Goal: Information Seeking & Learning: Learn about a topic

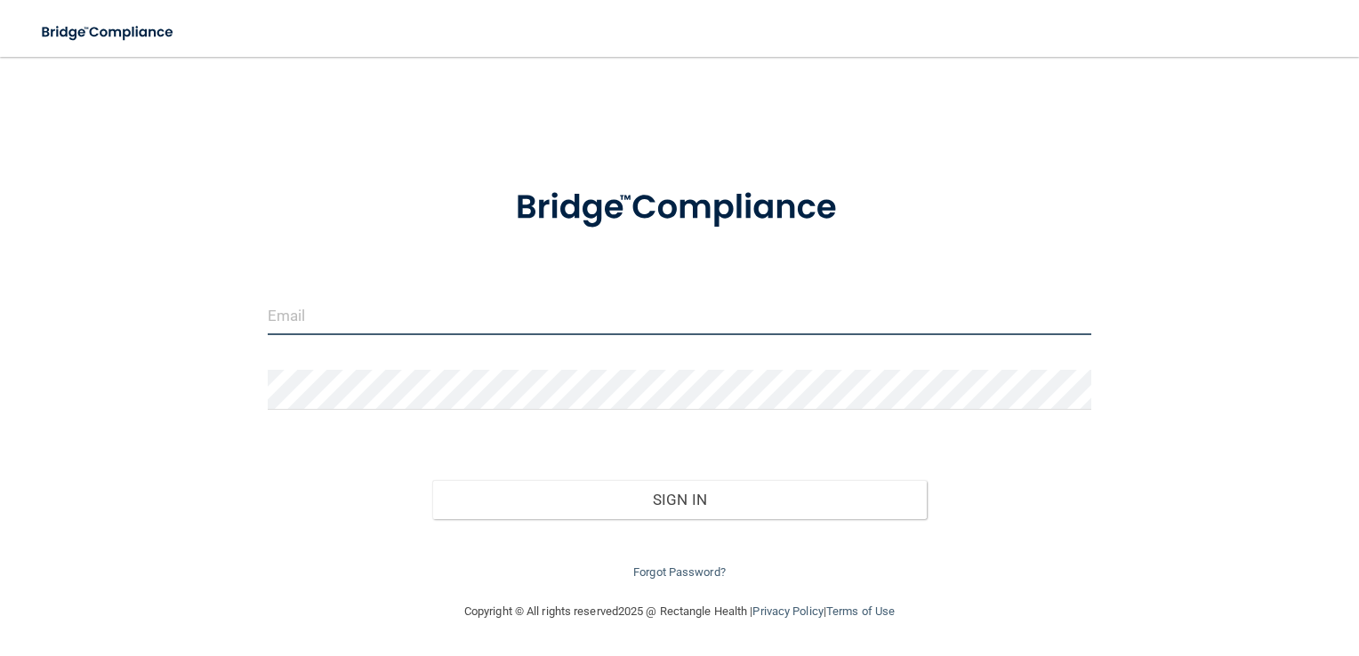
click at [500, 326] on input "email" at bounding box center [680, 315] width 825 height 40
type input "[EMAIL_ADDRESS][DOMAIN_NAME]"
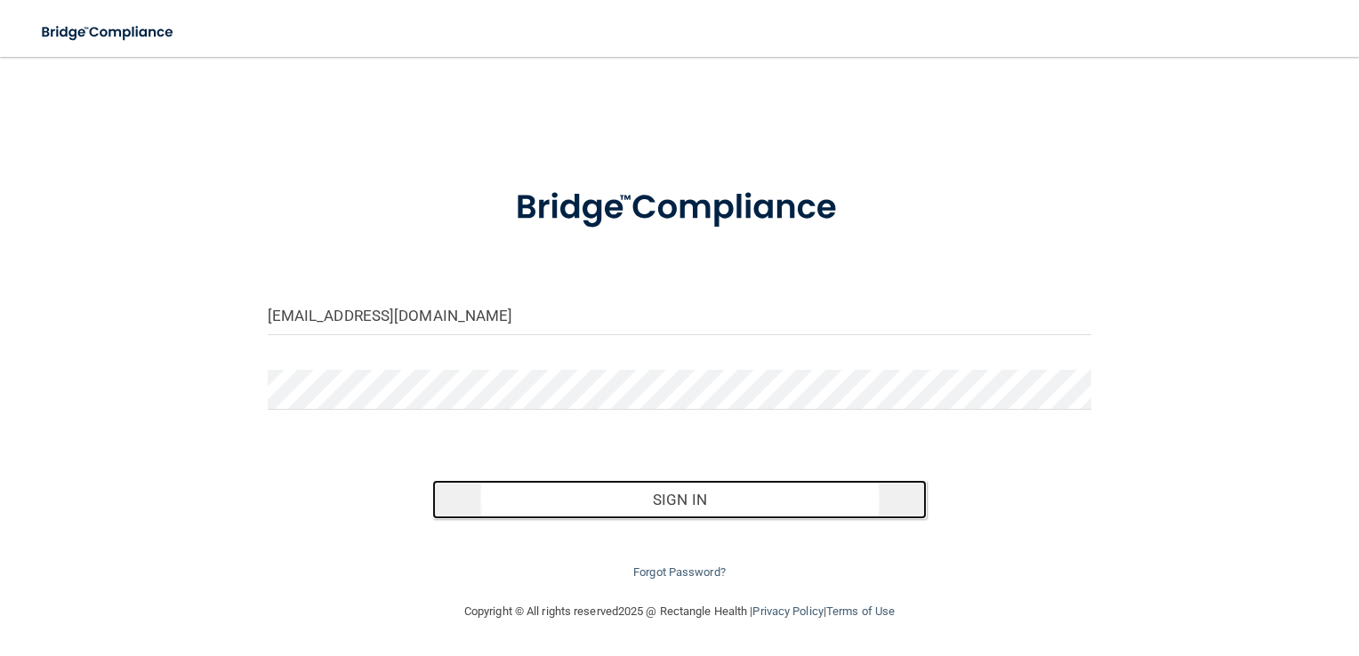
click at [672, 497] on button "Sign In" at bounding box center [679, 499] width 495 height 39
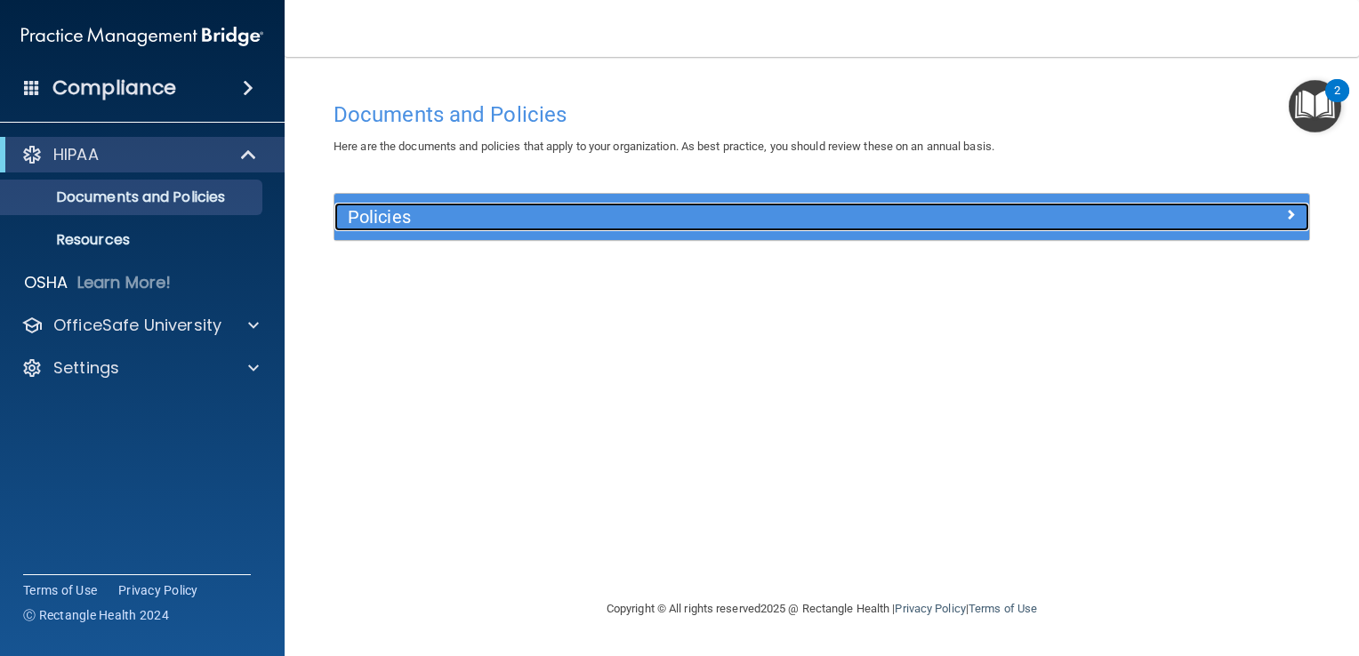
click at [490, 222] on h5 "Policies" at bounding box center [700, 217] width 704 height 20
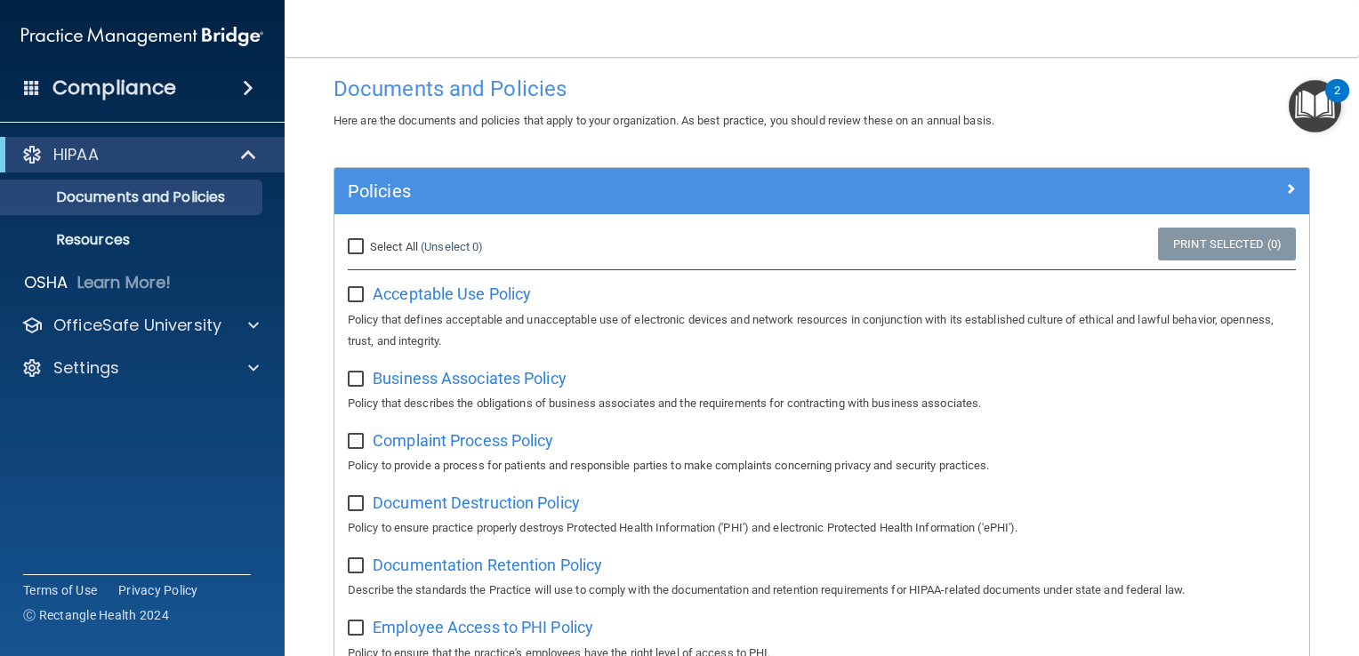
scroll to position [22, 0]
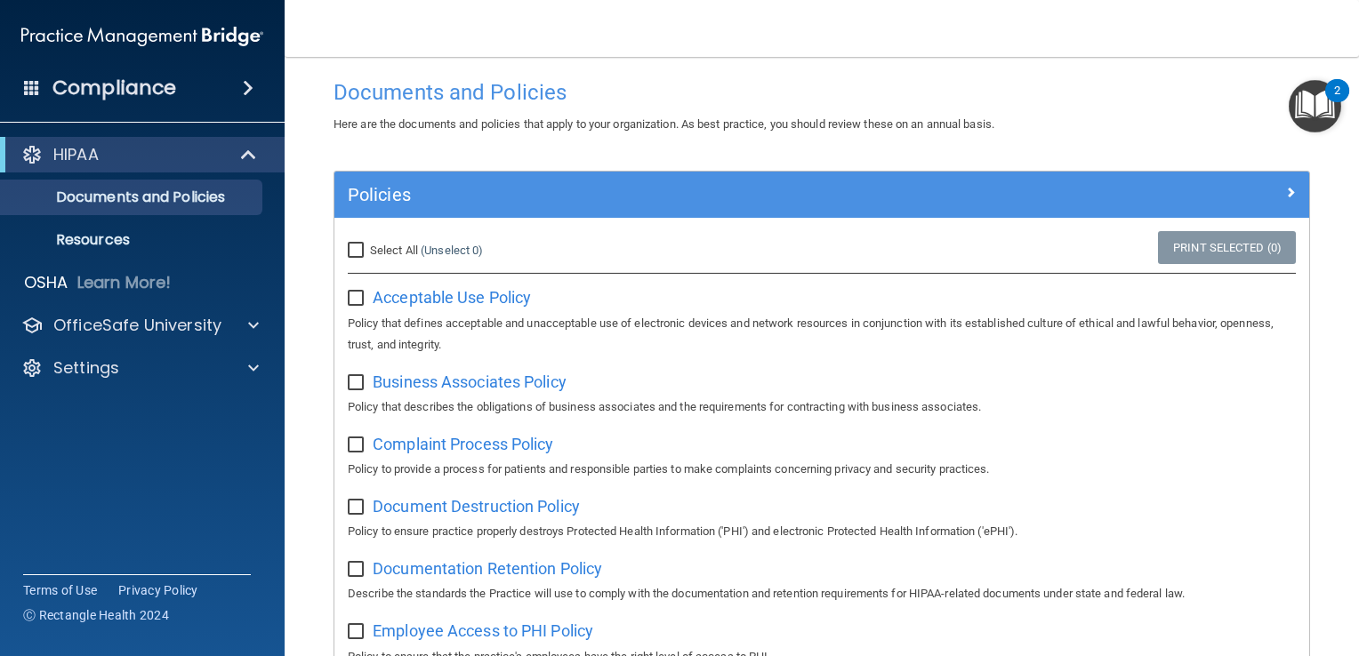
click at [350, 251] on input "Select All (Unselect 0) Unselect All" at bounding box center [358, 251] width 20 height 14
checkbox input "true"
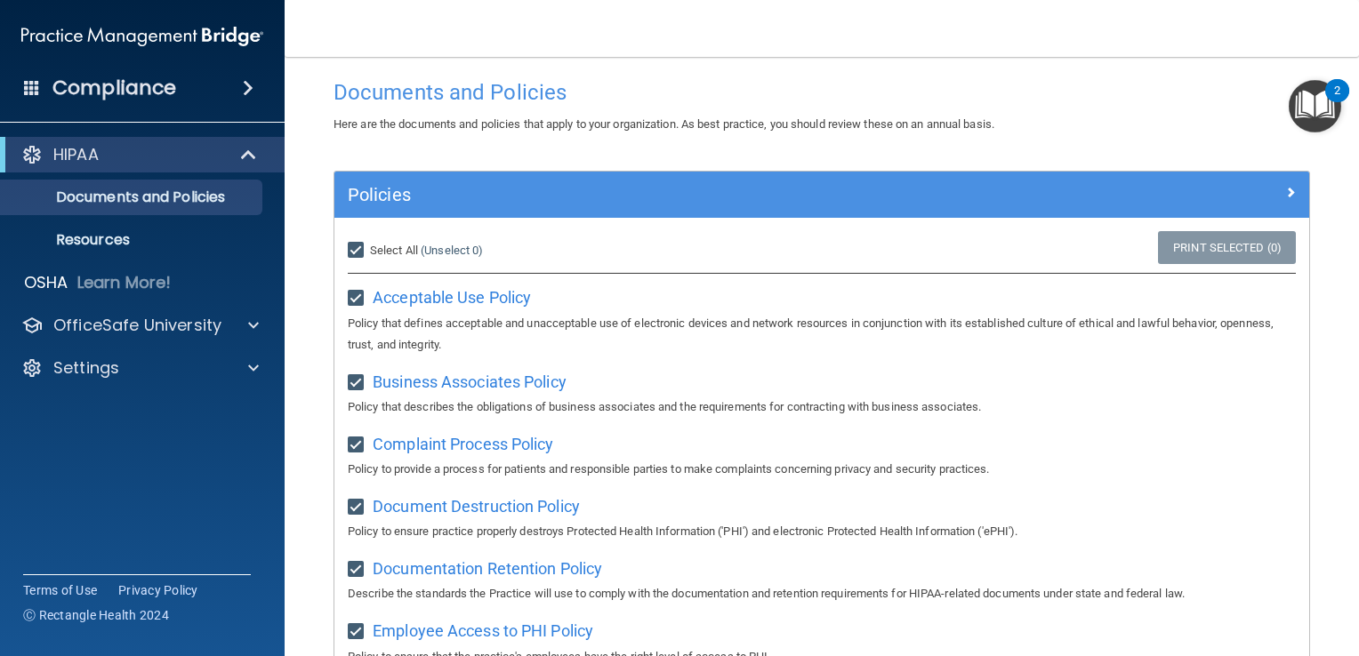
checkbox input "true"
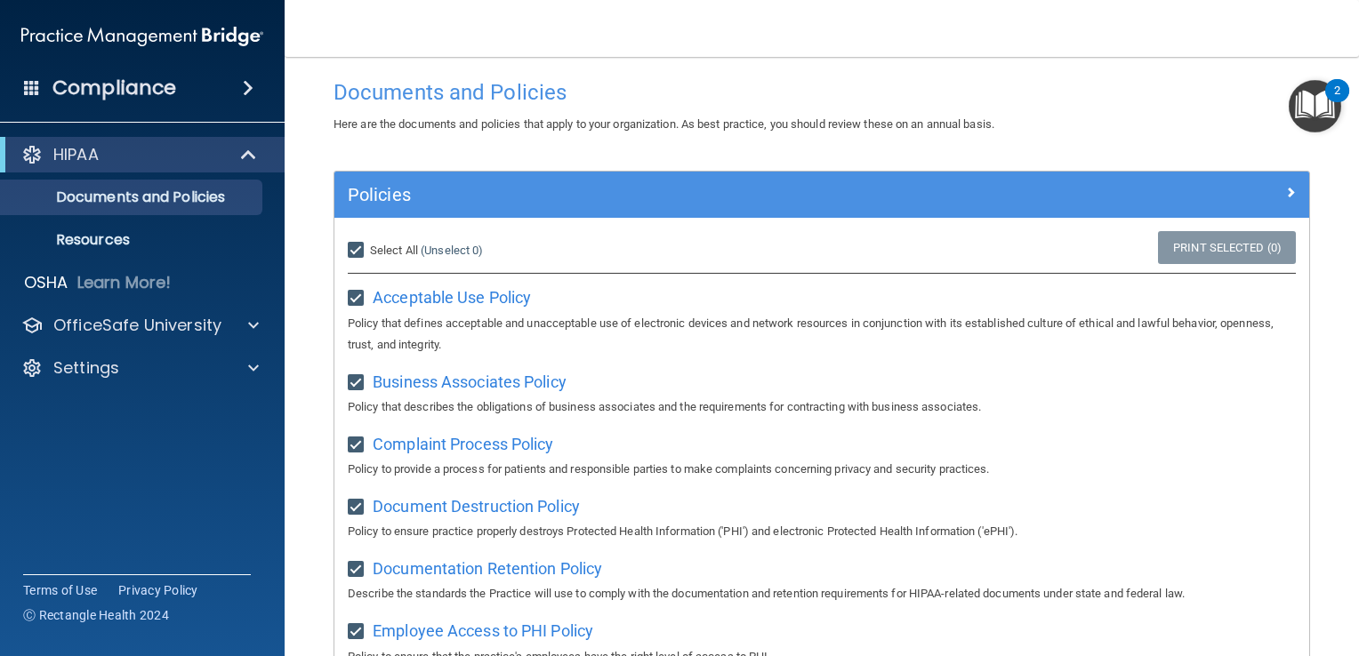
checkbox input "true"
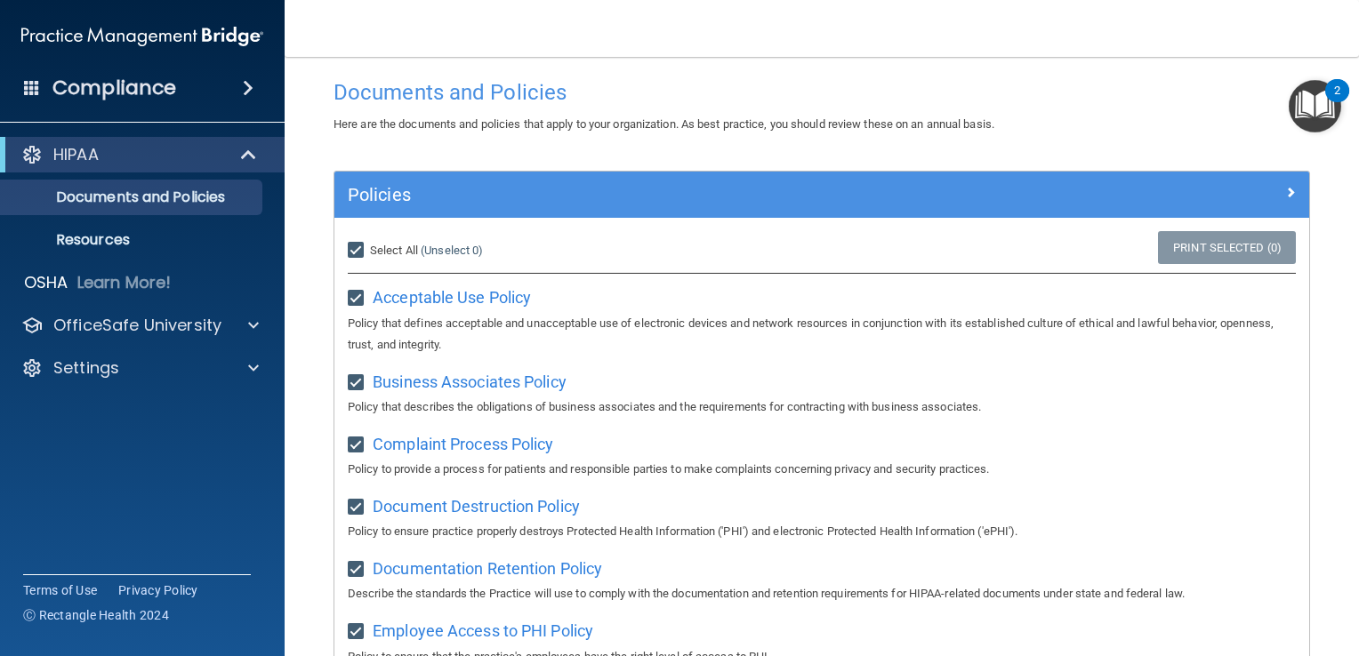
checkbox input "true"
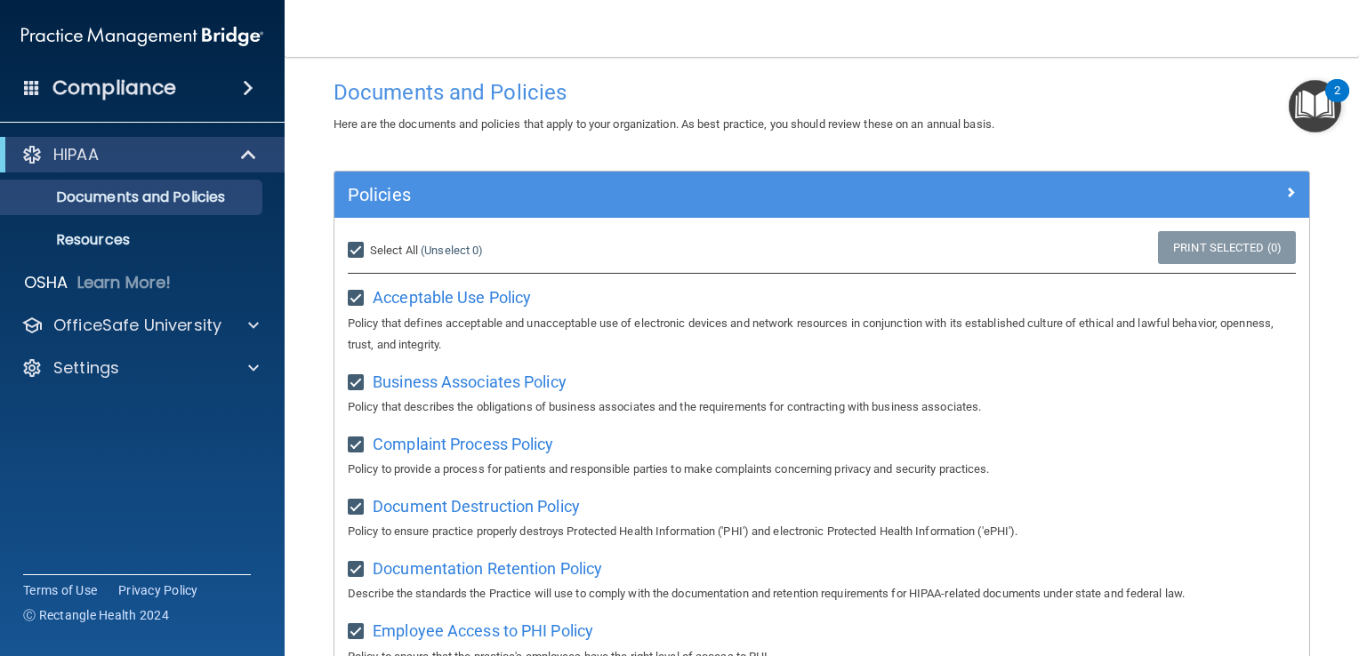
checkbox input "true"
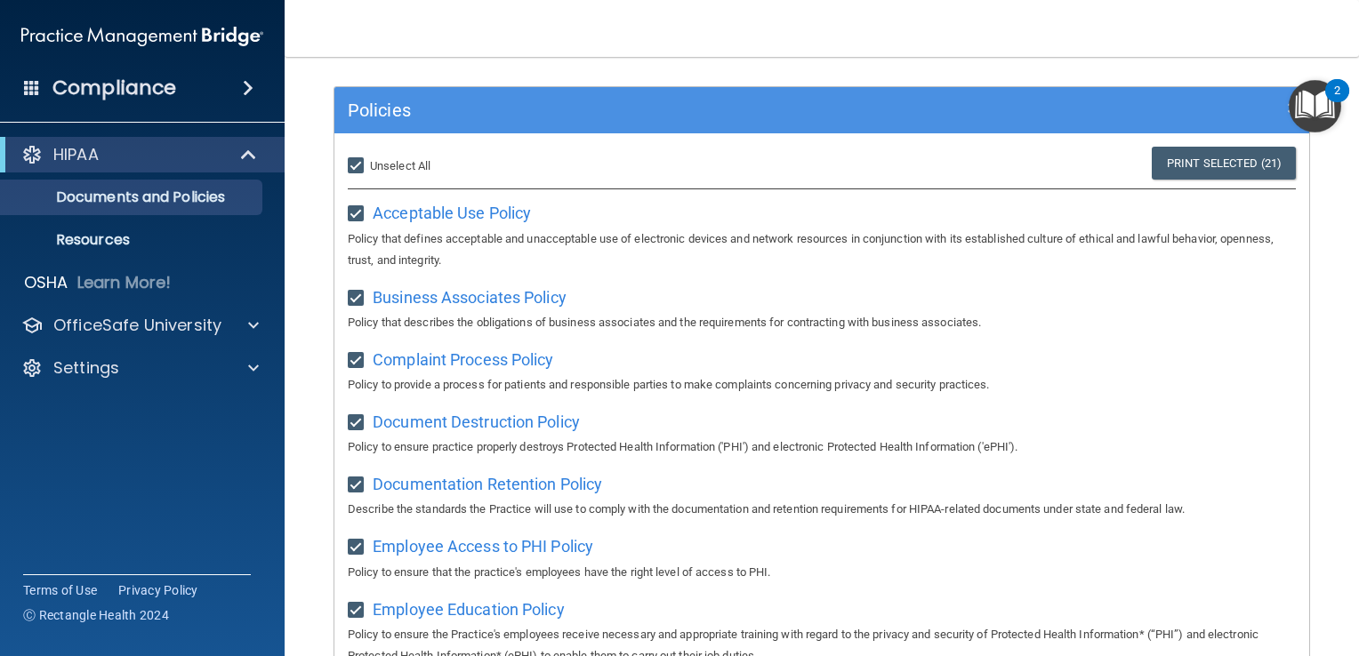
scroll to position [0, 0]
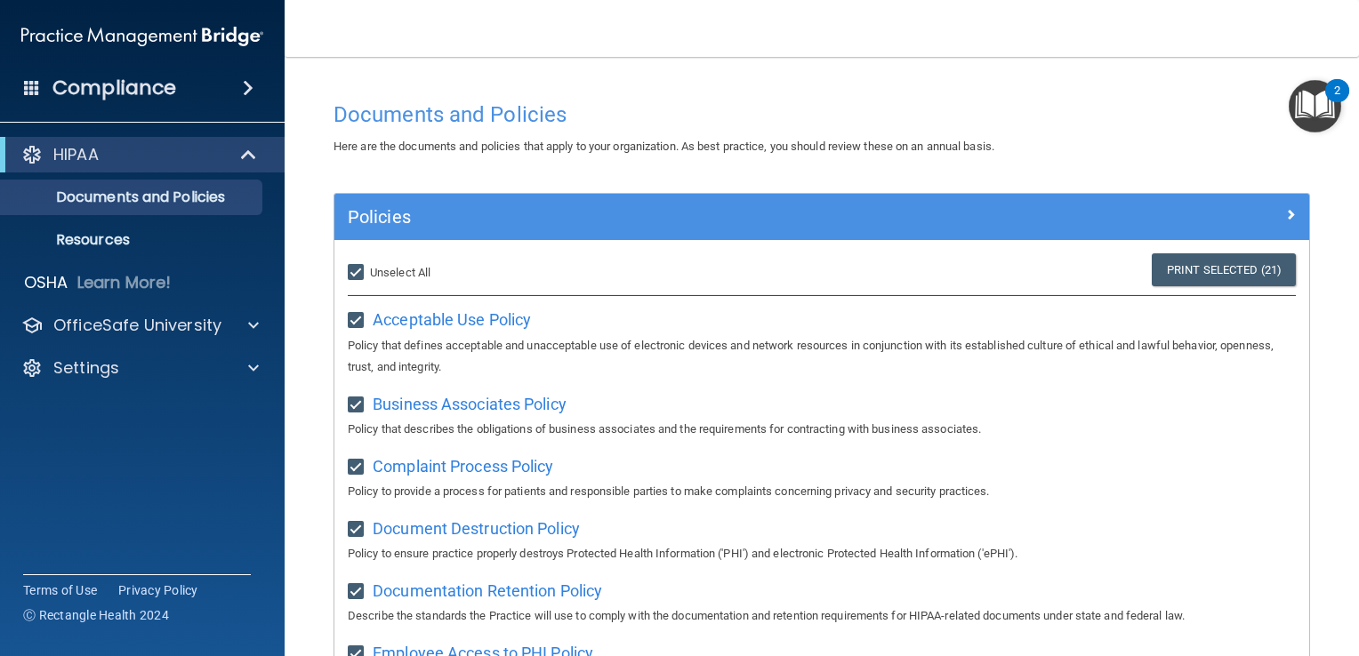
drag, startPoint x: 351, startPoint y: 269, endPoint x: 327, endPoint y: 215, distance: 58.5
drag, startPoint x: 327, startPoint y: 215, endPoint x: 389, endPoint y: 181, distance: 70.1
click at [410, 275] on span "Unselect All" at bounding box center [400, 272] width 60 height 13
click at [368, 275] on input "Select All (Unselect 21) Unselect All" at bounding box center [358, 273] width 20 height 14
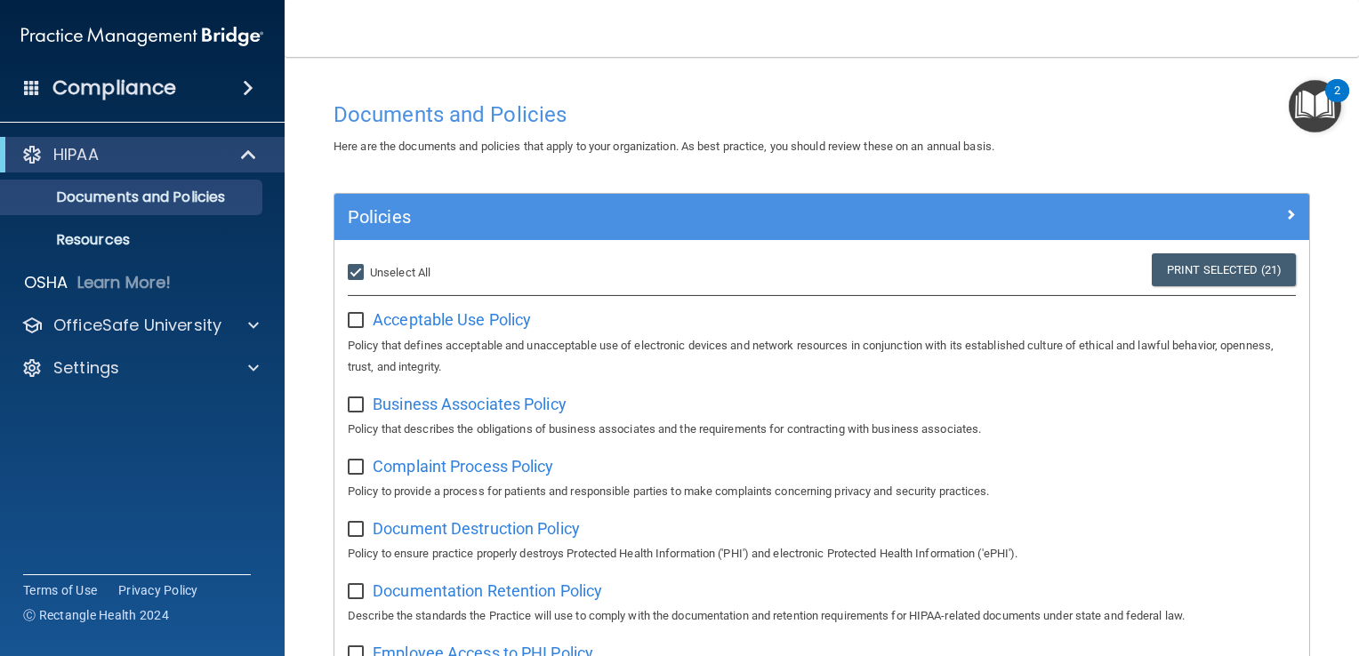
checkbox input "false"
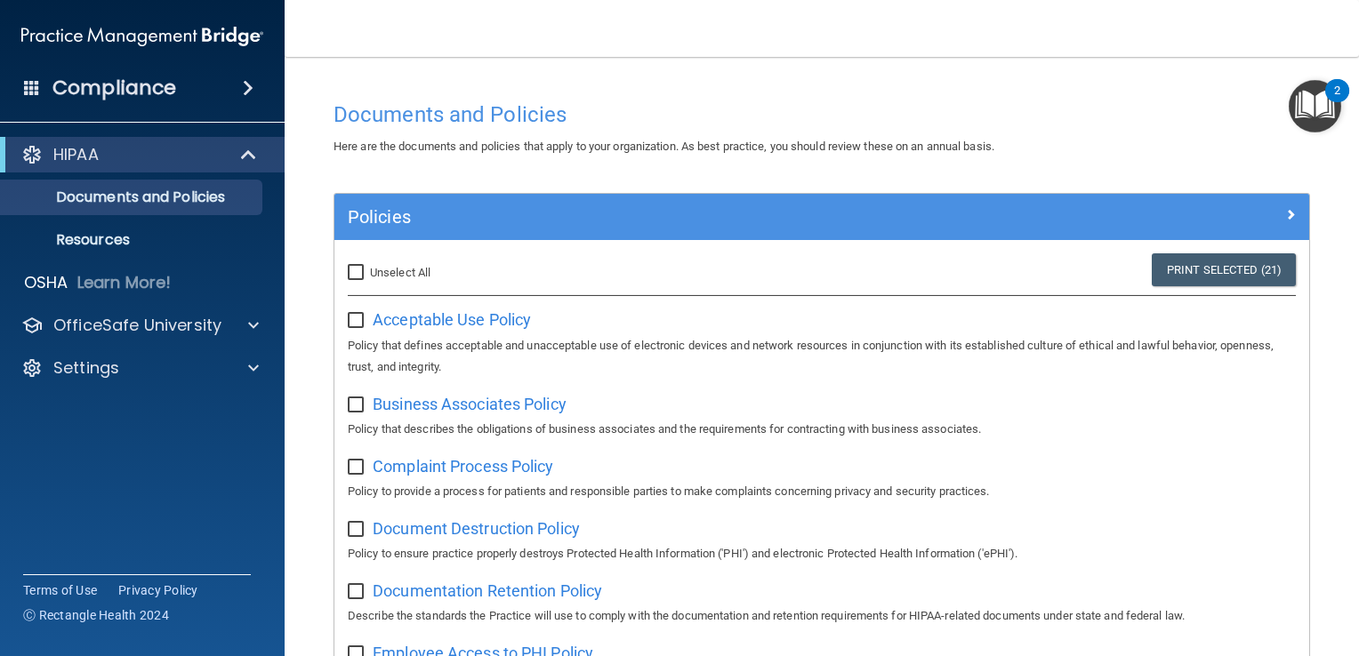
checkbox input "false"
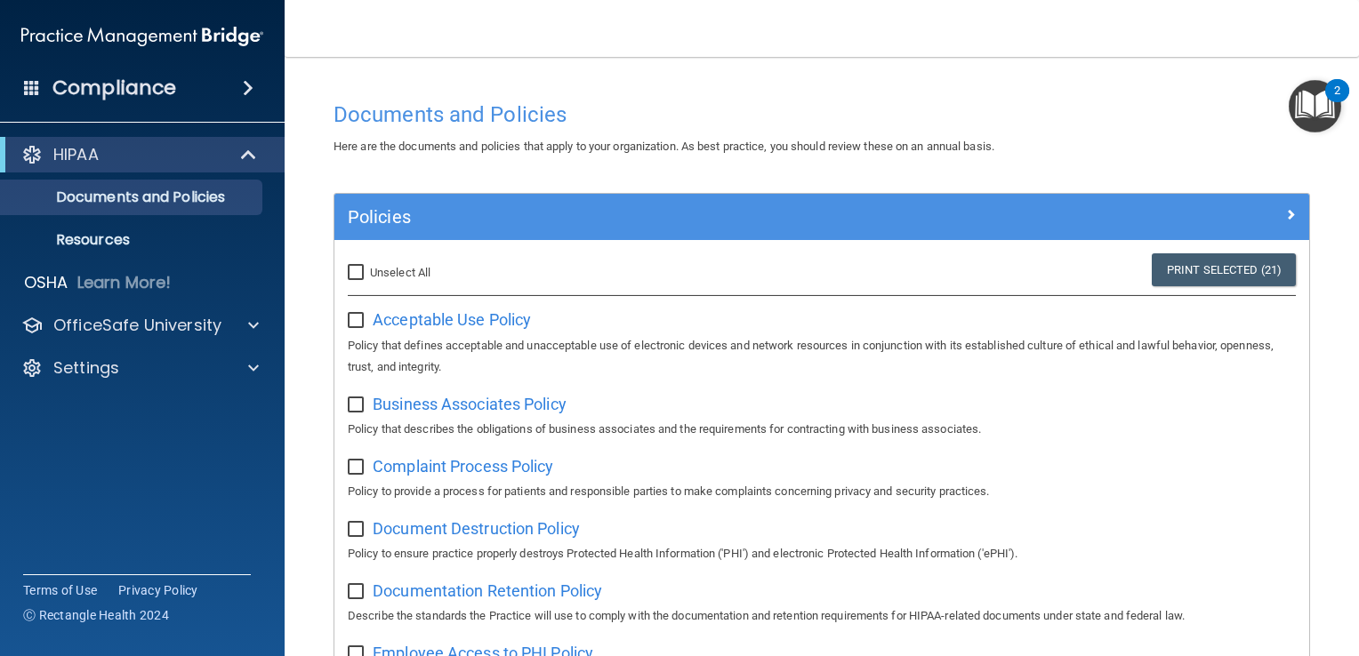
checkbox input "false"
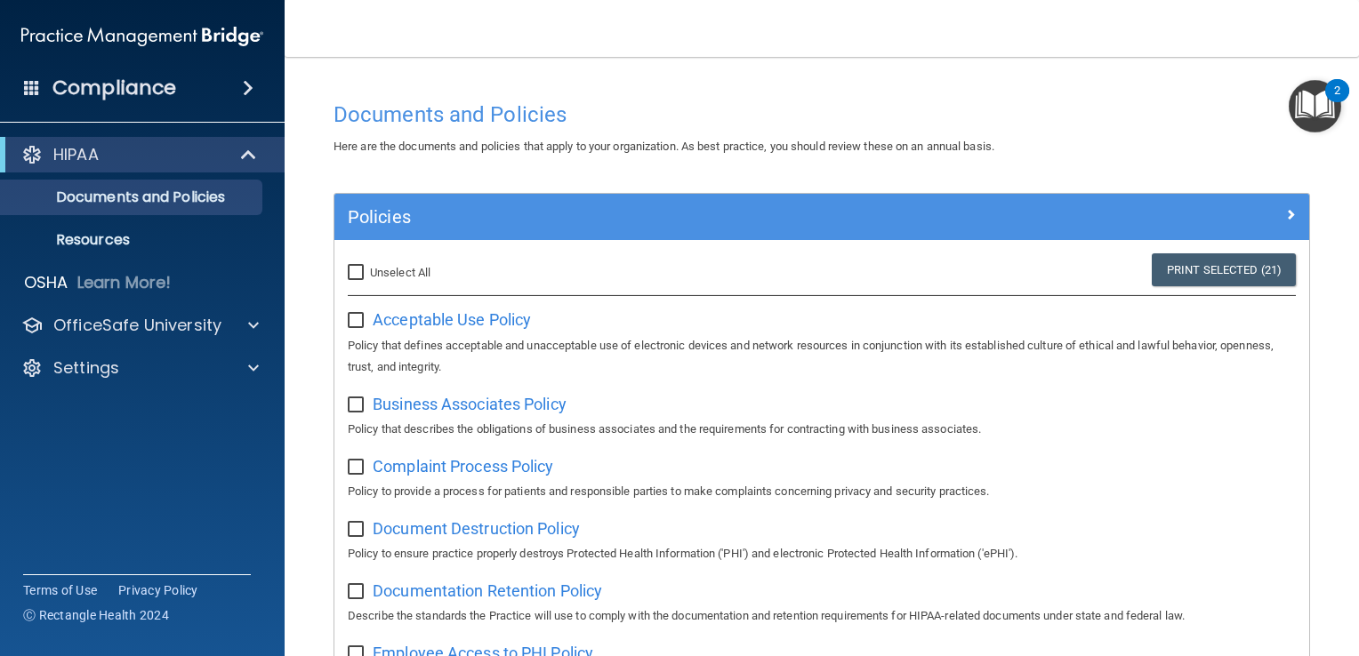
checkbox input "false"
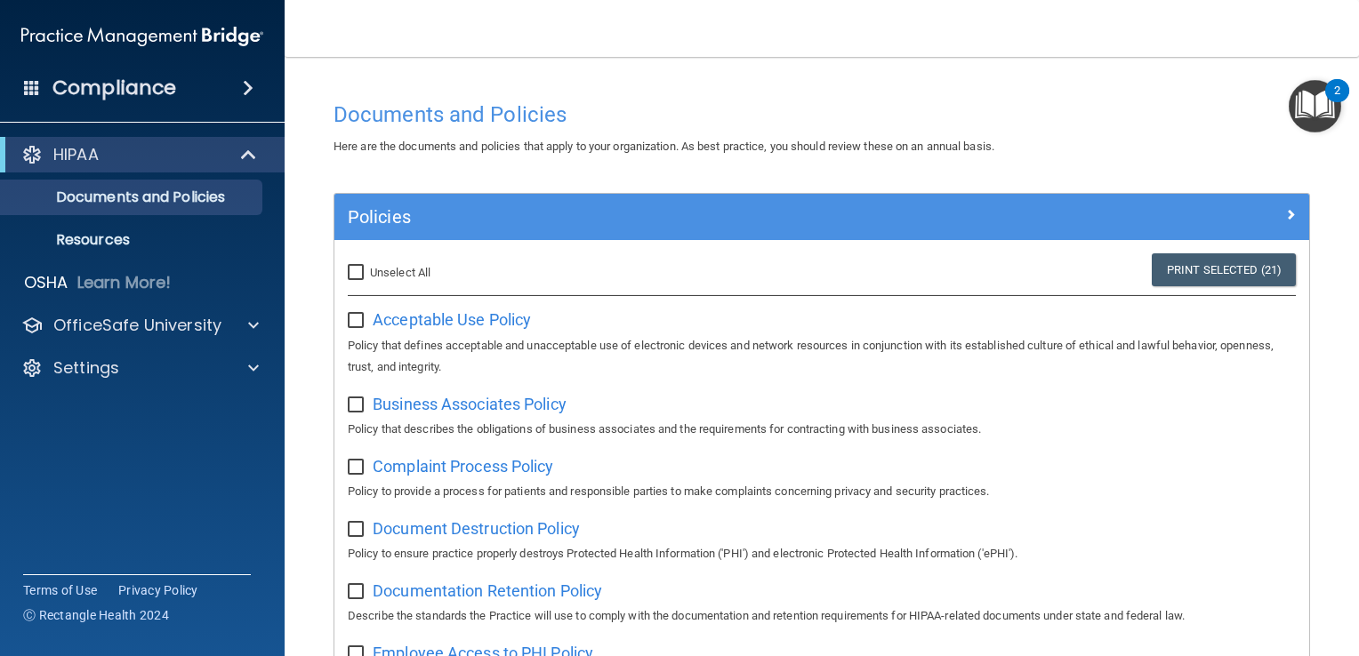
checkbox input "false"
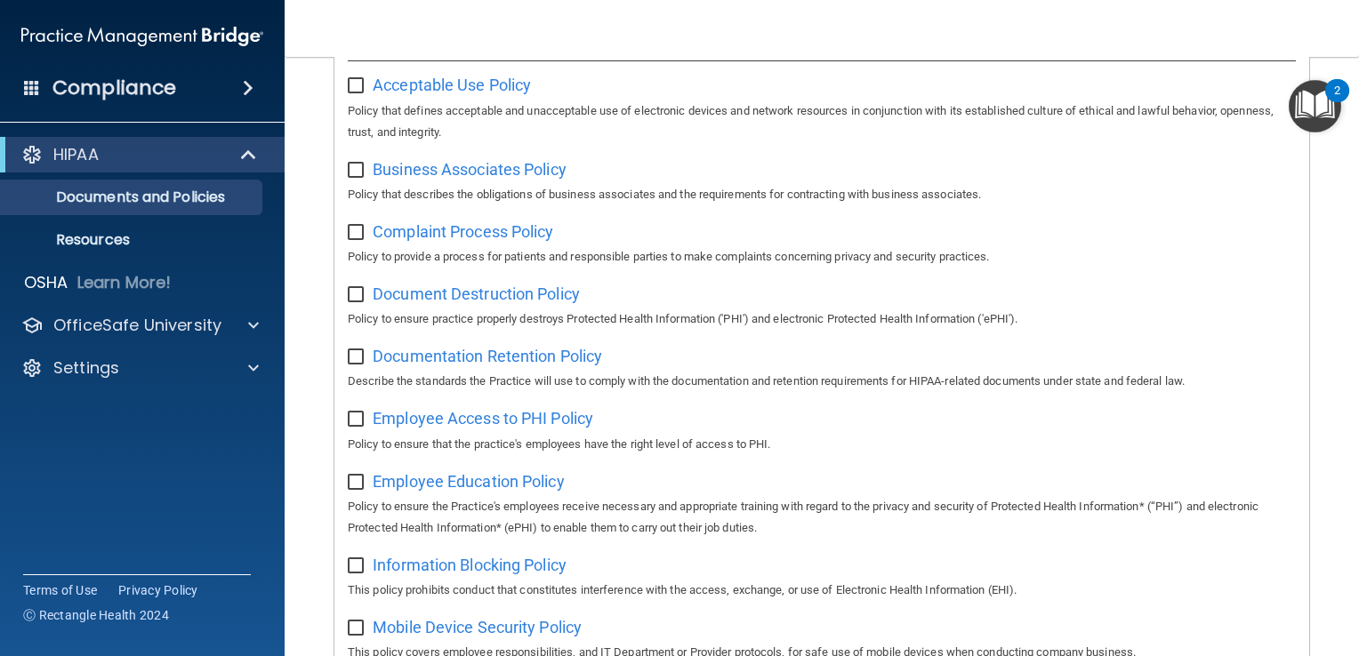
scroll to position [235, 0]
click at [636, 262] on p "Policy to provide a process for patients and responsible parties to make compla…" at bounding box center [822, 256] width 948 height 21
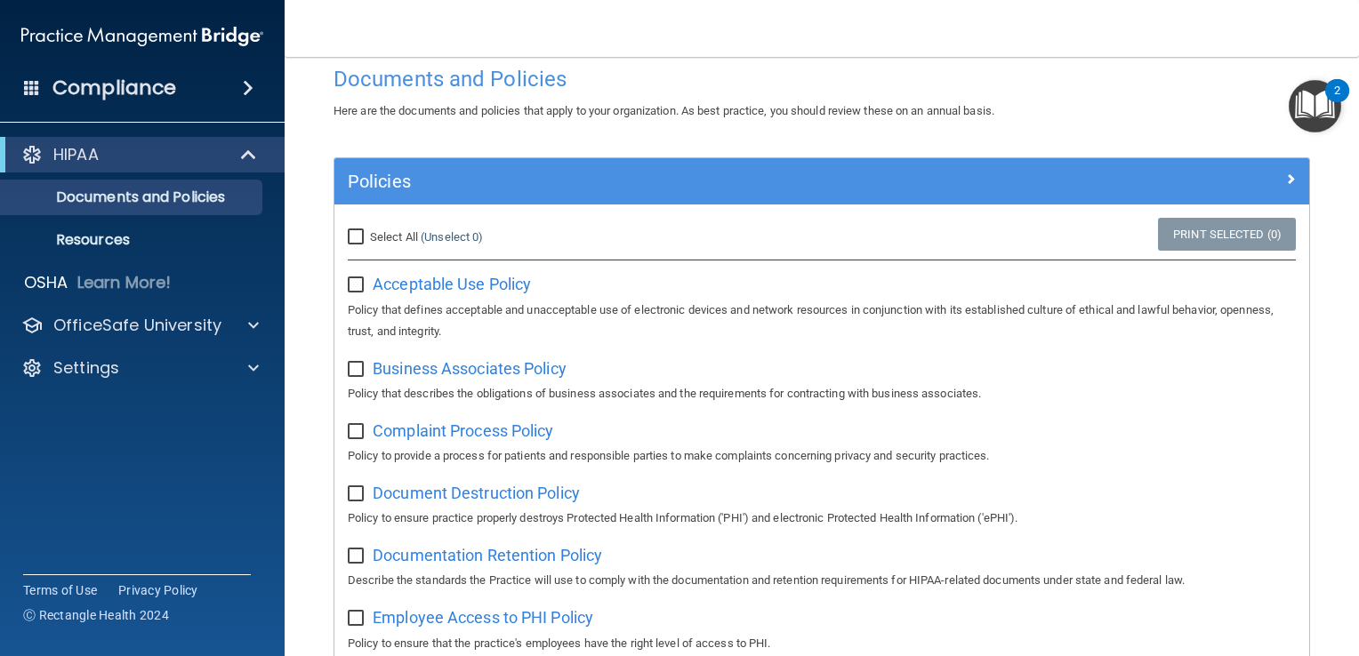
scroll to position [0, 0]
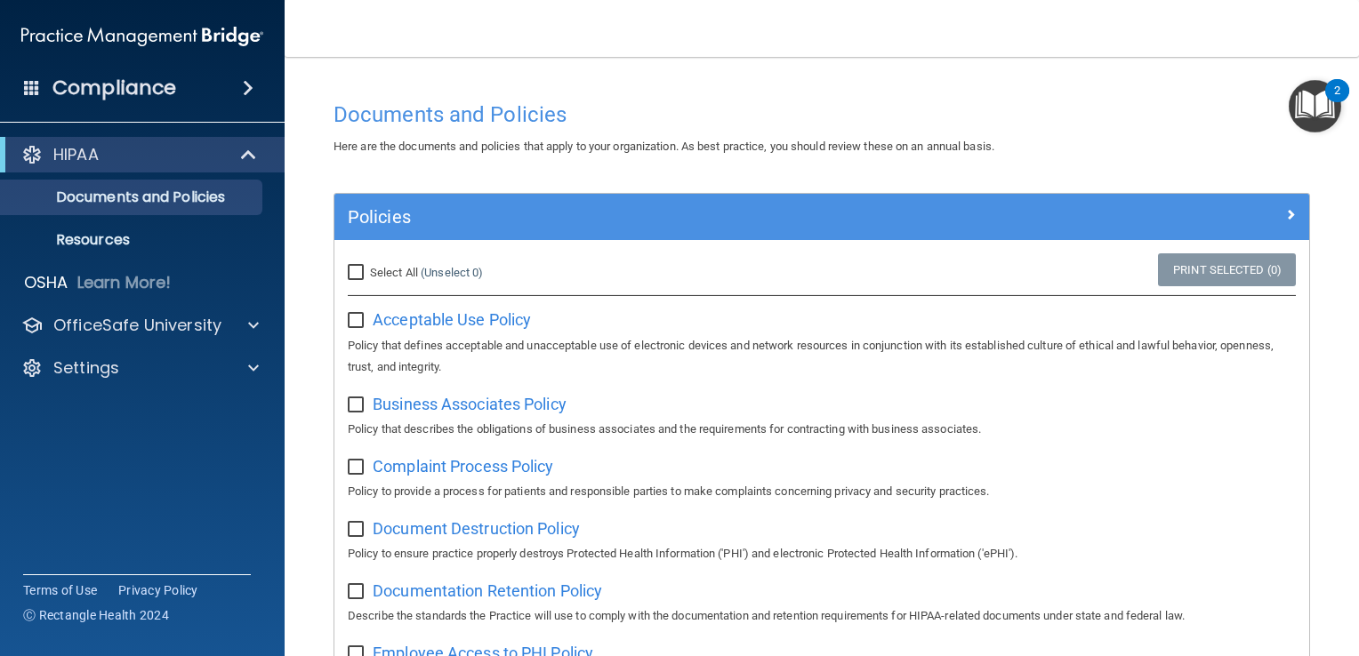
click at [1321, 110] on img "Open Resource Center, 2 new notifications" at bounding box center [1315, 106] width 52 height 52
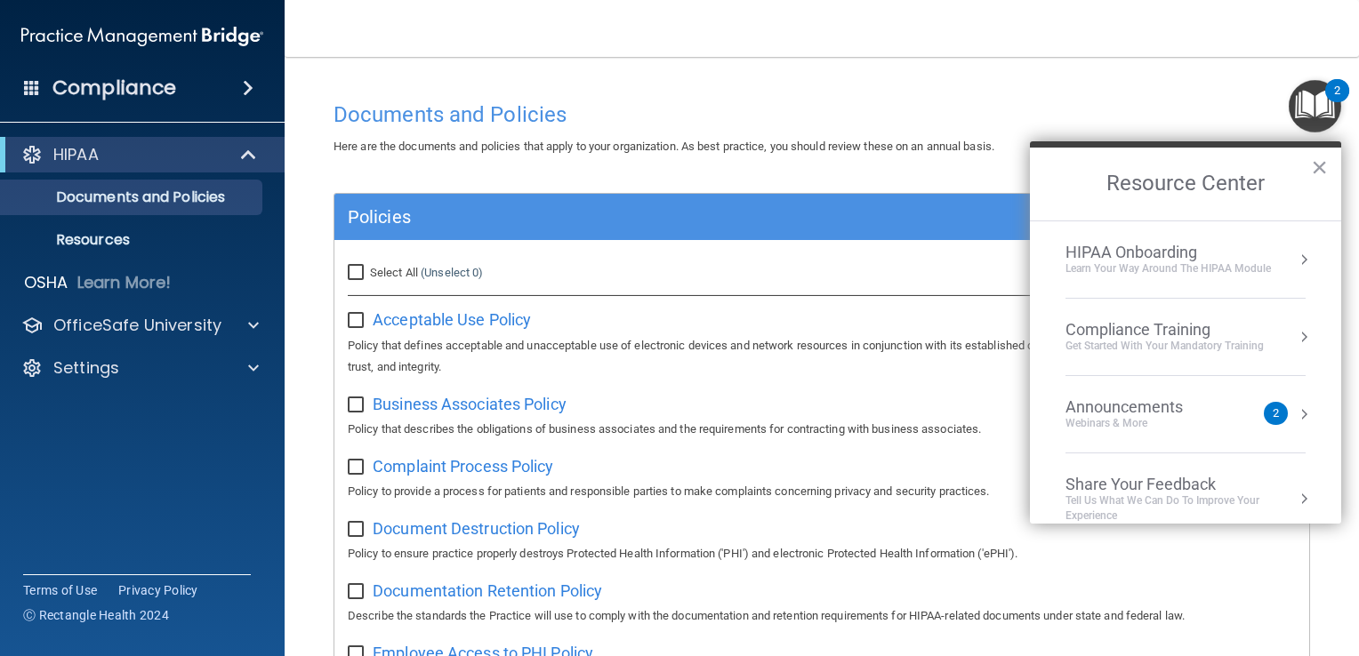
click at [1134, 268] on div "Learn Your Way around the HIPAA module" at bounding box center [1168, 269] width 205 height 15
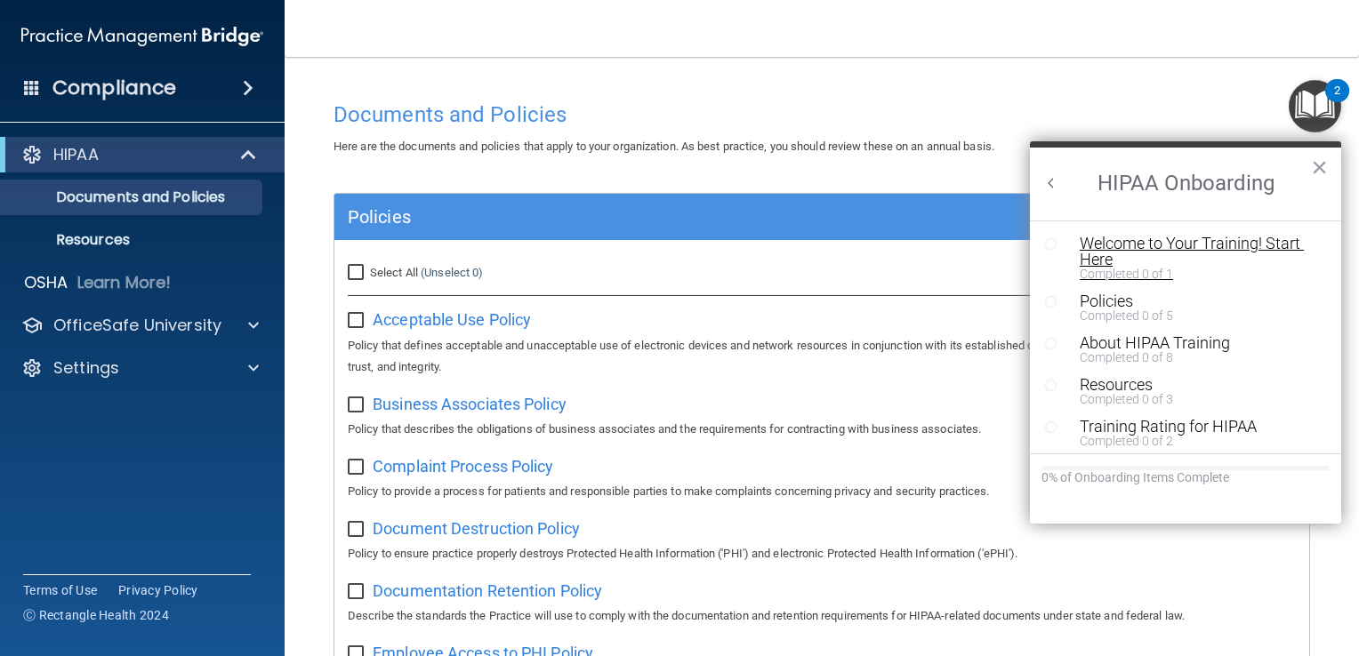
click at [1145, 245] on div "Welcome to Your Training! Start Here" at bounding box center [1192, 252] width 224 height 32
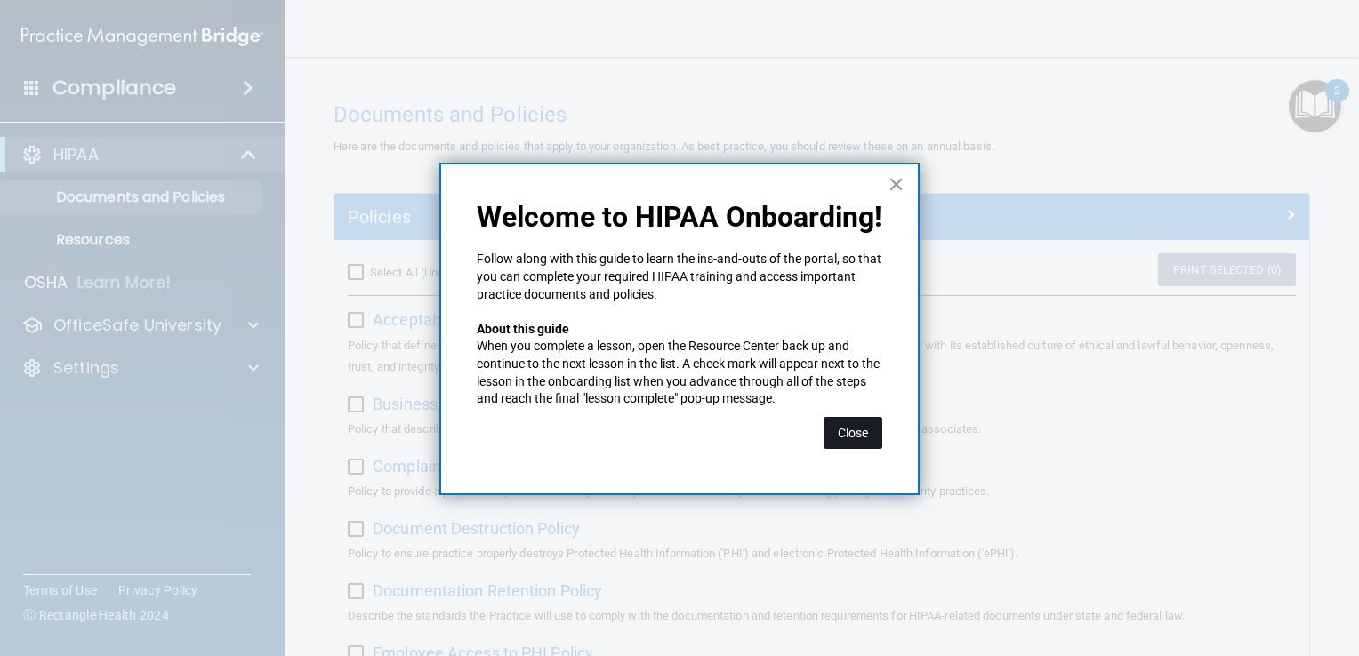
click at [848, 431] on button "Close" at bounding box center [853, 433] width 59 height 32
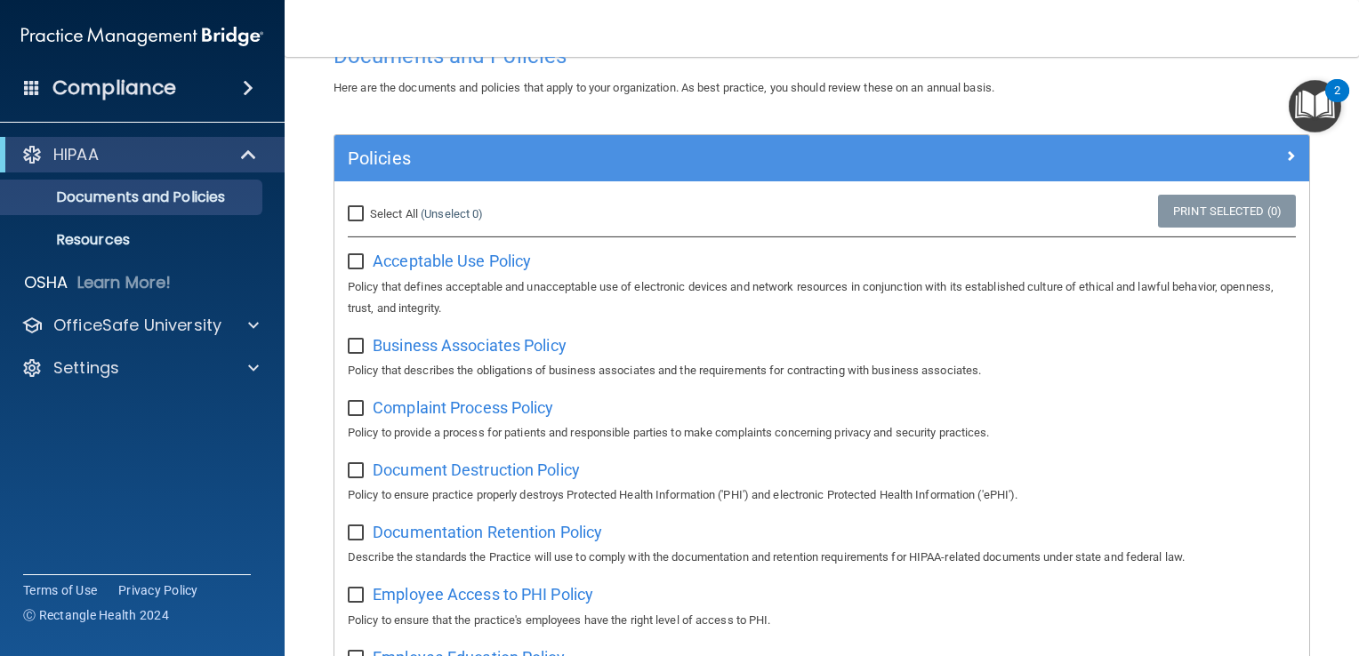
scroll to position [34, 0]
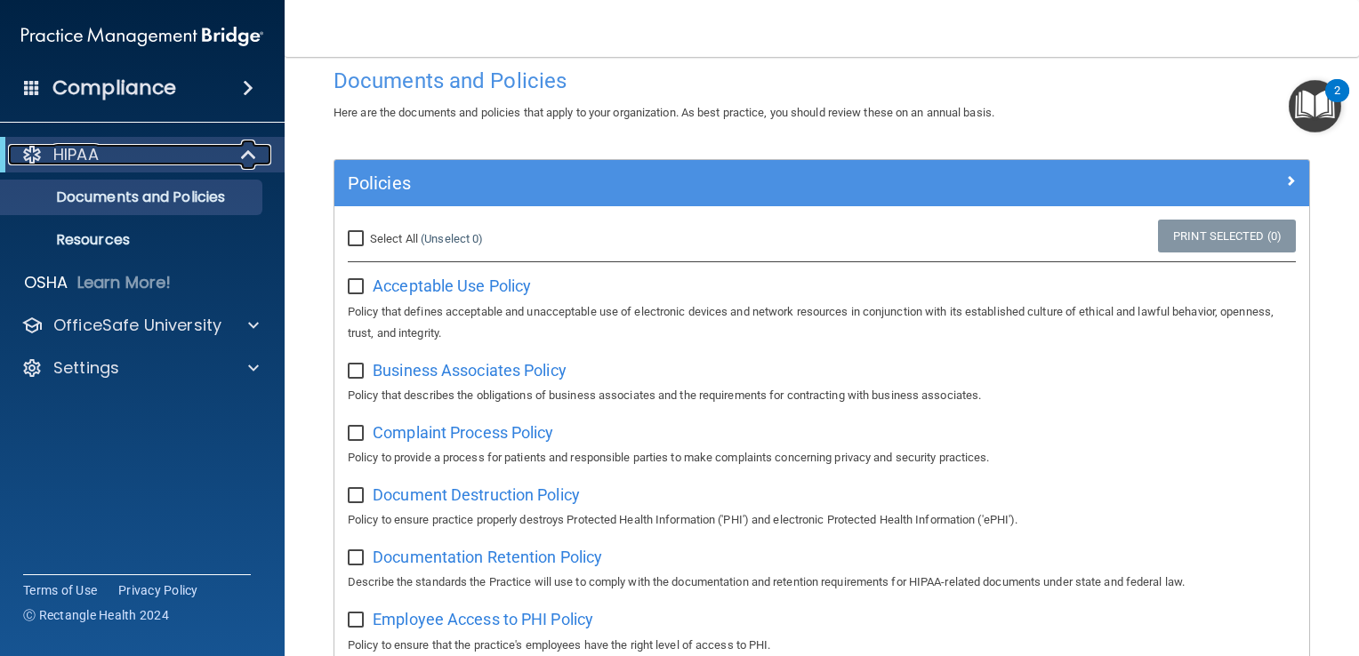
click at [235, 144] on div at bounding box center [250, 154] width 44 height 21
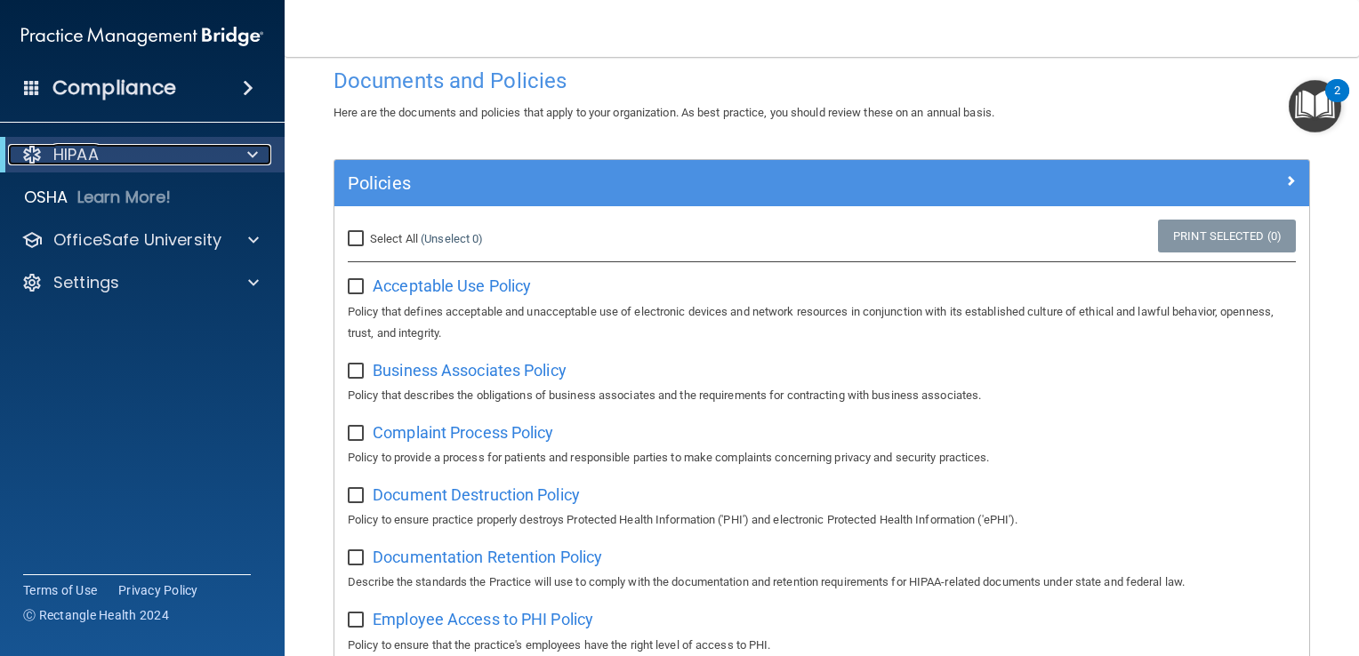
click at [235, 144] on div at bounding box center [250, 154] width 44 height 21
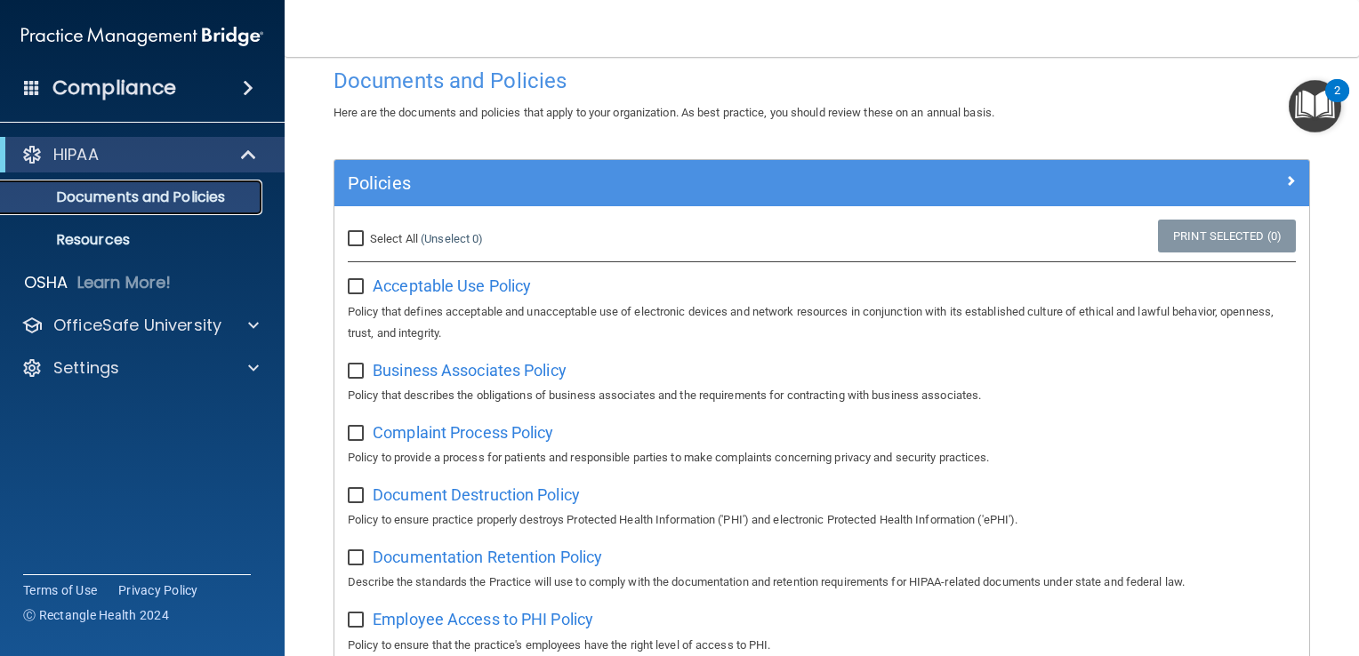
click at [190, 200] on p "Documents and Policies" at bounding box center [133, 198] width 243 height 18
click at [103, 244] on p "Resources" at bounding box center [133, 240] width 243 height 18
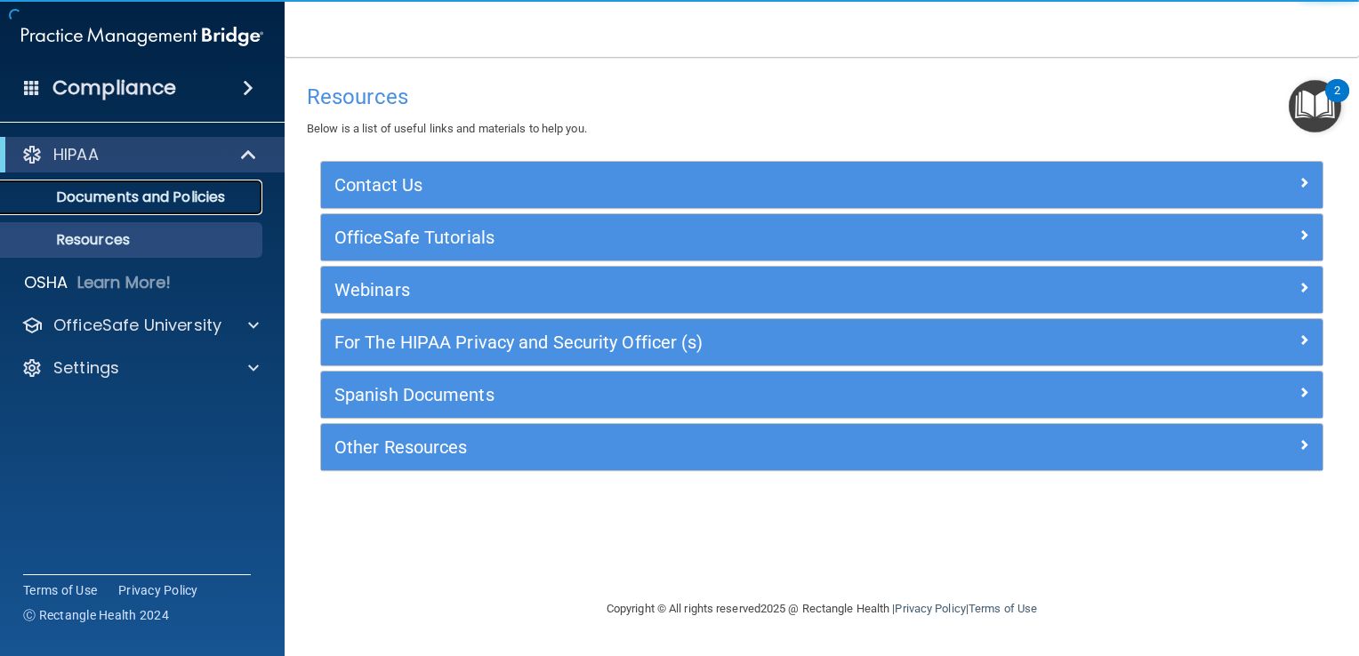
click at [166, 193] on p "Documents and Policies" at bounding box center [133, 198] width 243 height 18
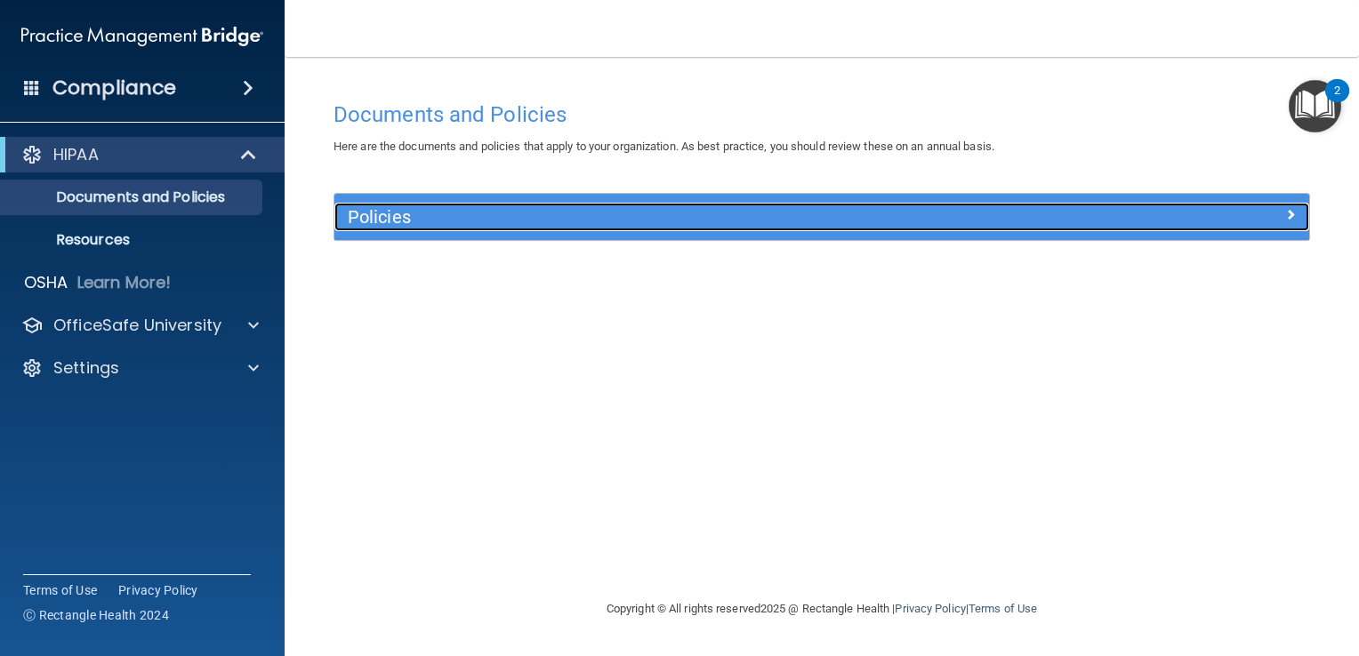
click at [561, 221] on h5 "Policies" at bounding box center [700, 217] width 704 height 20
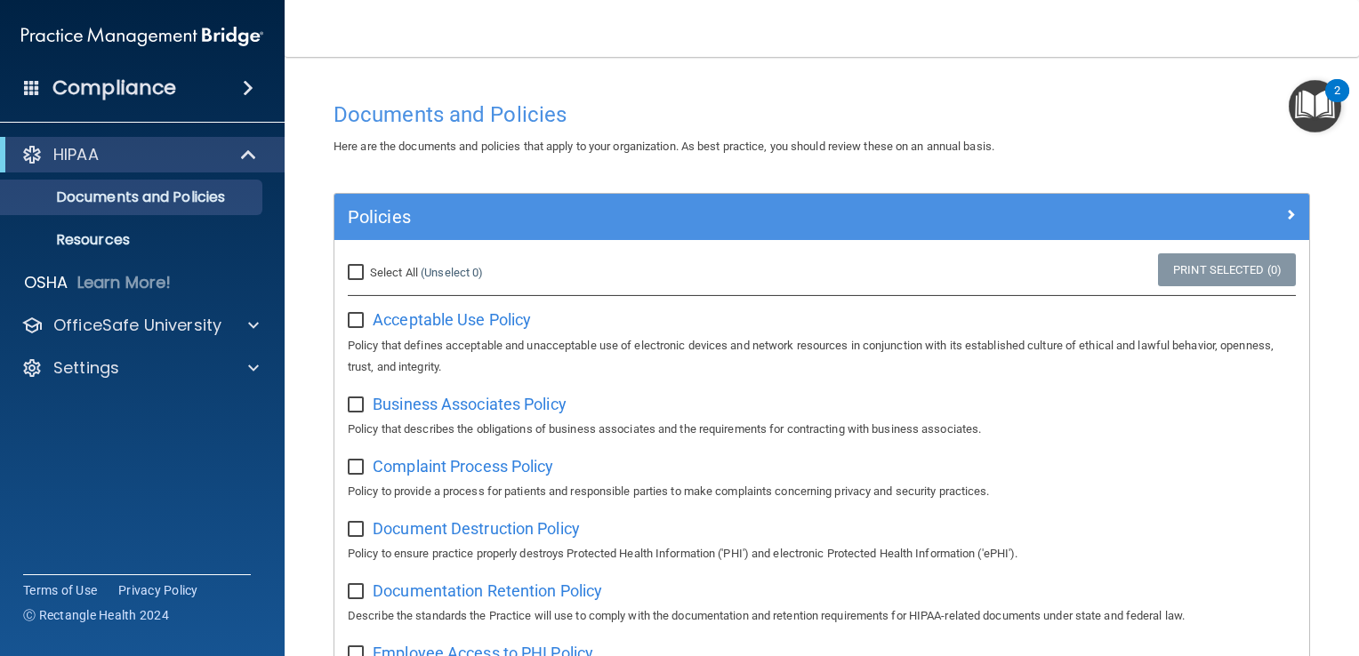
click at [1324, 106] on img "Open Resource Center, 2 new notifications" at bounding box center [1315, 106] width 52 height 52
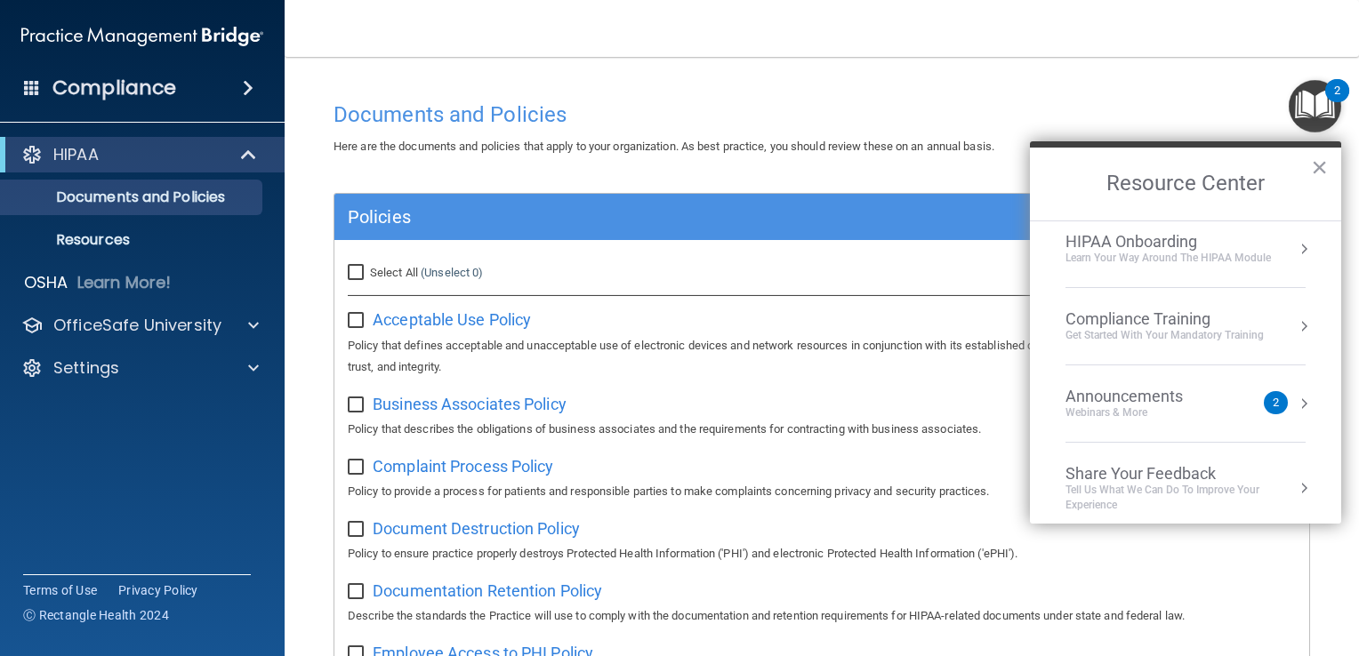
scroll to position [12, 0]
click at [1275, 392] on div "Announcements Webinars & More 2" at bounding box center [1186, 402] width 240 height 34
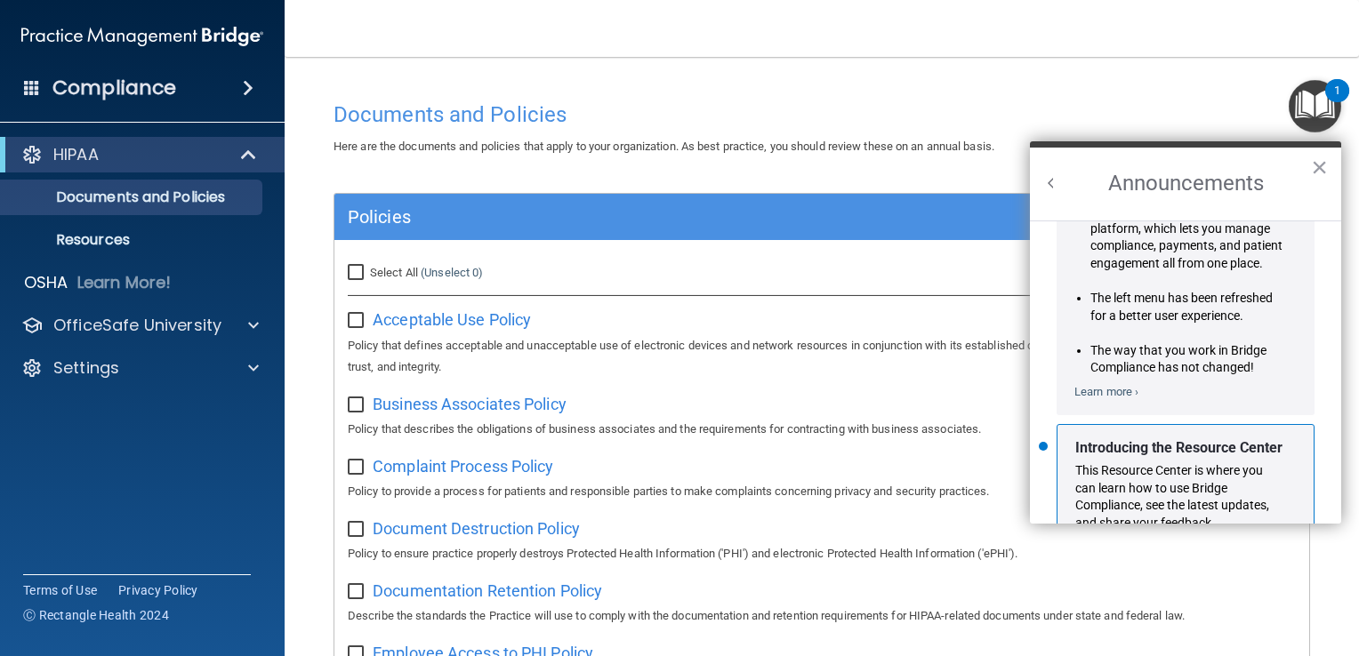
scroll to position [291, 0]
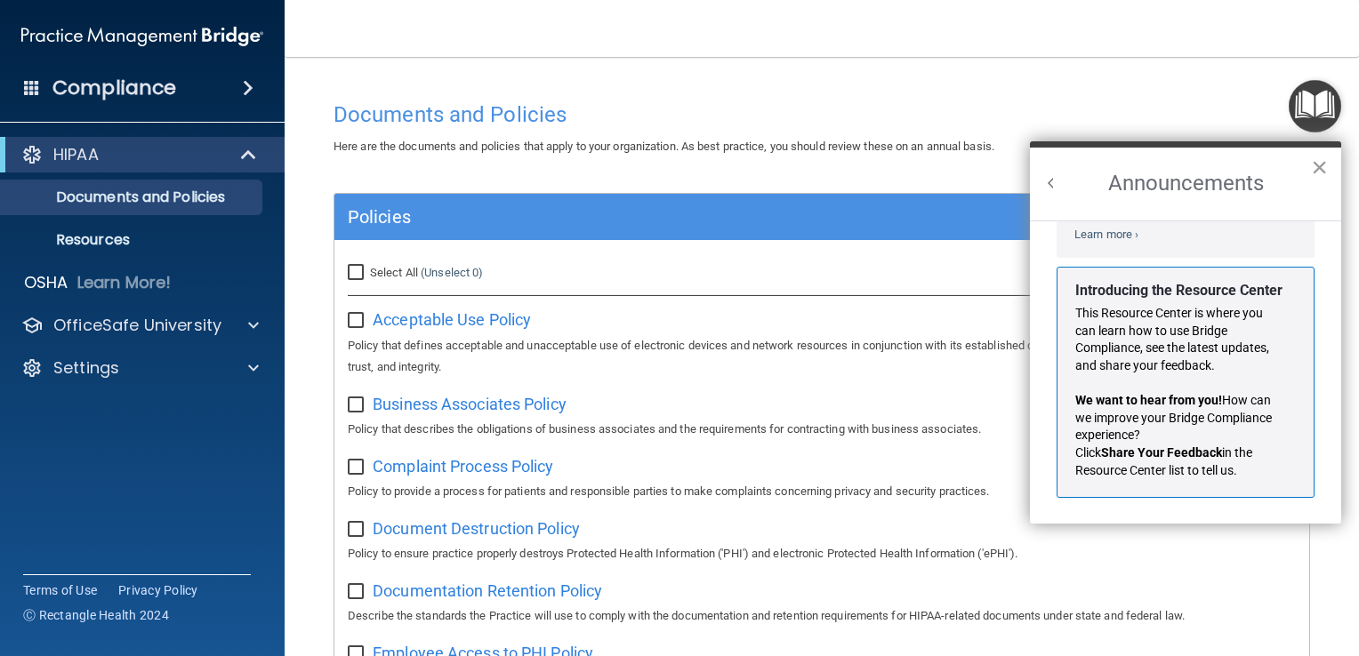
click at [1316, 173] on button "×" at bounding box center [1319, 167] width 17 height 28
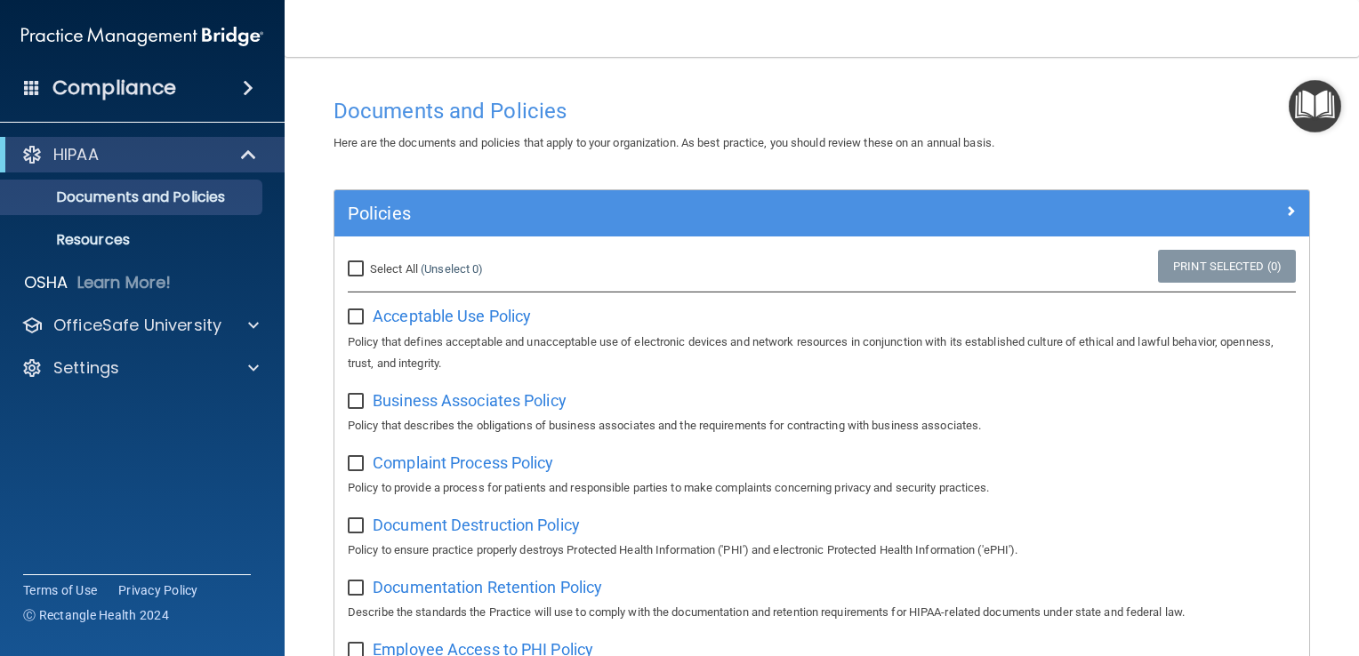
scroll to position [0, 0]
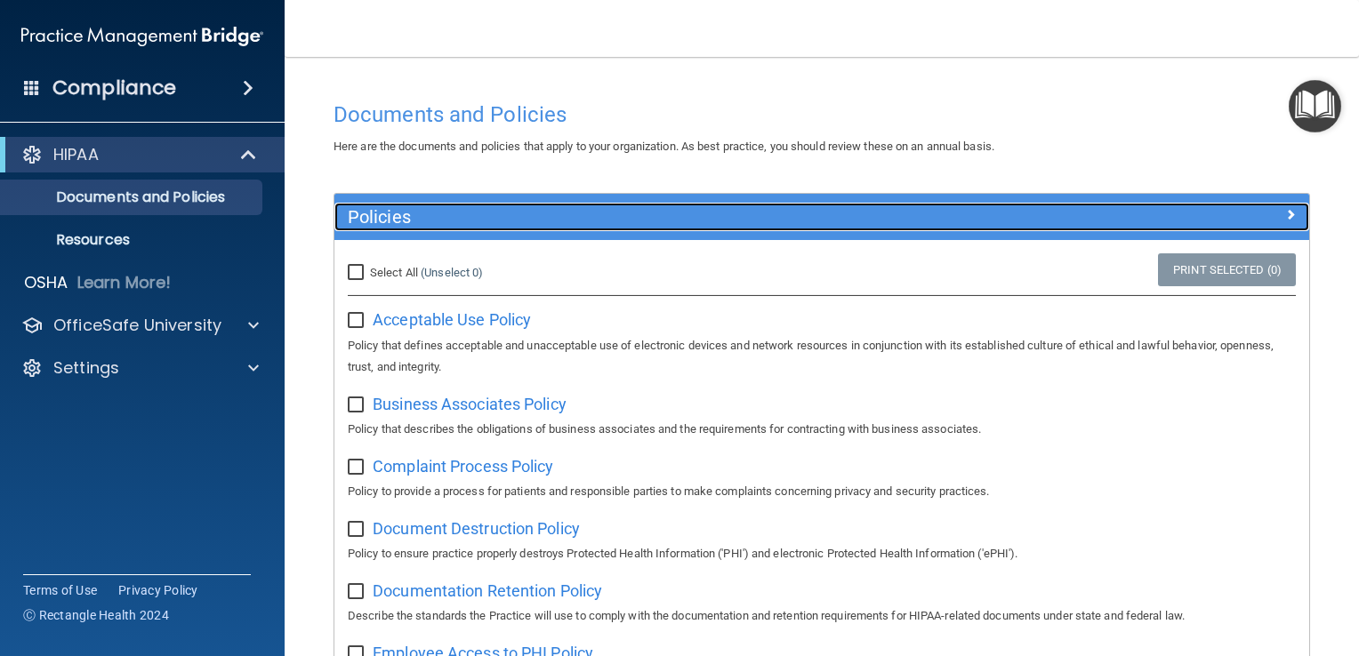
click at [1287, 215] on div at bounding box center [1188, 213] width 244 height 21
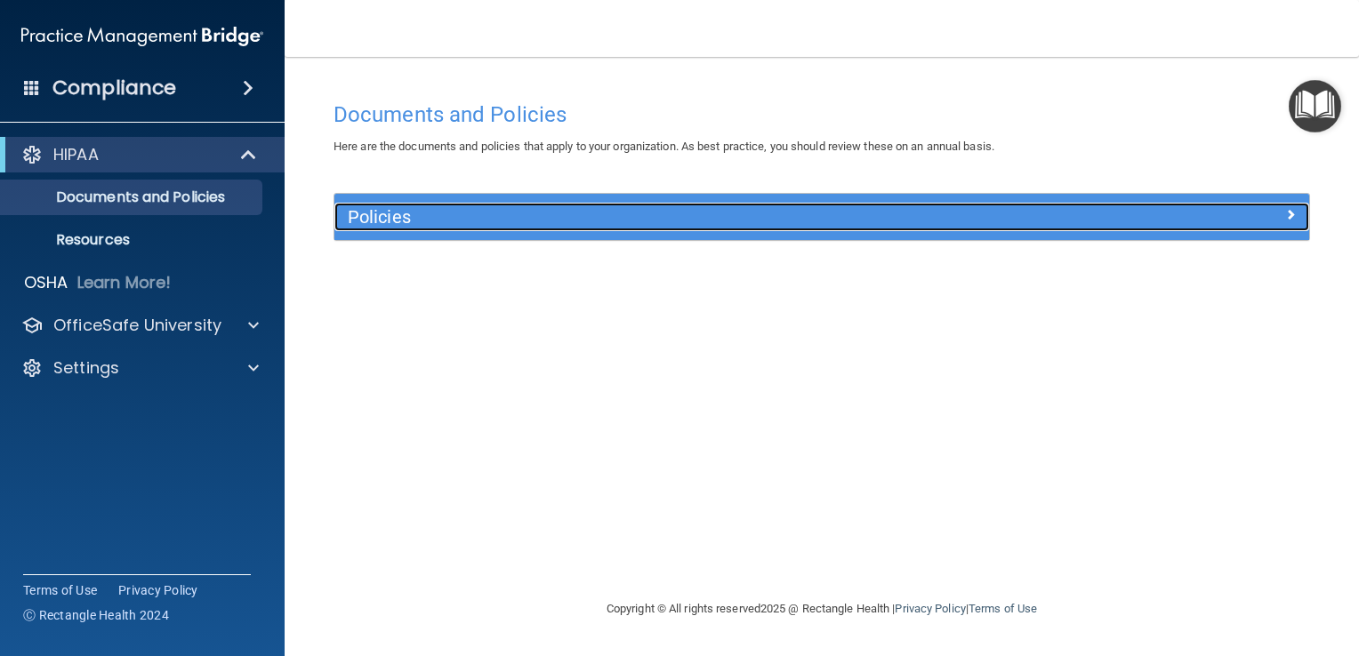
click at [822, 213] on h5 "Policies" at bounding box center [700, 217] width 704 height 20
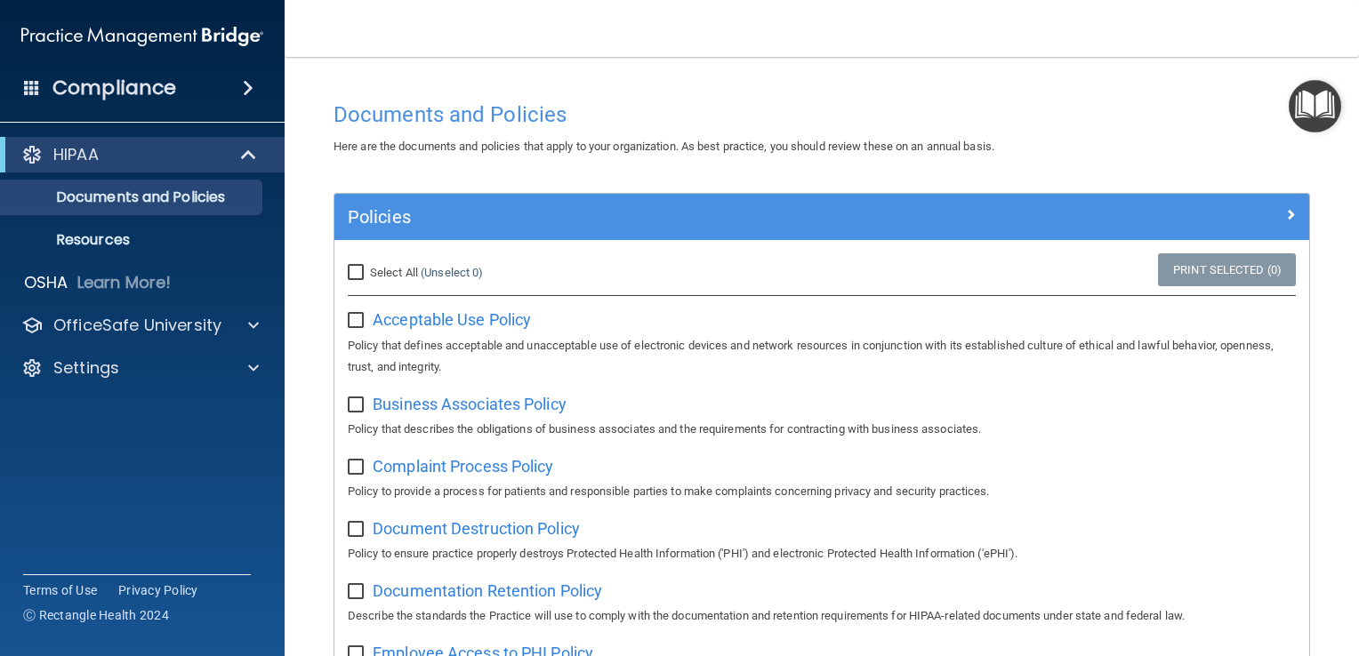
click at [370, 260] on div "Select All (Unselect 0) Unselect All" at bounding box center [496, 273] width 325 height 39
click at [359, 270] on input "Select All (Unselect 0) Unselect All" at bounding box center [358, 273] width 20 height 14
checkbox input "true"
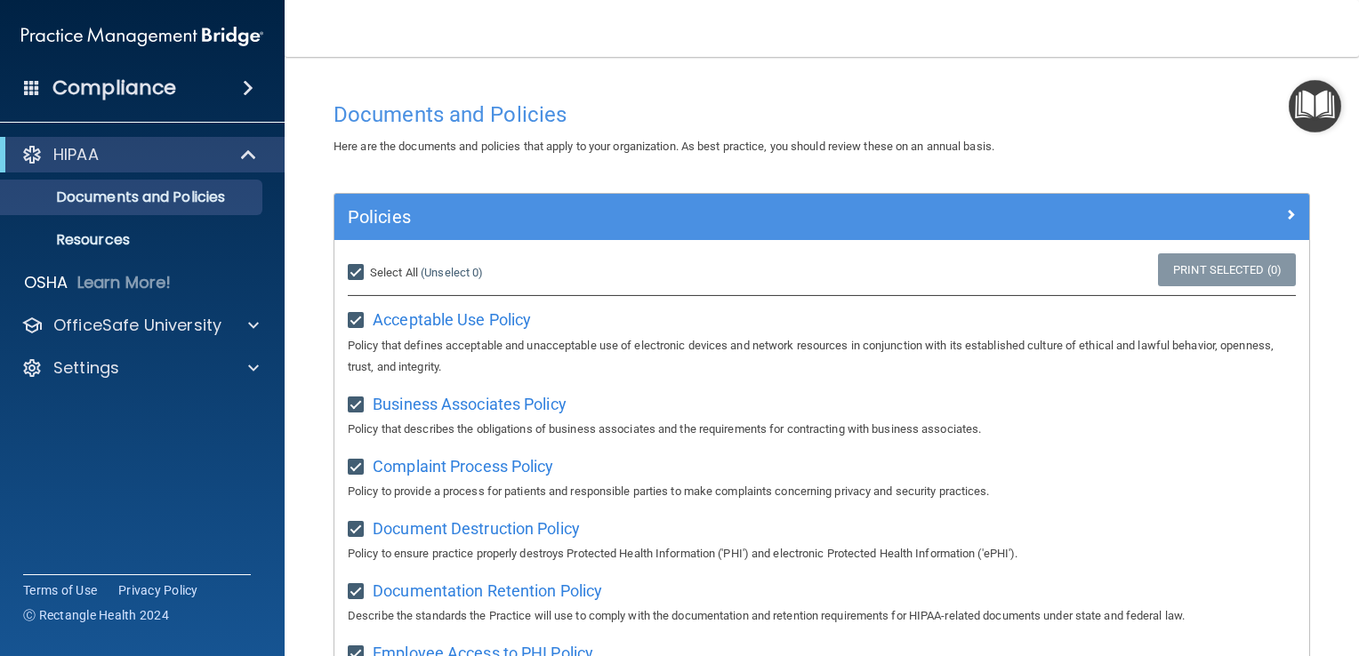
checkbox input "true"
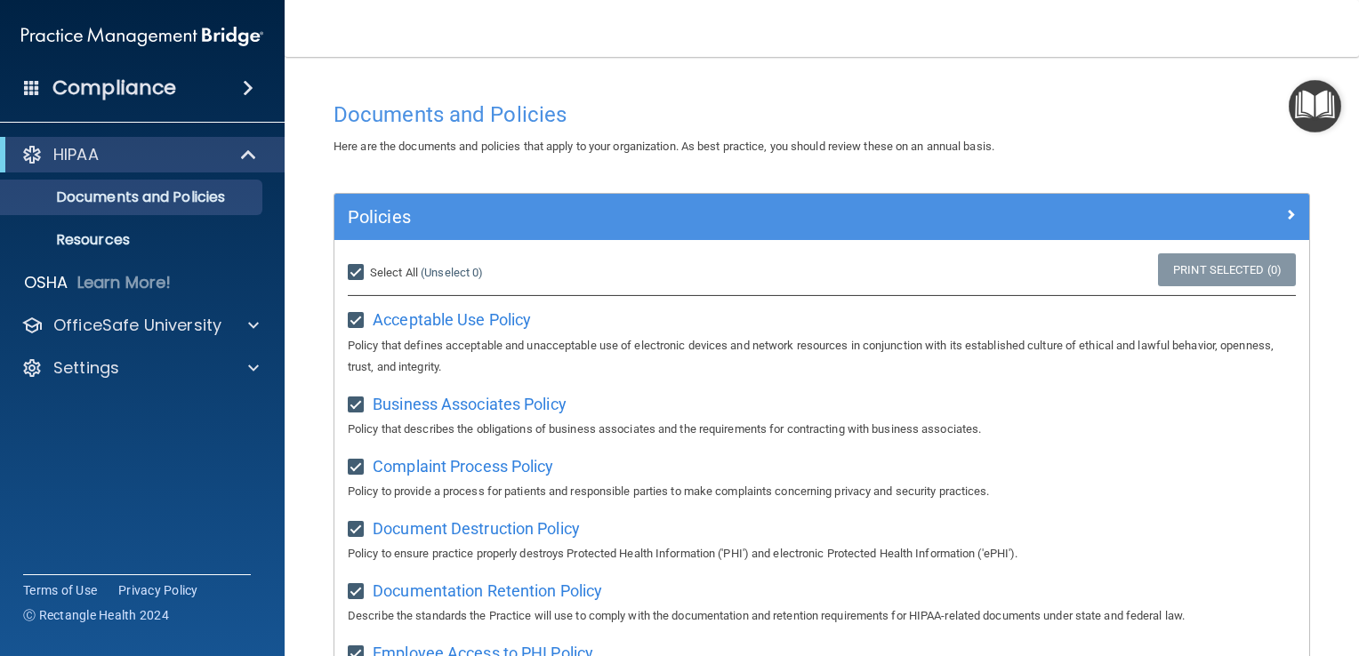
checkbox input "true"
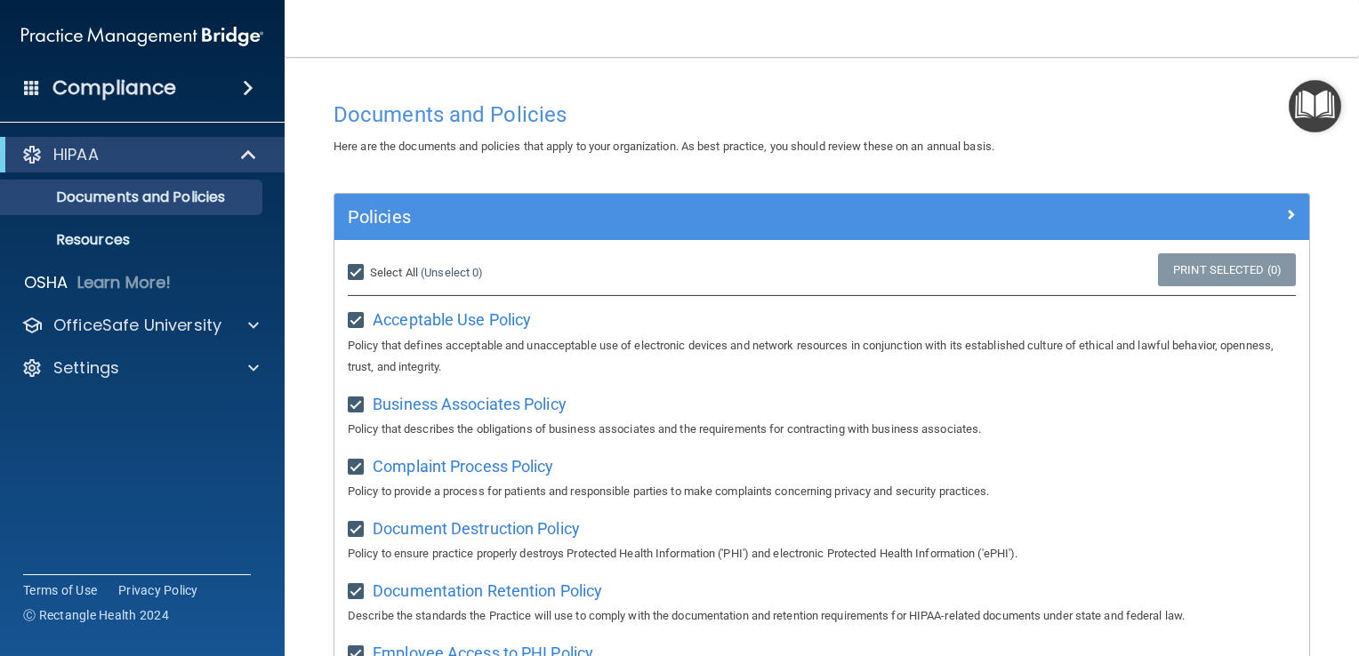
checkbox input "true"
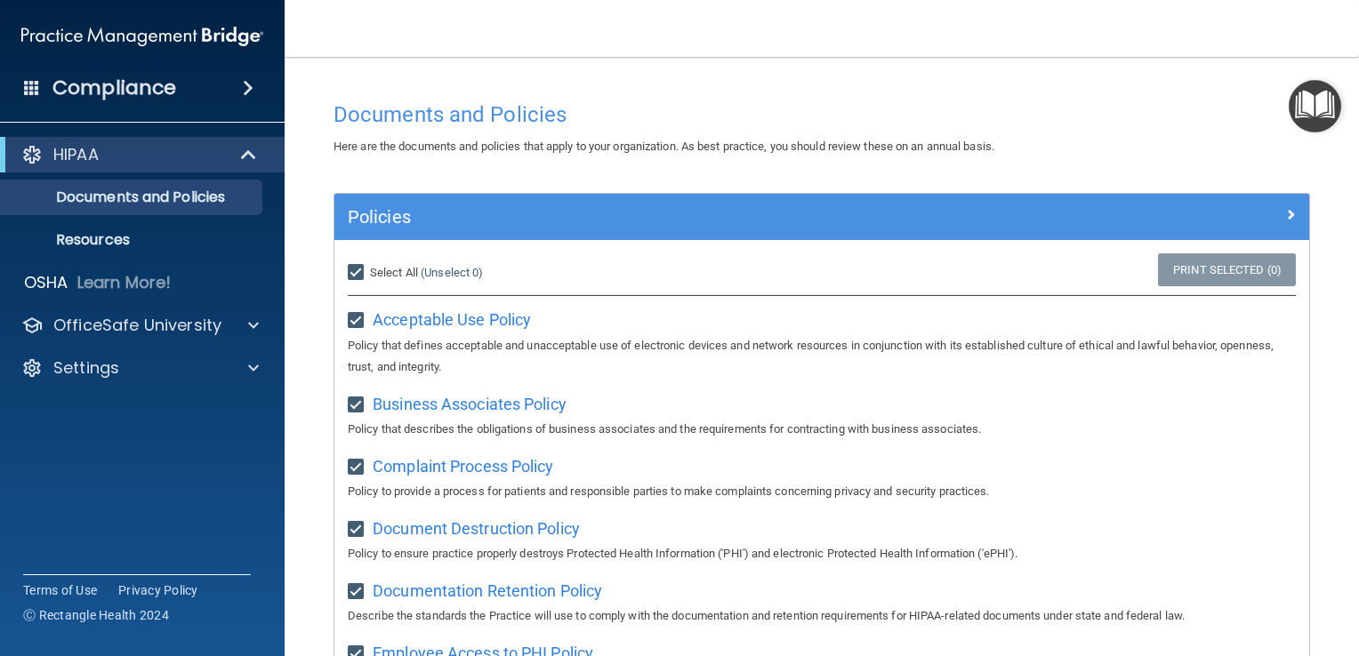
checkbox input "true"
click at [359, 270] on input "Select All (Unselect 21) Unselect All" at bounding box center [358, 273] width 20 height 14
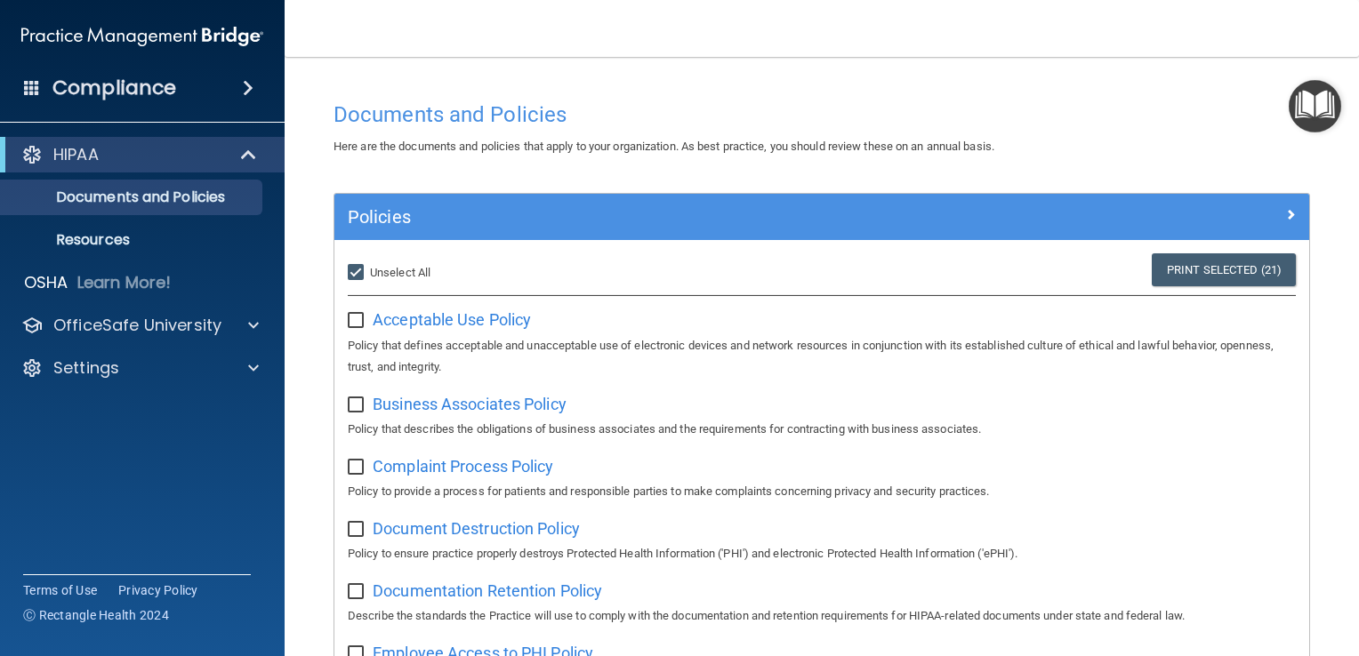
checkbox input "false"
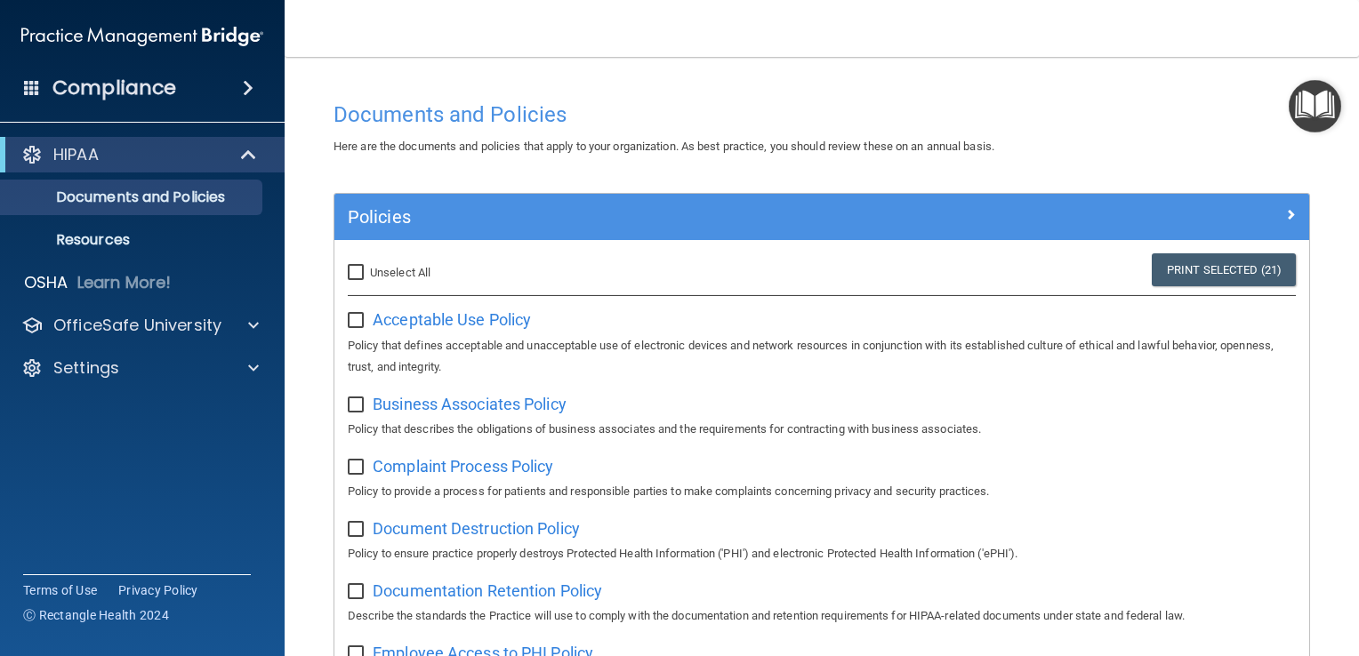
checkbox input "false"
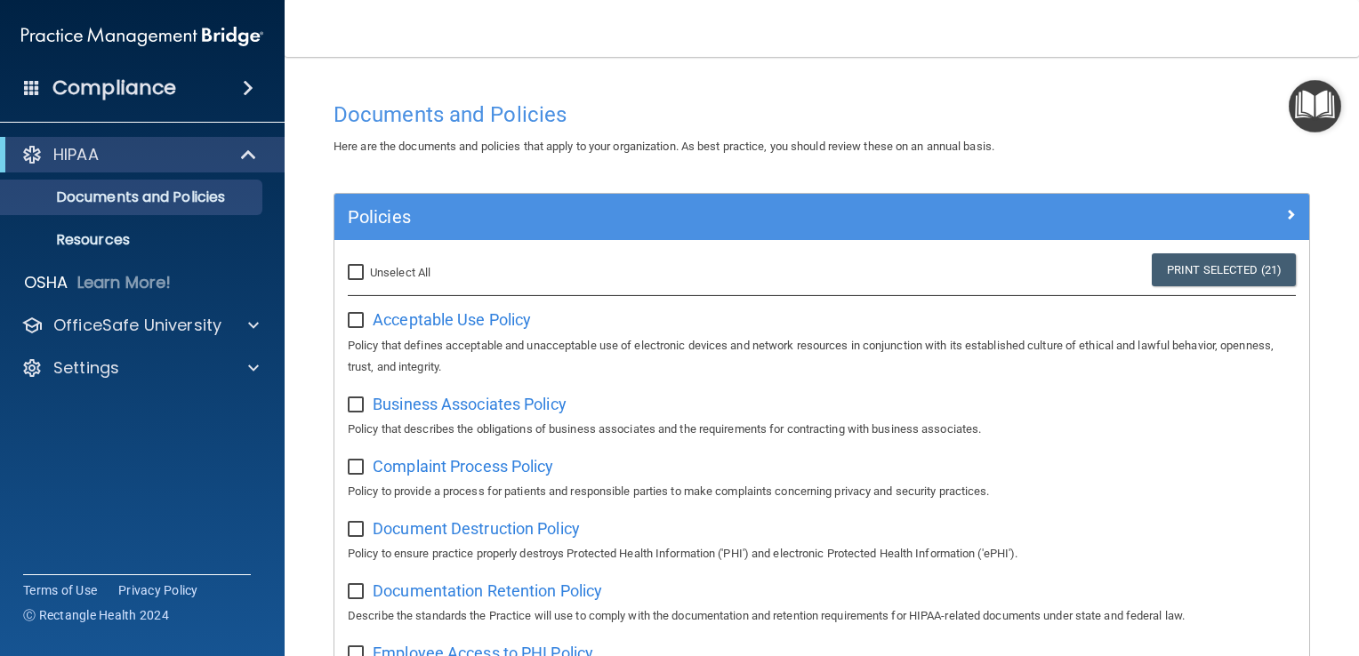
checkbox input "false"
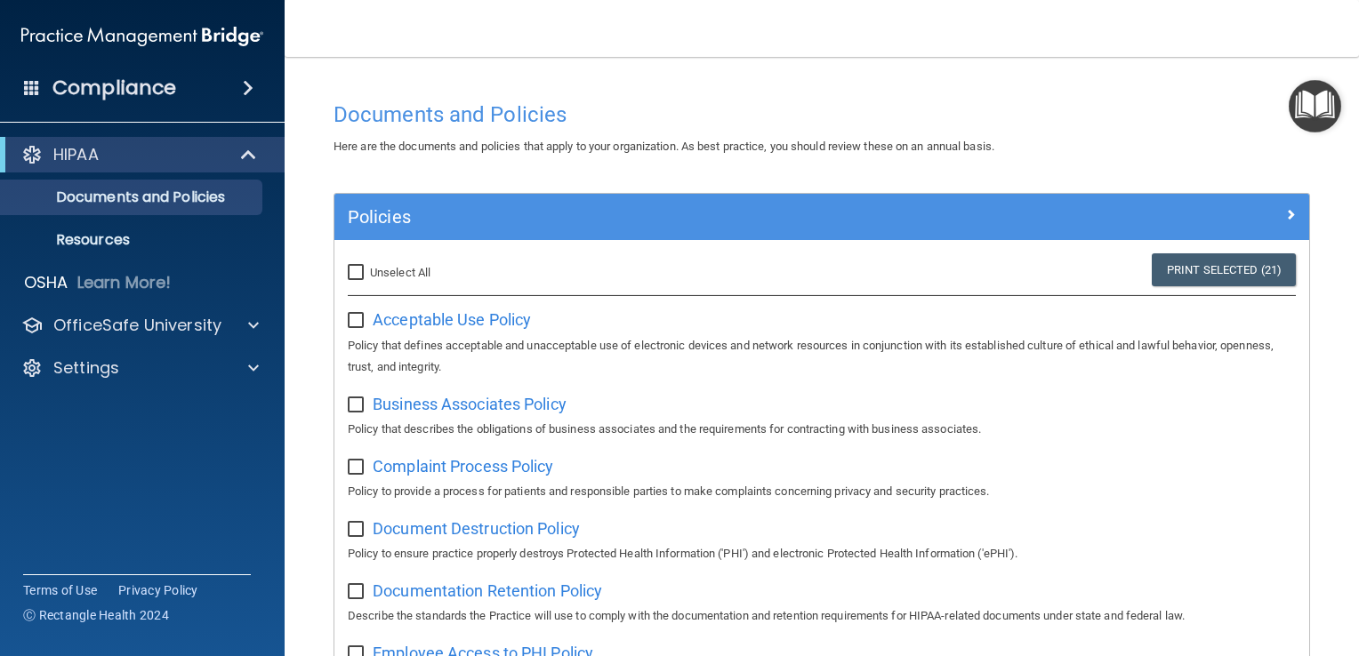
checkbox input "false"
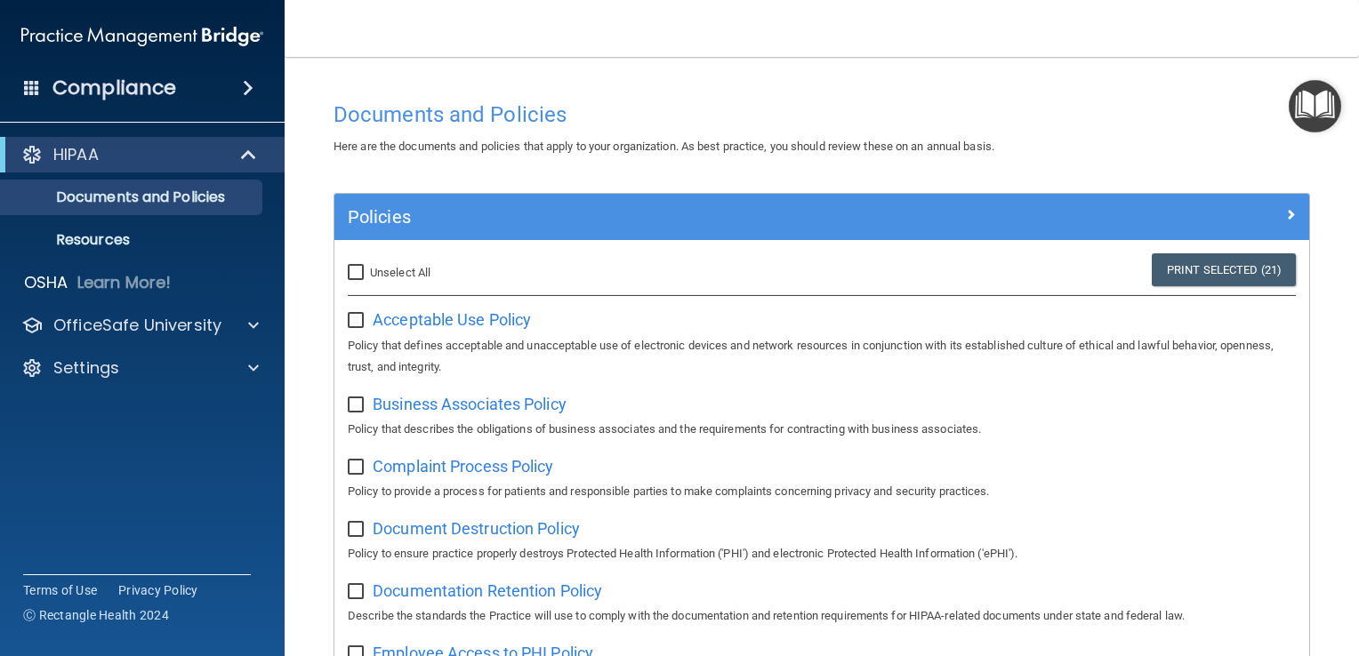
checkbox input "false"
click at [262, 142] on div "HIPAA" at bounding box center [142, 155] width 285 height 36
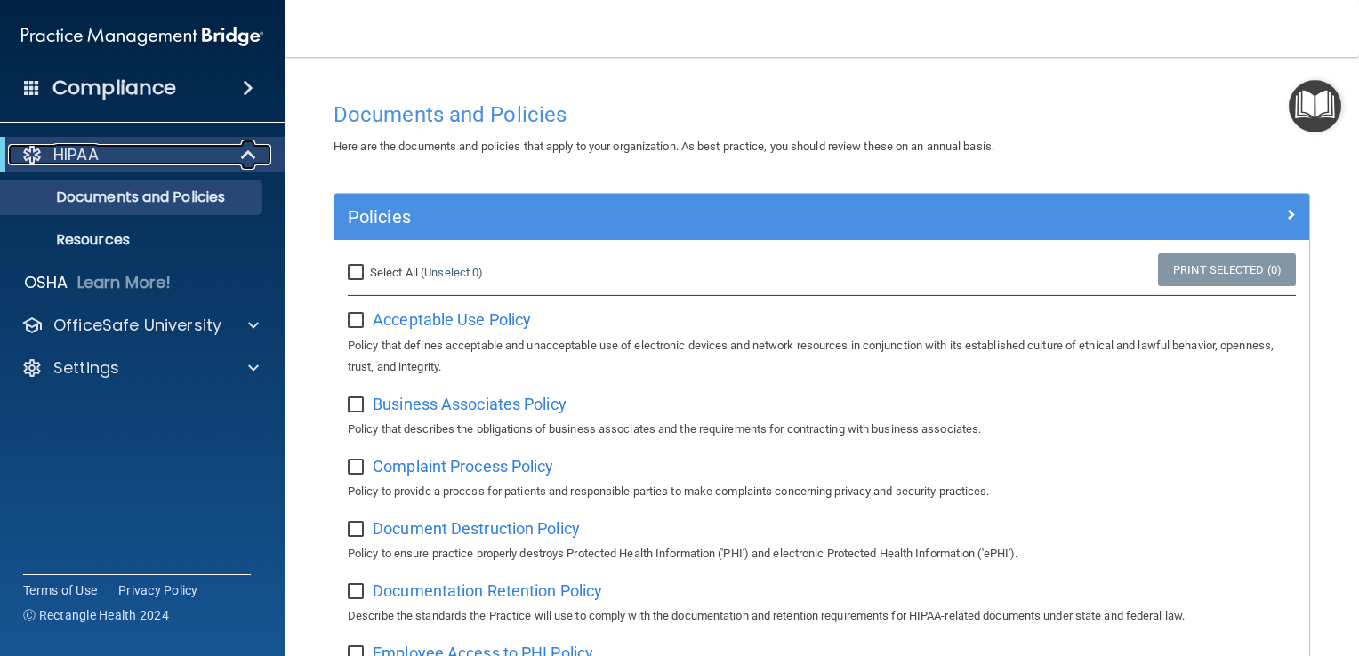
click at [249, 152] on span at bounding box center [250, 154] width 15 height 21
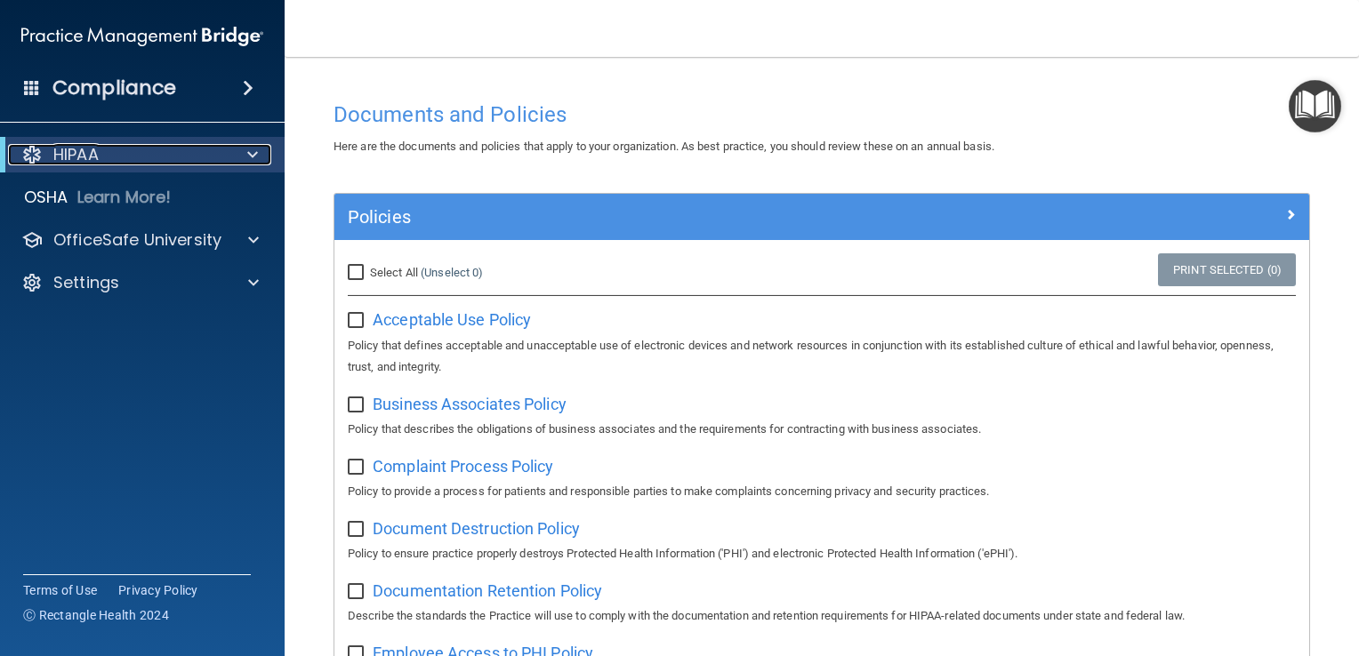
click at [254, 155] on span at bounding box center [252, 154] width 11 height 21
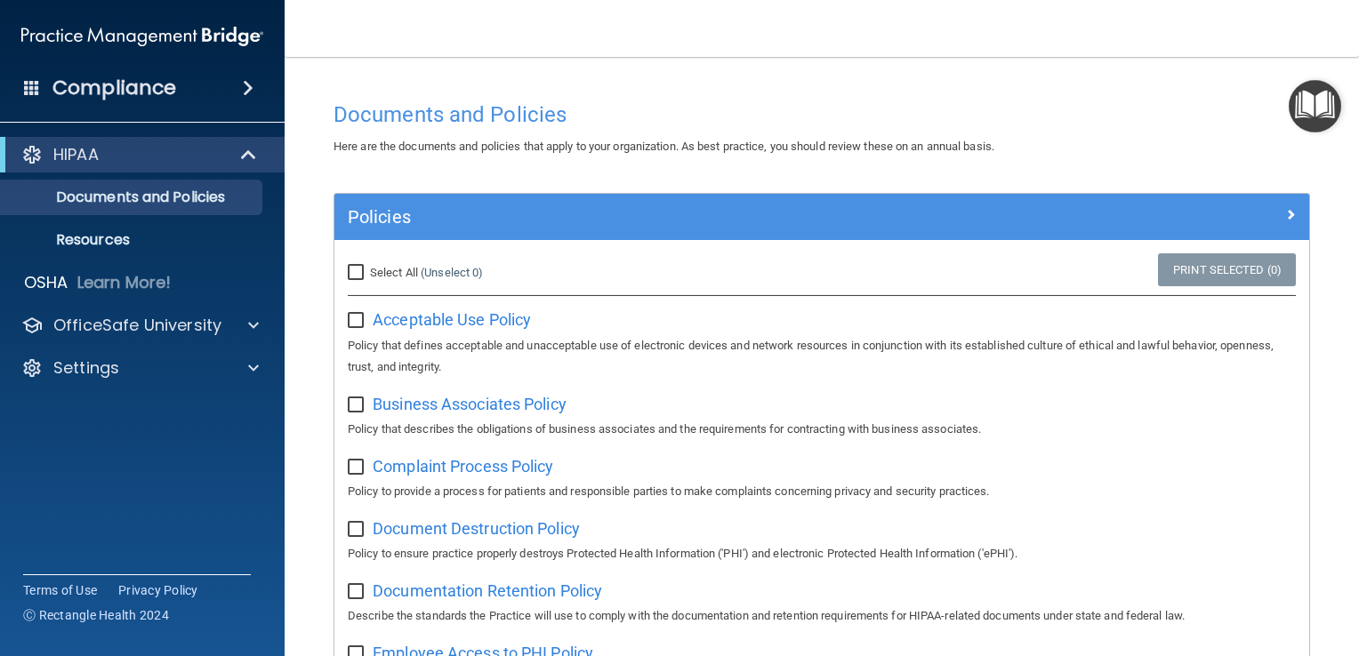
click at [1316, 88] on img "Open Resource Center" at bounding box center [1315, 106] width 52 height 52
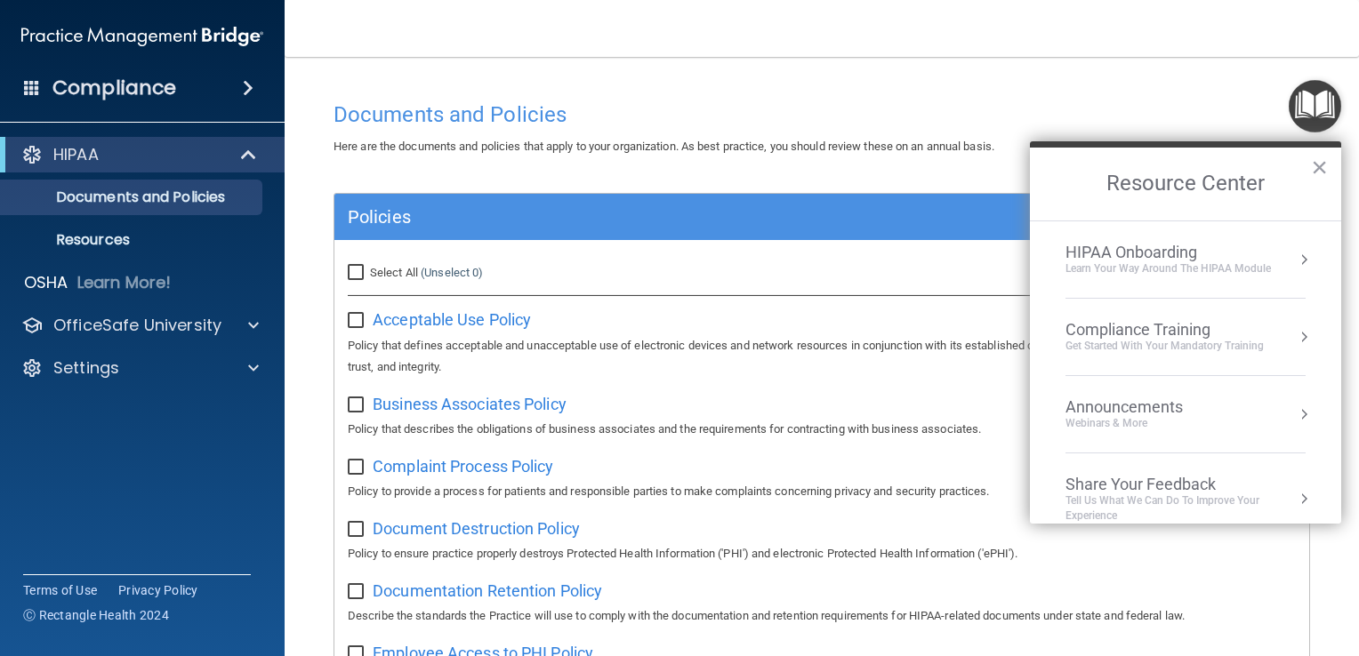
click at [1299, 263] on ol "HIPAA Onboarding Learn Your Way around the HIPAA module Compliance Training Get…" at bounding box center [1185, 373] width 311 height 304
click at [1295, 262] on button "Resource Center" at bounding box center [1304, 260] width 18 height 18
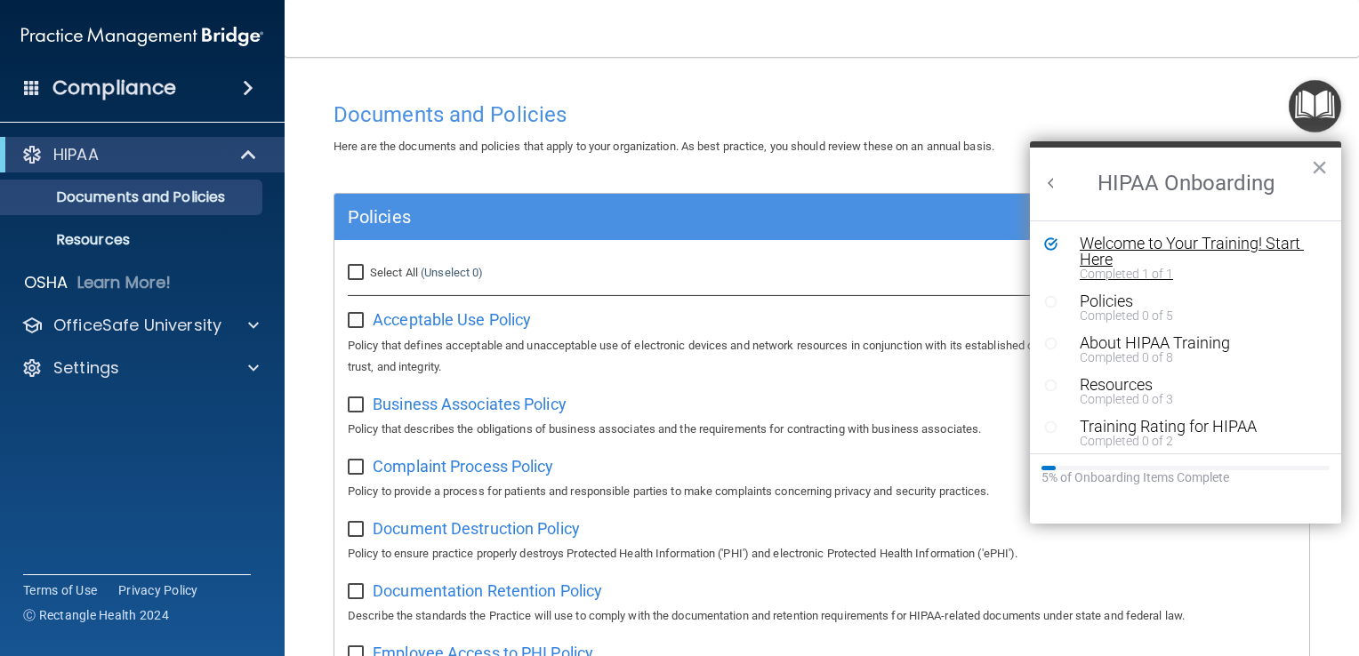
click at [1156, 248] on div "Welcome to Your Training! Start Here" at bounding box center [1192, 252] width 224 height 32
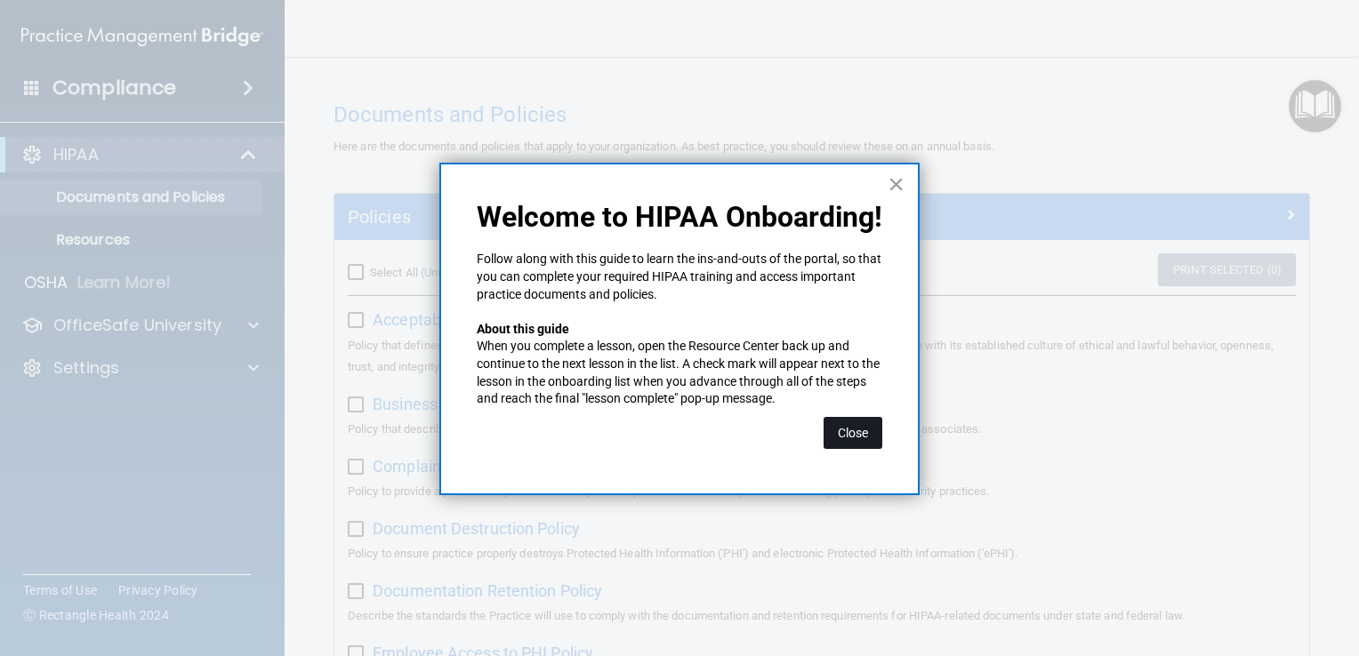
click at [864, 435] on button "Close" at bounding box center [853, 433] width 59 height 32
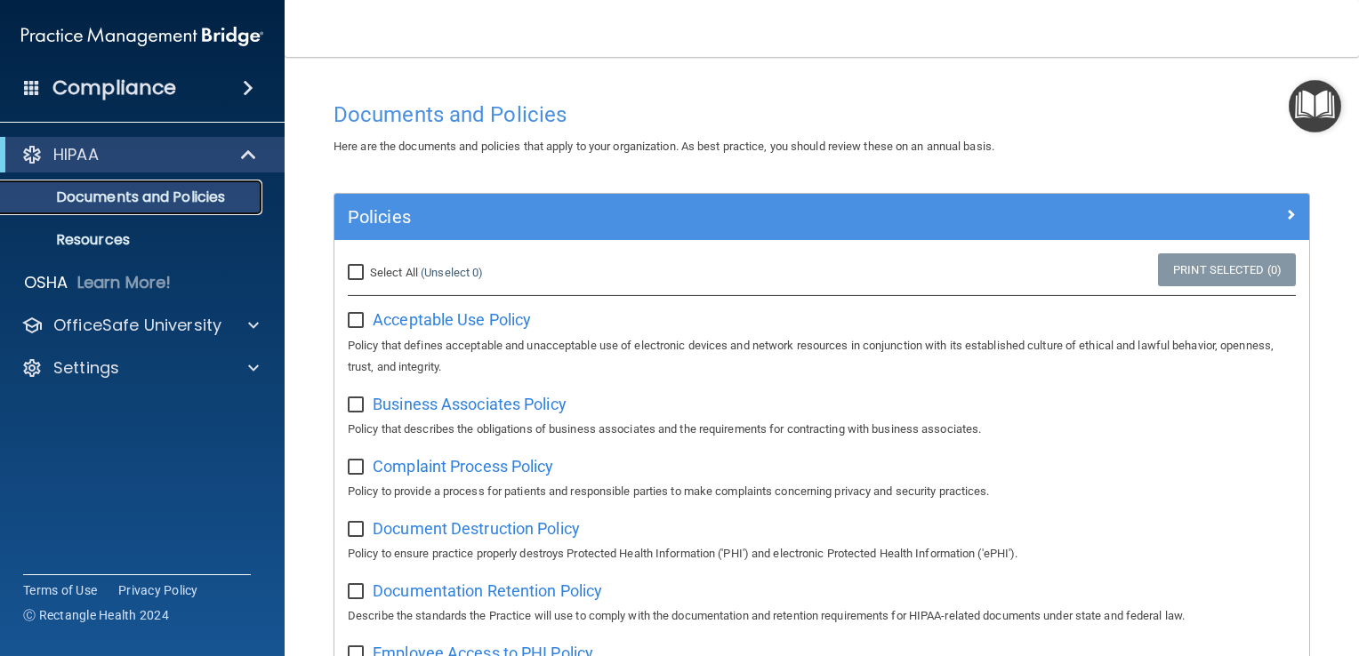
click at [223, 193] on p "Documents and Policies" at bounding box center [133, 198] width 243 height 18
click at [243, 149] on span at bounding box center [250, 154] width 15 height 21
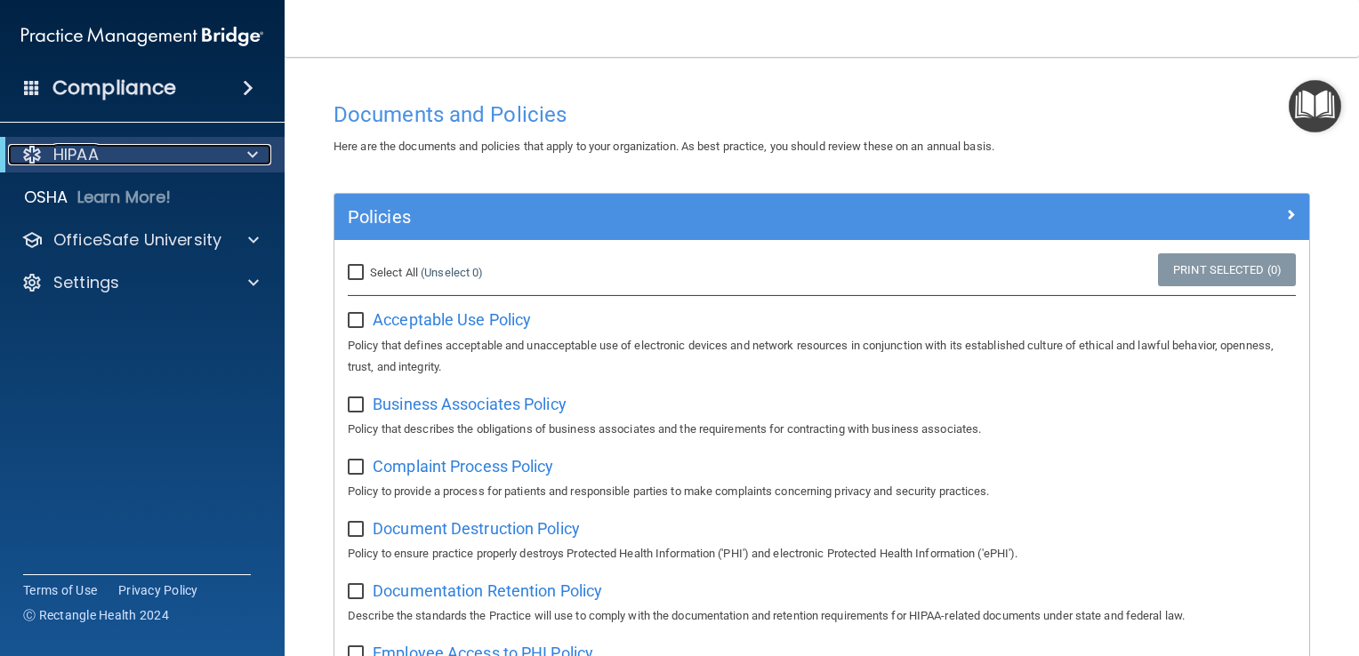
click at [240, 149] on div at bounding box center [250, 154] width 44 height 21
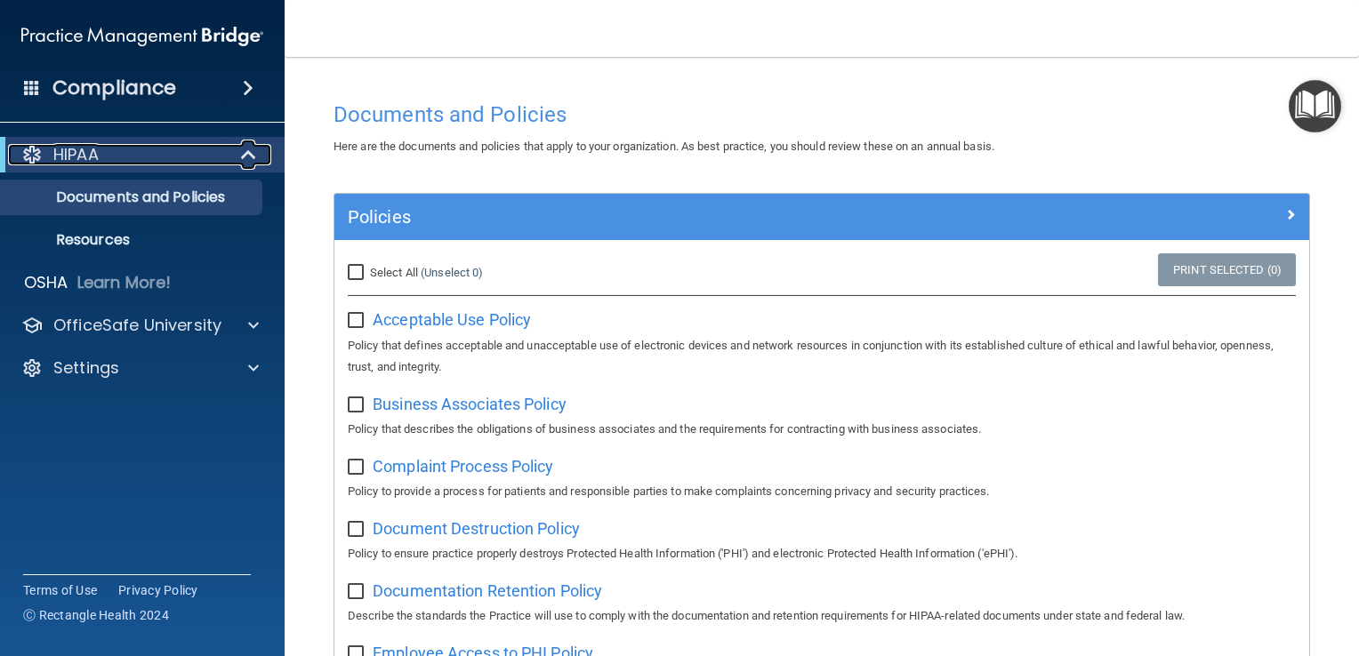
scroll to position [7, 0]
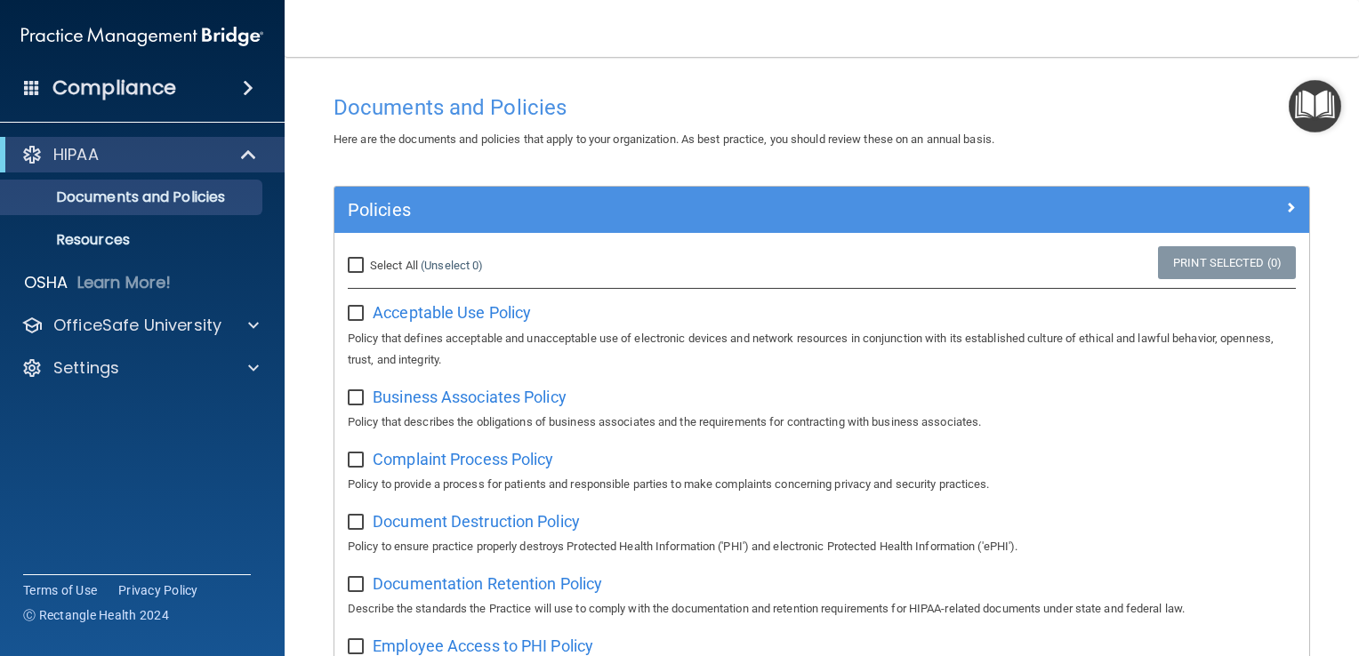
click at [1320, 93] on img "Open Resource Center" at bounding box center [1315, 106] width 52 height 52
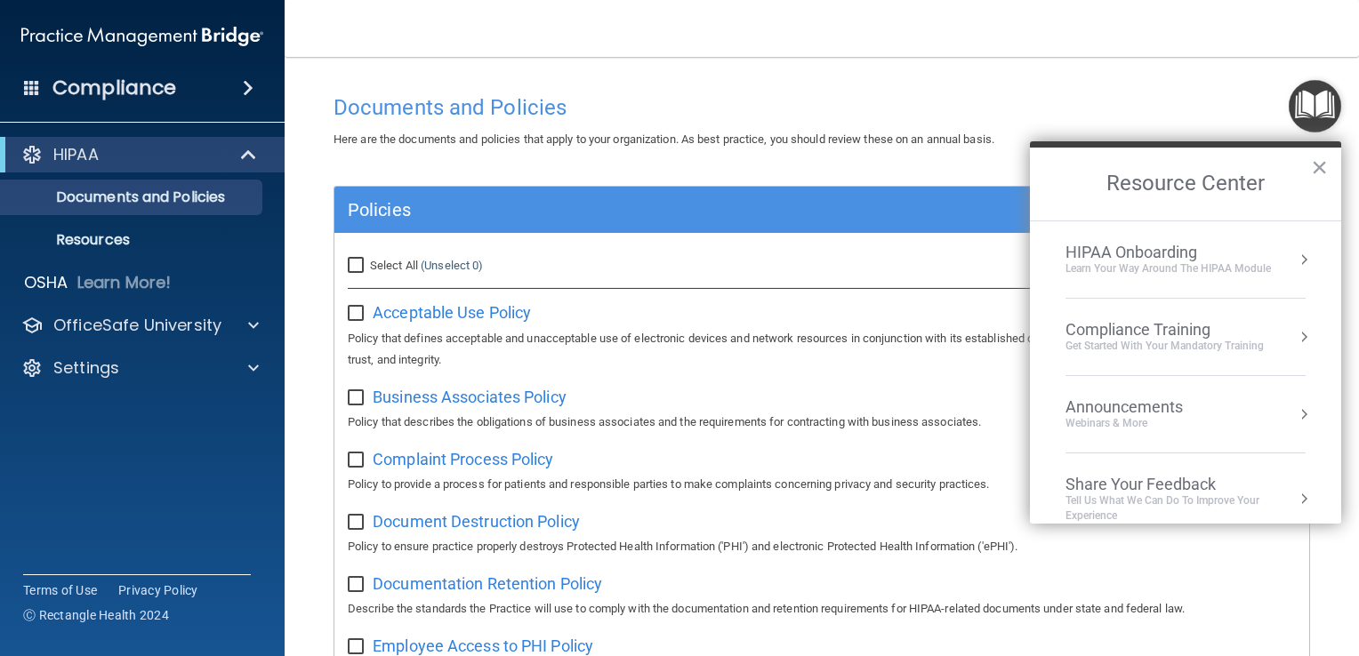
click at [1163, 267] on div "Learn Your Way around the HIPAA module" at bounding box center [1168, 269] width 205 height 15
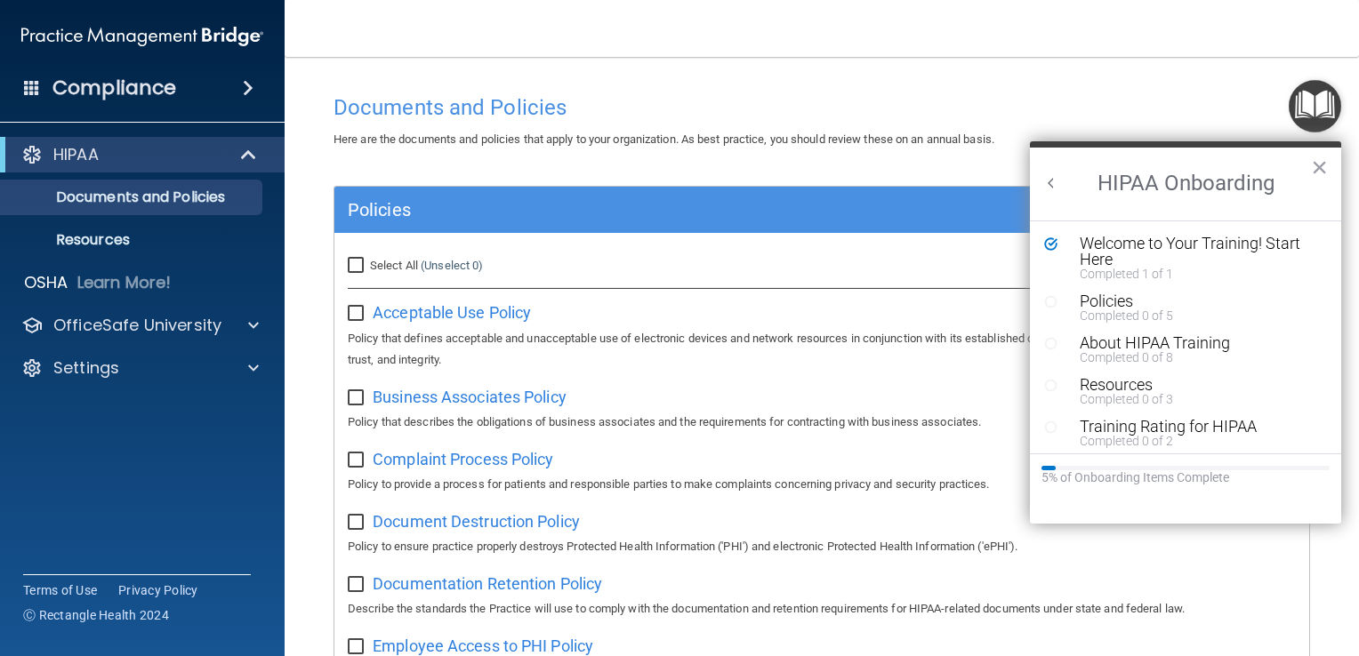
scroll to position [0, 0]
click at [1118, 313] on div "Completed 0 of 5" at bounding box center [1192, 316] width 224 height 12
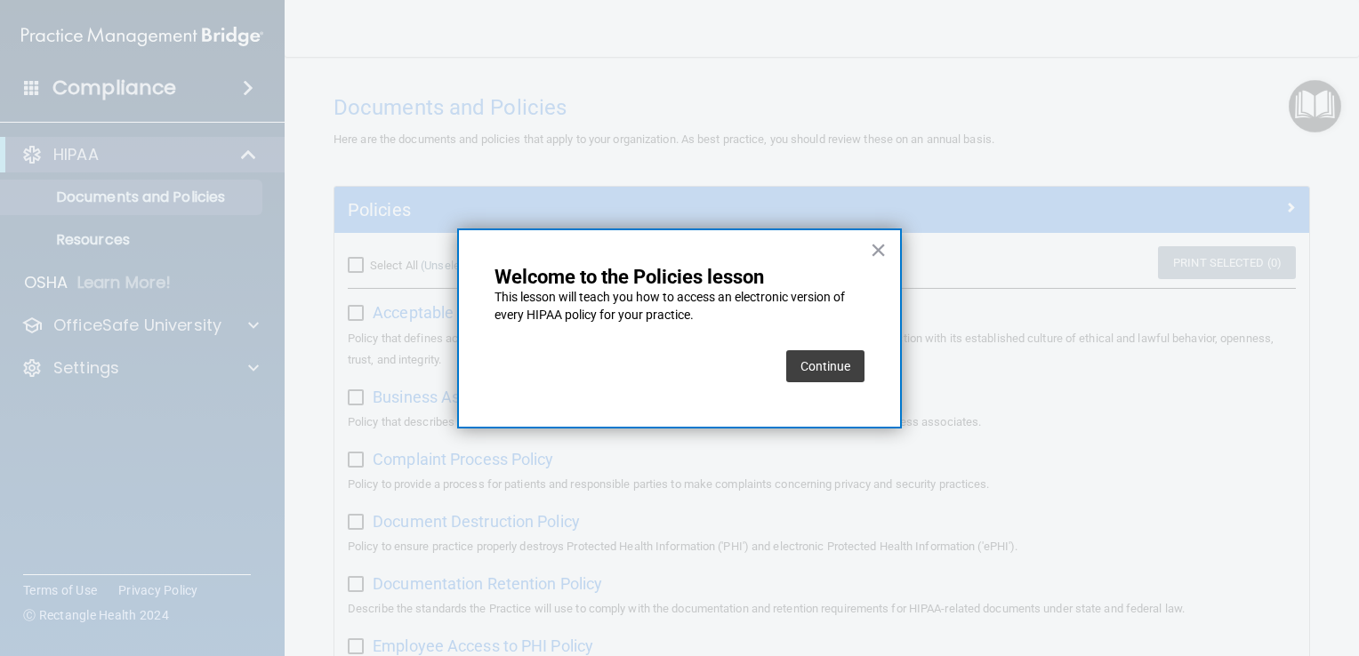
click at [852, 361] on button "Continue" at bounding box center [825, 366] width 78 height 32
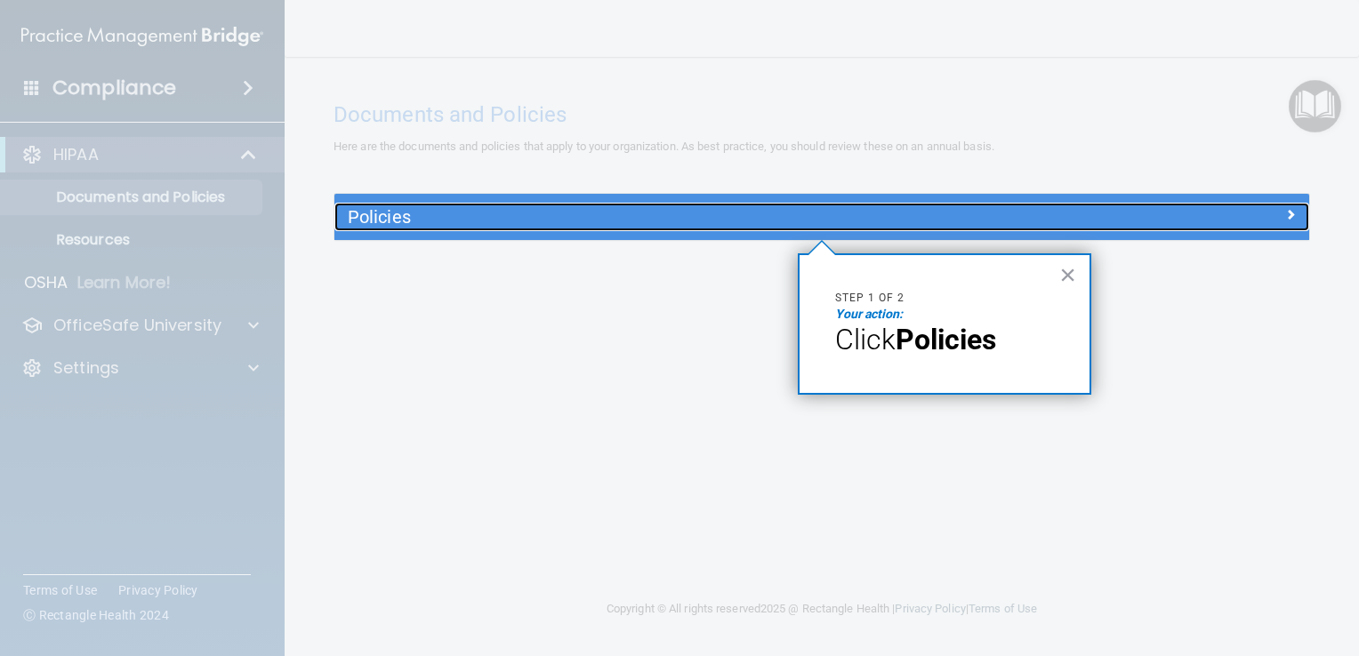
click at [898, 210] on h5 "Policies" at bounding box center [700, 217] width 704 height 20
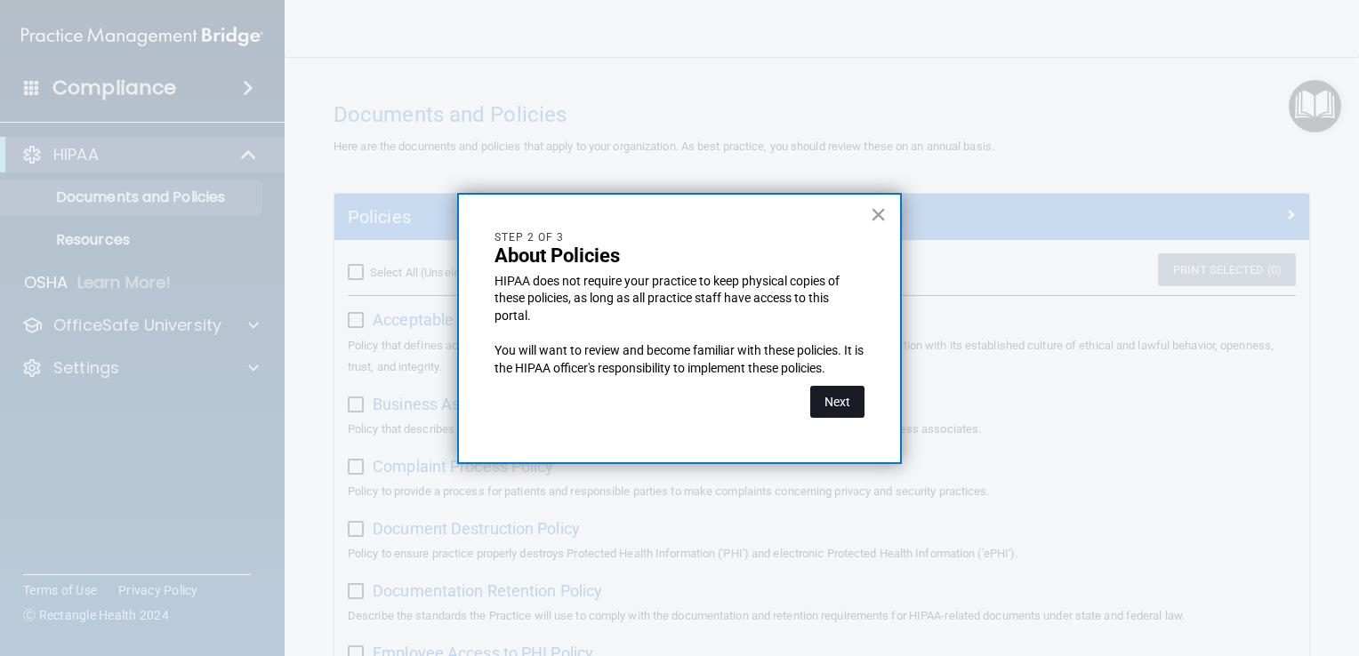
click at [842, 395] on button "Next" at bounding box center [837, 402] width 54 height 32
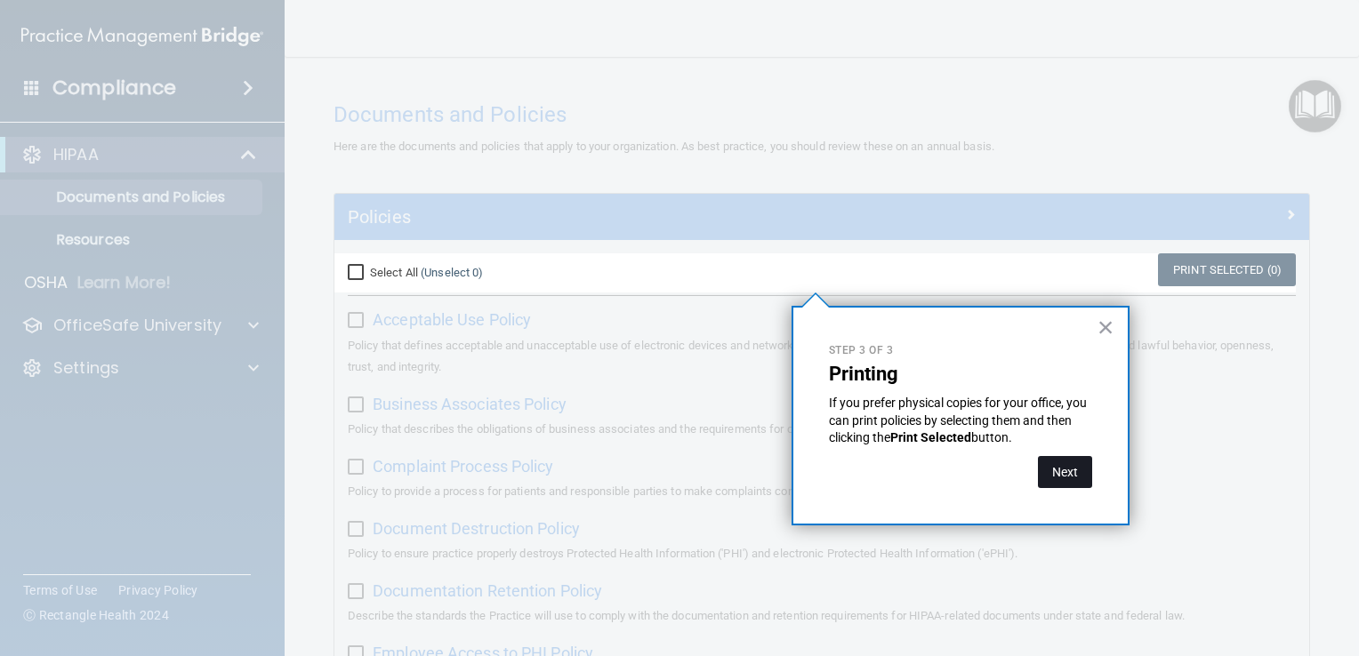
click at [1075, 470] on button "Next" at bounding box center [1065, 472] width 54 height 32
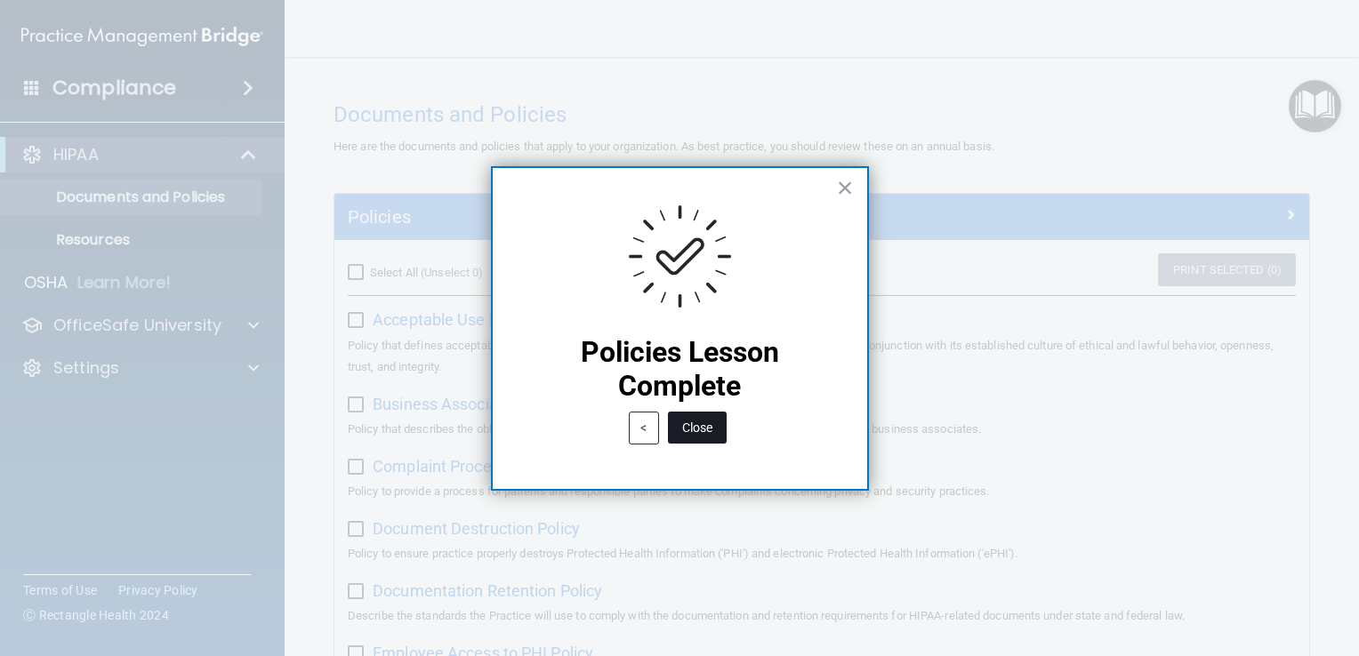
click at [706, 434] on button "Close" at bounding box center [697, 428] width 59 height 32
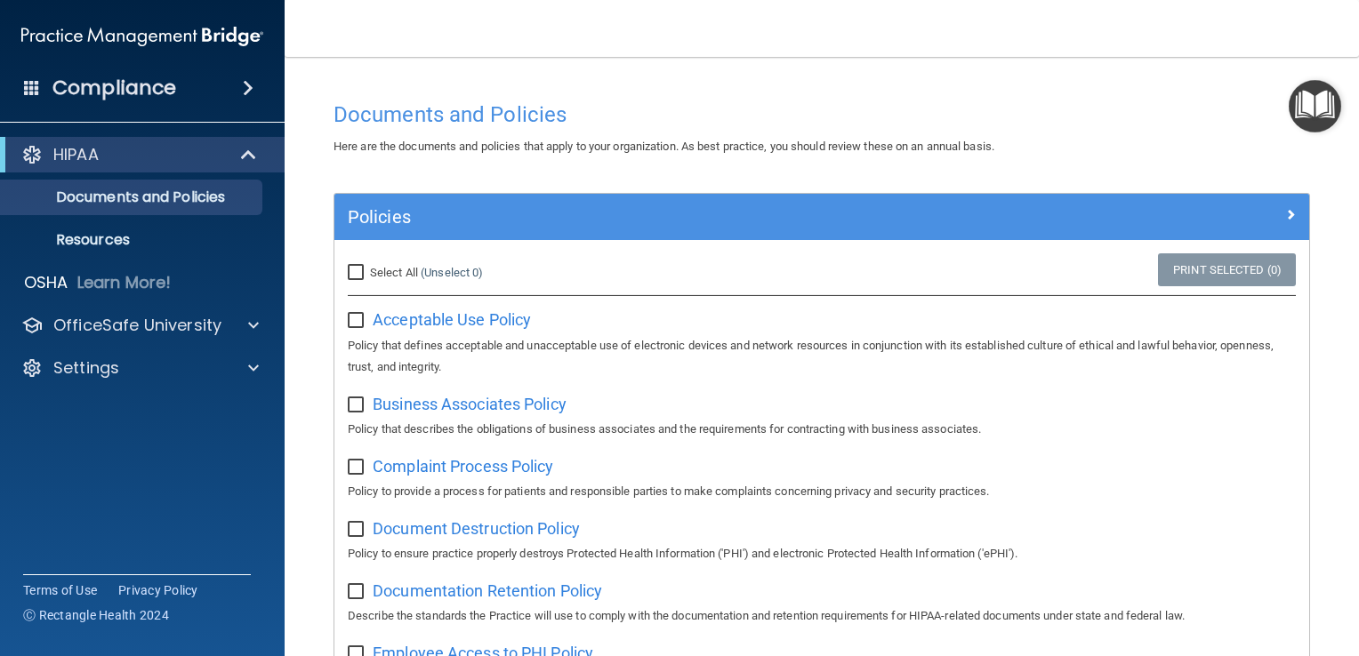
click at [1331, 119] on img "Open Resource Center" at bounding box center [1315, 106] width 52 height 52
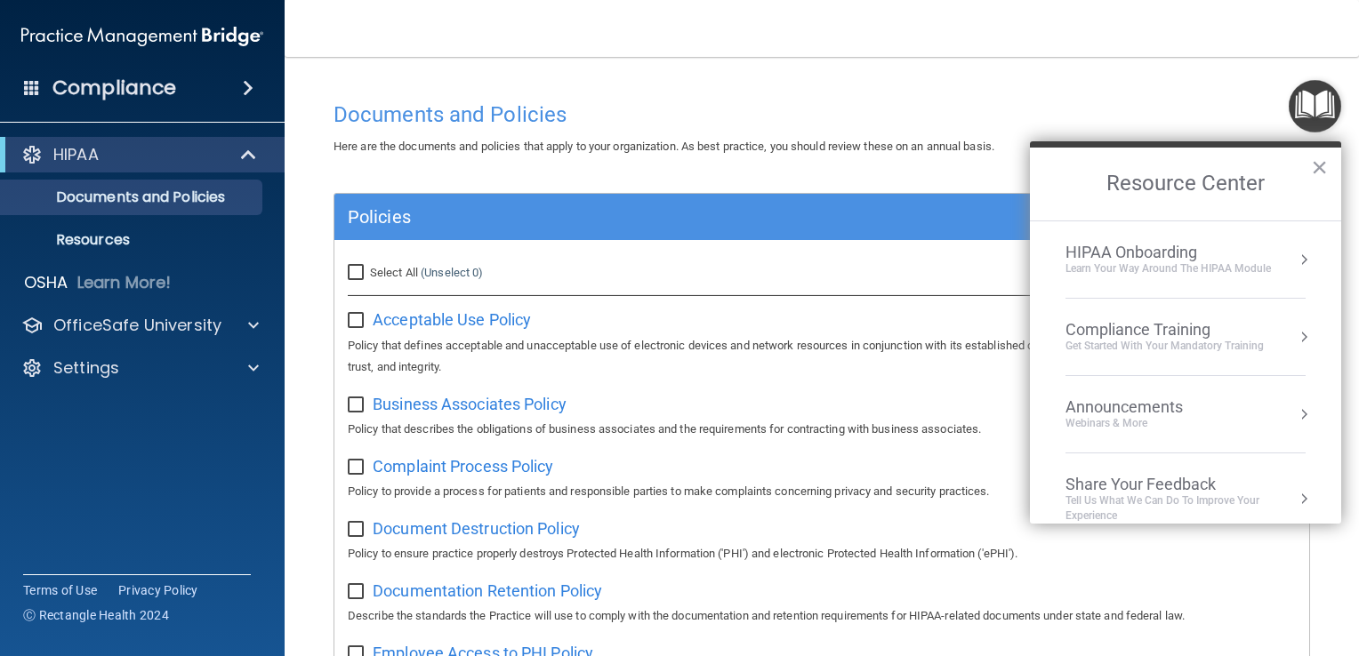
click at [1295, 263] on button "Resource Center" at bounding box center [1304, 260] width 18 height 18
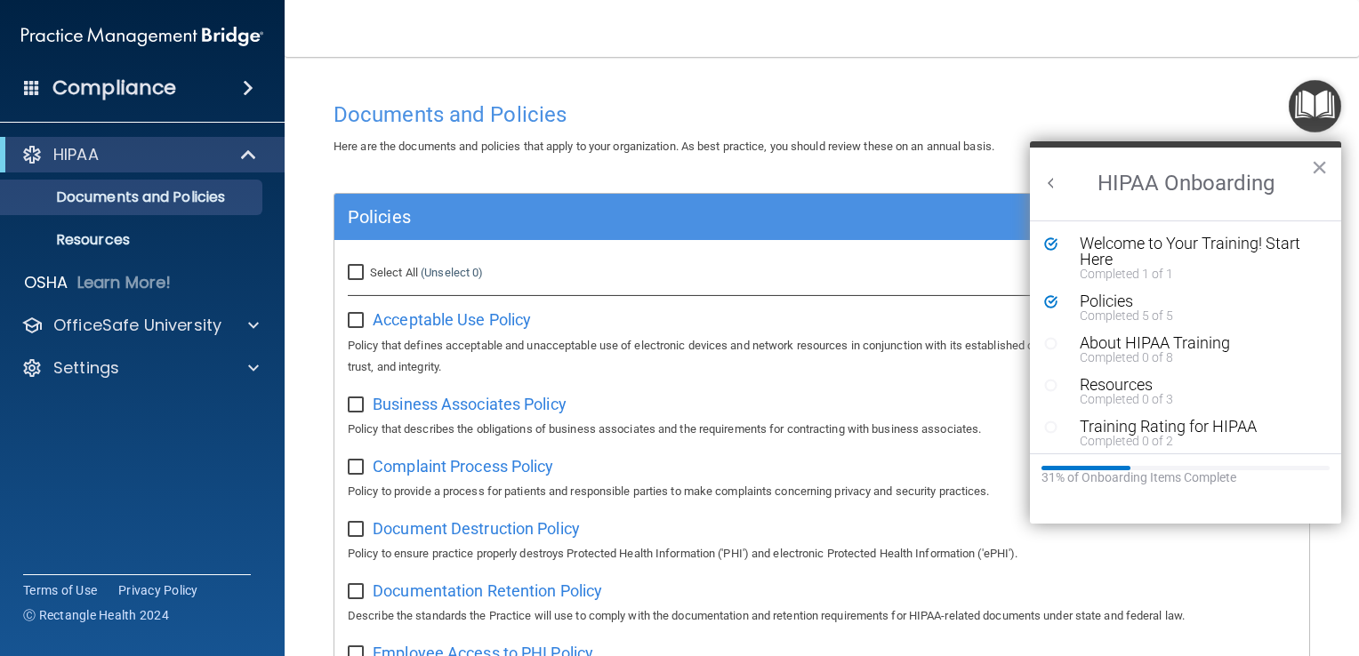
scroll to position [6, 0]
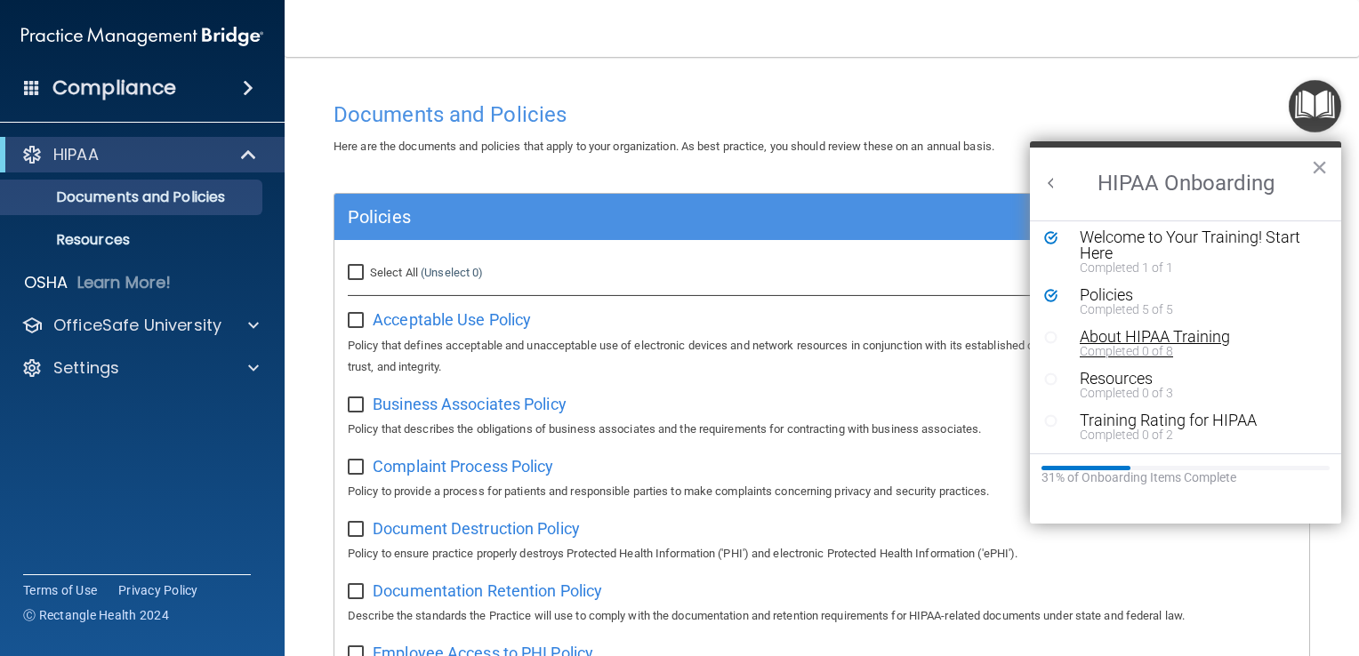
click at [1170, 341] on div "About HIPAA Training" at bounding box center [1192, 337] width 224 height 16
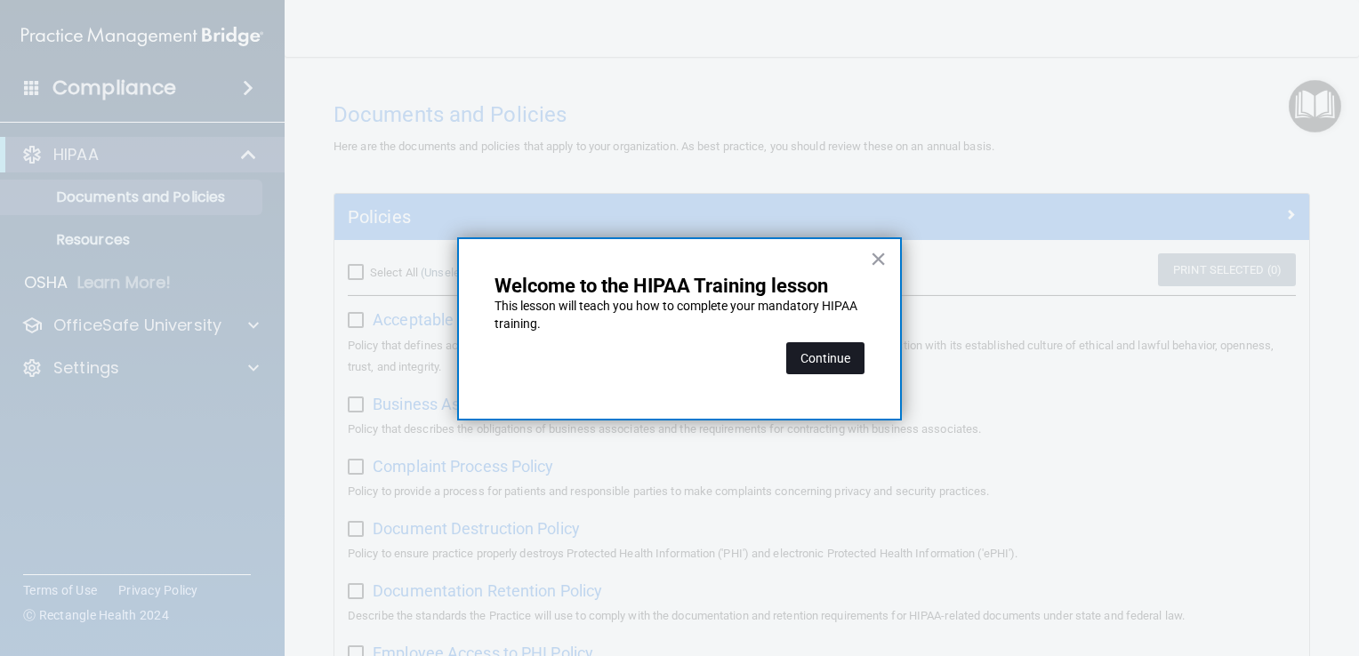
click at [841, 359] on button "Continue" at bounding box center [825, 358] width 78 height 32
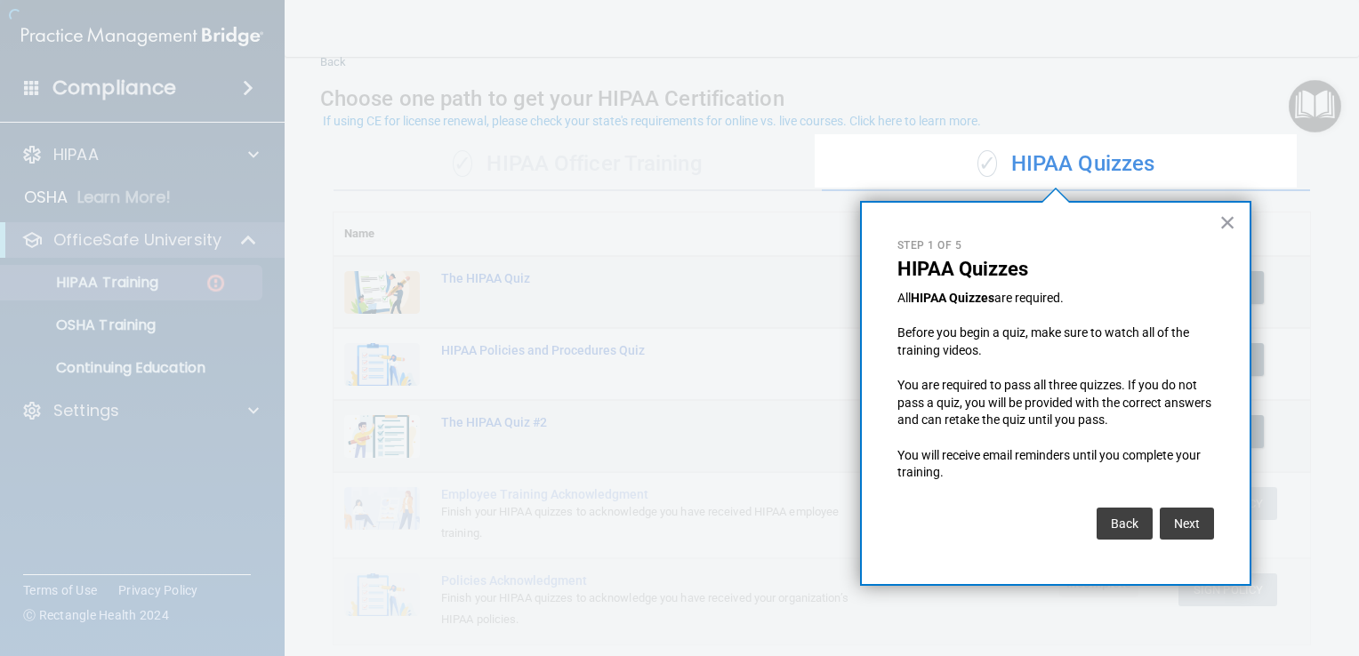
scroll to position [60, 0]
click at [1174, 519] on button "Next" at bounding box center [1187, 524] width 54 height 32
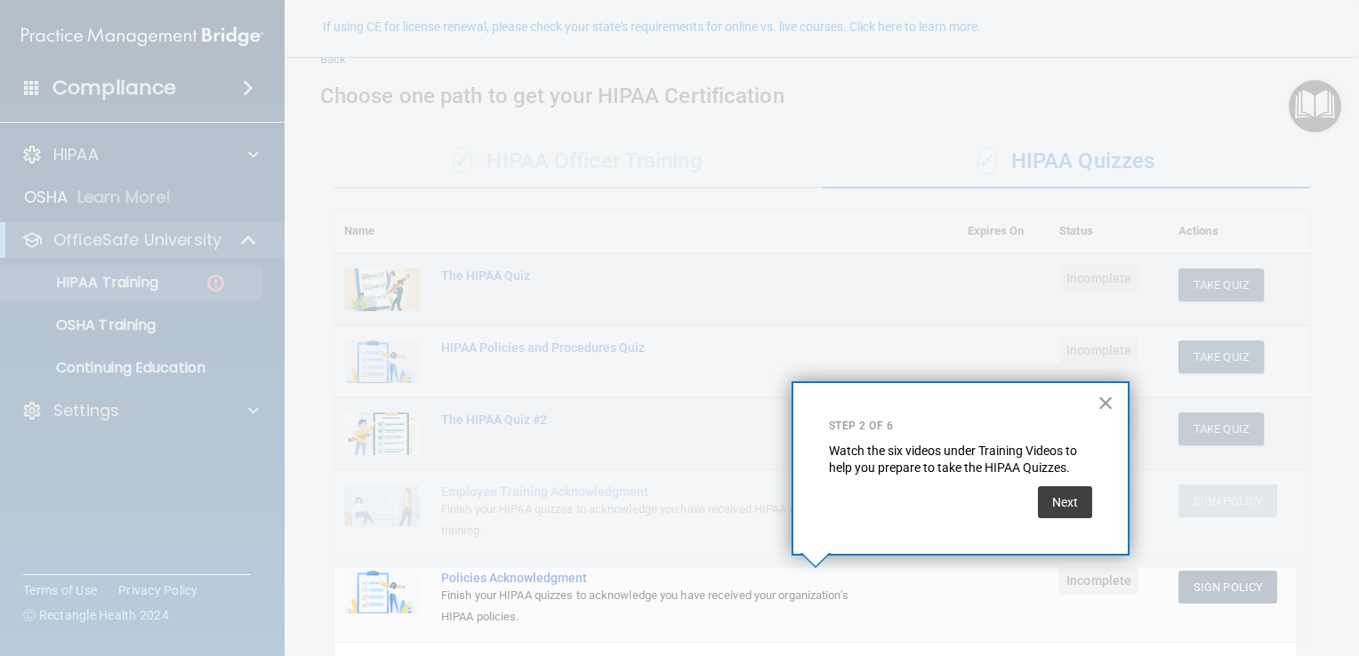
scroll to position [154, 0]
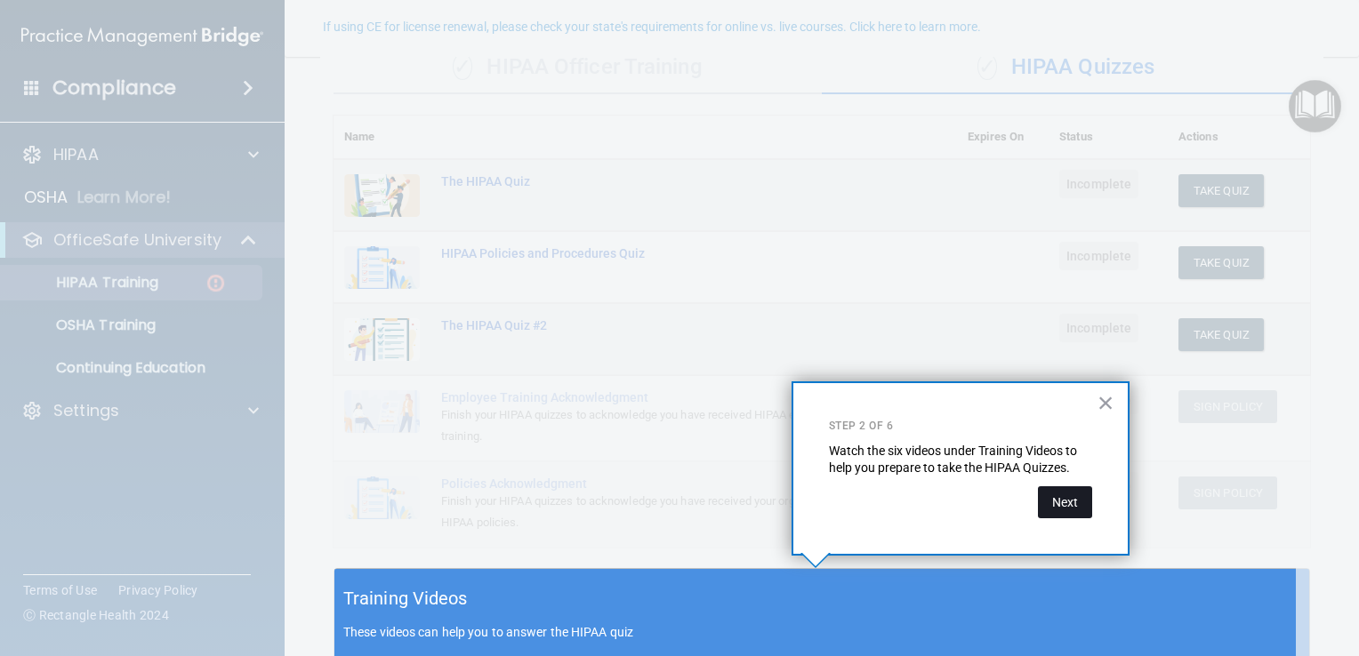
click at [1056, 504] on button "Next" at bounding box center [1065, 503] width 54 height 32
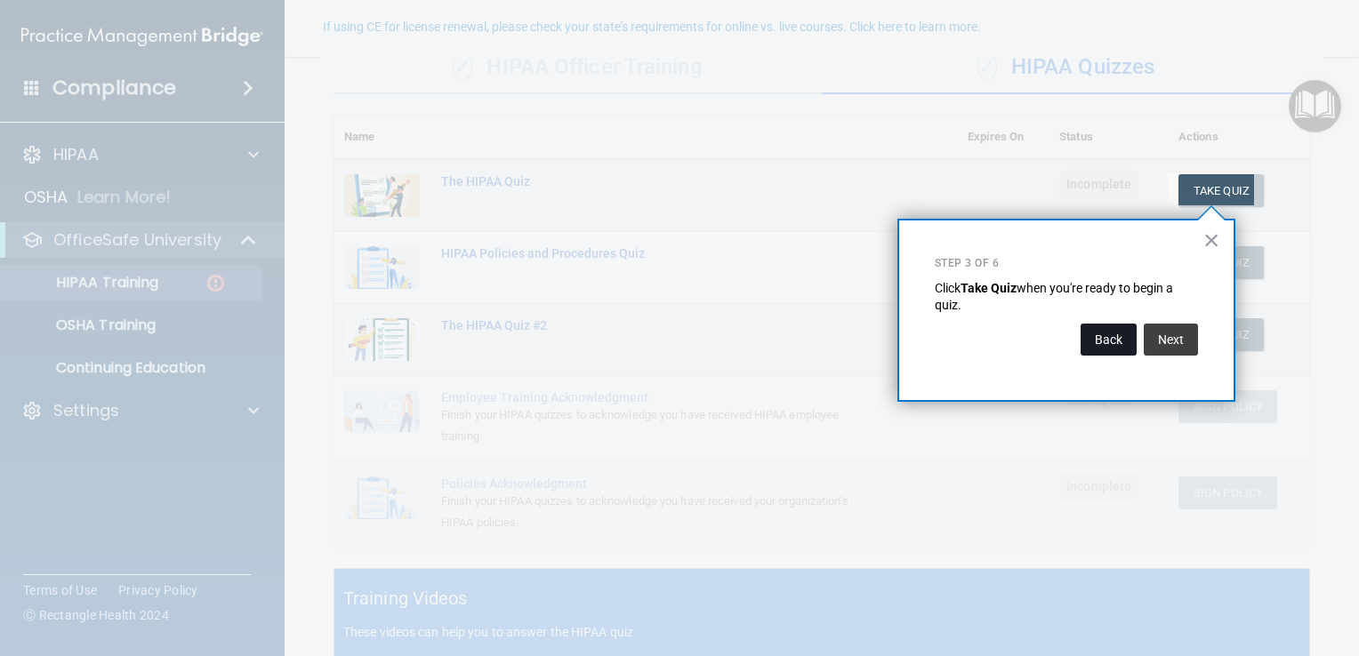
click at [1110, 335] on button "Back" at bounding box center [1109, 340] width 56 height 32
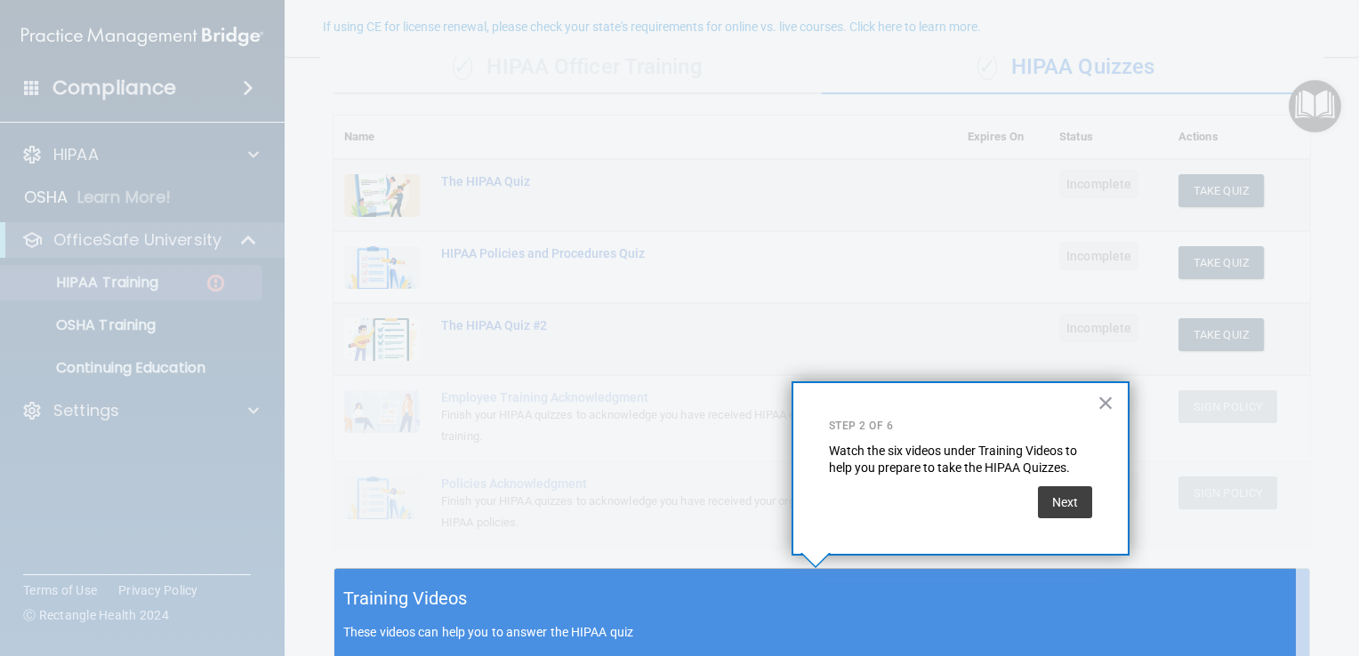
click at [937, 617] on div "Training Videos These videos can help you to answer the HIPAA quiz" at bounding box center [821, 613] width 975 height 88
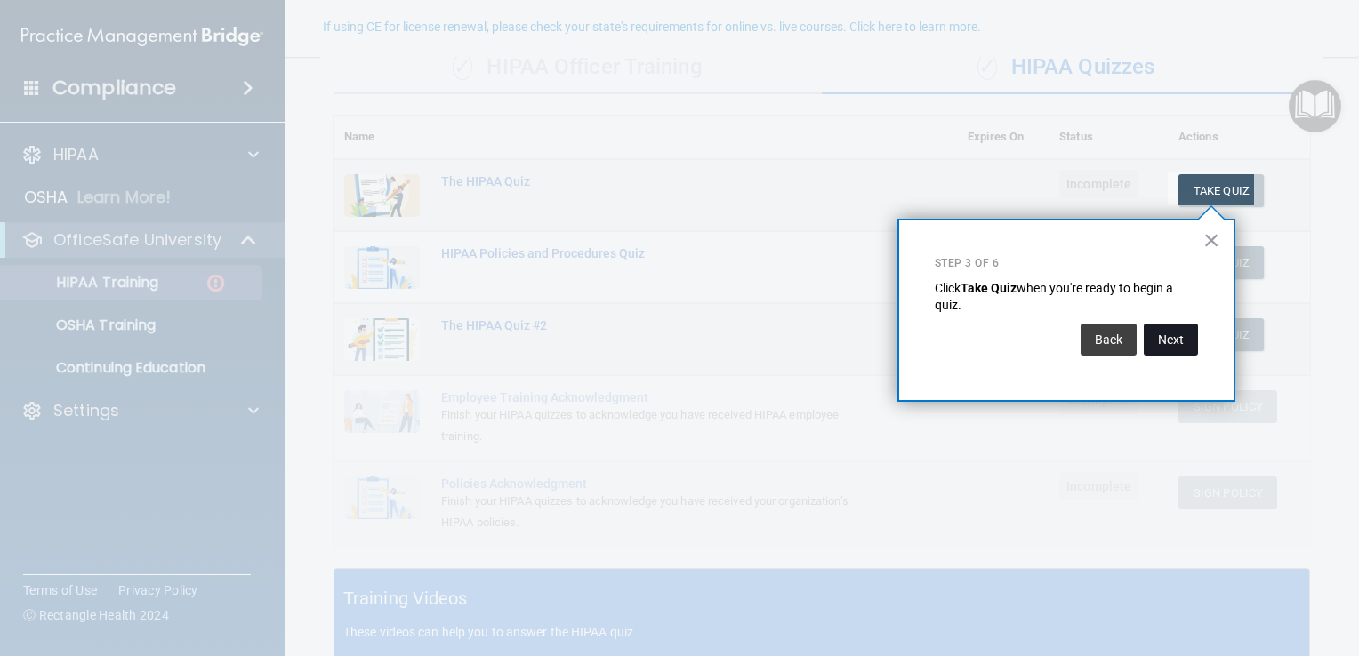
click at [1185, 338] on button "Next" at bounding box center [1171, 340] width 54 height 32
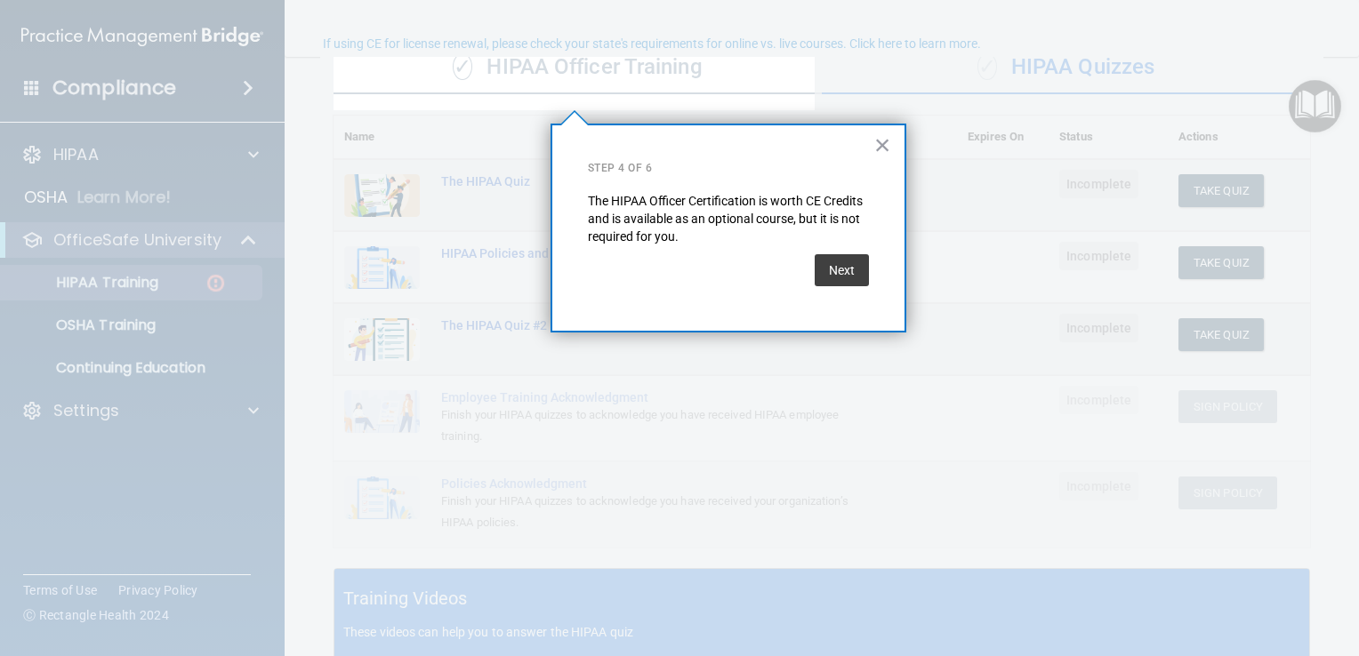
scroll to position [137, 0]
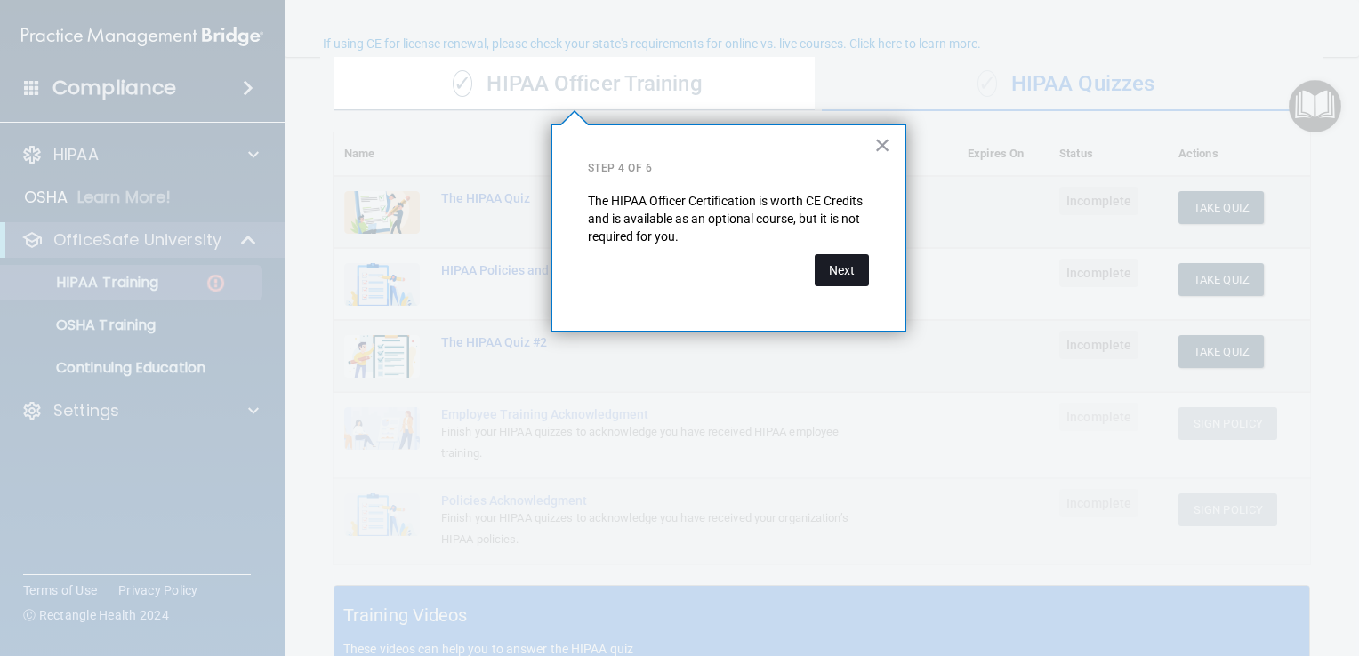
click at [842, 270] on button "Next" at bounding box center [842, 270] width 54 height 32
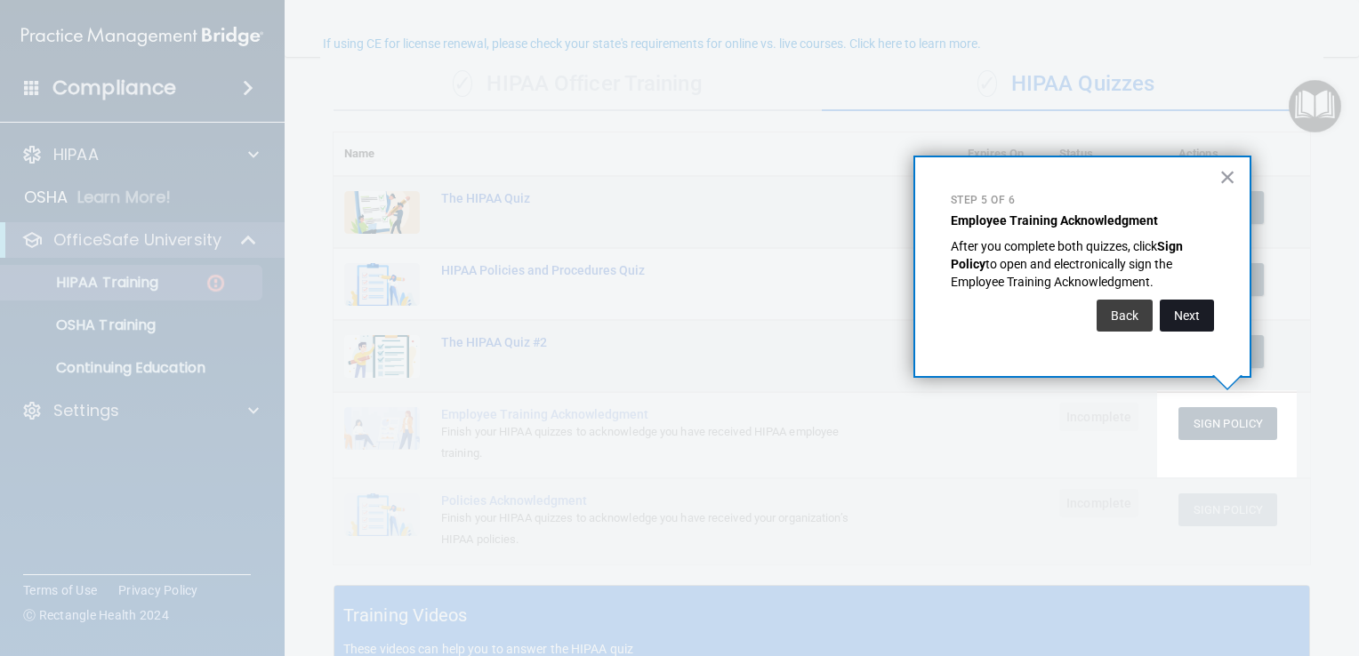
click at [1195, 309] on button "Next" at bounding box center [1187, 316] width 54 height 32
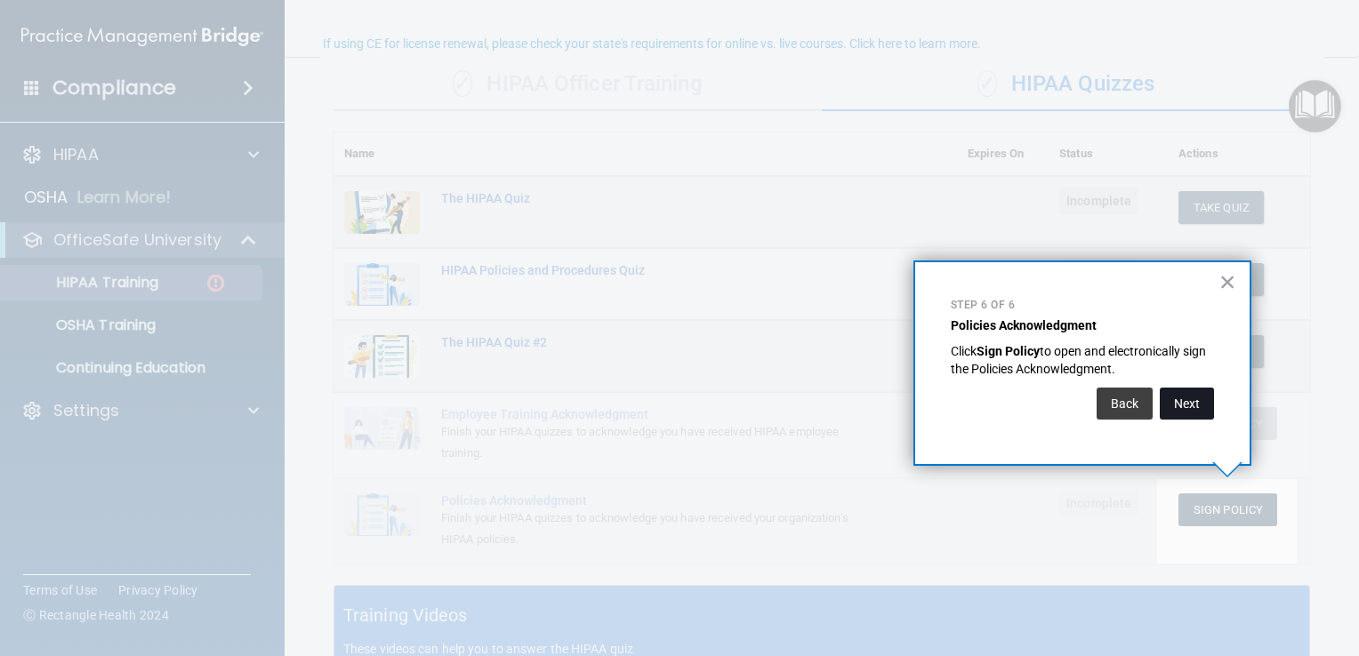
click at [1187, 394] on button "Next" at bounding box center [1187, 404] width 54 height 32
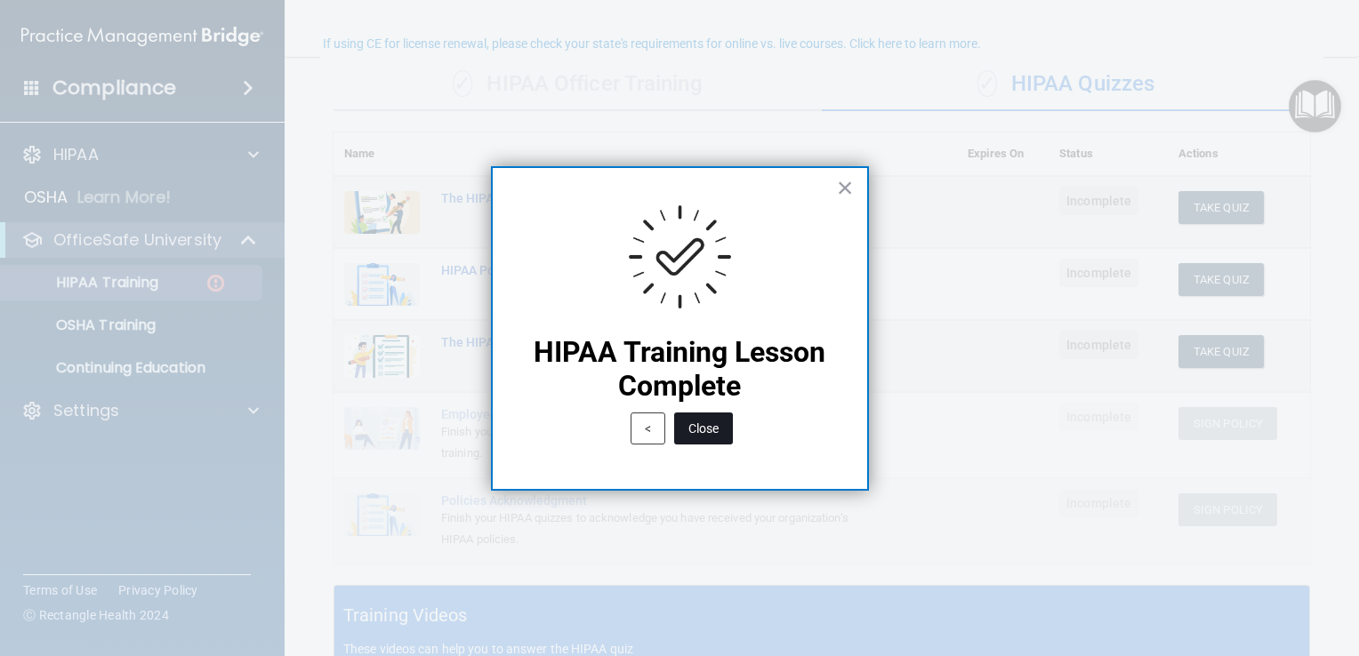
click at [708, 429] on button "Close" at bounding box center [703, 429] width 59 height 32
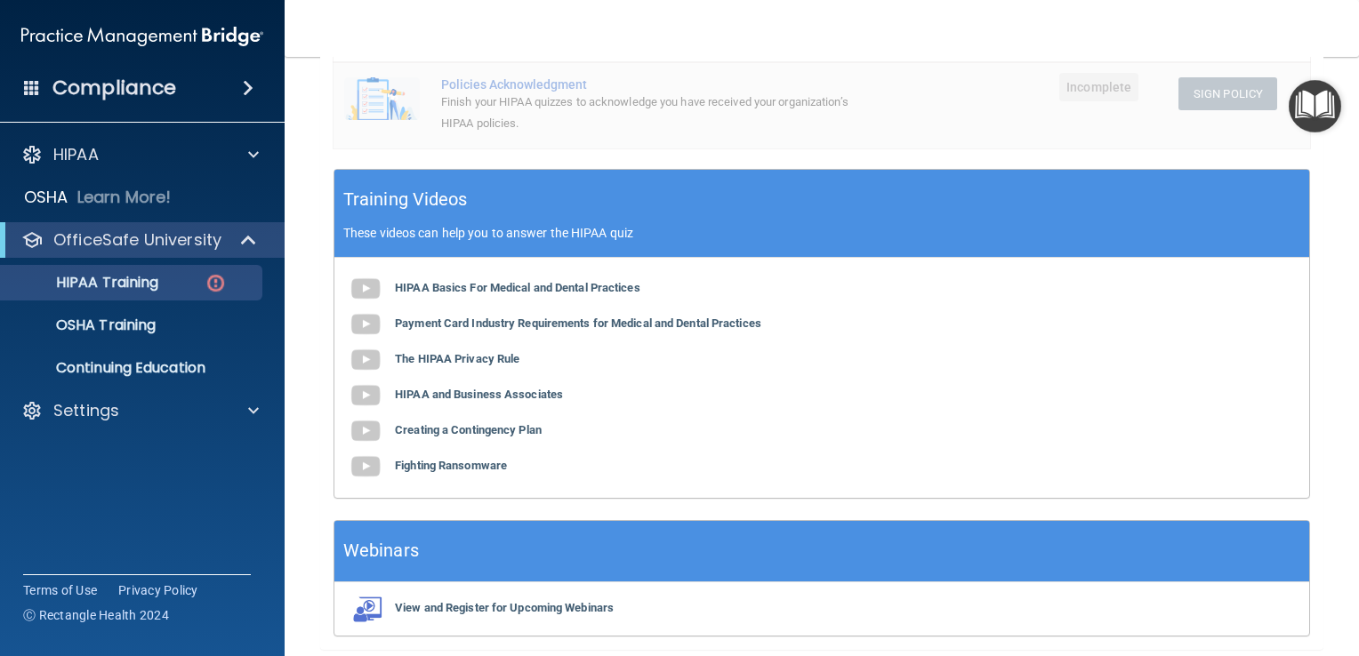
scroll to position [616, 0]
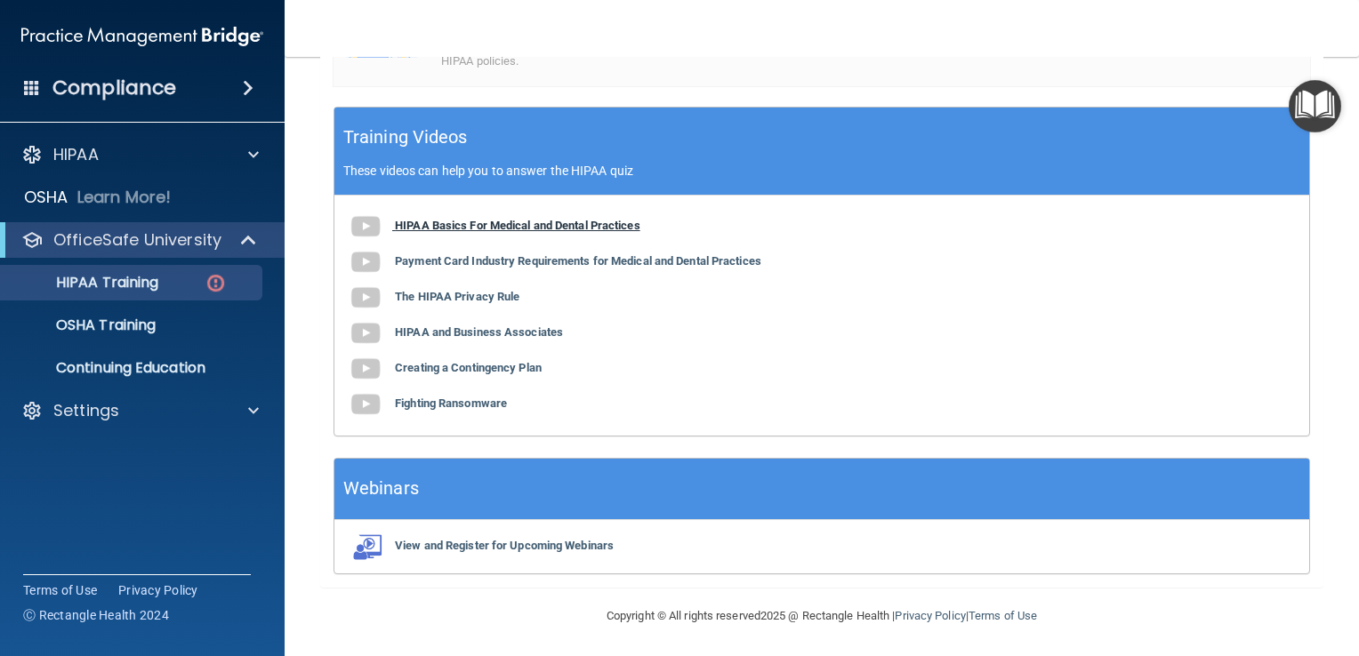
drag, startPoint x: 737, startPoint y: 452, endPoint x: 545, endPoint y: 220, distance: 300.8
click at [545, 220] on b "HIPAA Basics For Medical and Dental Practices" at bounding box center [518, 225] width 246 height 13
click at [534, 222] on b "HIPAA Basics For Medical and Dental Practices" at bounding box center [518, 225] width 246 height 13
click at [600, 256] on b "Payment Card Industry Requirements for Medical and Dental Practices" at bounding box center [578, 260] width 366 height 13
click at [484, 300] on b "The HIPAA Privacy Rule" at bounding box center [457, 296] width 125 height 13
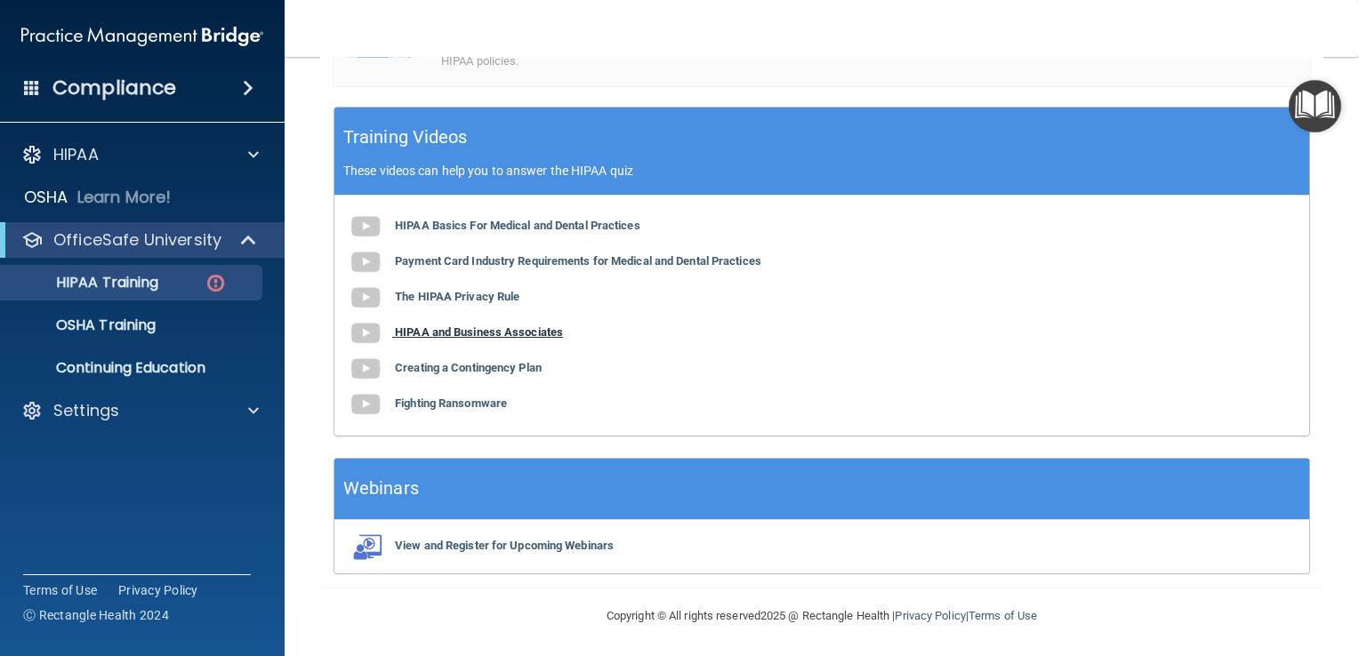
click at [511, 331] on b "HIPAA and Business Associates" at bounding box center [479, 332] width 168 height 13
click at [485, 367] on b "Creating a Contingency Plan" at bounding box center [468, 367] width 147 height 13
click at [430, 413] on div "HIPAA Basics For Medical and Dental Practices Payment Card Industry Requirement…" at bounding box center [821, 316] width 975 height 240
click at [431, 401] on b "Fighting Ransomware" at bounding box center [451, 403] width 112 height 13
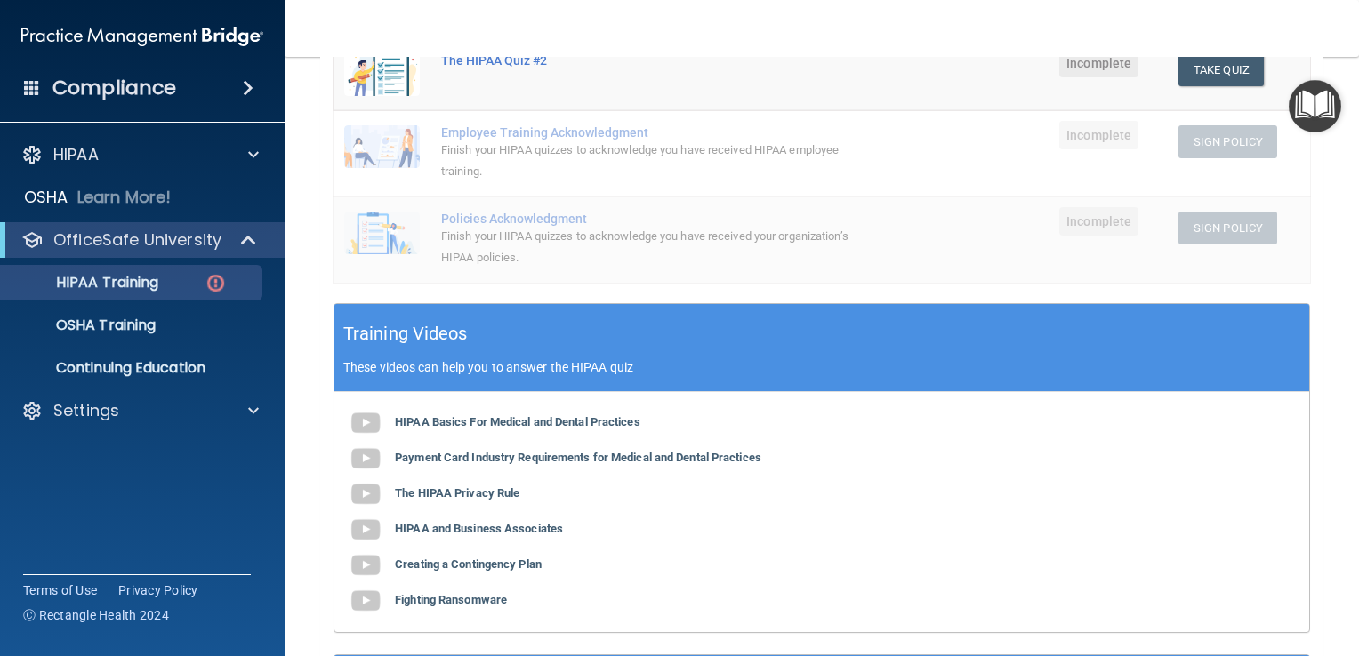
scroll to position [608, 0]
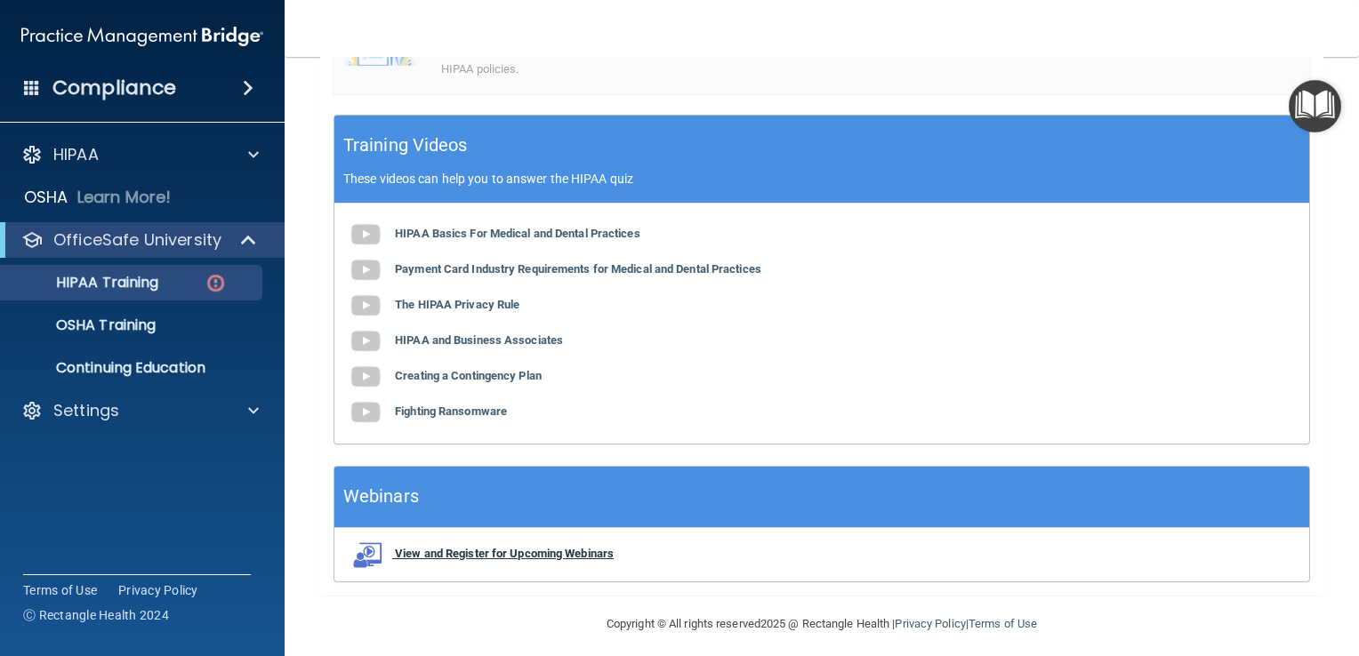
click at [492, 548] on b "View and Register for Upcoming Webinars" at bounding box center [504, 553] width 219 height 13
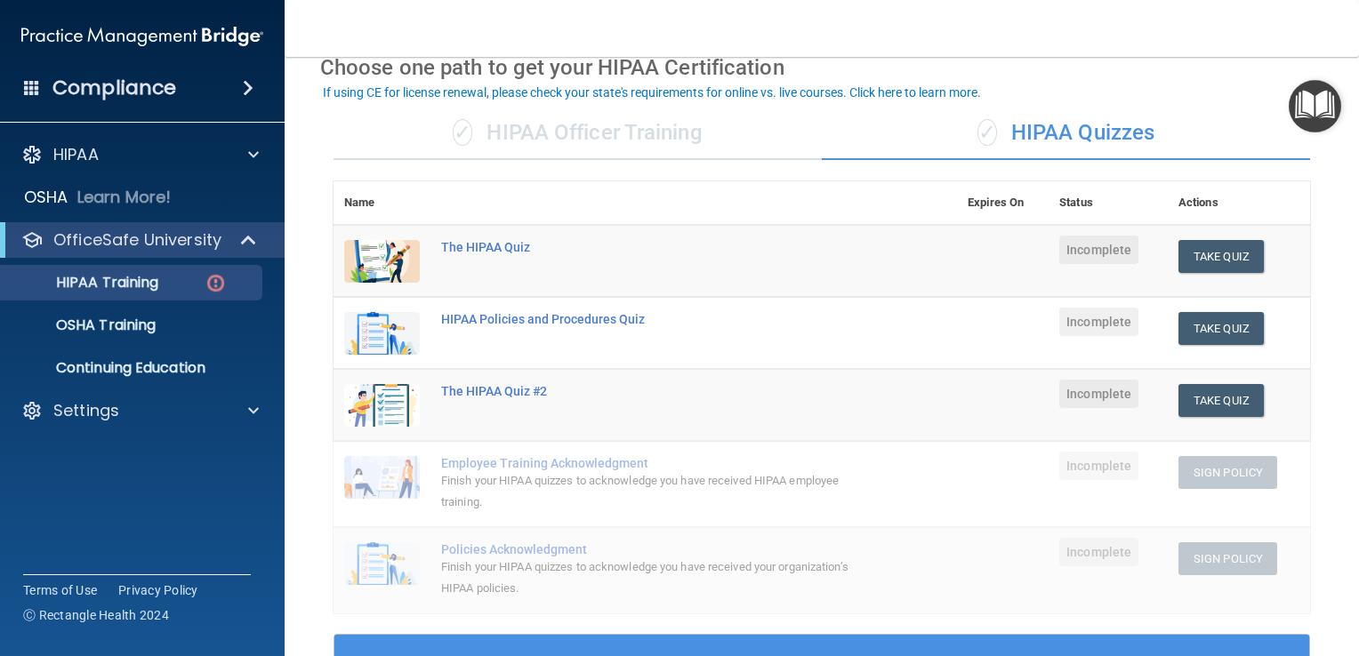
scroll to position [89, 0]
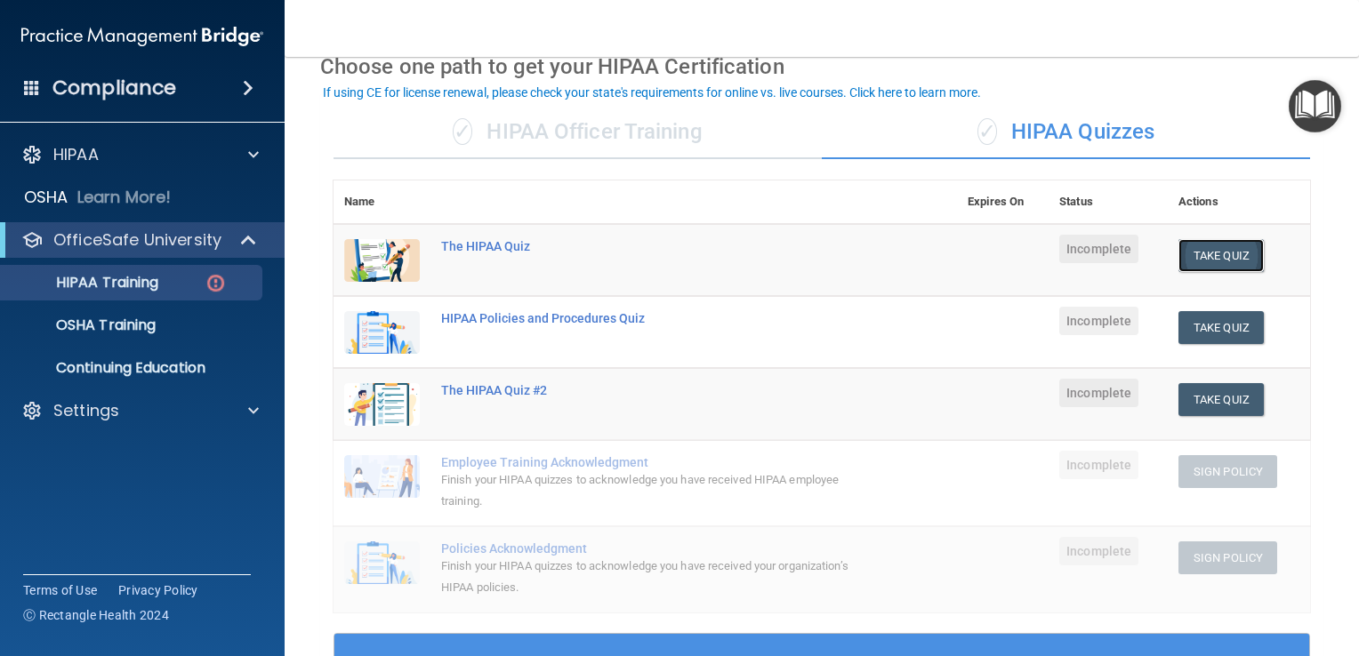
click at [1206, 243] on button "Take Quiz" at bounding box center [1221, 255] width 85 height 33
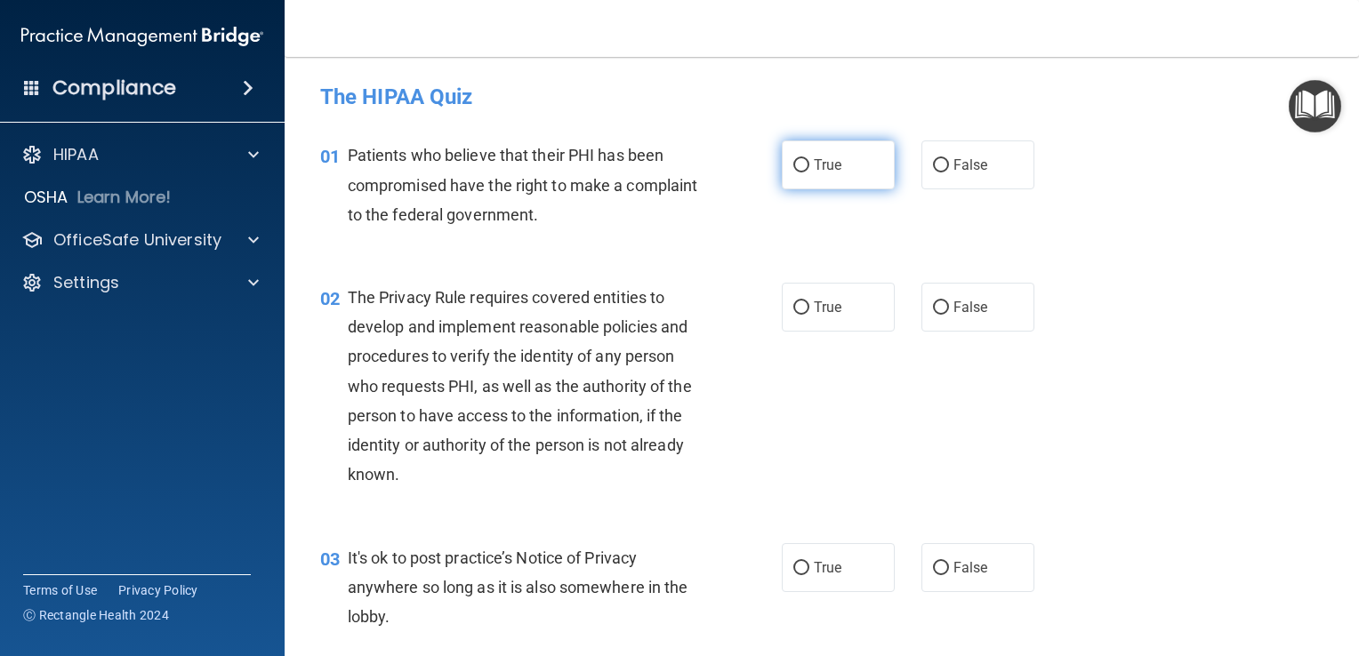
click at [788, 173] on label "True" at bounding box center [838, 165] width 113 height 49
click at [793, 173] on input "True" at bounding box center [801, 165] width 16 height 13
radio input "true"
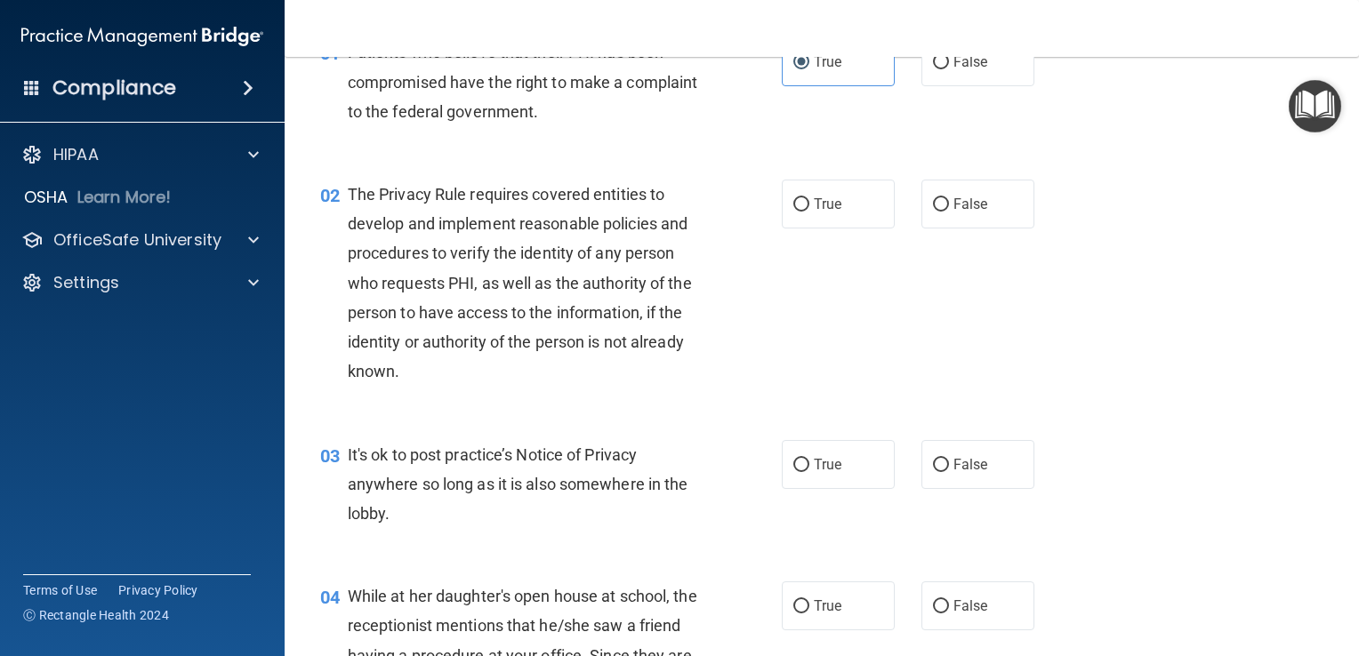
scroll to position [106, 0]
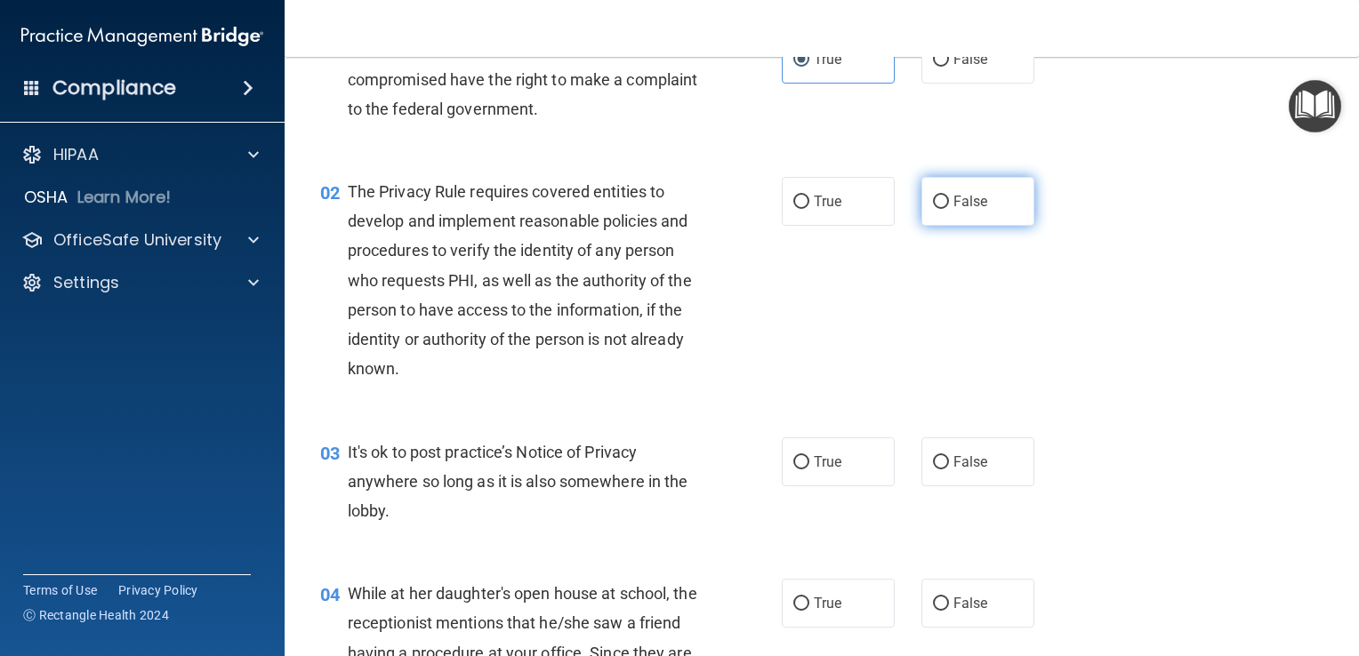
click at [933, 205] on input "False" at bounding box center [941, 202] width 16 height 13
radio input "true"
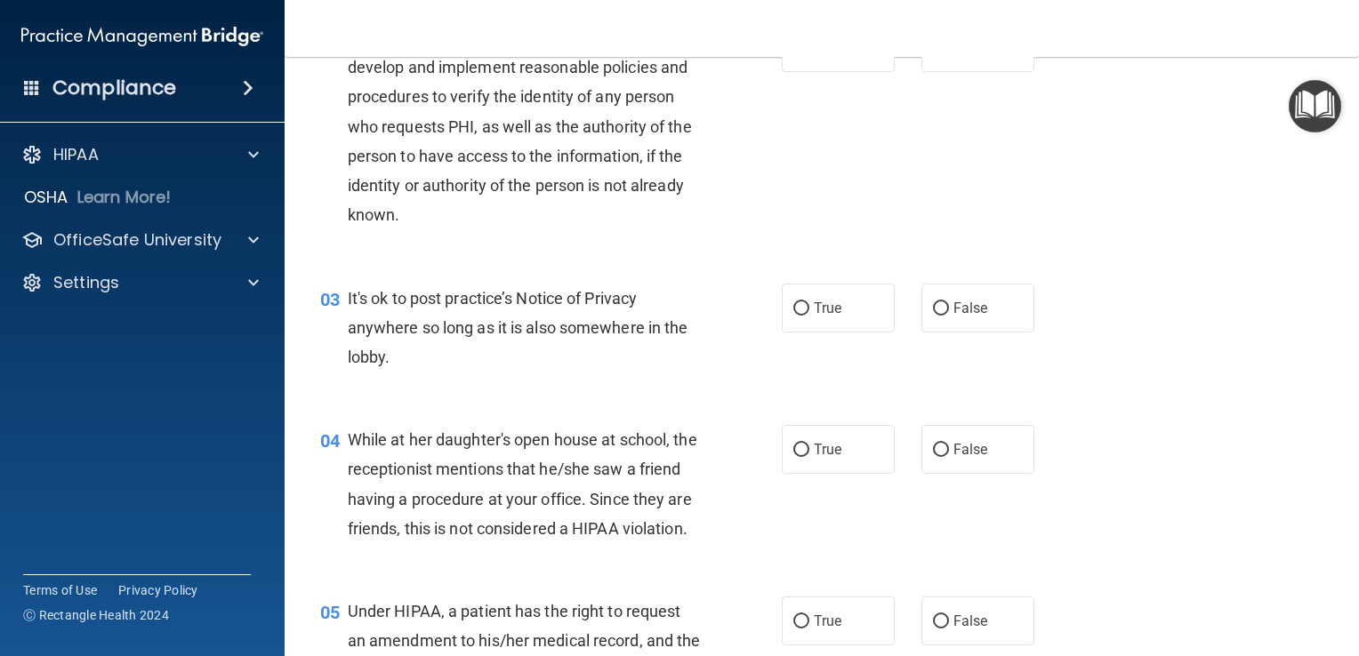
scroll to position [178, 0]
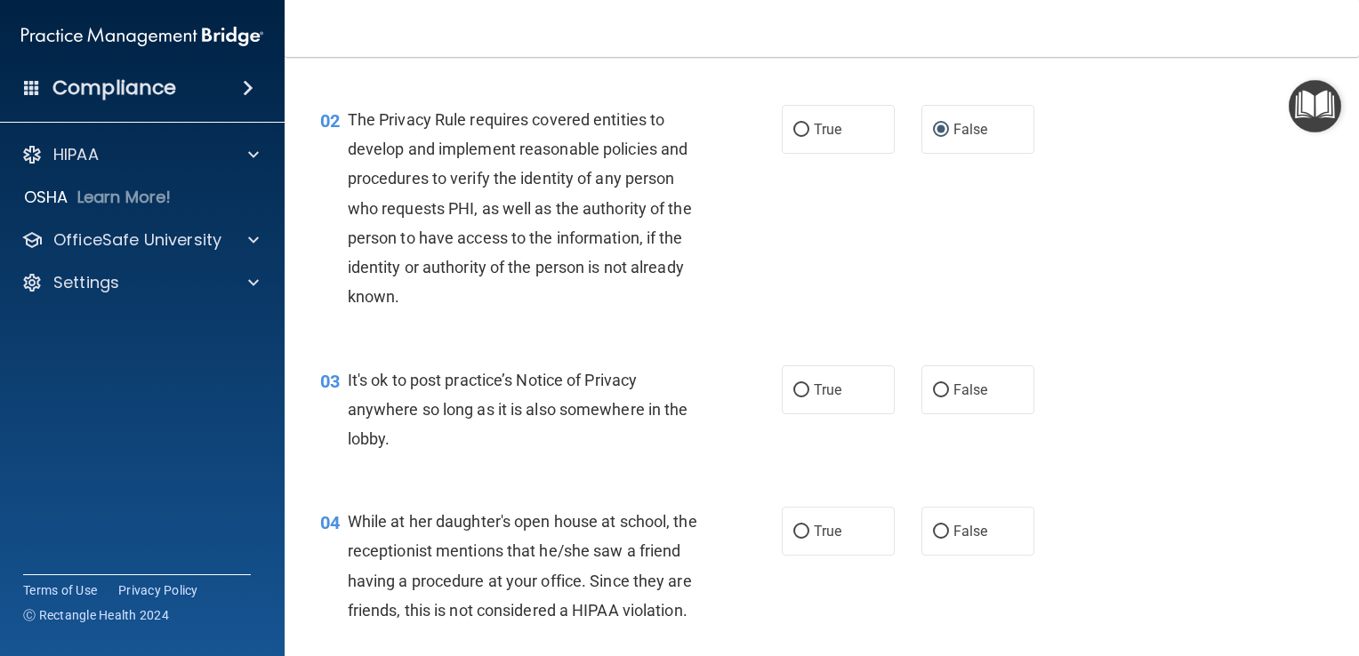
click at [1028, 173] on div "02 The Privacy Rule requires covered entities to develop and implement reasonab…" at bounding box center [822, 213] width 1030 height 261
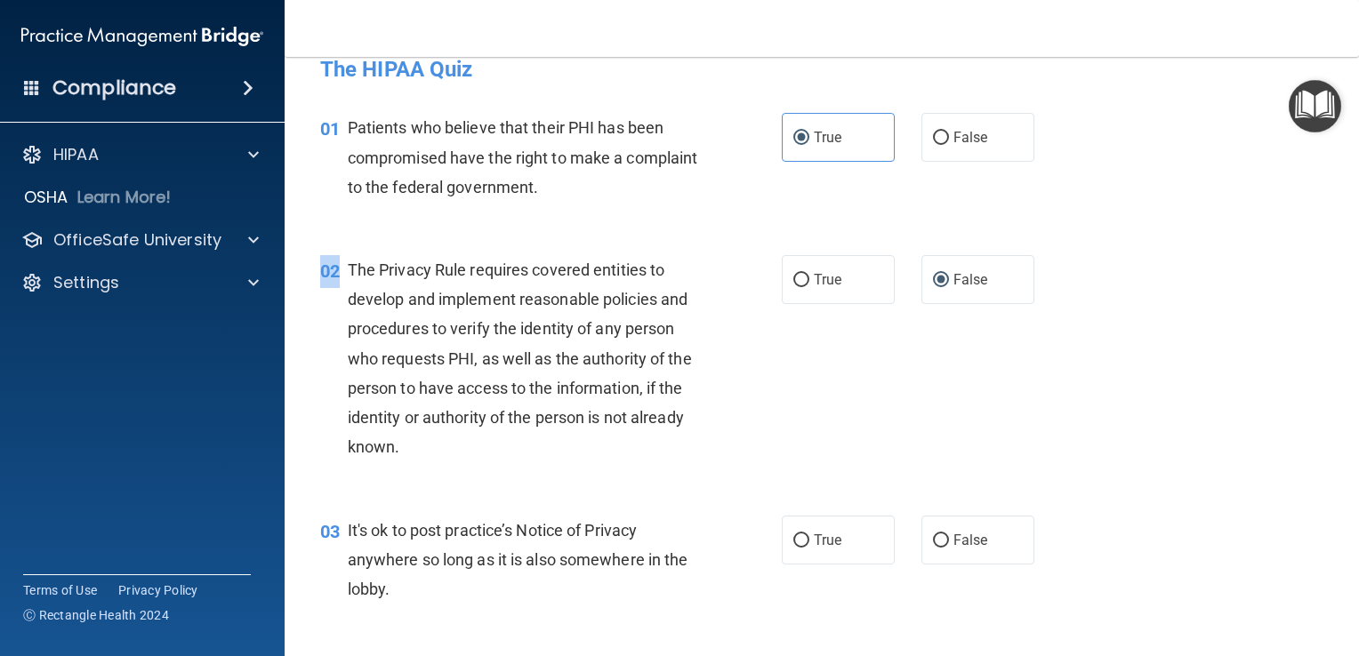
scroll to position [0, 0]
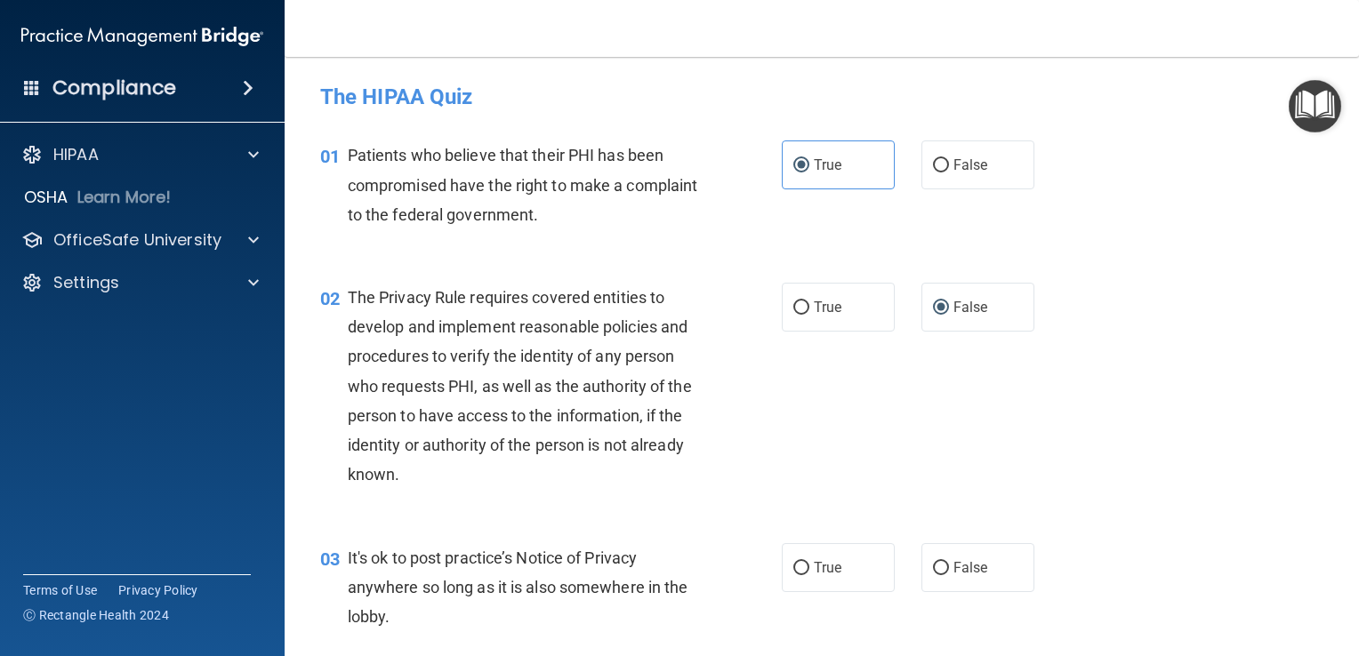
click at [658, 342] on div "The Privacy Rule requires covered entities to develop and implement reasonable …" at bounding box center [531, 386] width 366 height 207
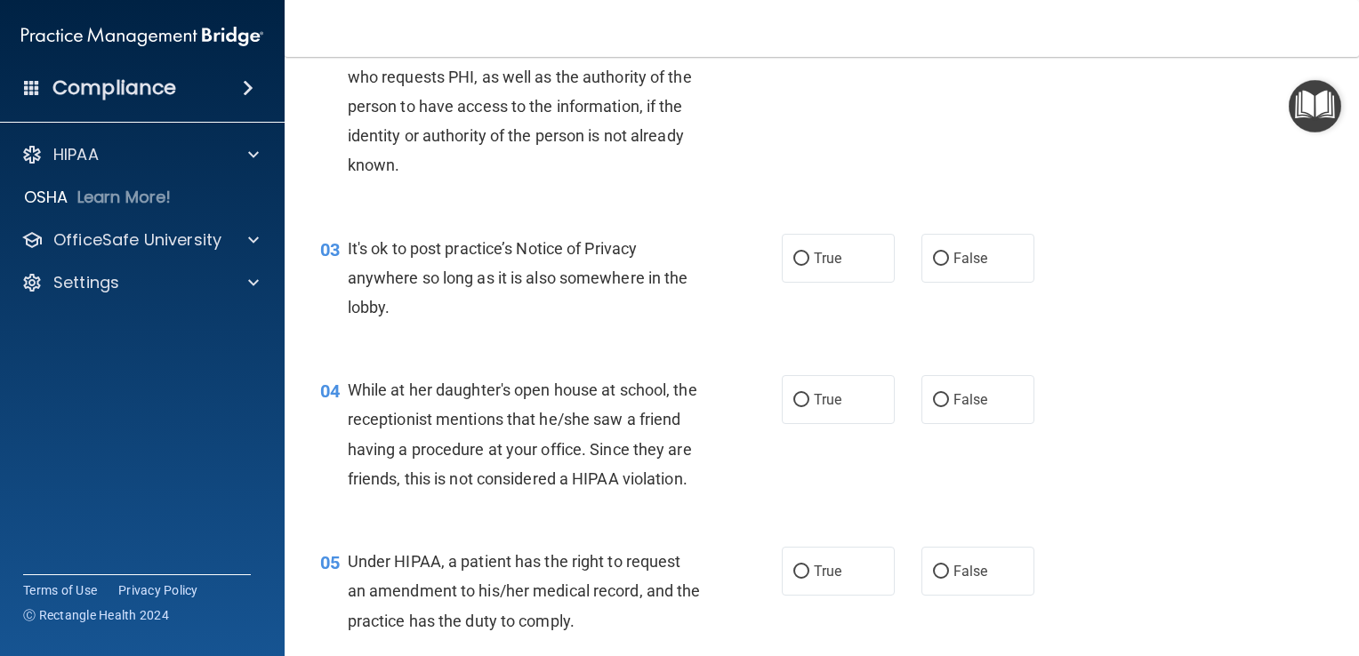
scroll to position [366, 0]
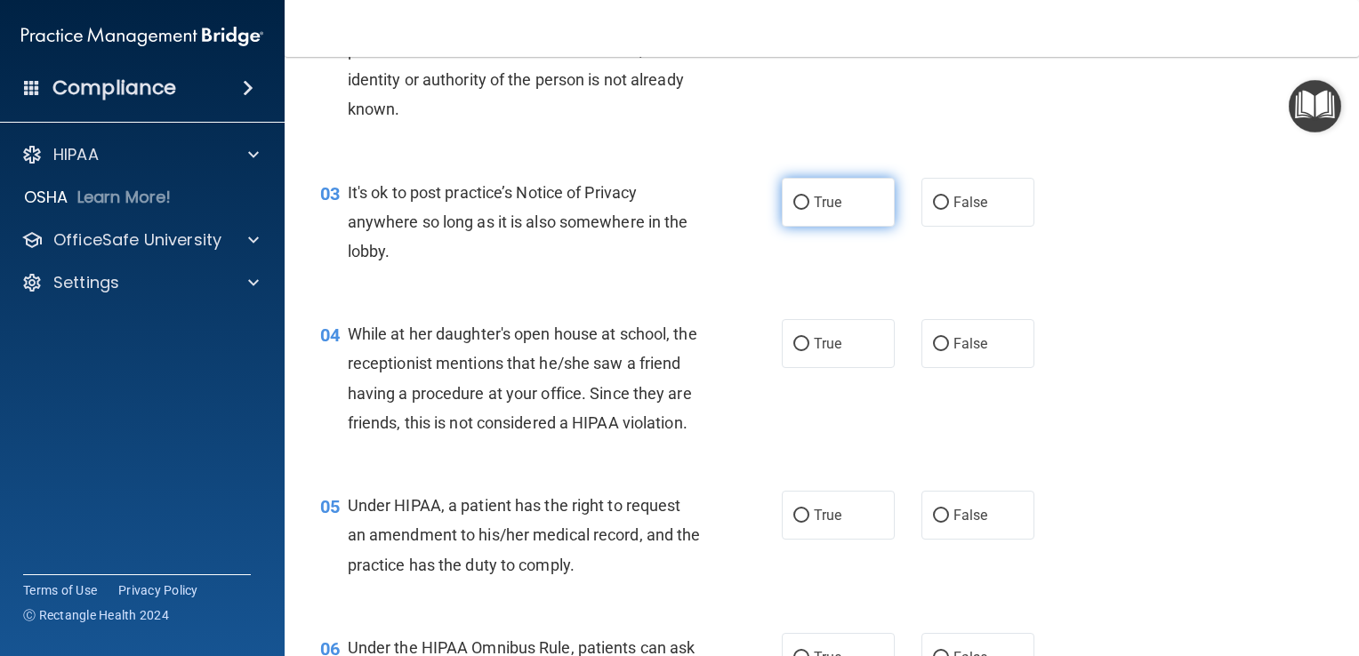
click at [814, 206] on span "True" at bounding box center [828, 202] width 28 height 17
click at [809, 206] on input "True" at bounding box center [801, 203] width 16 height 13
radio input "true"
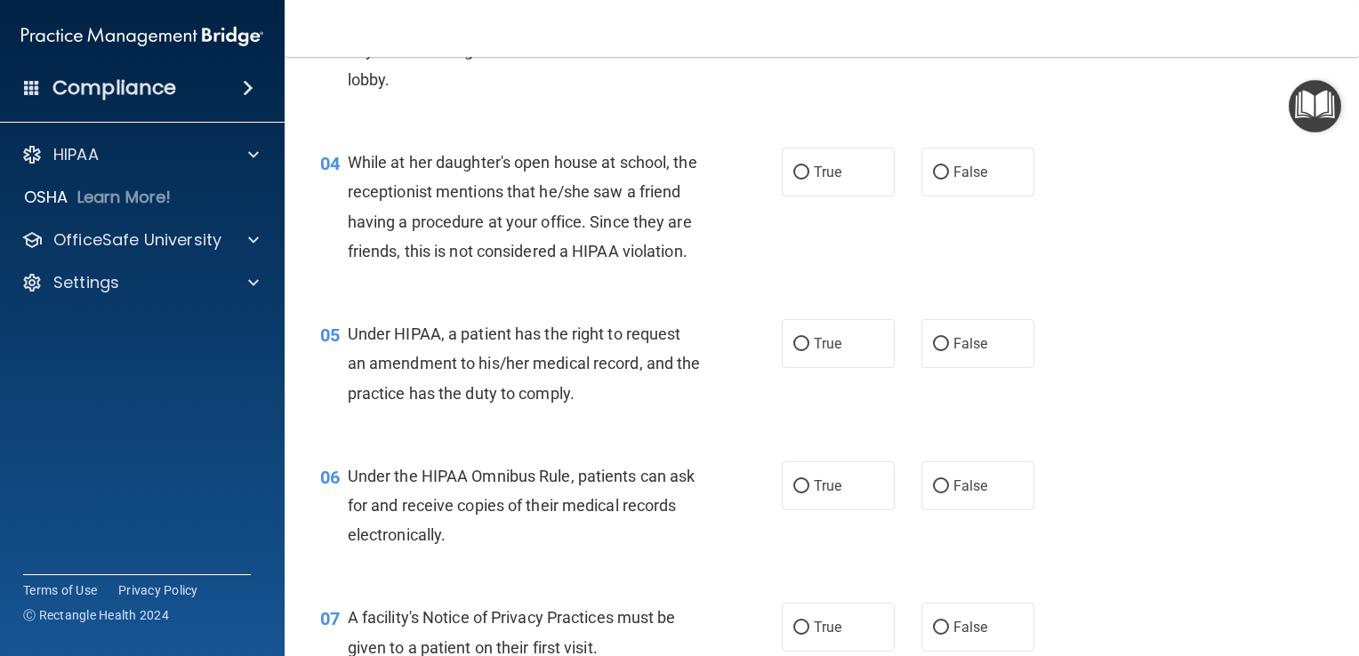
scroll to position [541, 0]
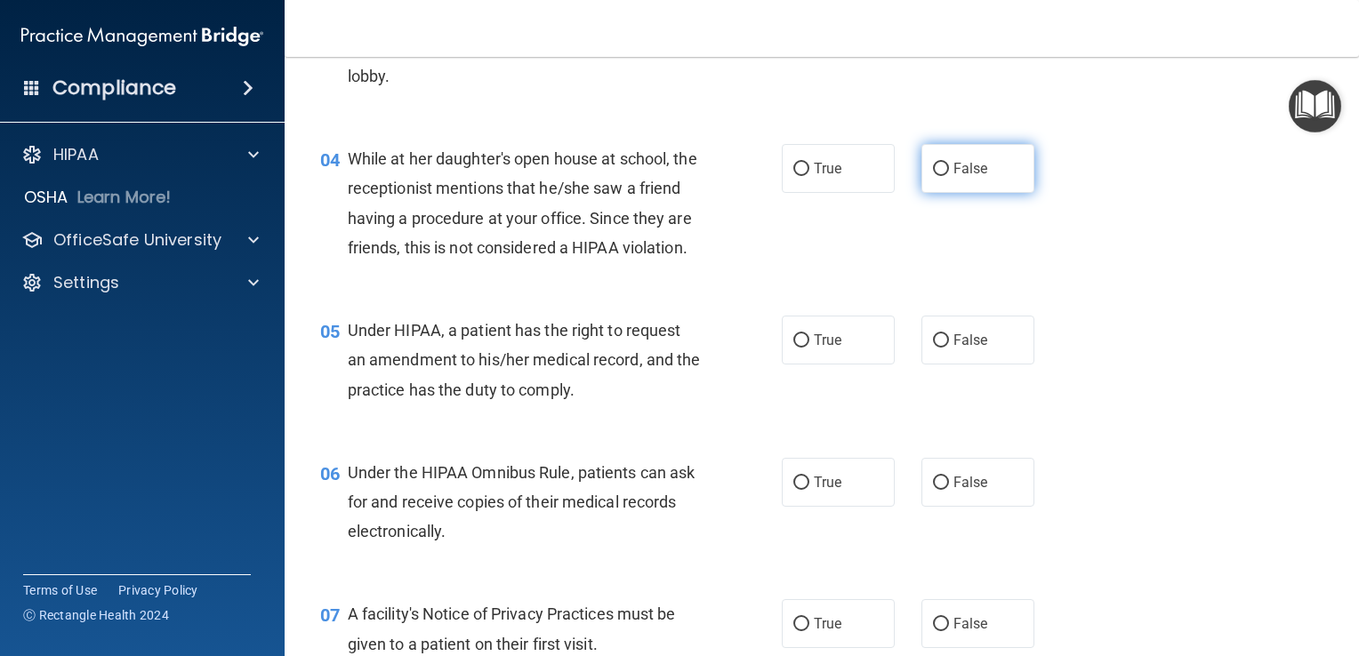
click at [926, 181] on label "False" at bounding box center [978, 168] width 113 height 49
click at [933, 176] on input "False" at bounding box center [941, 169] width 16 height 13
radio input "true"
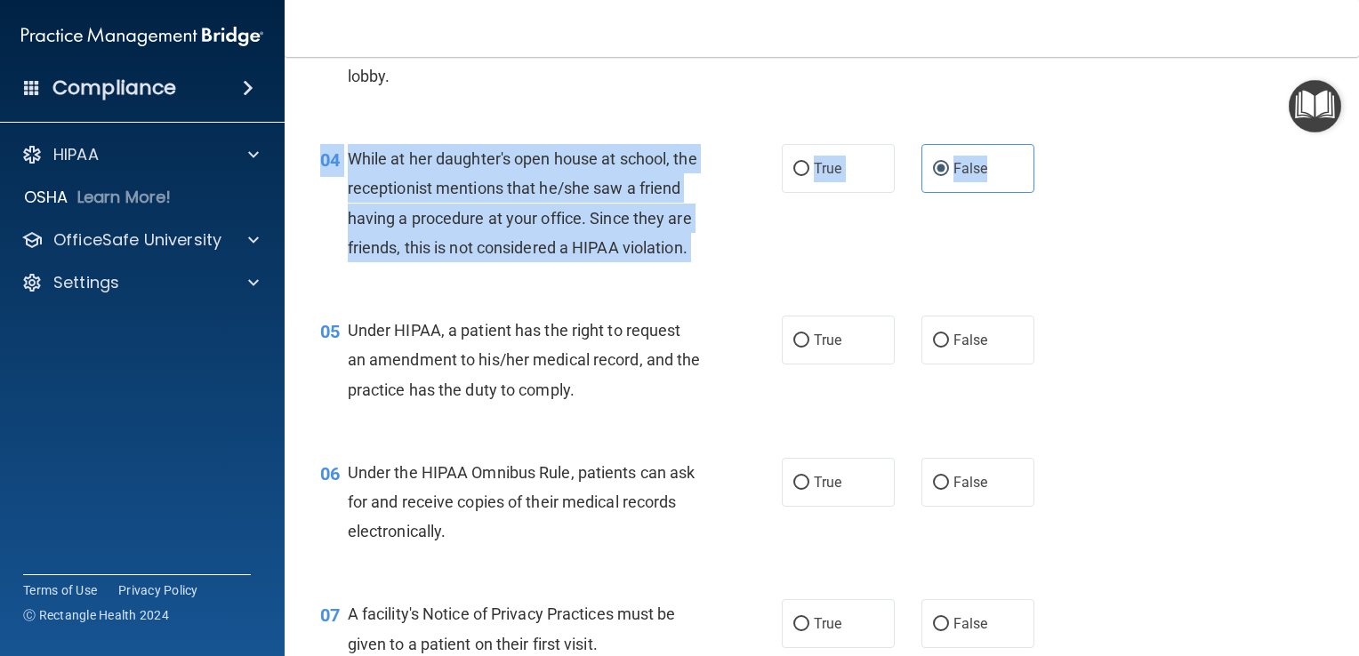
drag, startPoint x: 926, startPoint y: 181, endPoint x: 872, endPoint y: 198, distance: 57.1
click at [872, 198] on div "04 While at her daughter's open house at school, the receptionist mentions that…" at bounding box center [822, 208] width 1030 height 172
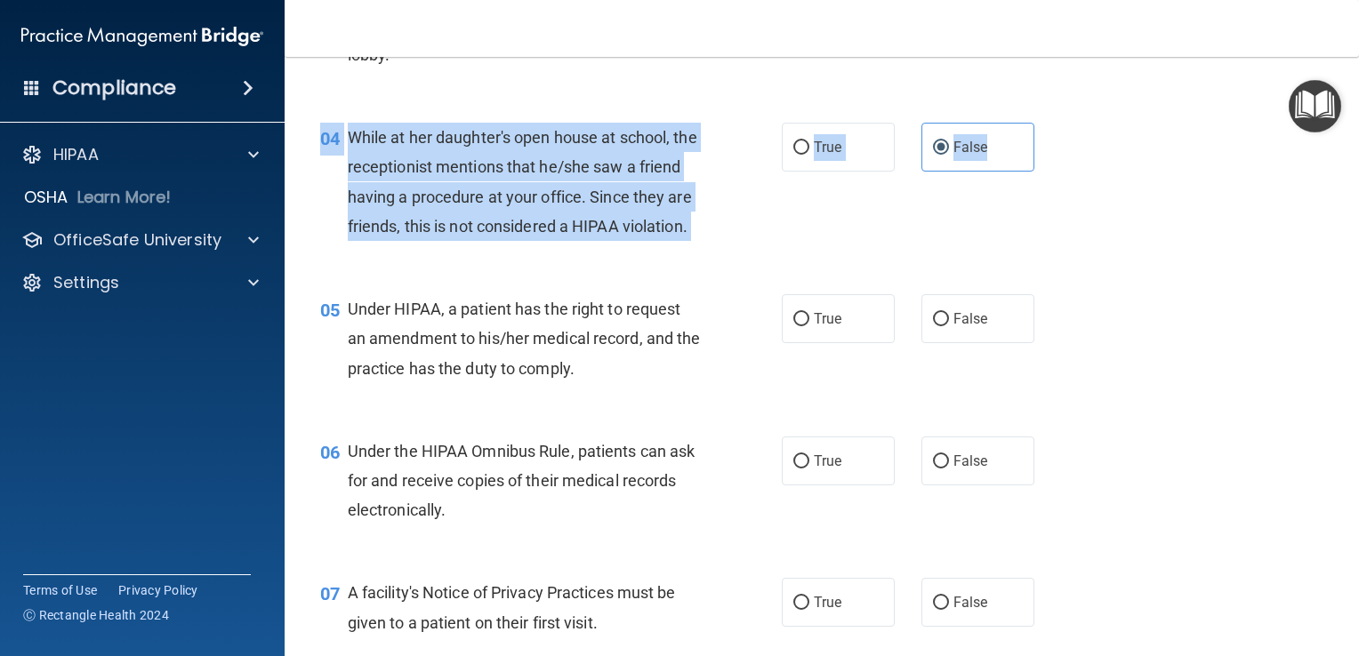
scroll to position [573, 0]
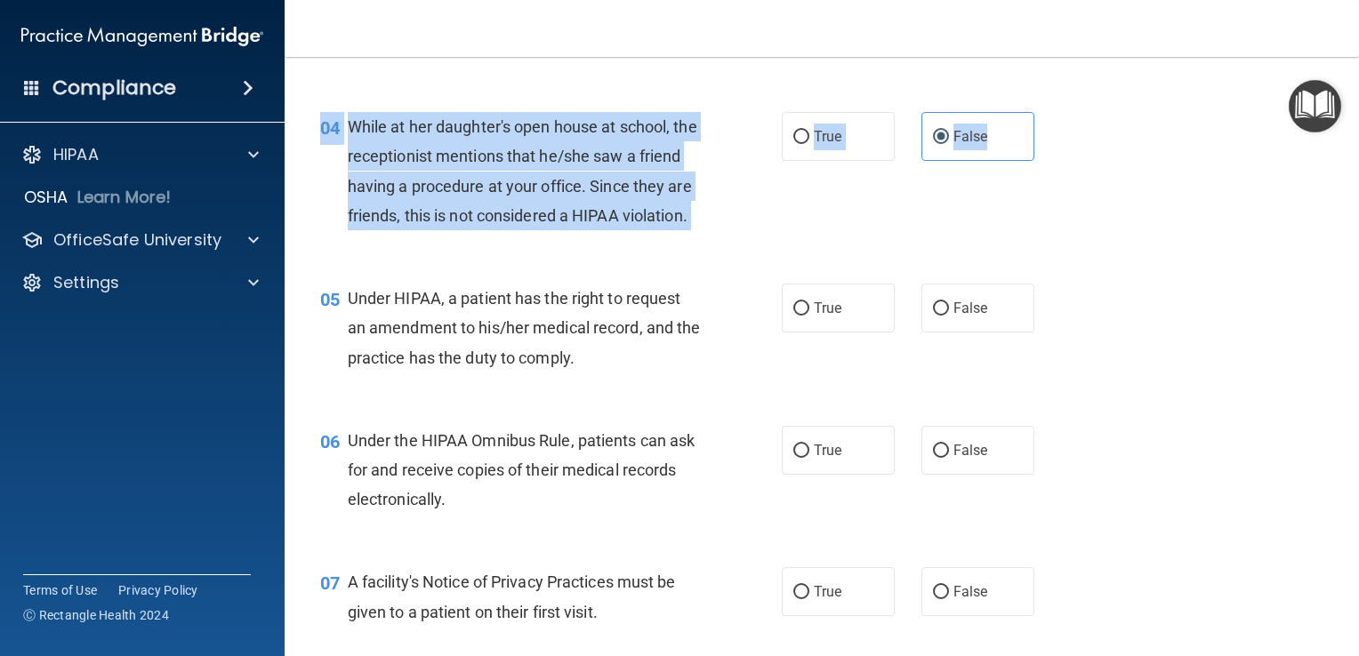
click at [798, 237] on div "04 While at her daughter's open house at school, the receptionist mentions that…" at bounding box center [551, 175] width 515 height 127
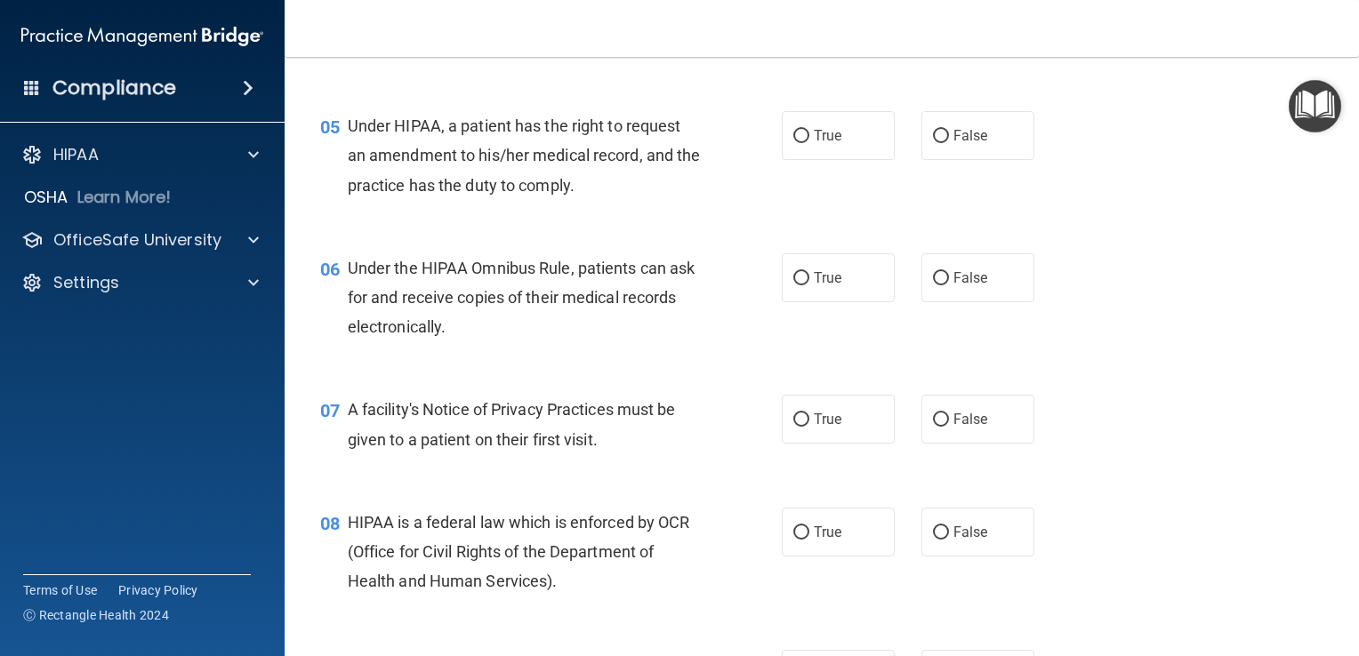
scroll to position [744, 0]
click at [830, 153] on label "True" at bounding box center [838, 137] width 113 height 49
click at [809, 145] on input "True" at bounding box center [801, 138] width 16 height 13
radio input "true"
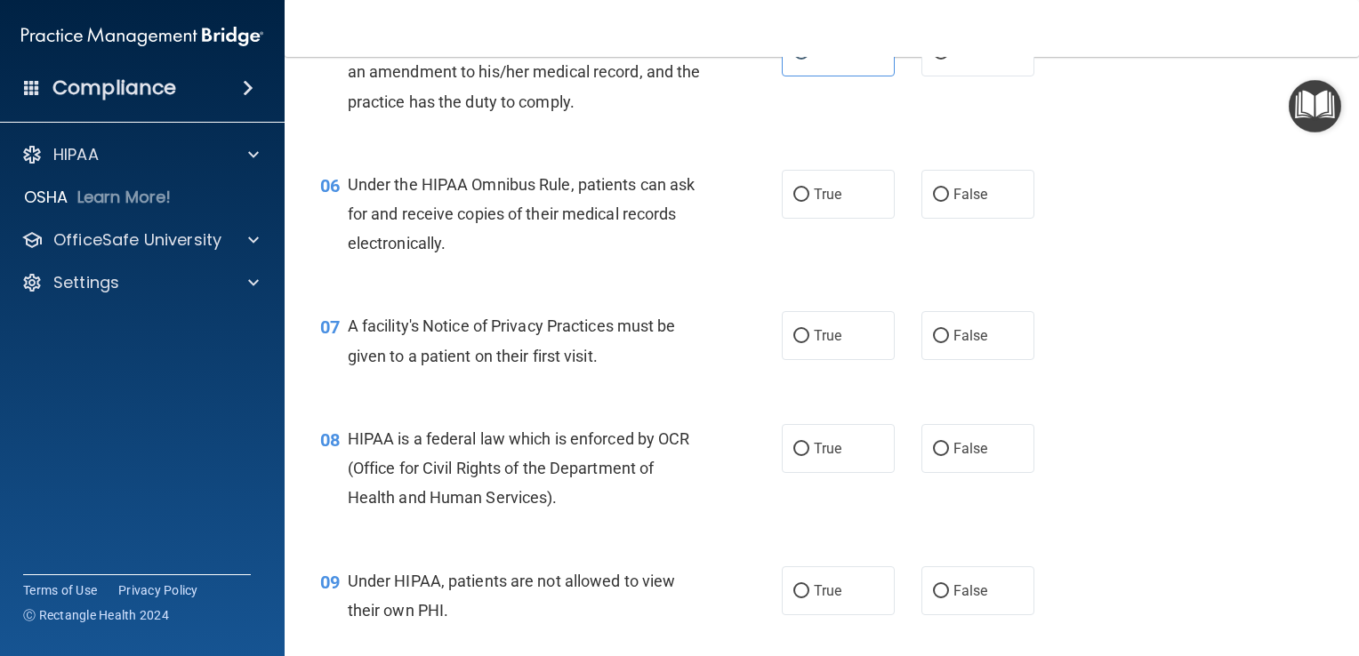
scroll to position [838, 0]
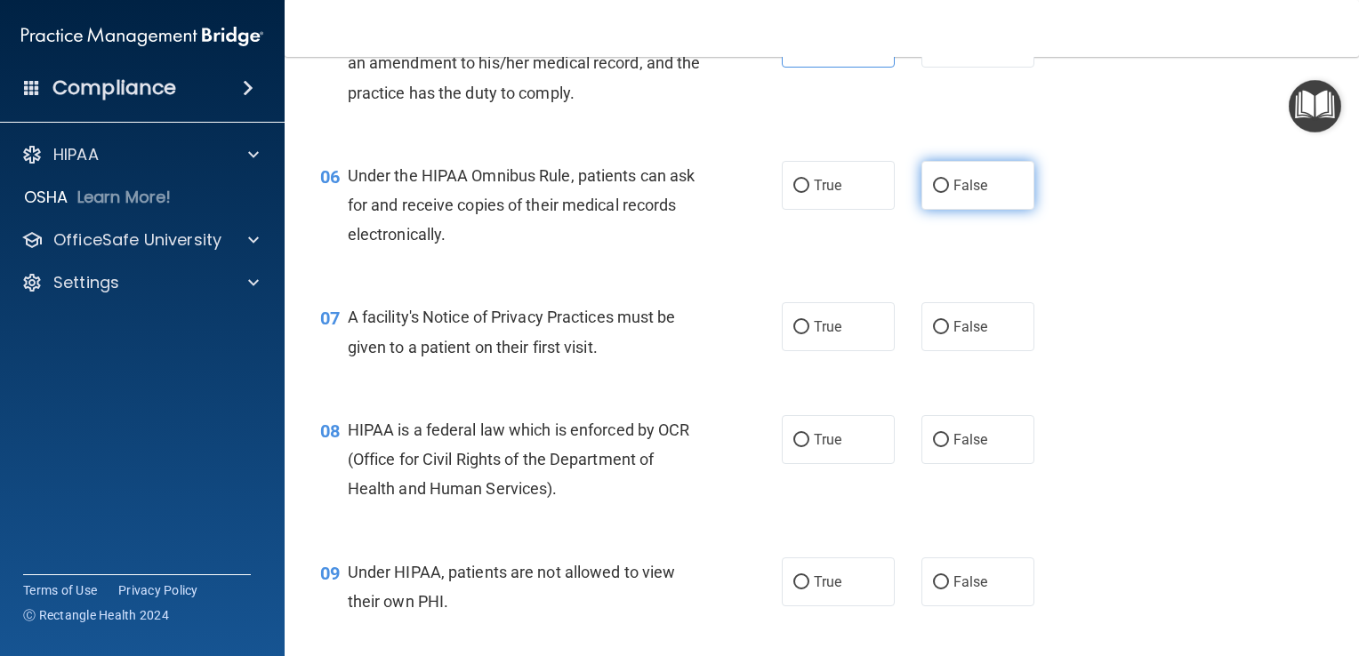
click at [954, 194] on span "False" at bounding box center [971, 185] width 35 height 17
click at [945, 193] on input "False" at bounding box center [941, 186] width 16 height 13
radio input "true"
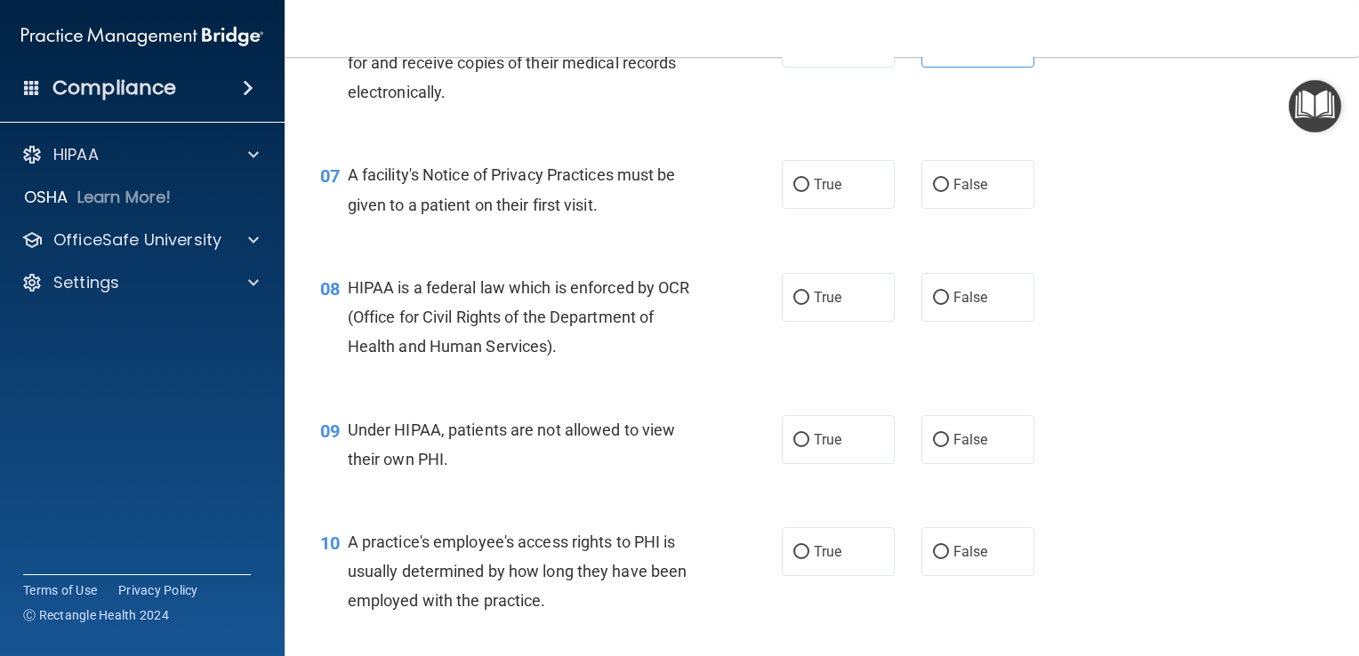
scroll to position [982, 0]
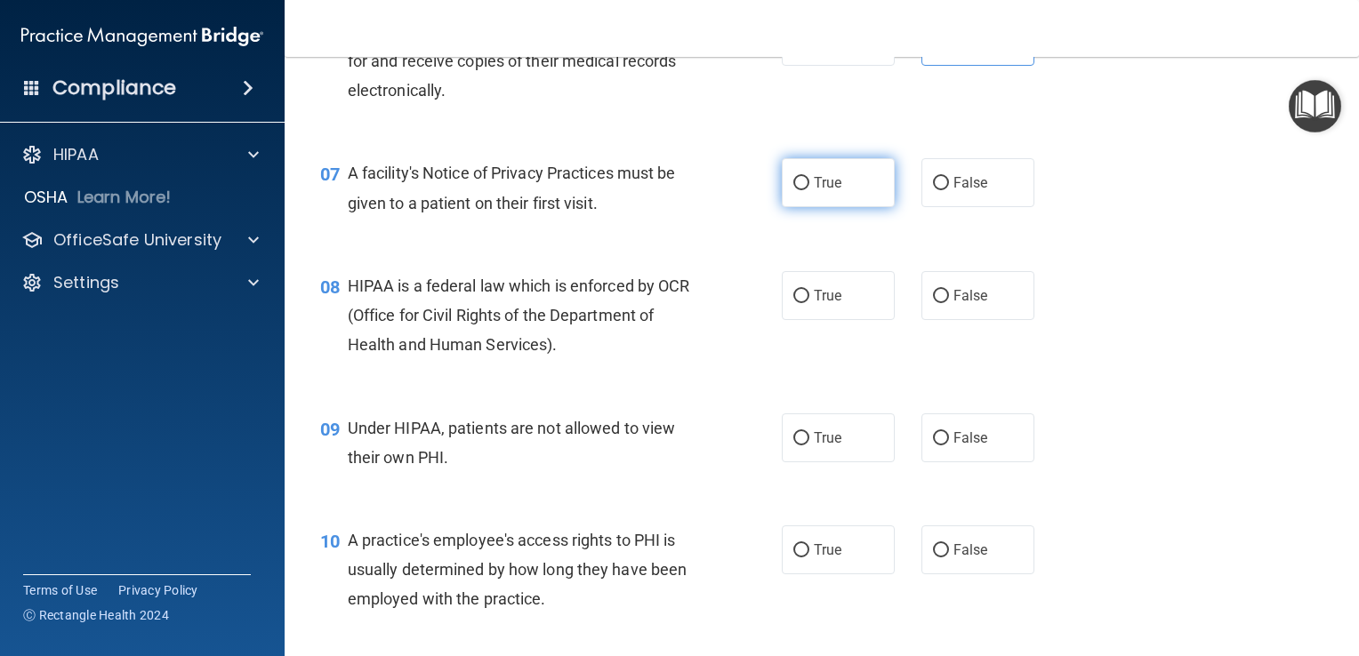
click at [834, 201] on label "True" at bounding box center [838, 182] width 113 height 49
click at [809, 190] on input "True" at bounding box center [801, 183] width 16 height 13
radio input "true"
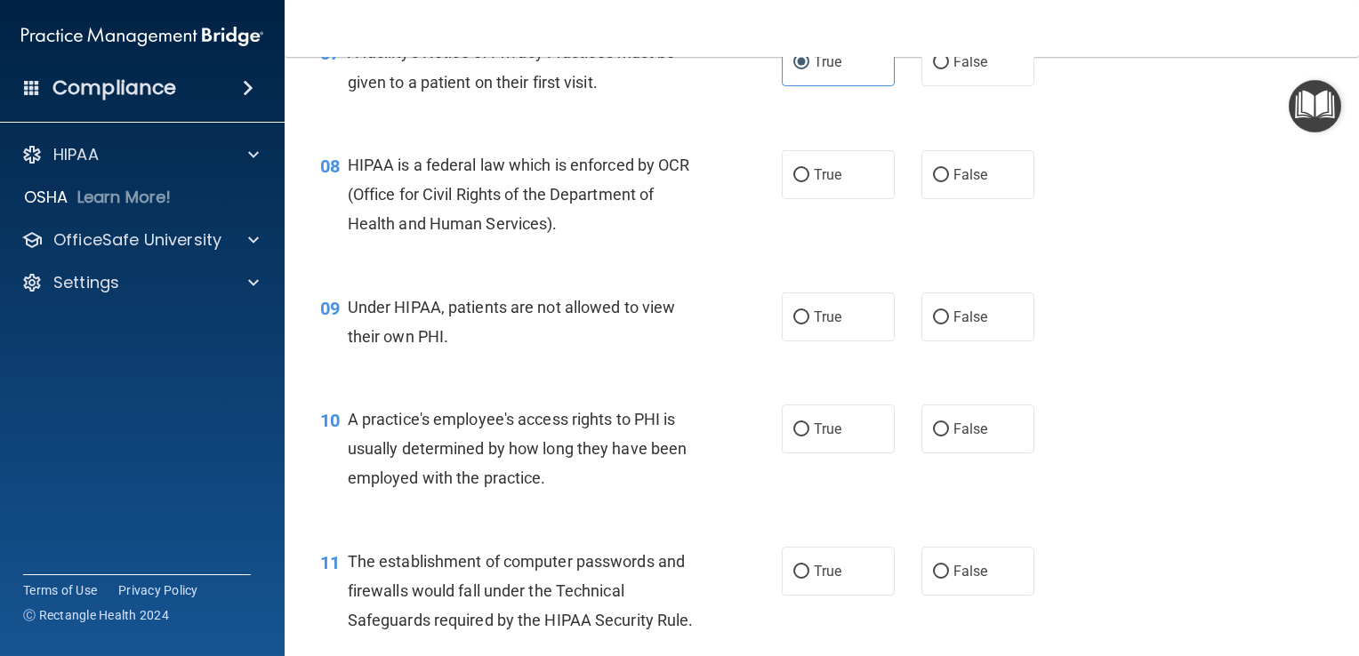
scroll to position [1100, 0]
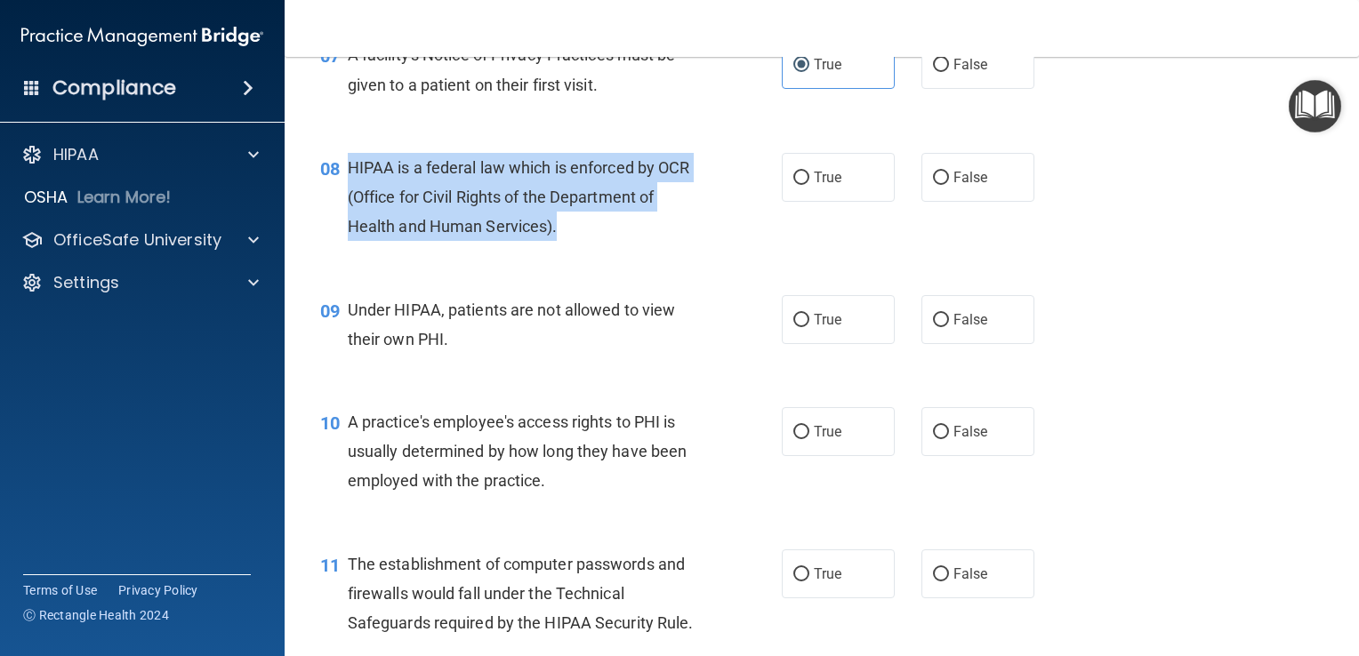
drag, startPoint x: 346, startPoint y: 192, endPoint x: 595, endPoint y: 266, distance: 259.8
click at [595, 242] on div "HIPAA is a federal law which is enforced by OCR (Office for Civil Rights of the…" at bounding box center [531, 197] width 366 height 89
drag, startPoint x: 595, startPoint y: 266, endPoint x: 574, endPoint y: 258, distance: 22.8
click at [574, 242] on div "HIPAA is a federal law which is enforced by OCR (Office for Civil Rights of the…" at bounding box center [531, 197] width 366 height 89
click at [588, 242] on div "HIPAA is a federal law which is enforced by OCR (Office for Civil Rights of the…" at bounding box center [531, 197] width 366 height 89
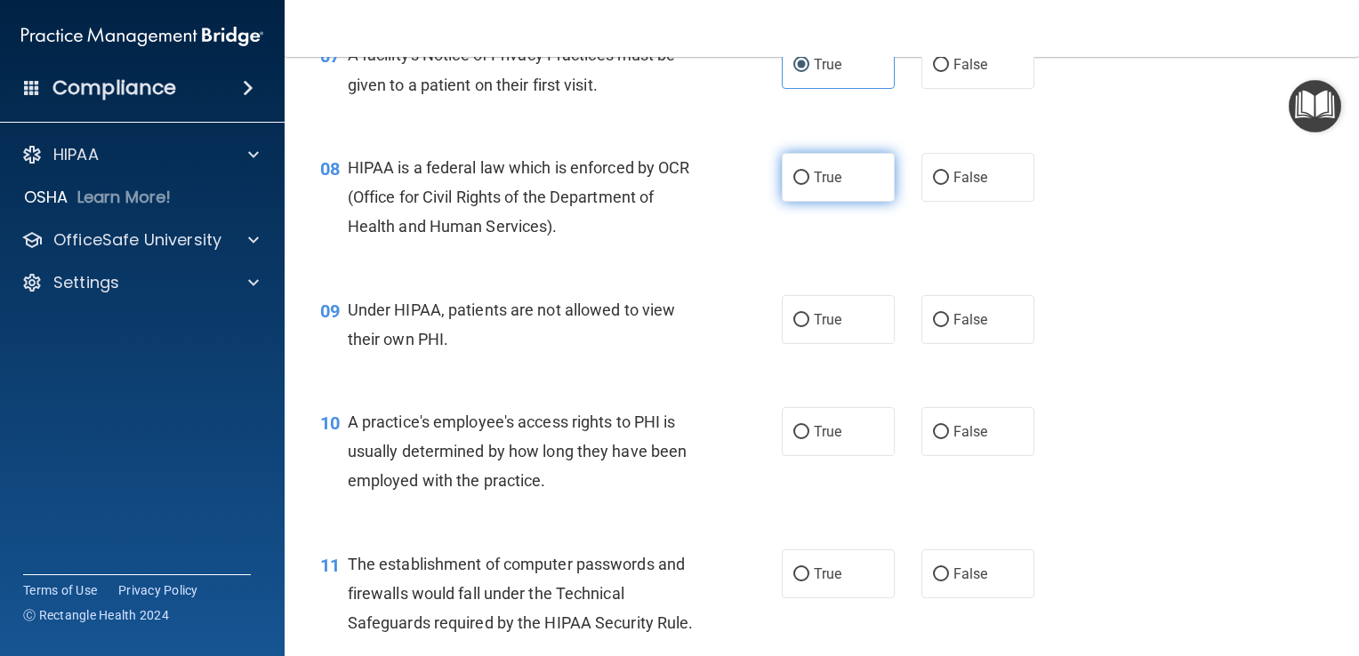
click at [825, 186] on span "True" at bounding box center [828, 177] width 28 height 17
click at [809, 185] on input "True" at bounding box center [801, 178] width 16 height 13
radio input "true"
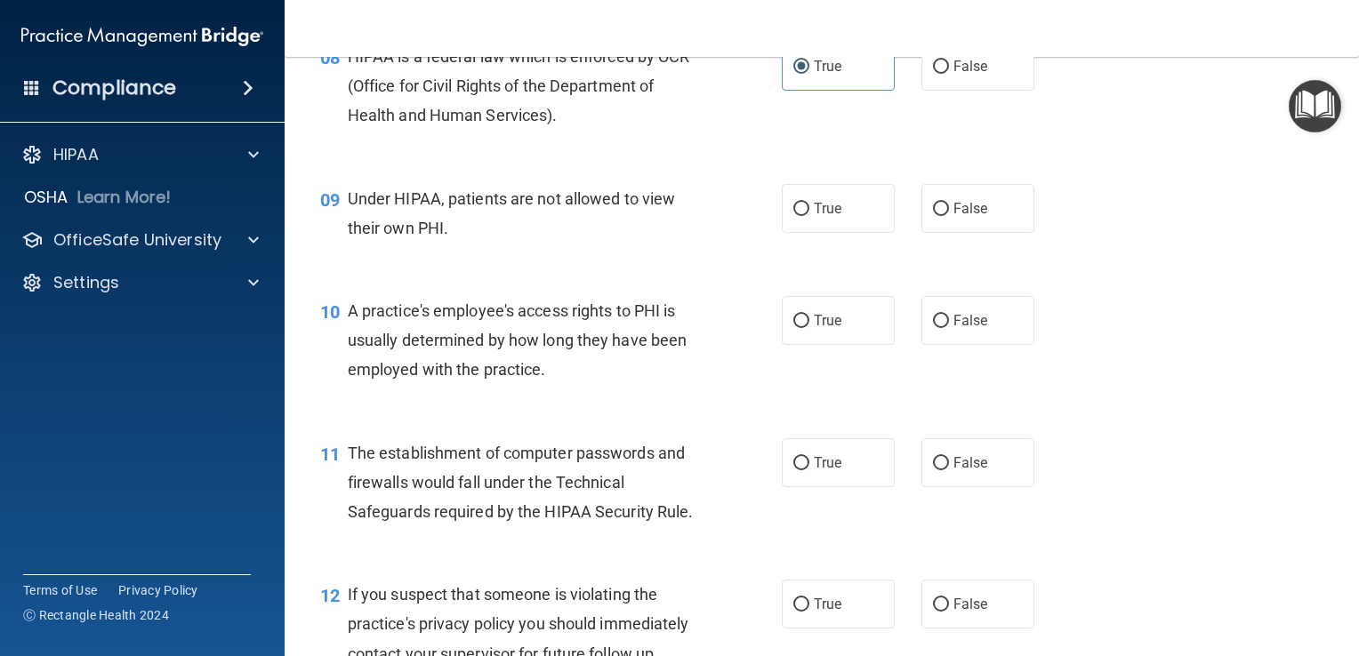
scroll to position [1210, 0]
drag, startPoint x: 545, startPoint y: 247, endPoint x: 912, endPoint y: 235, distance: 366.7
click at [912, 235] on div "True False" at bounding box center [917, 210] width 271 height 49
click at [933, 218] on input "False" at bounding box center [941, 211] width 16 height 13
radio input "true"
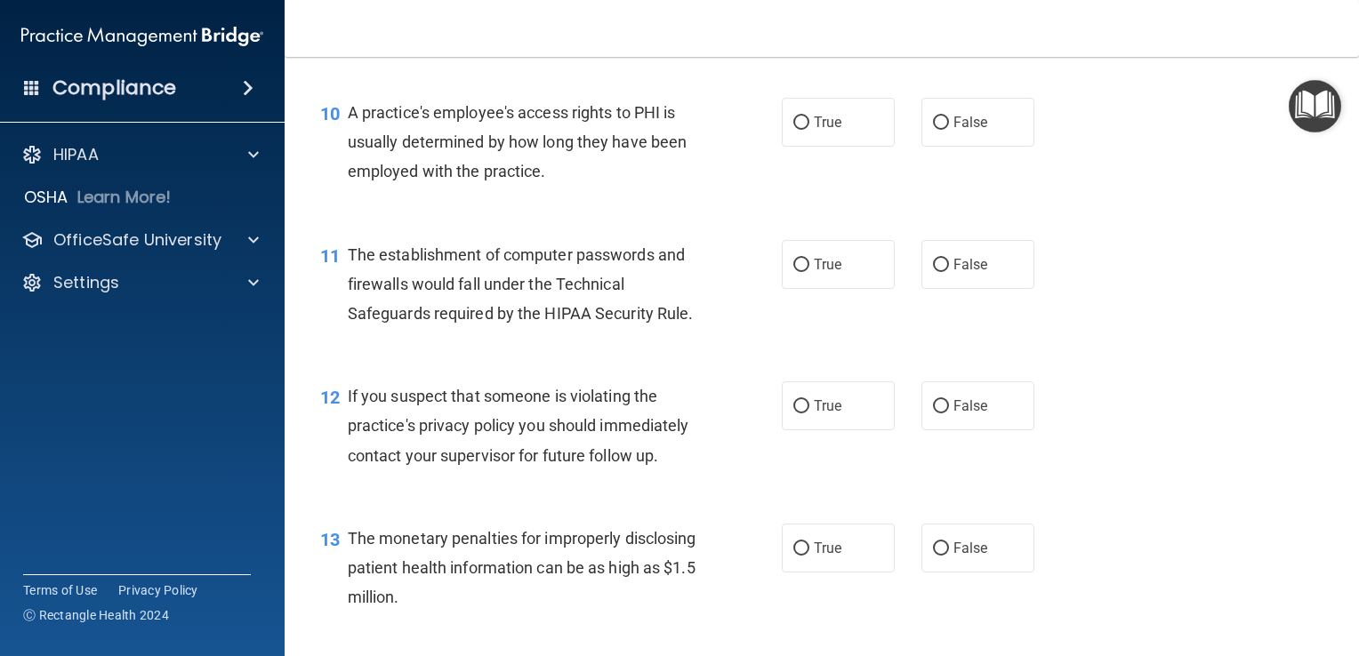
scroll to position [1432, 0]
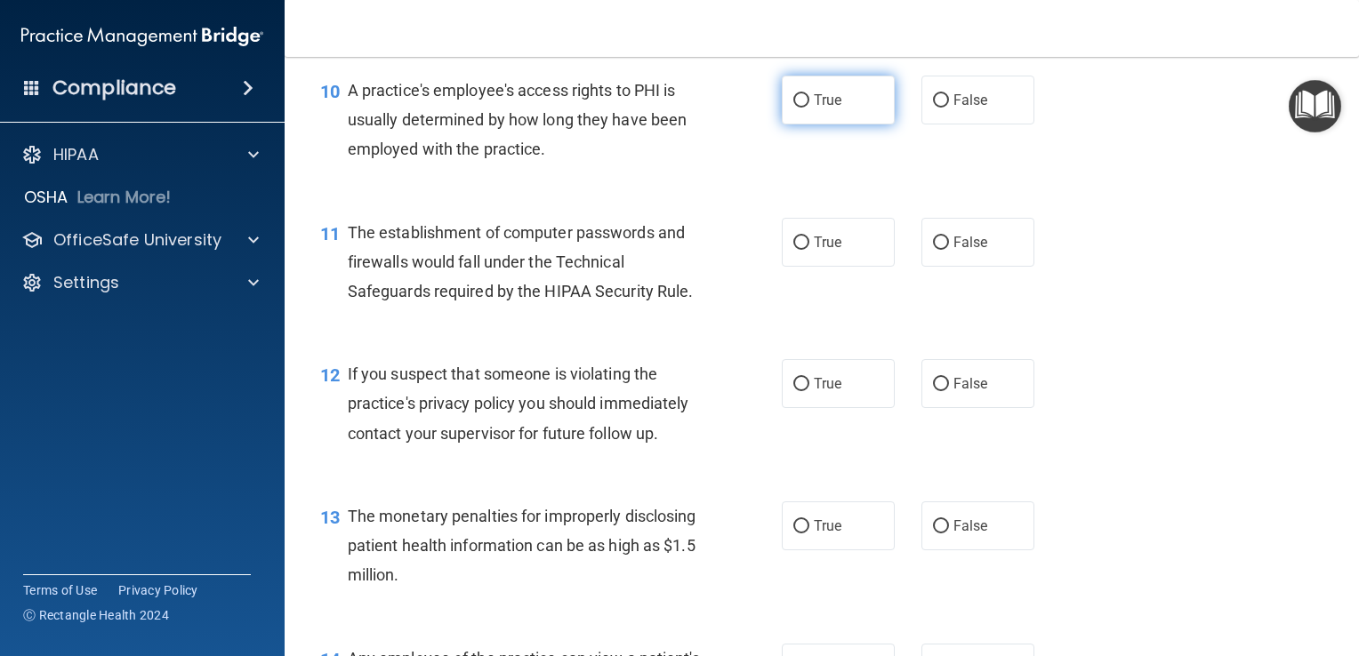
click at [793, 108] on input "True" at bounding box center [801, 100] width 16 height 13
radio input "true"
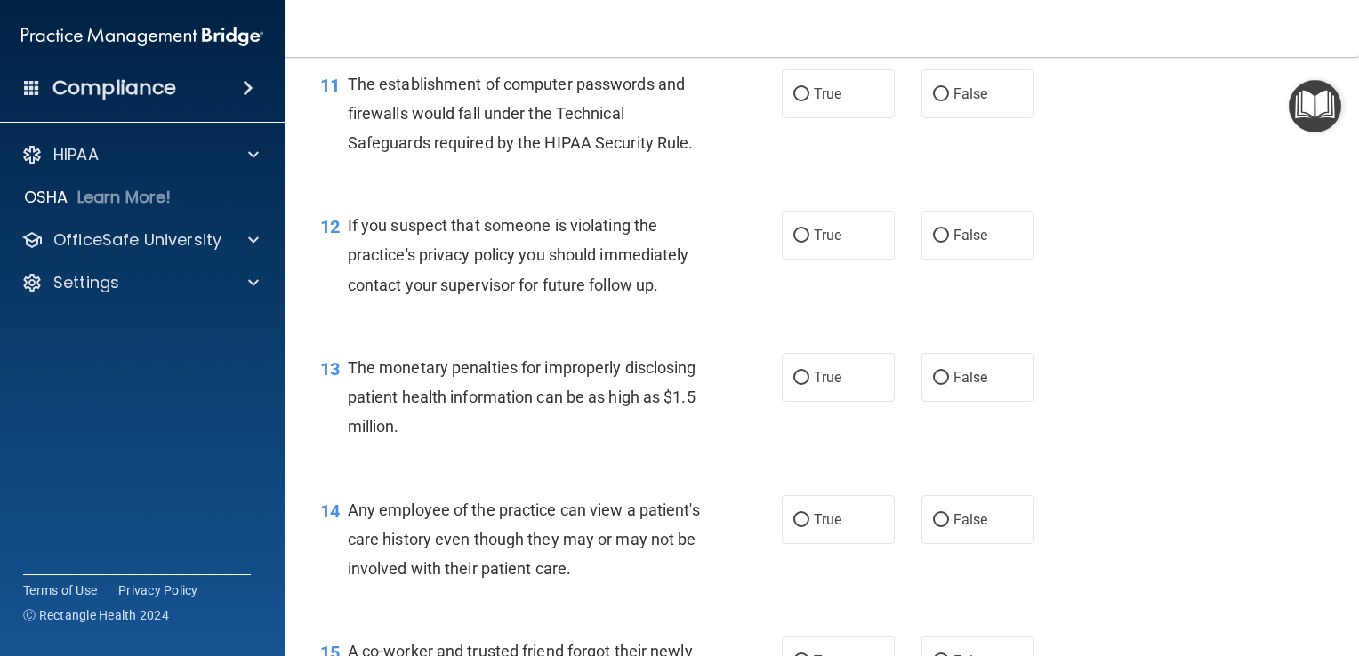
scroll to position [1582, 0]
click at [801, 101] on input "True" at bounding box center [801, 93] width 16 height 13
radio input "true"
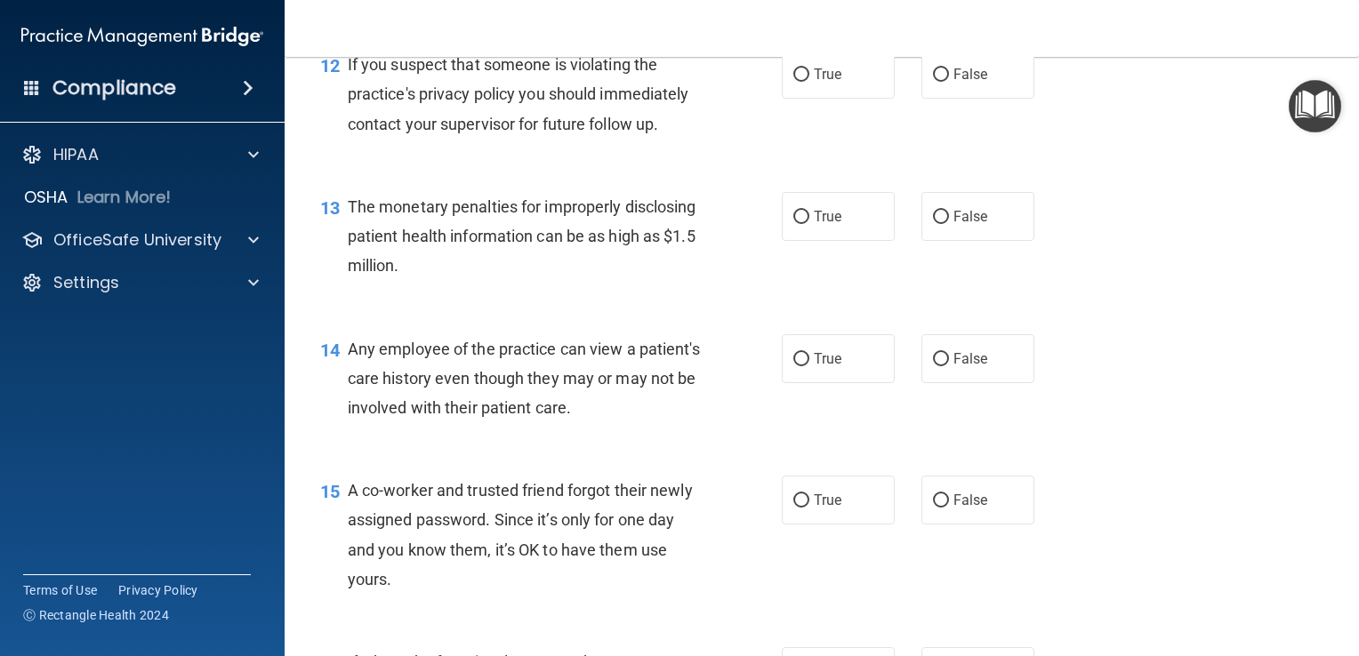
scroll to position [1741, 0]
click at [814, 84] on span "True" at bounding box center [828, 75] width 28 height 17
click at [809, 83] on input "True" at bounding box center [801, 75] width 16 height 13
radio input "true"
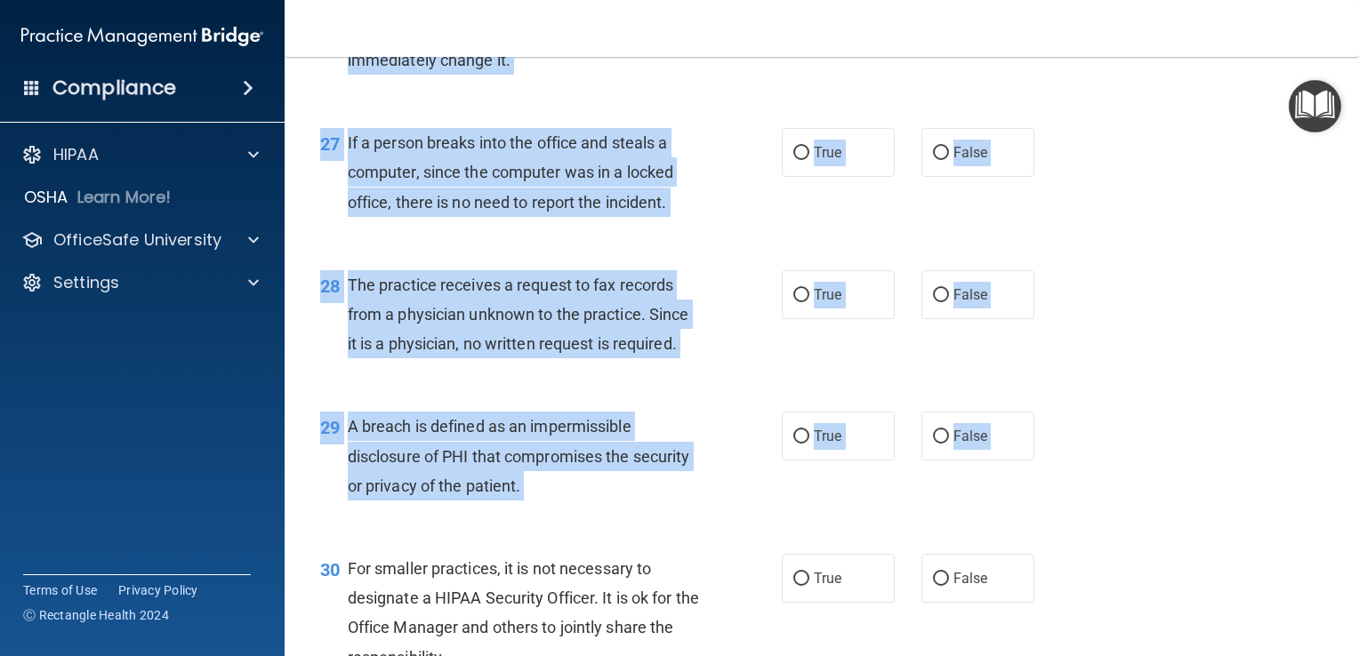
scroll to position [4252, 0]
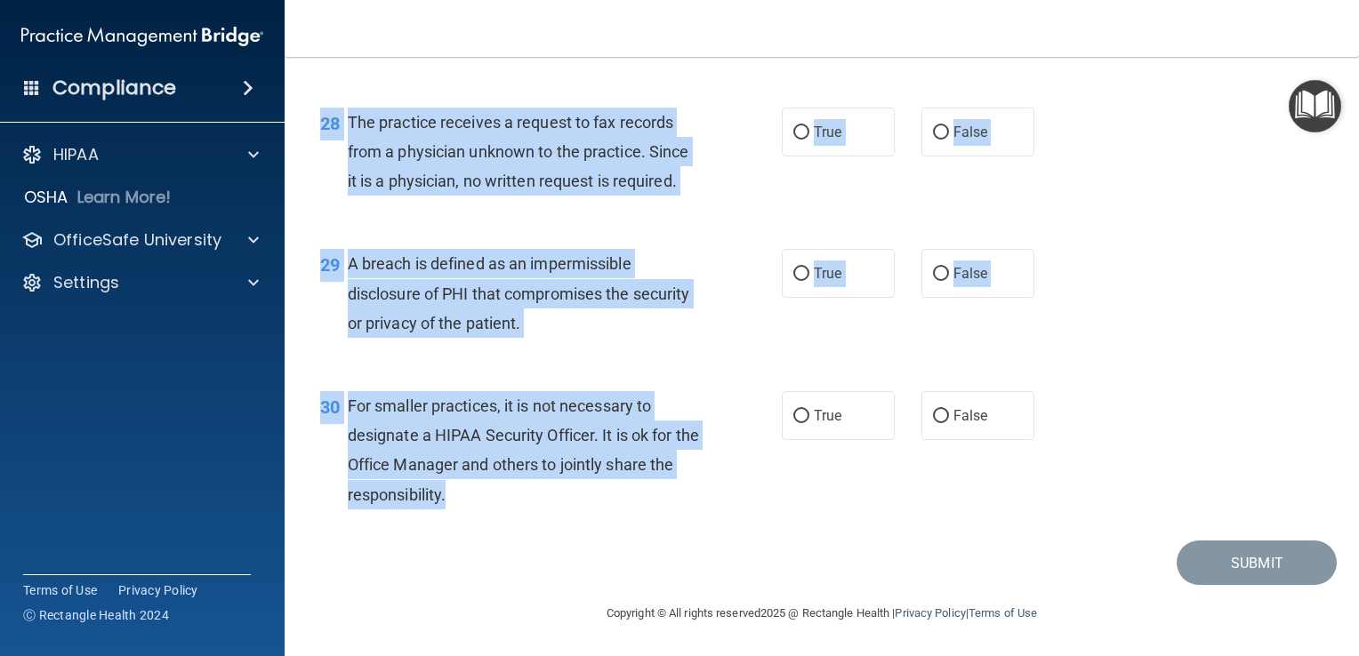
drag, startPoint x: 313, startPoint y: 80, endPoint x: 772, endPoint y: 511, distance: 629.3
copy form "The HIPAA Quiz This quiz doesn’t expire until . Are you sure you want to take t…"
click at [700, 201] on div "28 The practice receives a request to fax records from a physician unknown to t…" at bounding box center [551, 157] width 515 height 98
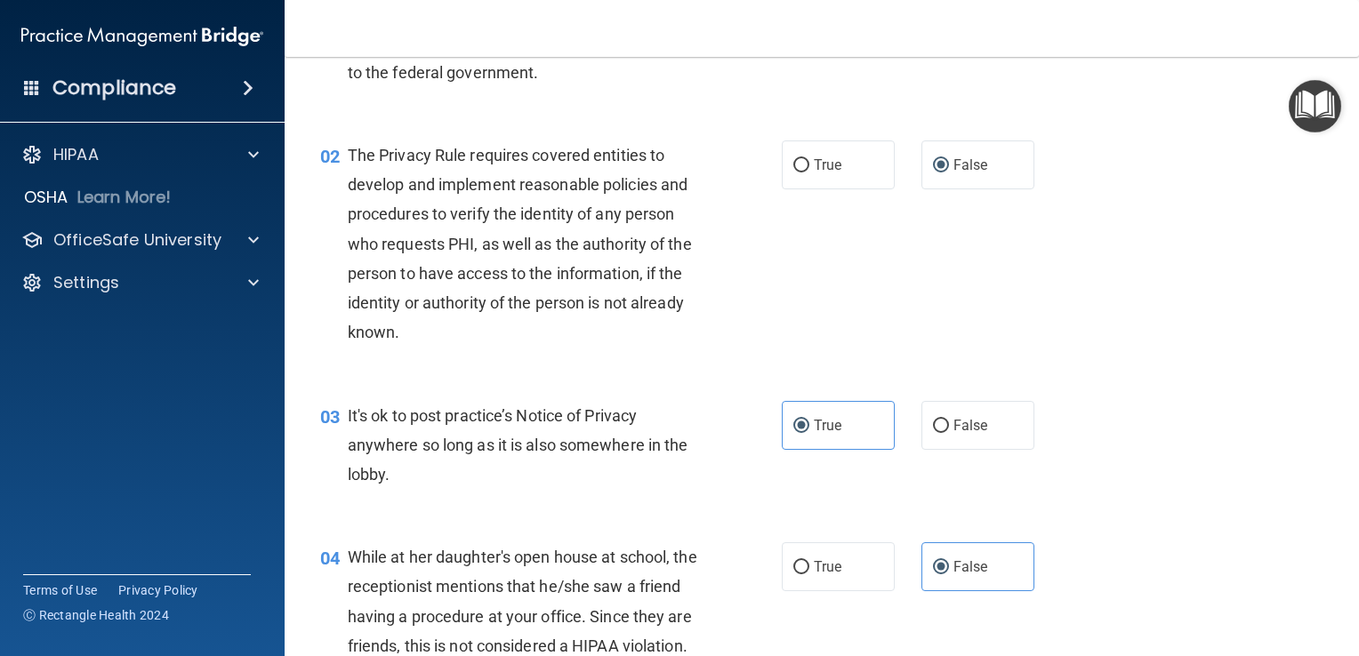
scroll to position [149, 0]
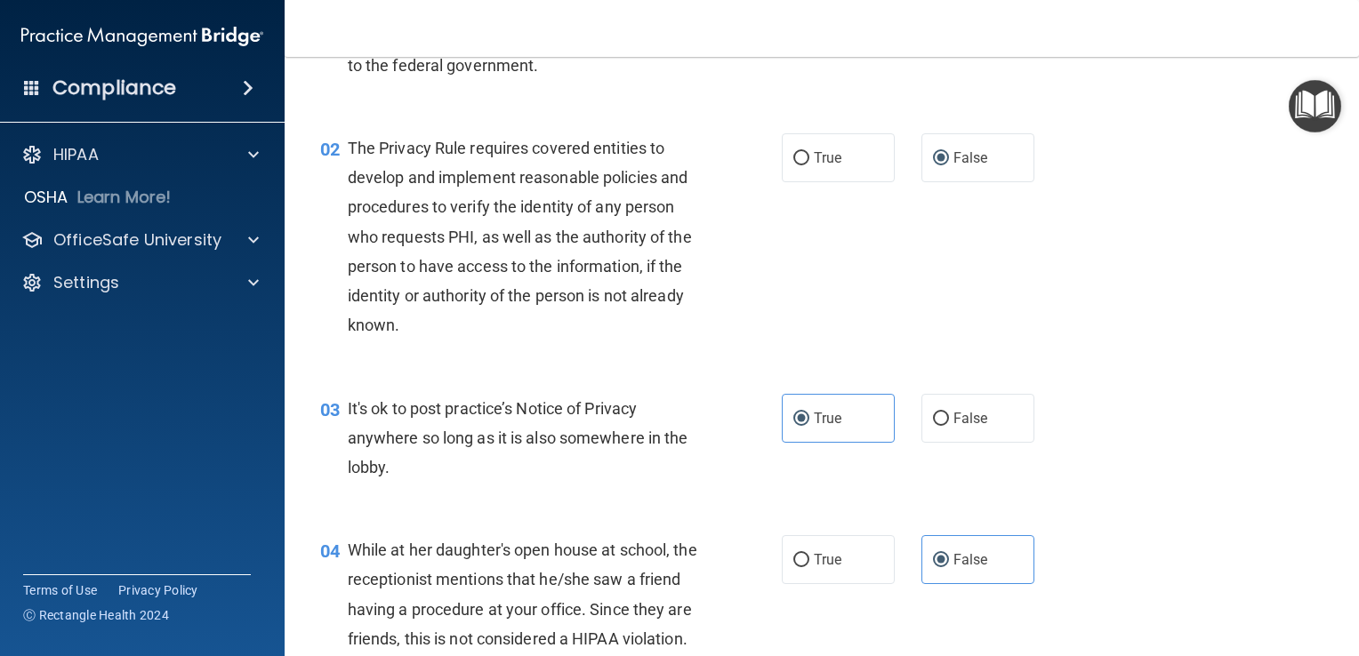
click at [499, 276] on div "The Privacy Rule requires covered entities to develop and implement reasonable …" at bounding box center [531, 236] width 366 height 207
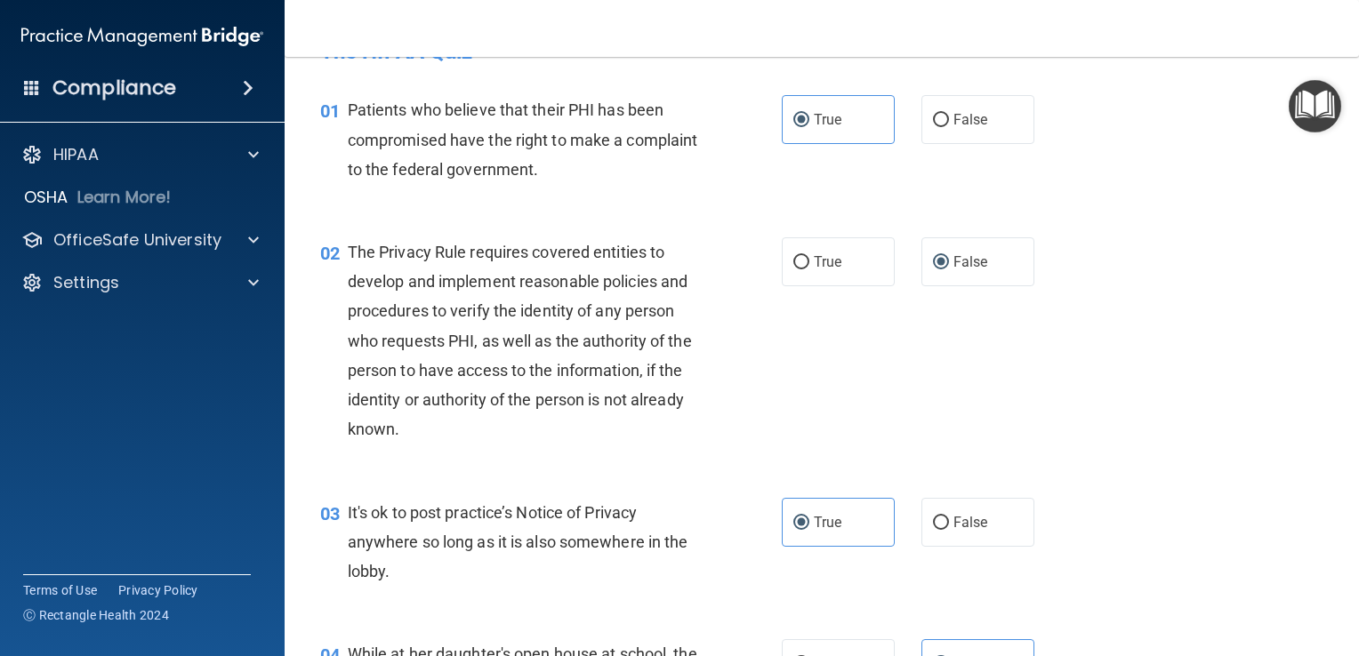
scroll to position [0, 0]
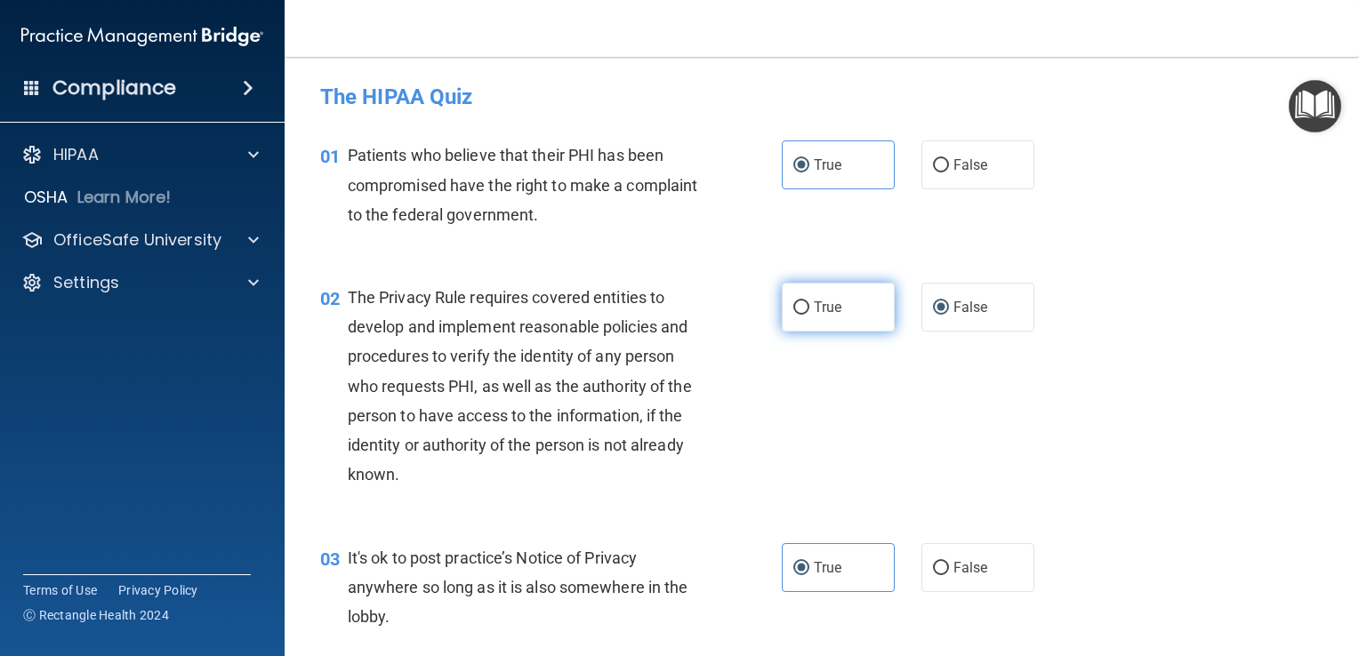
click at [822, 293] on label "True" at bounding box center [838, 307] width 113 height 49
click at [809, 302] on input "True" at bounding box center [801, 308] width 16 height 13
radio input "true"
radio input "false"
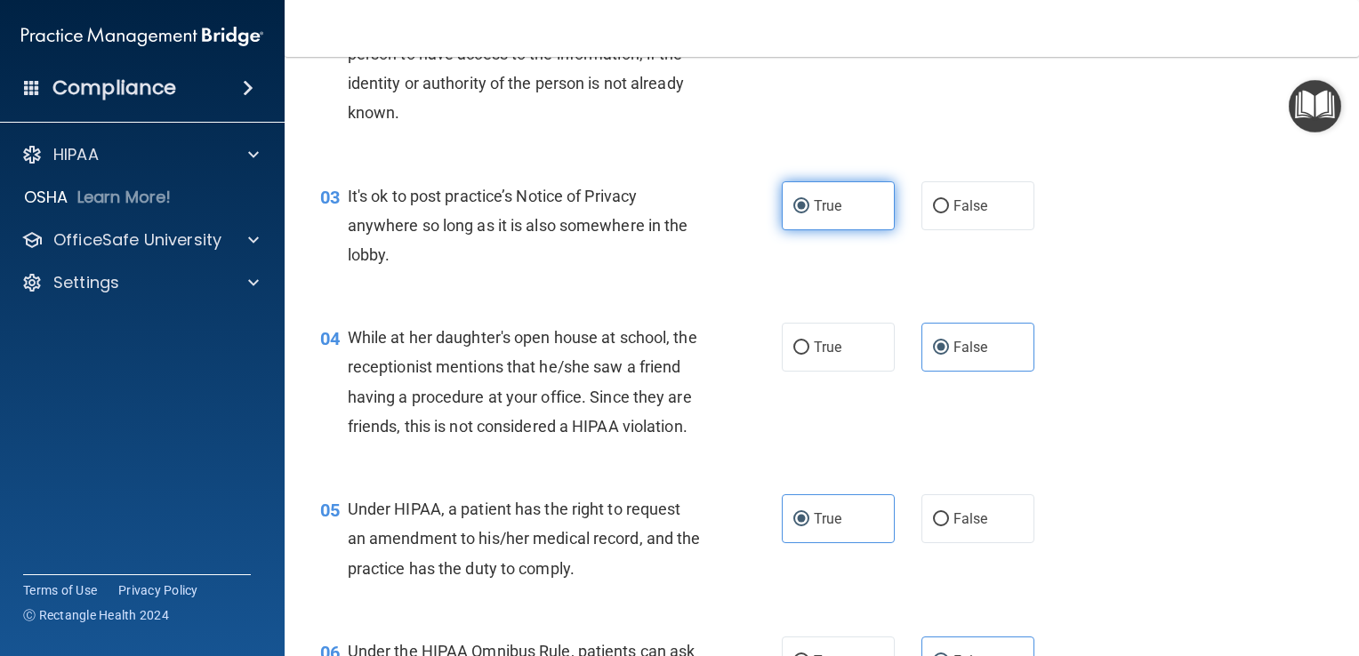
scroll to position [363, 0]
click at [959, 210] on span "False" at bounding box center [971, 205] width 35 height 17
click at [949, 210] on input "False" at bounding box center [941, 205] width 16 height 13
radio input "true"
radio input "false"
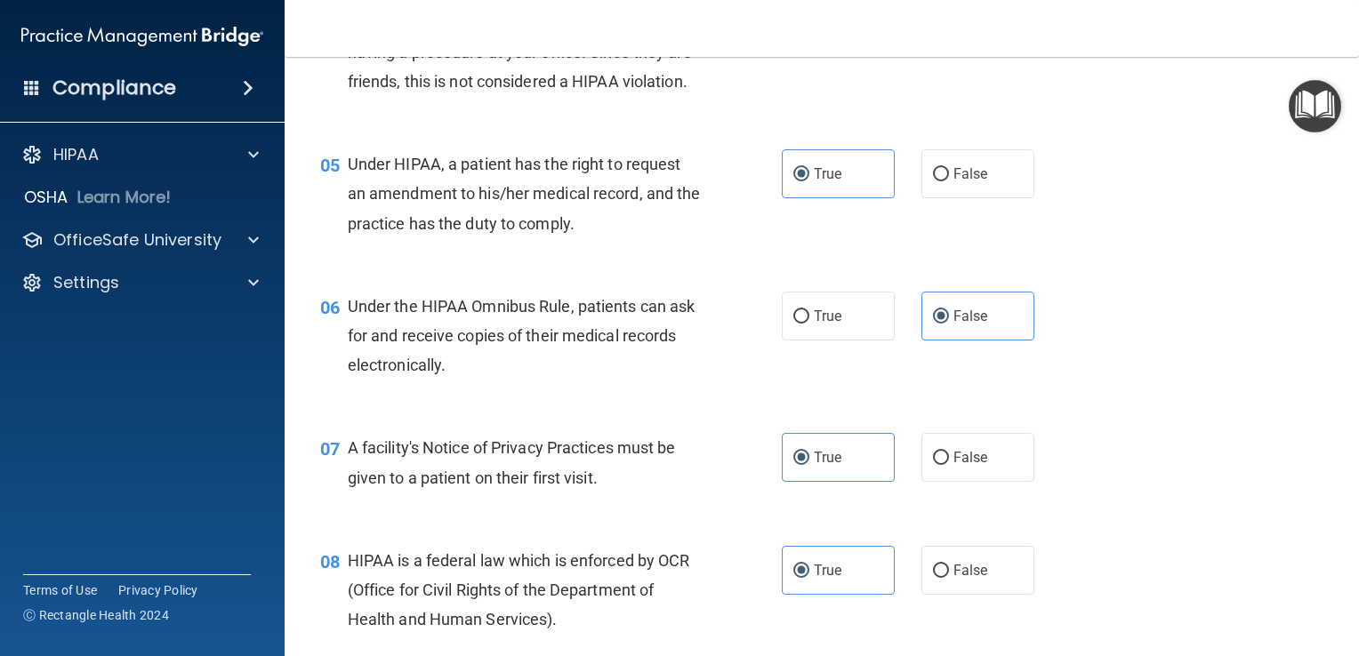
scroll to position [706, 0]
click at [789, 329] on label "True" at bounding box center [838, 317] width 113 height 49
click at [793, 325] on input "True" at bounding box center [801, 317] width 16 height 13
radio input "true"
radio input "false"
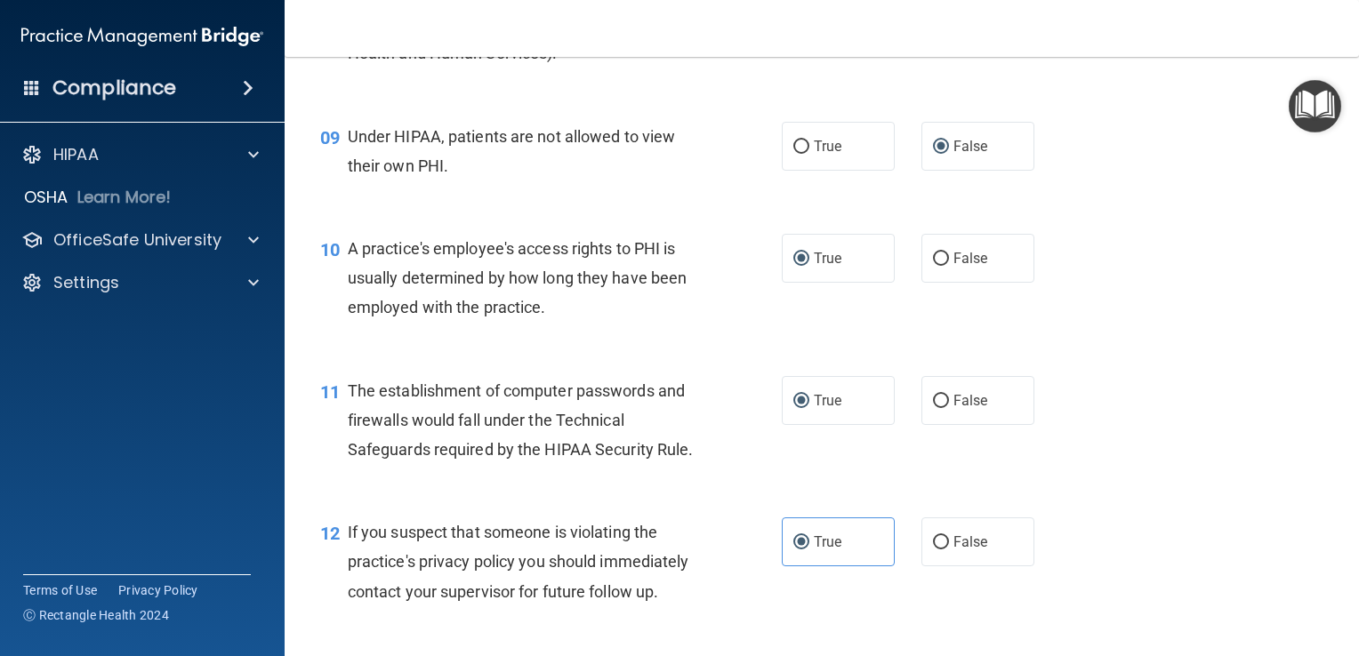
scroll to position [1276, 0]
click at [962, 264] on span "False" at bounding box center [971, 255] width 35 height 17
click at [949, 263] on input "False" at bounding box center [941, 256] width 16 height 13
radio input "true"
radio input "false"
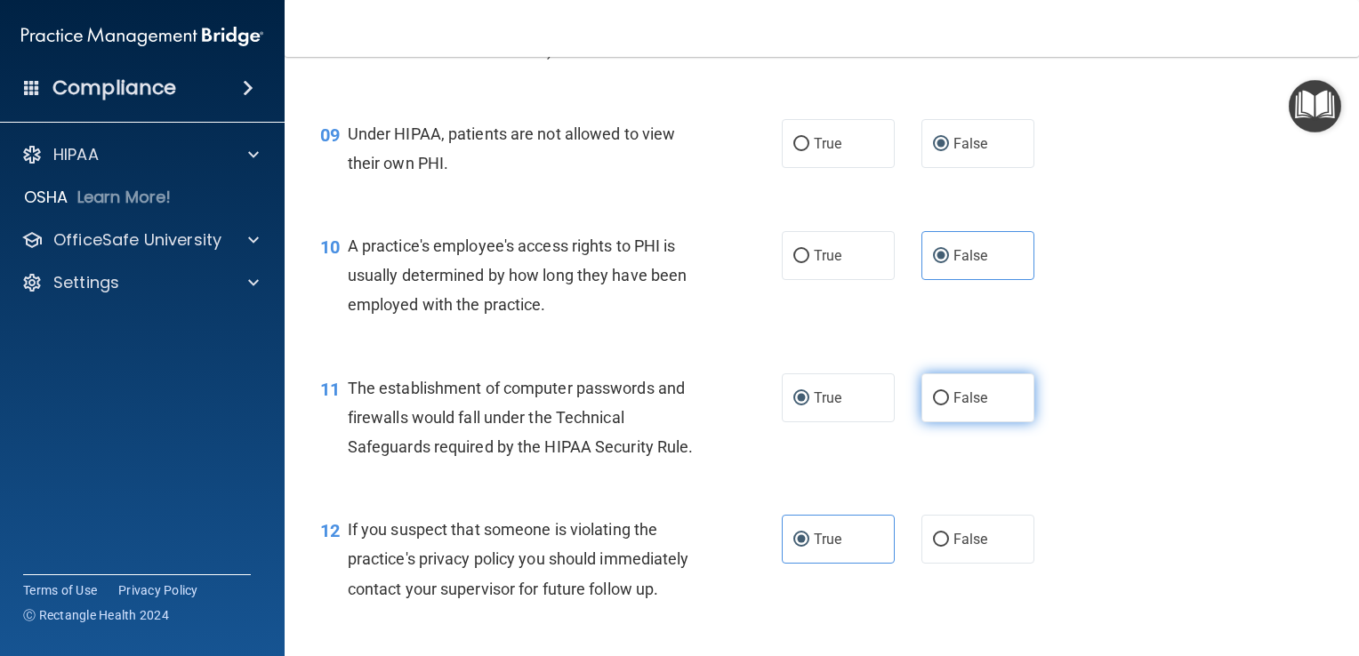
click at [948, 417] on label "False" at bounding box center [978, 398] width 113 height 49
click at [948, 406] on input "False" at bounding box center [941, 398] width 16 height 13
radio input "true"
radio input "false"
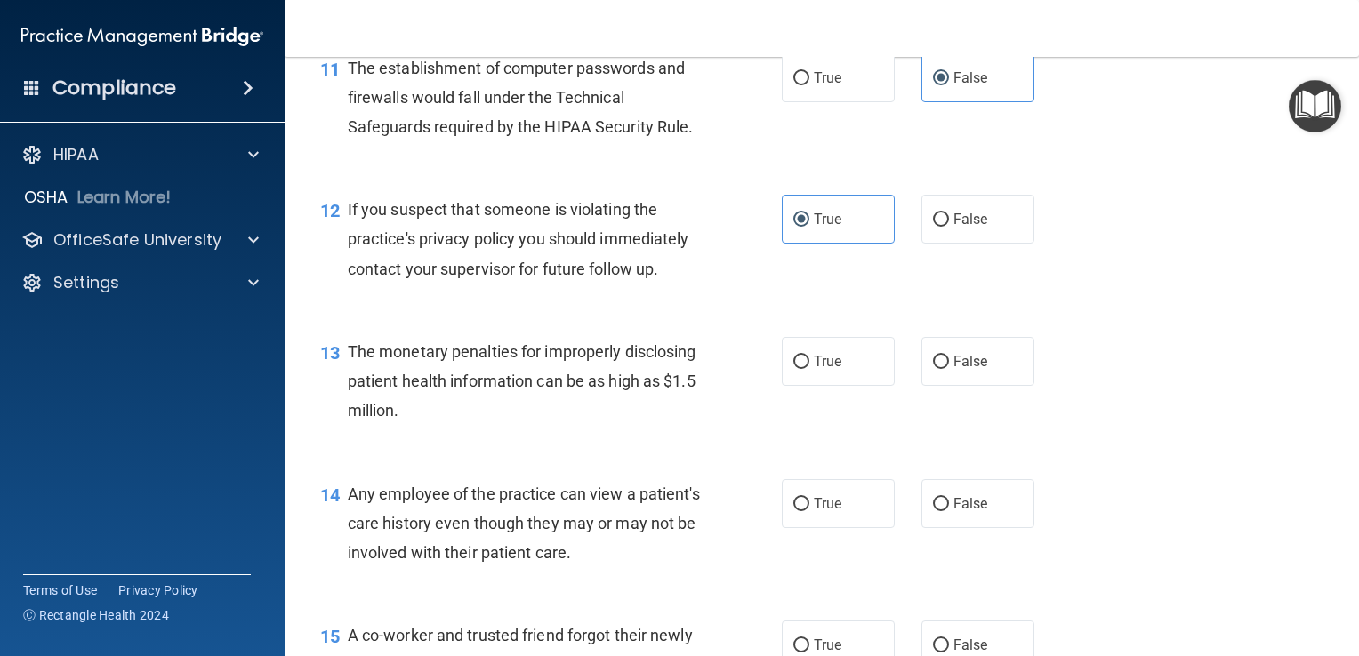
scroll to position [1594, 0]
click at [822, 373] on span "True" at bounding box center [828, 364] width 28 height 17
click at [809, 372] on input "True" at bounding box center [801, 364] width 16 height 13
radio input "true"
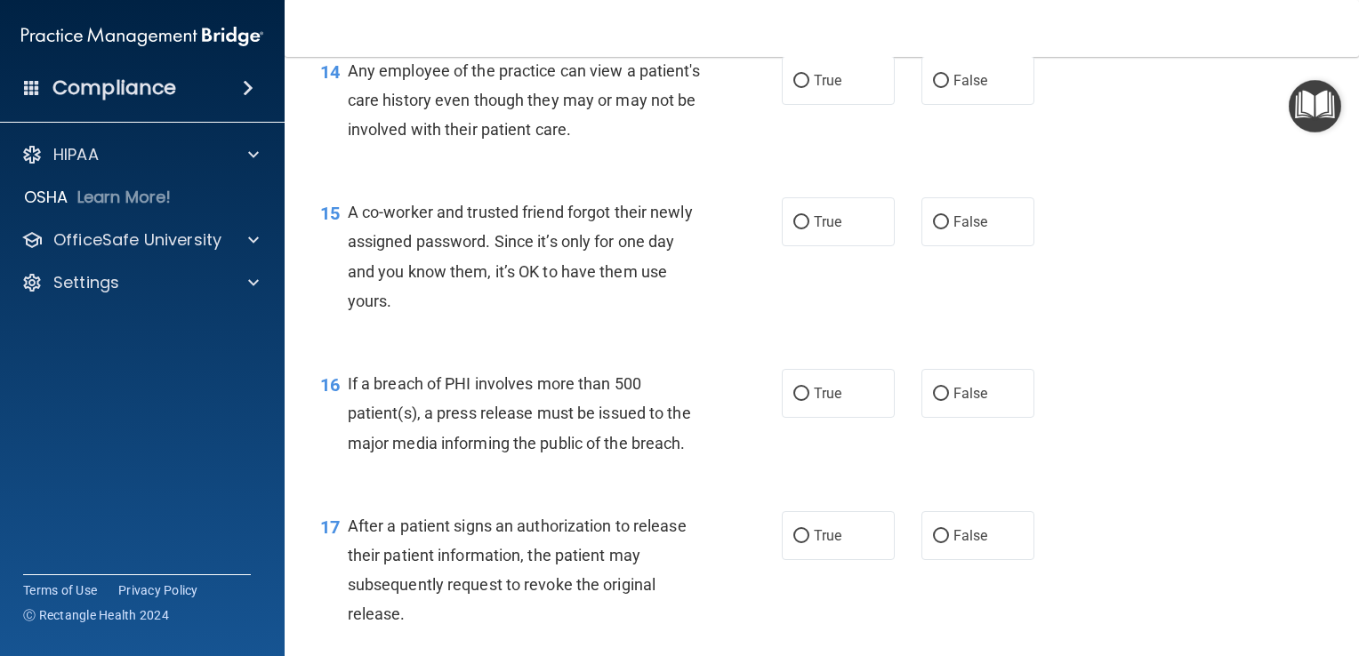
scroll to position [2017, 0]
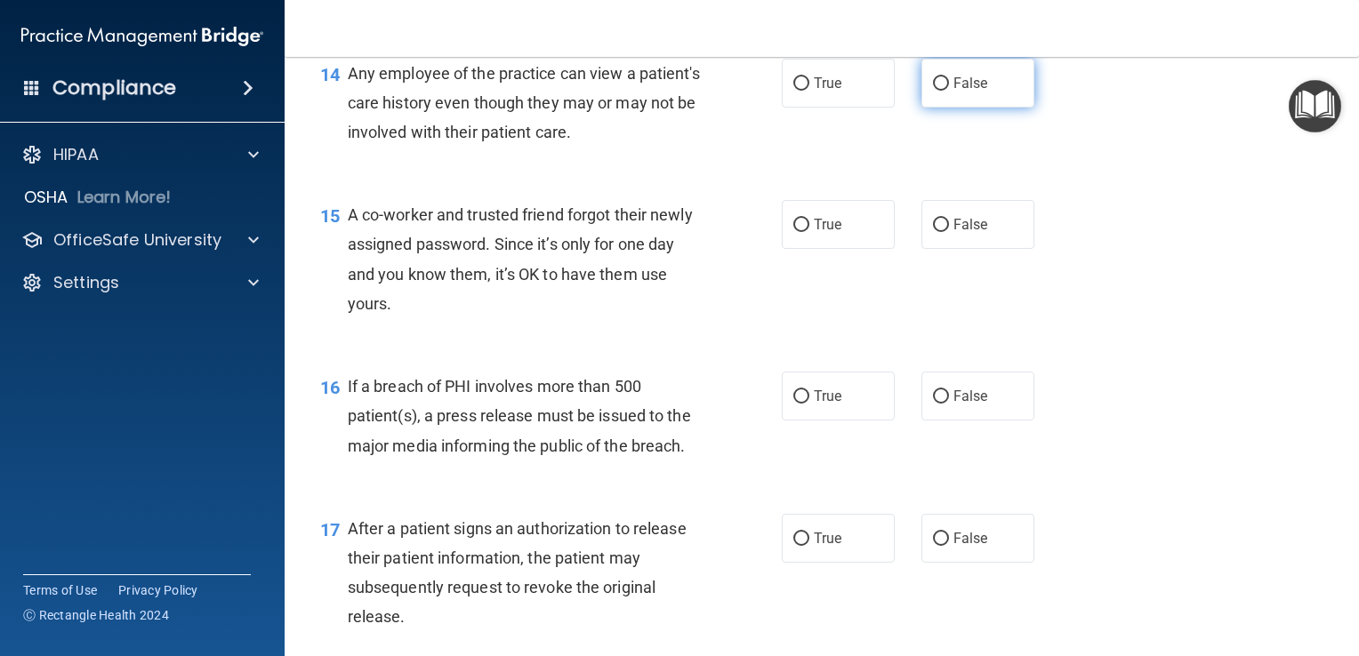
click at [971, 92] on span "False" at bounding box center [971, 83] width 35 height 17
click at [949, 91] on input "False" at bounding box center [941, 83] width 16 height 13
radio input "true"
click at [978, 233] on span "False" at bounding box center [971, 224] width 35 height 17
click at [949, 232] on input "False" at bounding box center [941, 225] width 16 height 13
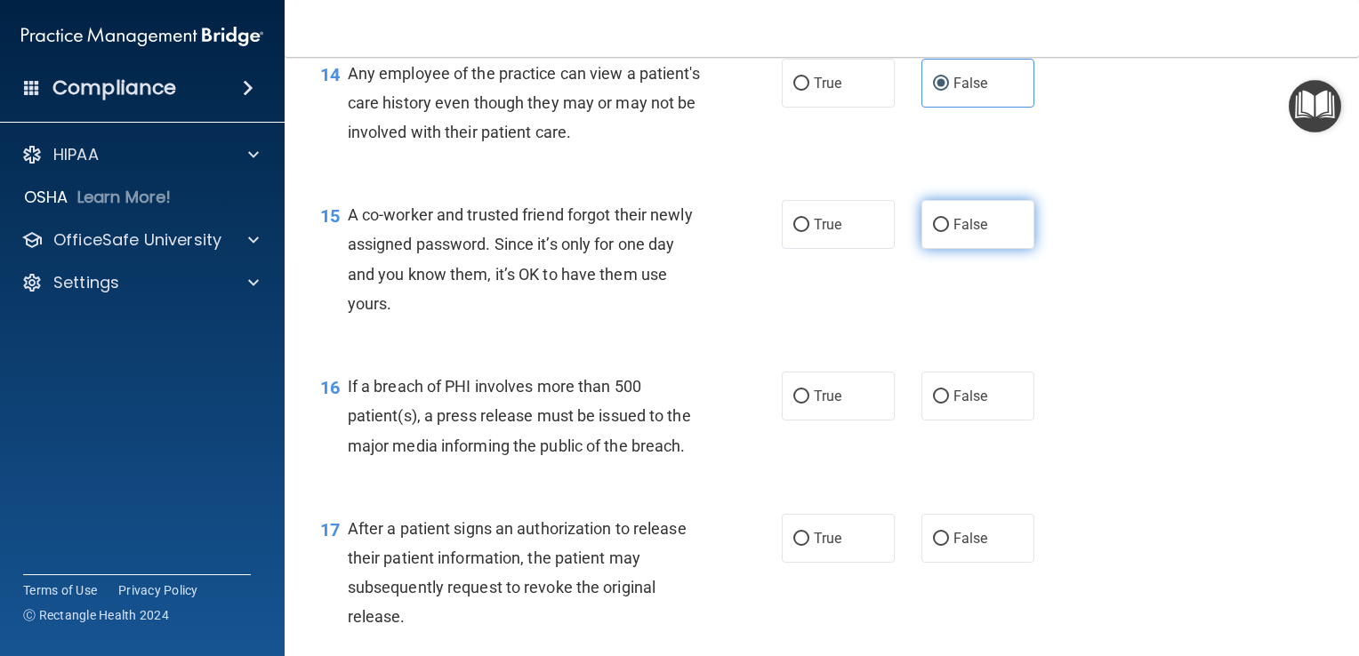
radio input "true"
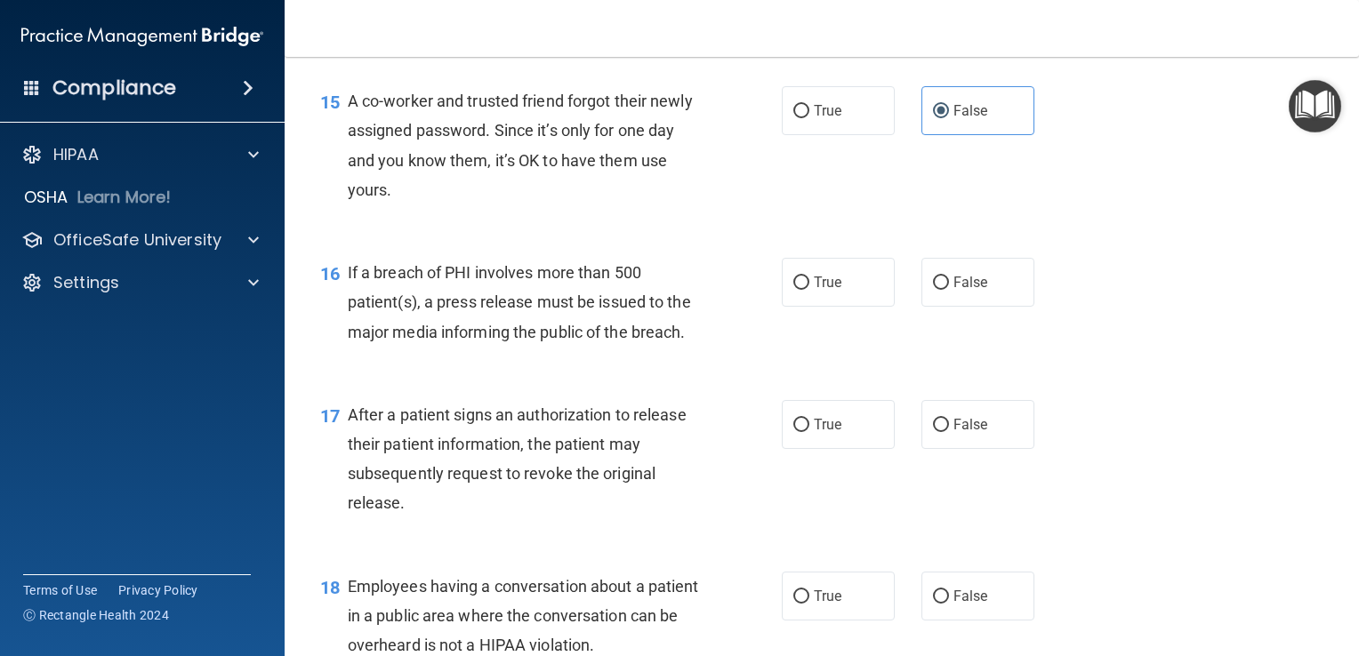
scroll to position [2137, 0]
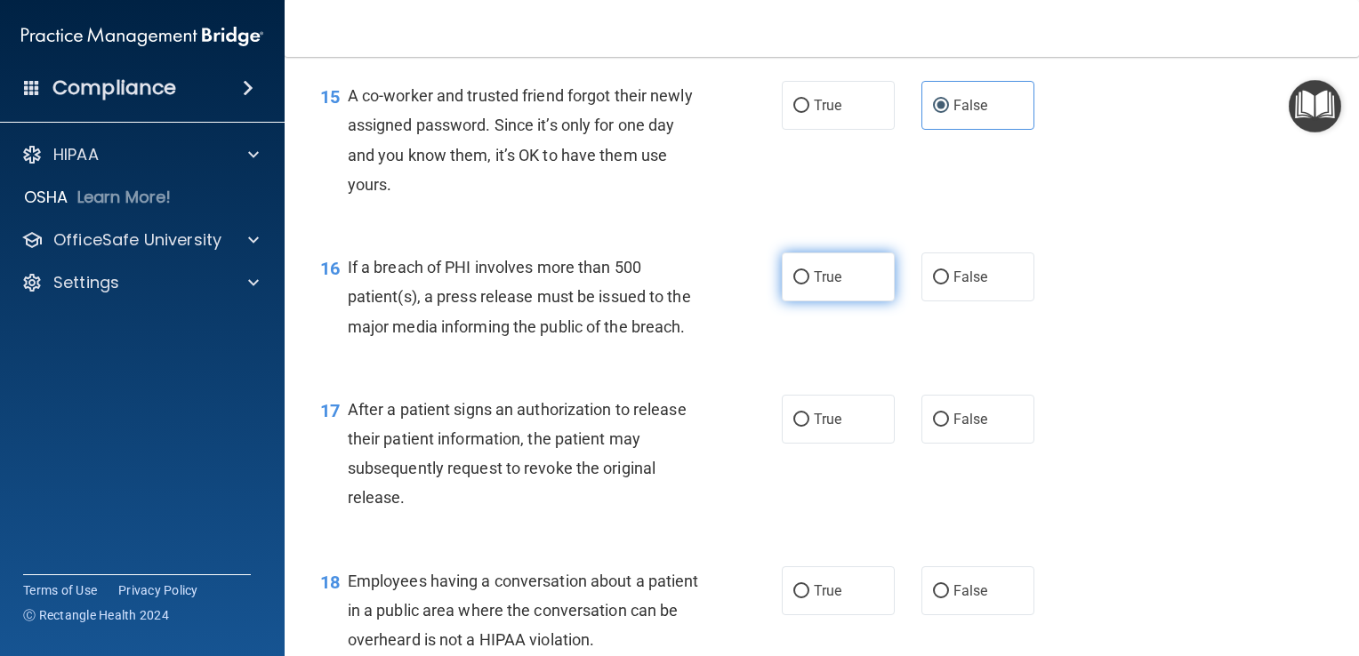
click at [854, 302] on label "True" at bounding box center [838, 277] width 113 height 49
click at [809, 285] on input "True" at bounding box center [801, 277] width 16 height 13
radio input "true"
click at [844, 432] on label "True" at bounding box center [838, 419] width 113 height 49
click at [809, 427] on input "True" at bounding box center [801, 420] width 16 height 13
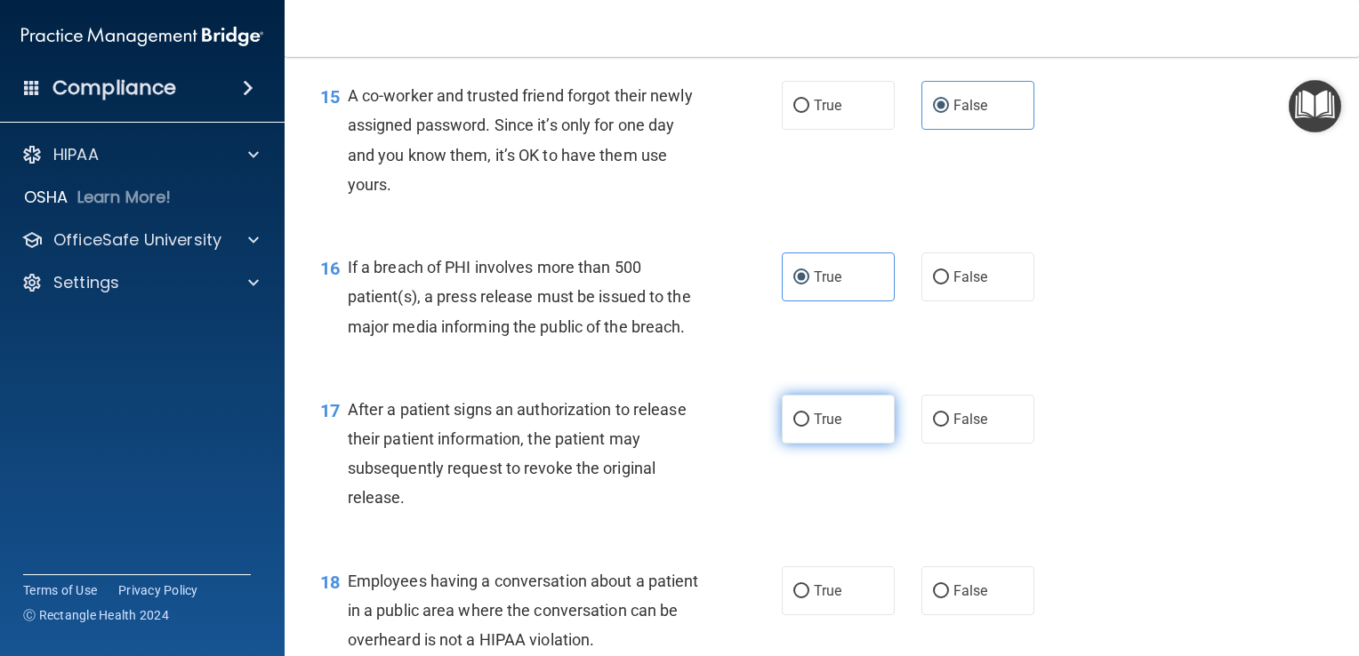
radio input "true"
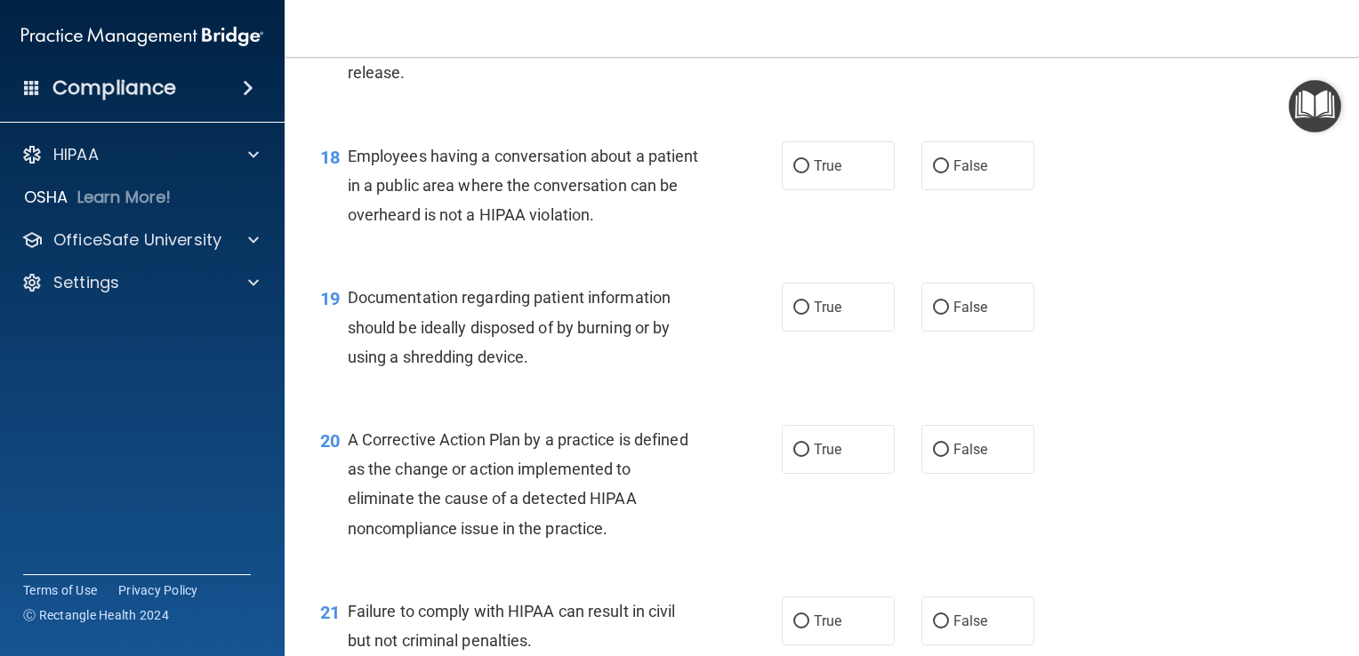
scroll to position [2596, 0]
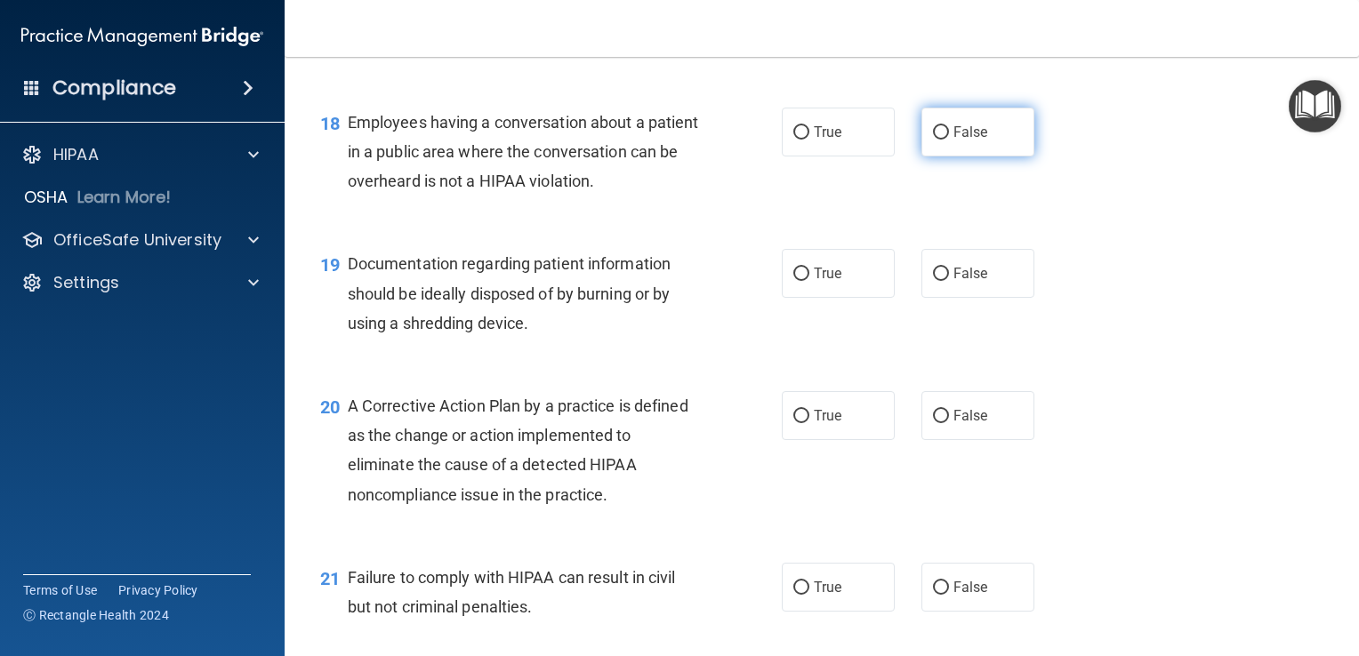
click at [965, 141] on span "False" at bounding box center [971, 132] width 35 height 17
click at [949, 140] on input "False" at bounding box center [941, 132] width 16 height 13
radio input "true"
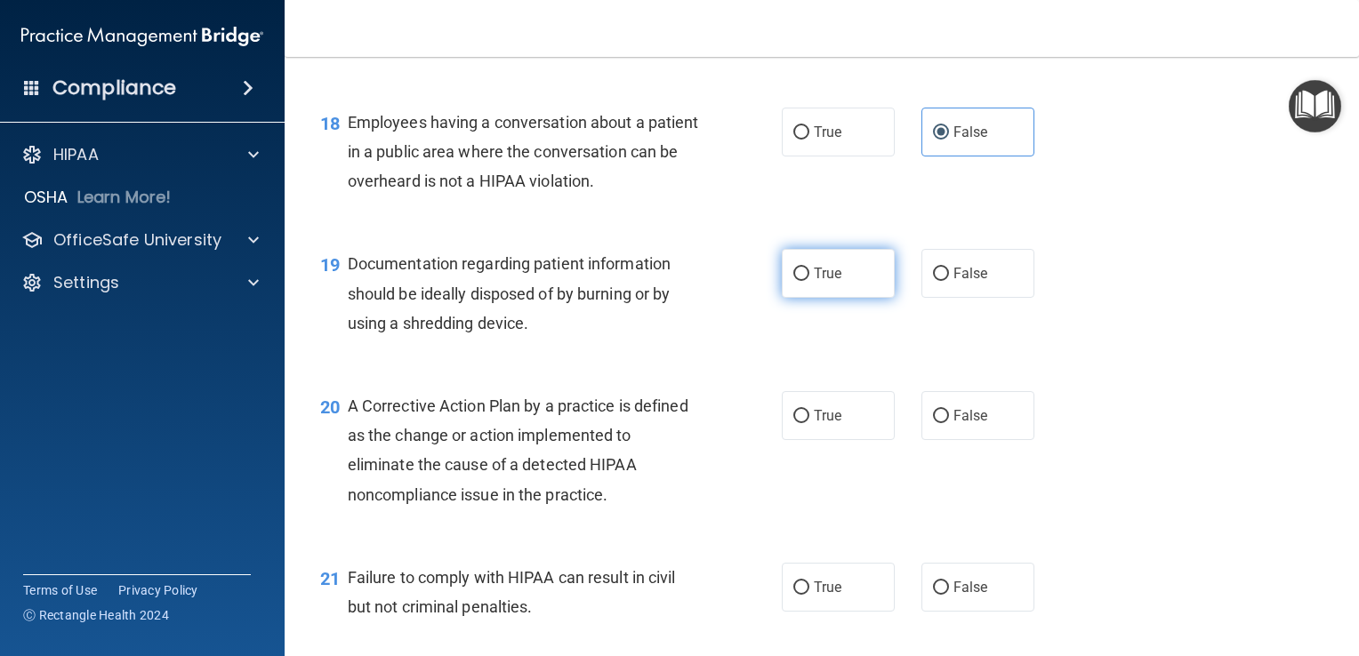
click at [789, 291] on label "True" at bounding box center [838, 273] width 113 height 49
click at [793, 281] on input "True" at bounding box center [801, 274] width 16 height 13
radio input "true"
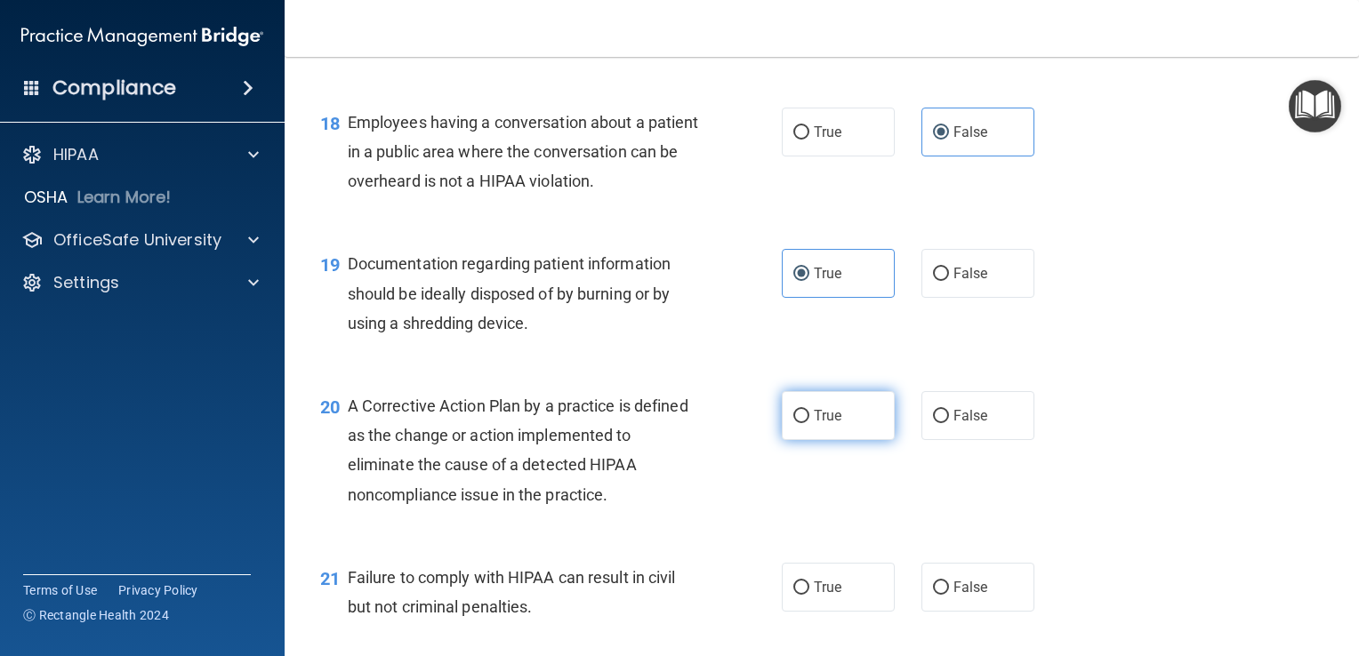
click at [829, 429] on label "True" at bounding box center [838, 415] width 113 height 49
click at [809, 423] on input "True" at bounding box center [801, 416] width 16 height 13
radio input "true"
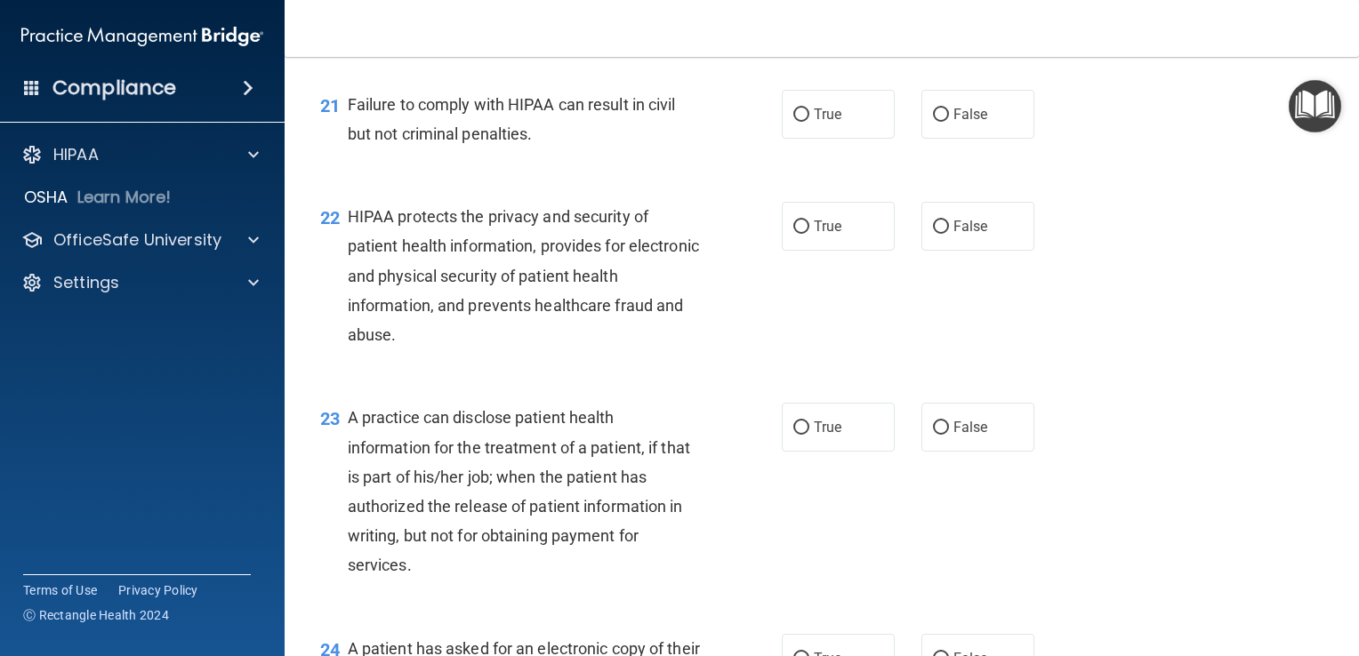
scroll to position [3070, 0]
click at [956, 122] on span "False" at bounding box center [971, 113] width 35 height 17
click at [949, 121] on input "False" at bounding box center [941, 114] width 16 height 13
radio input "true"
click at [815, 250] on label "True" at bounding box center [838, 225] width 113 height 49
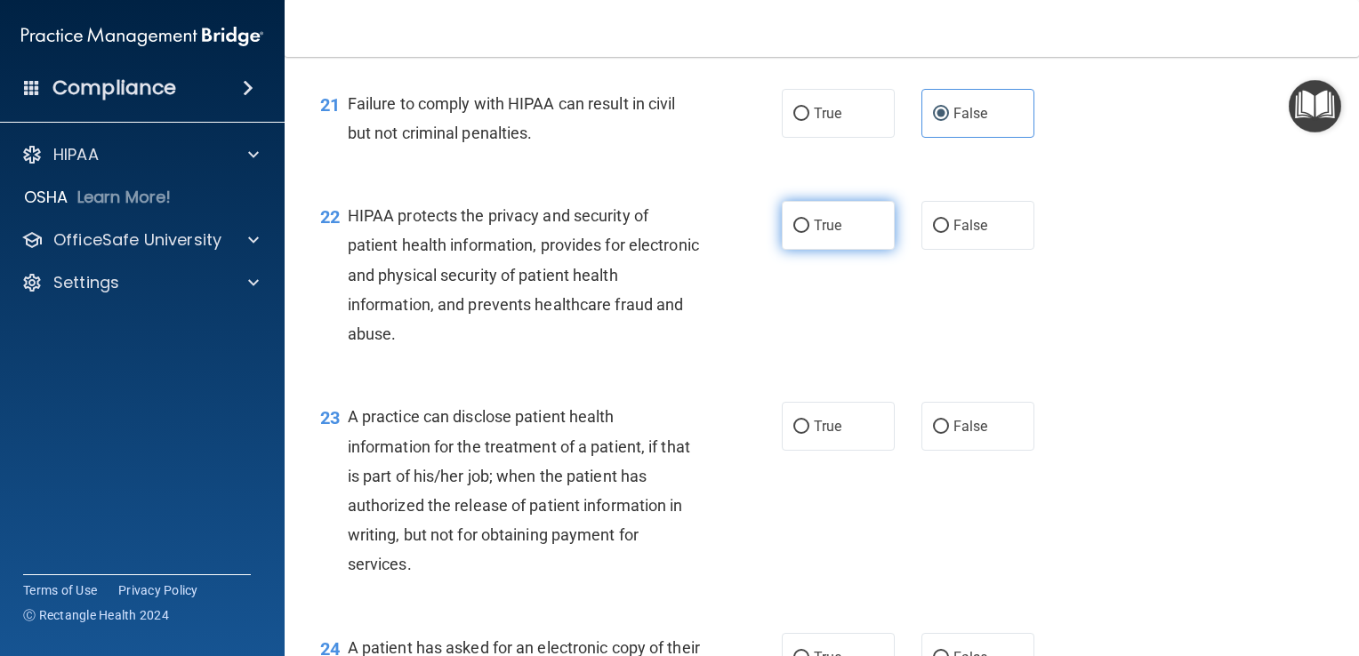
click at [809, 233] on input "True" at bounding box center [801, 226] width 16 height 13
radio input "true"
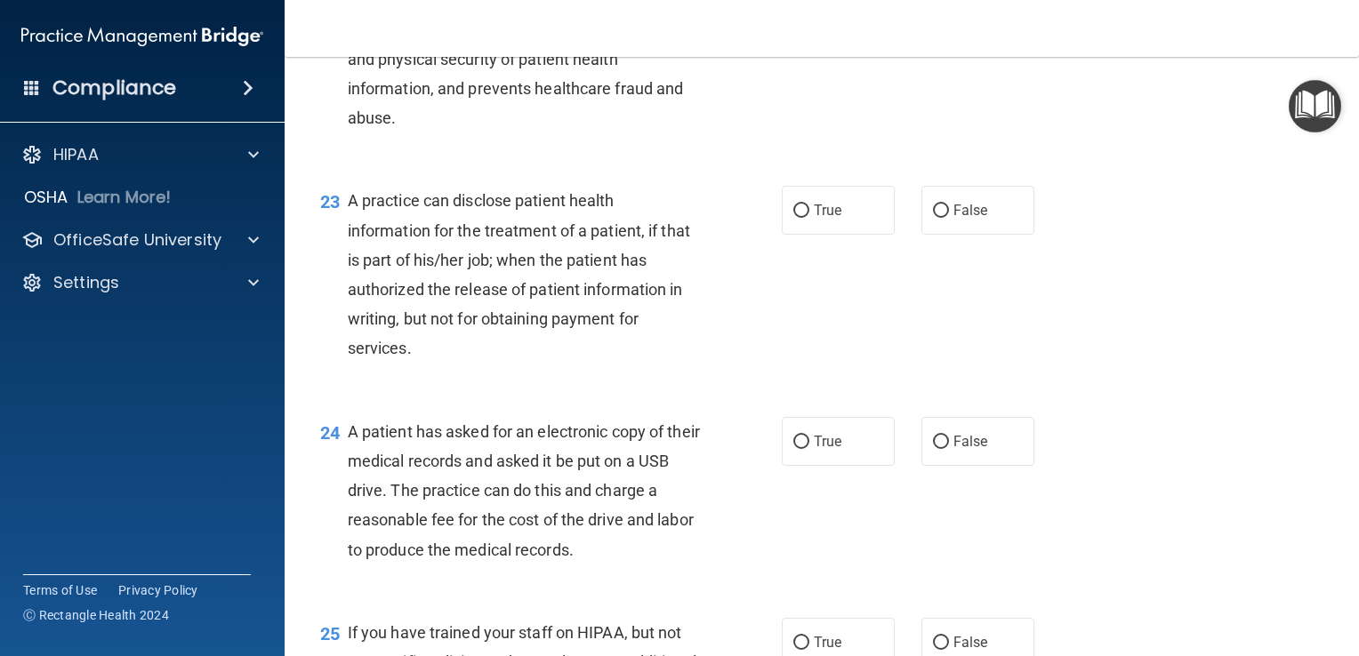
scroll to position [3294, 0]
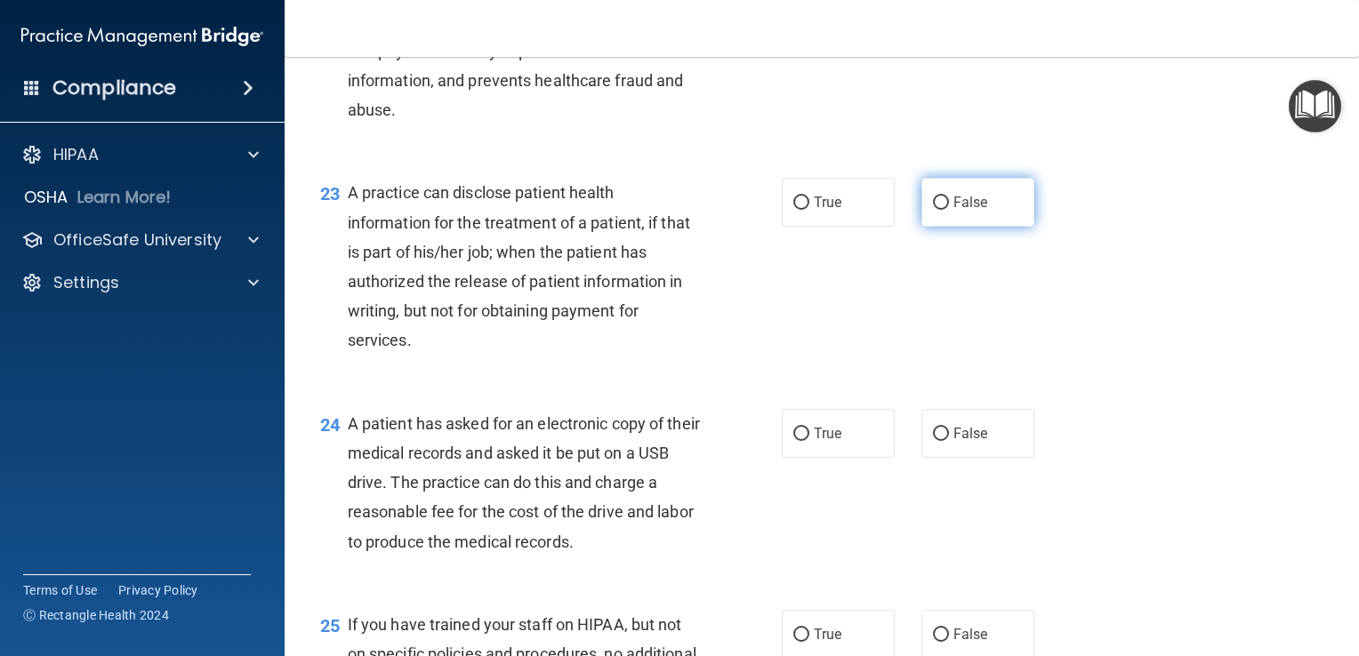
click at [956, 211] on span "False" at bounding box center [971, 202] width 35 height 17
click at [949, 210] on input "False" at bounding box center [941, 203] width 16 height 13
radio input "true"
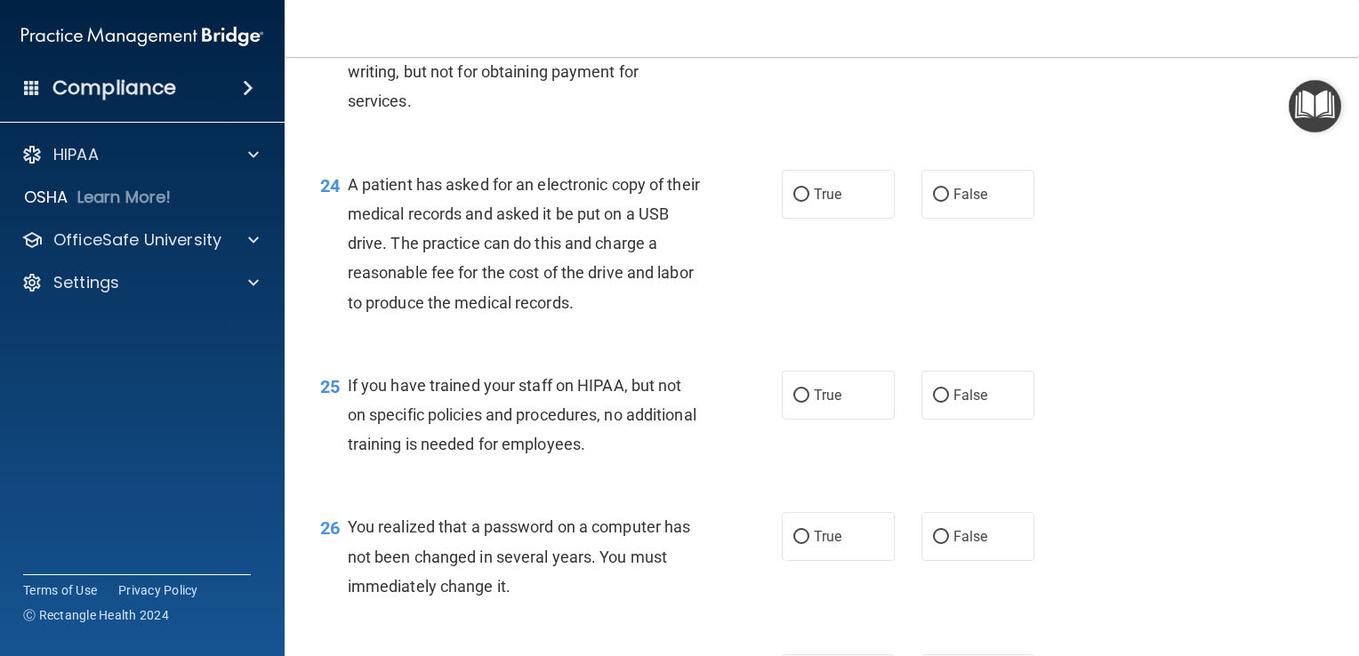
scroll to position [3535, 0]
click at [819, 201] on span "True" at bounding box center [828, 192] width 28 height 17
click at [809, 200] on input "True" at bounding box center [801, 193] width 16 height 13
radio input "true"
click at [975, 402] on span "False" at bounding box center [971, 393] width 35 height 17
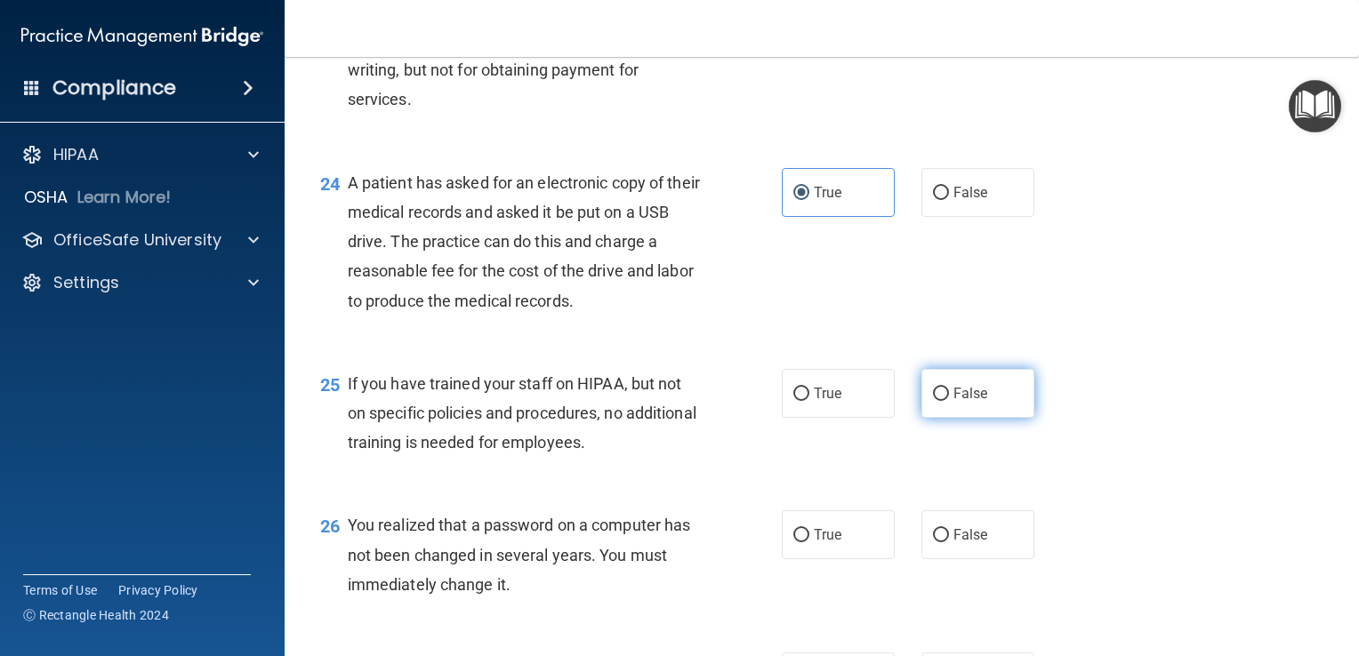
click at [949, 401] on input "False" at bounding box center [941, 394] width 16 height 13
radio input "true"
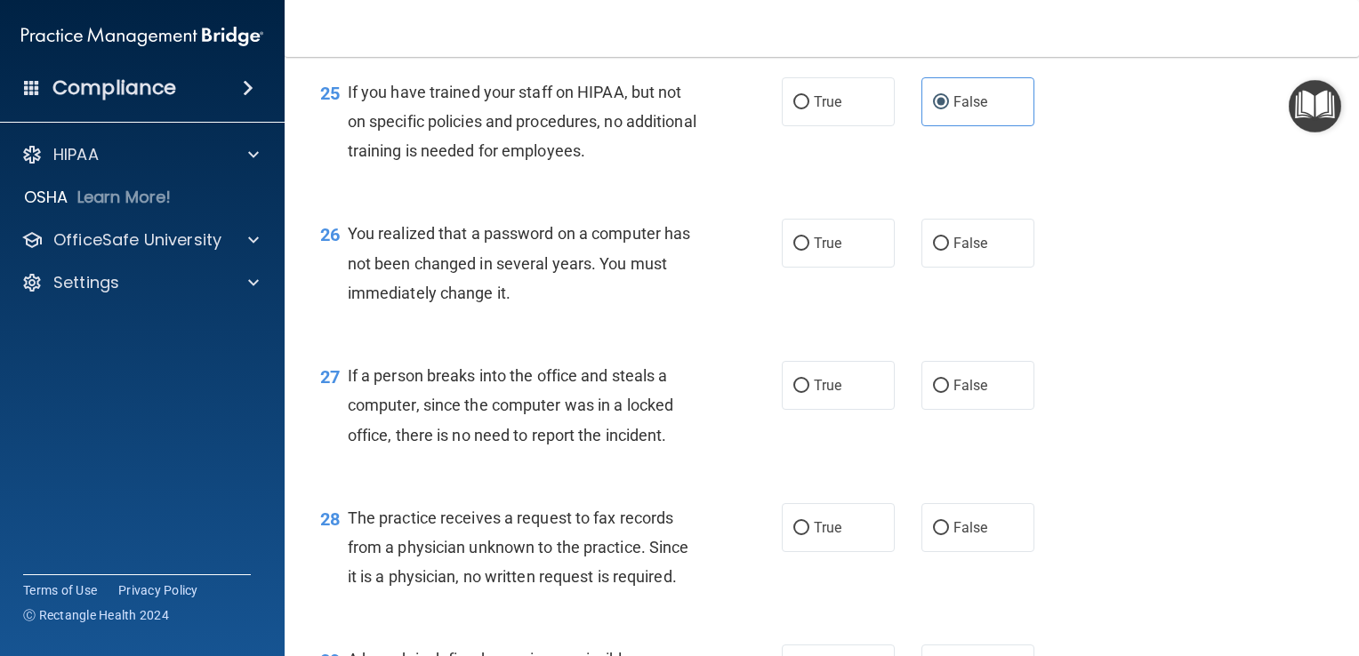
scroll to position [3832, 0]
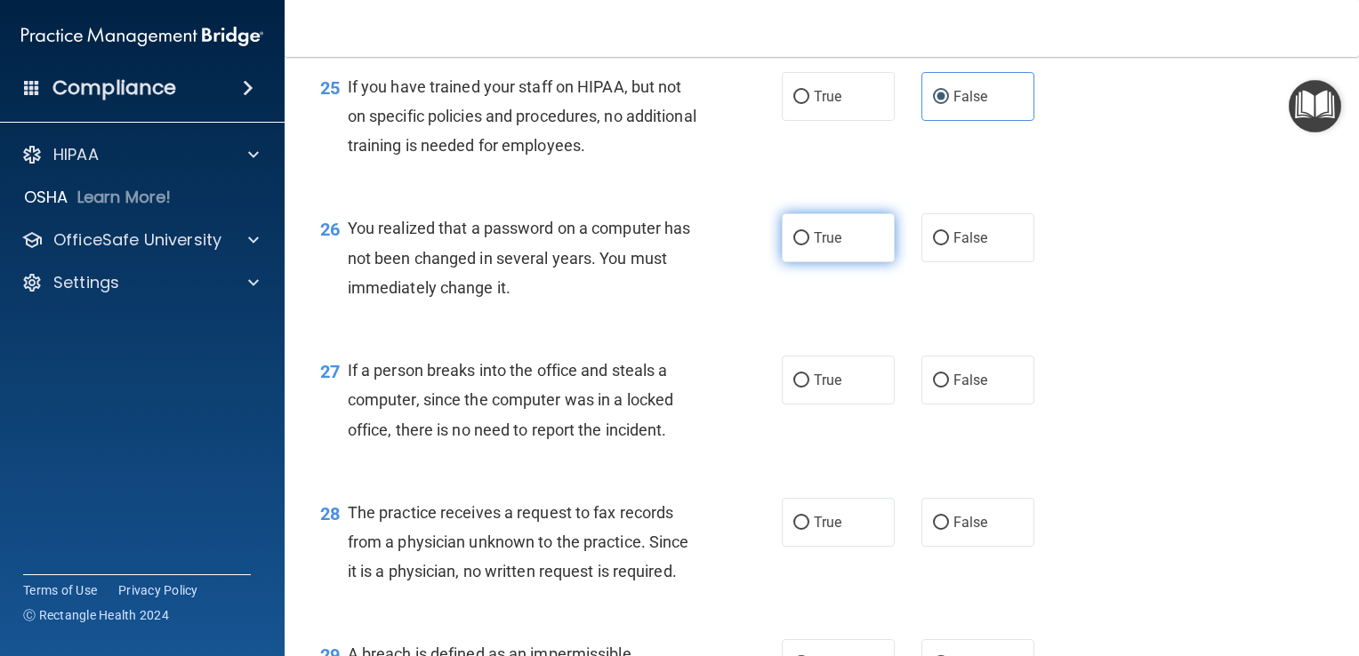
click at [805, 262] on label "True" at bounding box center [838, 237] width 113 height 49
click at [805, 246] on input "True" at bounding box center [801, 238] width 16 height 13
radio input "true"
click at [978, 405] on label "False" at bounding box center [978, 380] width 113 height 49
click at [949, 388] on input "False" at bounding box center [941, 380] width 16 height 13
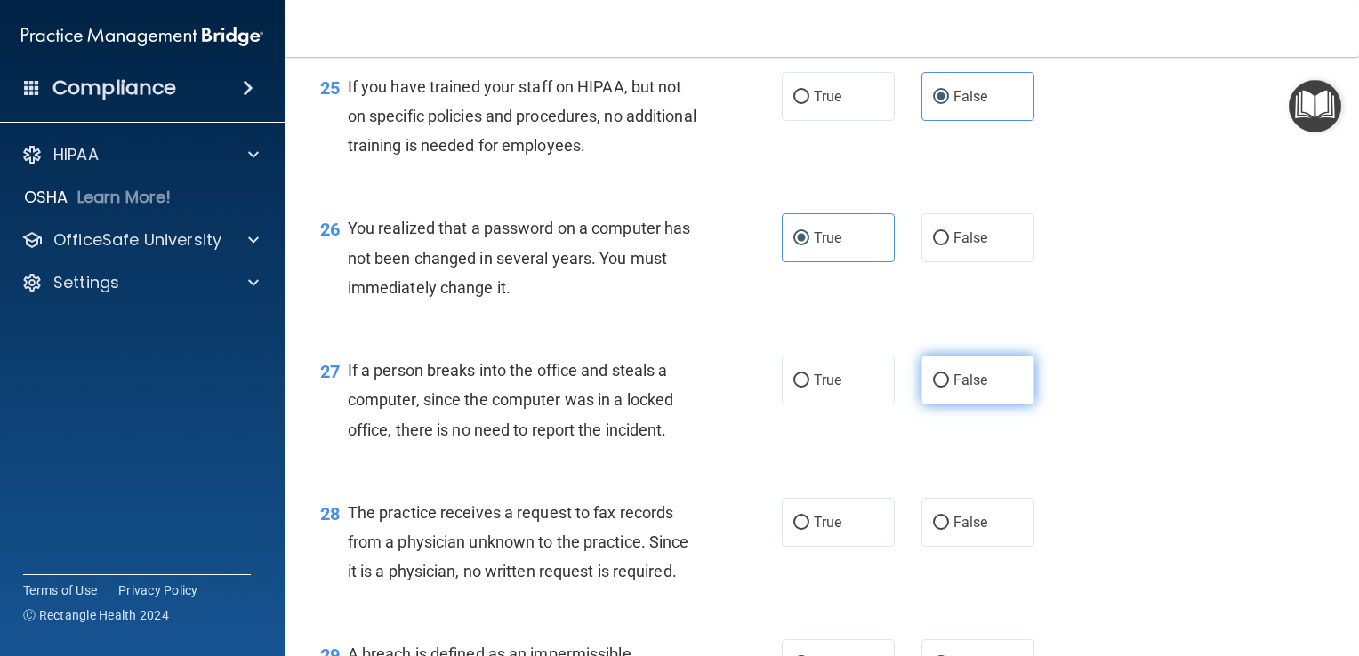
radio input "true"
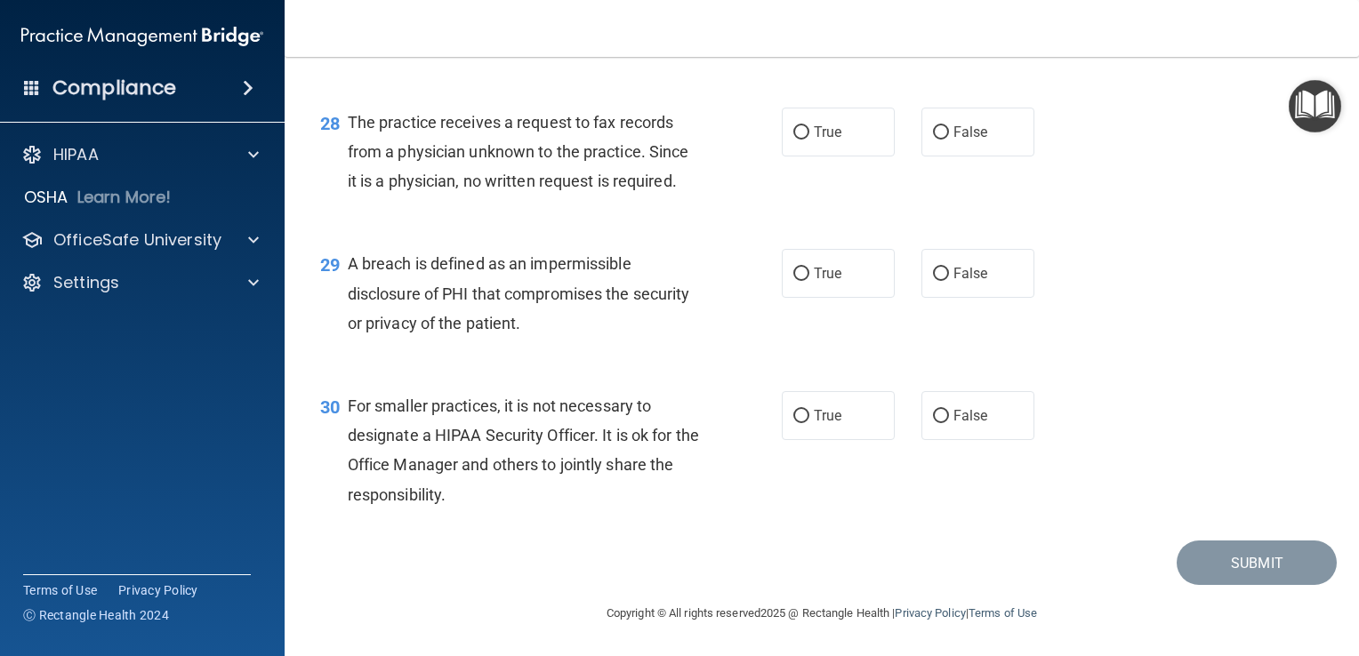
scroll to position [4238, 0]
click at [954, 157] on label "False" at bounding box center [978, 132] width 113 height 49
click at [949, 140] on input "False" at bounding box center [941, 132] width 16 height 13
radio input "true"
click at [814, 282] on span "True" at bounding box center [828, 273] width 28 height 17
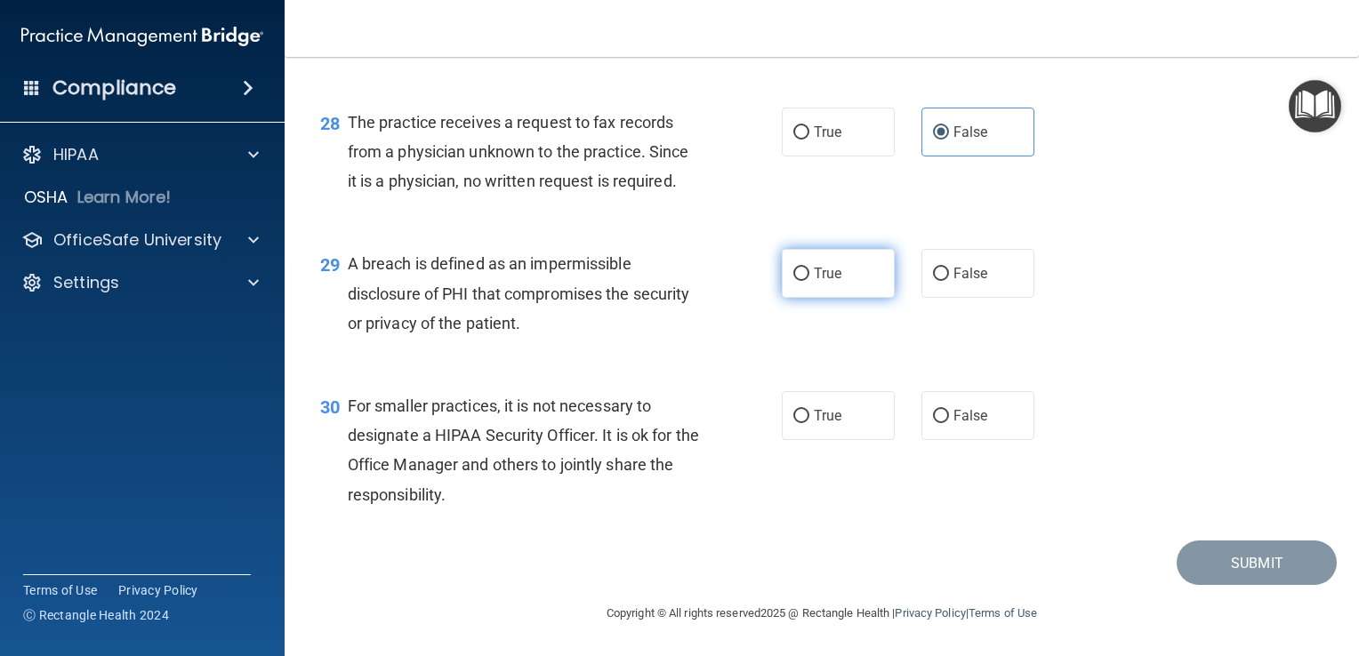
click at [809, 281] on input "True" at bounding box center [801, 274] width 16 height 13
radio input "true"
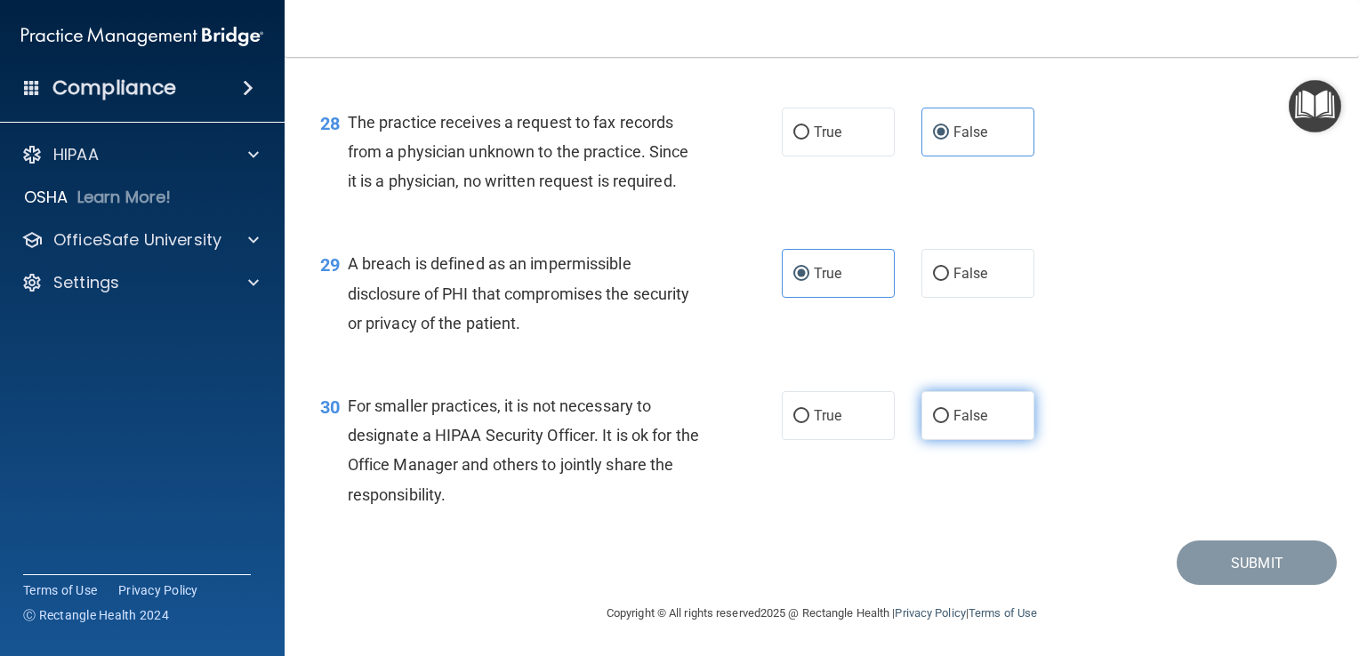
click at [979, 436] on label "False" at bounding box center [978, 415] width 113 height 49
click at [949, 423] on input "False" at bounding box center [941, 416] width 16 height 13
radio input "true"
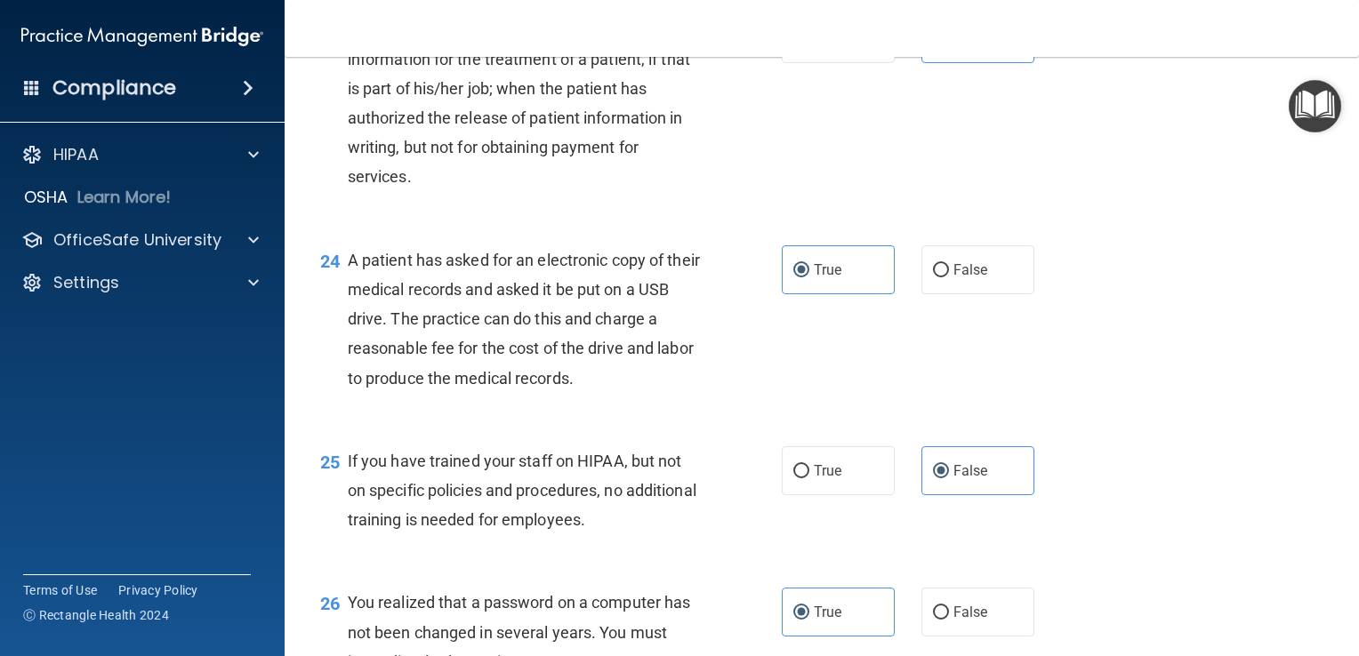
scroll to position [4252, 0]
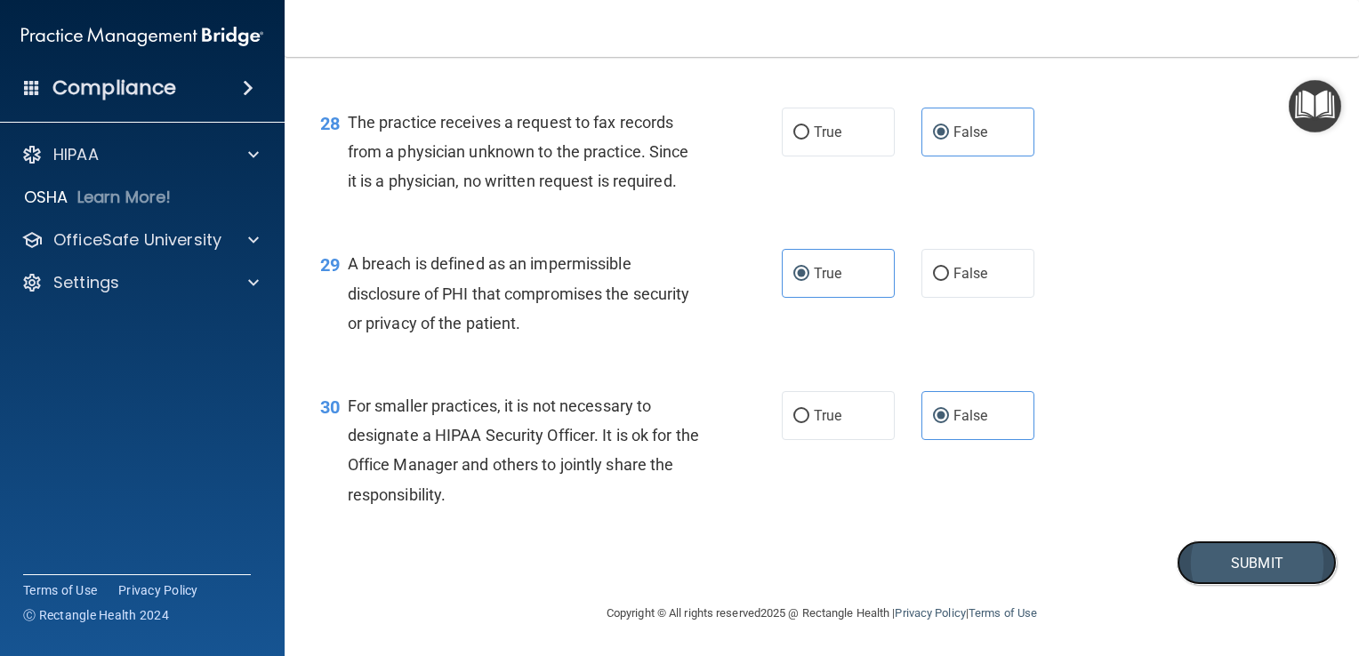
click at [1270, 558] on button "Submit" at bounding box center [1257, 563] width 160 height 45
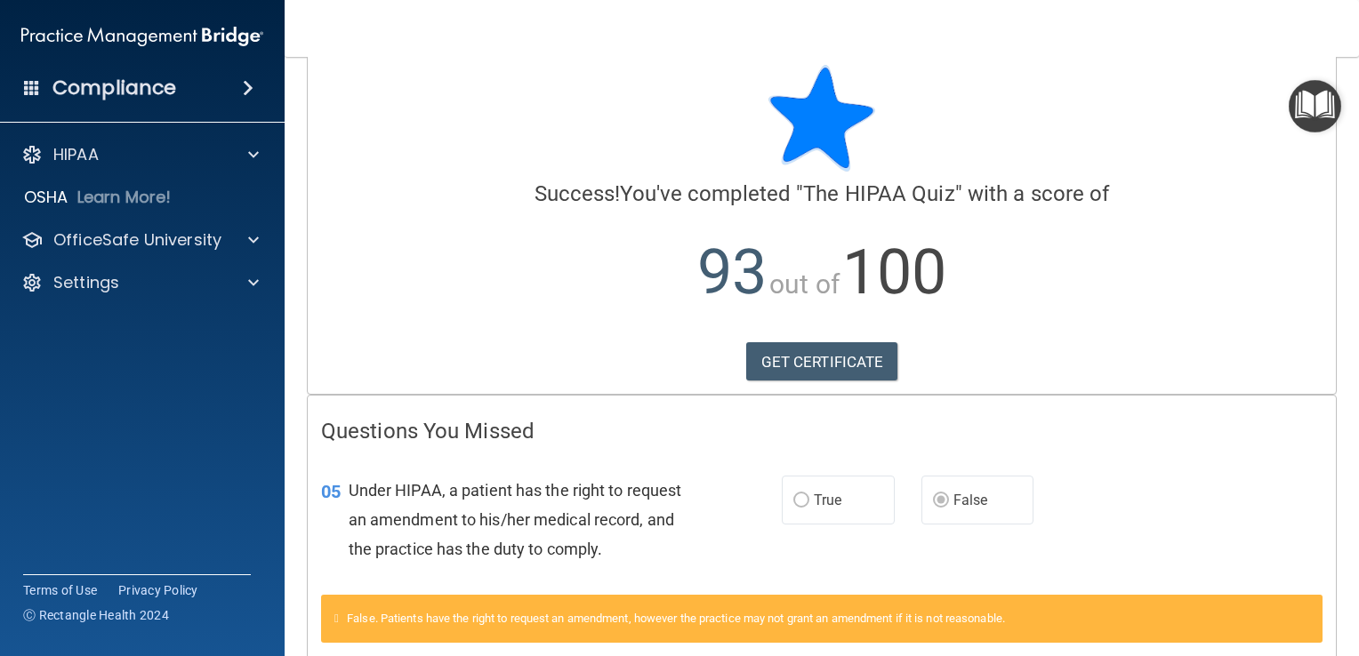
scroll to position [23, 0]
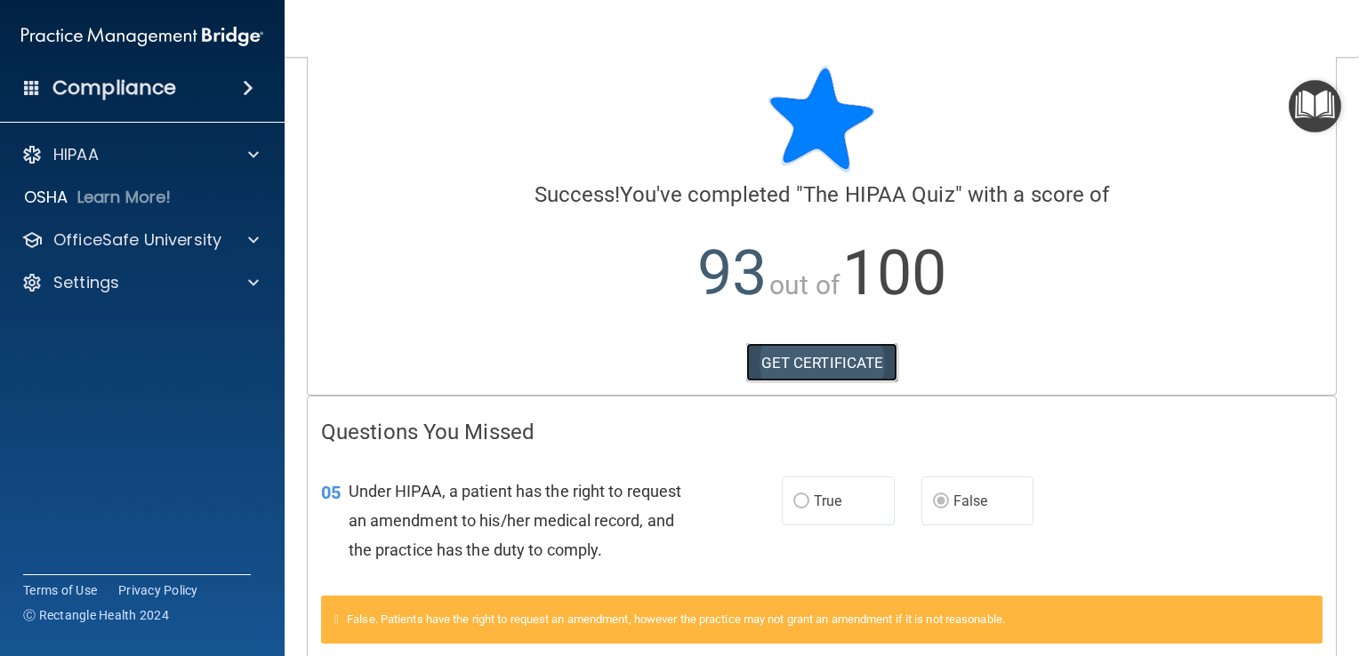
click at [854, 363] on link "GET CERTIFICATE" at bounding box center [822, 362] width 152 height 39
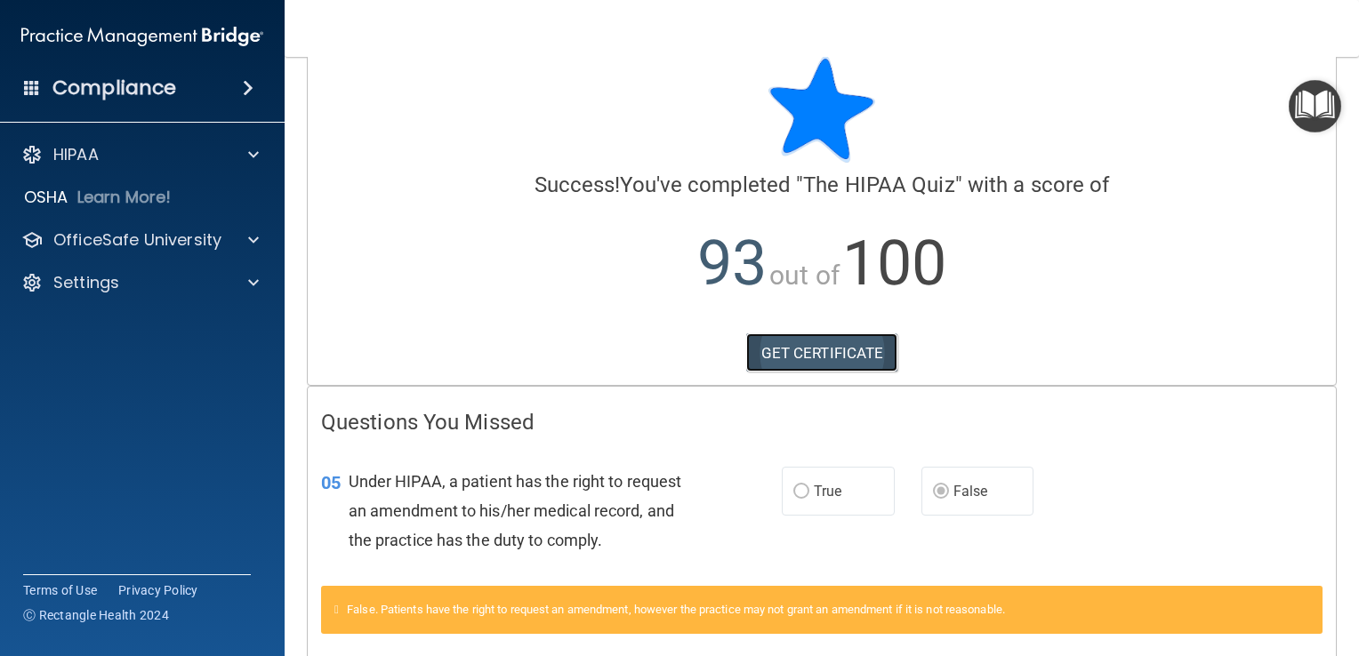
scroll to position [0, 0]
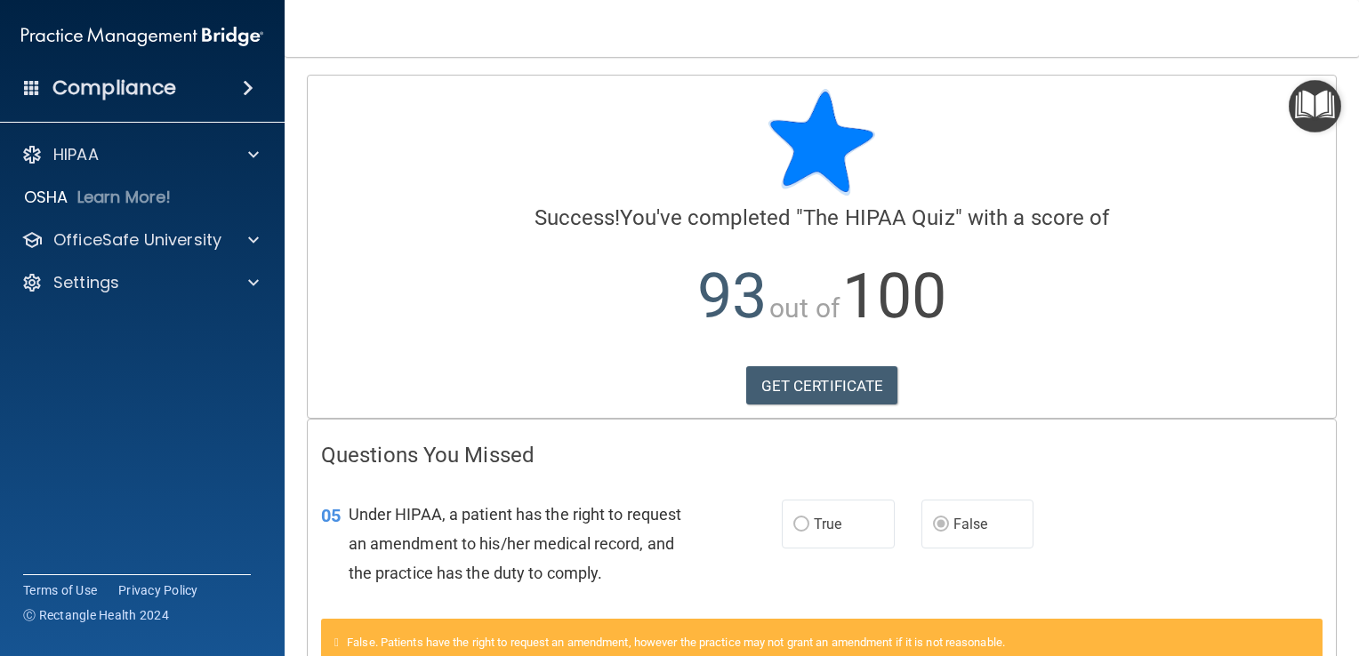
click at [1297, 109] on img "Open Resource Center" at bounding box center [1315, 106] width 52 height 52
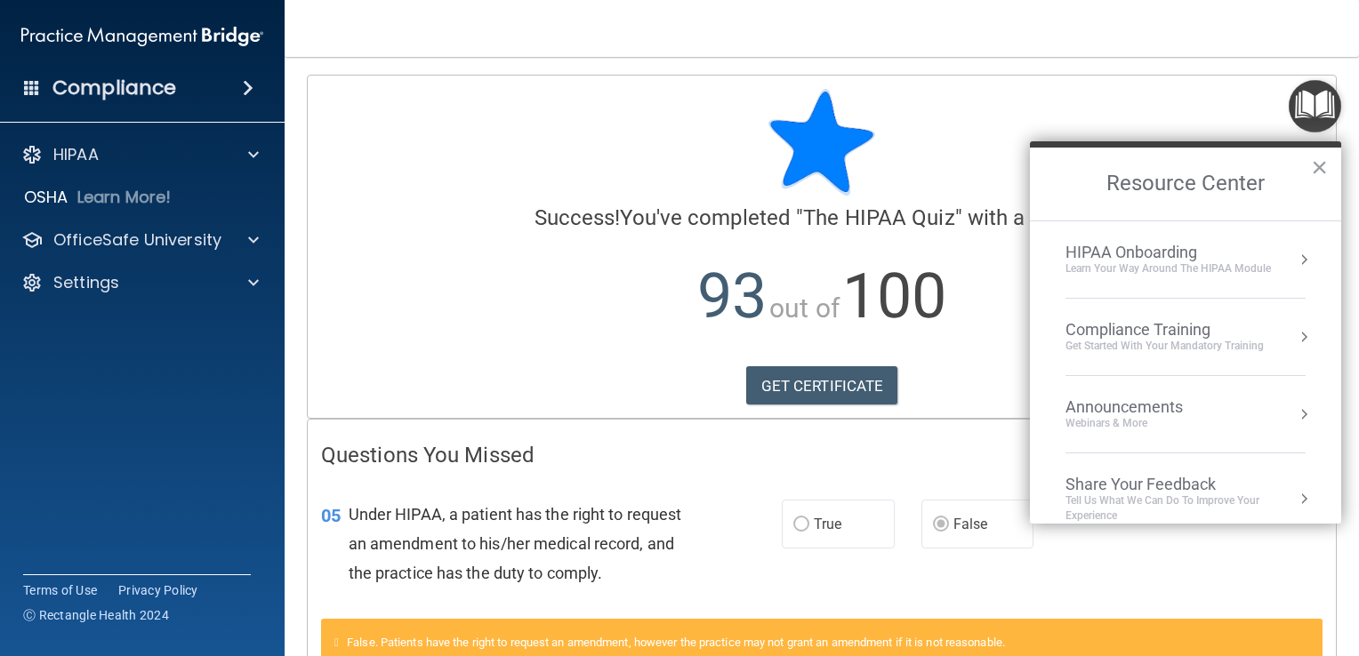
click at [1228, 260] on div "HIPAA Onboarding" at bounding box center [1168, 253] width 205 height 20
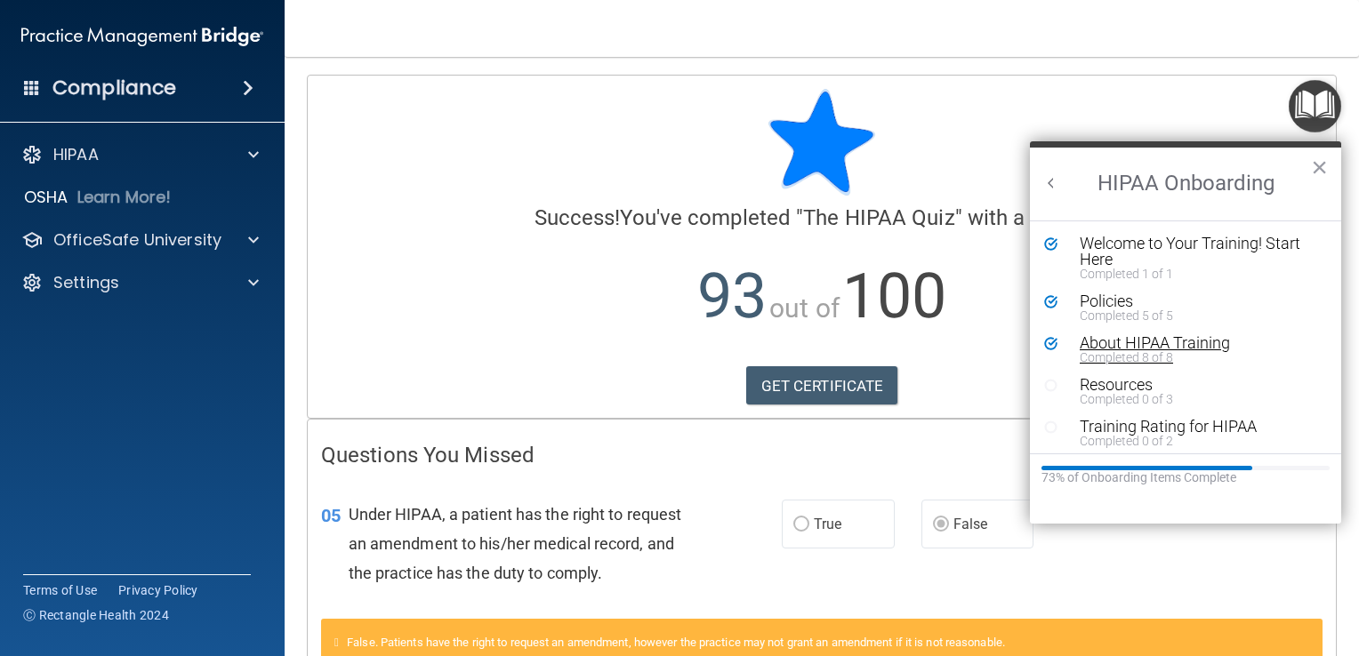
click at [1204, 341] on div "About HIPAA Training" at bounding box center [1192, 343] width 224 height 16
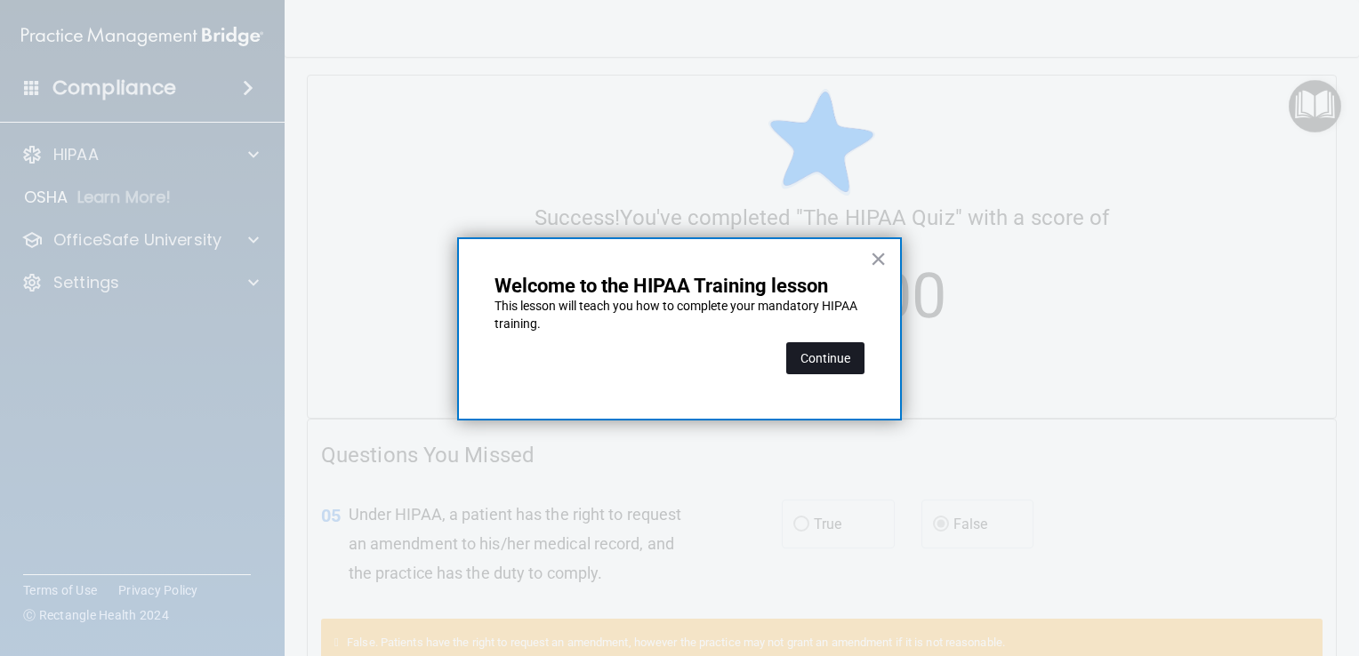
click at [855, 355] on button "Continue" at bounding box center [825, 358] width 78 height 32
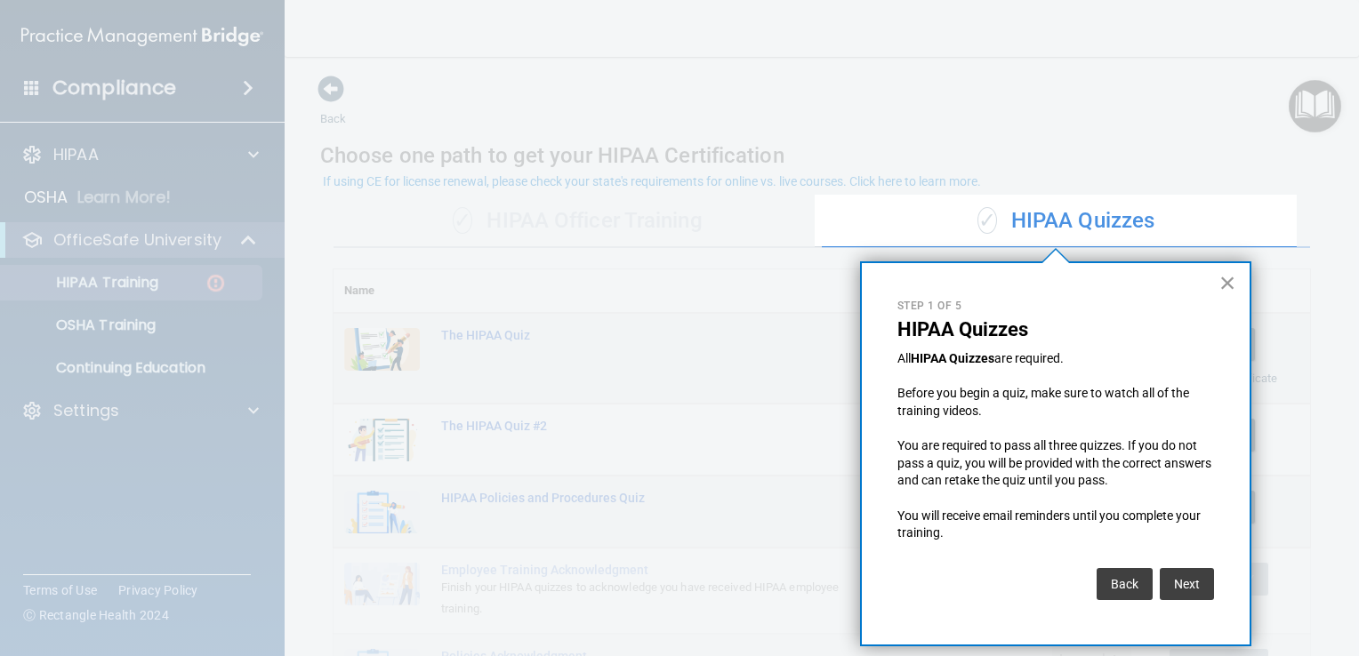
click at [1231, 286] on button "×" at bounding box center [1228, 283] width 17 height 28
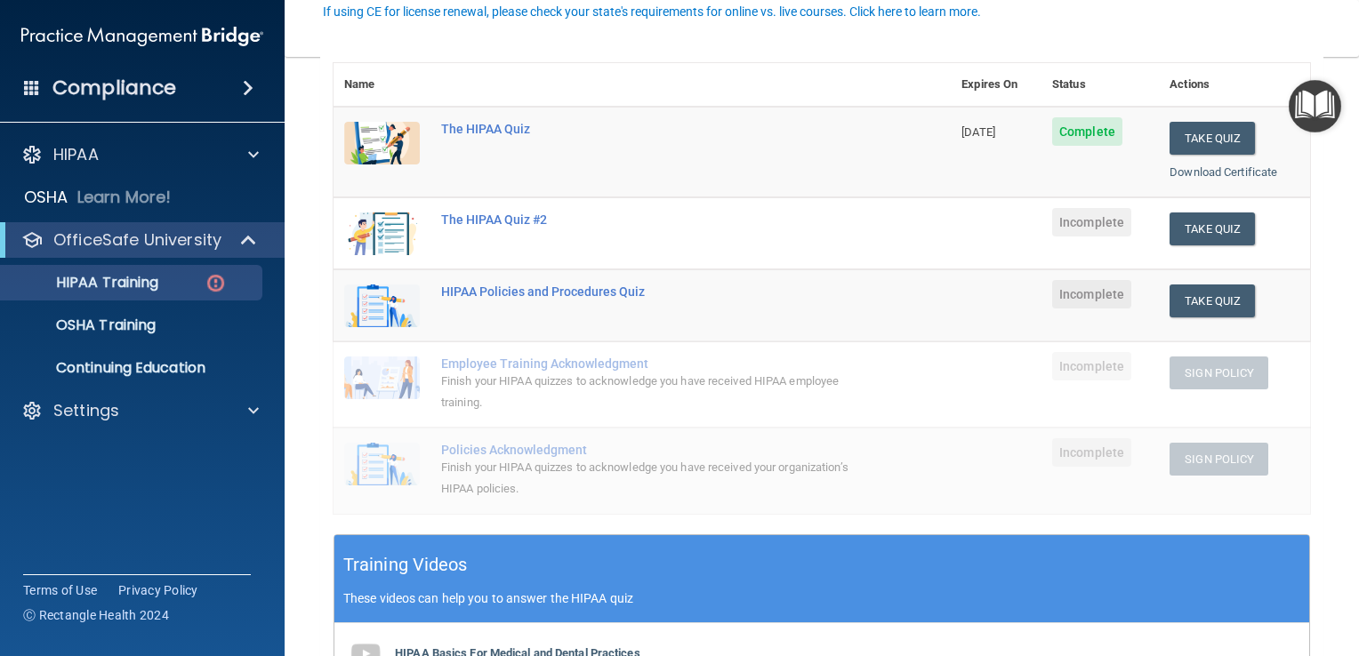
scroll to position [227, 0]
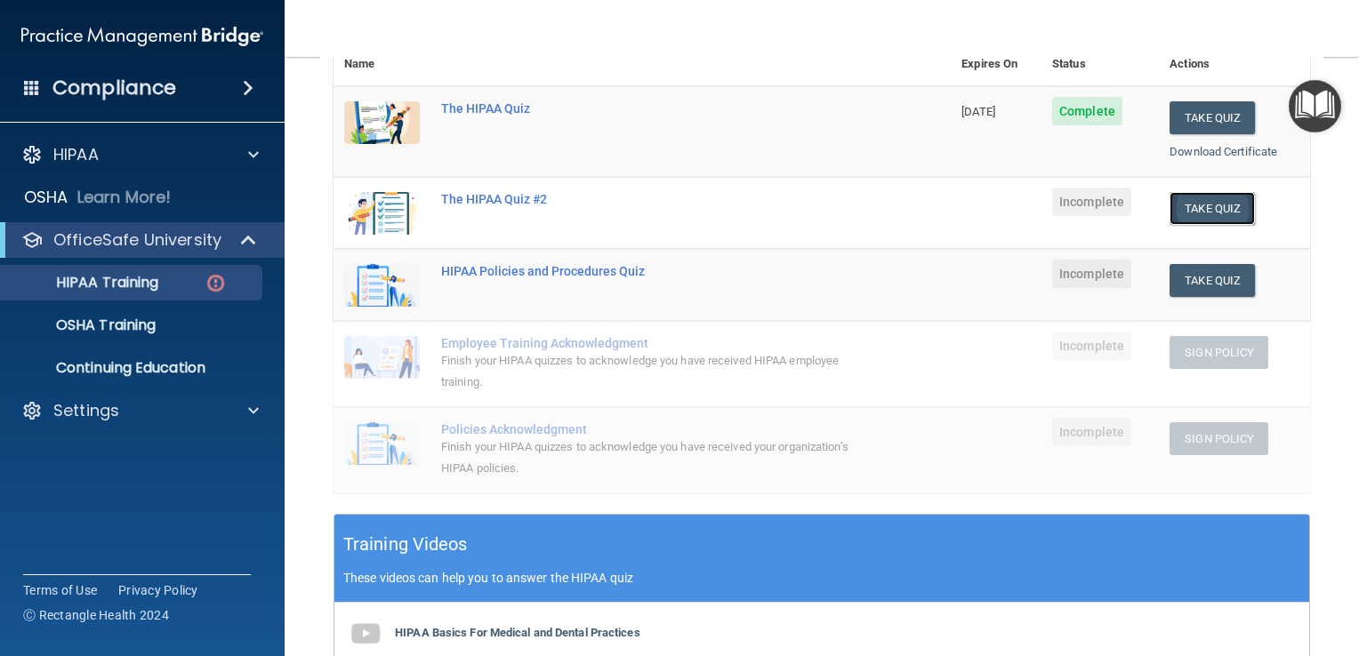
click at [1206, 201] on button "Take Quiz" at bounding box center [1212, 208] width 85 height 33
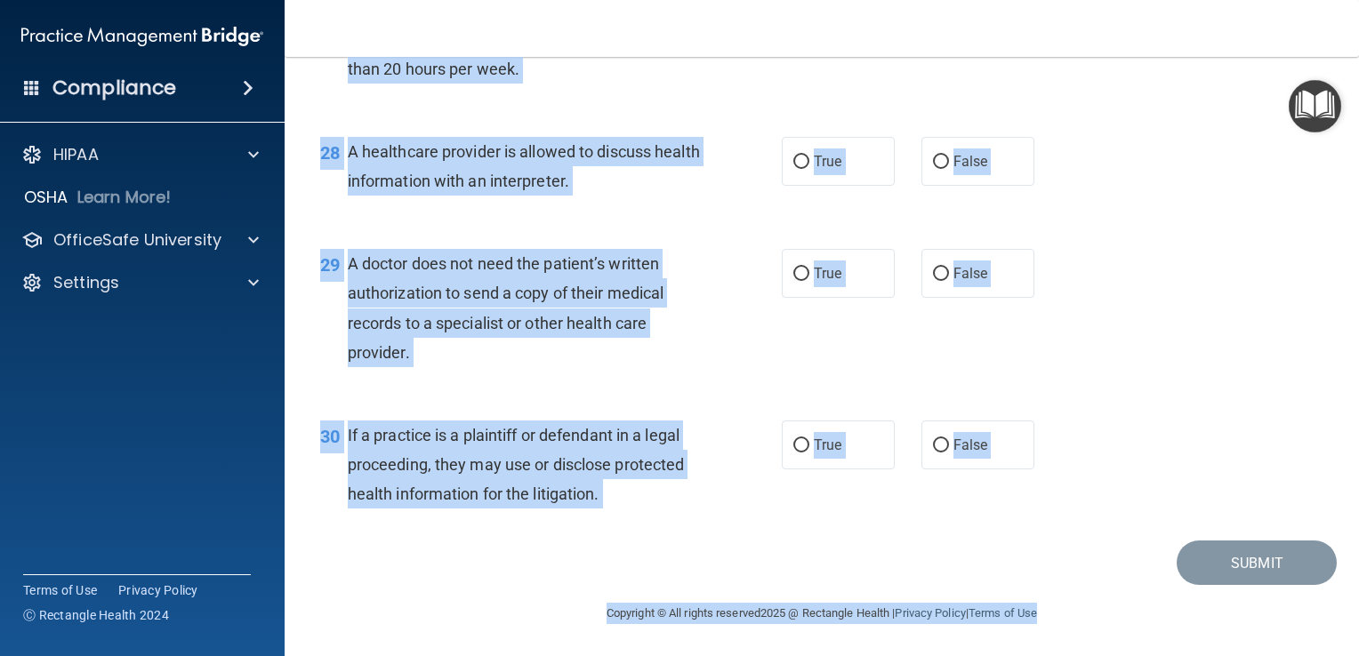
scroll to position [4281, 0]
drag, startPoint x: 318, startPoint y: 93, endPoint x: 1060, endPoint y: 702, distance: 960.7
click at [1060, 656] on html "Compliance HIPAA Documents and Policies Report an Incident Business Associates …" at bounding box center [679, 328] width 1359 height 656
click at [626, 429] on span "If a practice is a plaintiff or defendant in a legal proceeding, they may use o…" at bounding box center [516, 464] width 337 height 77
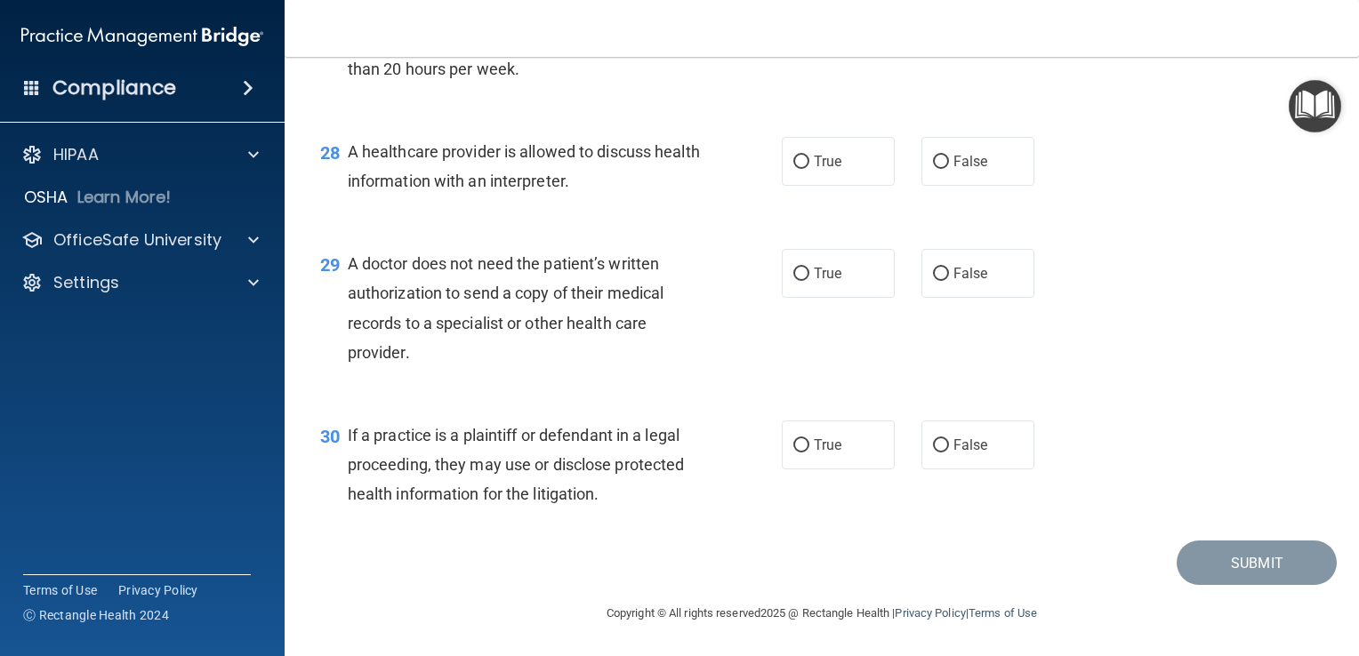
drag, startPoint x: 626, startPoint y: 429, endPoint x: 630, endPoint y: 496, distance: 67.7
click at [630, 496] on div "If a practice is a plaintiff or defendant in a legal proceeding, they may use o…" at bounding box center [531, 465] width 366 height 89
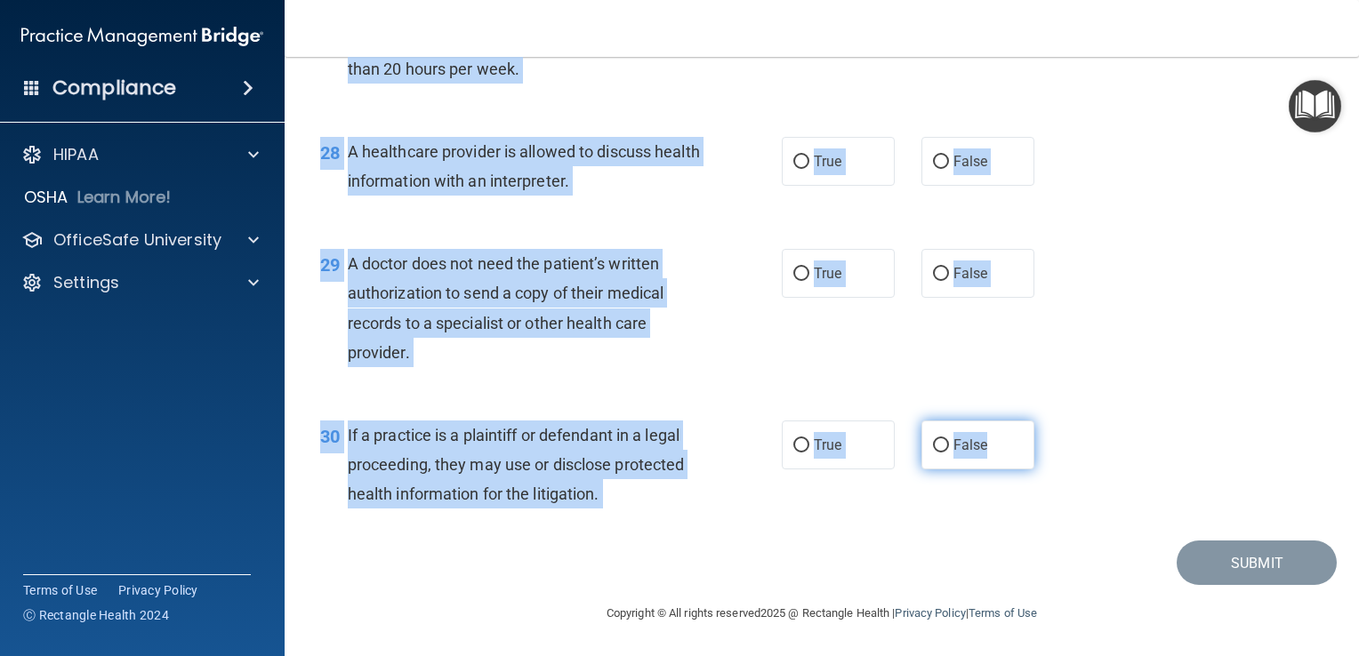
drag, startPoint x: 317, startPoint y: 91, endPoint x: 983, endPoint y: 463, distance: 763.4
copy form "The HIPAA Quiz #2 This quiz doesn’t expire until . Are you sure you want to tak…"
click at [735, 181] on div "28 A healthcare provider is allowed to discuss health information with an inter…" at bounding box center [551, 171] width 515 height 68
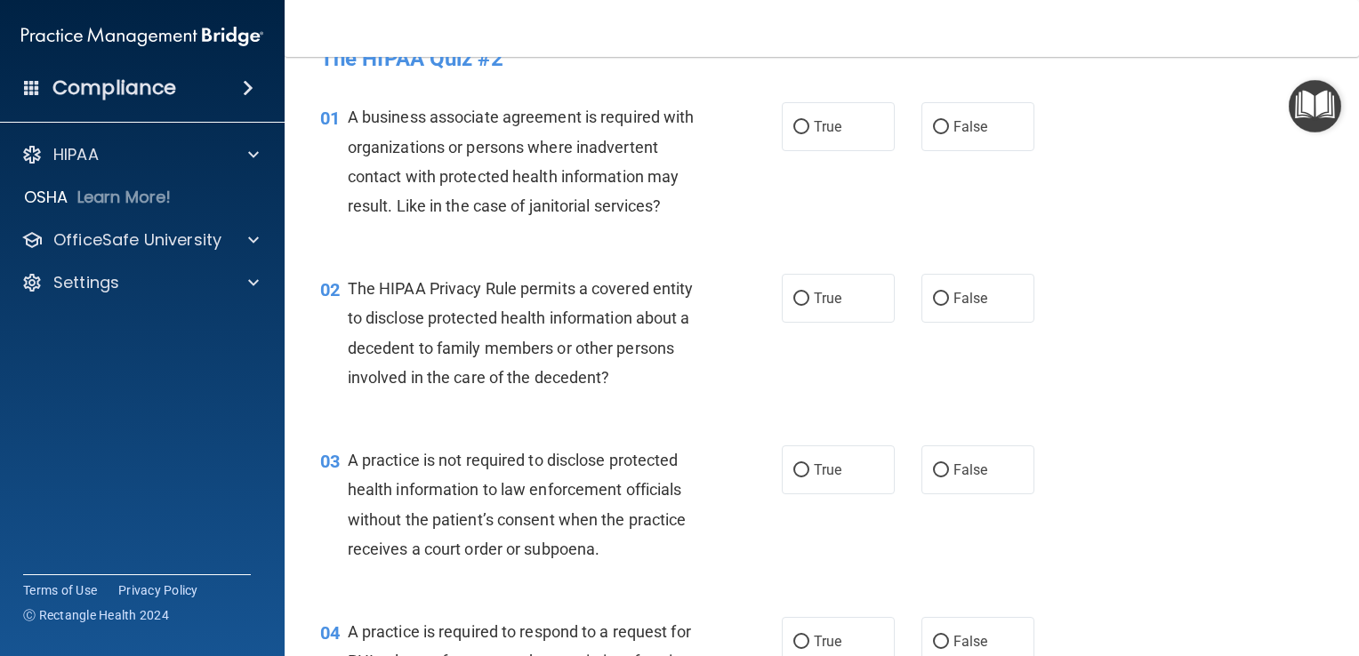
scroll to position [0, 0]
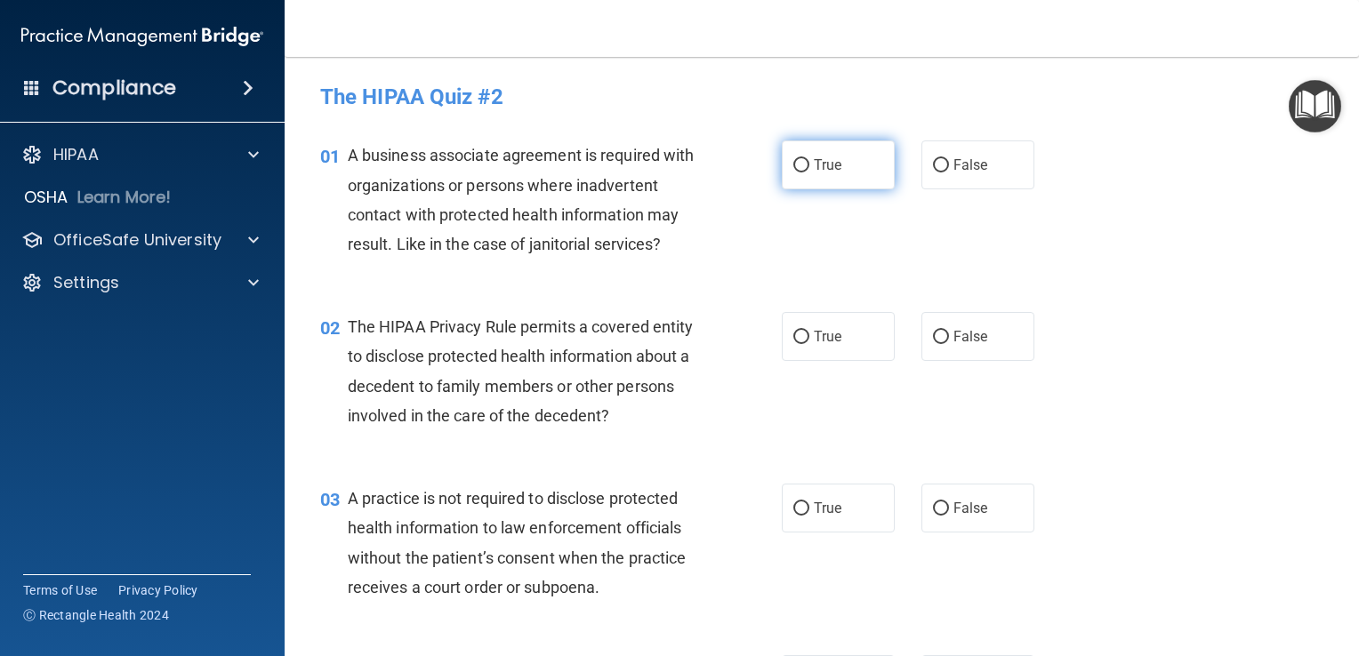
click at [793, 179] on label "True" at bounding box center [838, 165] width 113 height 49
click at [793, 173] on input "True" at bounding box center [801, 165] width 16 height 13
radio input "true"
click at [812, 326] on label "True" at bounding box center [838, 336] width 113 height 49
click at [809, 331] on input "True" at bounding box center [801, 337] width 16 height 13
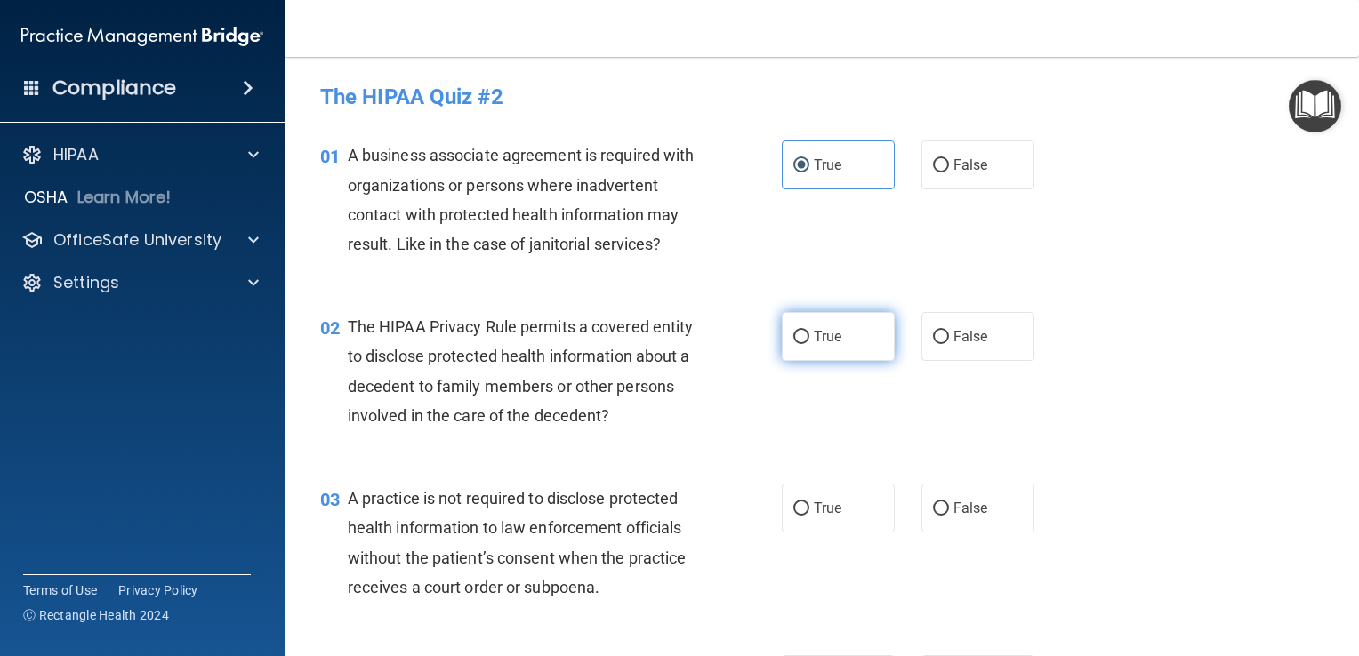
radio input "true"
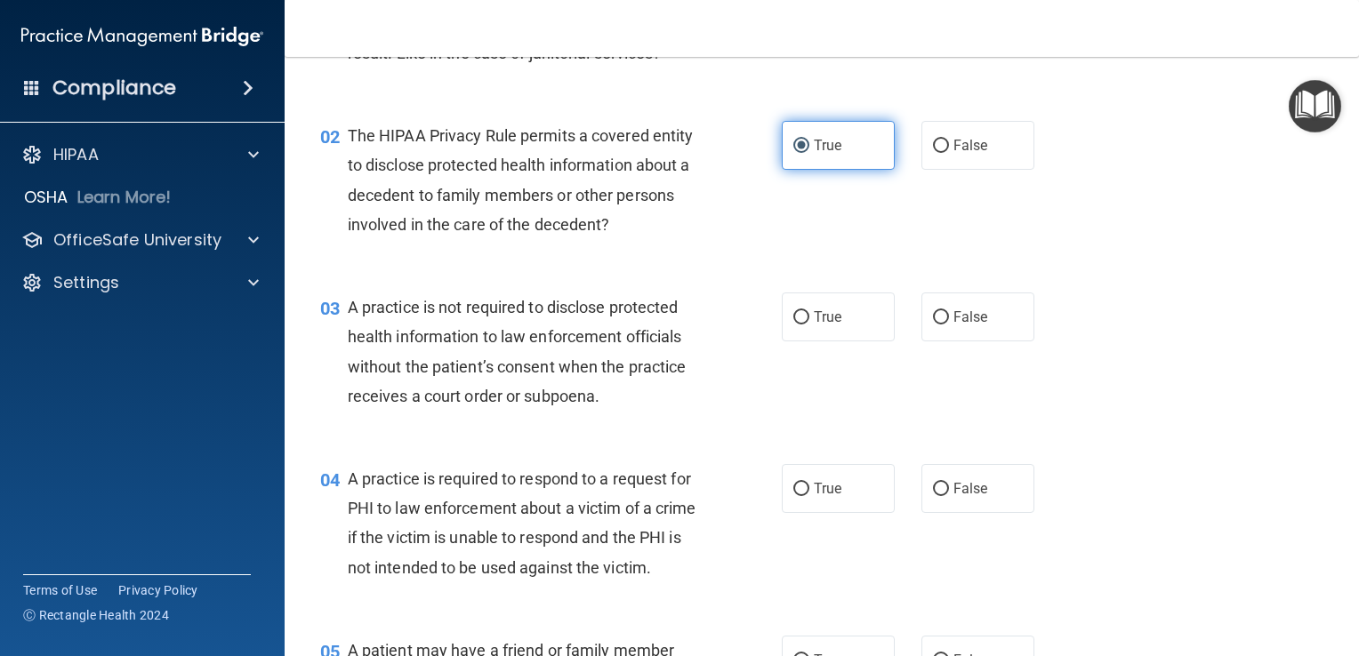
scroll to position [194, 0]
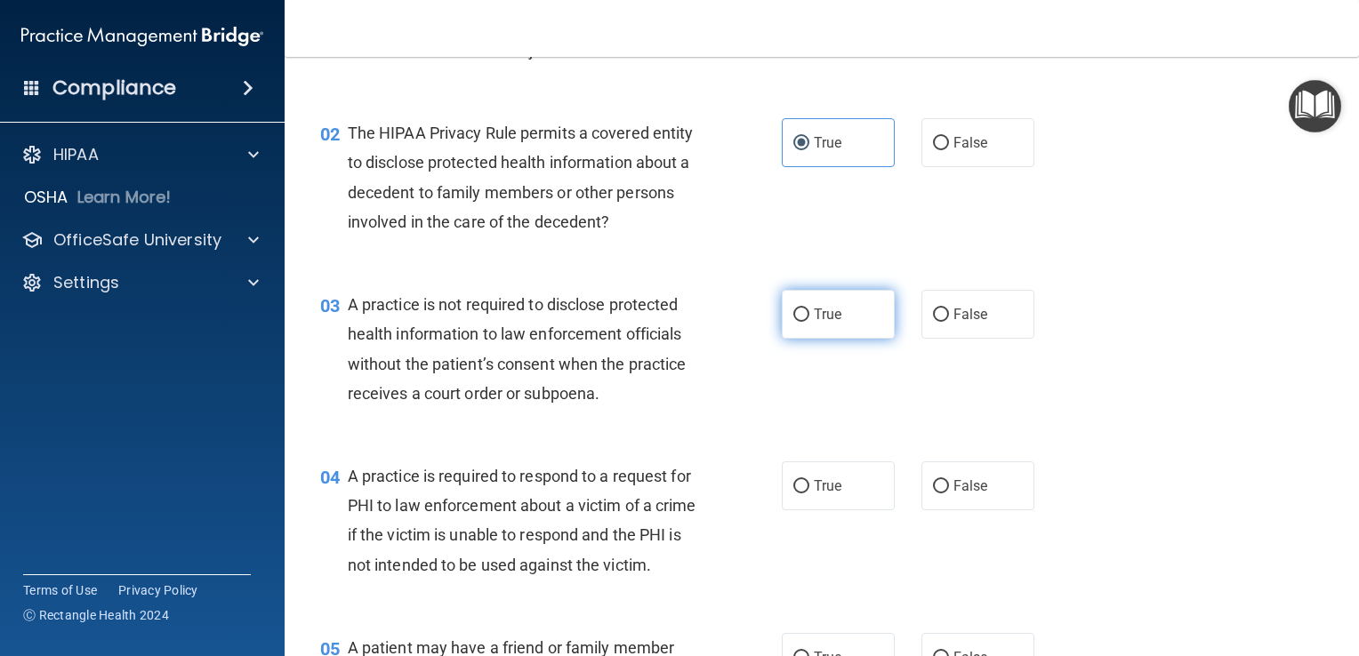
click at [812, 323] on label "True" at bounding box center [838, 314] width 113 height 49
click at [809, 322] on input "True" at bounding box center [801, 315] width 16 height 13
radio input "true"
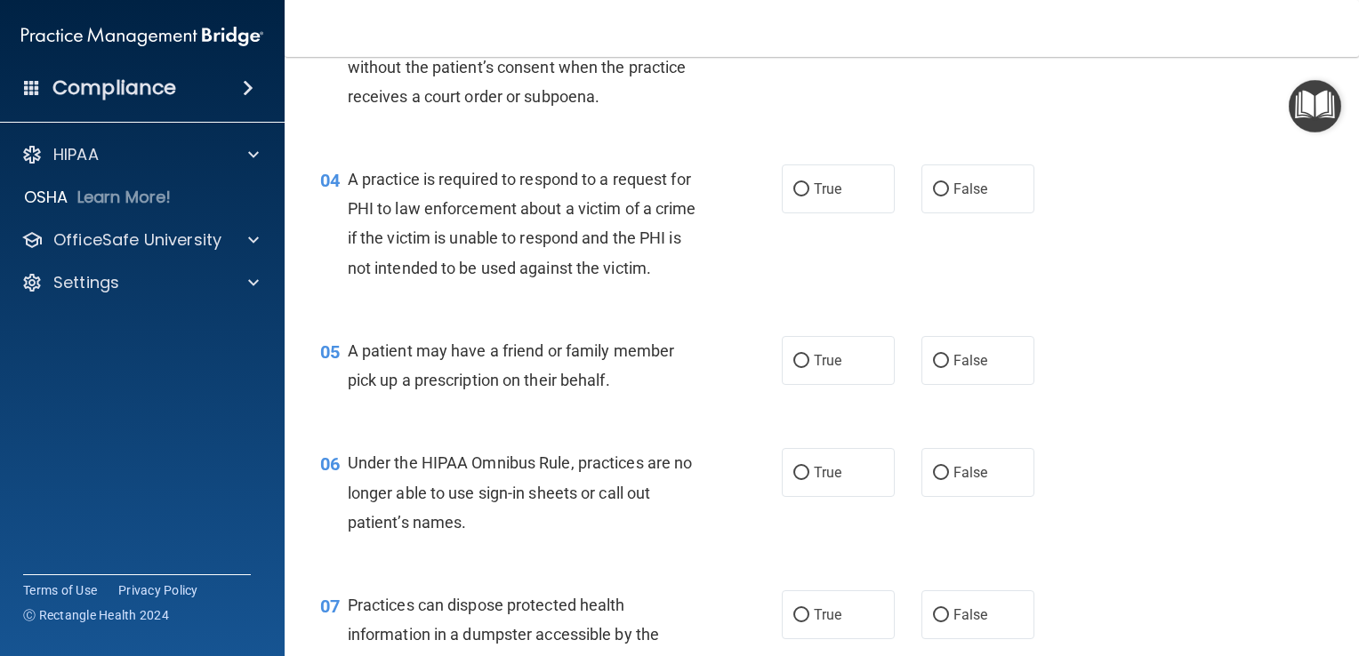
scroll to position [490, 0]
click at [837, 198] on label "True" at bounding box center [838, 189] width 113 height 49
click at [809, 197] on input "True" at bounding box center [801, 190] width 16 height 13
radio input "true"
click at [833, 386] on label "True" at bounding box center [838, 361] width 113 height 49
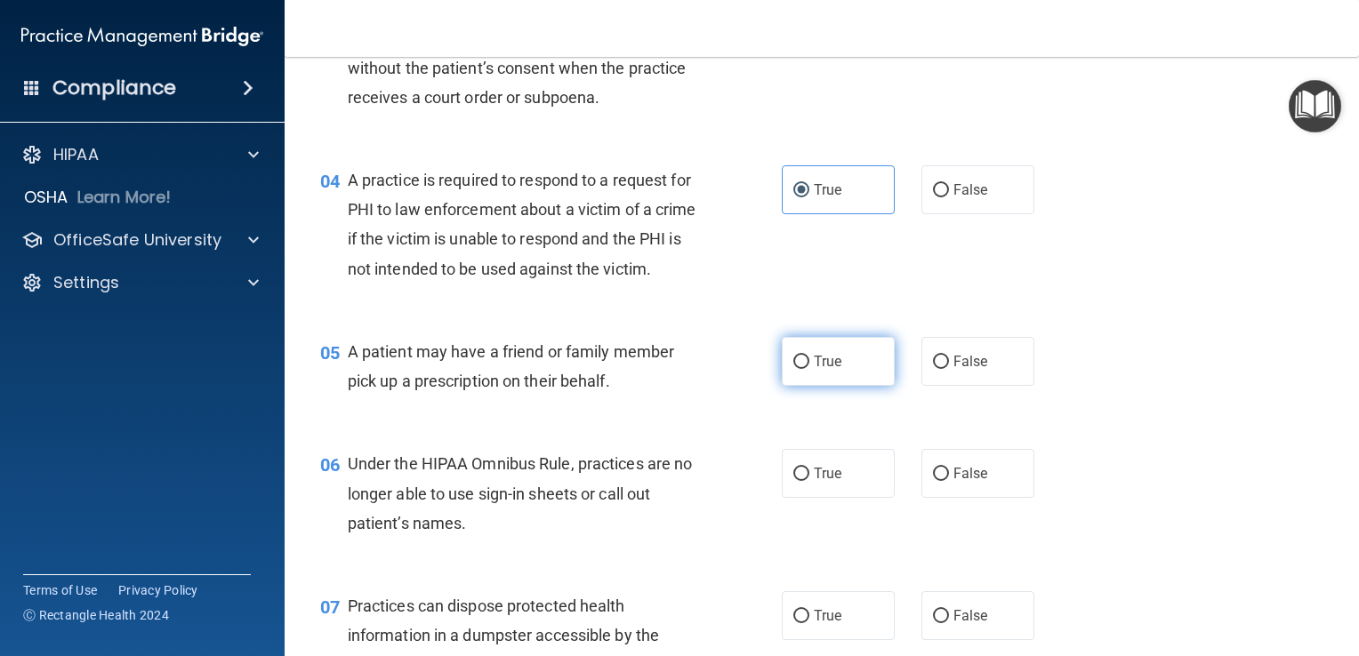
click at [809, 369] on input "True" at bounding box center [801, 362] width 16 height 13
radio input "true"
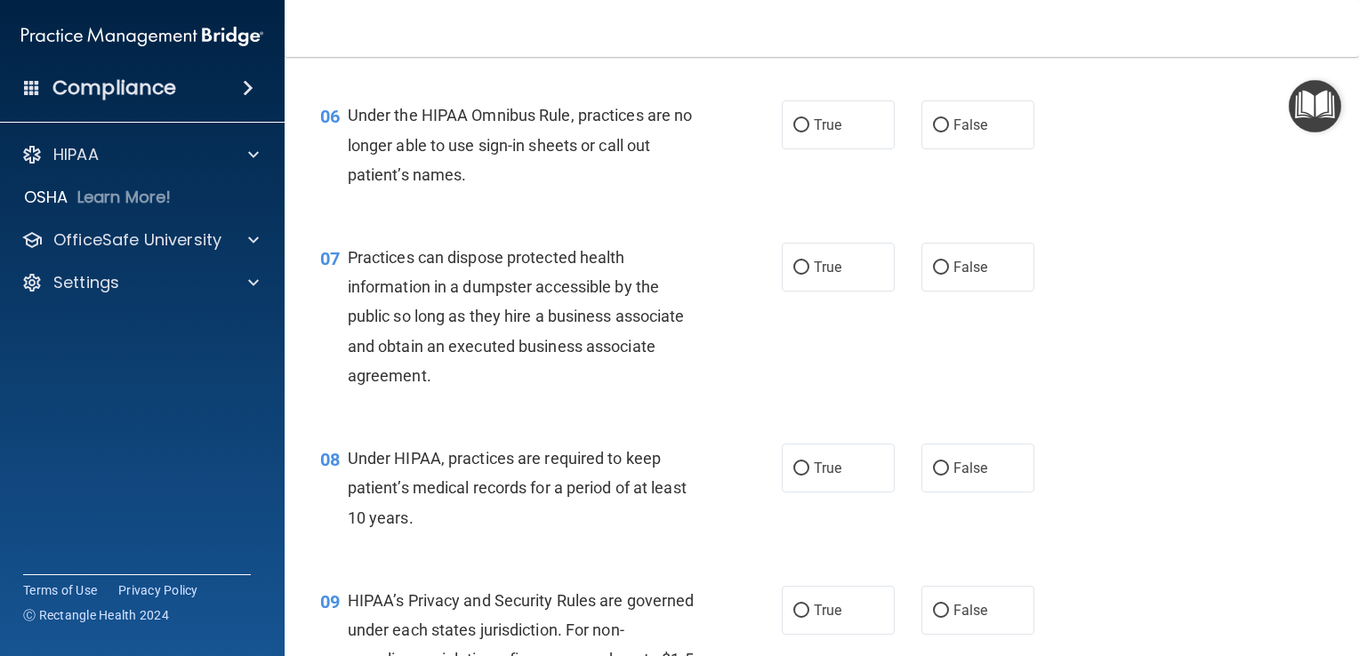
scroll to position [849, 0]
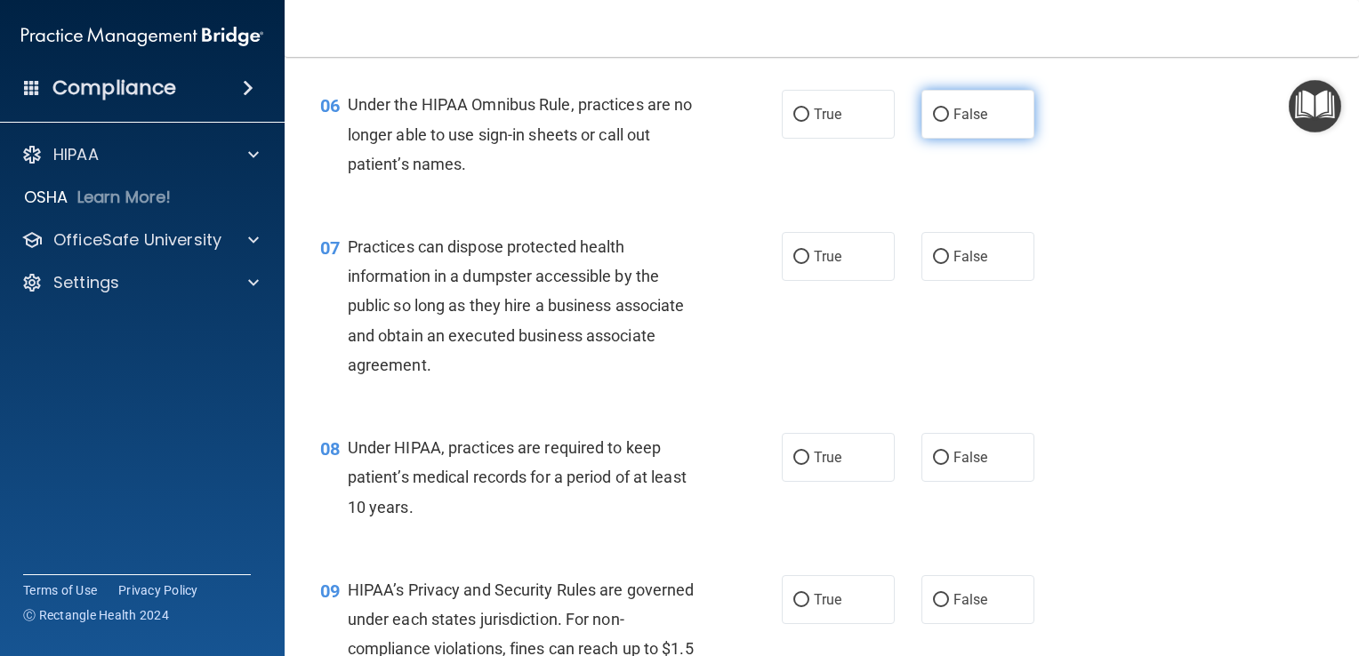
click at [1000, 139] on label "False" at bounding box center [978, 114] width 113 height 49
click at [949, 122] on input "False" at bounding box center [941, 115] width 16 height 13
radio input "true"
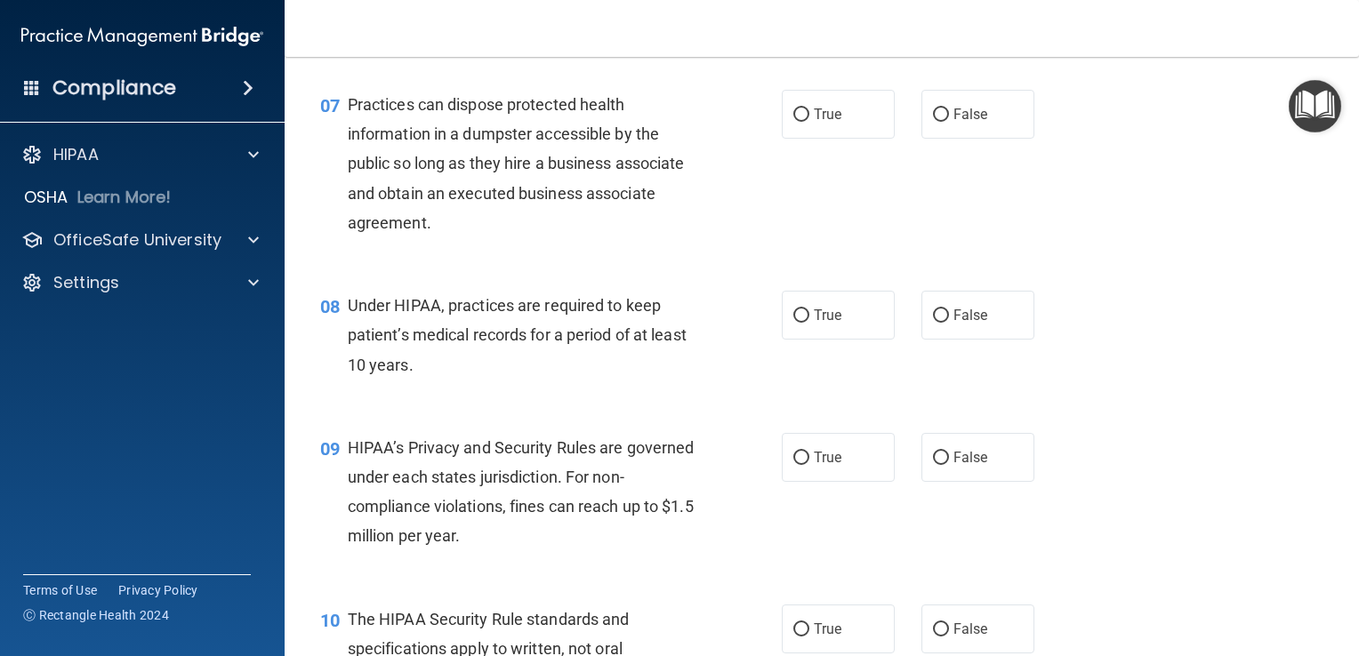
scroll to position [993, 0]
click at [968, 122] on span "False" at bounding box center [971, 113] width 35 height 17
click at [949, 121] on input "False" at bounding box center [941, 114] width 16 height 13
radio input "true"
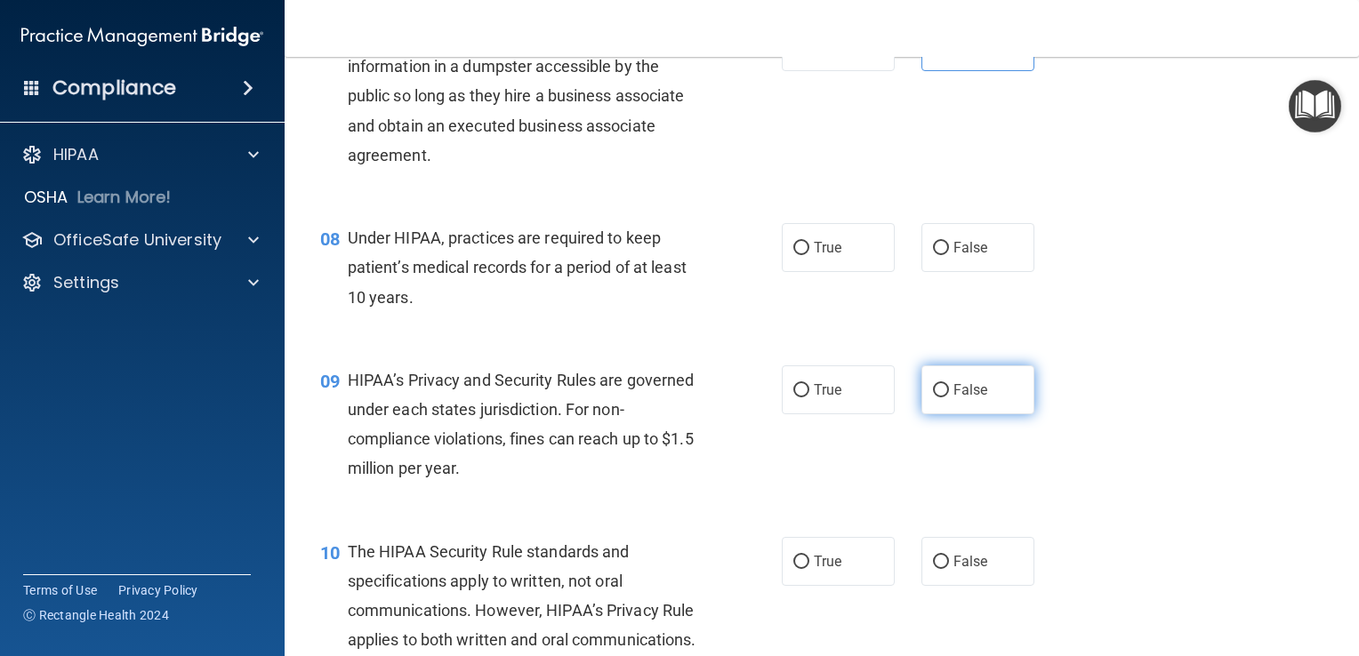
scroll to position [1060, 0]
click at [970, 255] on span "False" at bounding box center [971, 246] width 35 height 17
click at [949, 254] on input "False" at bounding box center [941, 247] width 16 height 13
radio input "true"
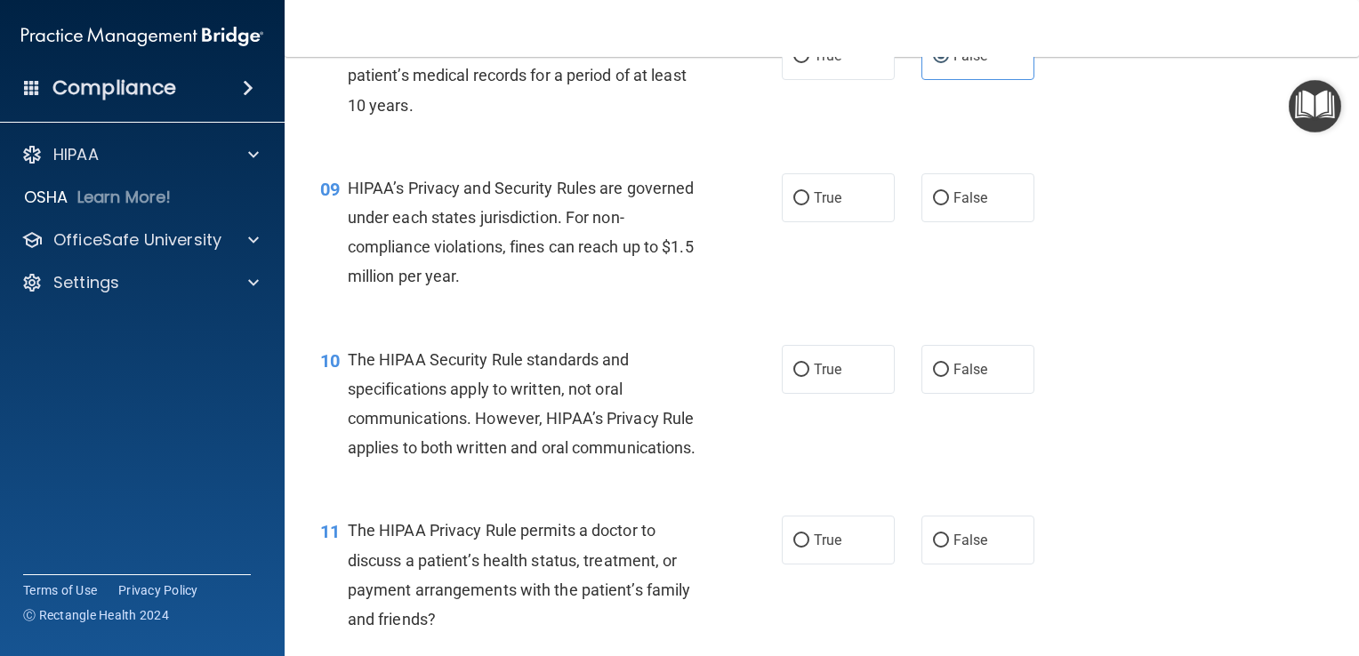
scroll to position [1260, 0]
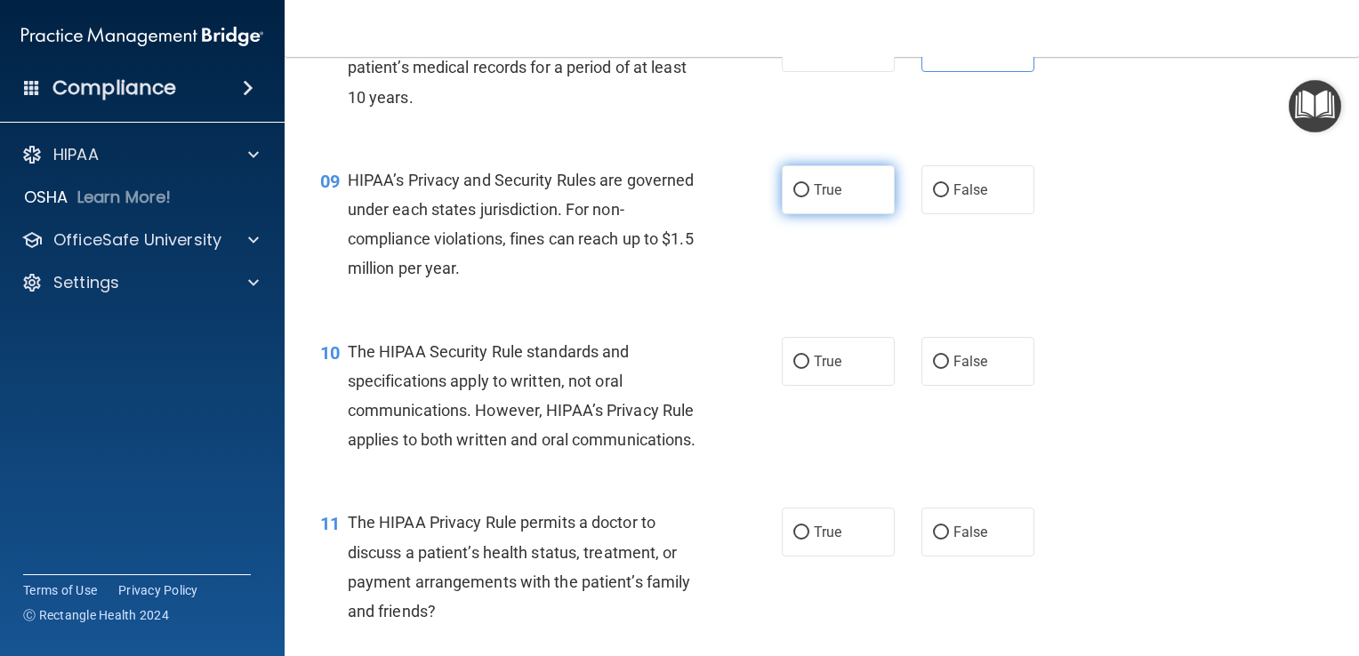
click at [841, 214] on label "True" at bounding box center [838, 189] width 113 height 49
click at [809, 197] on input "True" at bounding box center [801, 190] width 16 height 13
radio input "true"
click at [829, 370] on span "True" at bounding box center [828, 361] width 28 height 17
click at [809, 369] on input "True" at bounding box center [801, 362] width 16 height 13
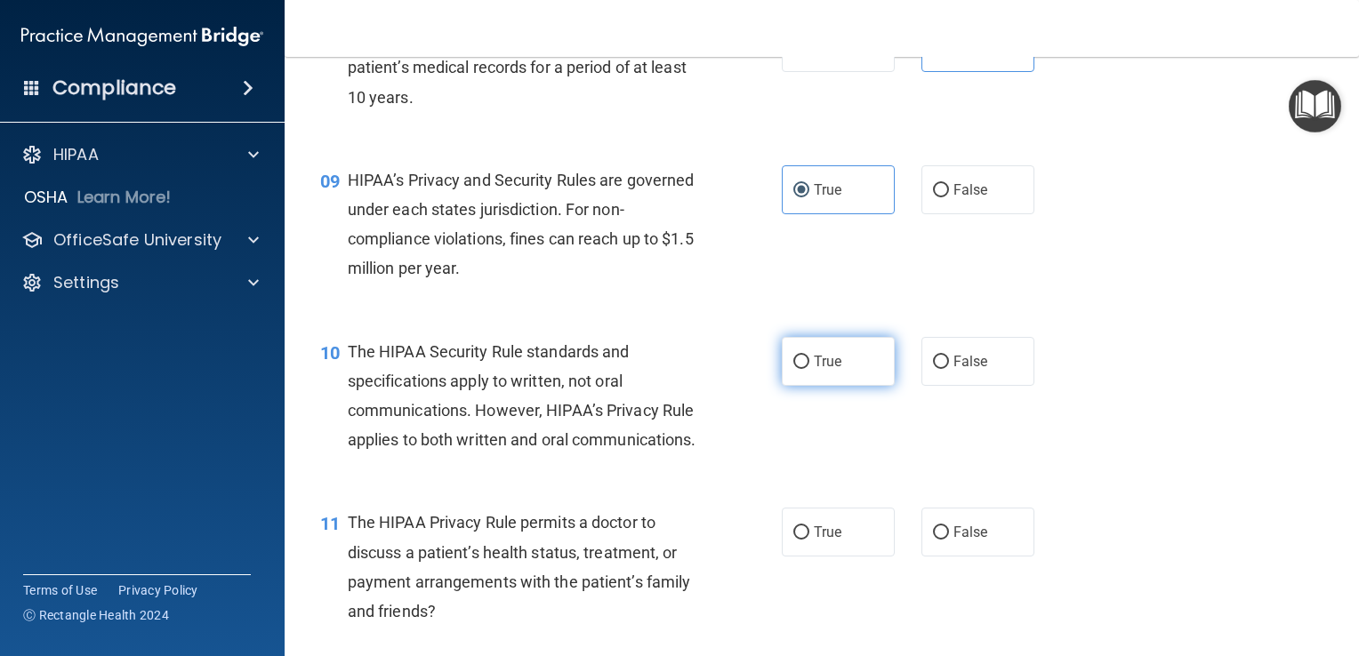
radio input "true"
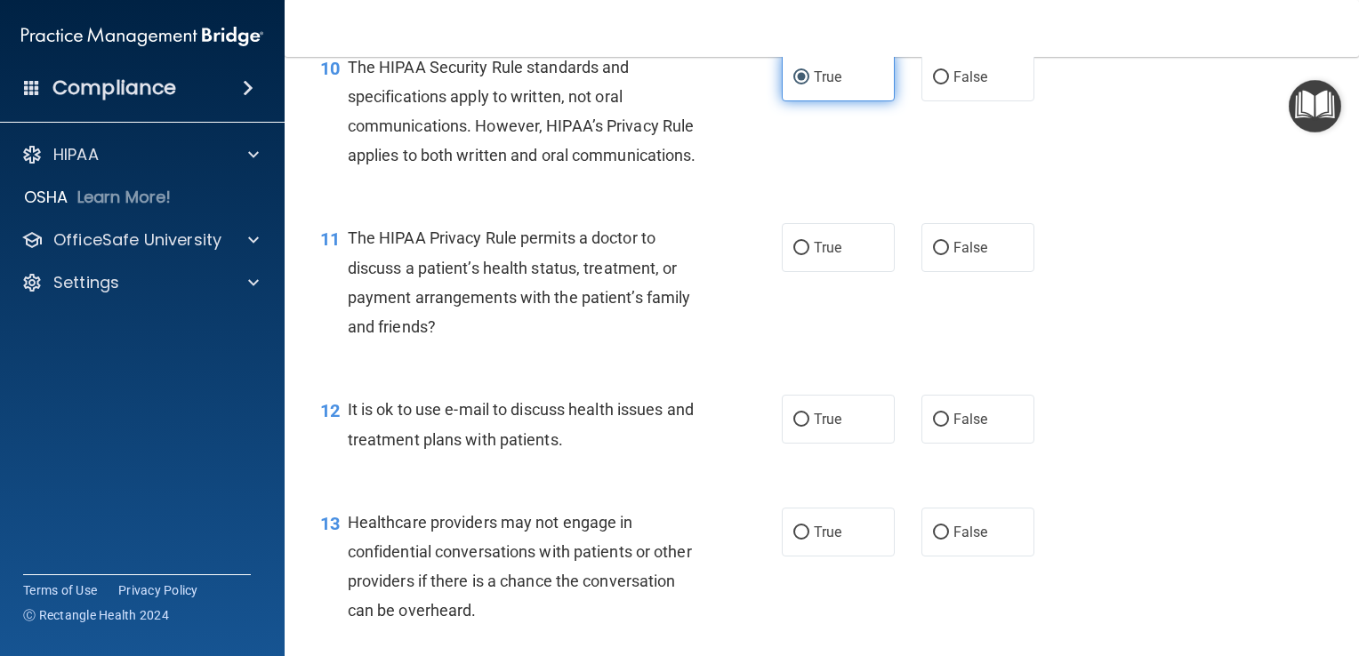
scroll to position [1544, 0]
click at [825, 272] on label "True" at bounding box center [838, 247] width 113 height 49
click at [809, 255] on input "True" at bounding box center [801, 248] width 16 height 13
radio input "true"
click at [975, 444] on label "False" at bounding box center [978, 419] width 113 height 49
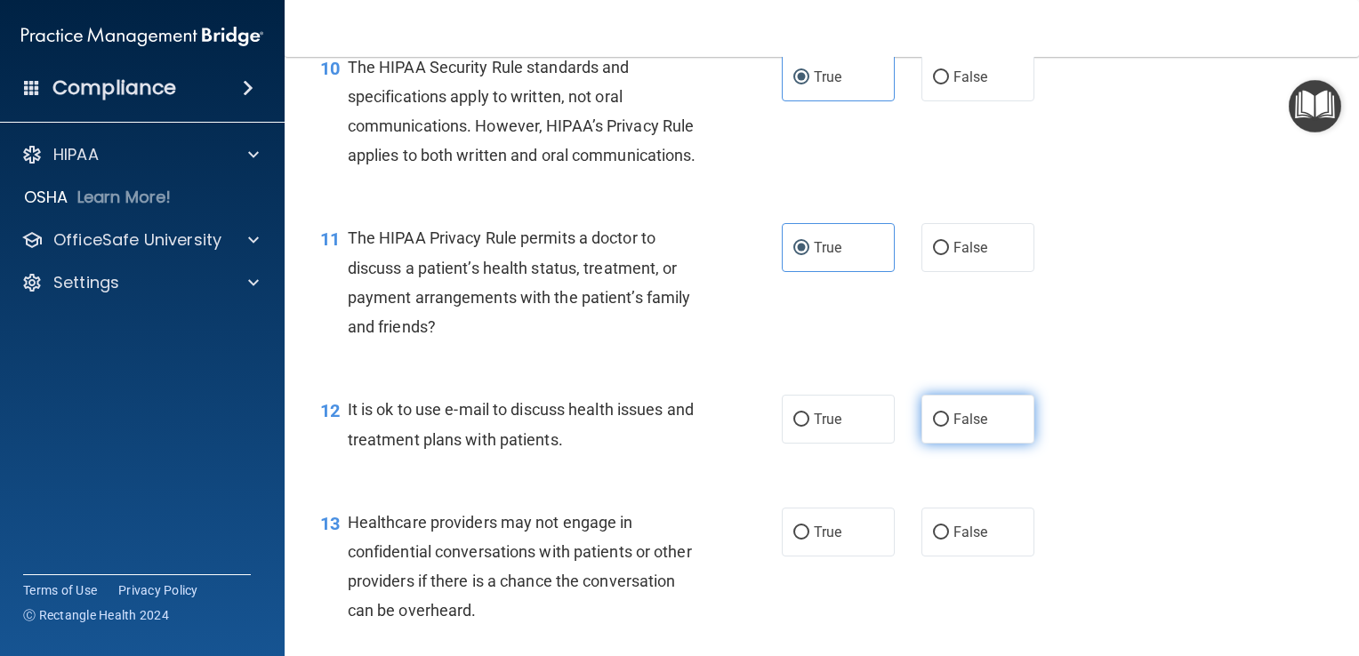
click at [949, 427] on input "False" at bounding box center [941, 420] width 16 height 13
radio input "true"
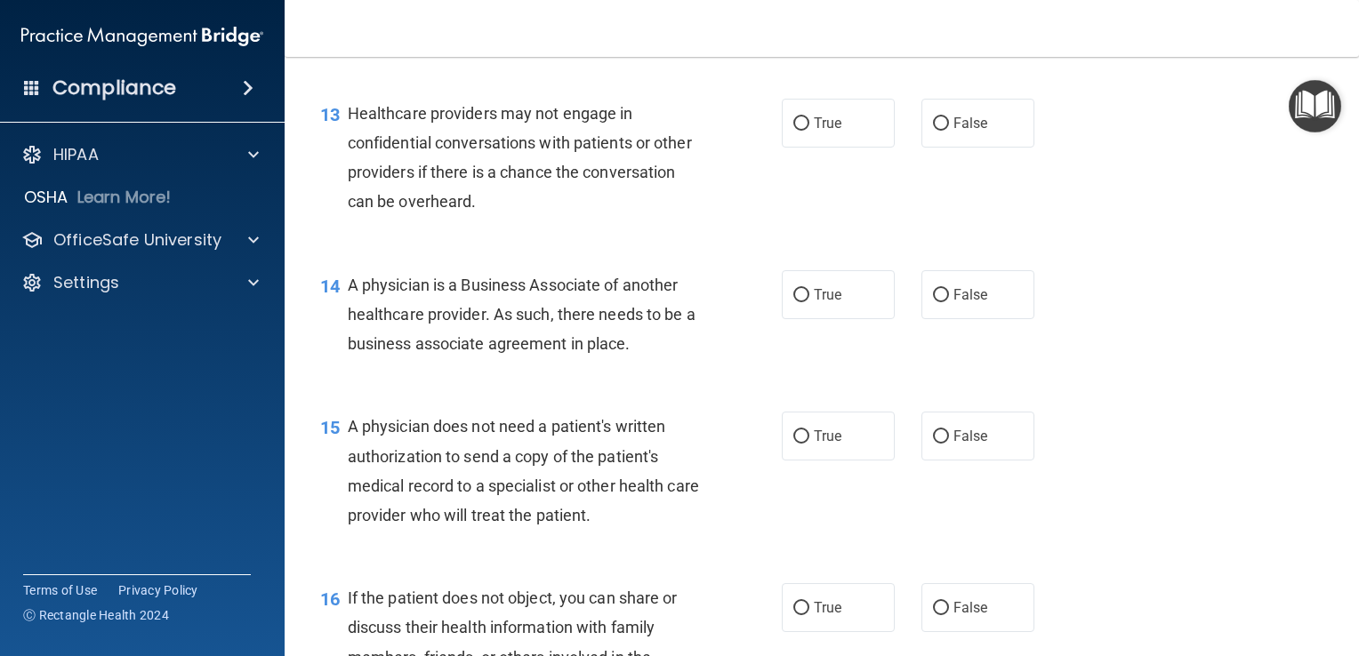
scroll to position [1955, 0]
click at [819, 130] on span "True" at bounding box center [828, 121] width 28 height 17
click at [809, 129] on input "True" at bounding box center [801, 122] width 16 height 13
radio input "true"
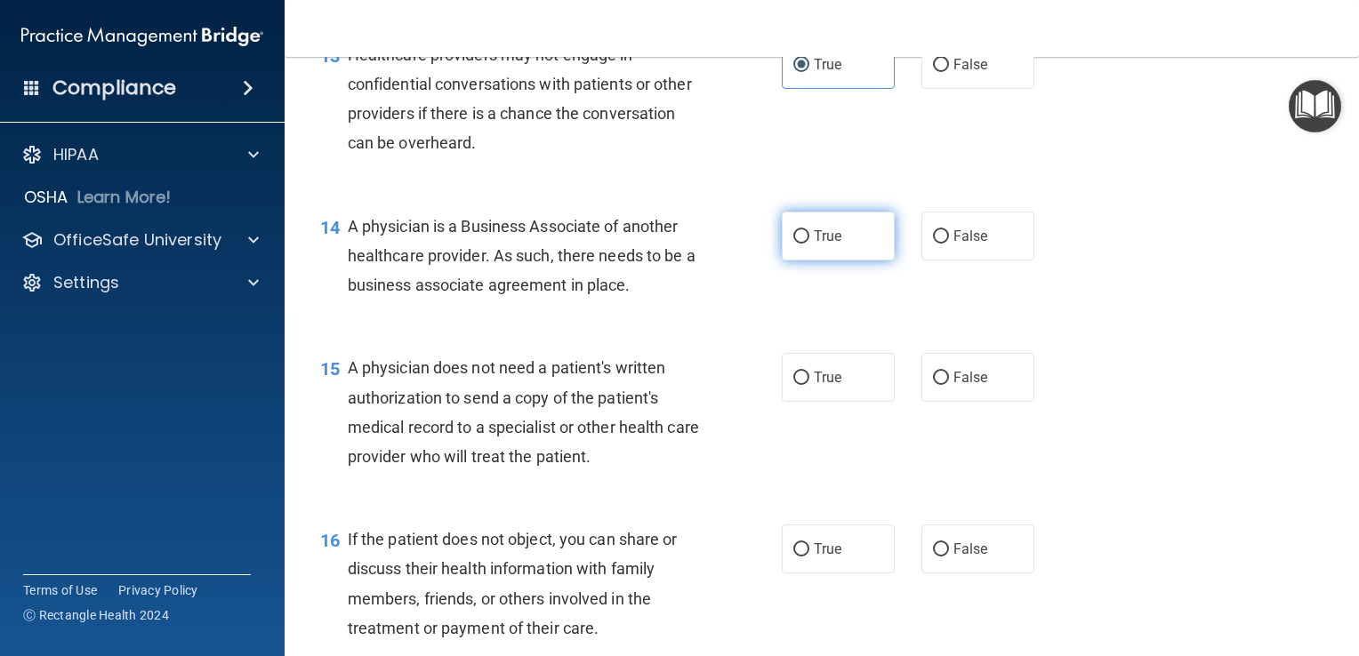
click at [833, 261] on label "True" at bounding box center [838, 236] width 113 height 49
click at [809, 244] on input "True" at bounding box center [801, 236] width 16 height 13
radio input "true"
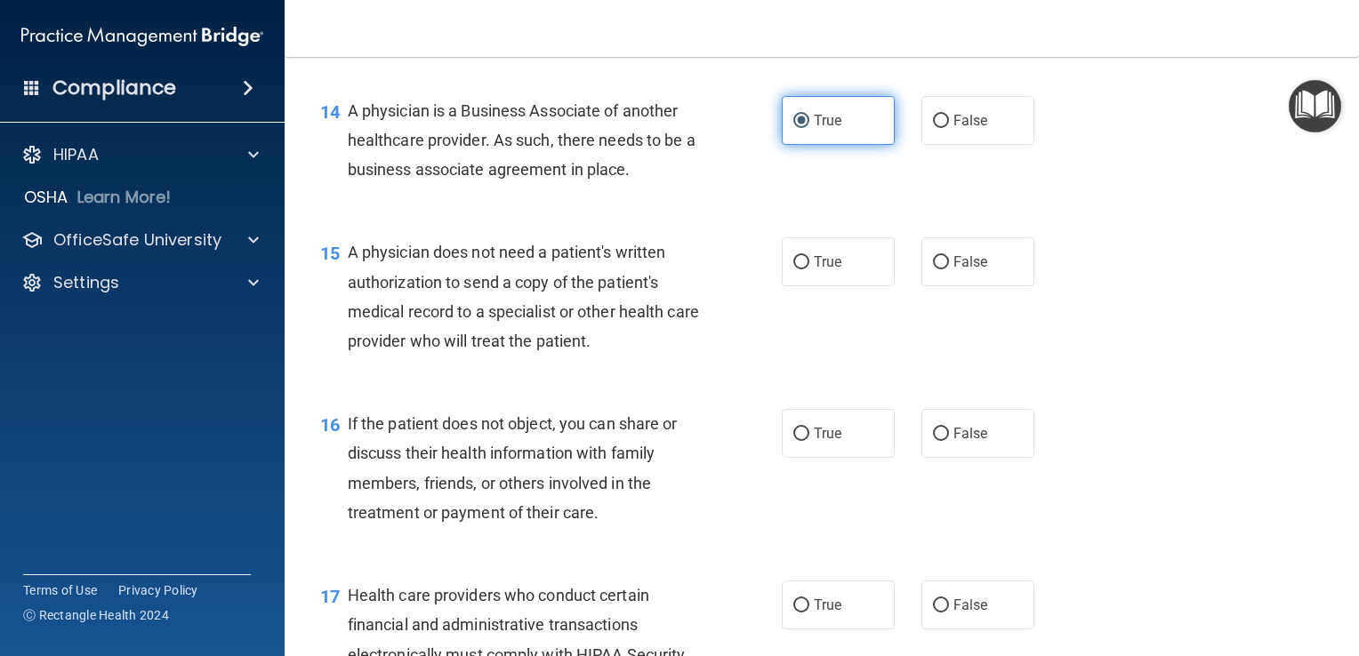
scroll to position [2146, 0]
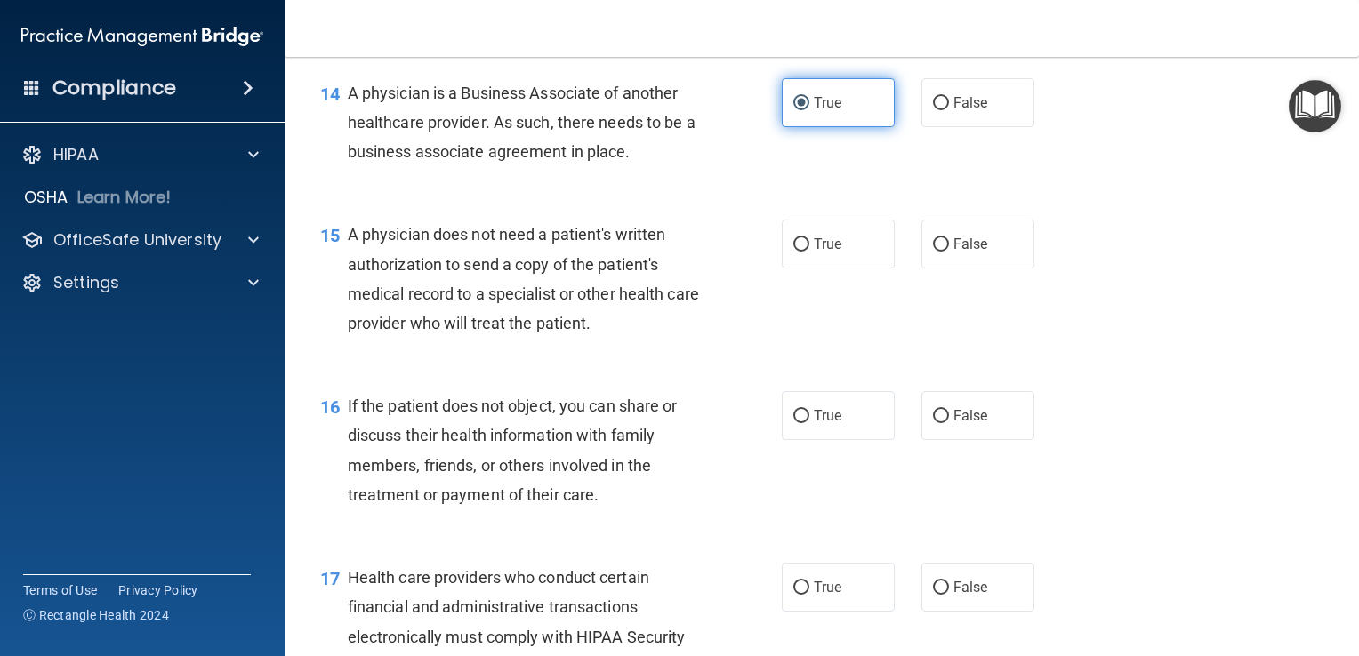
click at [833, 269] on label "True" at bounding box center [838, 244] width 113 height 49
click at [809, 252] on input "True" at bounding box center [801, 244] width 16 height 13
radio input "true"
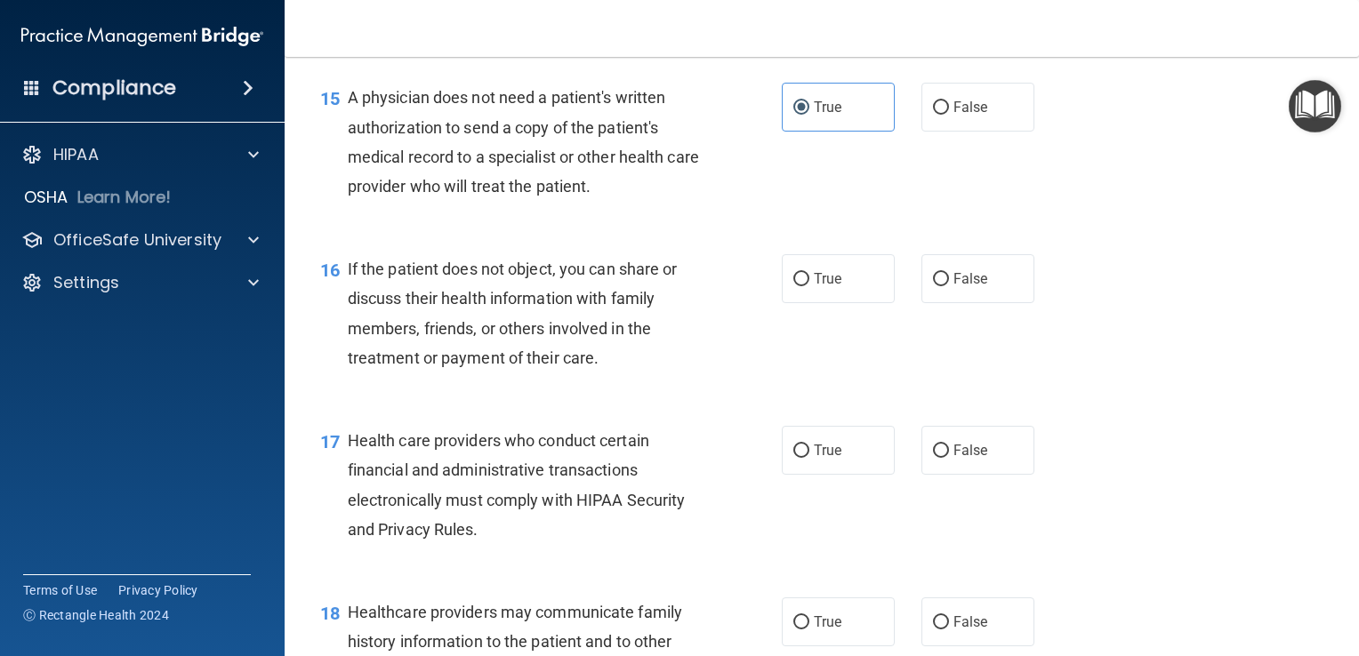
scroll to position [2284, 0]
click at [842, 302] on label "True" at bounding box center [838, 277] width 113 height 49
click at [809, 285] on input "True" at bounding box center [801, 277] width 16 height 13
radio input "true"
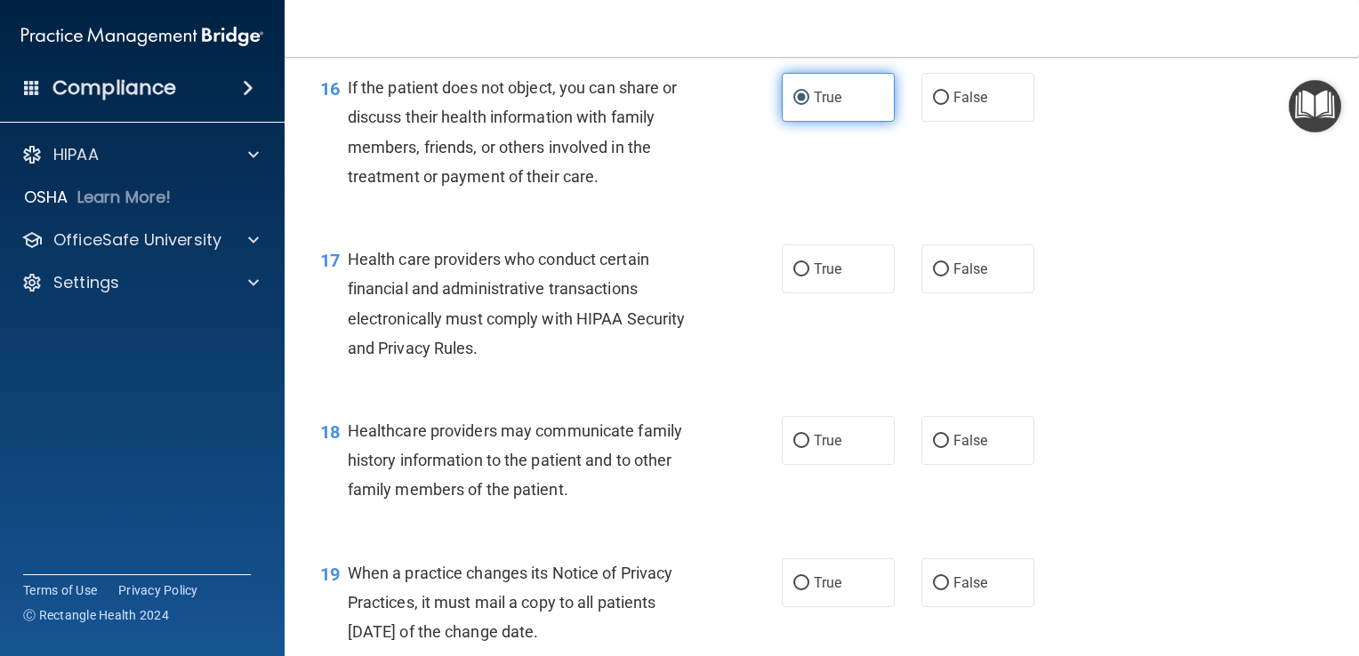
scroll to position [2466, 0]
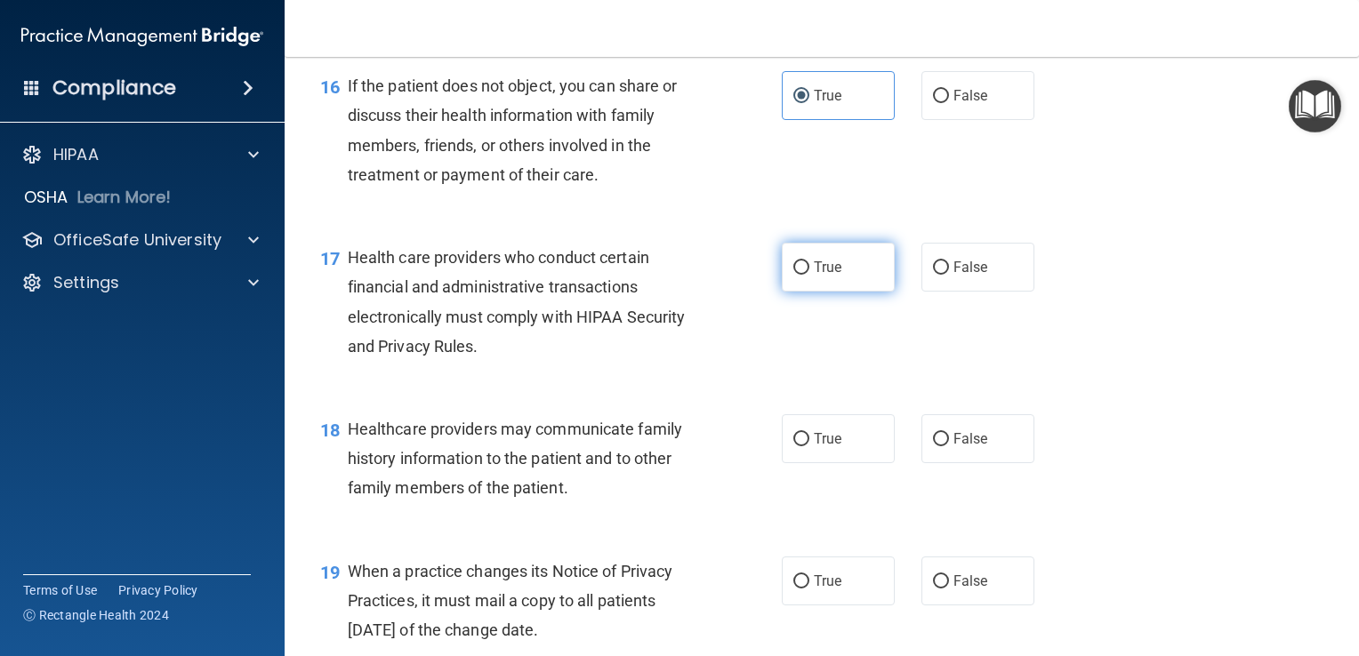
click at [843, 292] on label "True" at bounding box center [838, 267] width 113 height 49
click at [809, 275] on input "True" at bounding box center [801, 268] width 16 height 13
radio input "true"
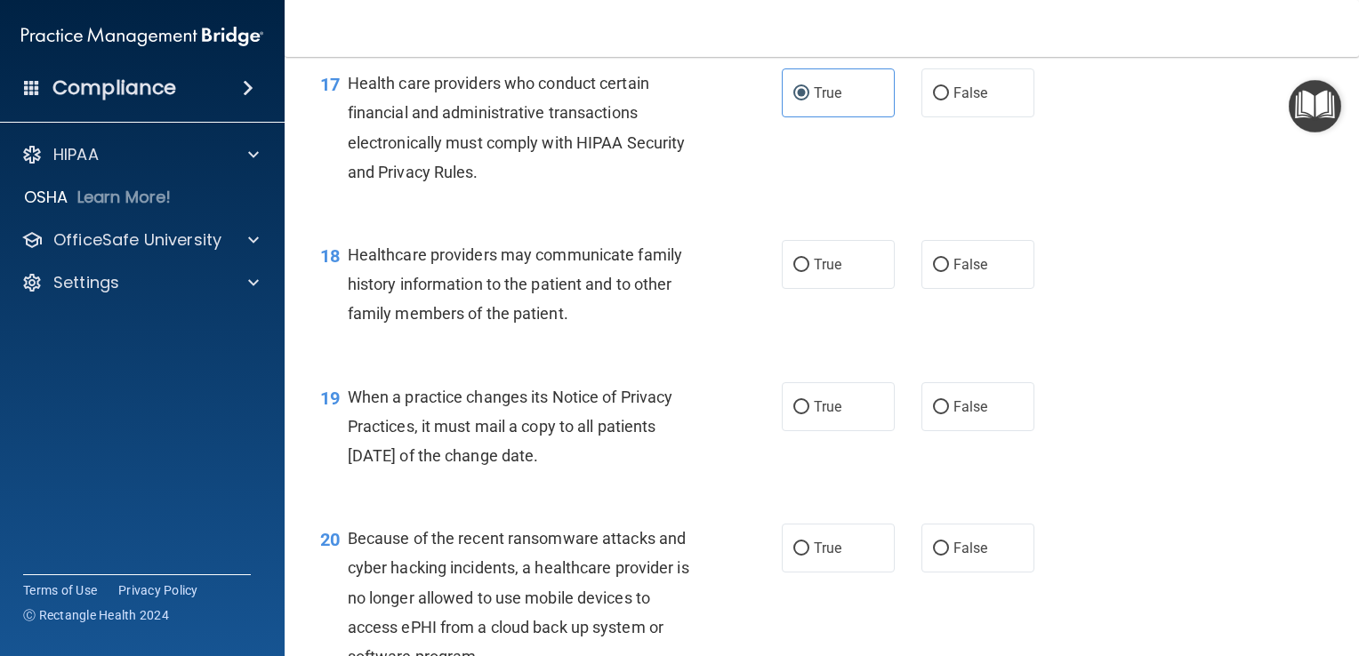
scroll to position [2647, 0]
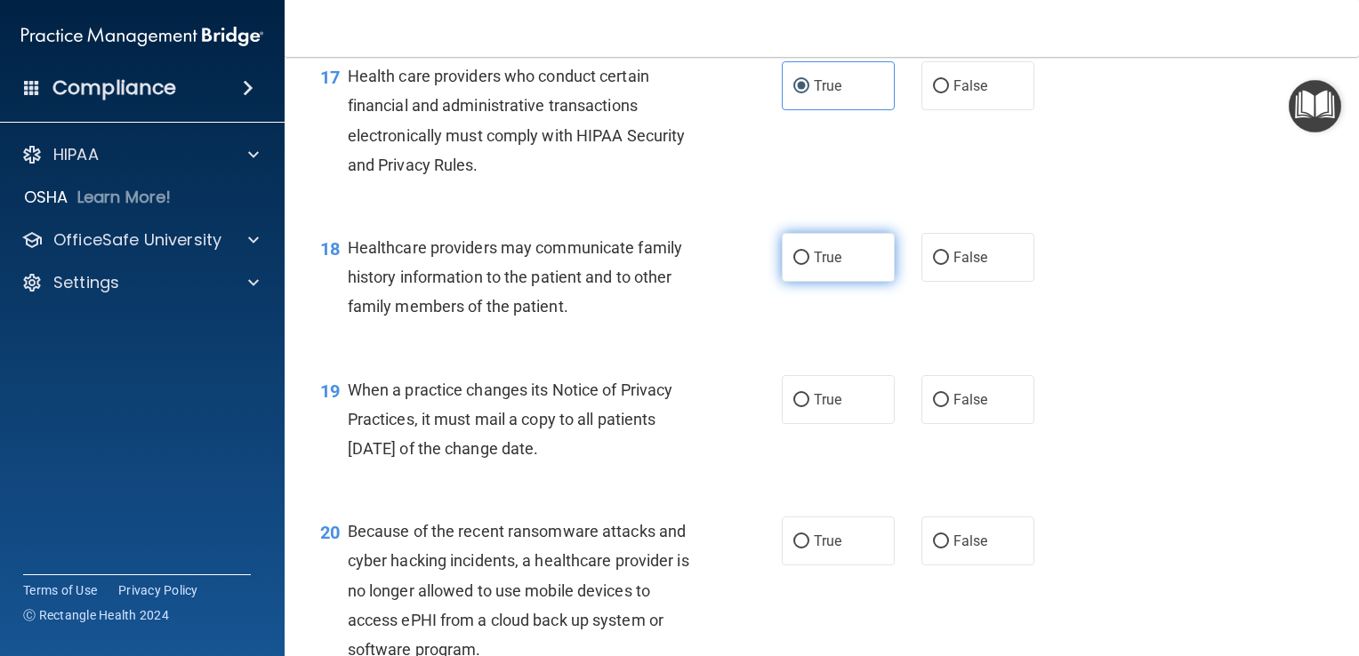
click at [837, 282] on label "True" at bounding box center [838, 257] width 113 height 49
click at [809, 265] on input "True" at bounding box center [801, 258] width 16 height 13
radio input "true"
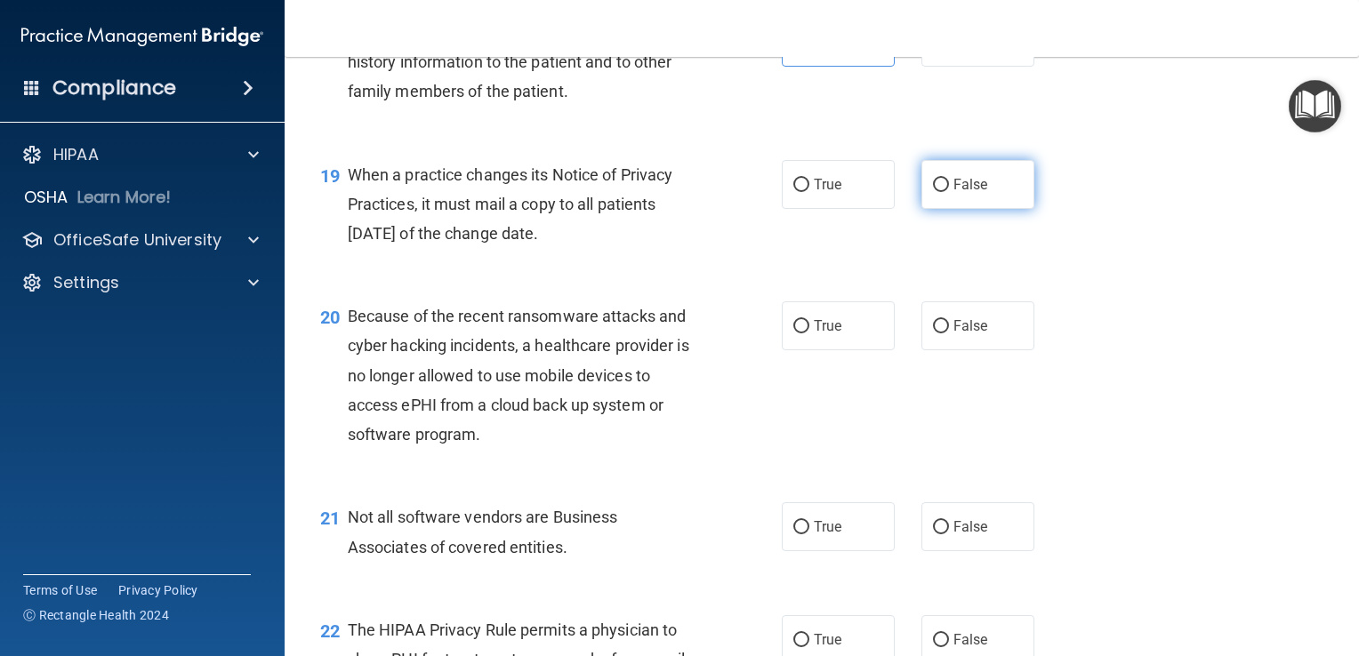
scroll to position [2863, 0]
click at [970, 208] on label "False" at bounding box center [978, 183] width 113 height 49
click at [949, 191] on input "False" at bounding box center [941, 184] width 16 height 13
radio input "true"
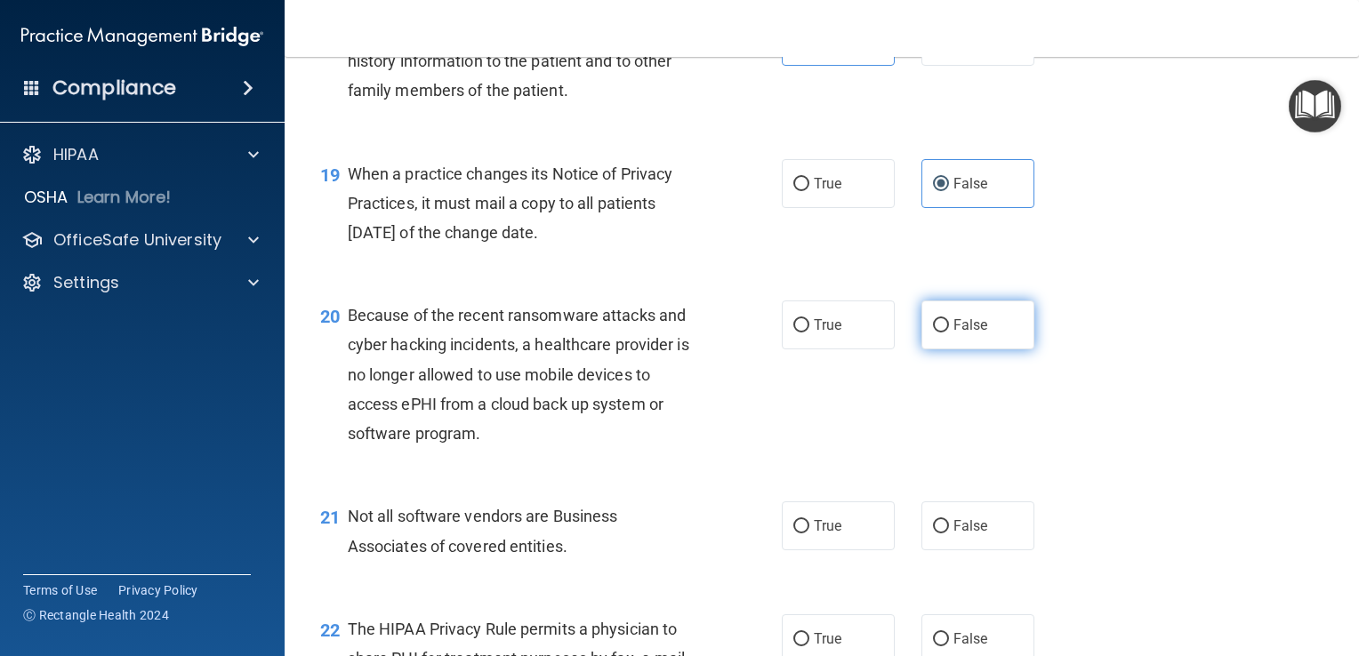
click at [979, 350] on label "False" at bounding box center [978, 325] width 113 height 49
click at [949, 333] on input "False" at bounding box center [941, 325] width 16 height 13
radio input "true"
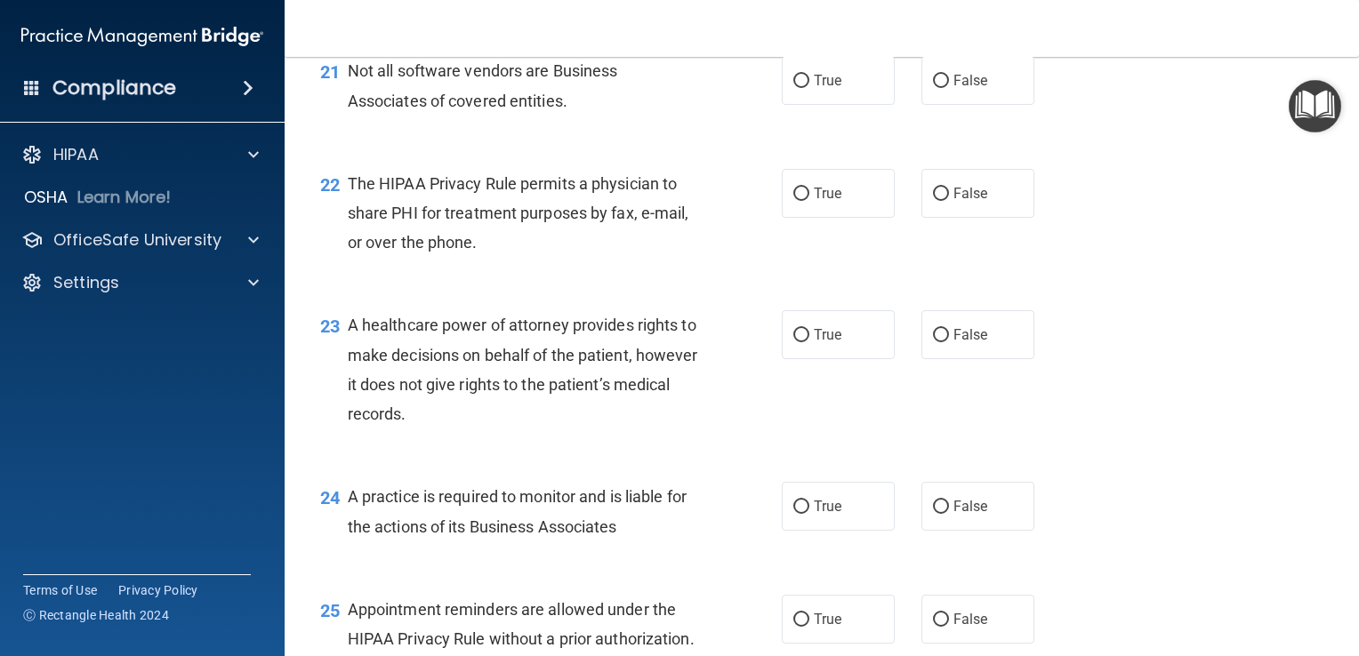
scroll to position [3308, 0]
click at [817, 90] on span "True" at bounding box center [828, 81] width 28 height 17
click at [809, 89] on input "True" at bounding box center [801, 82] width 16 height 13
radio input "true"
click at [842, 219] on label "True" at bounding box center [838, 194] width 113 height 49
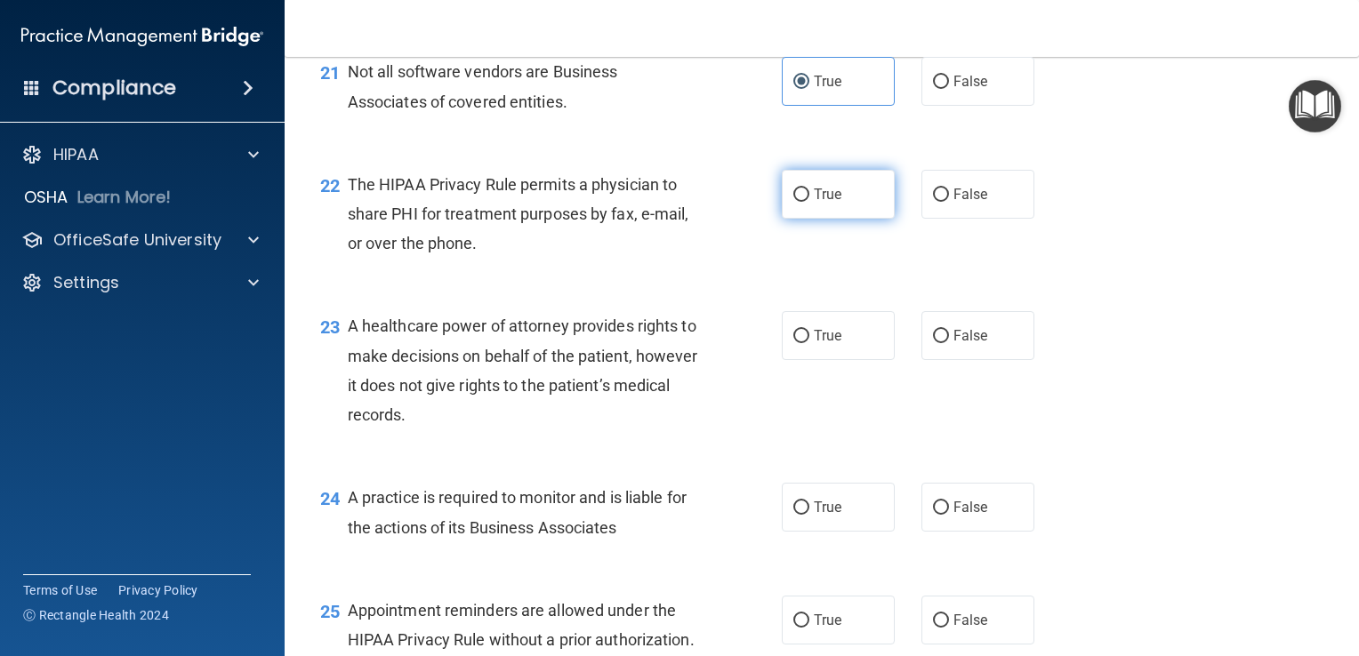
click at [809, 202] on input "True" at bounding box center [801, 195] width 16 height 13
radio input "true"
click at [836, 360] on label "True" at bounding box center [838, 335] width 113 height 49
click at [809, 343] on input "True" at bounding box center [801, 336] width 16 height 13
radio input "true"
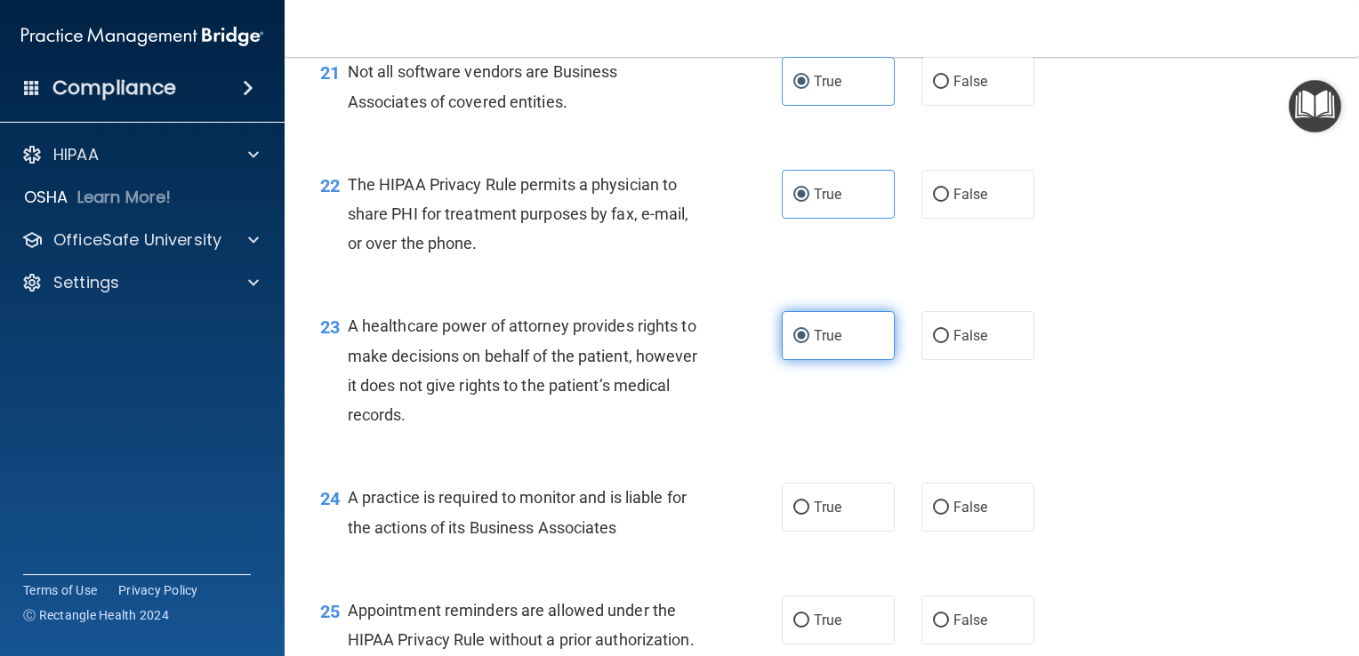
click at [836, 360] on label "True" at bounding box center [838, 335] width 113 height 49
click at [809, 343] on input "True" at bounding box center [801, 336] width 16 height 13
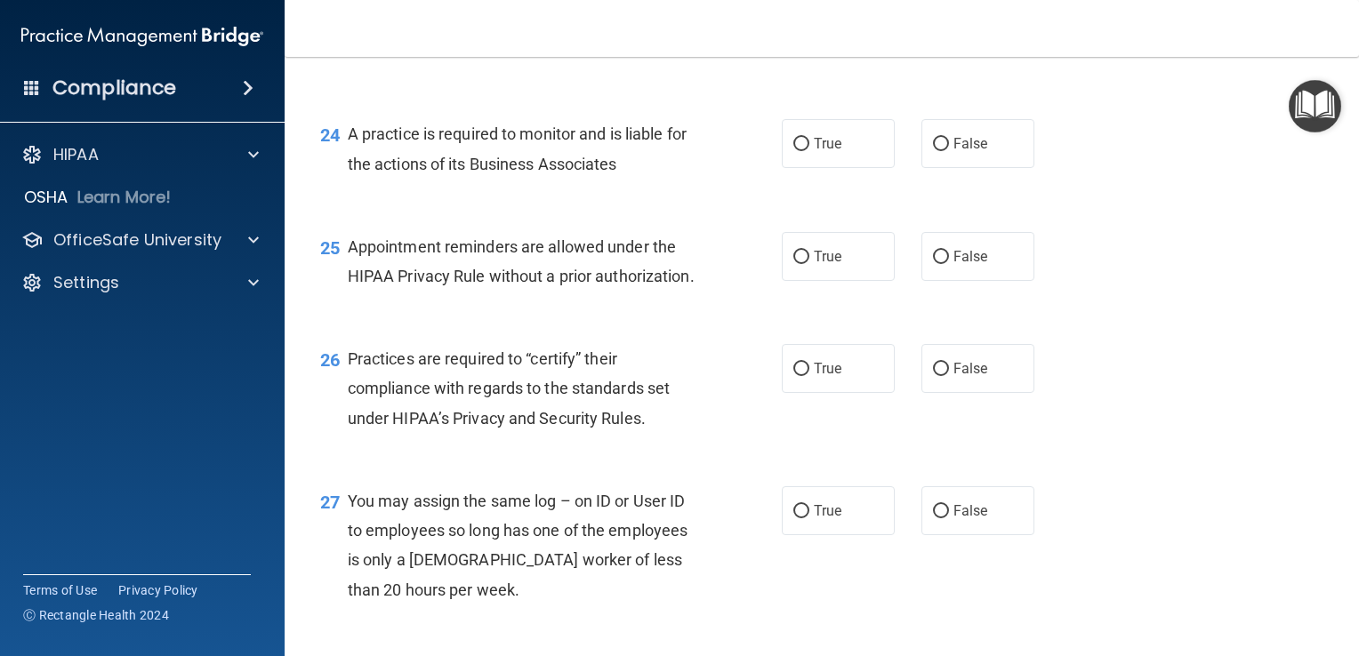
scroll to position [3672, 0]
click at [828, 152] on span "True" at bounding box center [828, 143] width 28 height 17
click at [809, 151] on input "True" at bounding box center [801, 144] width 16 height 13
radio input "true"
click at [830, 265] on span "True" at bounding box center [828, 256] width 28 height 17
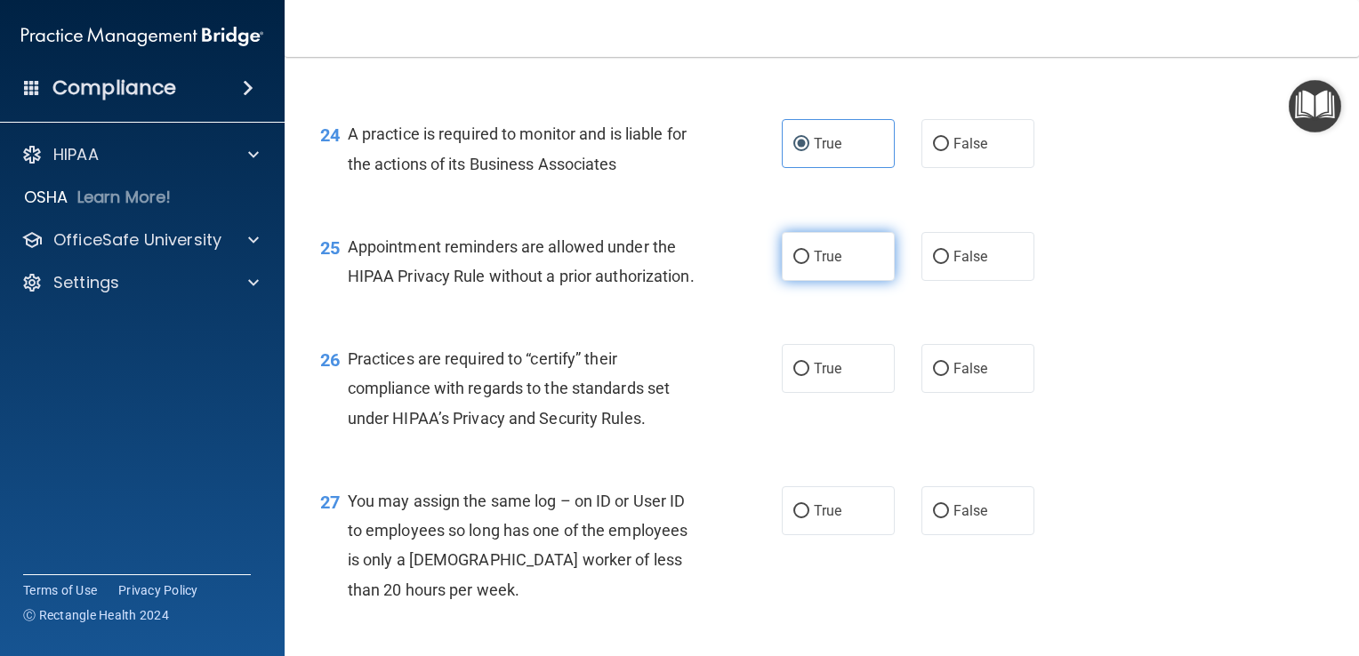
click at [809, 264] on input "True" at bounding box center [801, 257] width 16 height 13
radio input "true"
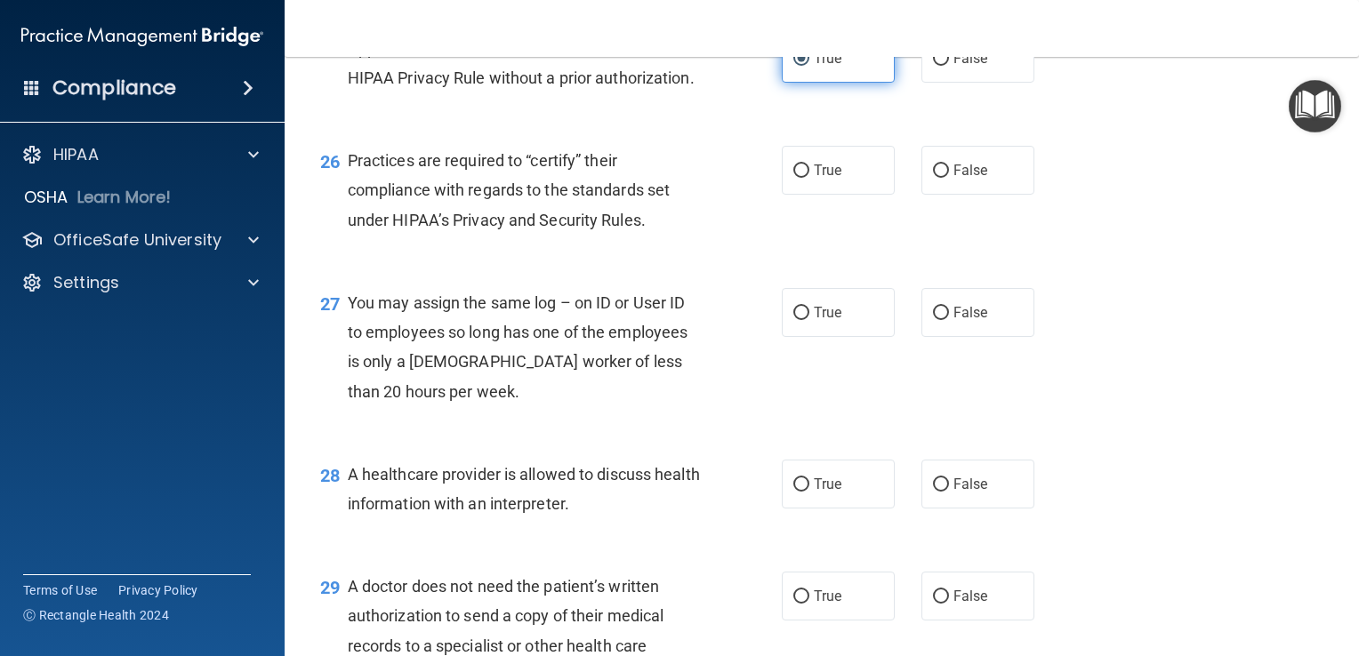
scroll to position [3889, 0]
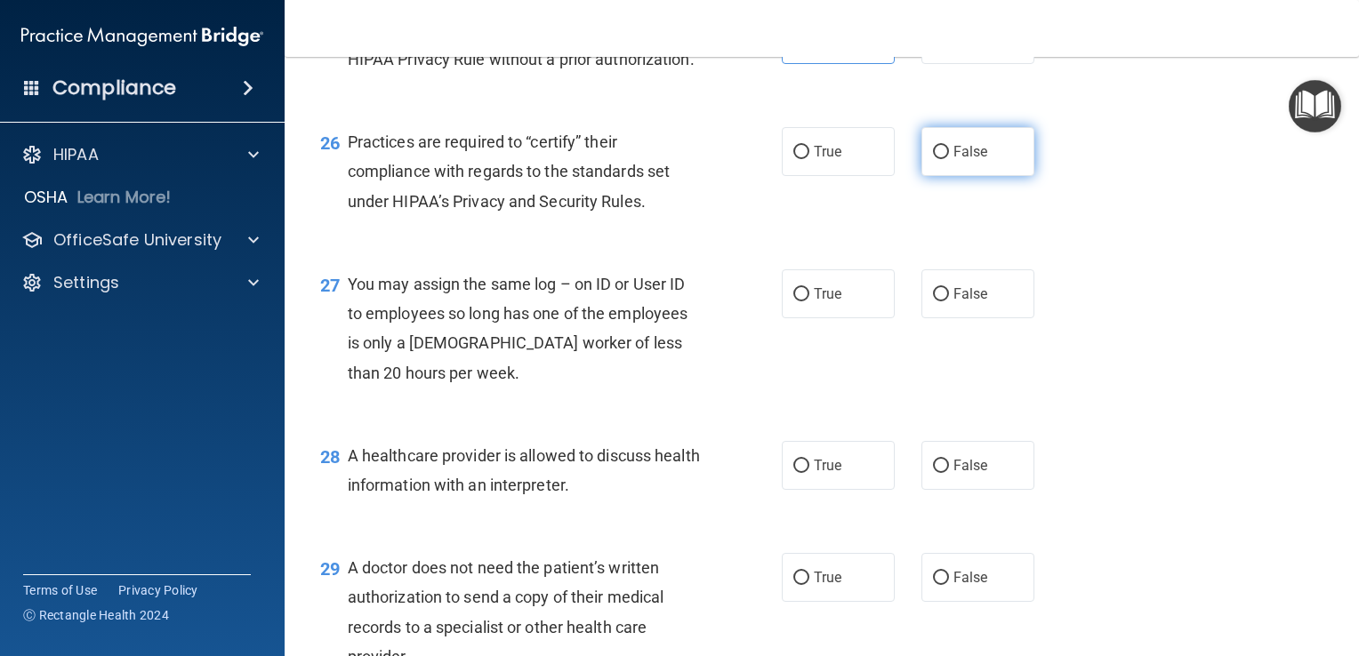
click at [993, 176] on label "False" at bounding box center [978, 151] width 113 height 49
click at [949, 159] on input "False" at bounding box center [941, 152] width 16 height 13
radio input "true"
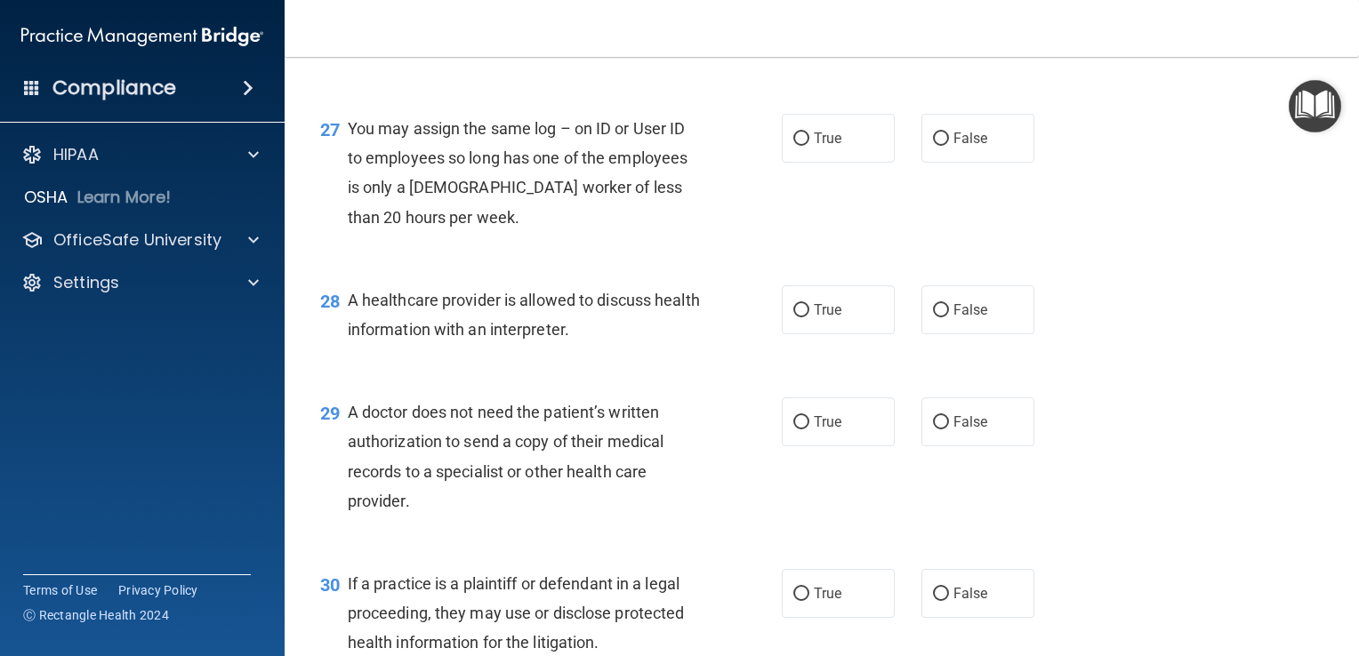
scroll to position [4048, 0]
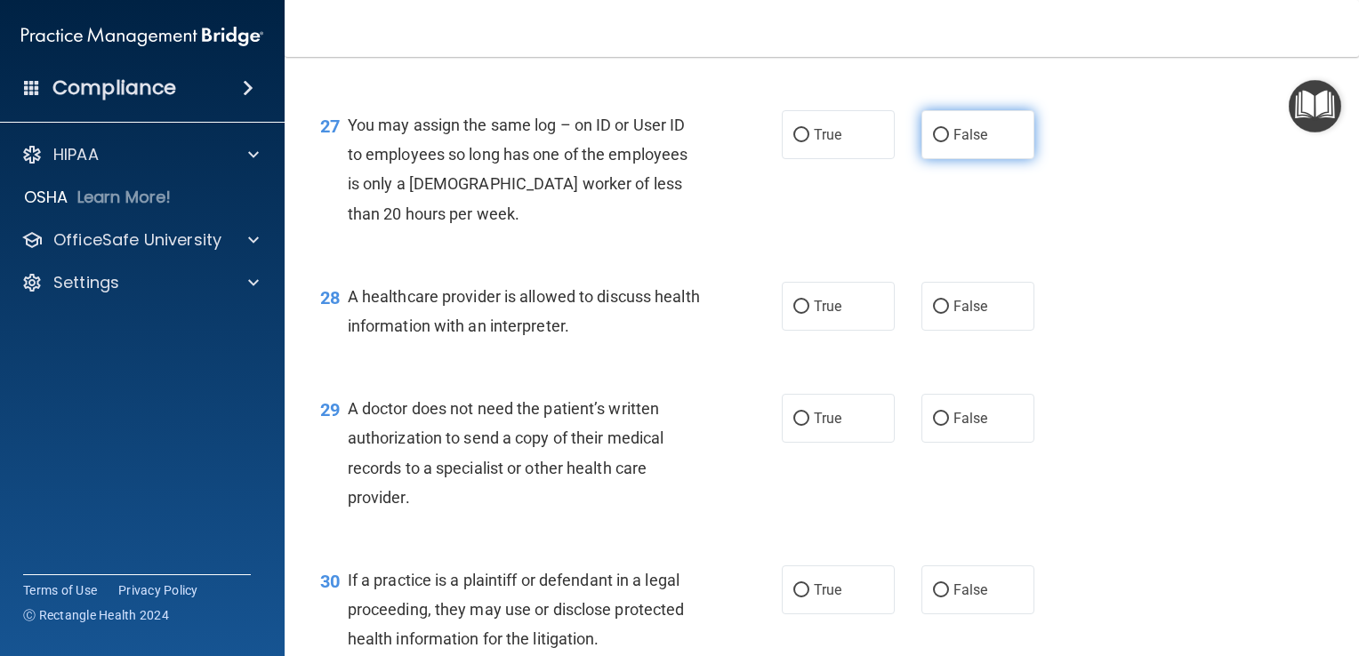
click at [954, 143] on span "False" at bounding box center [971, 134] width 35 height 17
click at [949, 142] on input "False" at bounding box center [941, 135] width 16 height 13
radio input "true"
click at [829, 331] on label "True" at bounding box center [838, 306] width 113 height 49
click at [809, 314] on input "True" at bounding box center [801, 307] width 16 height 13
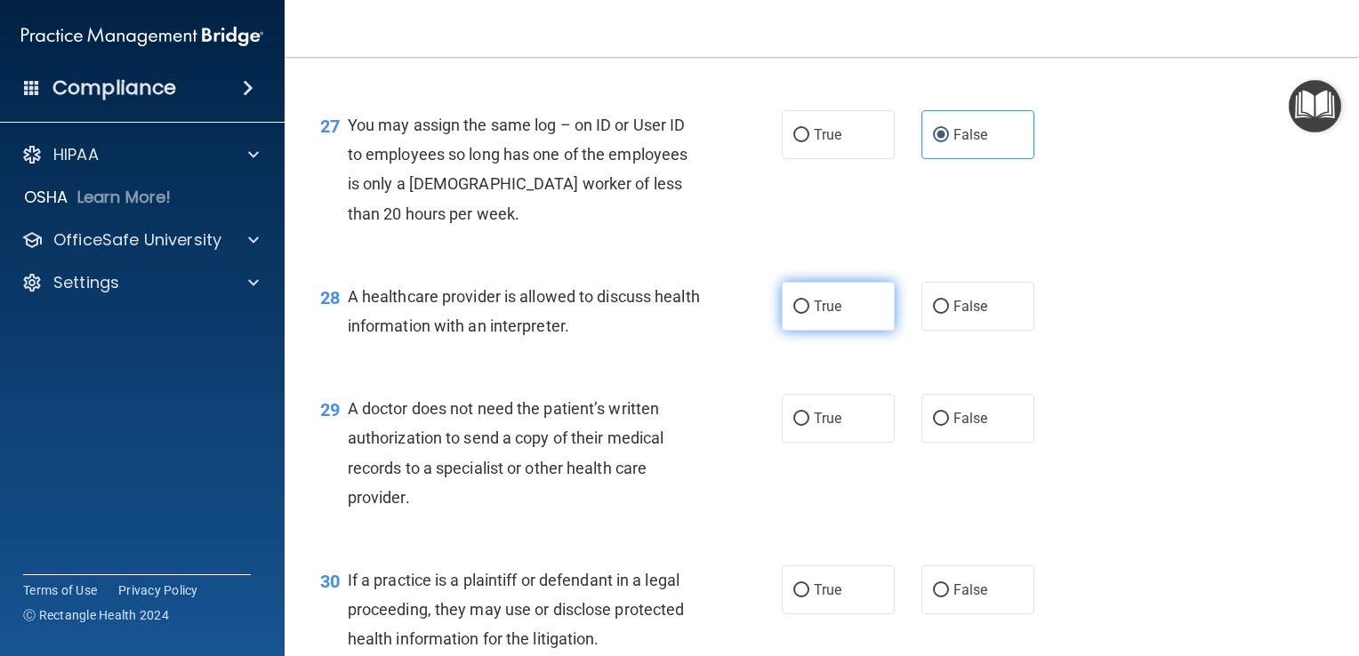
radio input "true"
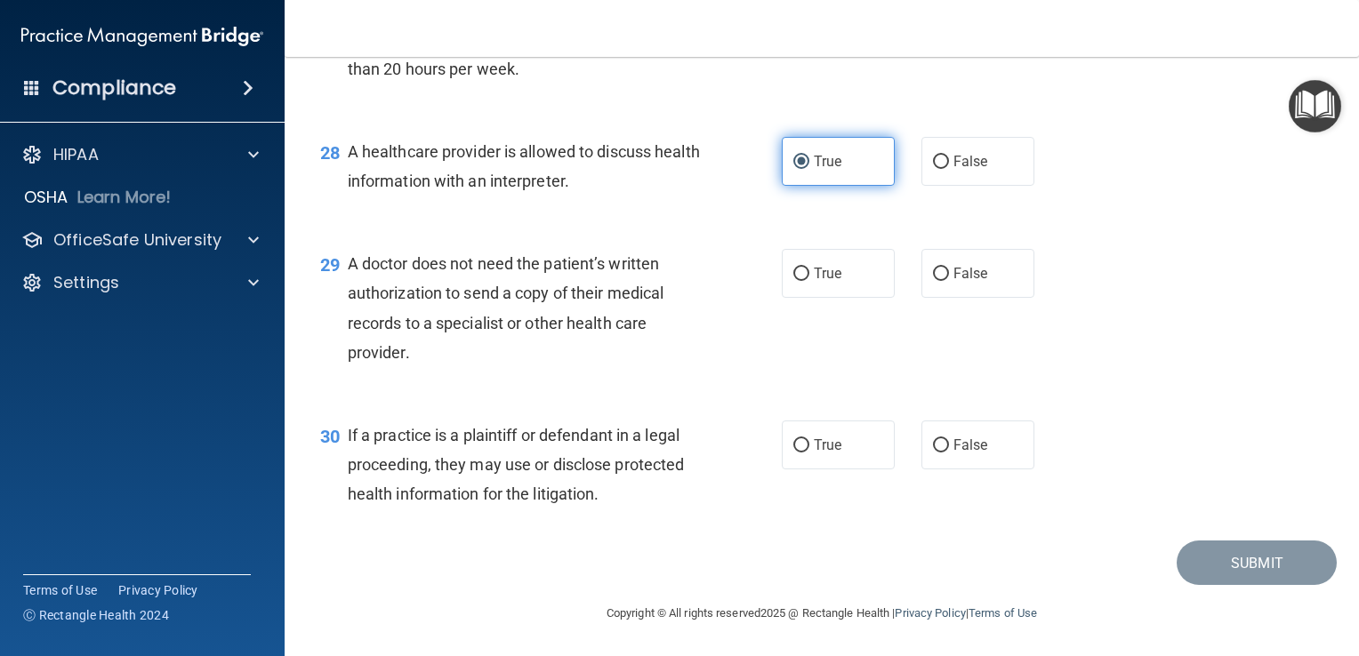
scroll to position [4281, 0]
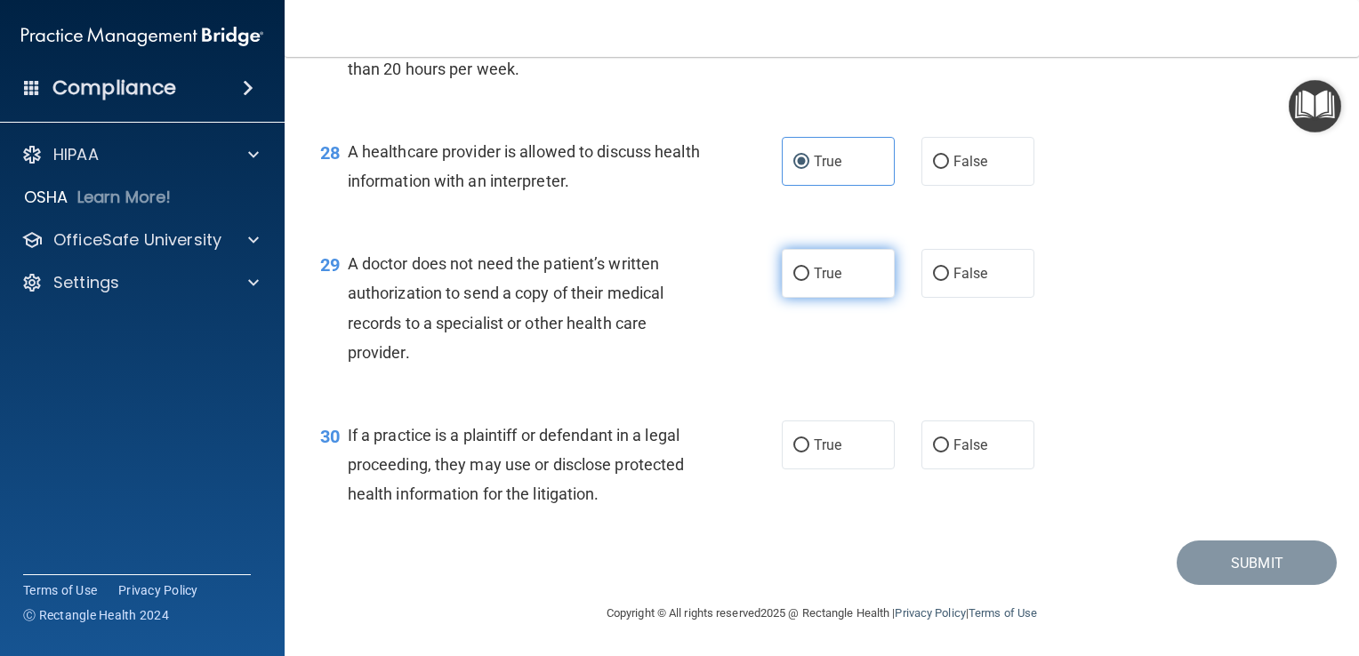
click at [830, 286] on label "True" at bounding box center [838, 273] width 113 height 49
click at [809, 281] on input "True" at bounding box center [801, 274] width 16 height 13
radio input "true"
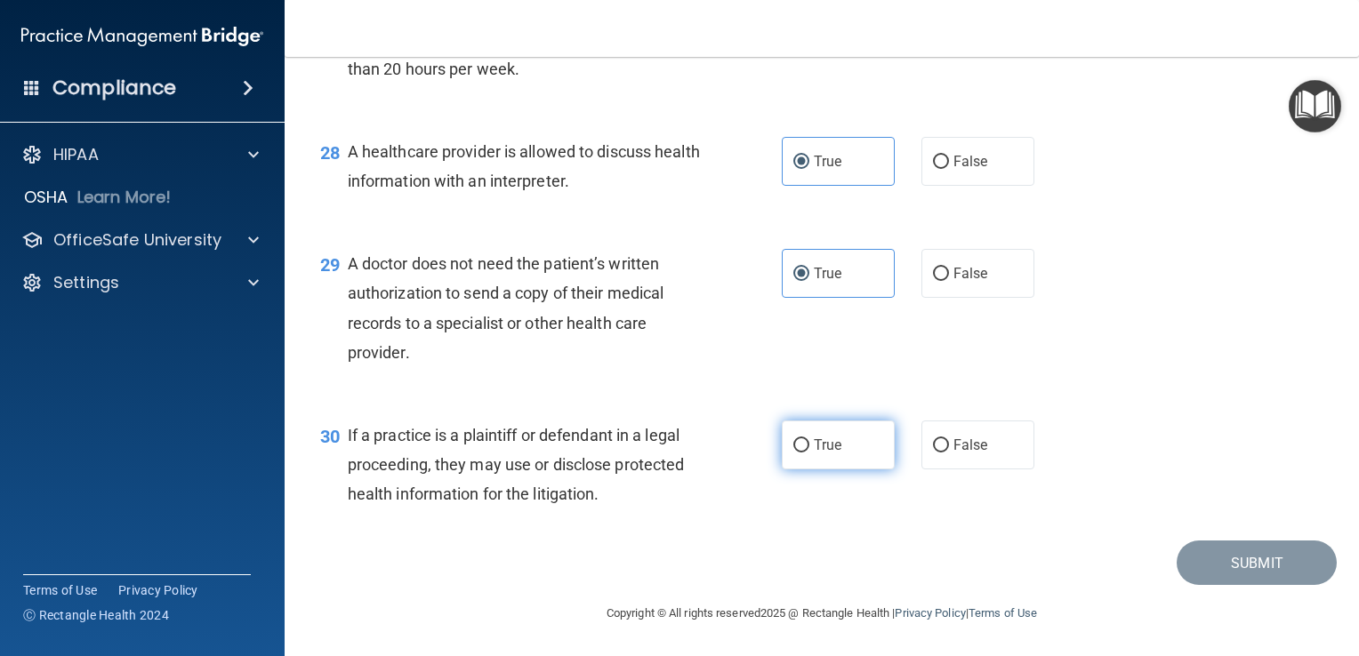
click at [847, 438] on label "True" at bounding box center [838, 445] width 113 height 49
click at [809, 439] on input "True" at bounding box center [801, 445] width 16 height 13
radio input "true"
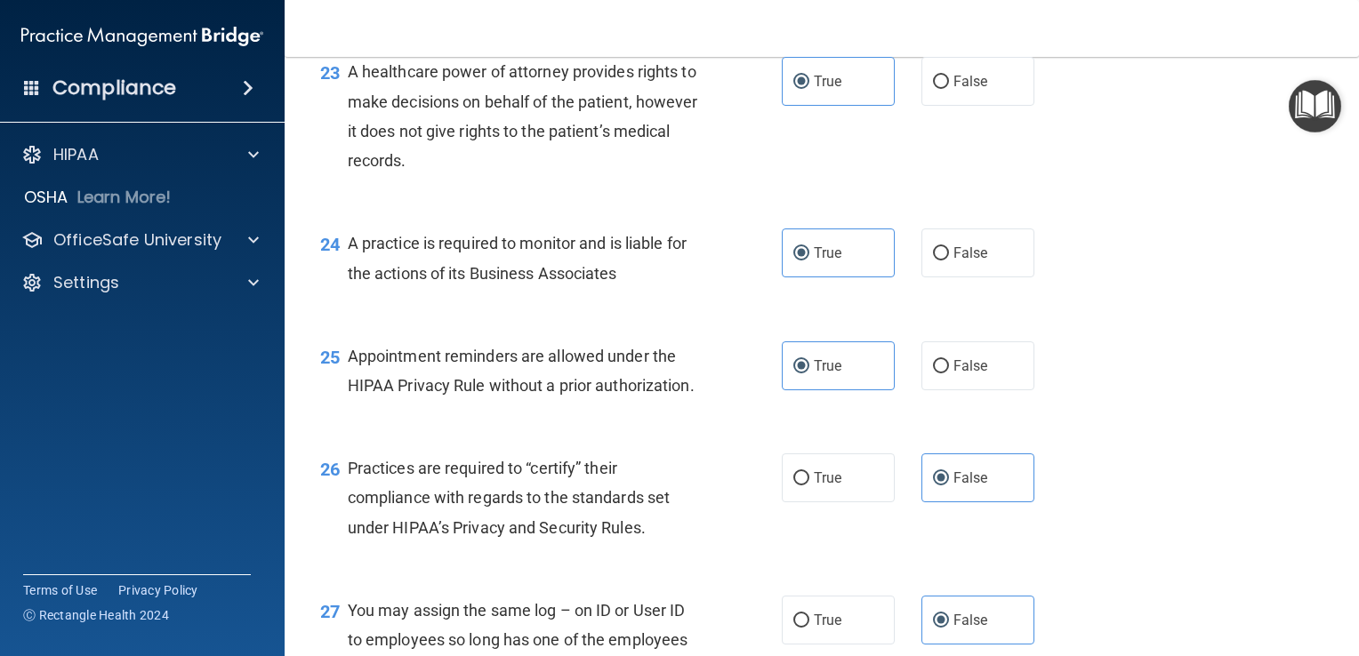
scroll to position [3563, 0]
click at [1139, 431] on div "25 Appointment reminders are allowed under the HIPAA Privacy Rule without a pri…" at bounding box center [822, 374] width 1030 height 112
click at [1046, 399] on div "25 Appointment reminders are allowed under the HIPAA Privacy Rule without a pri…" at bounding box center [822, 374] width 1030 height 112
click at [1035, 395] on div "25 Appointment reminders are allowed under the HIPAA Privacy Rule without a pri…" at bounding box center [822, 374] width 1030 height 112
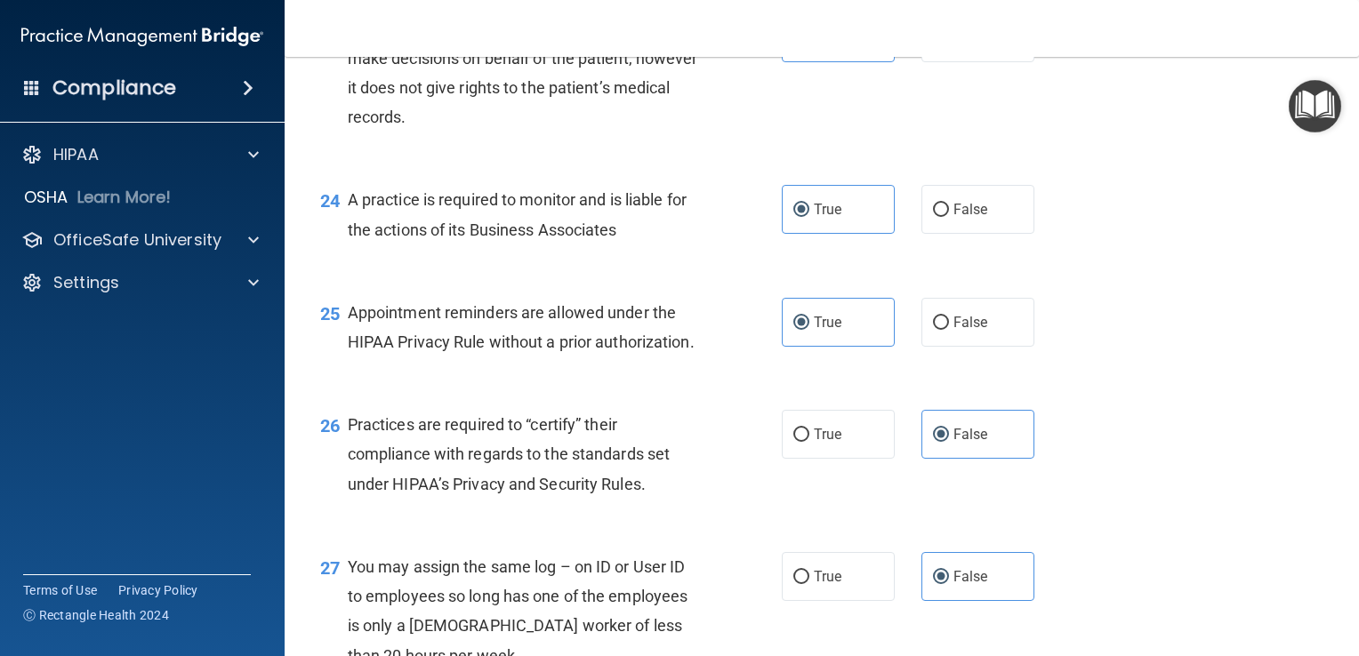
scroll to position [3606, 0]
click at [1038, 347] on div "True False" at bounding box center [917, 322] width 271 height 49
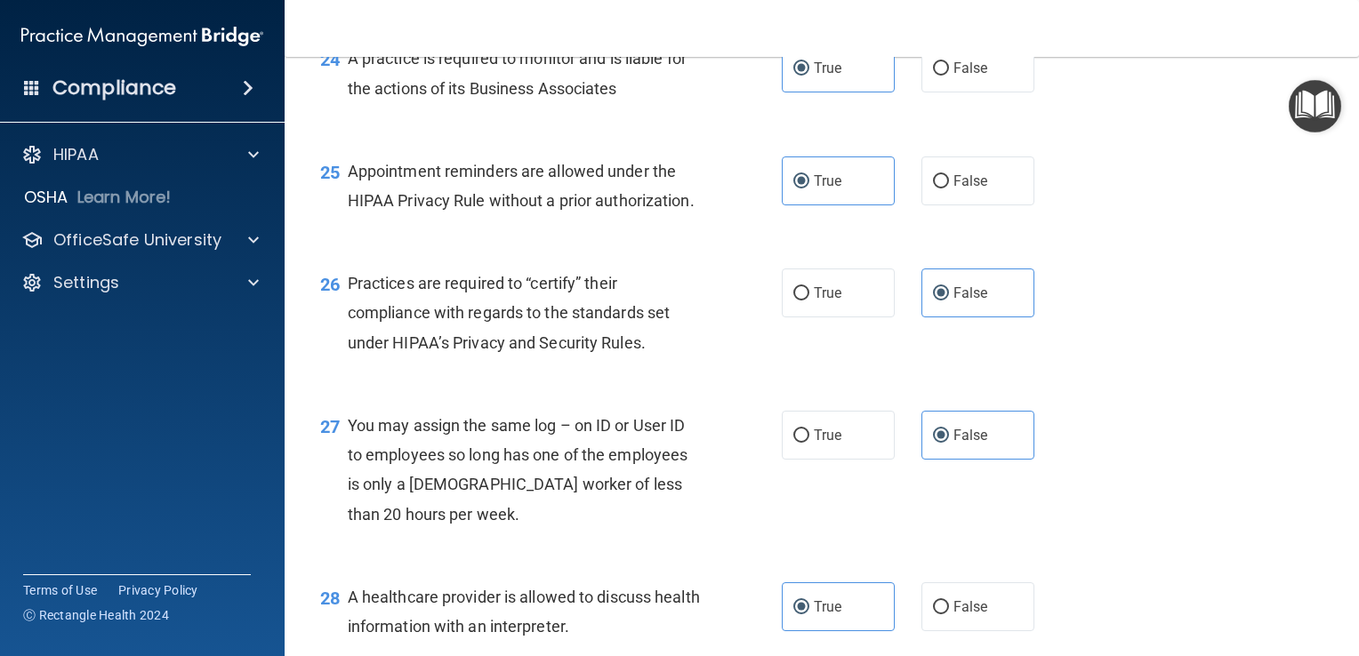
click at [1038, 318] on div "True False" at bounding box center [917, 293] width 271 height 49
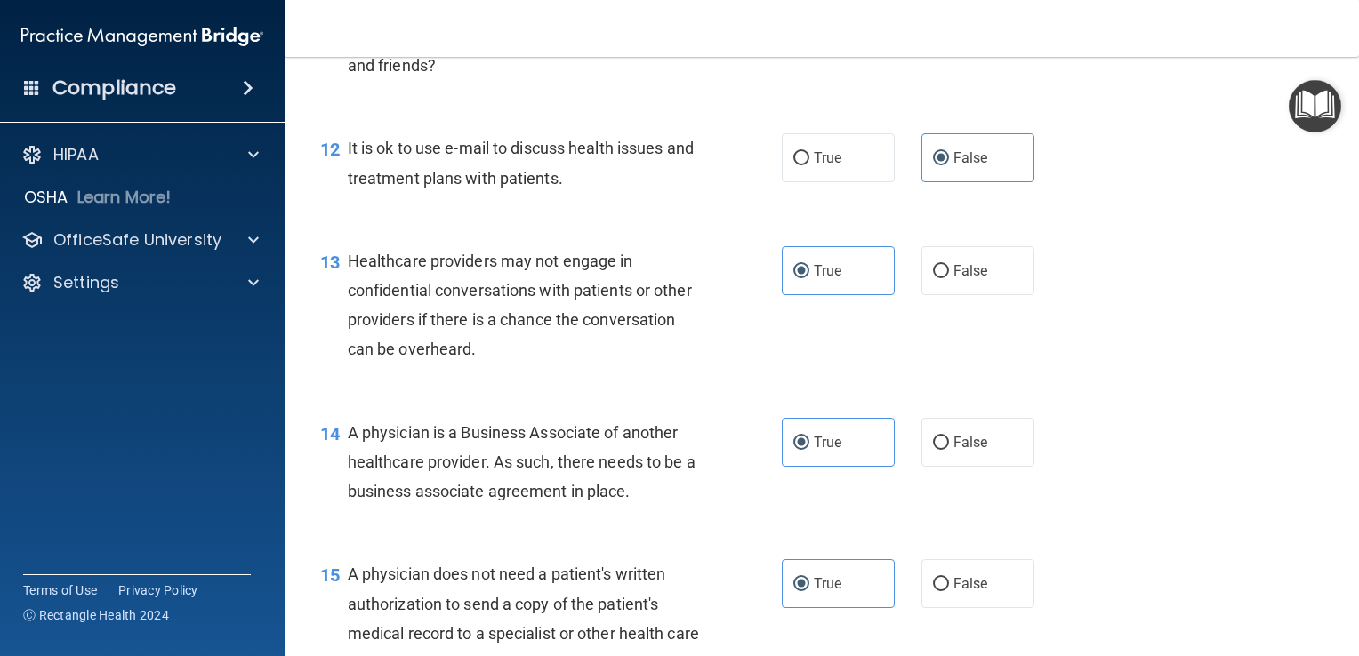
scroll to position [1815, 0]
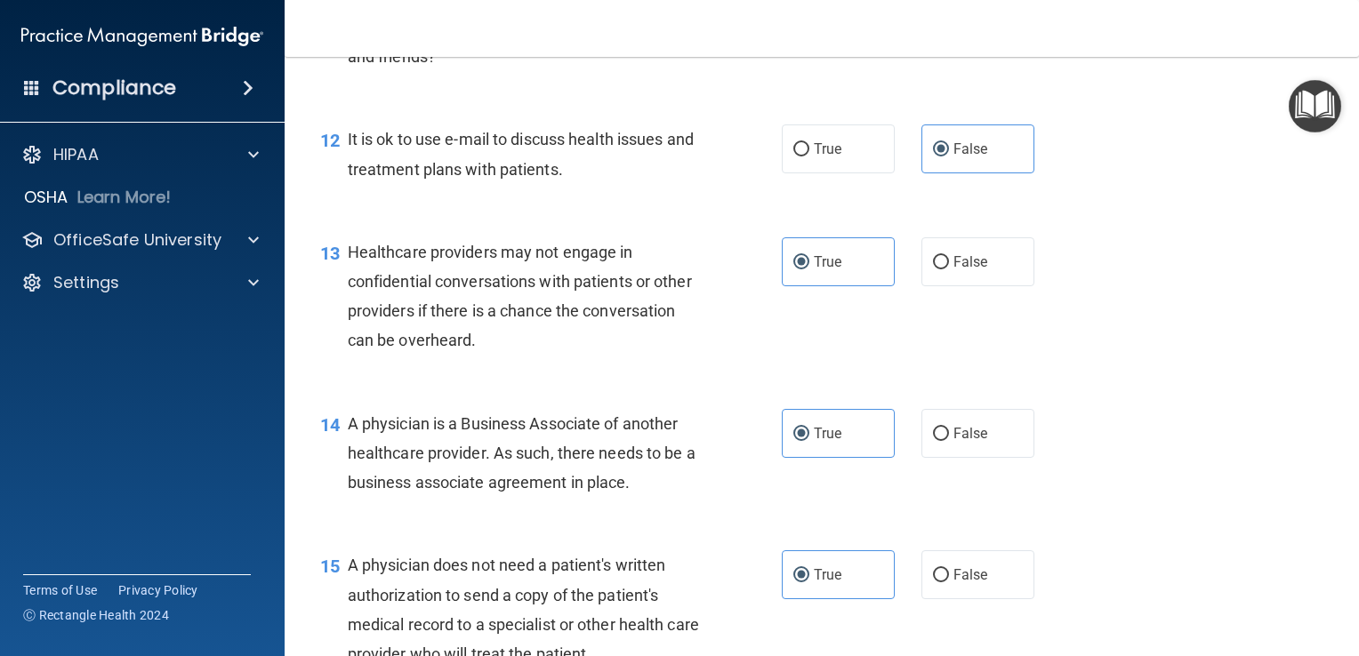
click at [1094, 529] on div "14 A physician is a Business Associate of another healthcare provider. As such,…" at bounding box center [822, 458] width 1030 height 142
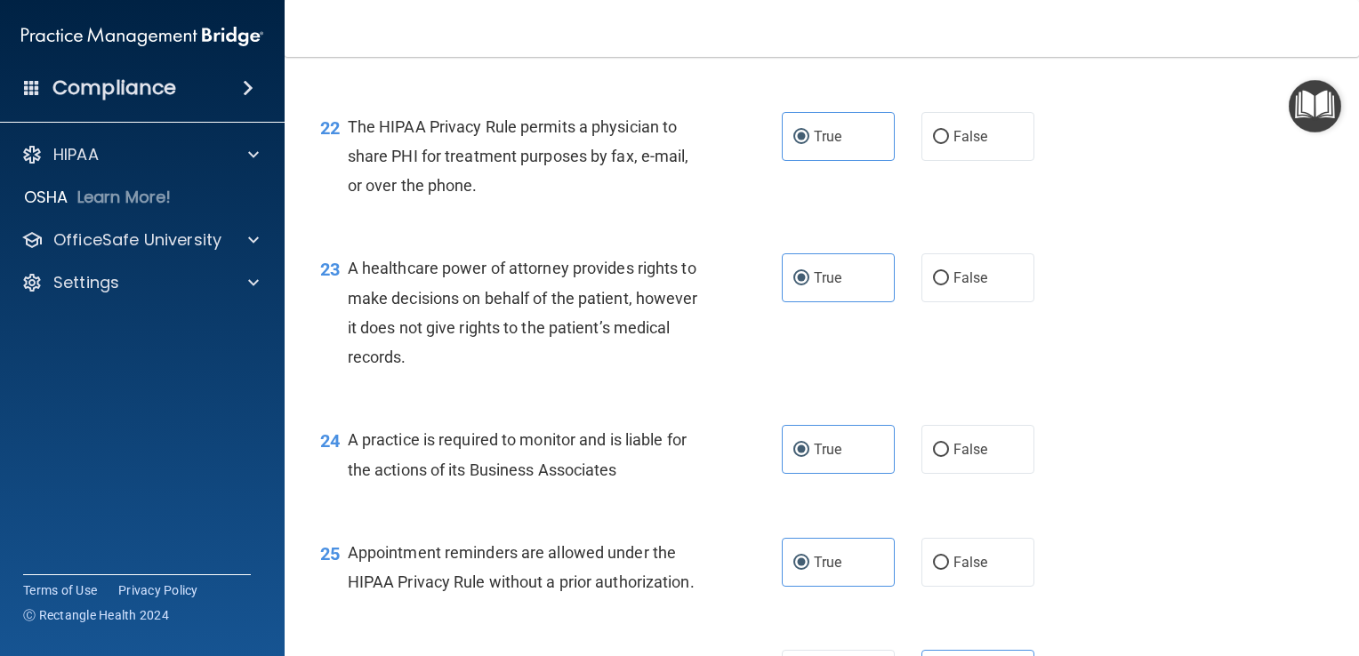
scroll to position [3362, 0]
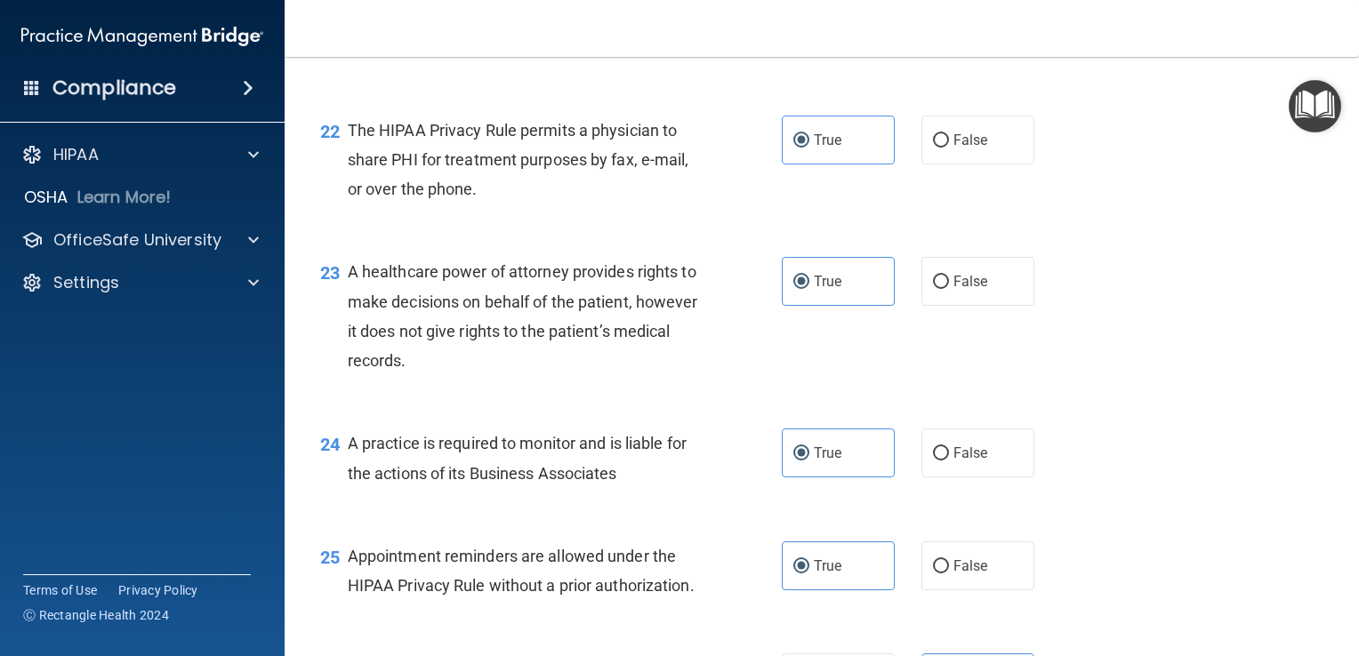
click at [1039, 236] on div "22 The HIPAA Privacy Rule permits a physician to share PHI for treatment purpos…" at bounding box center [822, 164] width 1030 height 142
drag, startPoint x: 1039, startPoint y: 275, endPoint x: 1004, endPoint y: 264, distance: 36.3
click at [1004, 236] on div "22 The HIPAA Privacy Rule permits a physician to share PHI for treatment purpos…" at bounding box center [822, 164] width 1030 height 142
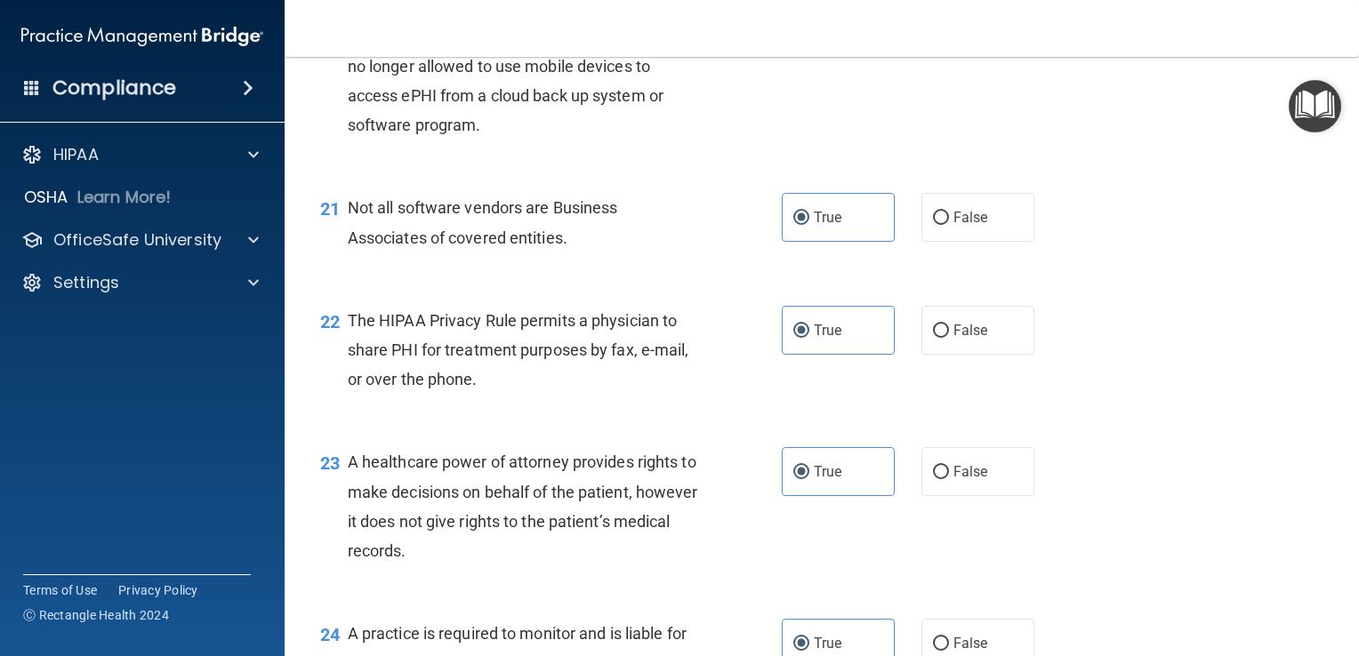
scroll to position [3173, 0]
click at [1098, 268] on div "21 Not all software vendors are Business Associates of covered entities. True F…" at bounding box center [822, 226] width 1030 height 112
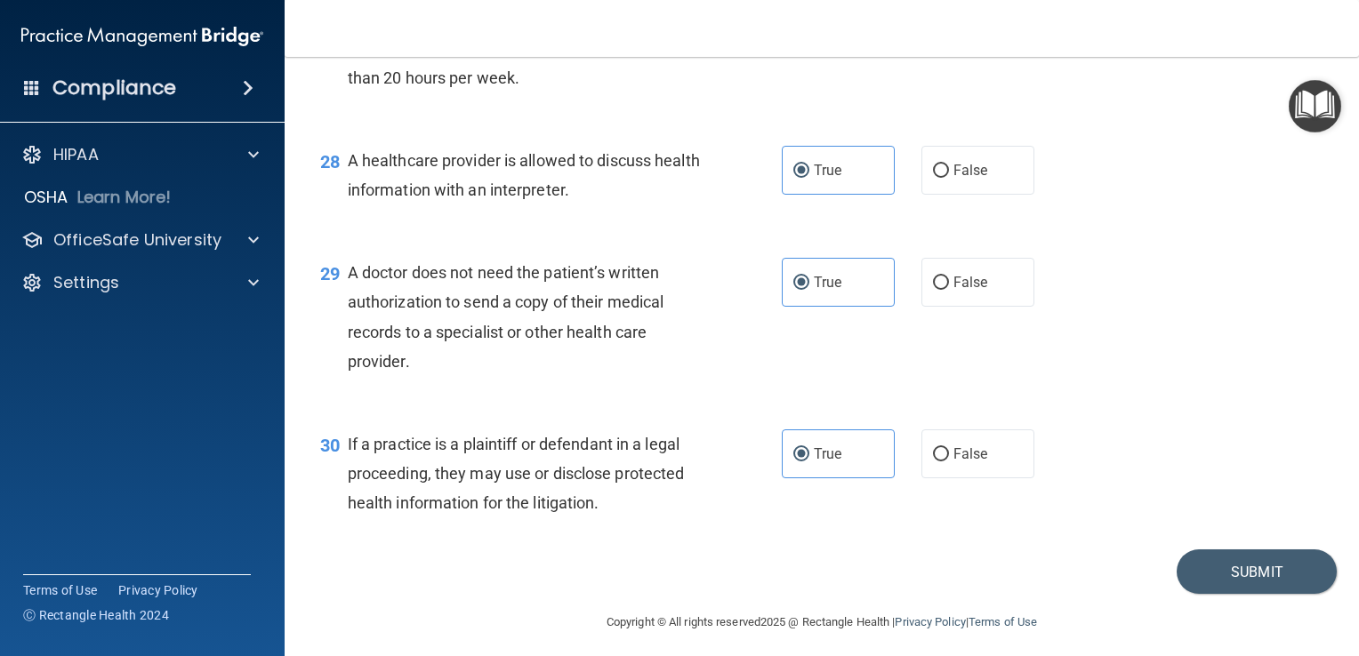
scroll to position [4281, 0]
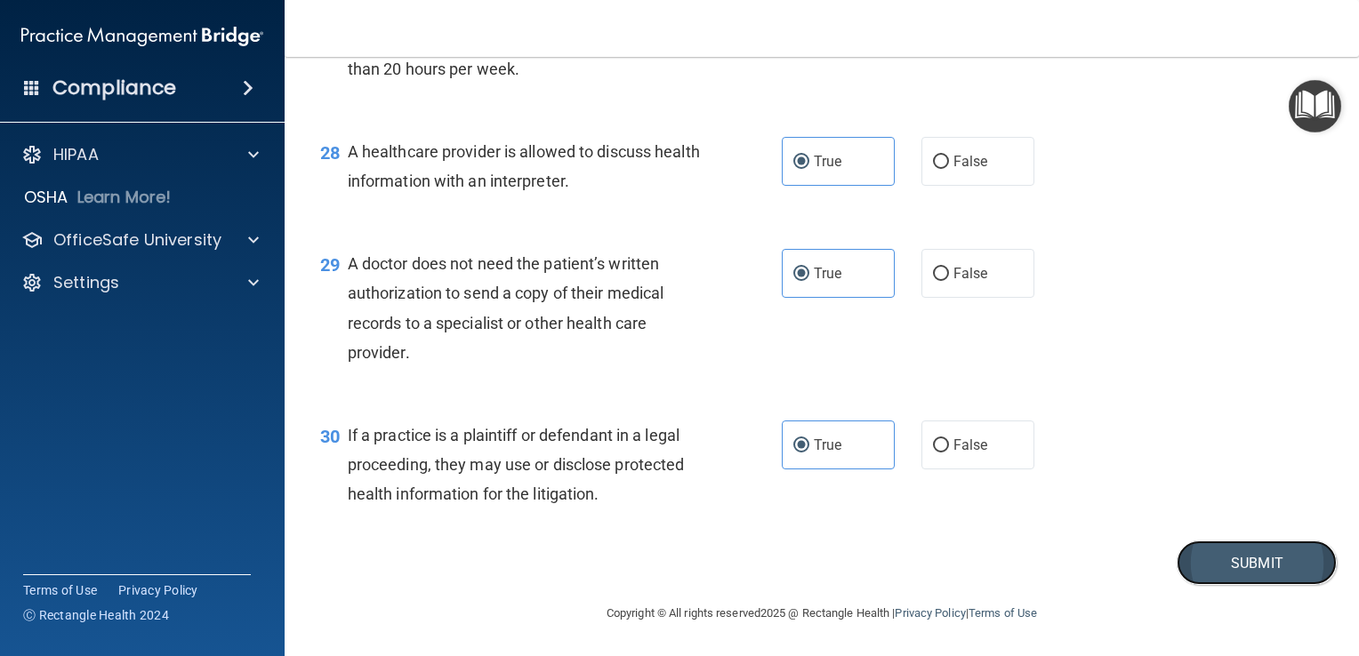
click at [1213, 569] on button "Submit" at bounding box center [1257, 563] width 160 height 45
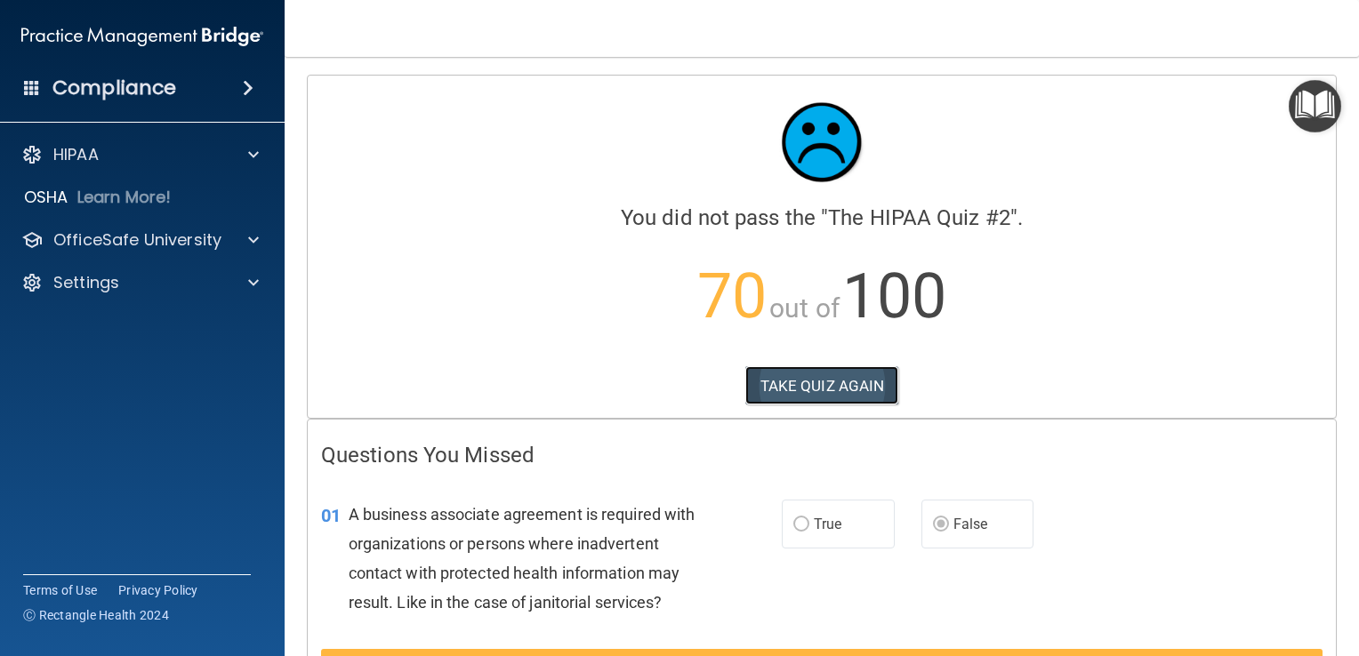
click at [835, 397] on button "TAKE QUIZ AGAIN" at bounding box center [822, 385] width 154 height 39
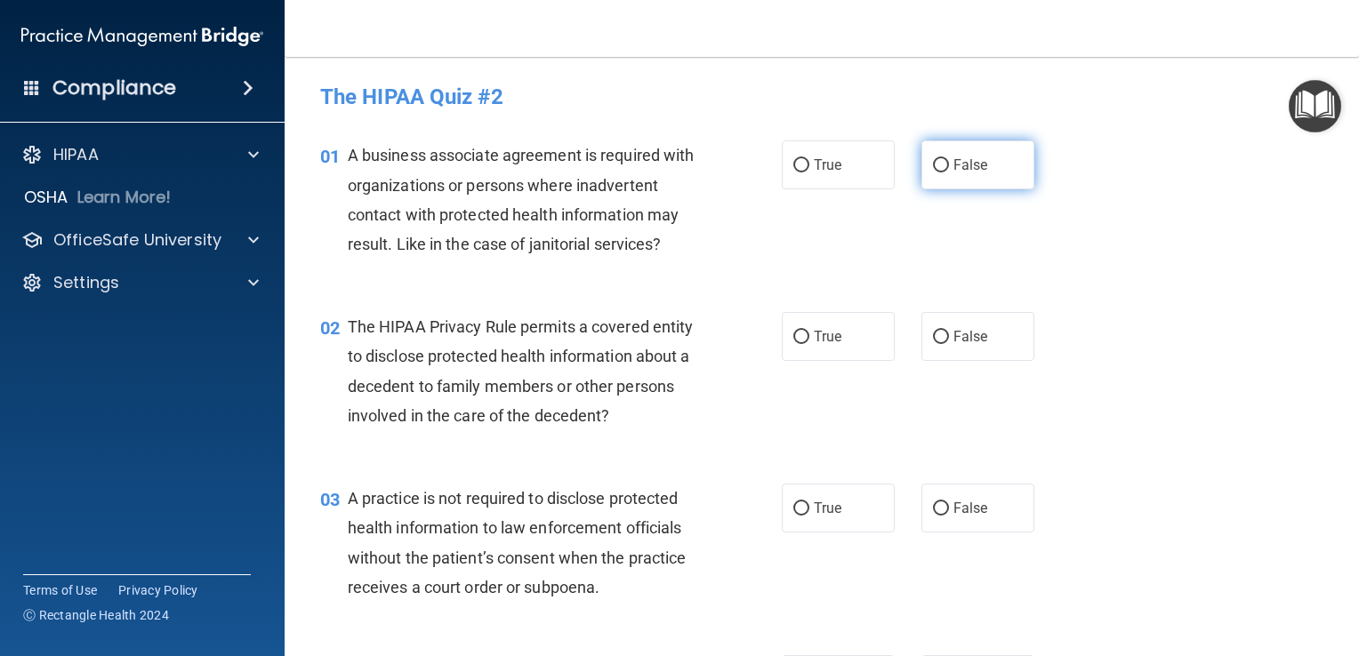
click at [922, 165] on label "False" at bounding box center [978, 165] width 113 height 49
click at [933, 165] on input "False" at bounding box center [941, 165] width 16 height 13
radio input "true"
click at [930, 355] on label "False" at bounding box center [978, 336] width 113 height 49
click at [933, 344] on input "False" at bounding box center [941, 337] width 16 height 13
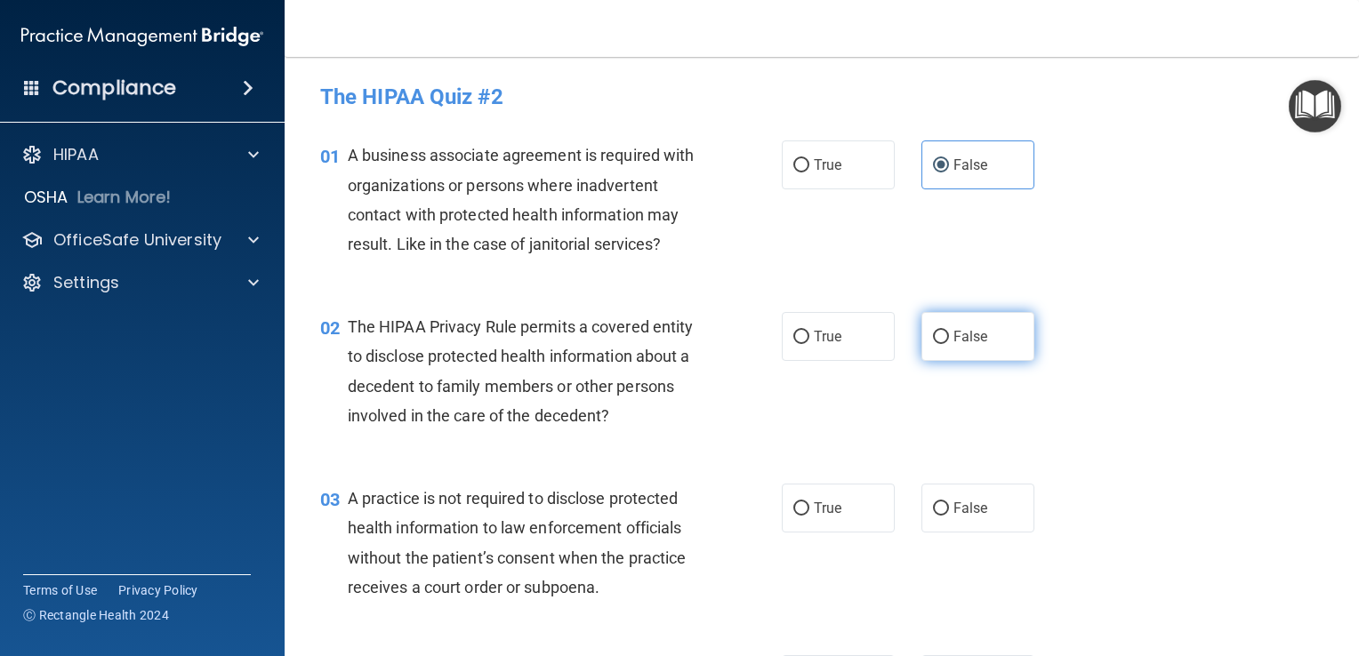
radio input "true"
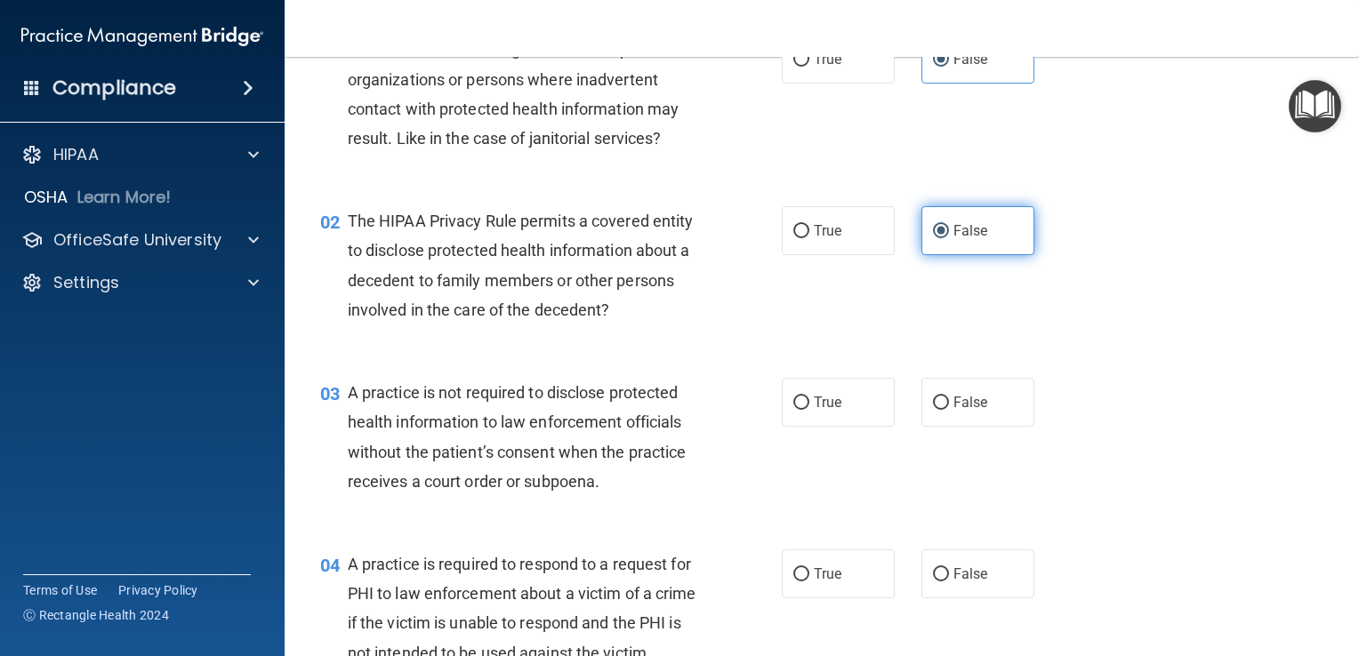
scroll to position [84, 0]
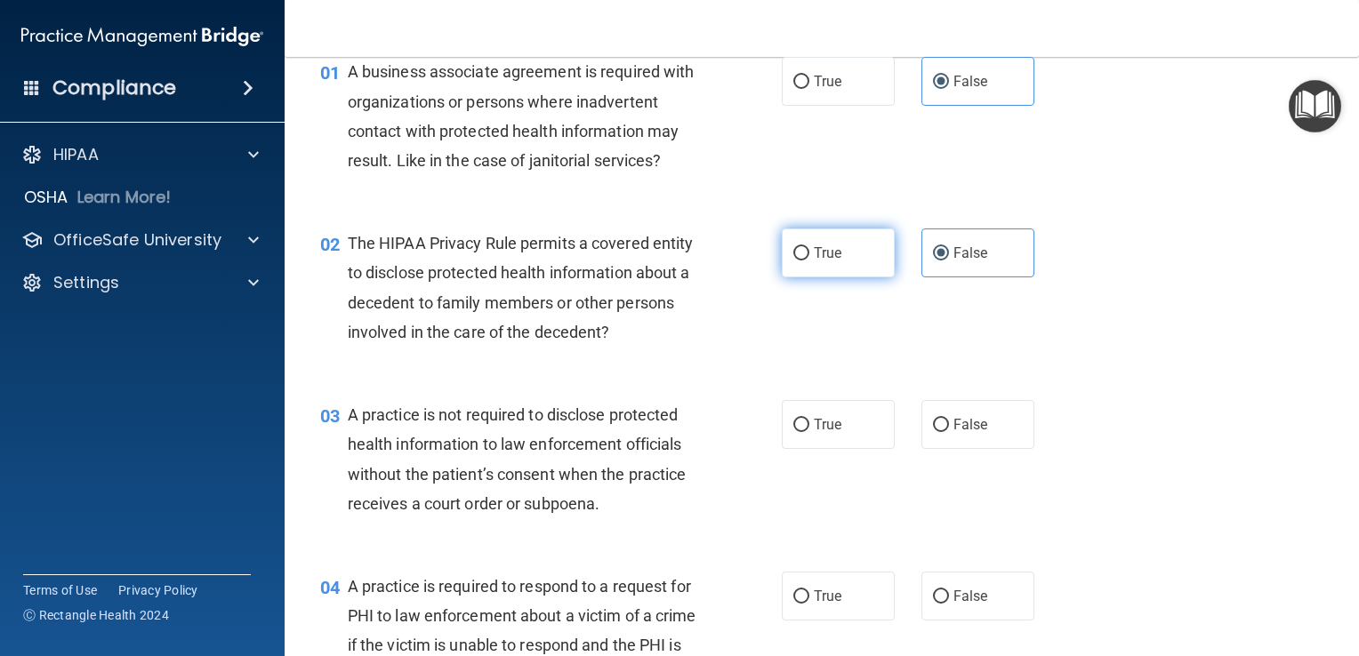
click at [806, 254] on label "True" at bounding box center [838, 253] width 113 height 49
click at [806, 254] on input "True" at bounding box center [801, 253] width 16 height 13
radio input "true"
radio input "false"
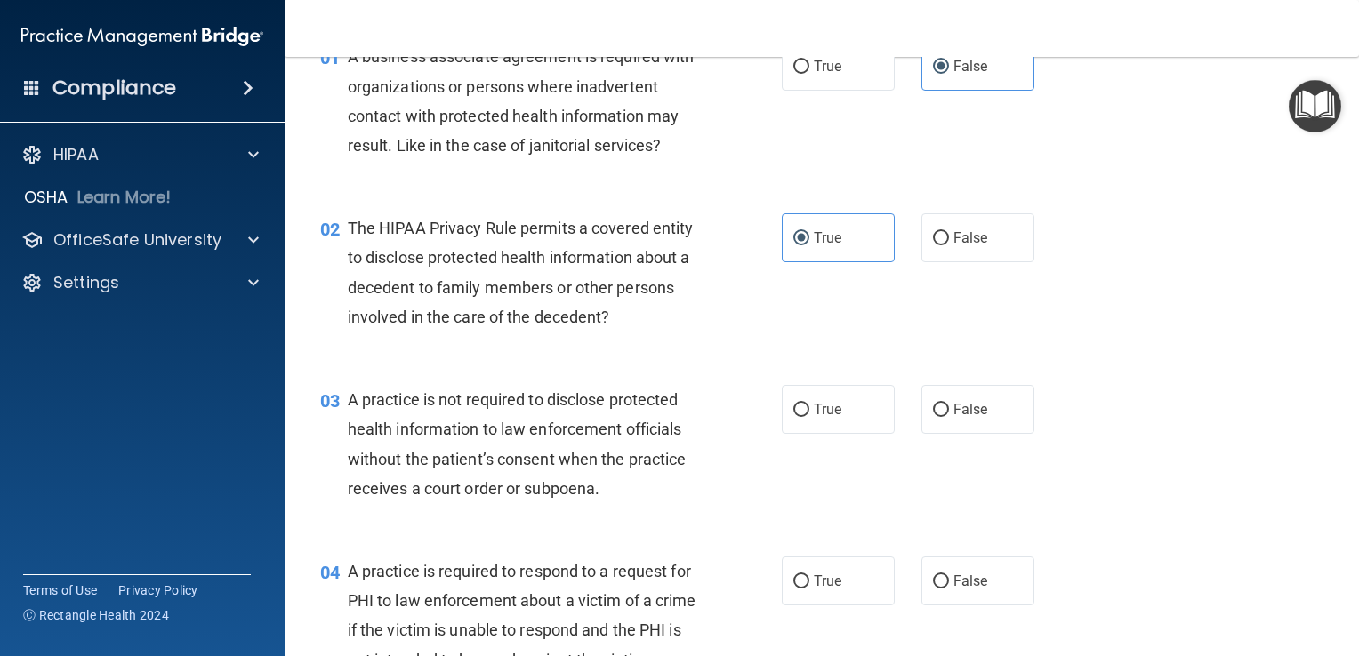
click at [890, 375] on div "03 A practice is not required to disclose protected health information to law e…" at bounding box center [822, 449] width 1030 height 172
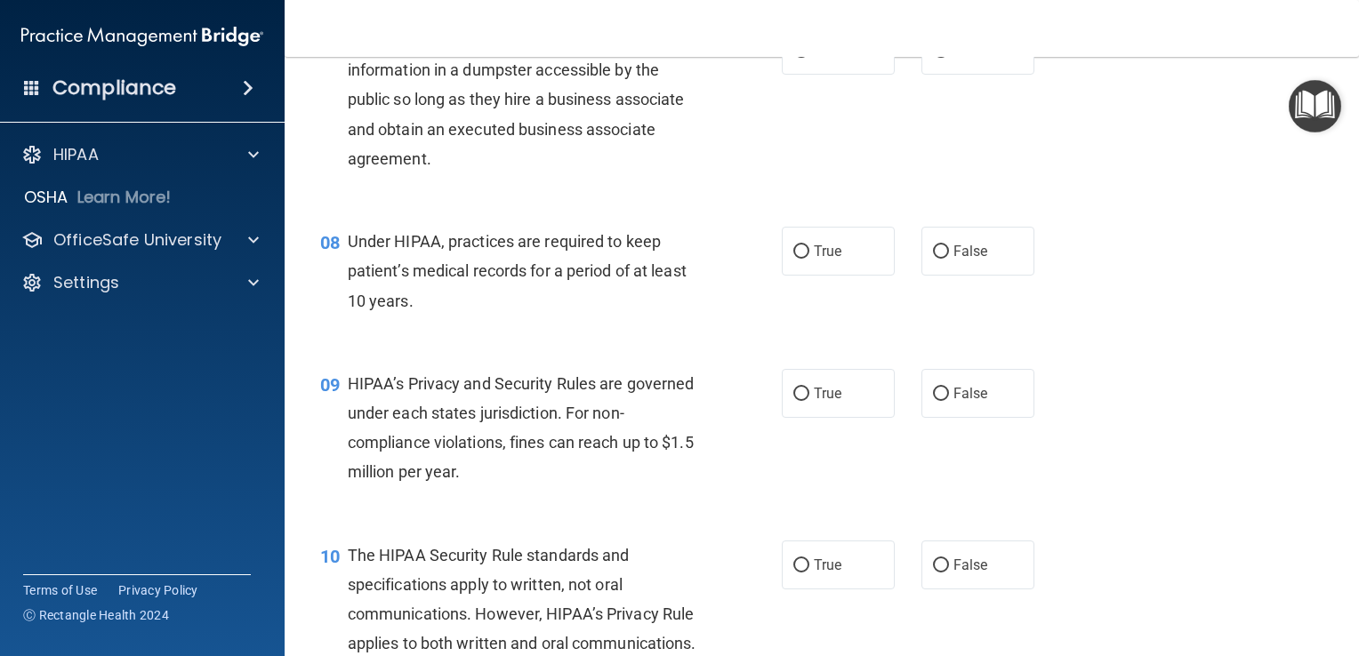
scroll to position [1059, 0]
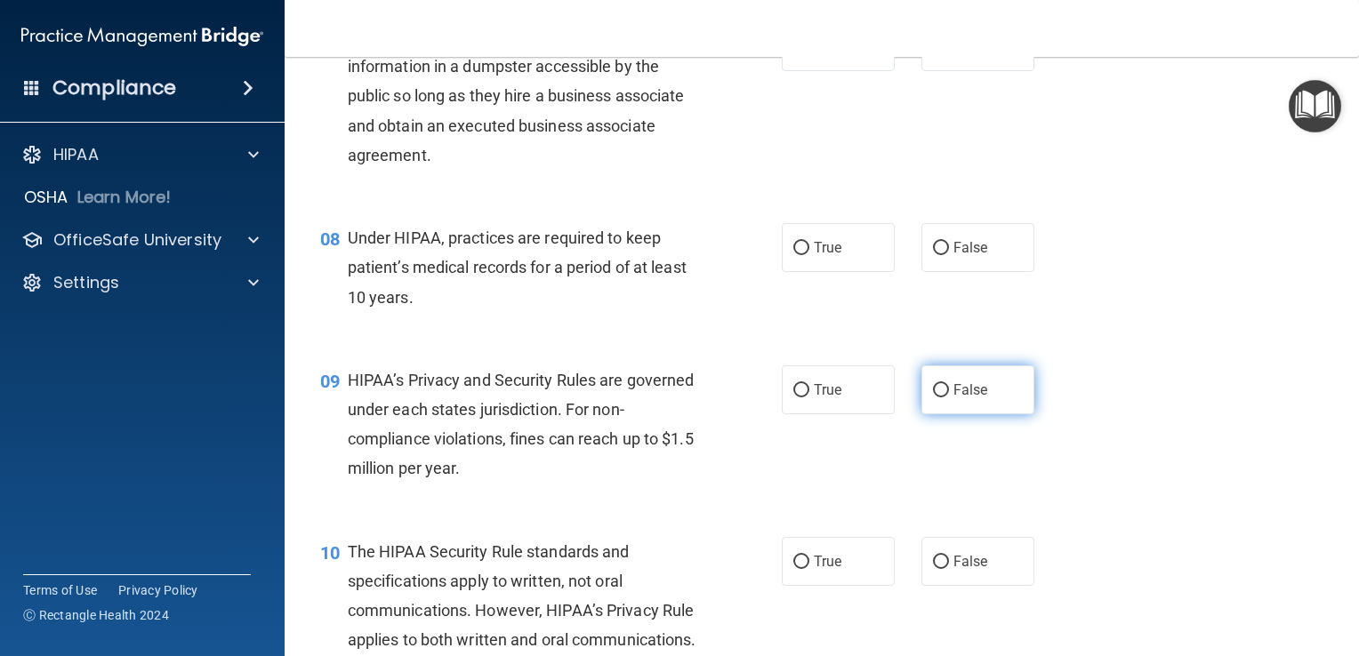
drag, startPoint x: 948, startPoint y: 422, endPoint x: 930, endPoint y: 419, distance: 18.0
click at [933, 398] on input "False" at bounding box center [941, 390] width 16 height 13
radio input "true"
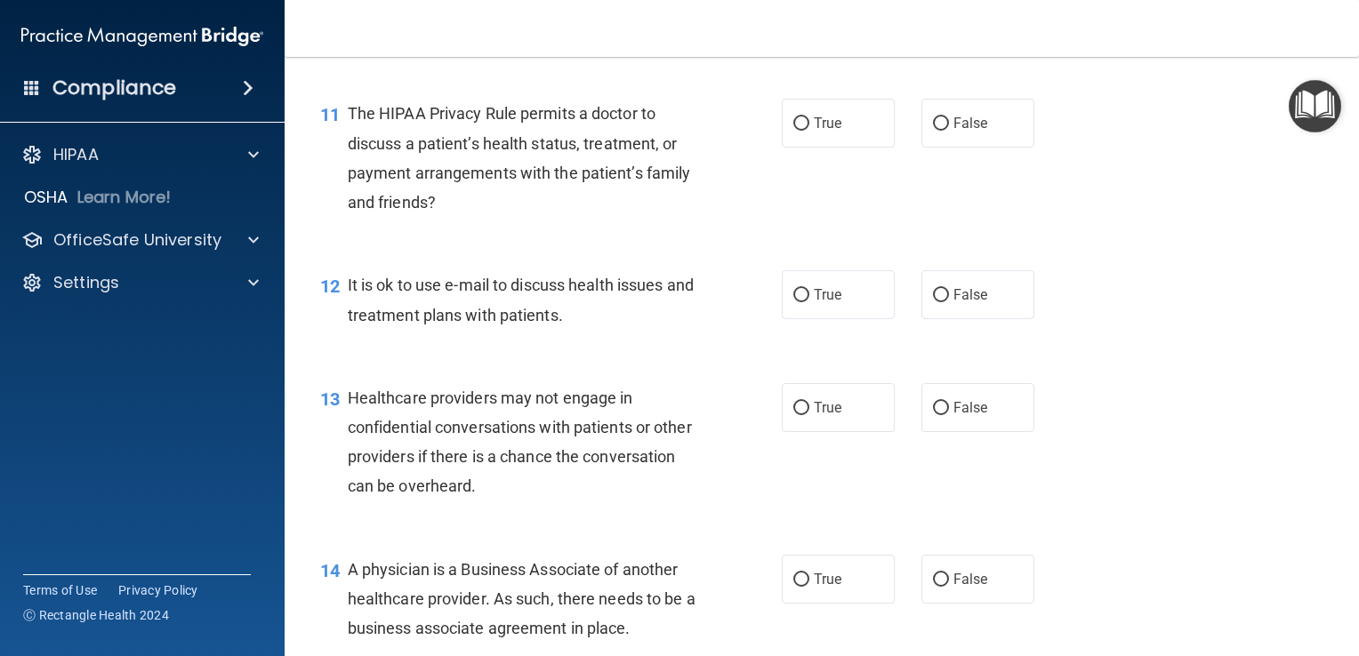
scroll to position [1683, 0]
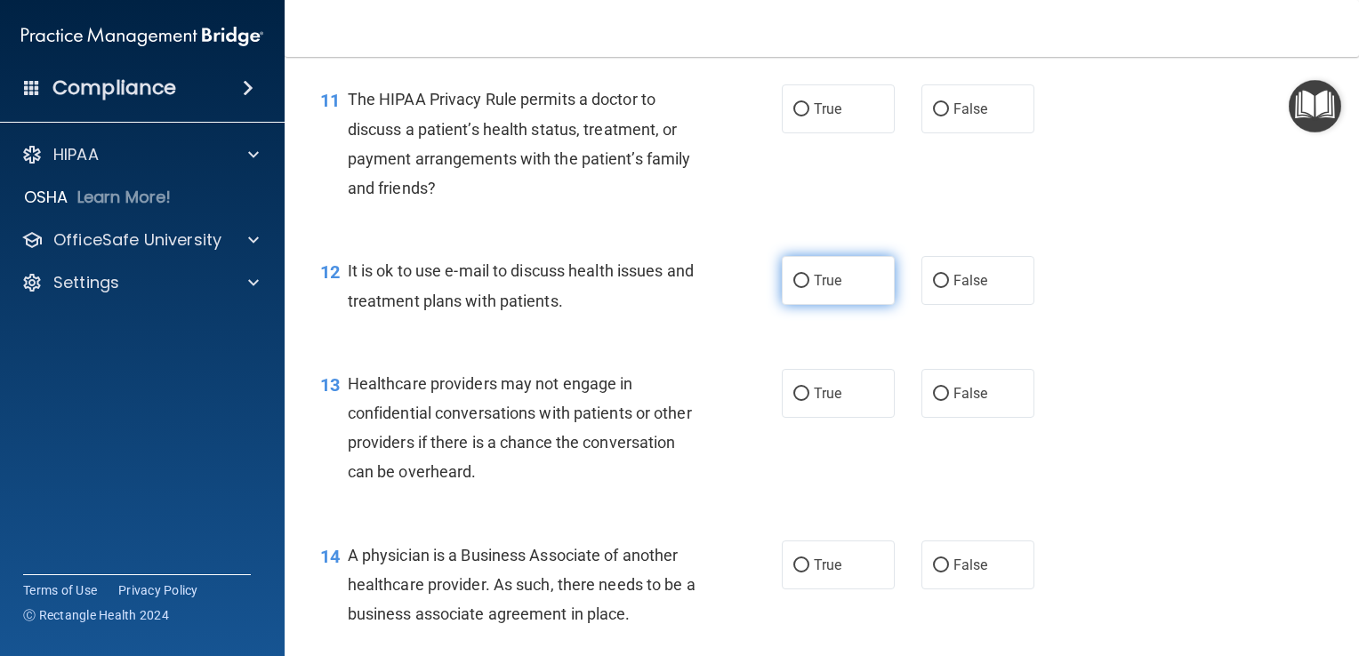
click at [822, 305] on label "True" at bounding box center [838, 280] width 113 height 49
click at [809, 288] on input "True" at bounding box center [801, 281] width 16 height 13
radio input "true"
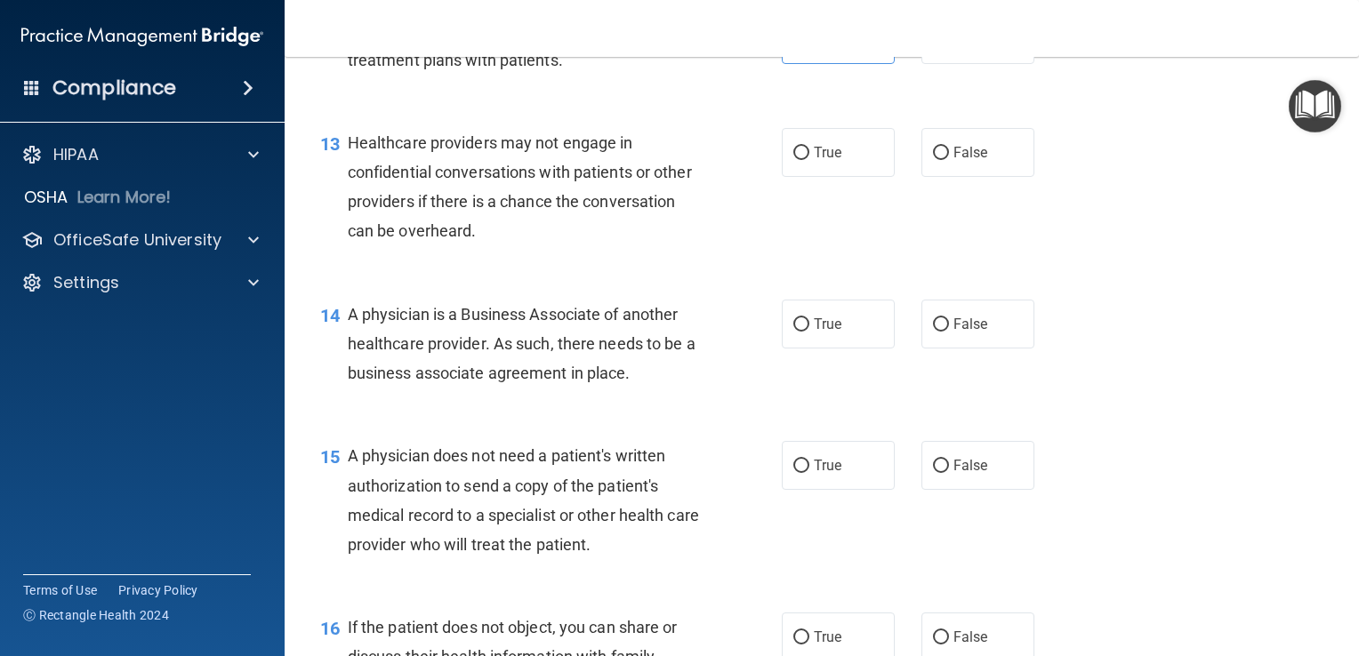
scroll to position [1925, 0]
click at [954, 160] on span "False" at bounding box center [971, 151] width 35 height 17
click at [949, 159] on input "False" at bounding box center [941, 152] width 16 height 13
radio input "true"
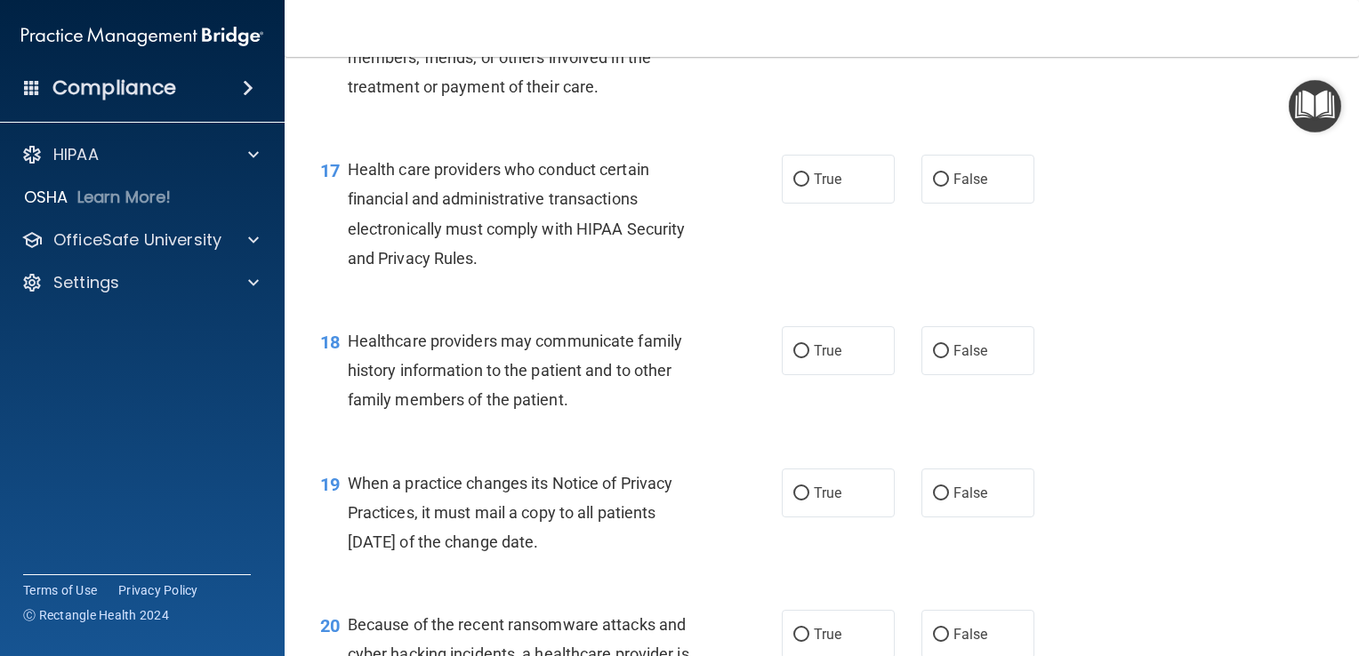
scroll to position [2553, 0]
click at [954, 360] on span "False" at bounding box center [971, 351] width 35 height 17
click at [949, 359] on input "False" at bounding box center [941, 352] width 16 height 13
radio input "true"
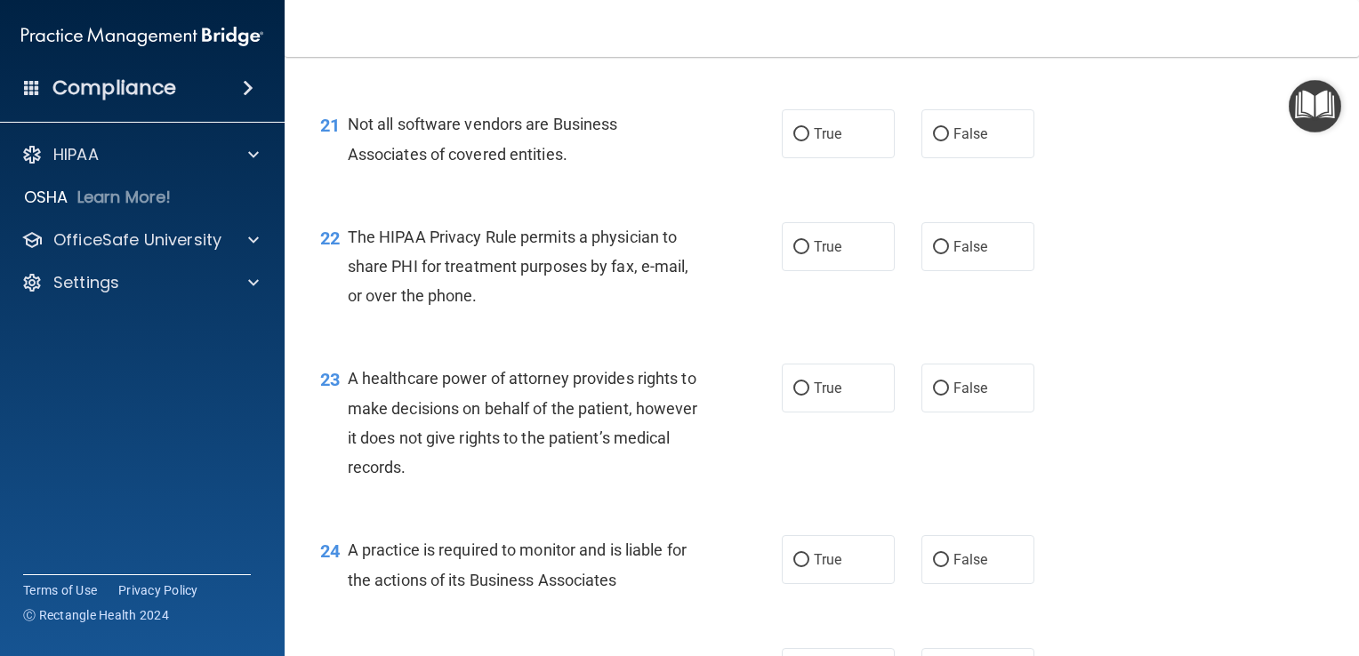
scroll to position [3256, 0]
click at [937, 396] on input "False" at bounding box center [941, 388] width 16 height 13
radio input "true"
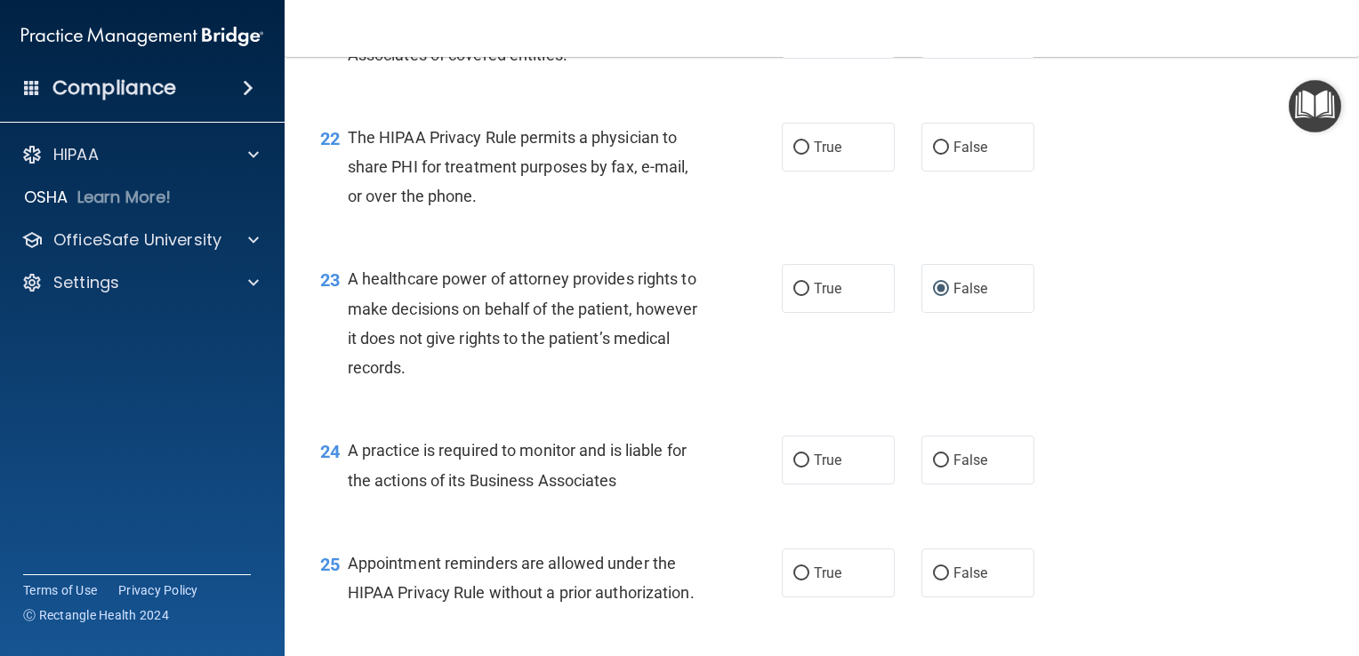
scroll to position [3359, 0]
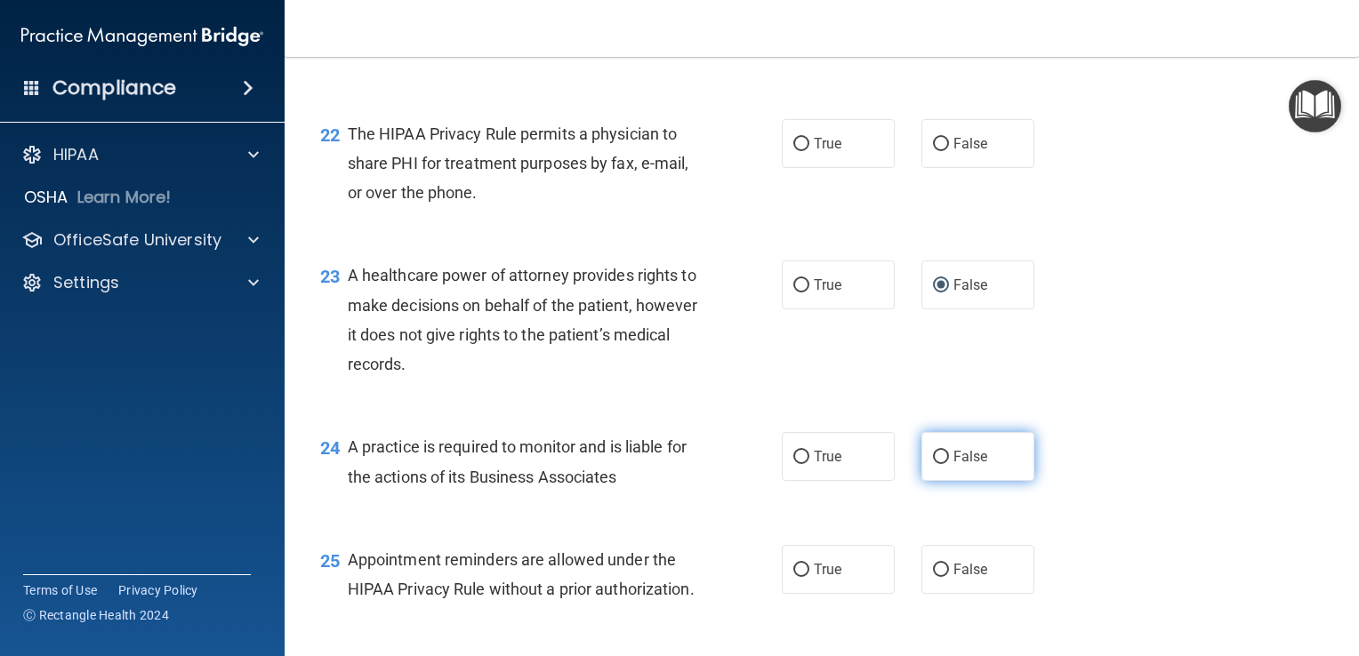
click at [941, 481] on label "False" at bounding box center [978, 456] width 113 height 49
click at [941, 464] on input "False" at bounding box center [941, 457] width 16 height 13
radio input "true"
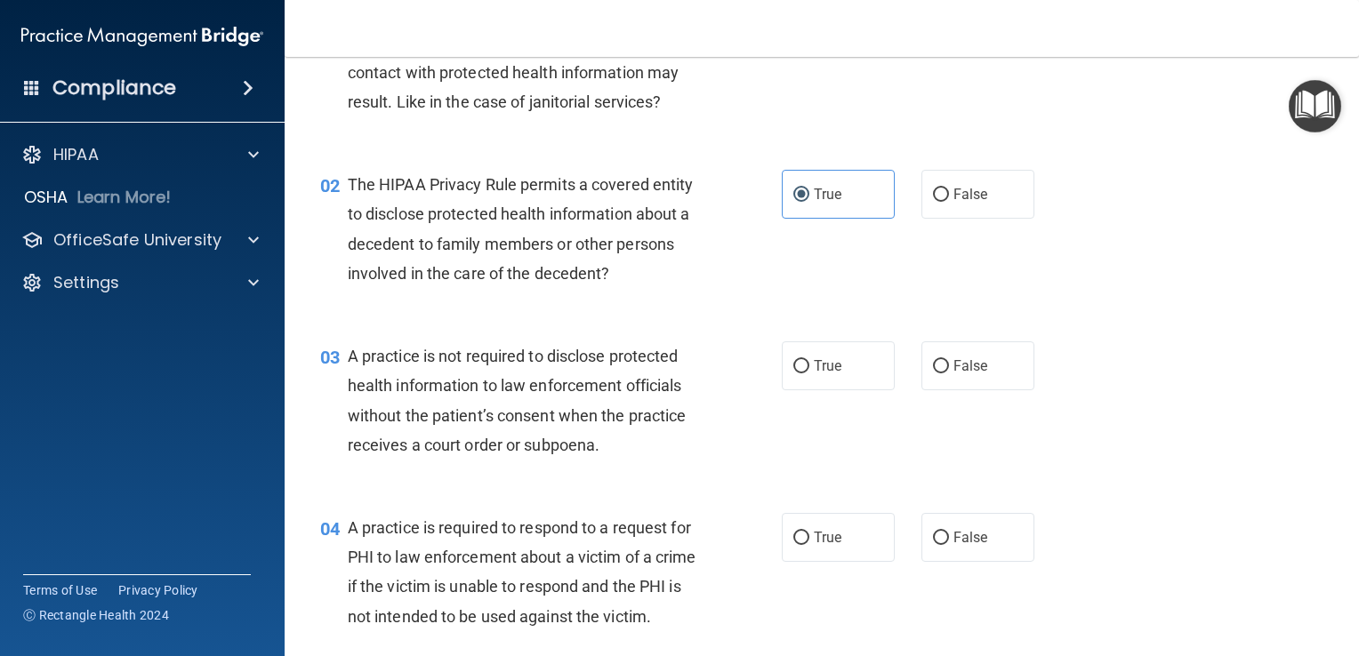
scroll to position [149, 0]
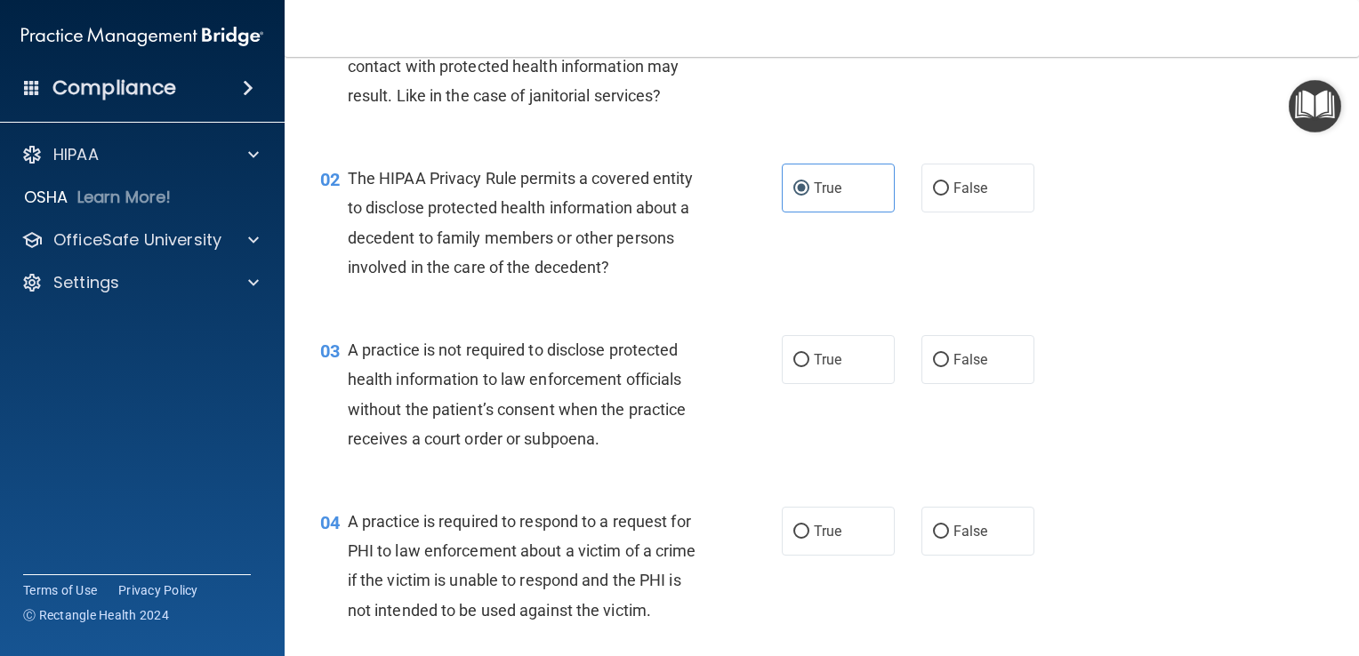
click at [985, 276] on div "02 The HIPAA Privacy Rule permits a covered entity to disclose protected health…" at bounding box center [822, 227] width 1030 height 172
click at [964, 365] on span "False" at bounding box center [971, 359] width 35 height 17
click at [949, 365] on input "False" at bounding box center [941, 360] width 16 height 13
radio input "true"
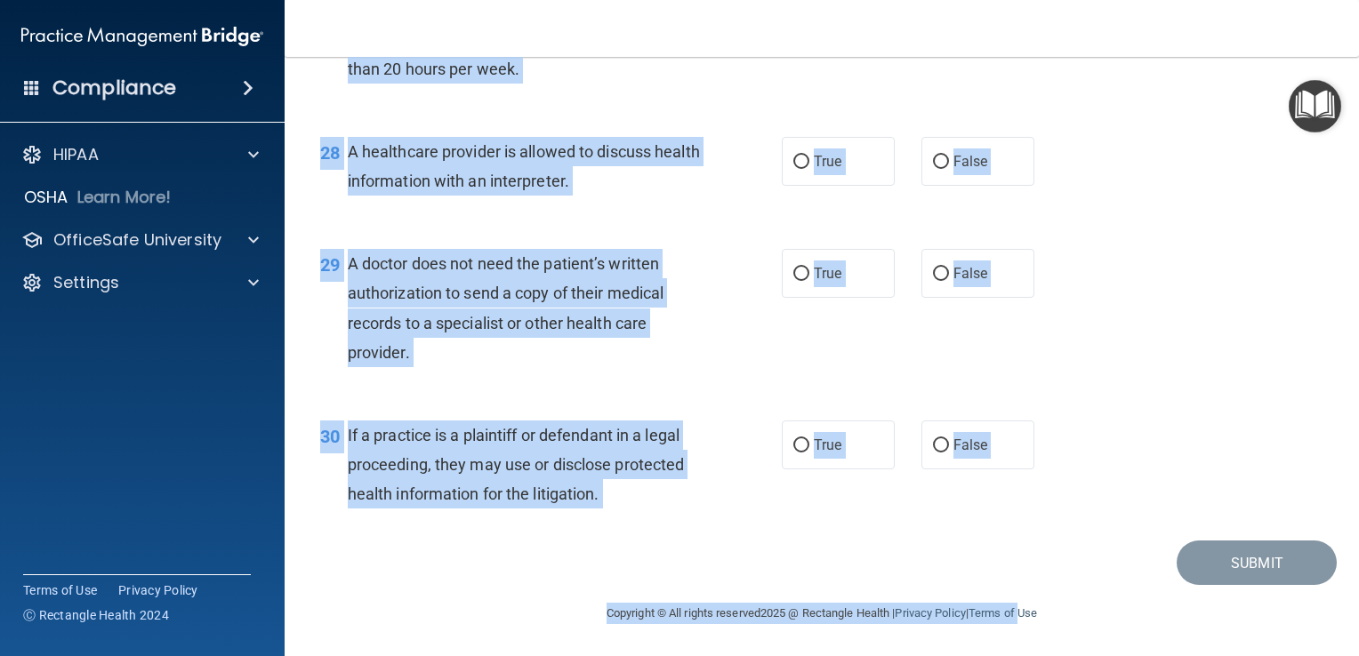
scroll to position [4281, 0]
drag, startPoint x: 321, startPoint y: 91, endPoint x: 1023, endPoint y: 702, distance: 930.6
click at [1023, 656] on html "Compliance HIPAA Documents and Policies Report an Incident Business Associates …" at bounding box center [679, 328] width 1359 height 656
copy main "The HIPAA Quiz #2 This quiz doesn’t expire until . Are you sure you want to tak…"
click at [733, 187] on div "28 A healthcare provider is allowed to discuss health information with an inter…" at bounding box center [551, 171] width 515 height 68
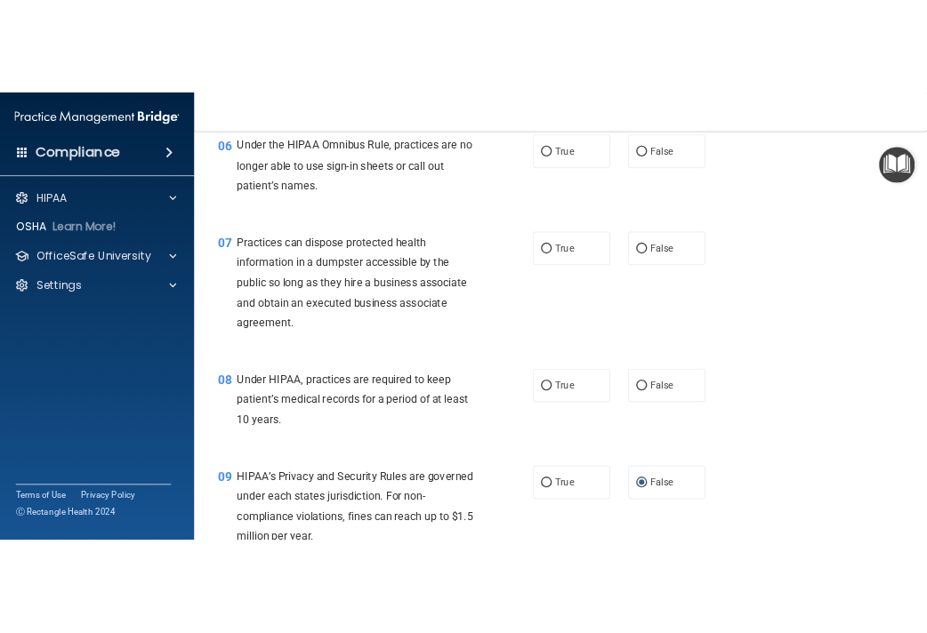
scroll to position [875, 0]
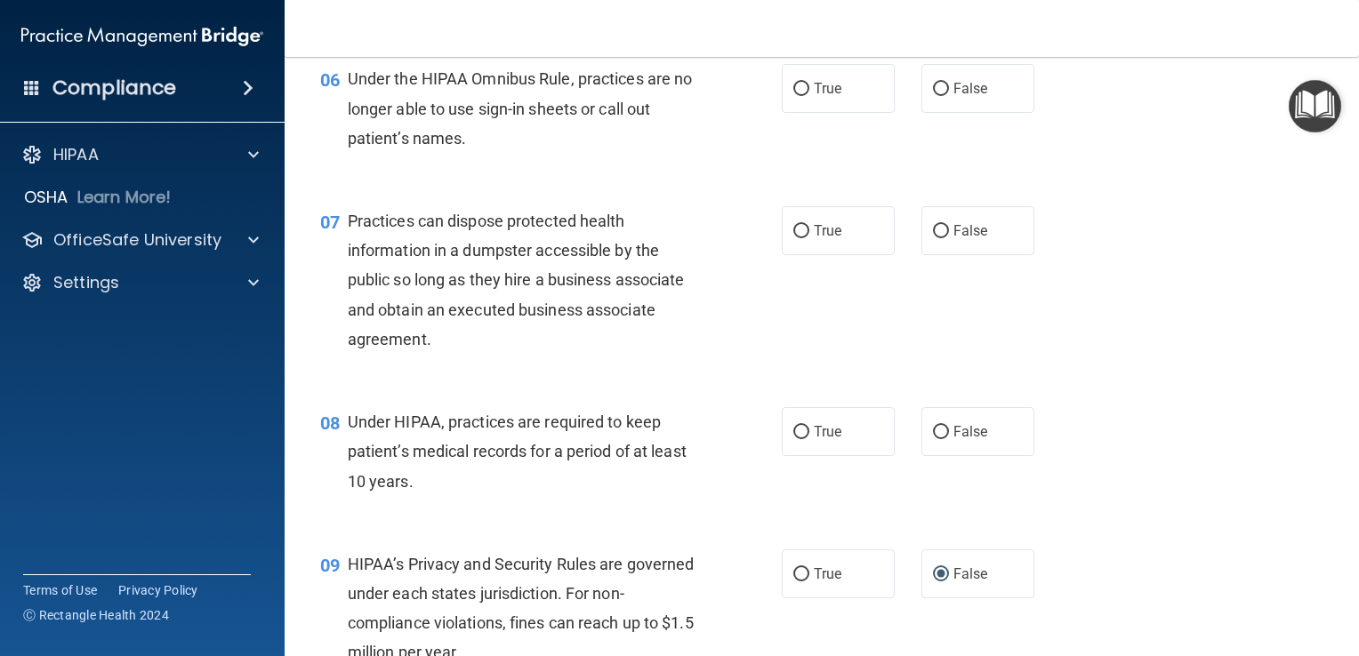
click at [1000, 180] on div "06 Under the HIPAA Omnibus Rule, practices are no longer able to use sign-in sh…" at bounding box center [822, 113] width 1030 height 142
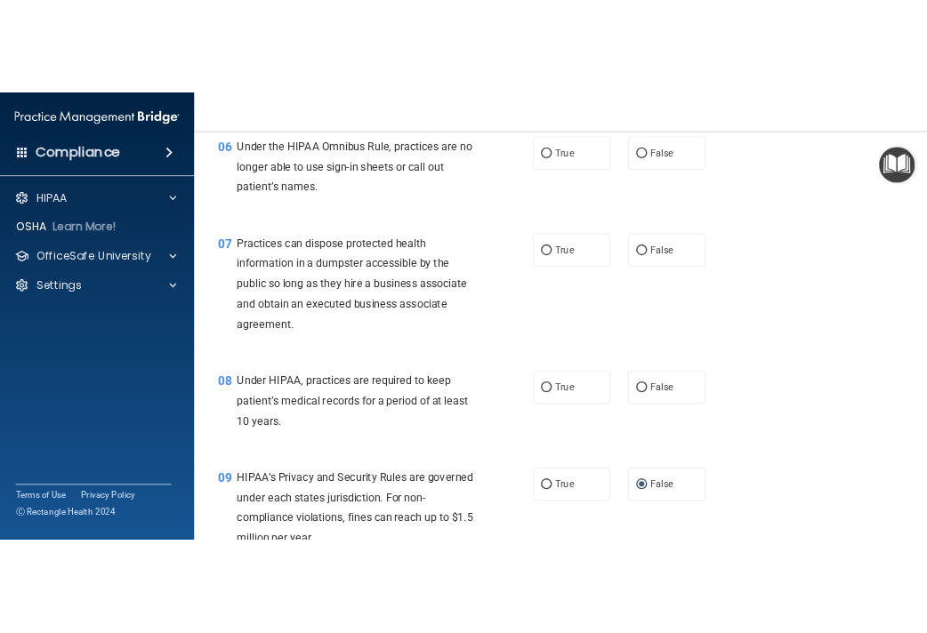
scroll to position [1201, 0]
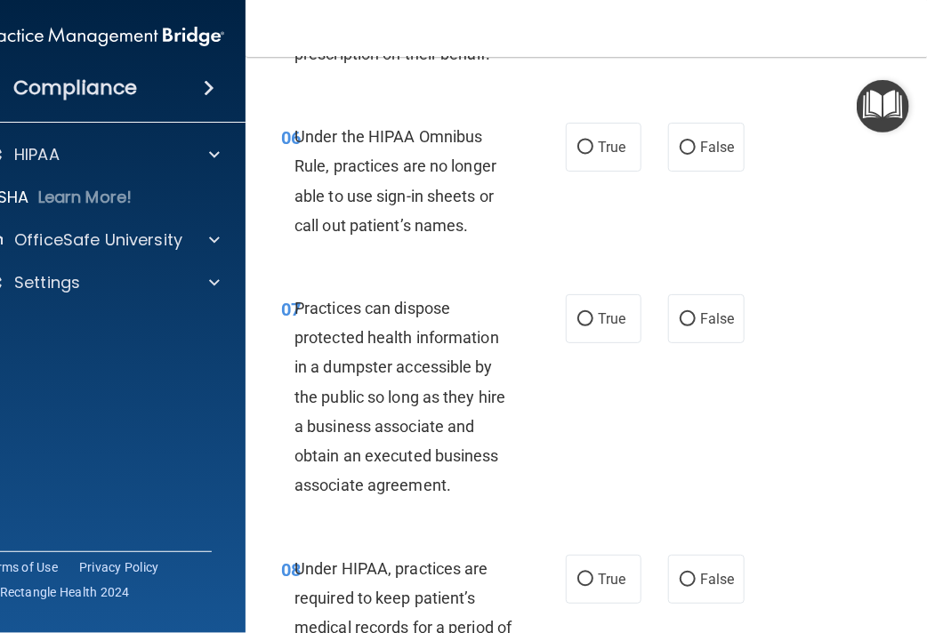
click at [325, 393] on span "Practices can dispose protected health information in a dumpster accessible by …" at bounding box center [399, 398] width 211 height 196
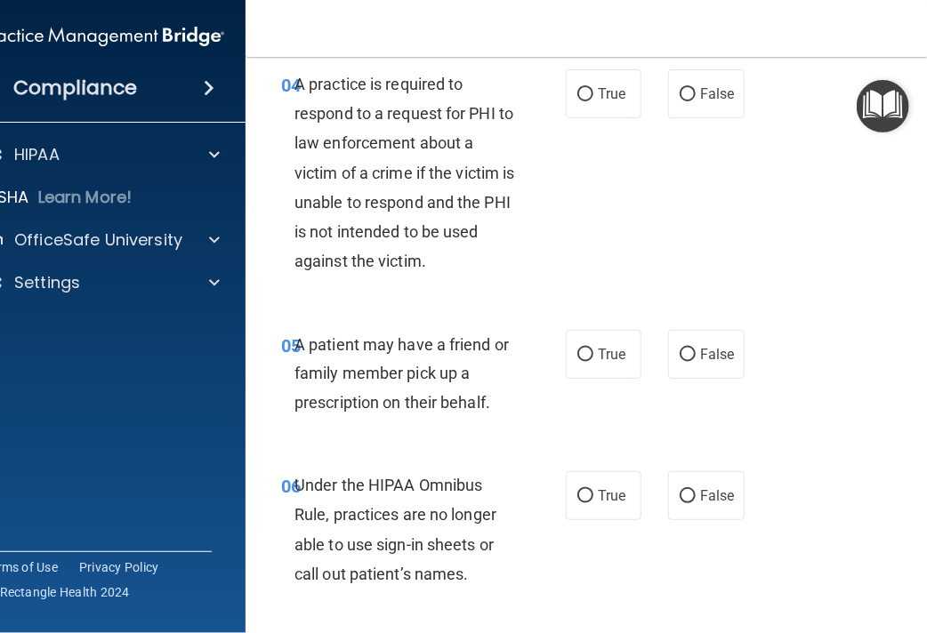
scroll to position [850, 0]
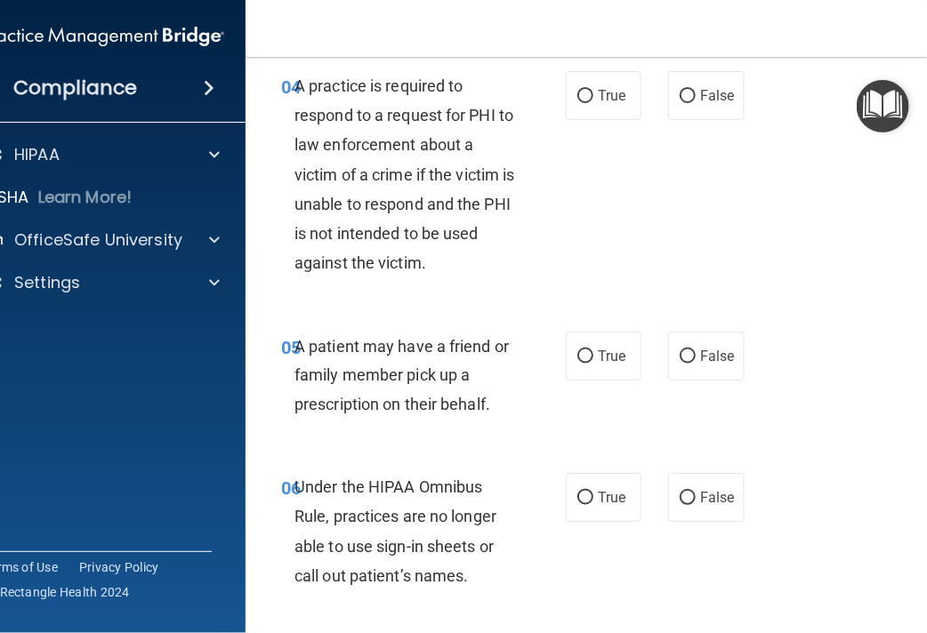
click at [281, 404] on div "05 A patient may have a friend or family member pick up a prescription on their…" at bounding box center [423, 381] width 338 height 98
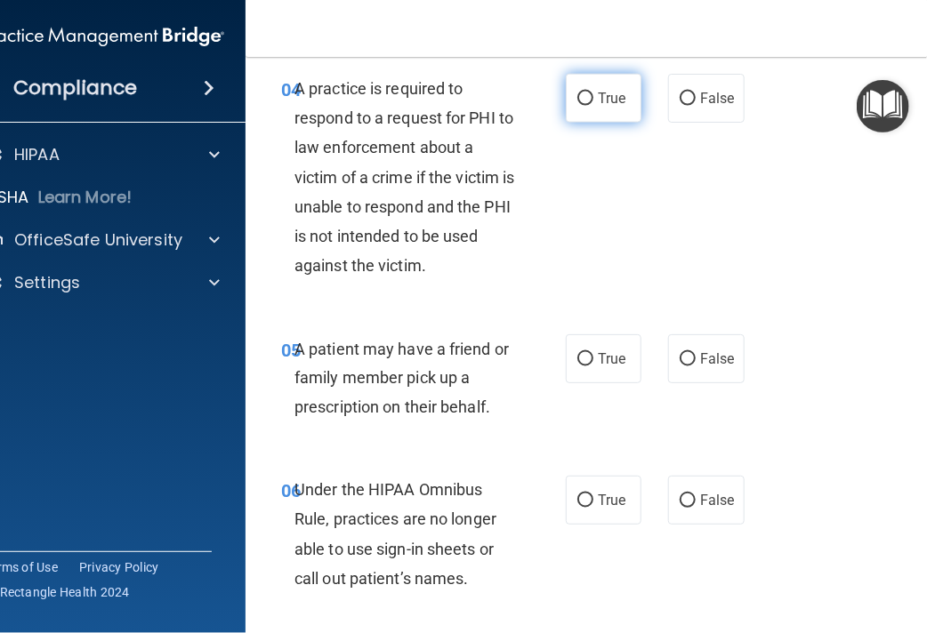
click at [599, 103] on span "True" at bounding box center [612, 98] width 28 height 17
click at [593, 103] on input "True" at bounding box center [585, 99] width 16 height 13
radio input "true"
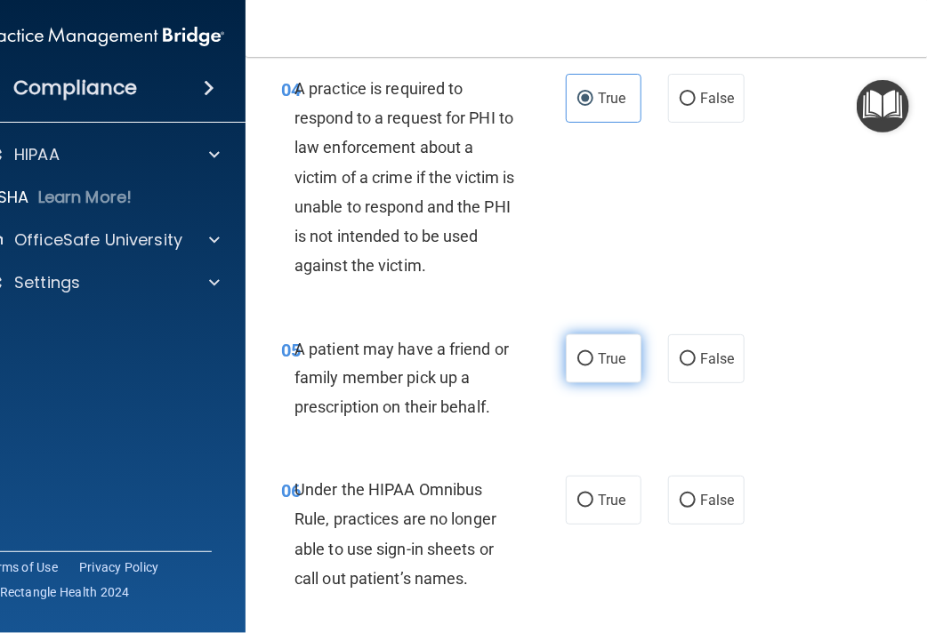
click at [587, 348] on label "True" at bounding box center [604, 358] width 76 height 49
click at [587, 353] on input "True" at bounding box center [585, 359] width 16 height 13
radio input "true"
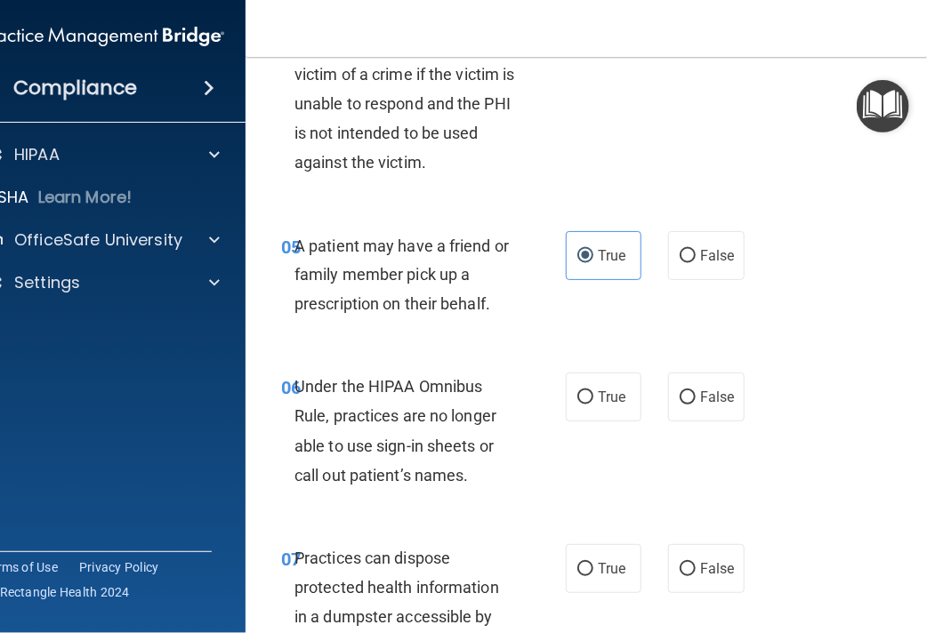
scroll to position [958, 0]
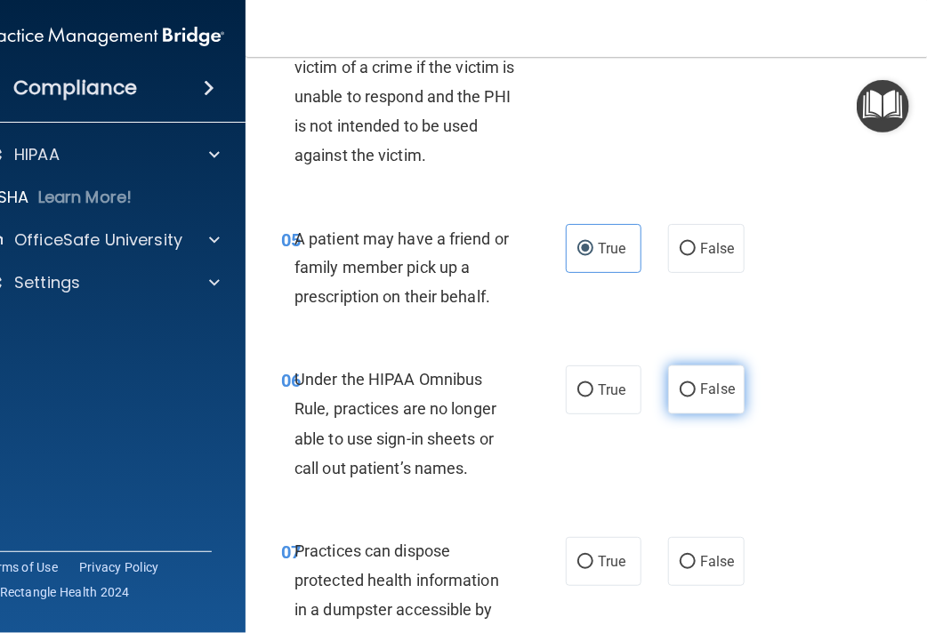
click at [705, 388] on span "False" at bounding box center [717, 390] width 35 height 17
click at [696, 388] on input "False" at bounding box center [688, 390] width 16 height 13
radio input "true"
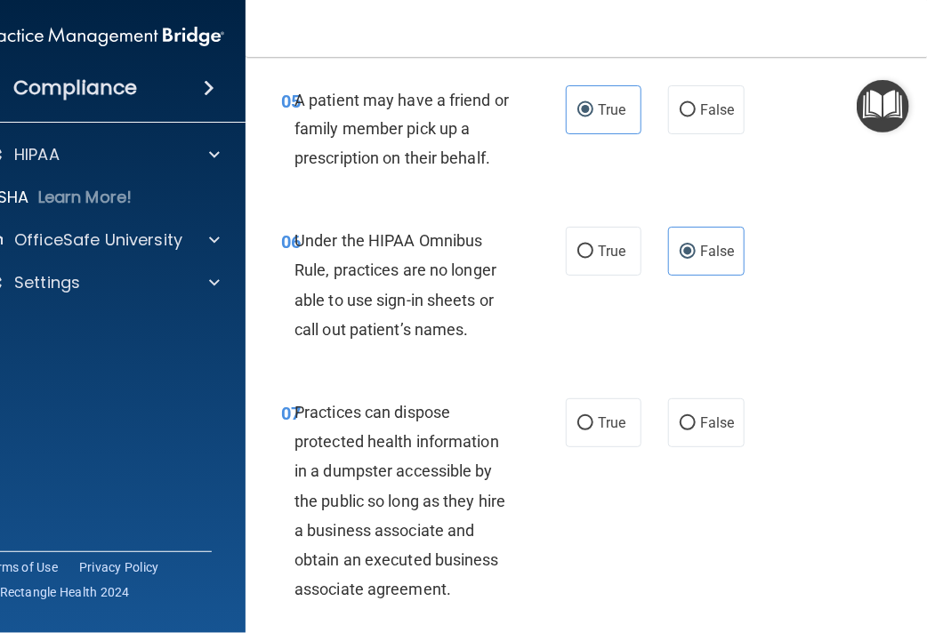
scroll to position [1098, 0]
click at [708, 410] on label "False" at bounding box center [706, 422] width 76 height 49
click at [696, 416] on input "False" at bounding box center [688, 422] width 16 height 13
radio input "true"
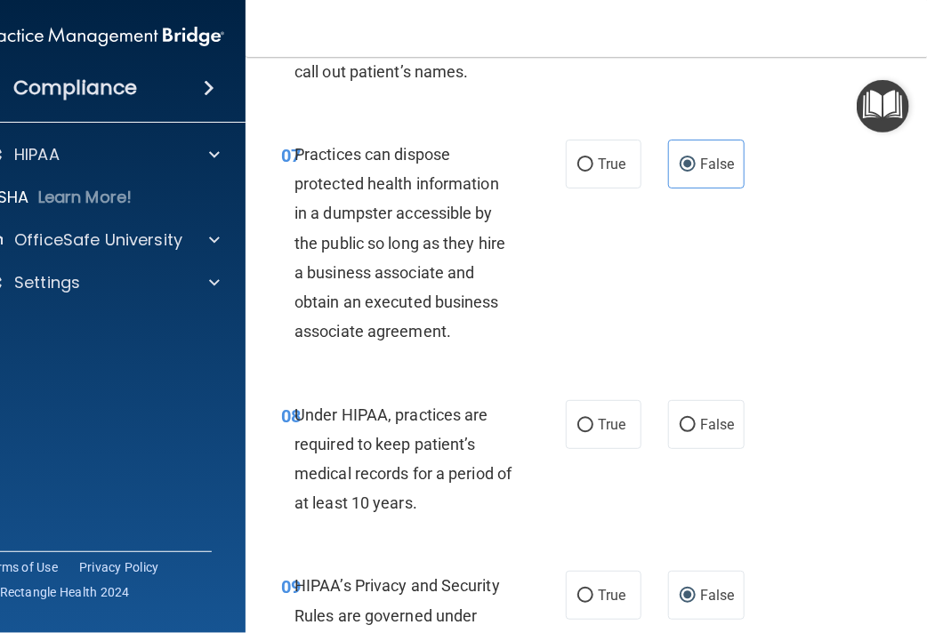
scroll to position [1356, 0]
click at [700, 429] on span "False" at bounding box center [717, 424] width 35 height 17
click at [696, 429] on input "False" at bounding box center [688, 425] width 16 height 13
radio input "true"
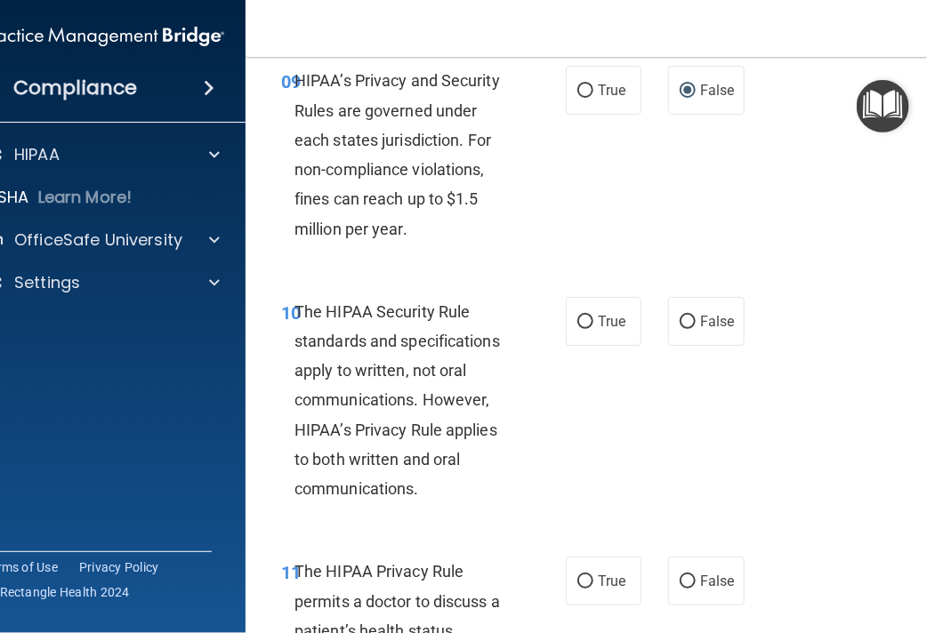
scroll to position [1863, 0]
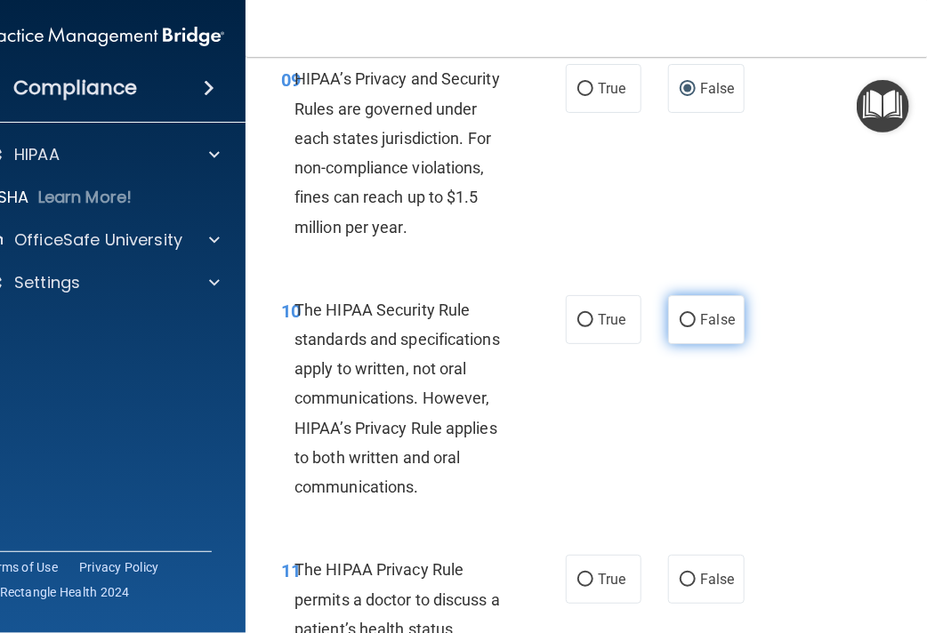
click at [712, 316] on span "False" at bounding box center [717, 319] width 35 height 17
click at [696, 316] on input "False" at bounding box center [688, 320] width 16 height 13
radio input "true"
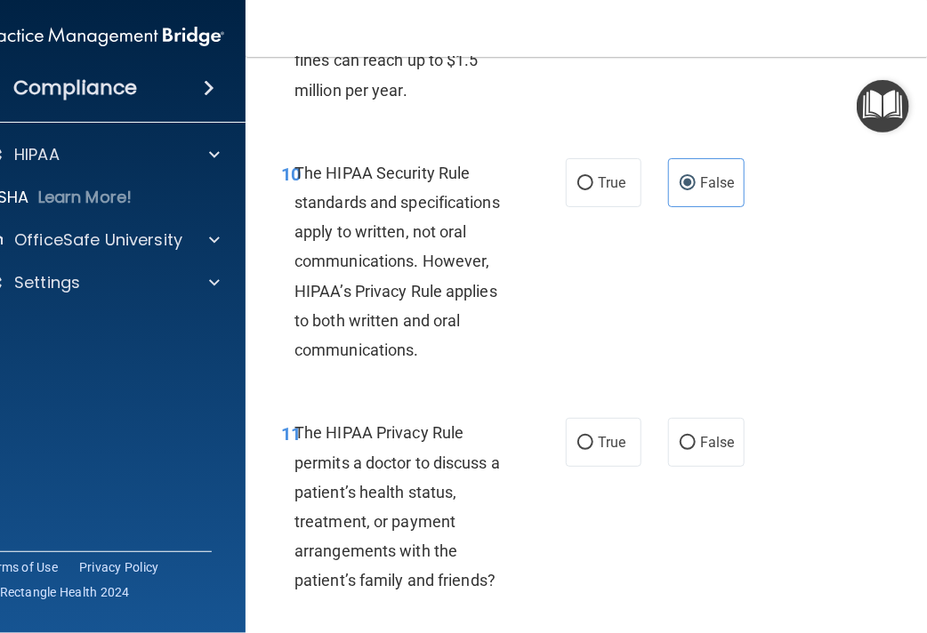
scroll to position [2000, 0]
click at [612, 445] on span "True" at bounding box center [612, 442] width 28 height 17
click at [593, 445] on input "True" at bounding box center [585, 443] width 16 height 13
radio input "true"
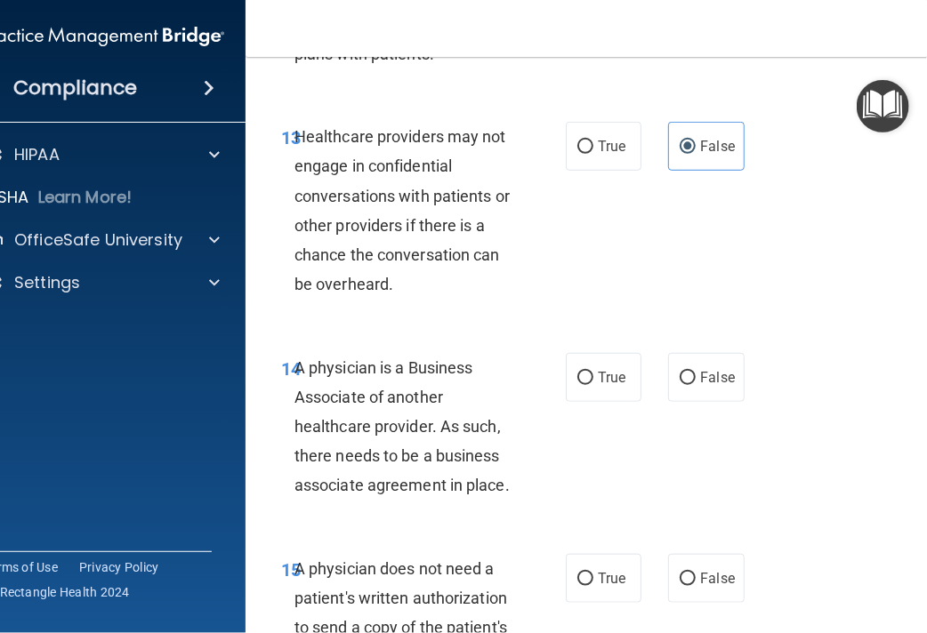
scroll to position [2669, 0]
click at [624, 370] on label "True" at bounding box center [604, 377] width 76 height 49
click at [593, 372] on input "True" at bounding box center [585, 378] width 16 height 13
radio input "true"
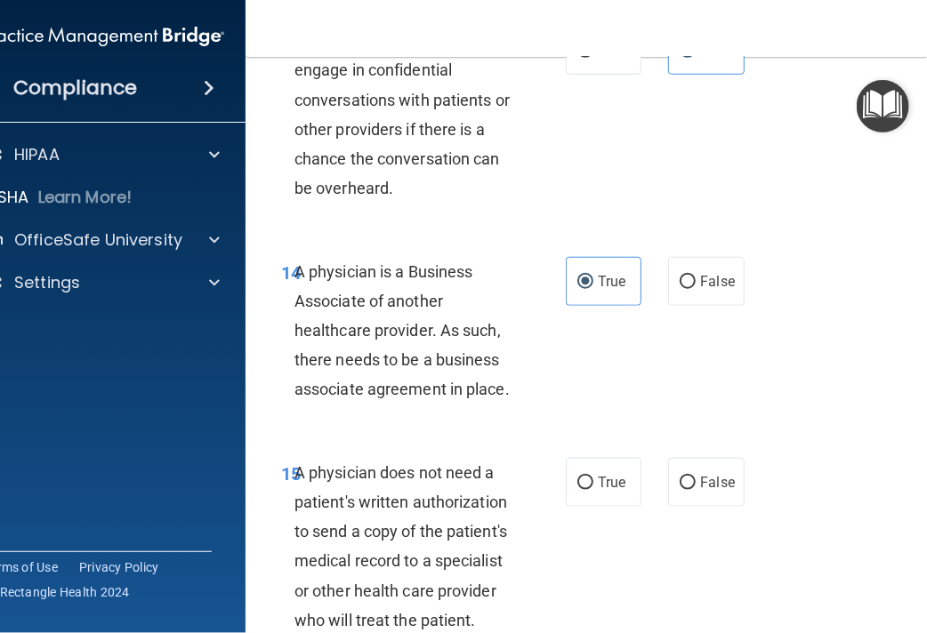
scroll to position [2765, 0]
click at [606, 474] on span "True" at bounding box center [612, 482] width 28 height 17
click at [593, 477] on input "True" at bounding box center [585, 483] width 16 height 13
radio input "true"
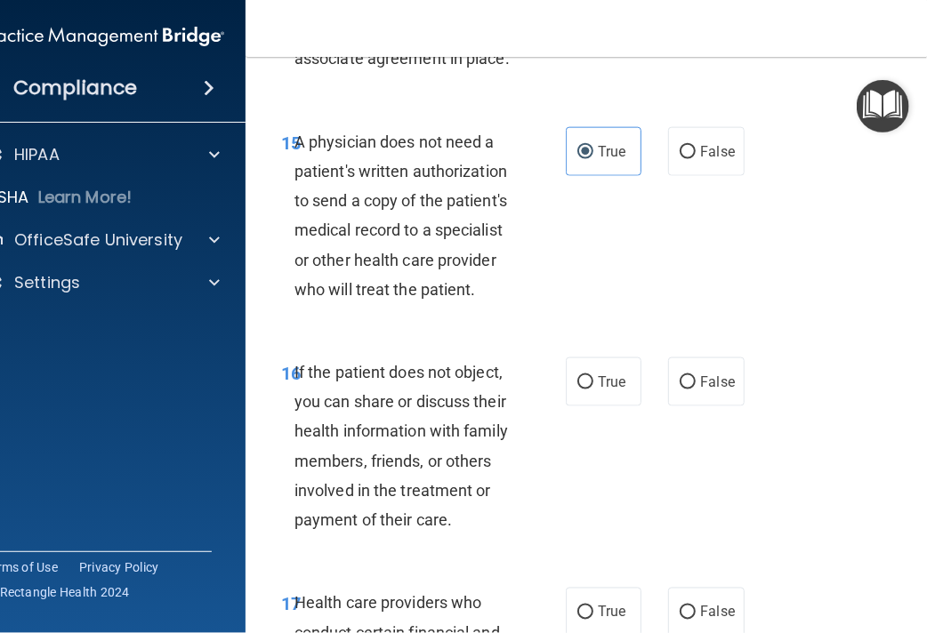
scroll to position [3096, 0]
click at [598, 379] on span "True" at bounding box center [612, 382] width 28 height 17
click at [591, 379] on input "True" at bounding box center [585, 382] width 16 height 13
radio input "true"
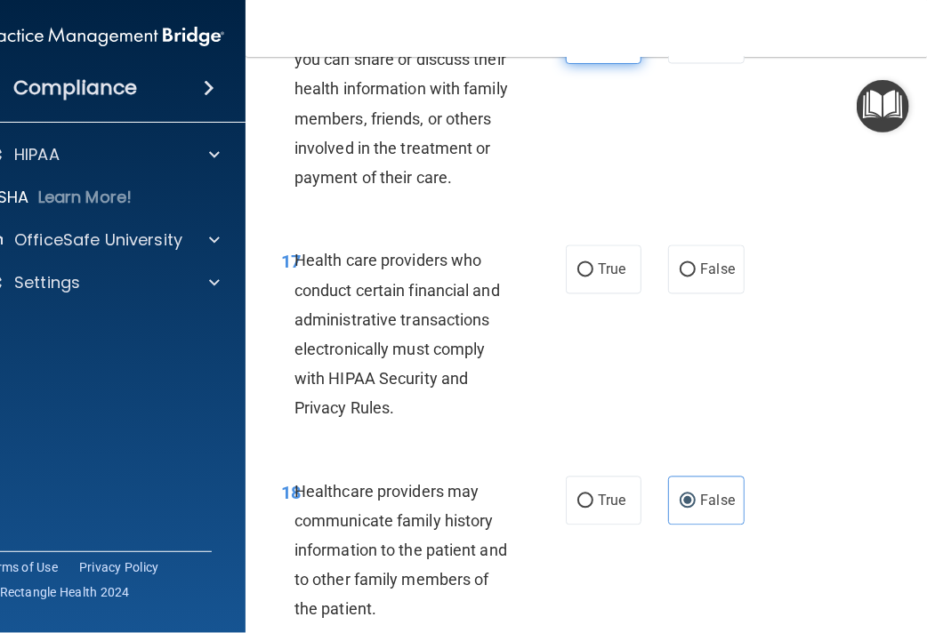
scroll to position [3451, 0]
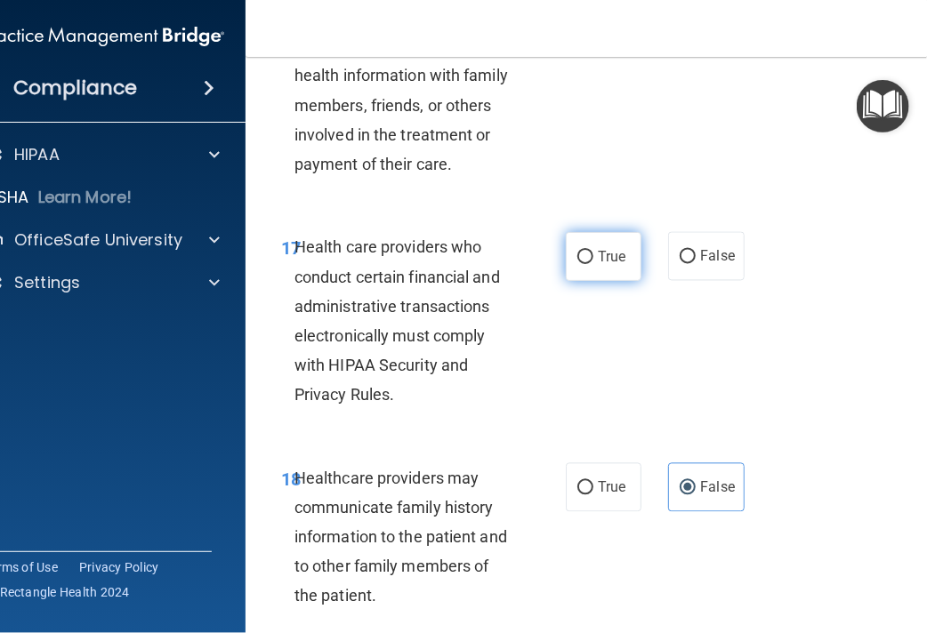
click at [598, 256] on span "True" at bounding box center [612, 256] width 28 height 17
click at [591, 256] on input "True" at bounding box center [585, 257] width 16 height 13
radio input "true"
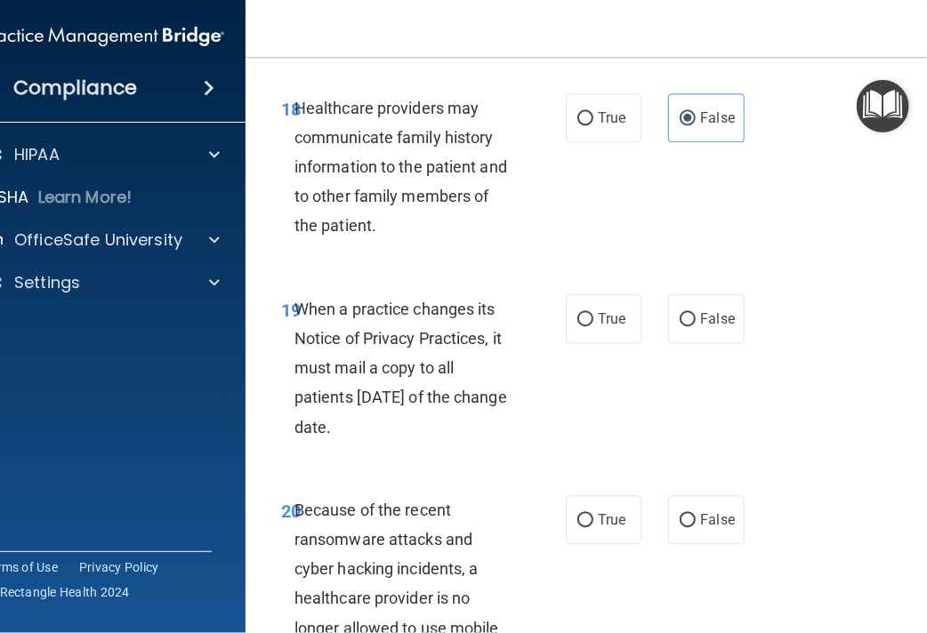
scroll to position [3836, 0]
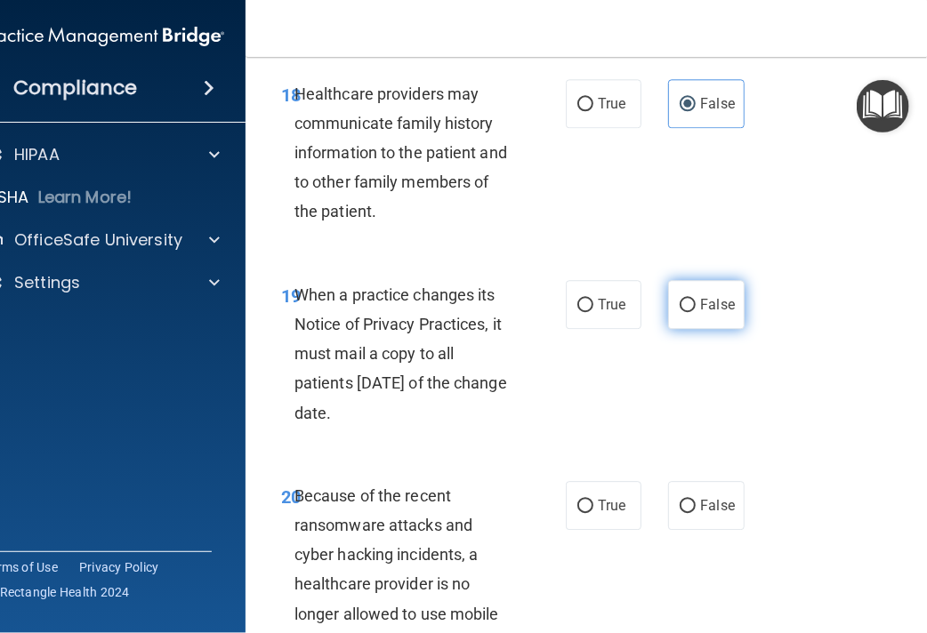
click at [700, 307] on span "False" at bounding box center [717, 304] width 35 height 17
click at [694, 307] on input "False" at bounding box center [688, 305] width 16 height 13
radio input "true"
click at [700, 503] on span "False" at bounding box center [717, 505] width 35 height 17
click at [696, 503] on input "False" at bounding box center [688, 506] width 16 height 13
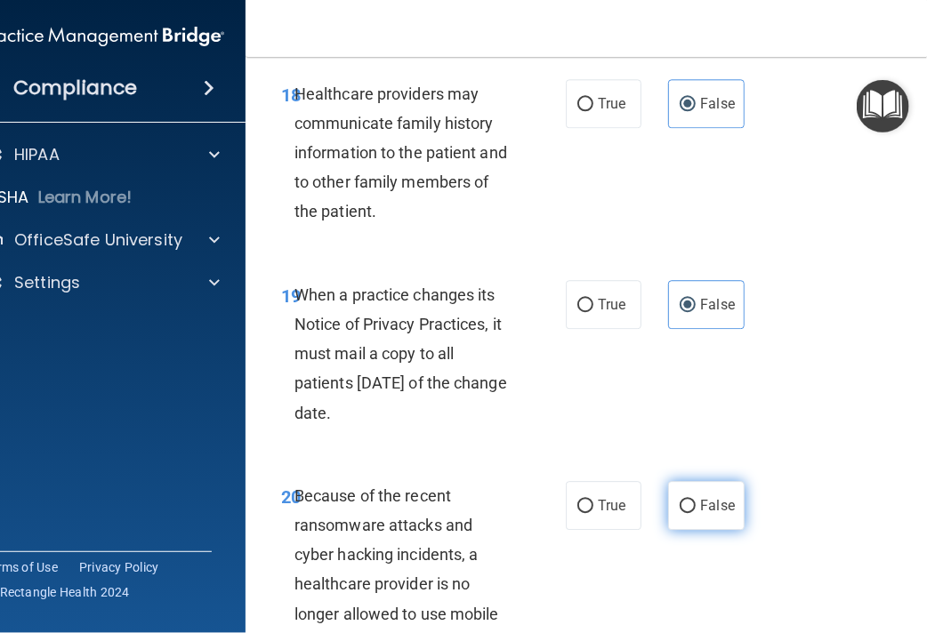
radio input "true"
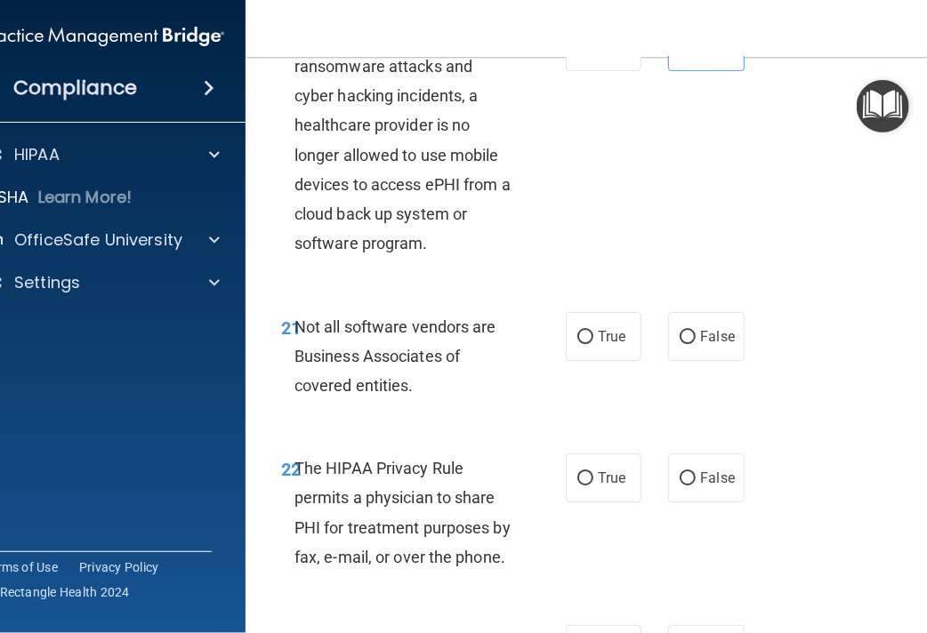
scroll to position [4295, 0]
click at [721, 340] on span "False" at bounding box center [717, 335] width 35 height 17
click at [696, 340] on input "False" at bounding box center [688, 336] width 16 height 13
radio input "true"
click at [595, 487] on label "True" at bounding box center [604, 477] width 76 height 49
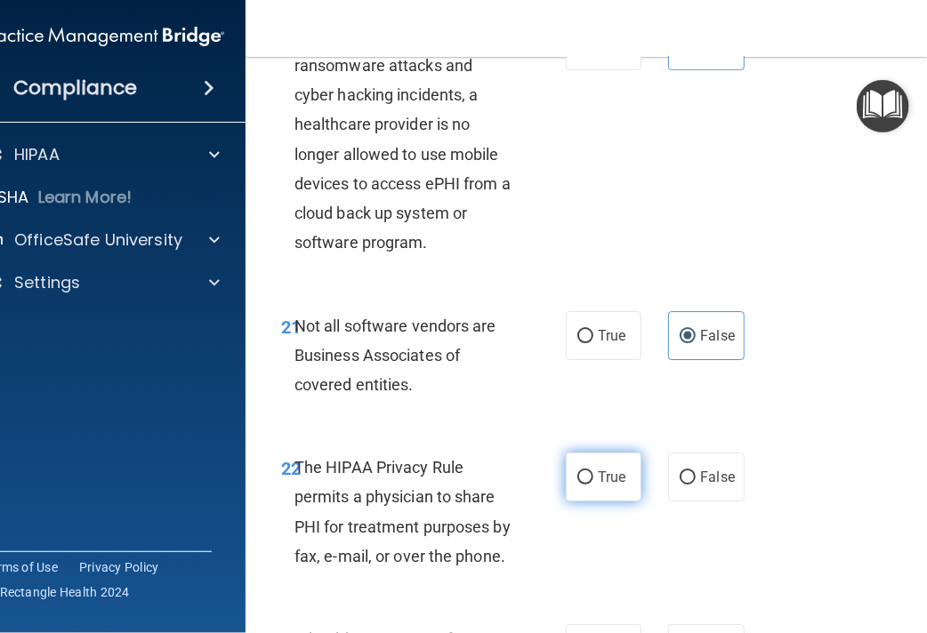
click at [593, 485] on input "True" at bounding box center [585, 477] width 16 height 13
radio input "true"
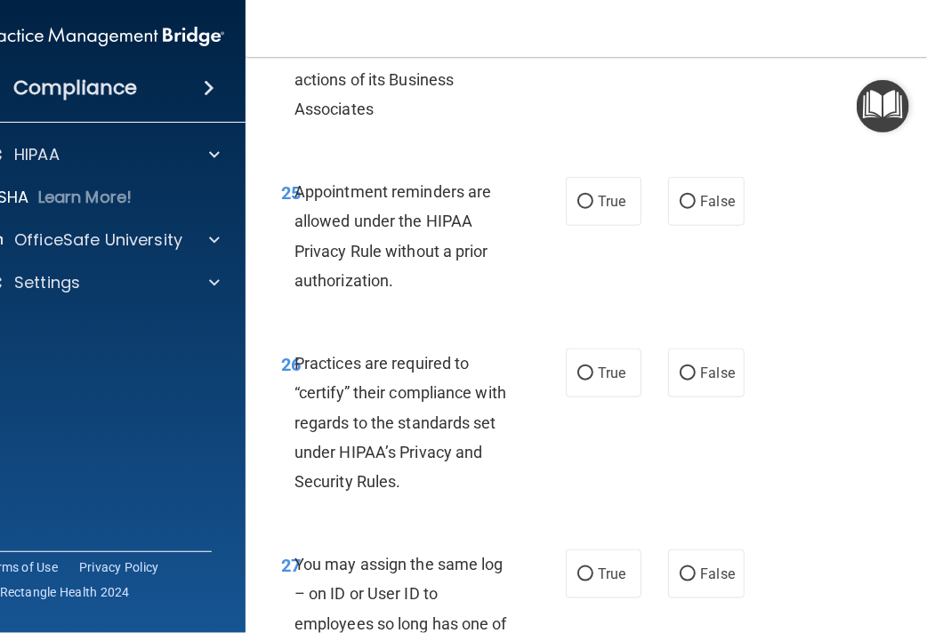
scroll to position [5157, 0]
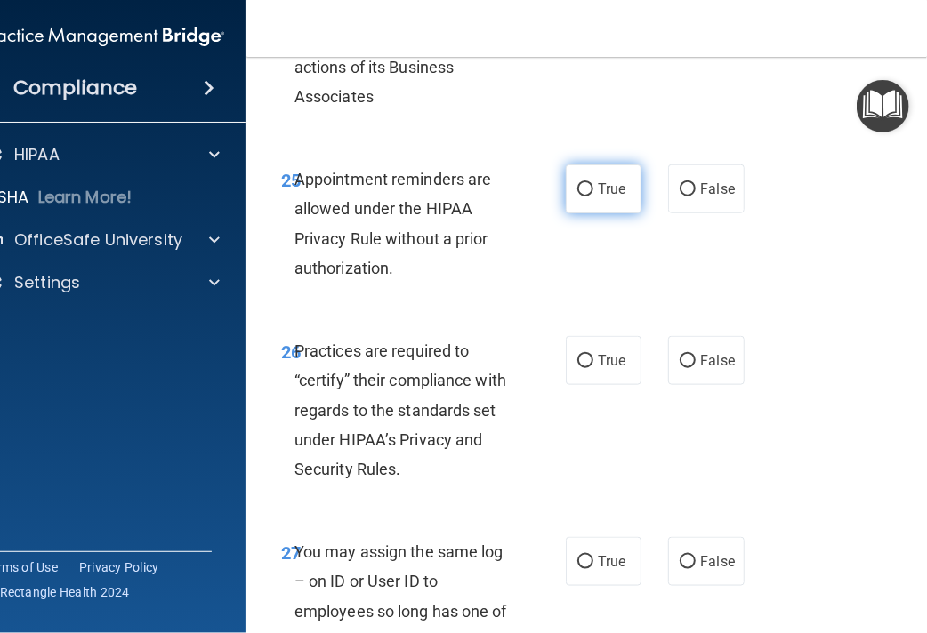
click at [577, 188] on input "True" at bounding box center [585, 189] width 16 height 13
radio input "true"
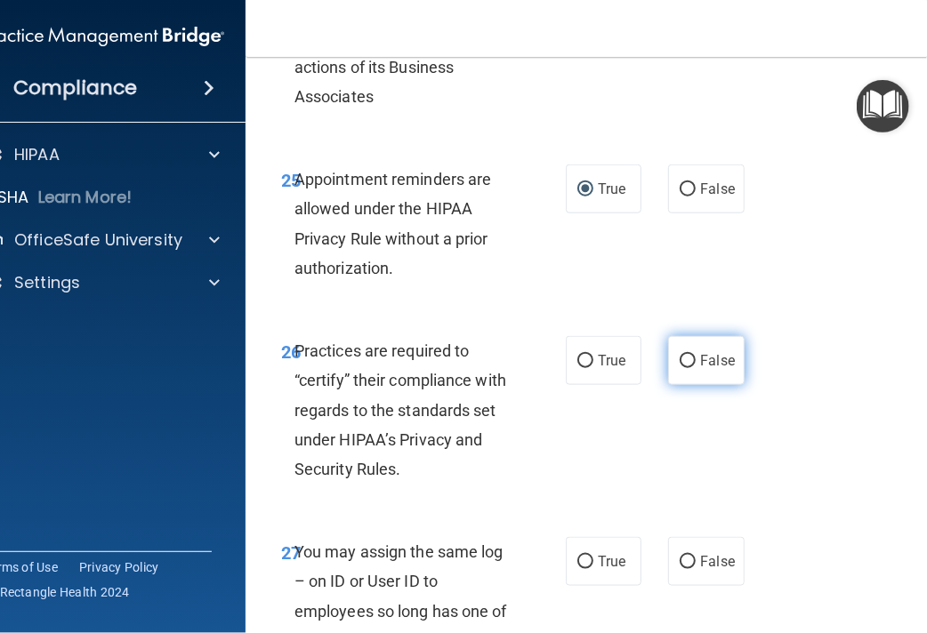
click at [709, 364] on span "False" at bounding box center [717, 360] width 35 height 17
click at [696, 364] on input "False" at bounding box center [688, 361] width 16 height 13
radio input "true"
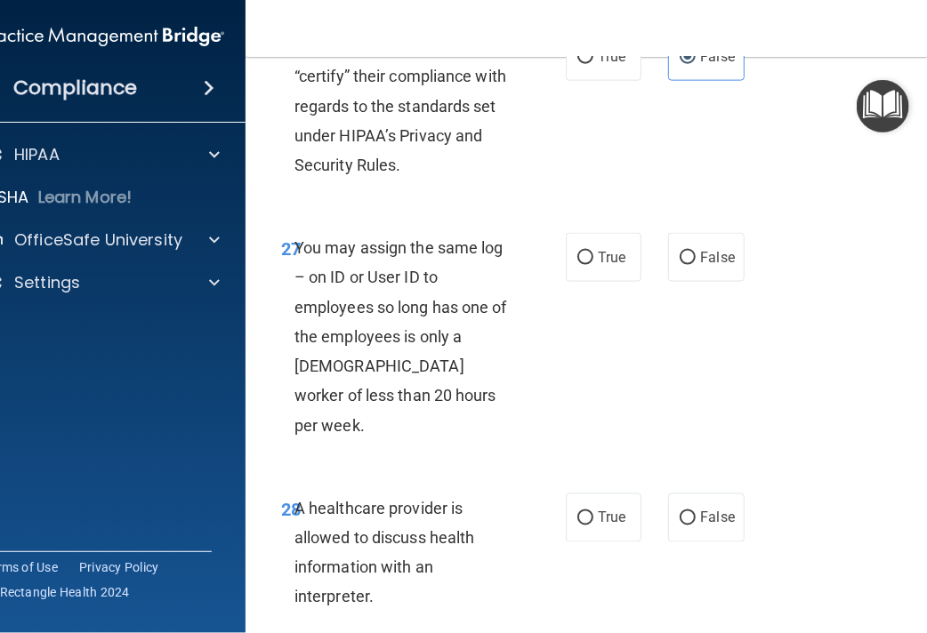
scroll to position [5465, 0]
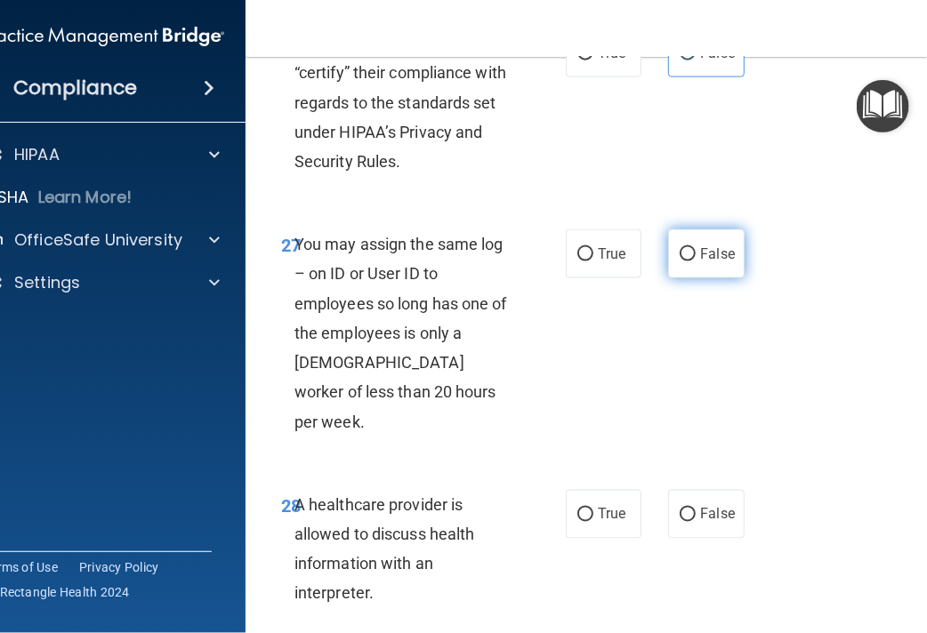
click at [708, 247] on span "False" at bounding box center [717, 254] width 35 height 17
click at [696, 248] on input "False" at bounding box center [688, 254] width 16 height 13
radio input "true"
click at [598, 506] on span "True" at bounding box center [612, 514] width 28 height 17
click at [593, 509] on input "True" at bounding box center [585, 515] width 16 height 13
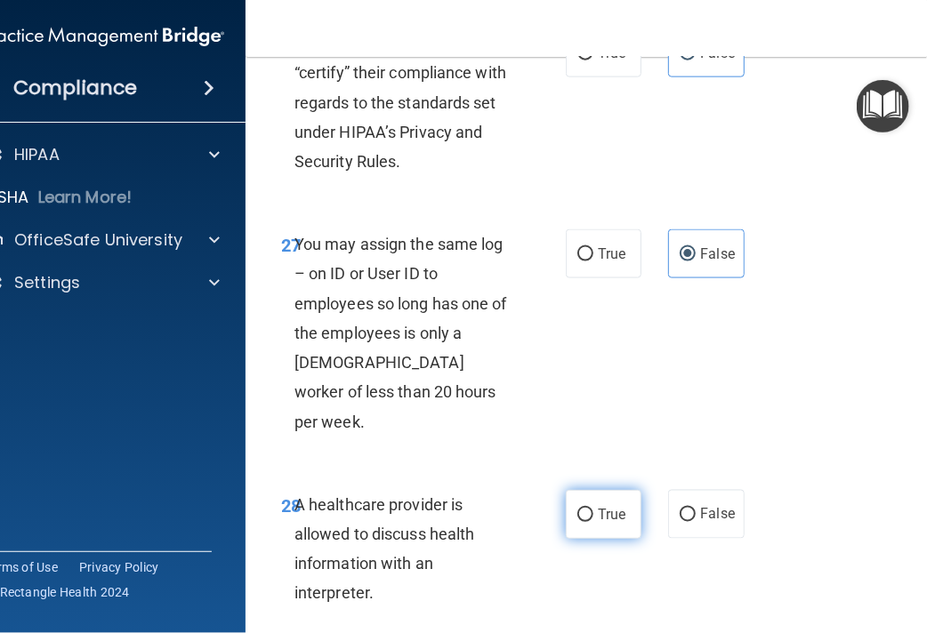
radio input "true"
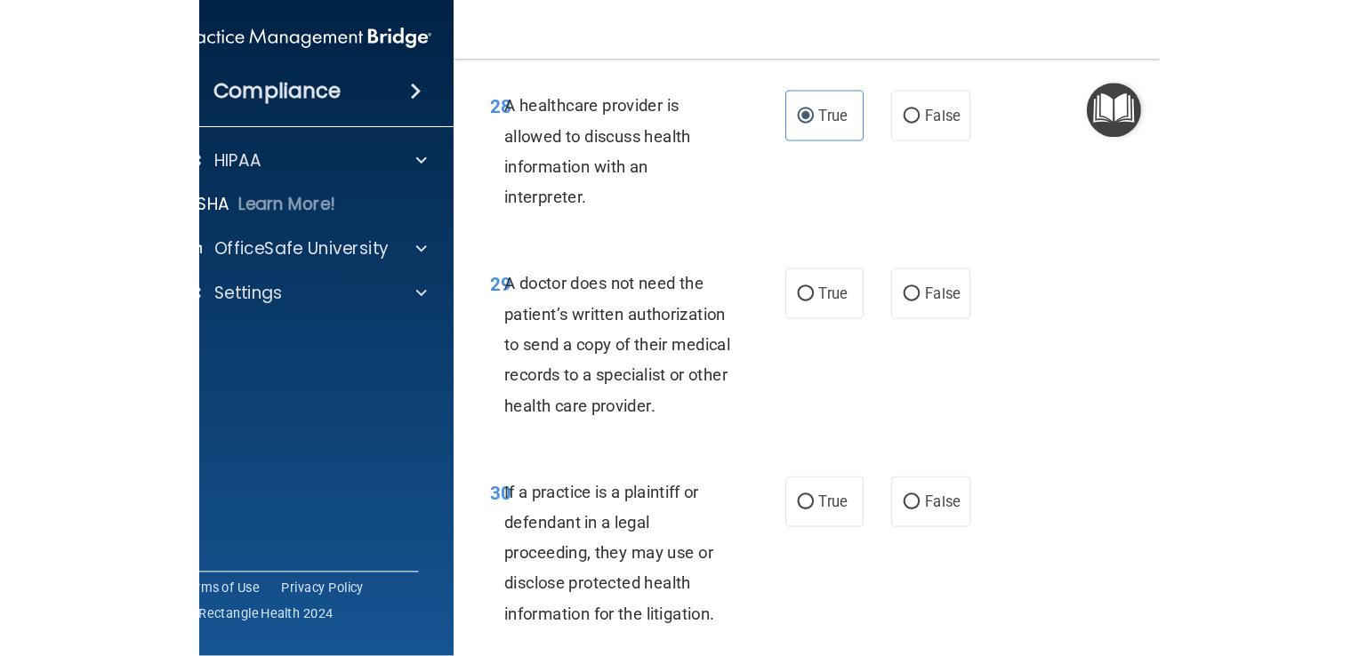
scroll to position [5871, 0]
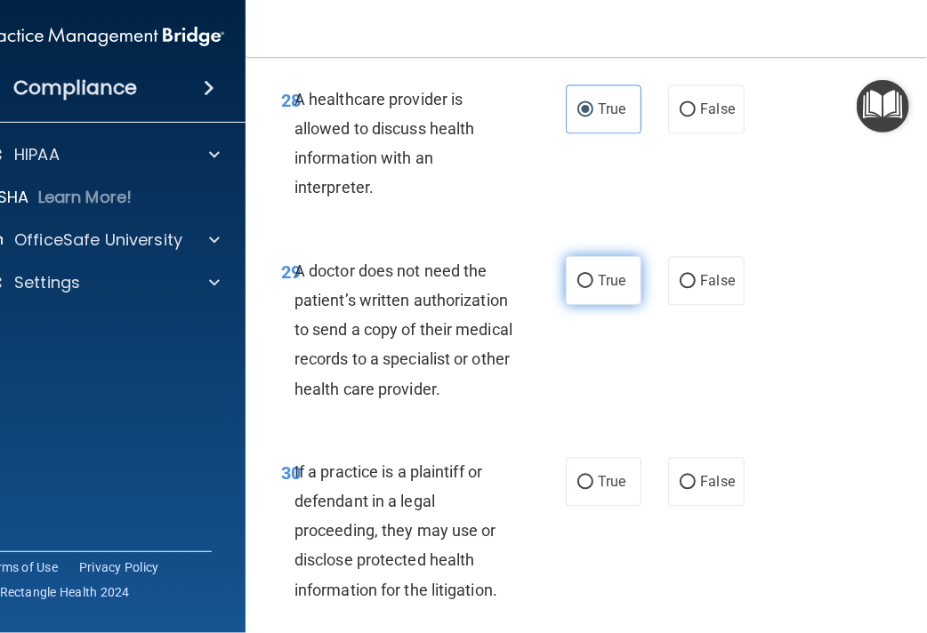
click at [605, 262] on label "True" at bounding box center [604, 280] width 76 height 49
click at [593, 275] on input "True" at bounding box center [585, 281] width 16 height 13
radio input "true"
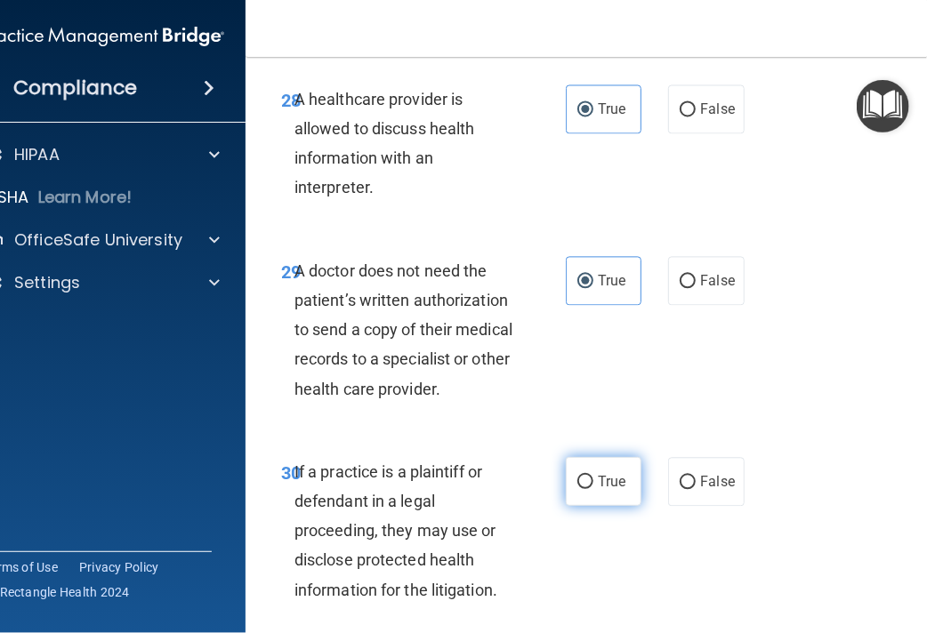
click at [610, 473] on span "True" at bounding box center [612, 481] width 28 height 17
click at [593, 476] on input "True" at bounding box center [585, 482] width 16 height 13
radio input "true"
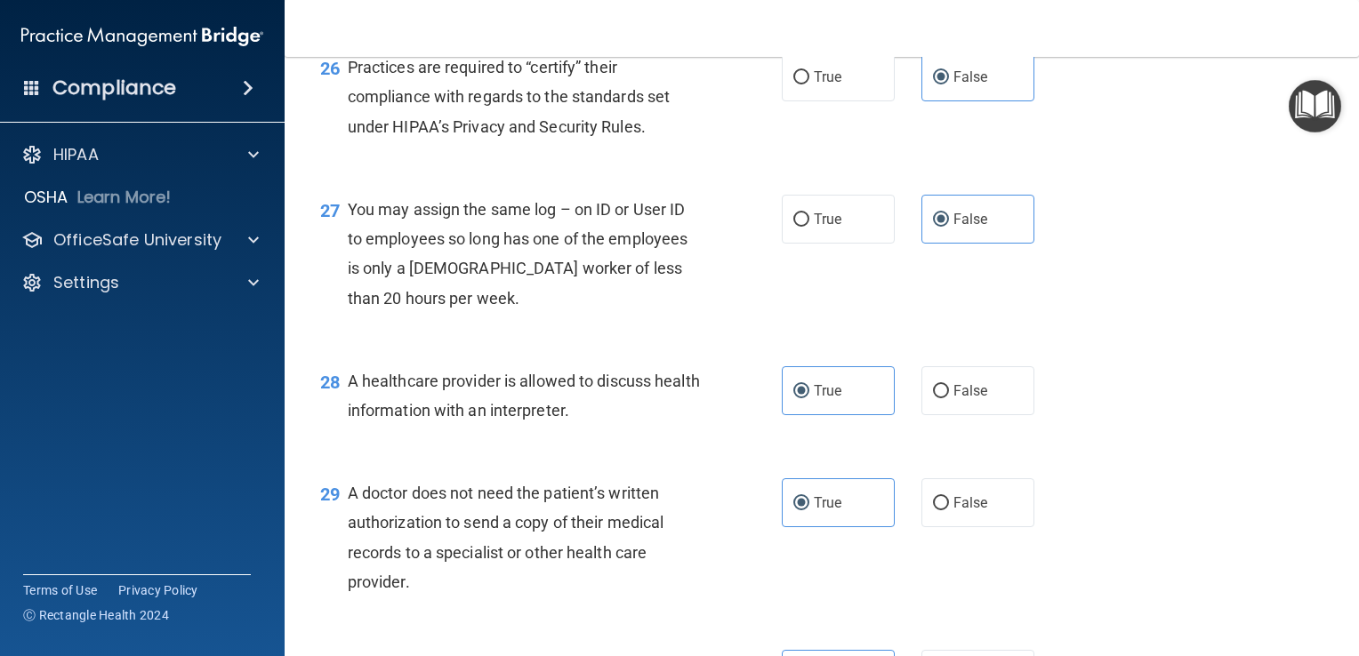
scroll to position [4281, 0]
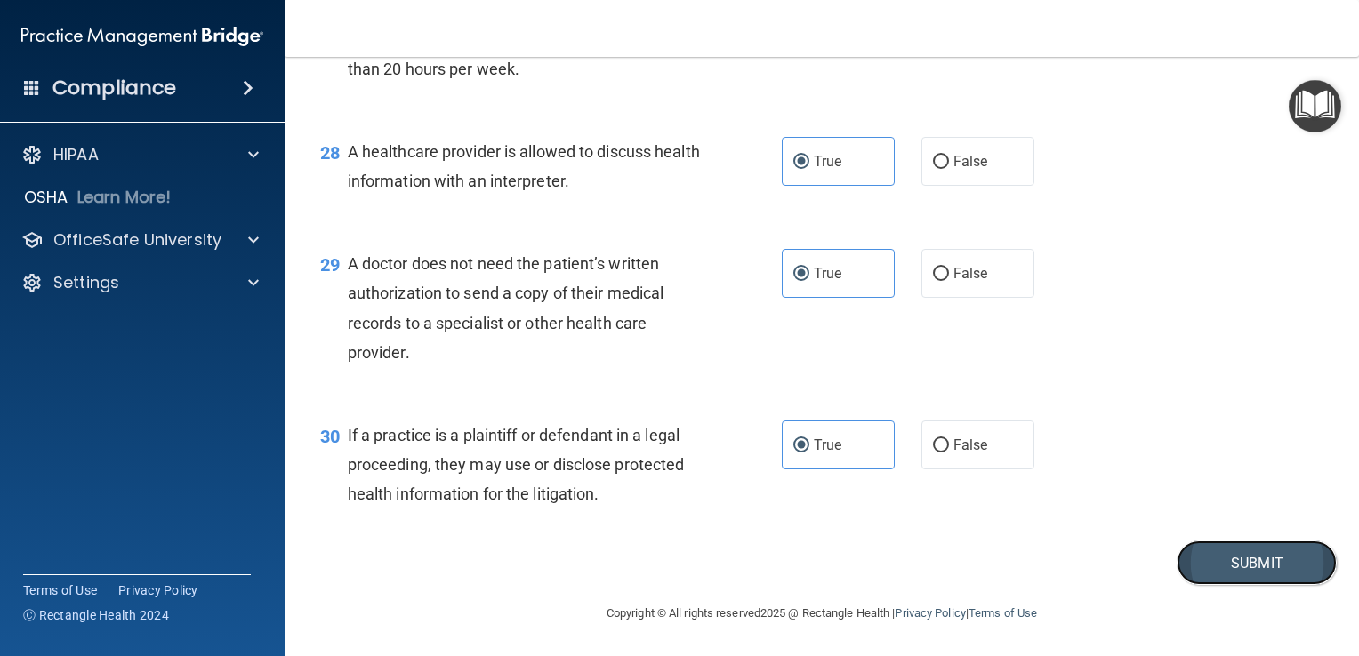
click at [1238, 564] on button "Submit" at bounding box center [1257, 563] width 160 height 45
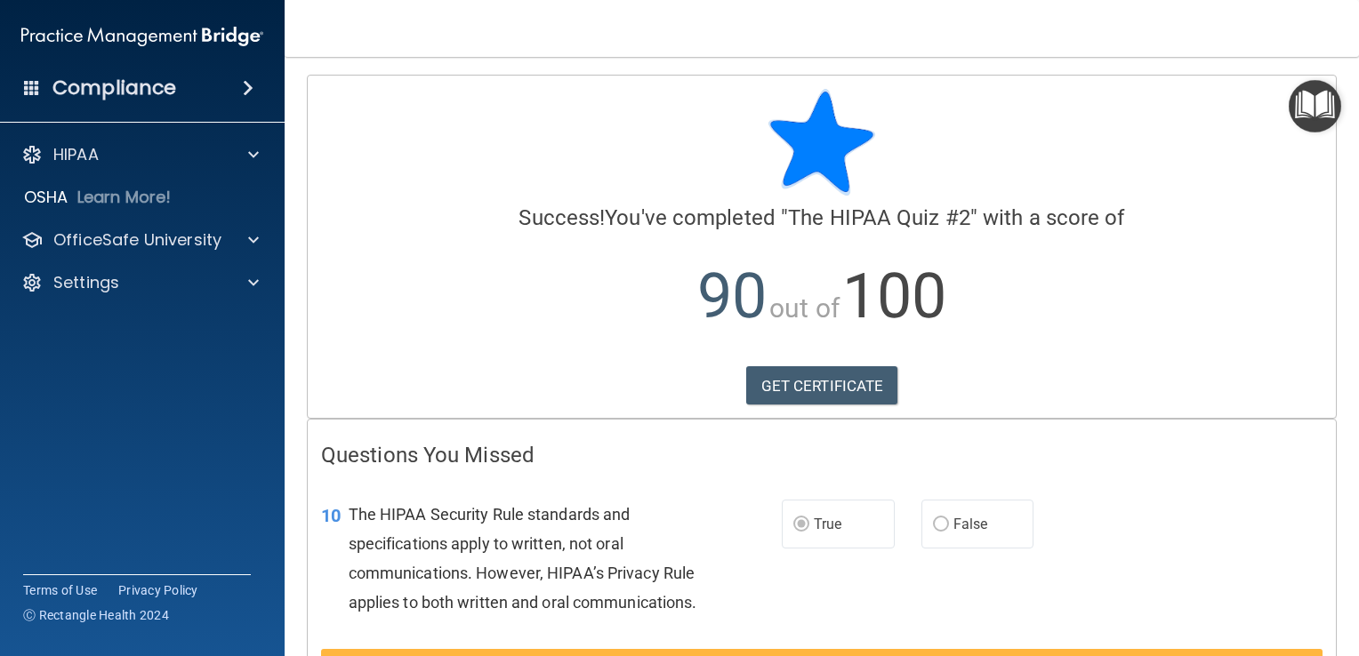
click at [1140, 563] on div "10 The HIPAA Security Rule standards and specifications apply to written, not o…" at bounding box center [822, 564] width 1028 height 172
click at [826, 377] on link "GET CERTIFICATE" at bounding box center [822, 385] width 152 height 39
click at [1315, 106] on img "Open Resource Center" at bounding box center [1315, 106] width 52 height 52
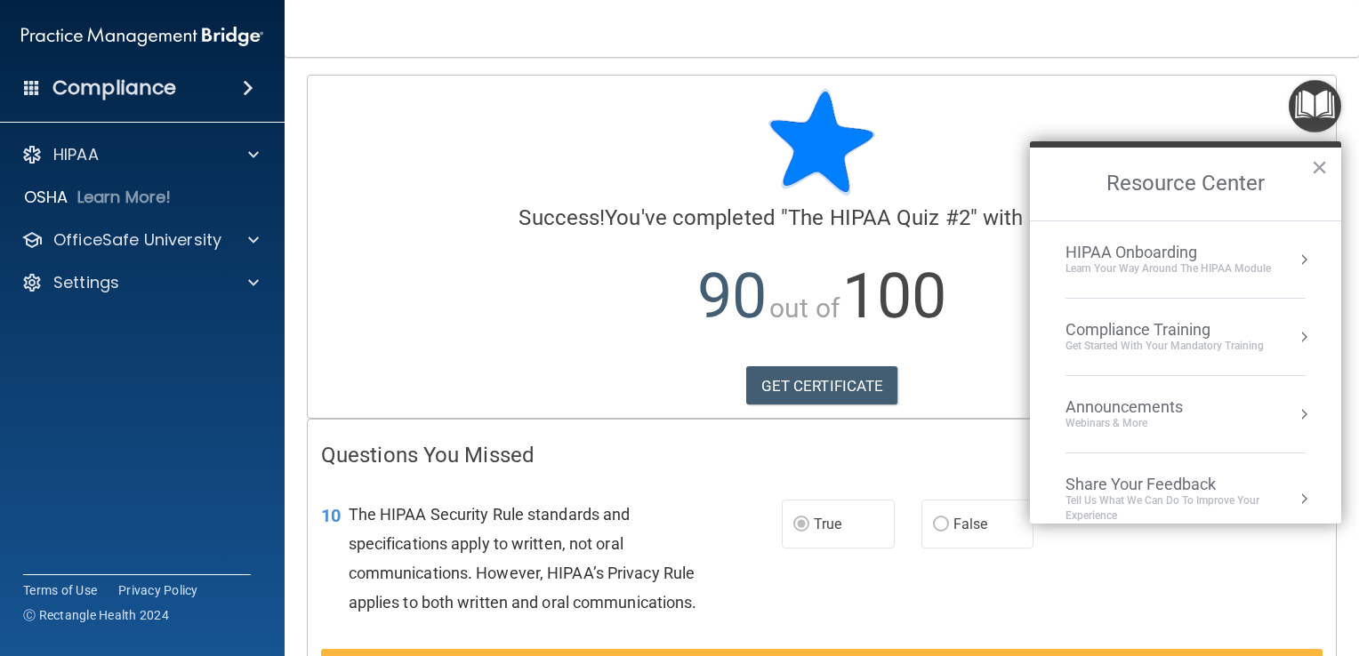
click at [1128, 270] on div "Learn Your Way around the HIPAA module" at bounding box center [1168, 269] width 205 height 15
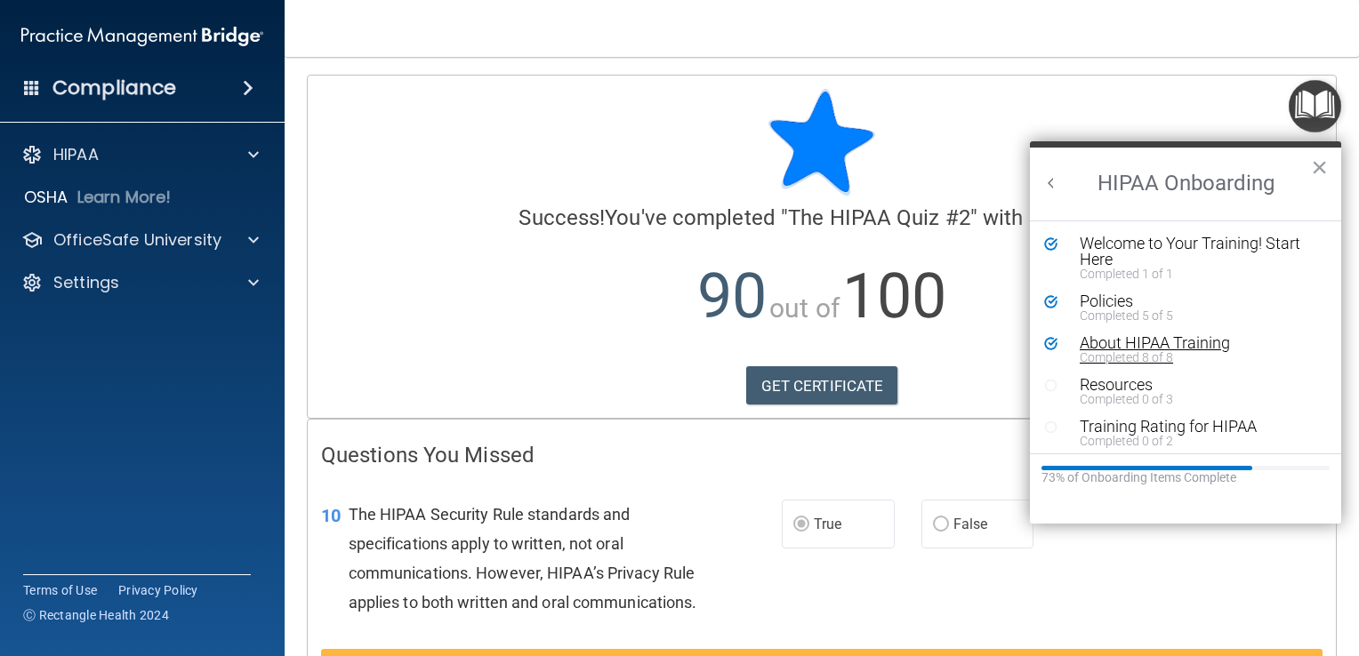
click at [1140, 342] on div "About HIPAA Training" at bounding box center [1192, 343] width 224 height 16
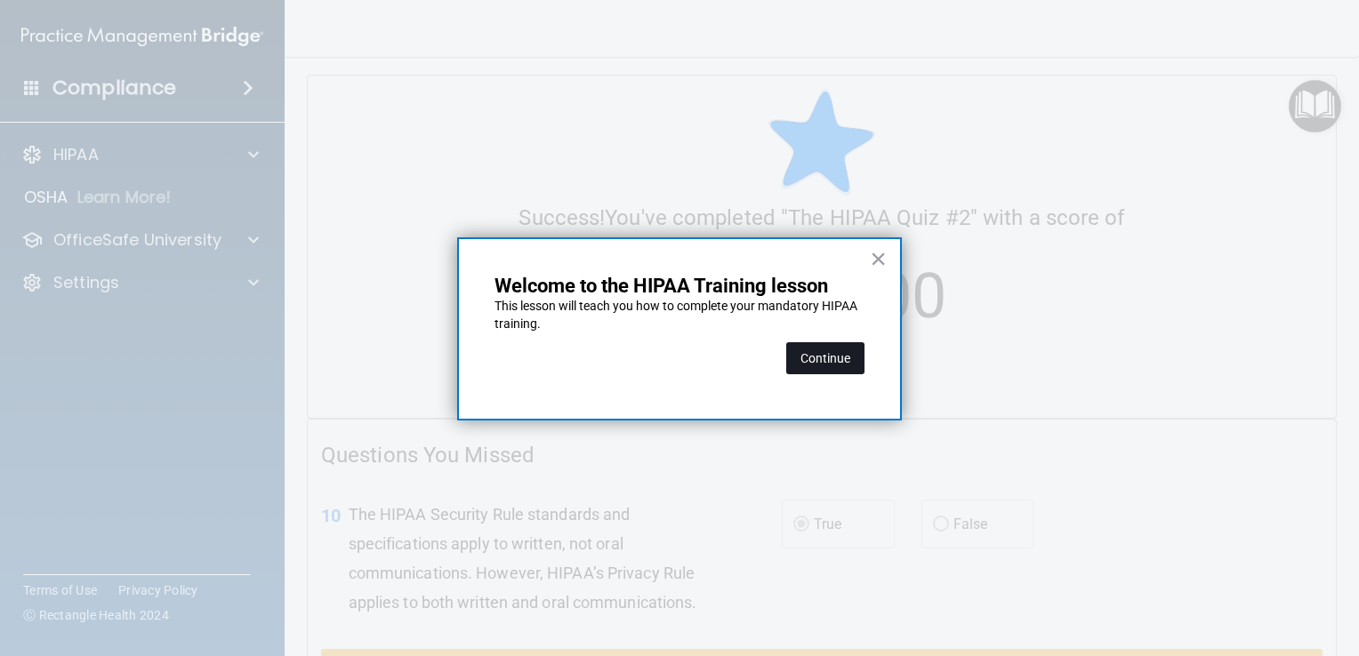
click at [841, 358] on button "Continue" at bounding box center [825, 358] width 78 height 32
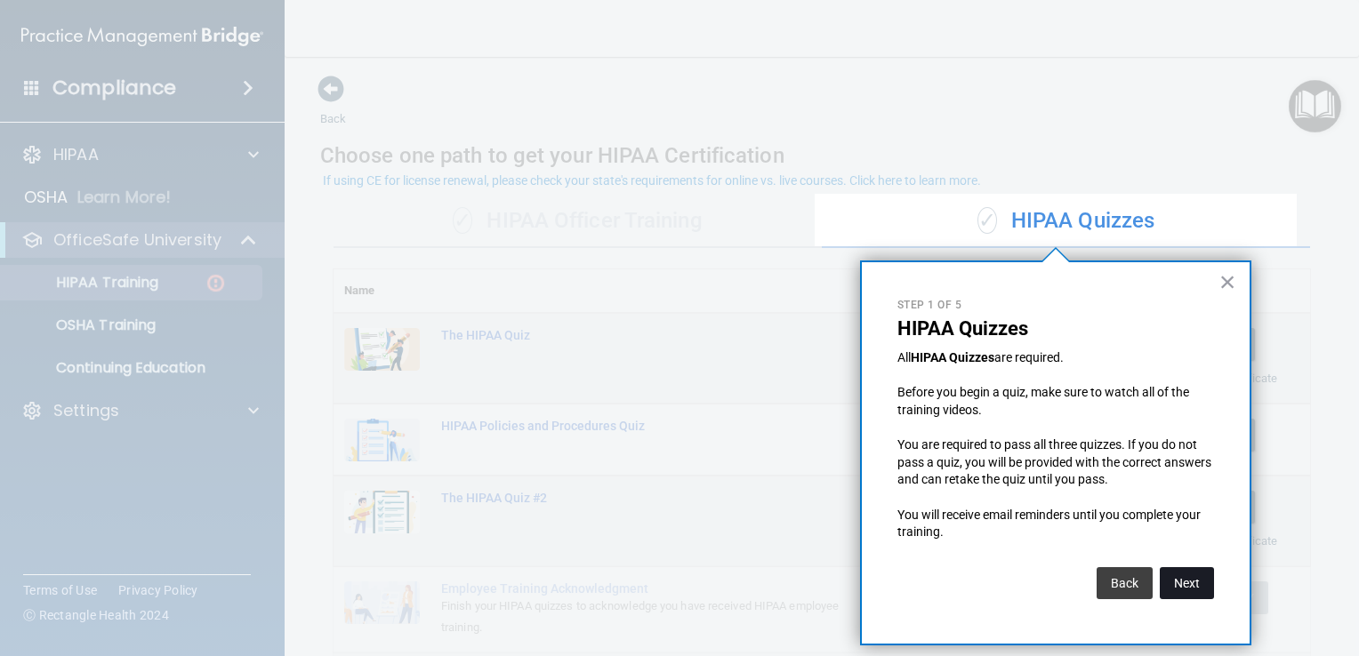
click at [1188, 584] on button "Next" at bounding box center [1187, 584] width 54 height 32
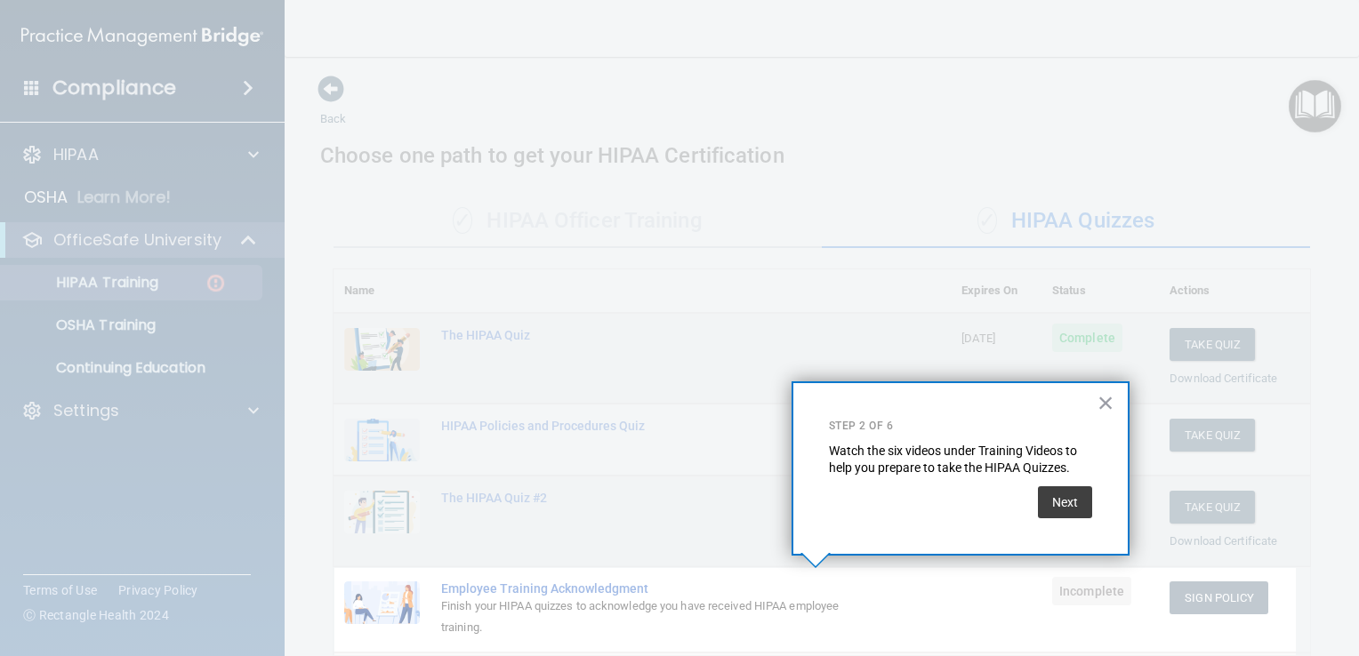
scroll to position [191, 0]
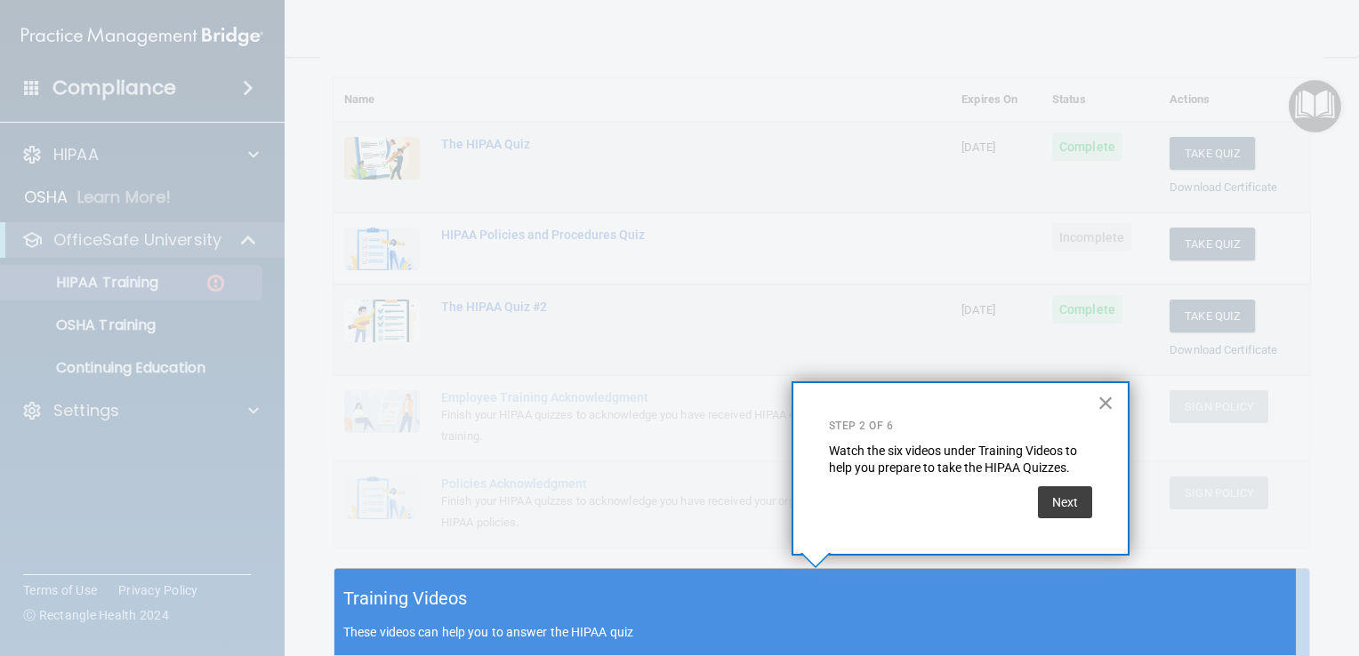
click at [1108, 401] on button "×" at bounding box center [1106, 403] width 17 height 28
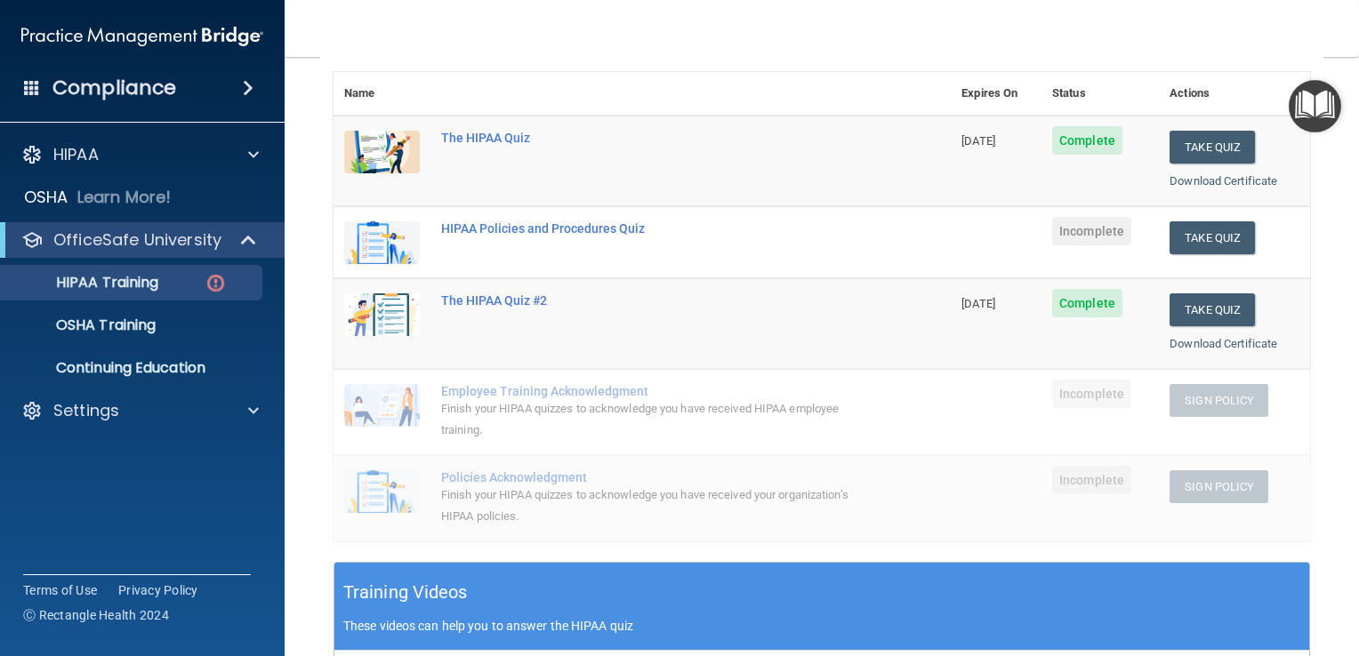
scroll to position [198, 0]
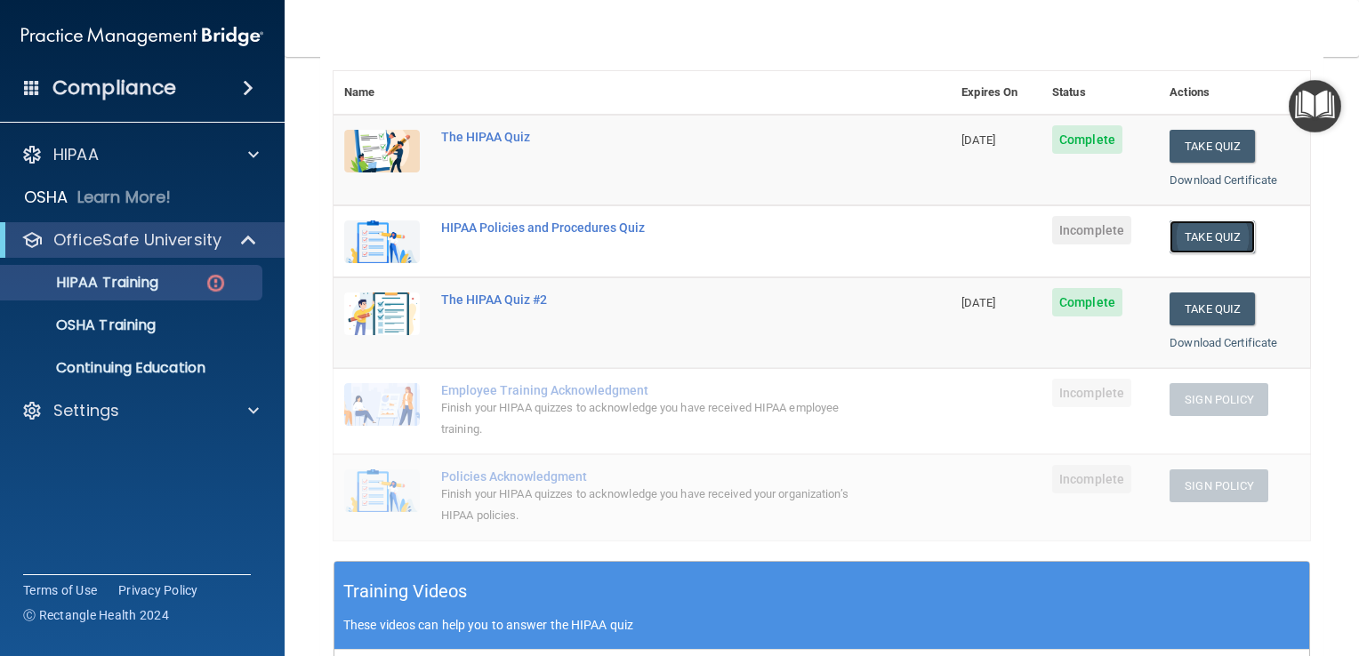
click at [1213, 233] on button "Take Quiz" at bounding box center [1212, 237] width 85 height 33
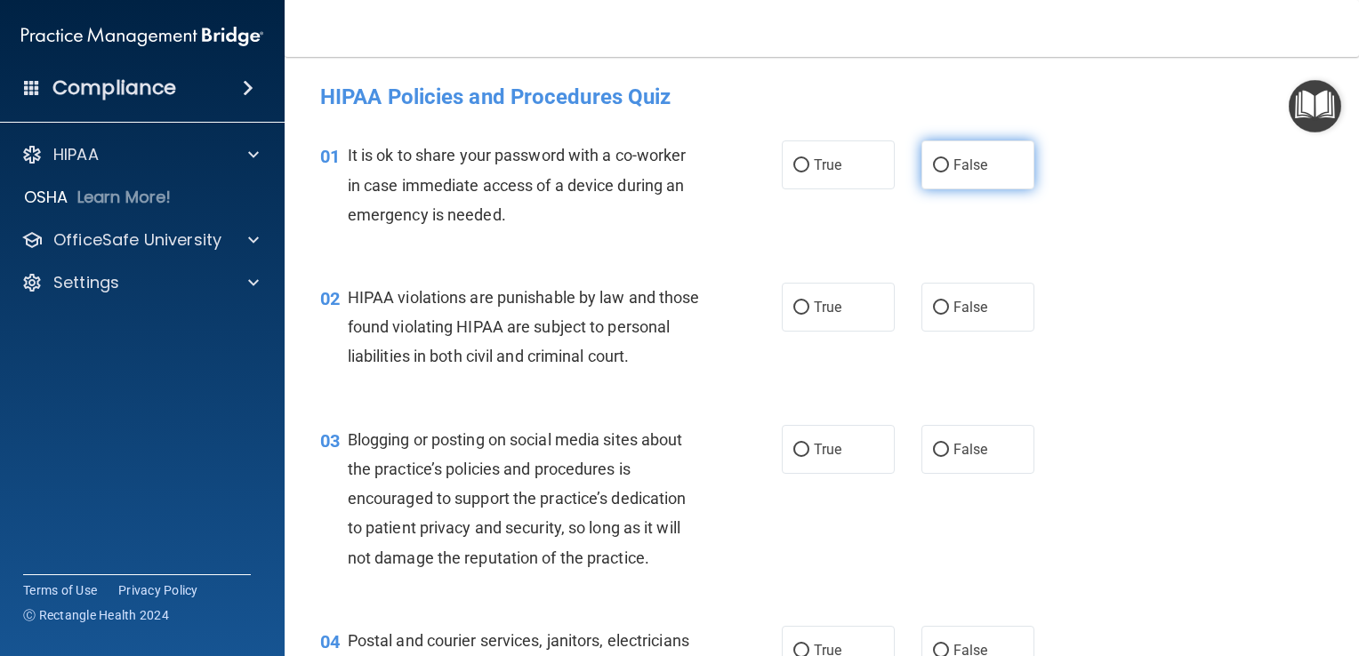
click at [972, 183] on label "False" at bounding box center [978, 165] width 113 height 49
click at [949, 173] on input "False" at bounding box center [941, 165] width 16 height 13
radio input "true"
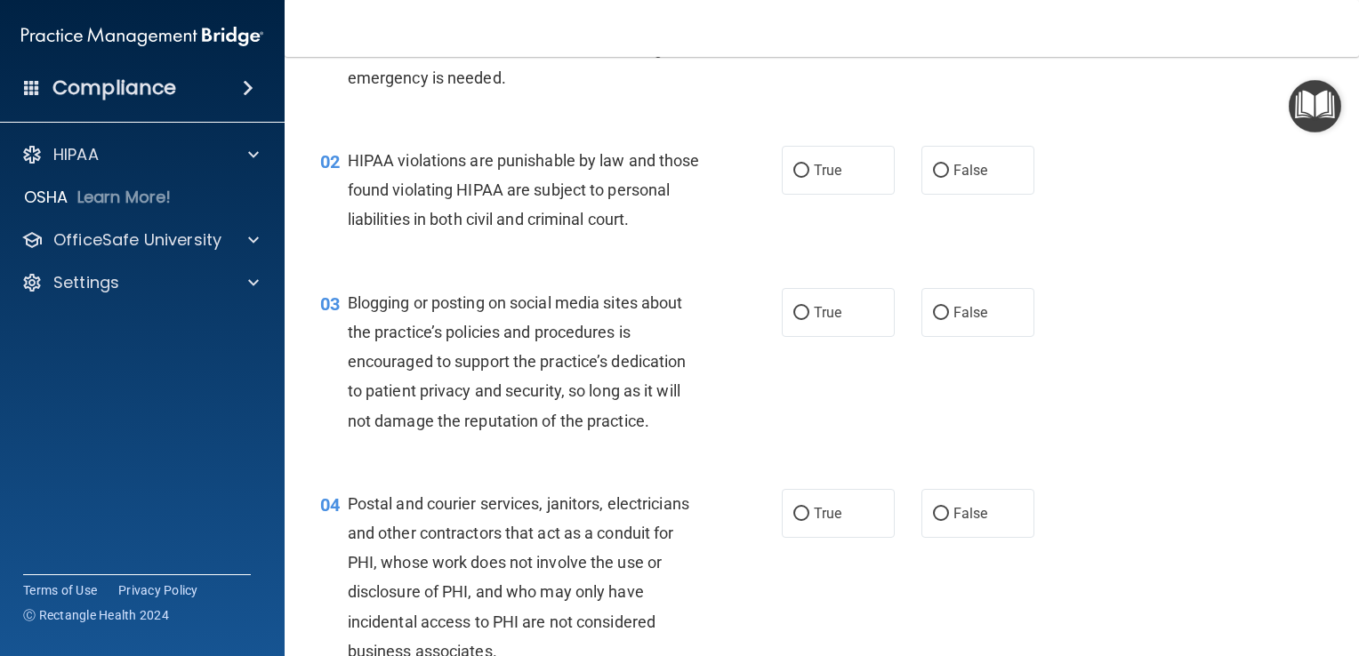
scroll to position [138, 0]
click at [818, 162] on span "True" at bounding box center [828, 169] width 28 height 17
click at [809, 164] on input "True" at bounding box center [801, 170] width 16 height 13
radio input "true"
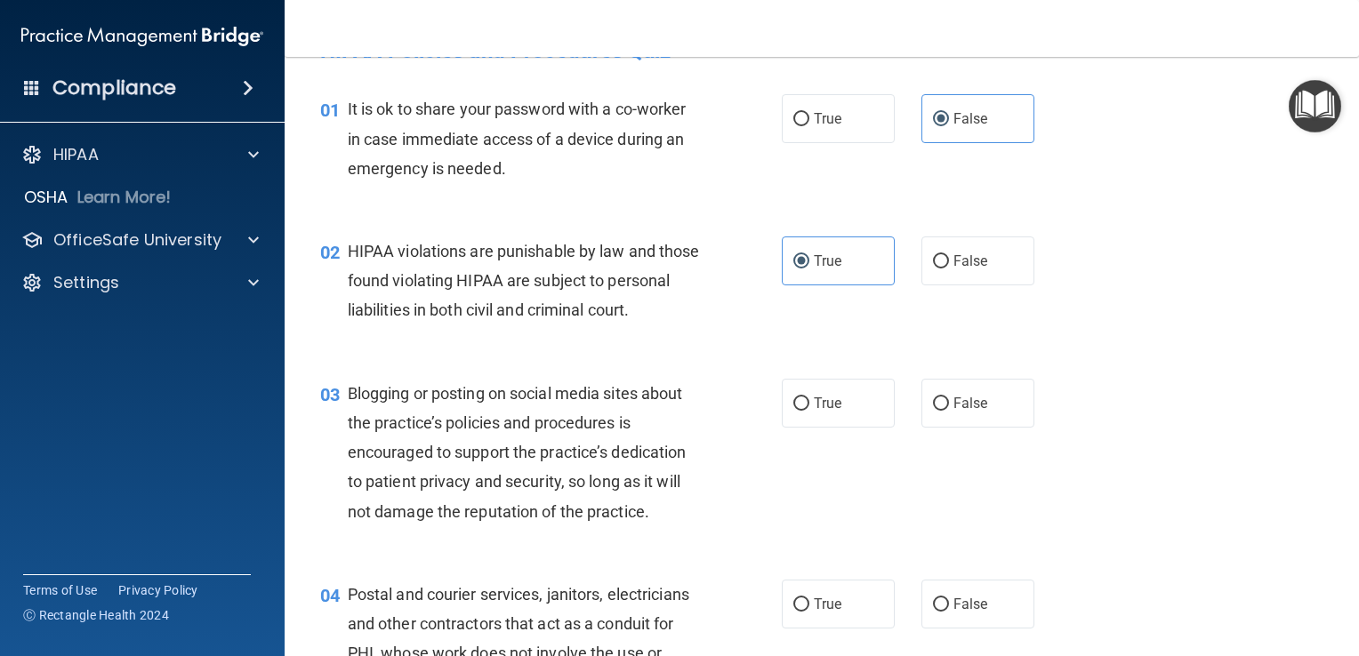
scroll to position [0, 0]
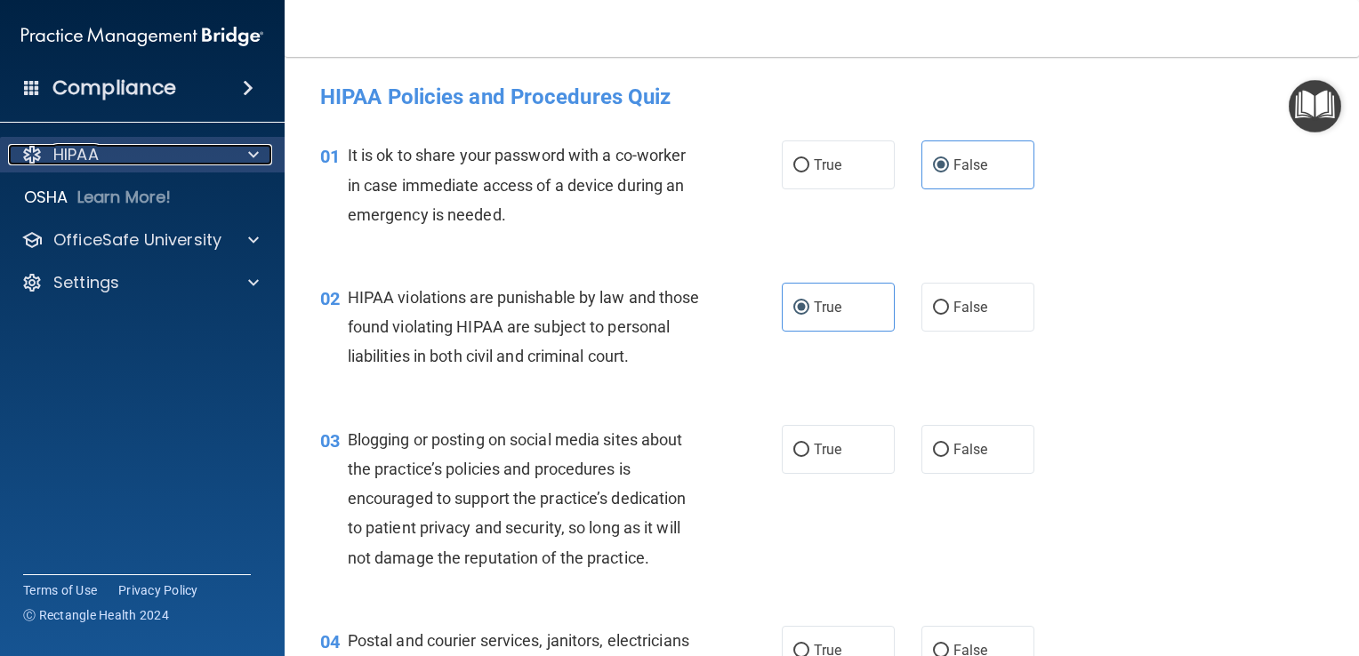
click at [246, 146] on div at bounding box center [251, 154] width 44 height 21
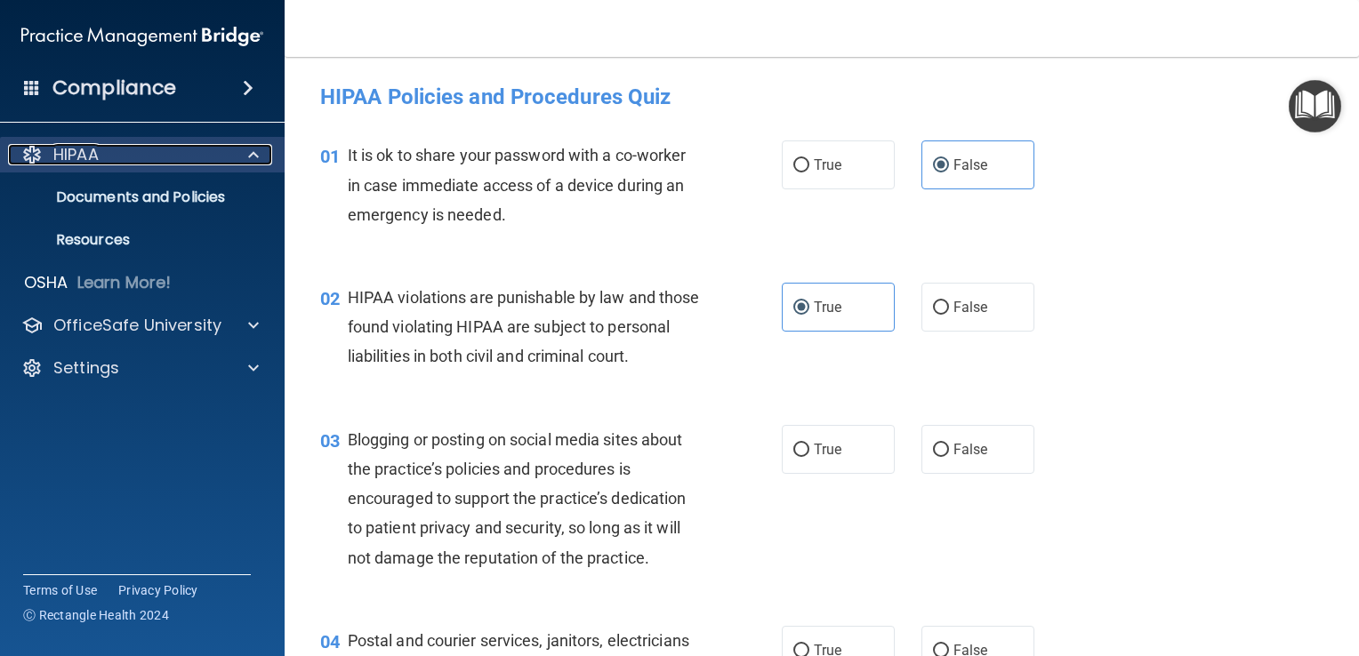
click at [246, 146] on div at bounding box center [251, 154] width 44 height 21
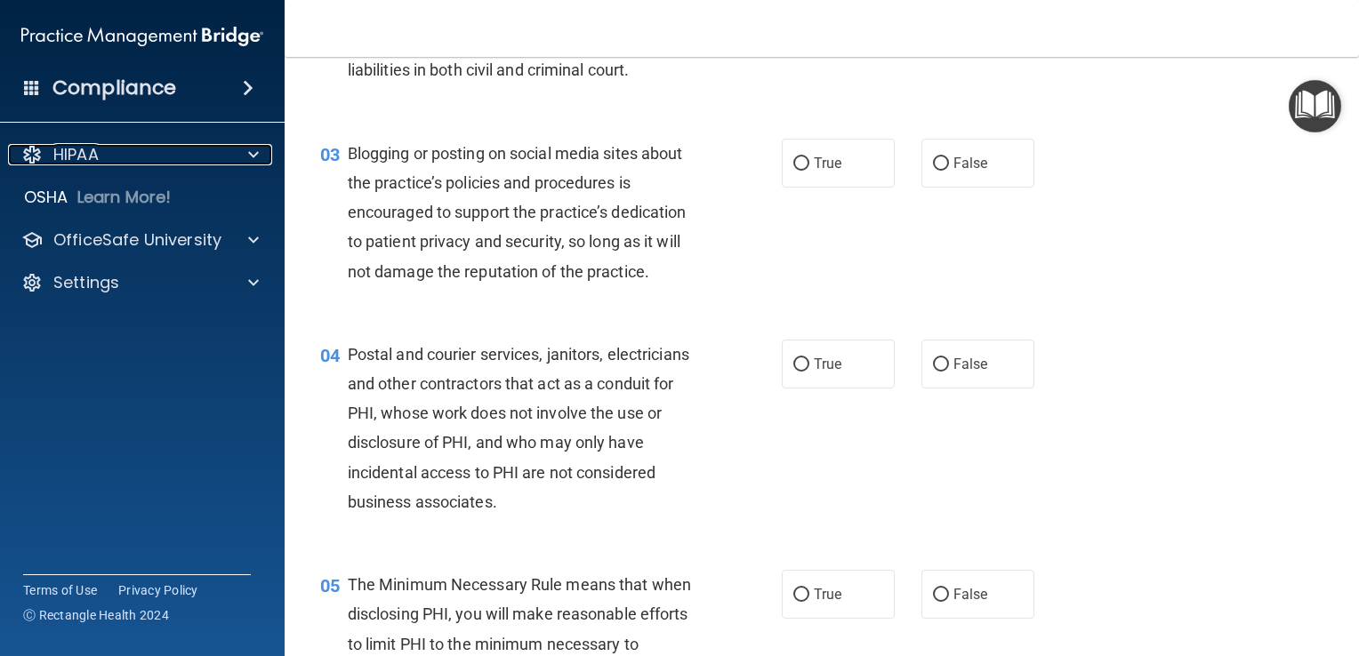
scroll to position [288, 0]
click at [886, 387] on div "True False" at bounding box center [917, 362] width 271 height 49
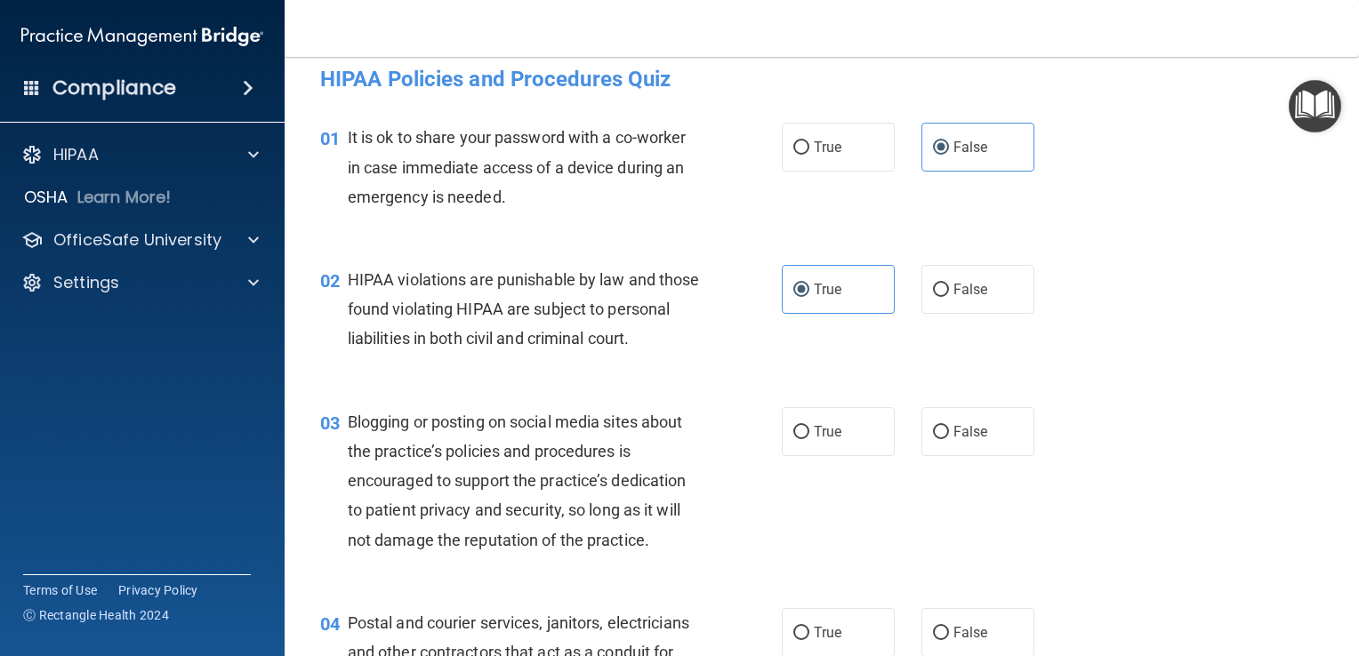
scroll to position [18, 0]
click at [857, 151] on label "True" at bounding box center [838, 147] width 113 height 49
click at [809, 151] on input "True" at bounding box center [801, 147] width 16 height 13
radio input "true"
radio input "false"
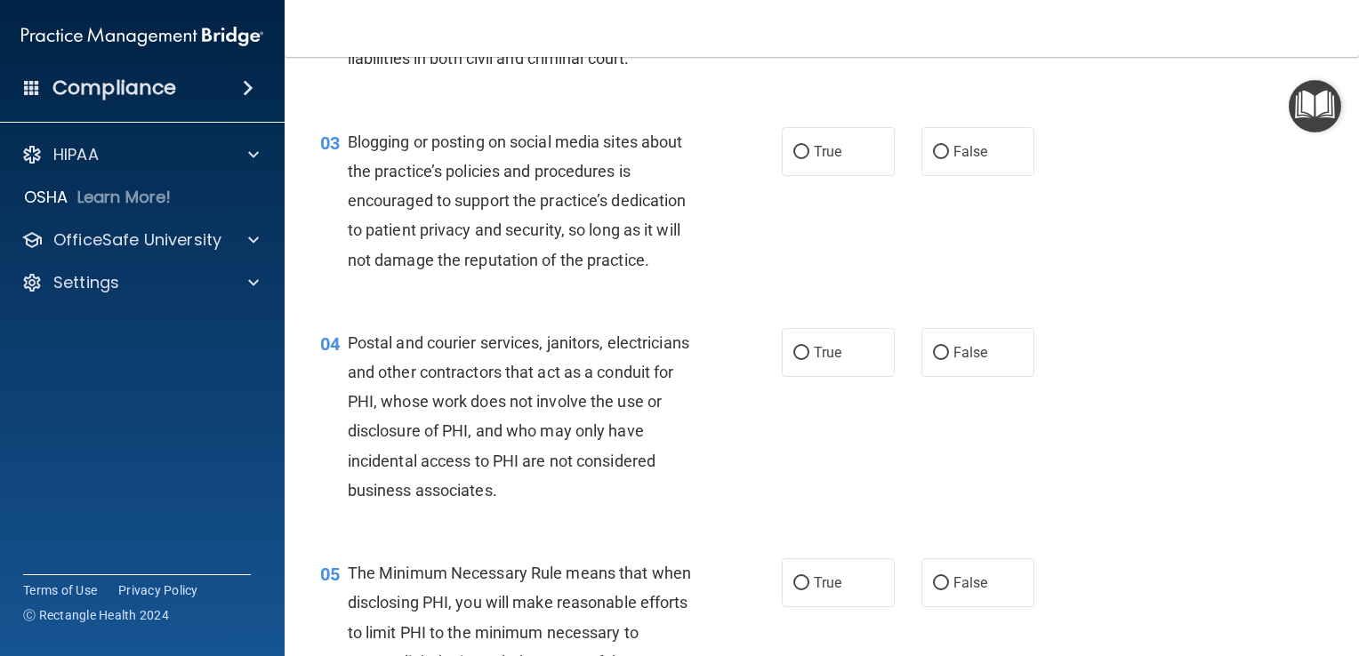
scroll to position [299, 0]
click at [793, 158] on input "True" at bounding box center [801, 151] width 16 height 13
radio input "true"
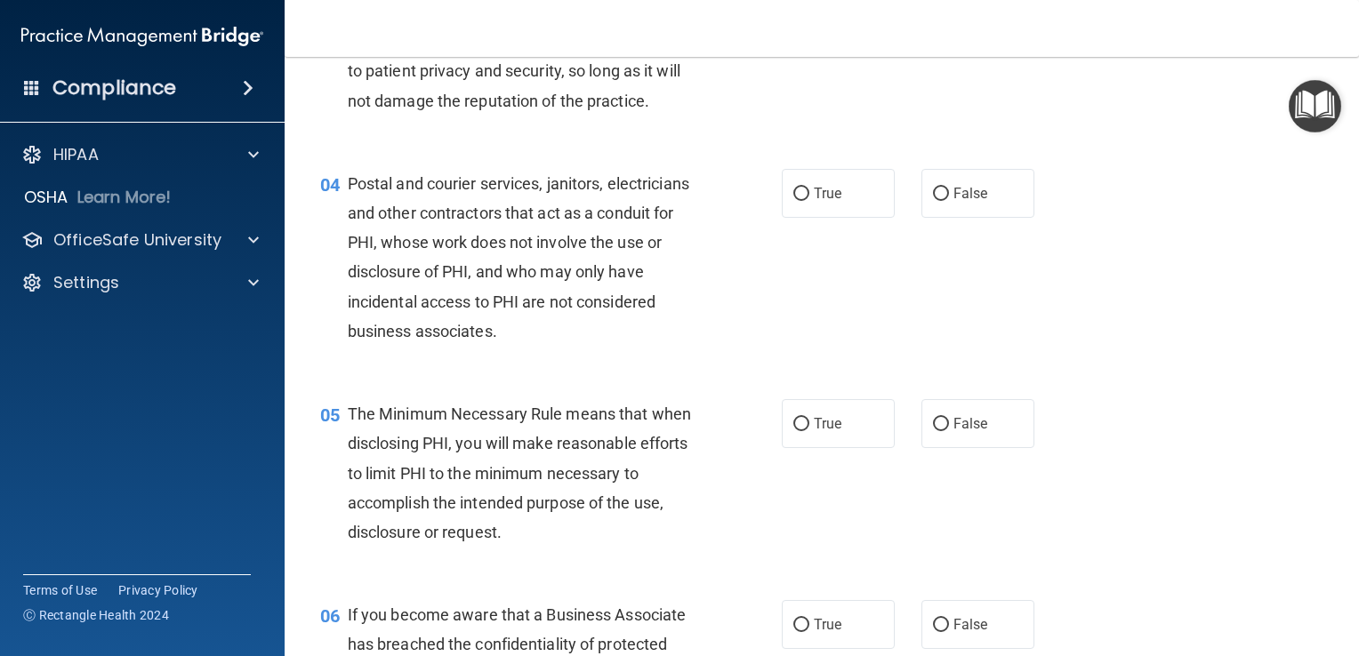
scroll to position [458, 0]
click at [840, 217] on label "True" at bounding box center [838, 192] width 113 height 49
click at [809, 200] on input "True" at bounding box center [801, 193] width 16 height 13
radio input "true"
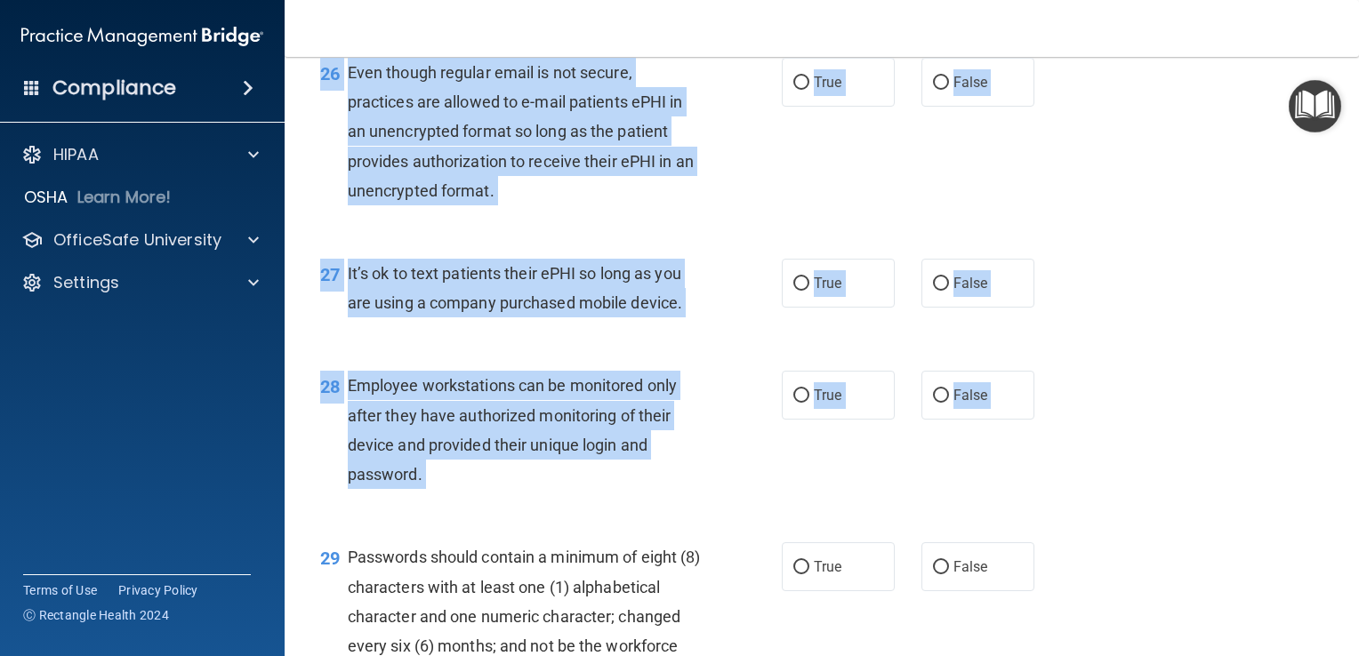
scroll to position [4636, 0]
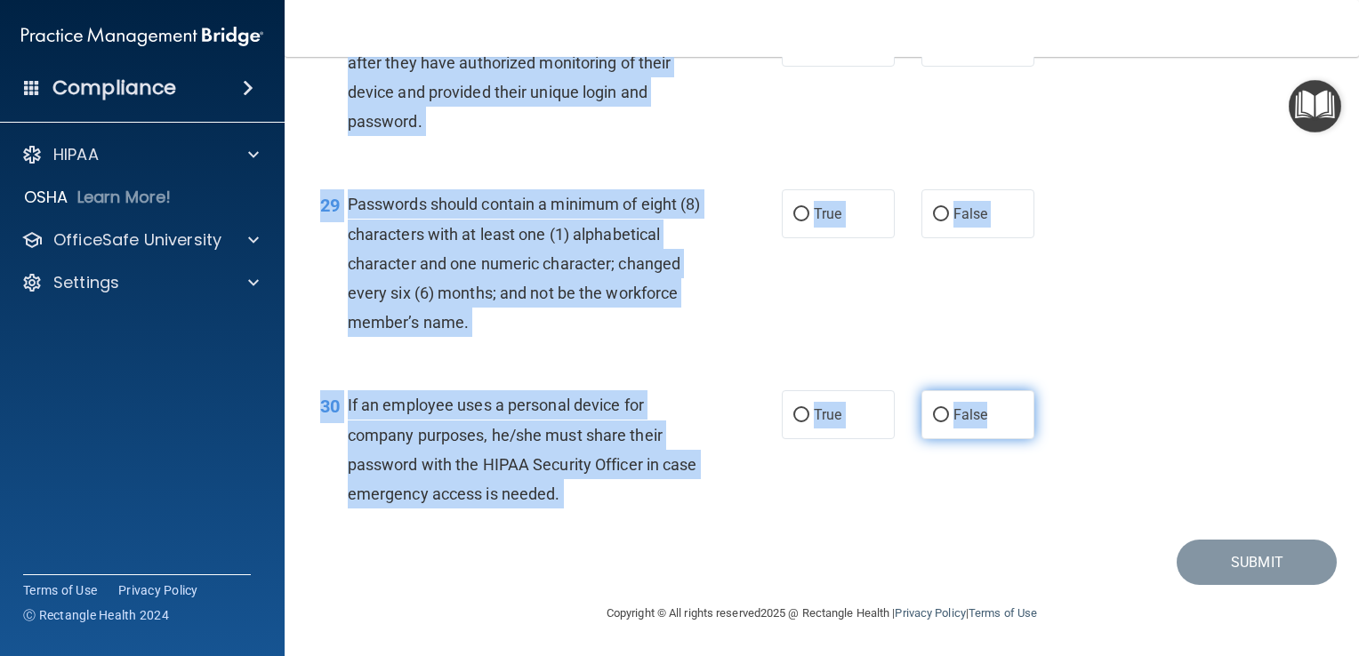
drag, startPoint x: 311, startPoint y: 90, endPoint x: 993, endPoint y: 434, distance: 763.4
copy form "HIPAA Policies and Procedures Quiz This quiz doesn’t expire until . Are you sur…"
click at [651, 167] on div "29 Passwords should contain a minimum of eight (8) characters with at least one…" at bounding box center [822, 267] width 1030 height 201
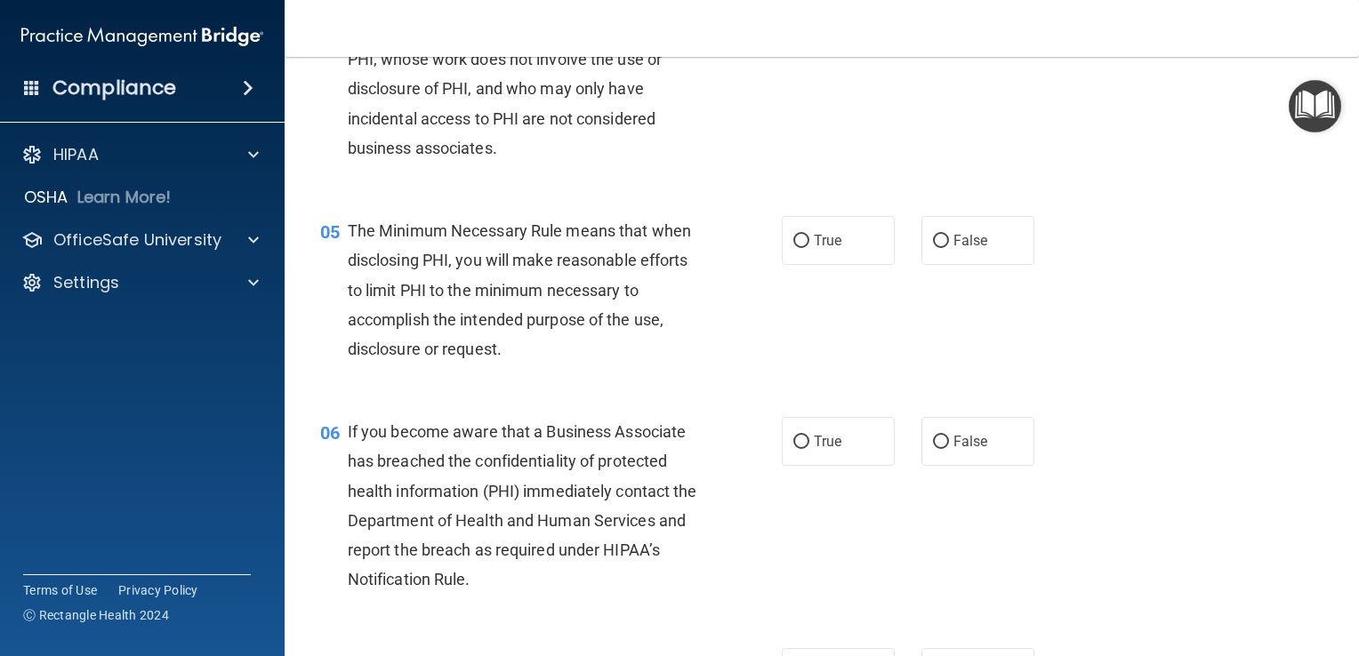
scroll to position [0, 0]
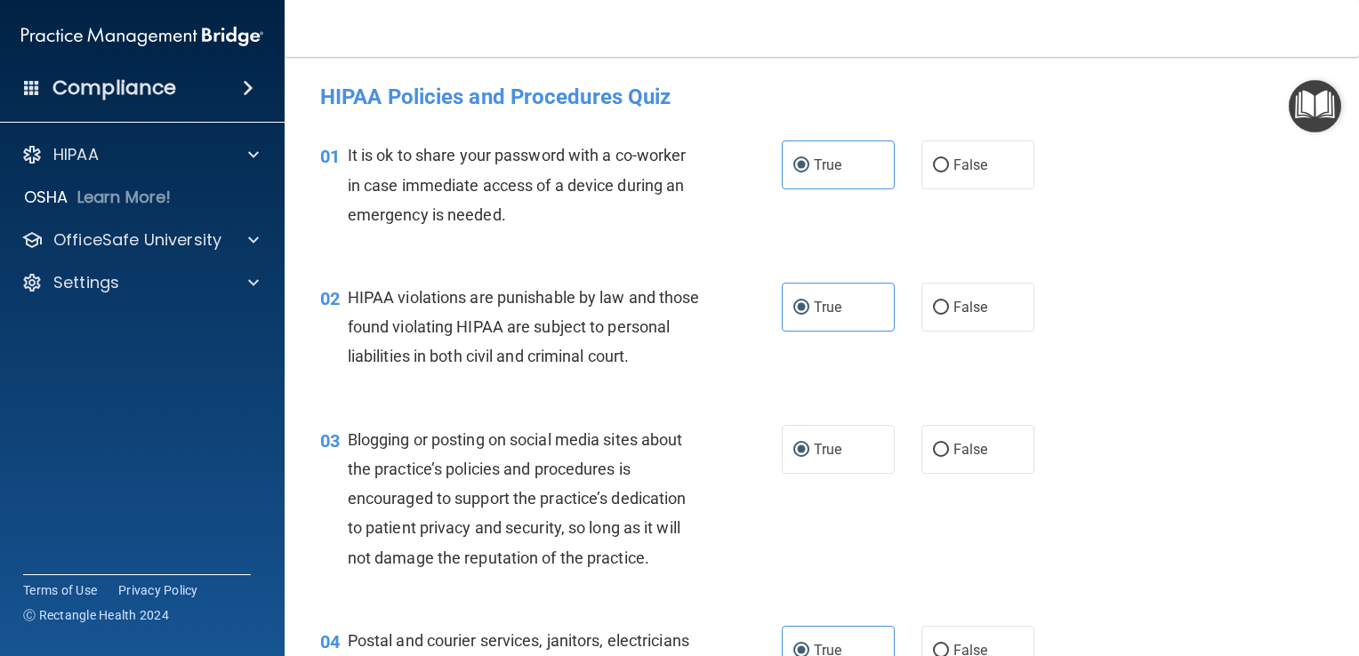
click at [1130, 101] on h4 "HIPAA Policies and Procedures Quiz" at bounding box center [821, 96] width 1003 height 23
click at [923, 159] on label "False" at bounding box center [978, 165] width 113 height 49
click at [933, 159] on input "False" at bounding box center [941, 165] width 16 height 13
radio input "true"
radio input "false"
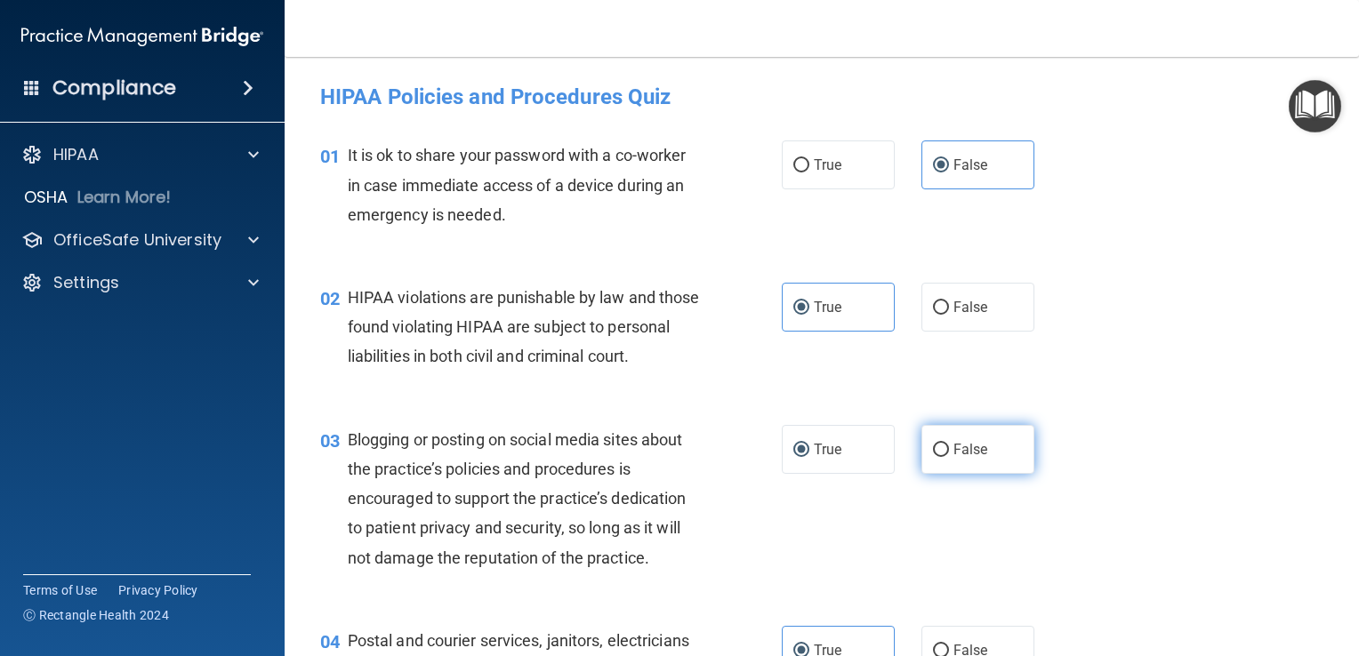
click at [971, 458] on span "False" at bounding box center [971, 449] width 35 height 17
click at [949, 457] on input "False" at bounding box center [941, 450] width 16 height 13
radio input "true"
radio input "false"
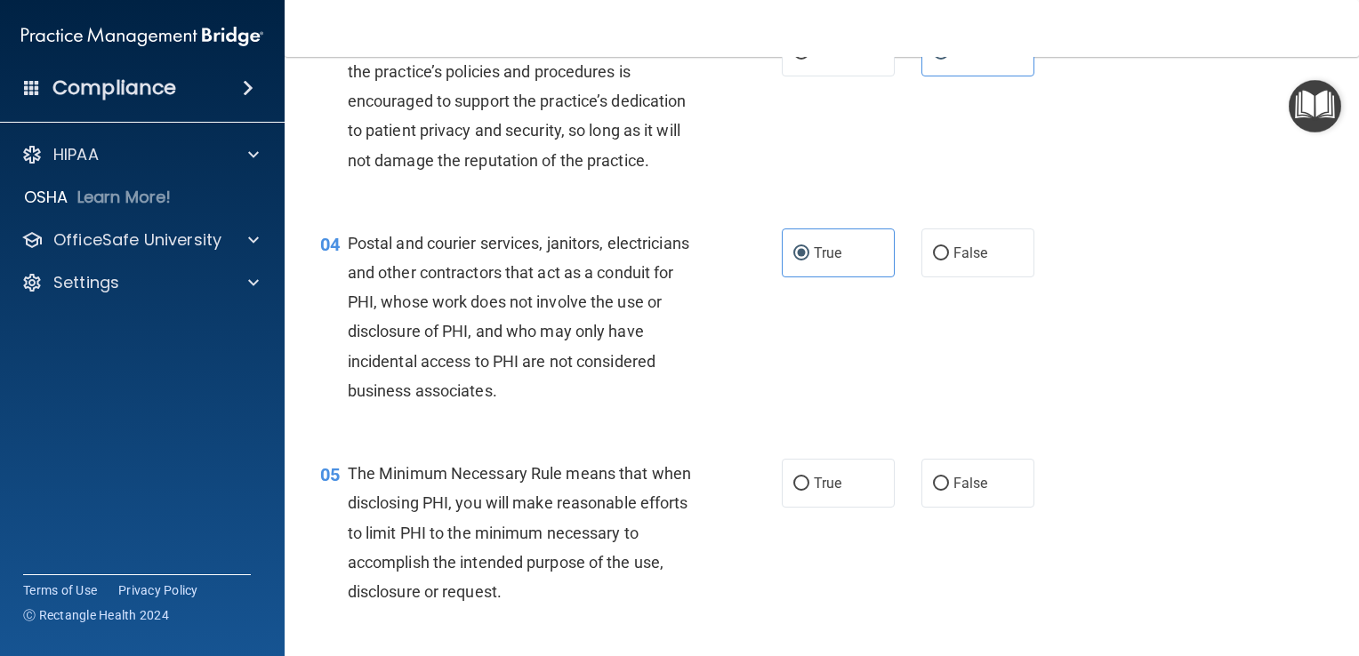
scroll to position [483, 0]
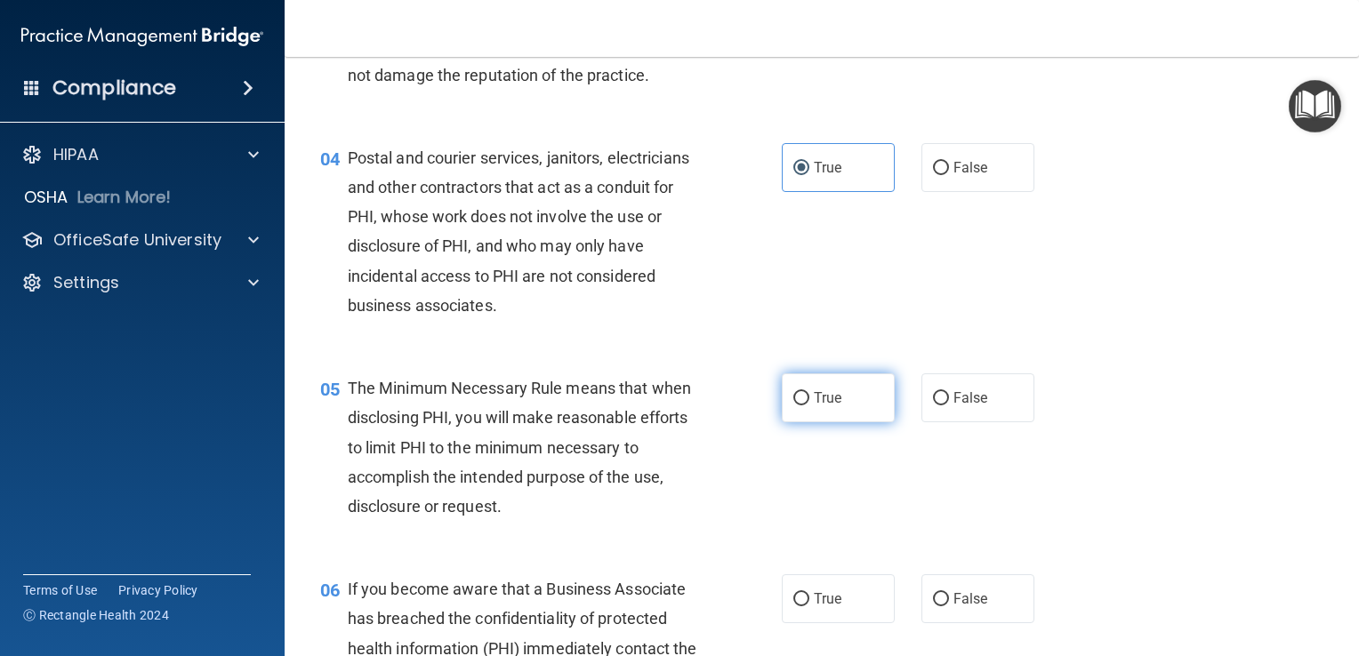
click at [836, 423] on label "True" at bounding box center [838, 398] width 113 height 49
click at [809, 406] on input "True" at bounding box center [801, 398] width 16 height 13
radio input "true"
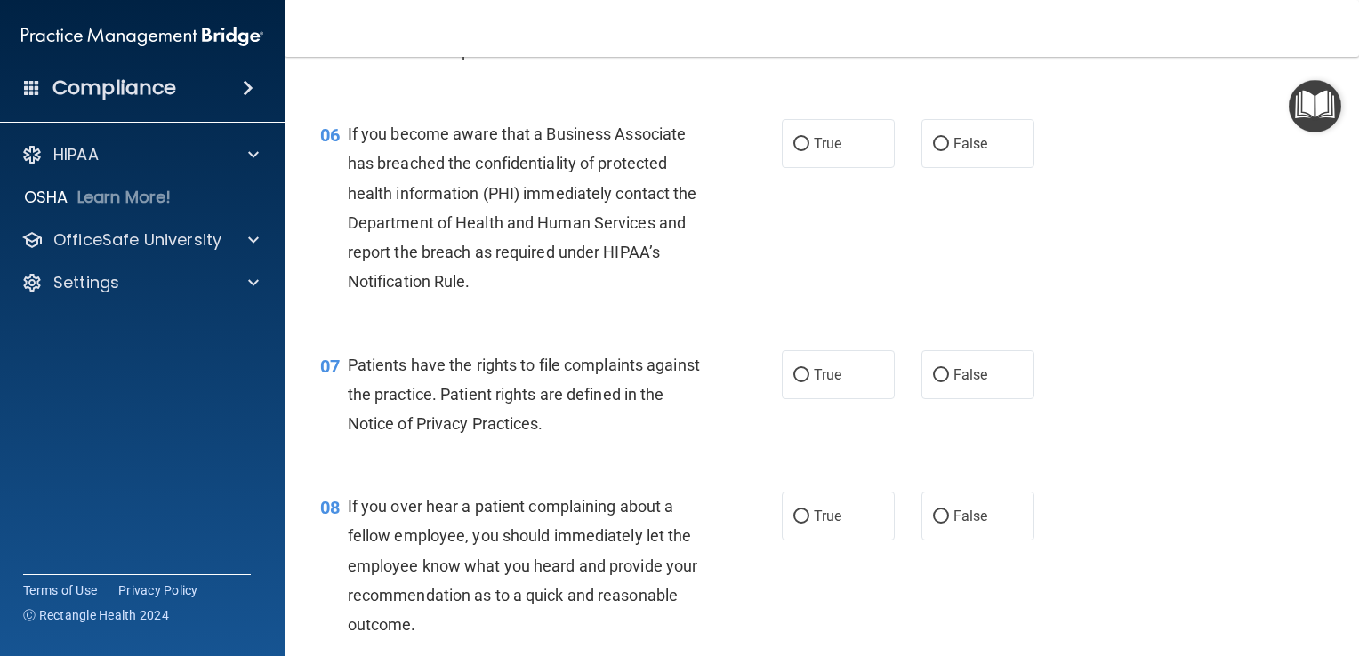
scroll to position [956, 0]
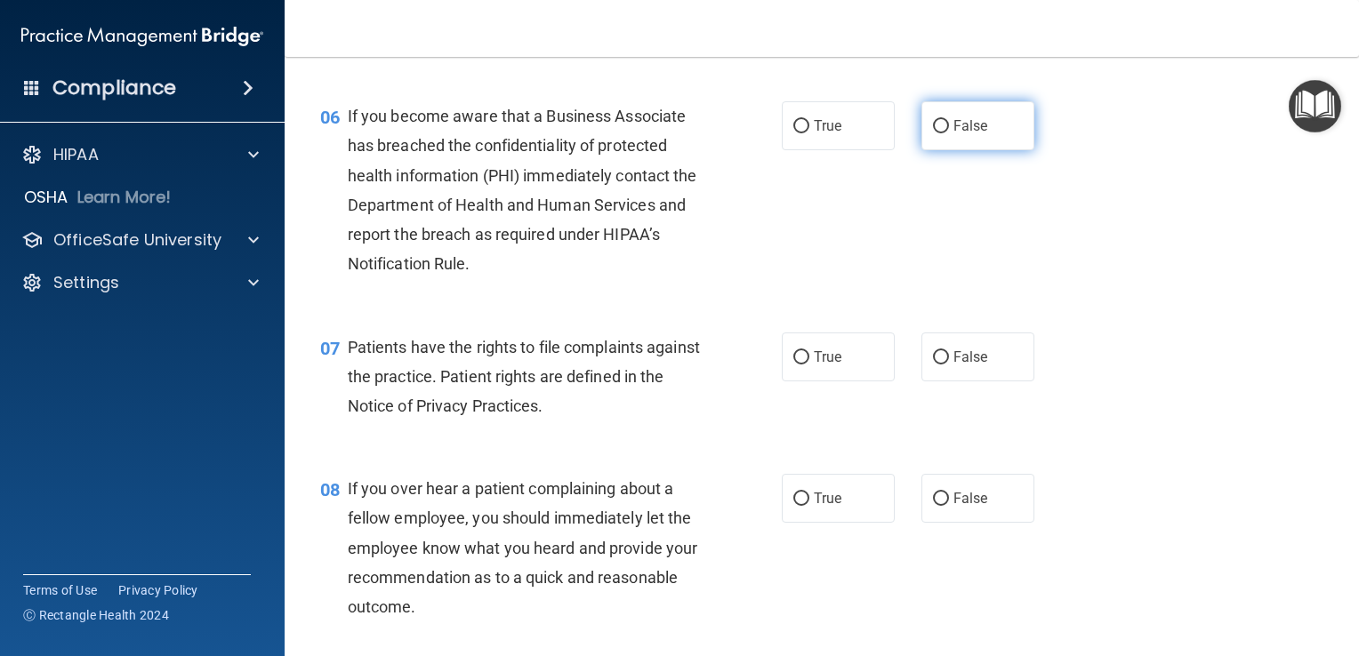
click at [964, 134] on span "False" at bounding box center [971, 125] width 35 height 17
click at [949, 133] on input "False" at bounding box center [941, 126] width 16 height 13
radio input "true"
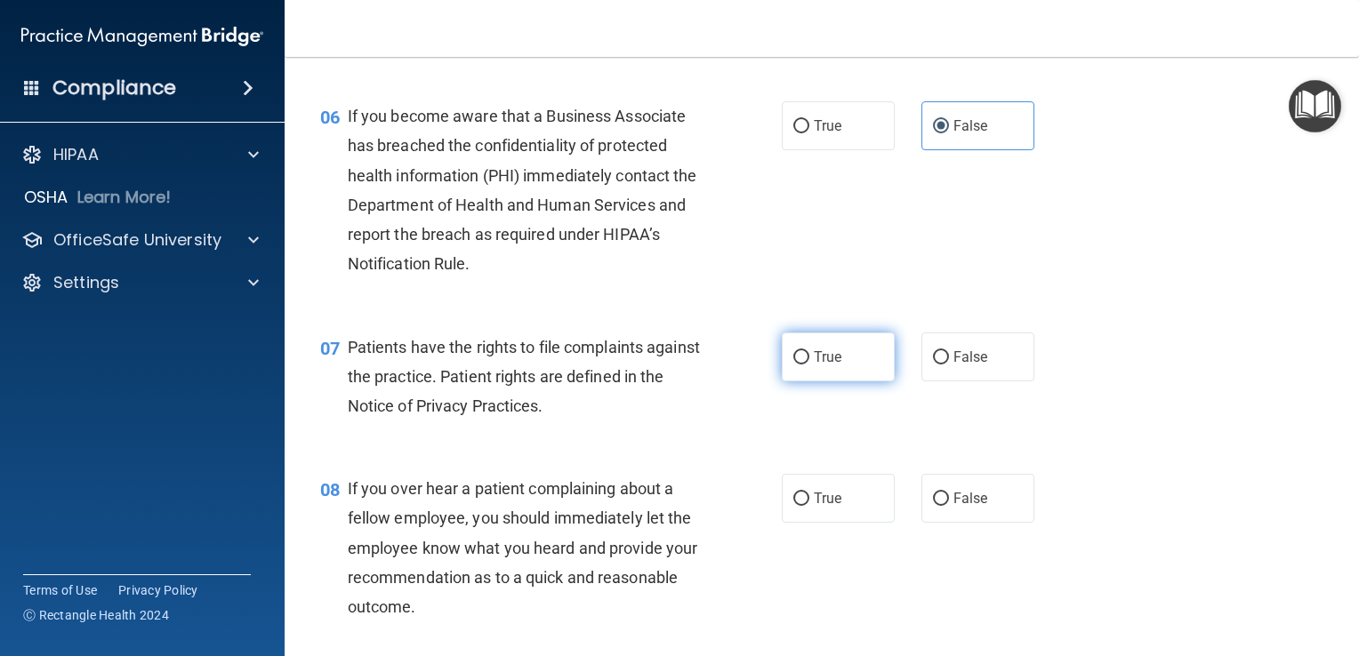
click at [825, 366] on span "True" at bounding box center [828, 357] width 28 height 17
click at [809, 365] on input "True" at bounding box center [801, 357] width 16 height 13
radio input "true"
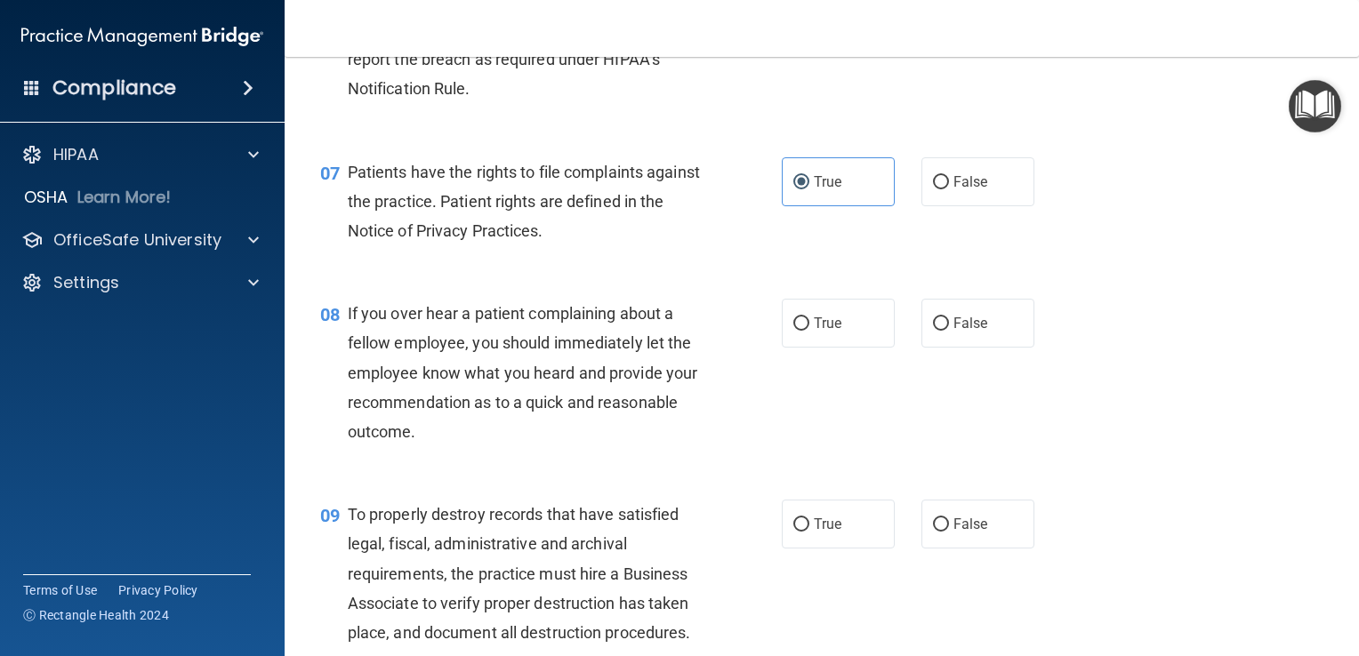
scroll to position [1292, 0]
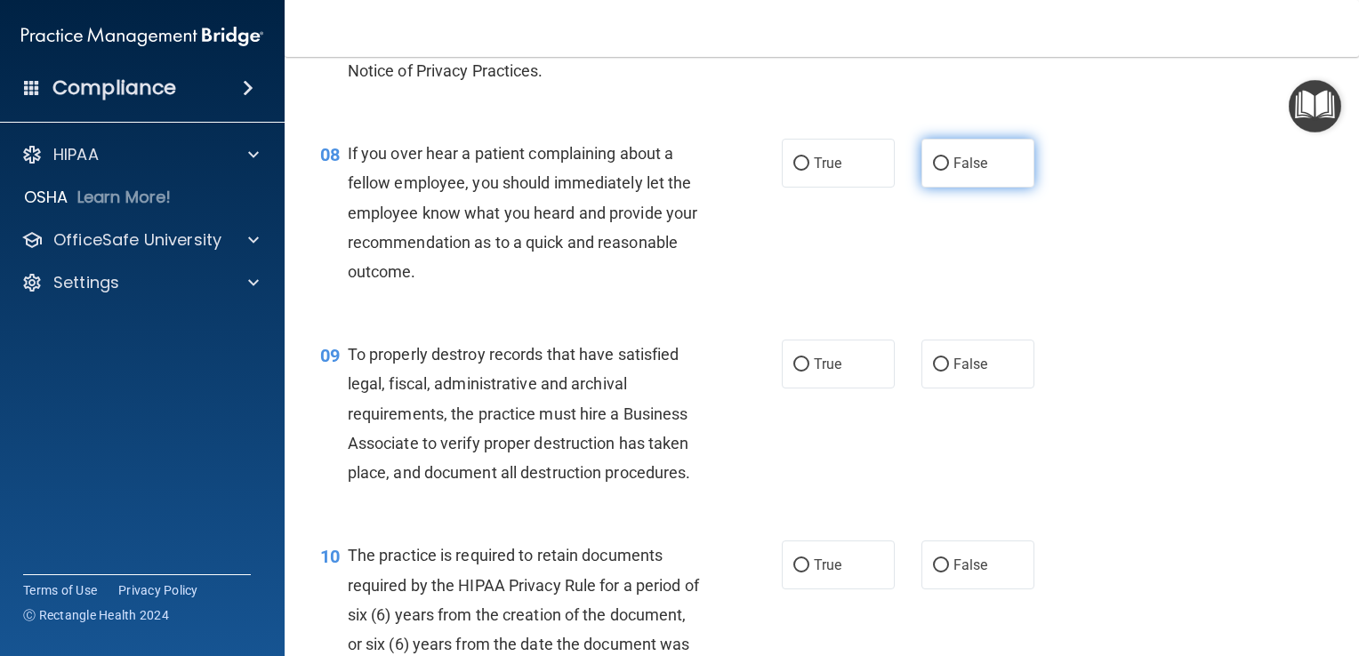
click at [954, 172] on span "False" at bounding box center [971, 163] width 35 height 17
click at [949, 171] on input "False" at bounding box center [941, 163] width 16 height 13
radio input "true"
click at [967, 373] on span "False" at bounding box center [971, 364] width 35 height 17
click at [949, 372] on input "False" at bounding box center [941, 364] width 16 height 13
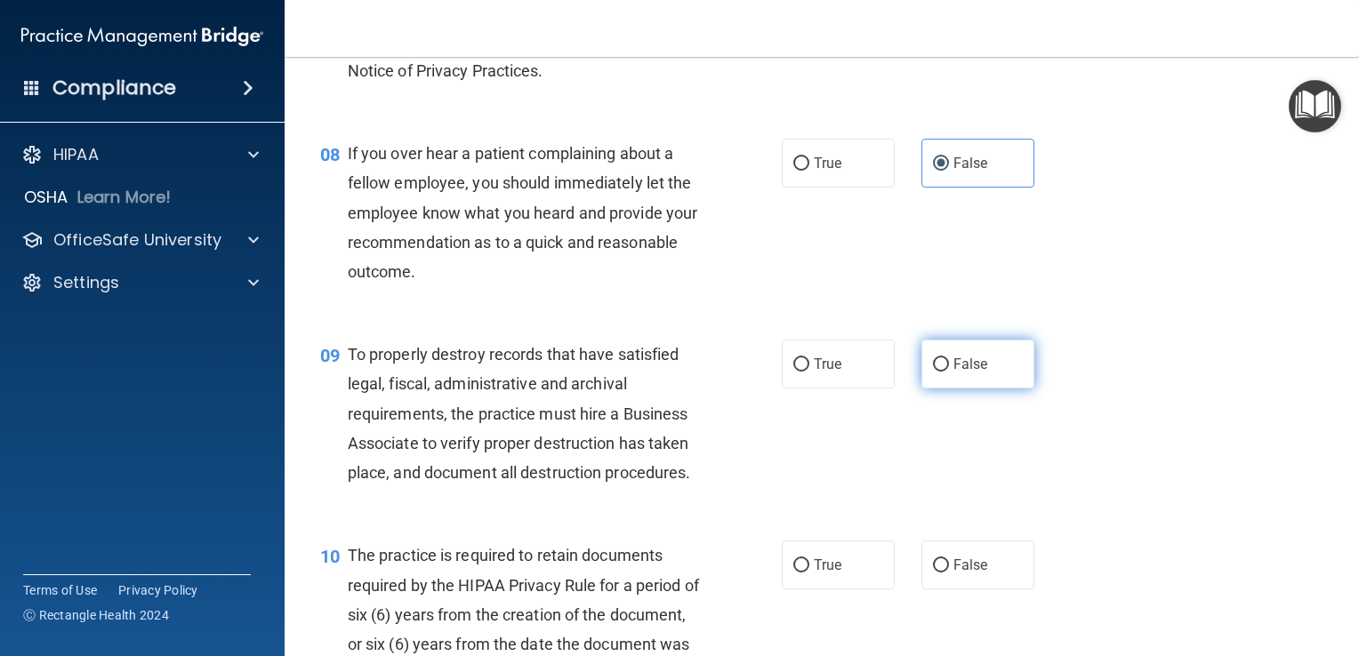
radio input "true"
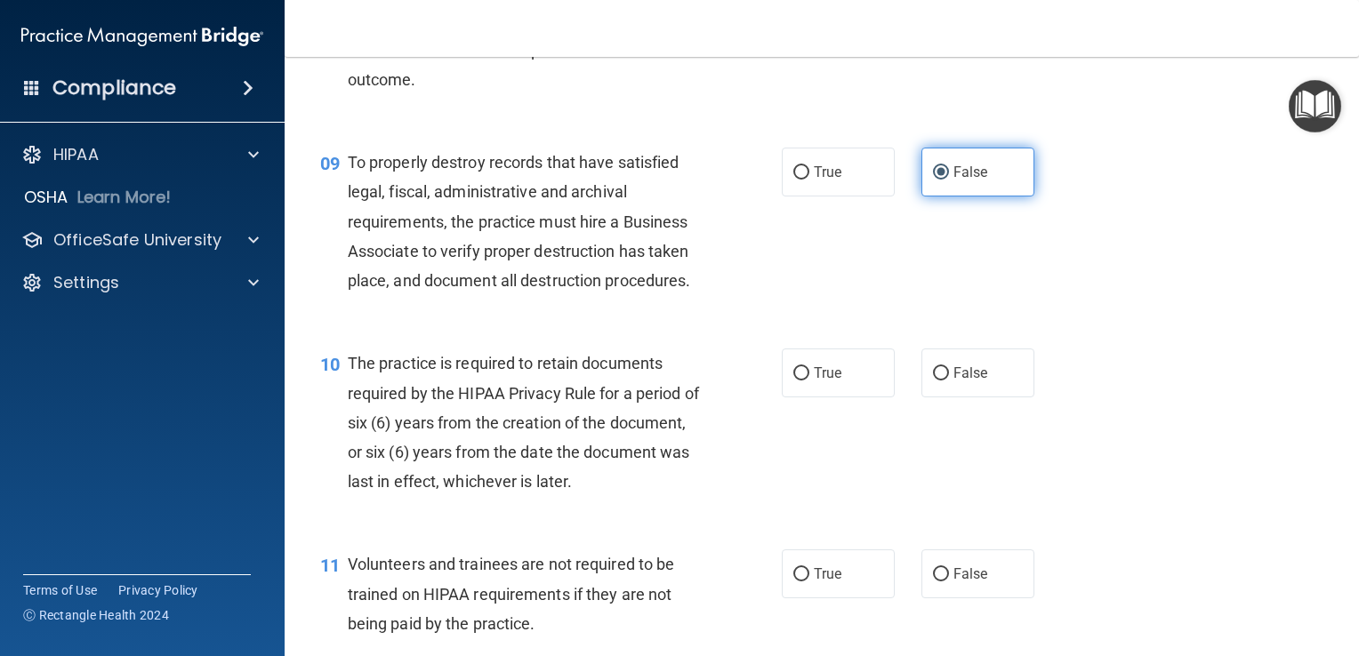
scroll to position [1541, 0]
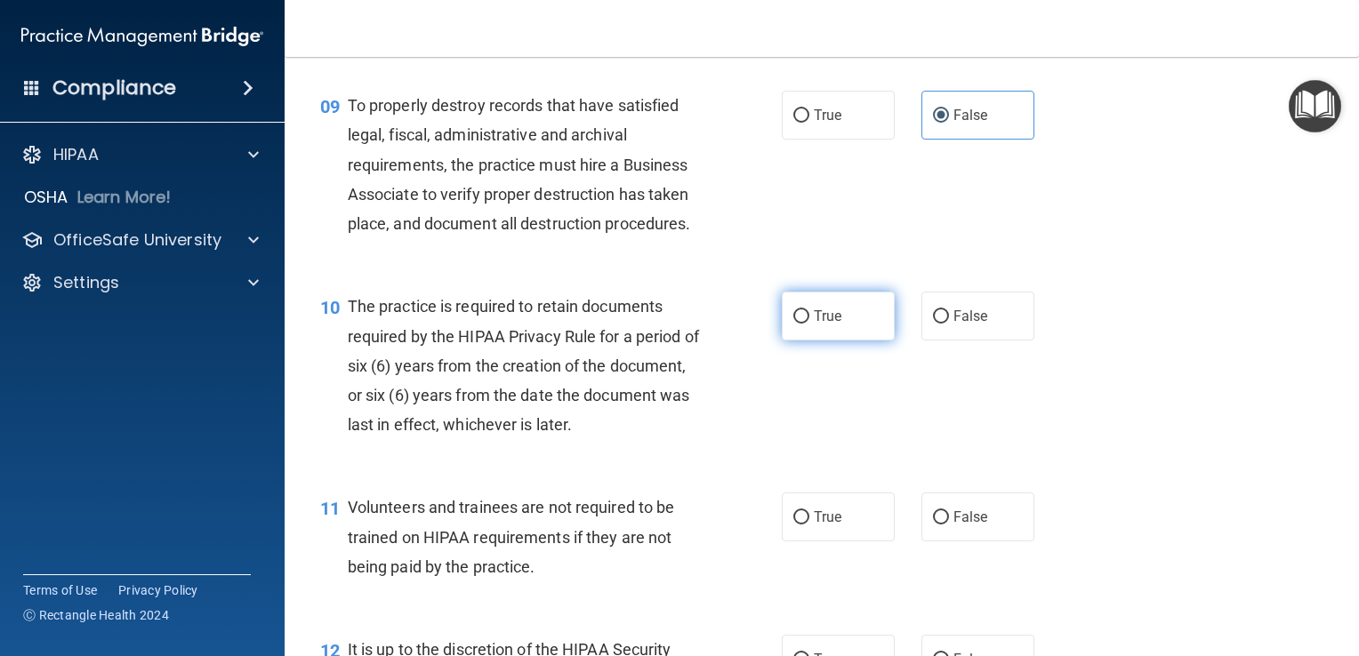
click at [836, 341] on label "True" at bounding box center [838, 316] width 113 height 49
click at [809, 324] on input "True" at bounding box center [801, 316] width 16 height 13
radio input "true"
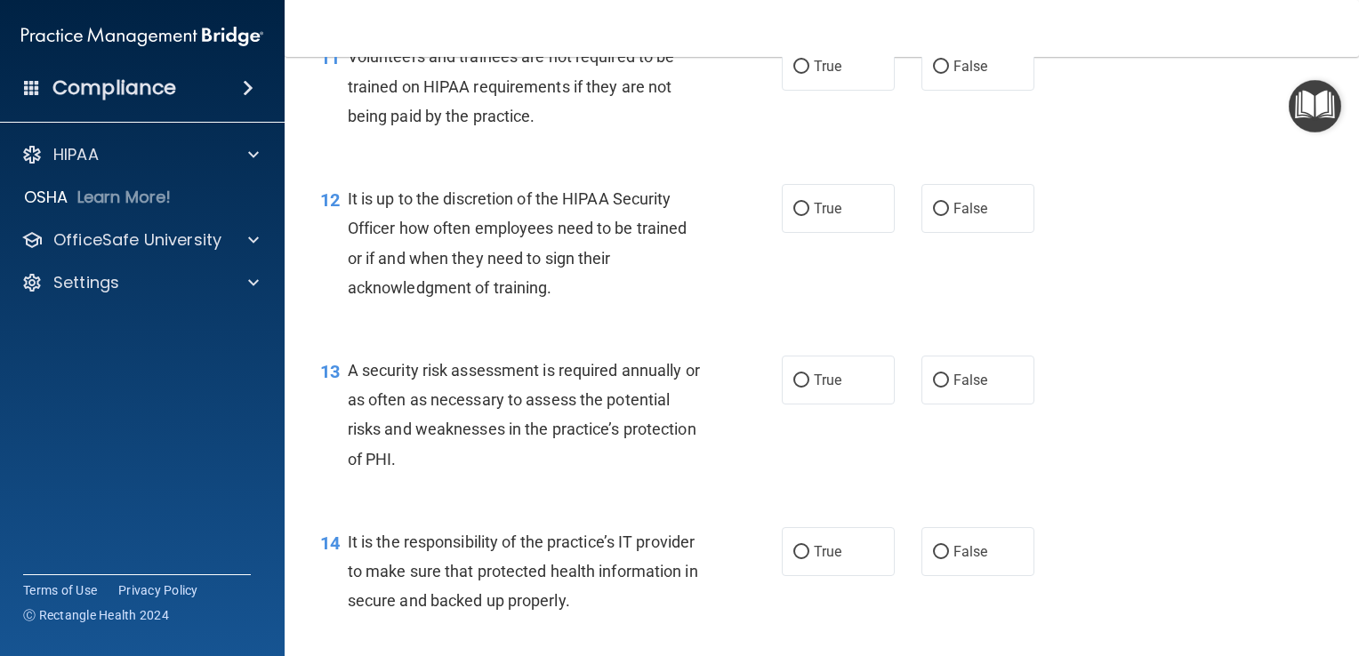
scroll to position [1993, 0]
click at [954, 74] on span "False" at bounding box center [971, 65] width 35 height 17
click at [949, 73] on input "False" at bounding box center [941, 66] width 16 height 13
radio input "true"
click at [968, 228] on label "False" at bounding box center [978, 207] width 113 height 49
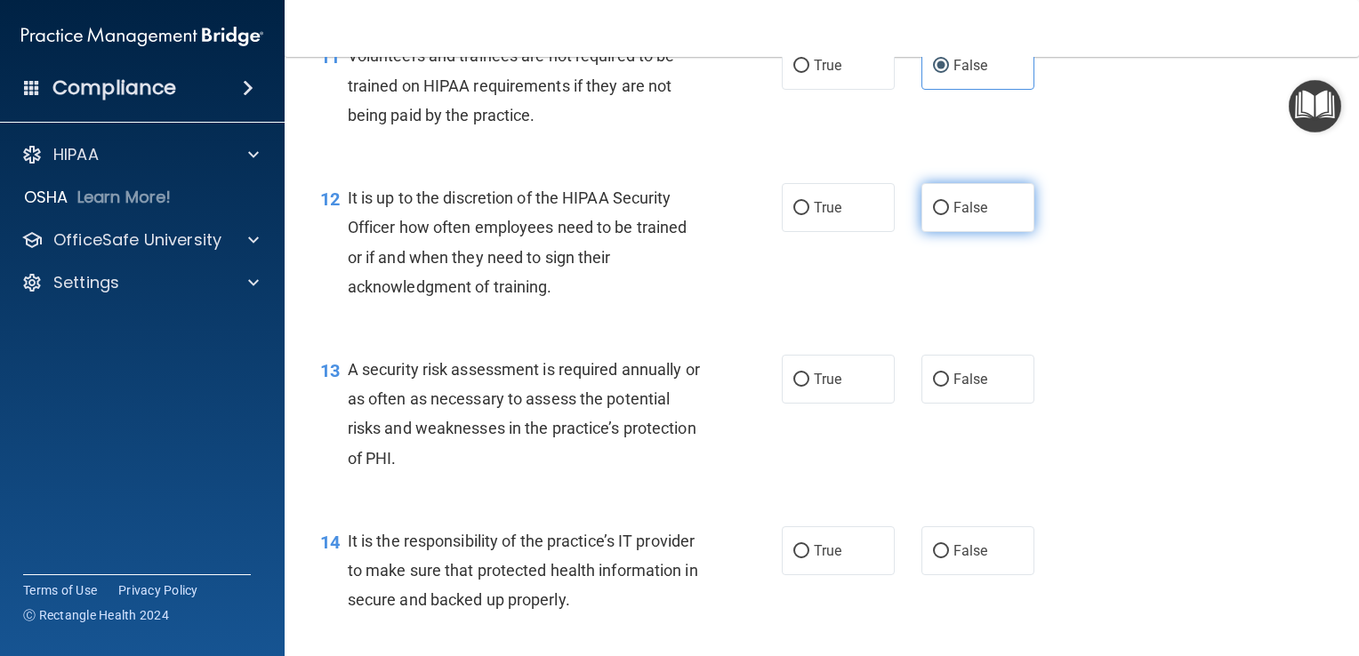
click at [949, 215] on input "False" at bounding box center [941, 208] width 16 height 13
radio input "true"
click at [854, 401] on label "True" at bounding box center [838, 379] width 113 height 49
click at [809, 387] on input "True" at bounding box center [801, 380] width 16 height 13
radio input "true"
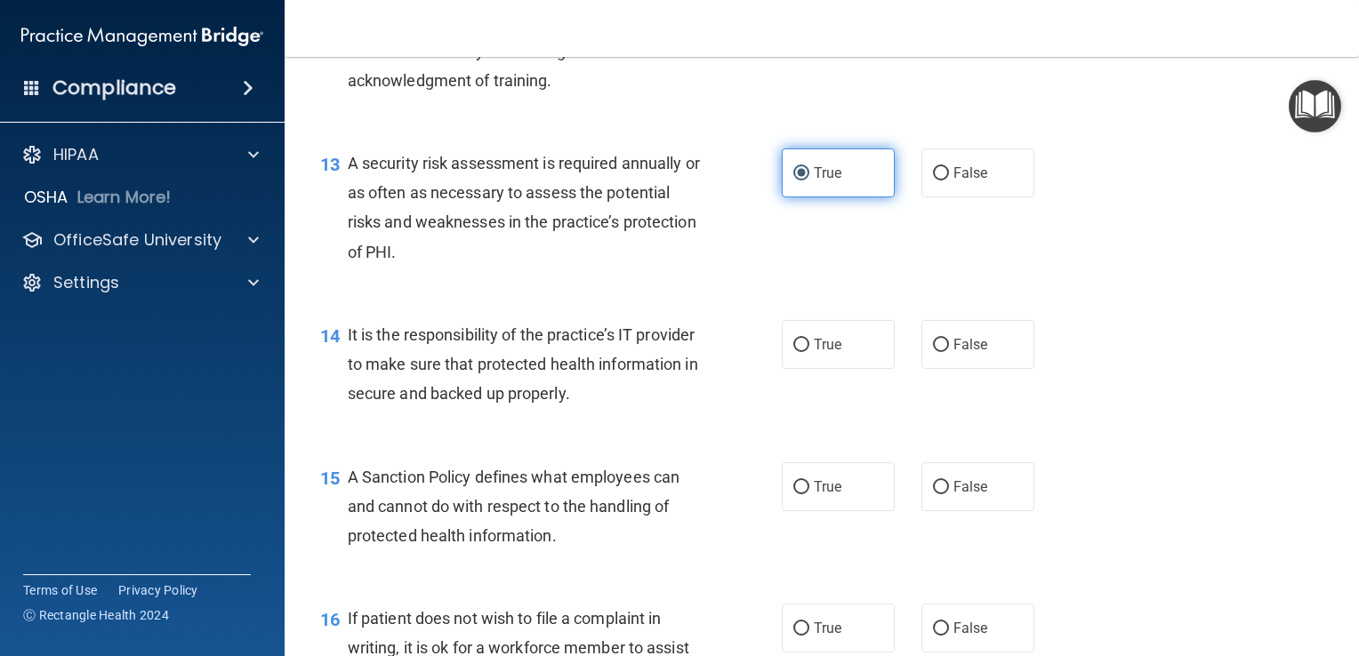
scroll to position [2199, 0]
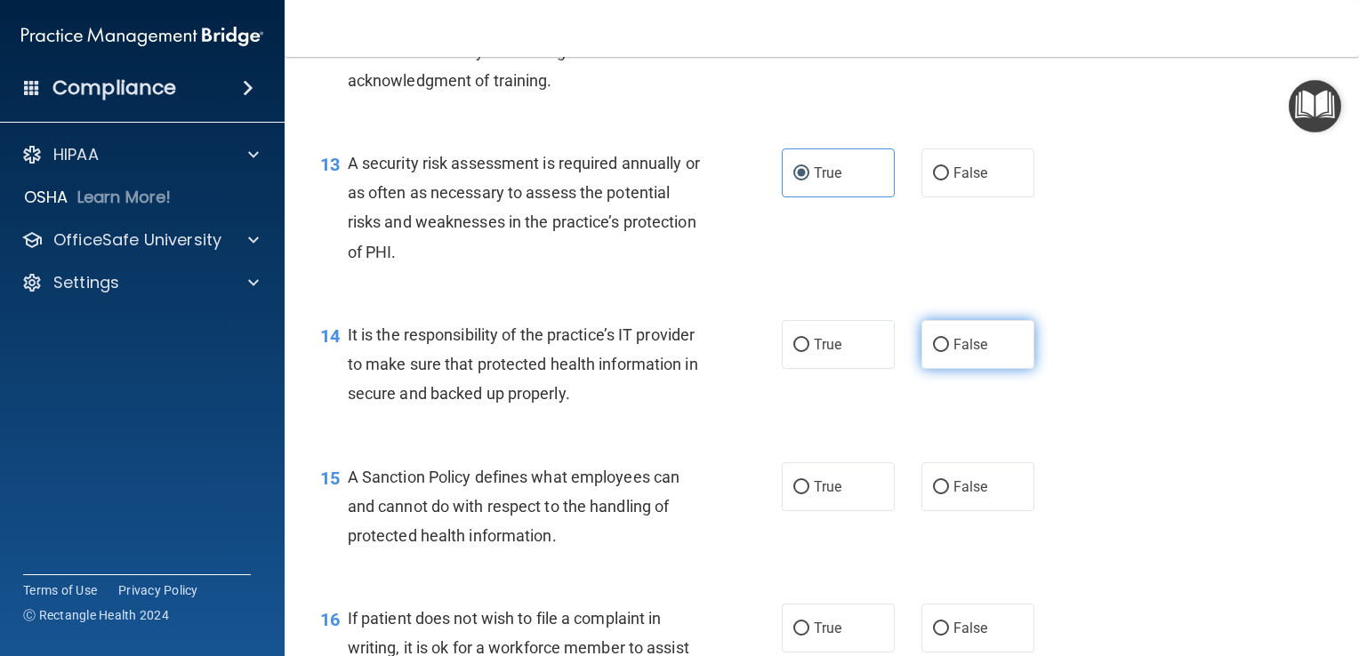
click at [978, 359] on label "False" at bounding box center [978, 344] width 113 height 49
click at [949, 352] on input "False" at bounding box center [941, 345] width 16 height 13
radio input "true"
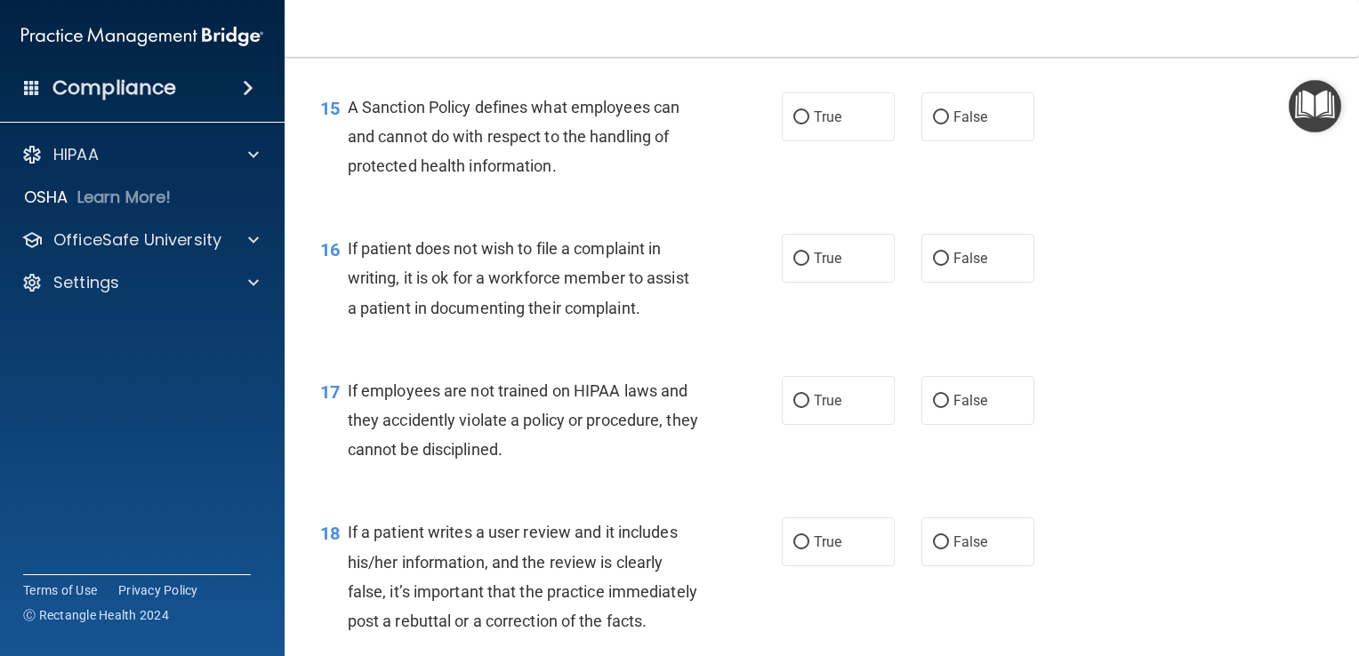
scroll to position [2571, 0]
click at [834, 124] on span "True" at bounding box center [828, 115] width 28 height 17
click at [809, 123] on input "True" at bounding box center [801, 115] width 16 height 13
radio input "true"
click at [840, 281] on label "True" at bounding box center [838, 256] width 113 height 49
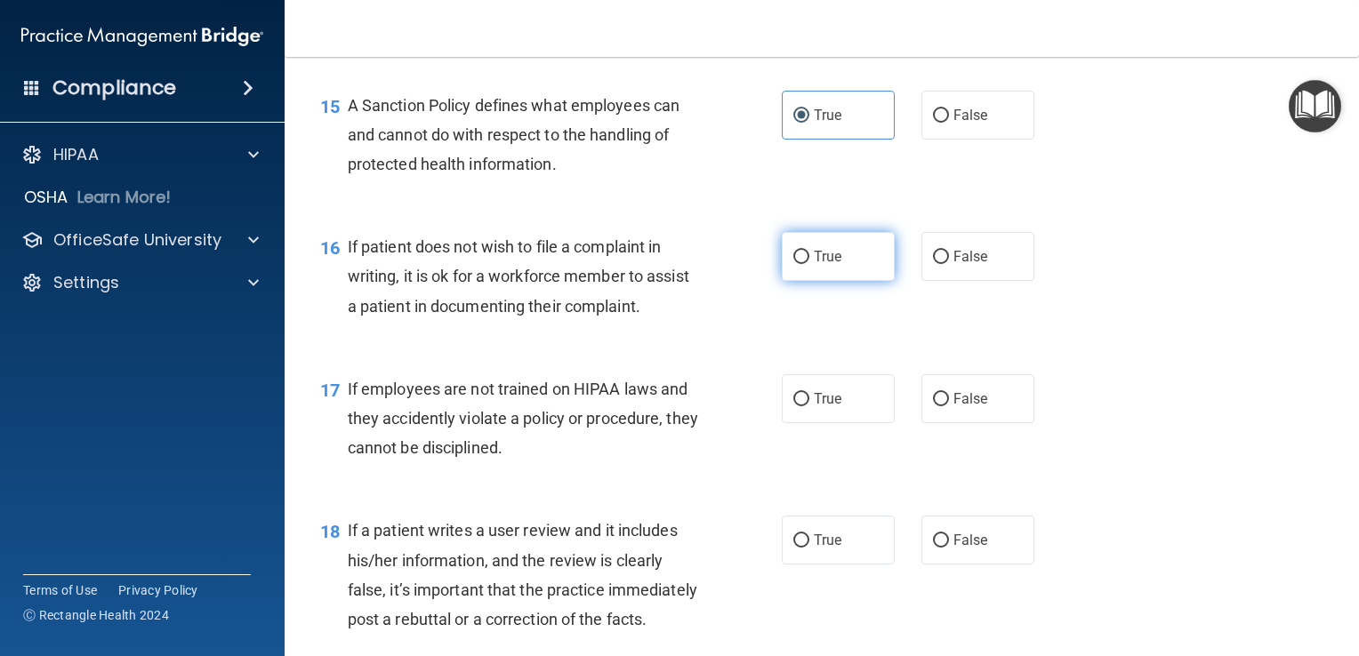
click at [809, 264] on input "True" at bounding box center [801, 257] width 16 height 13
radio input "true"
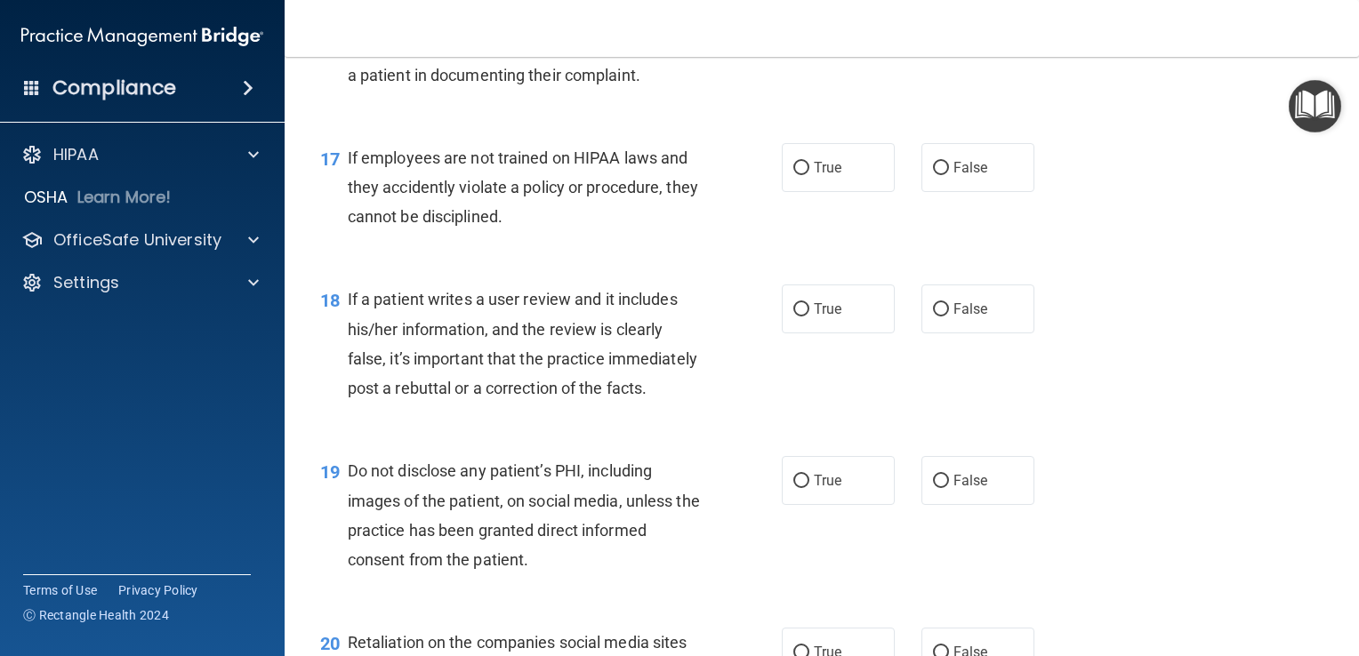
scroll to position [2802, 0]
click at [975, 176] on span "False" at bounding box center [971, 167] width 35 height 17
click at [949, 175] on input "False" at bounding box center [941, 168] width 16 height 13
radio input "true"
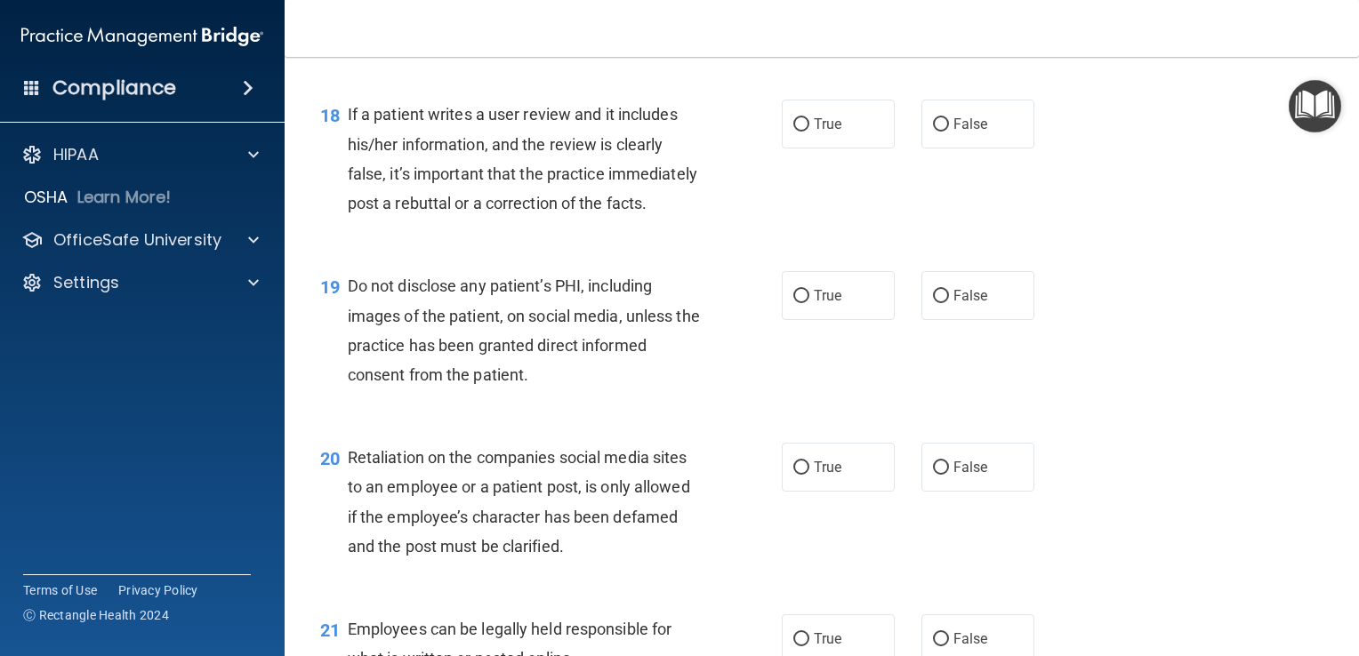
scroll to position [2991, 0]
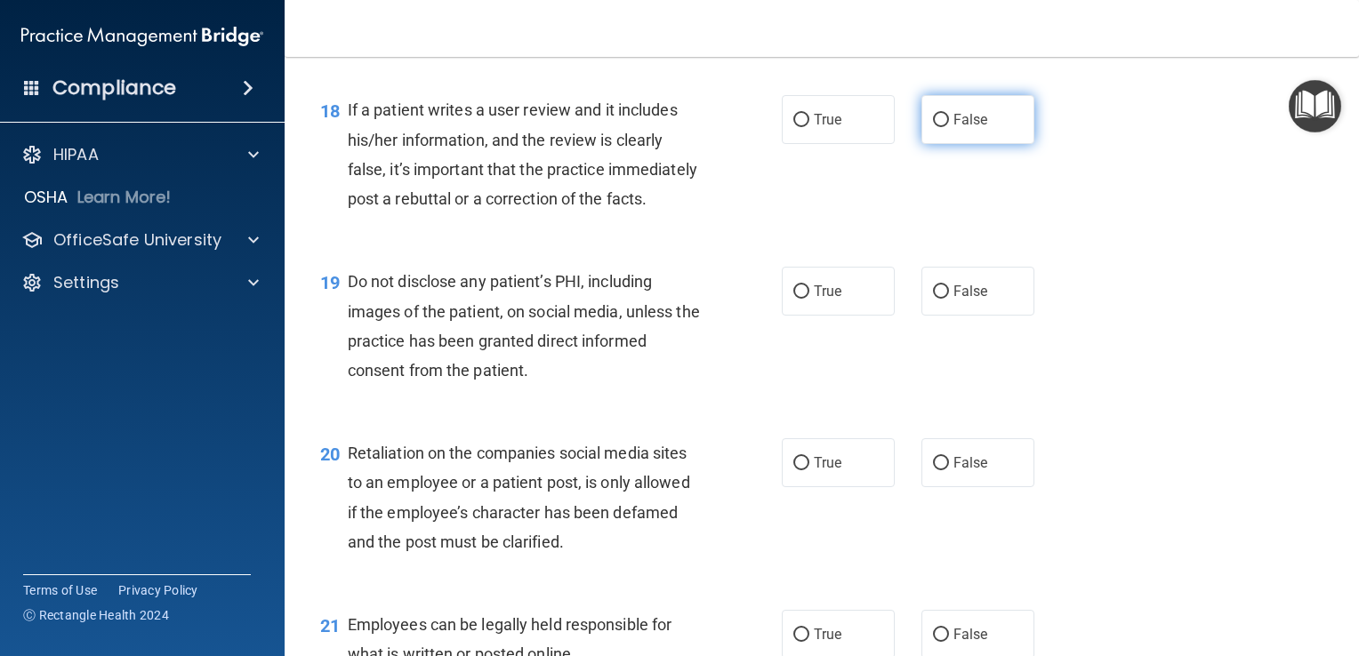
click at [949, 133] on label "False" at bounding box center [978, 119] width 113 height 49
click at [949, 127] on input "False" at bounding box center [941, 120] width 16 height 13
radio input "true"
click at [833, 300] on span "True" at bounding box center [828, 291] width 28 height 17
click at [809, 299] on input "True" at bounding box center [801, 292] width 16 height 13
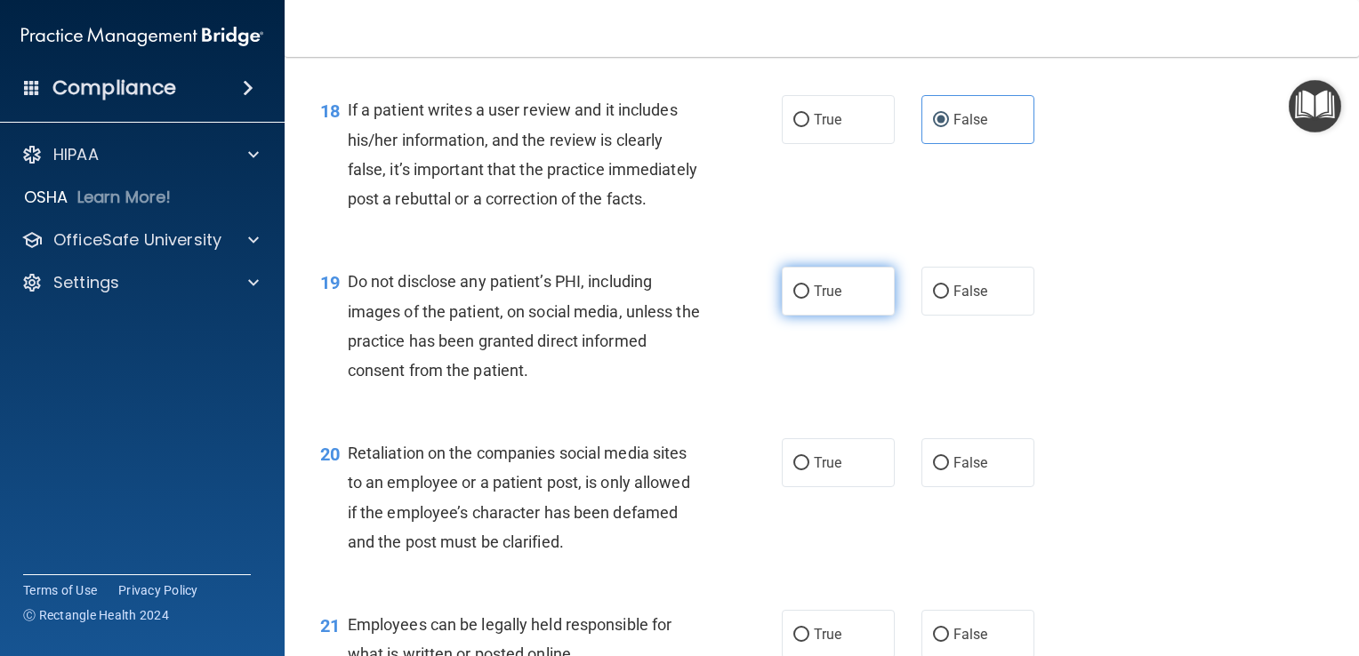
radio input "true"
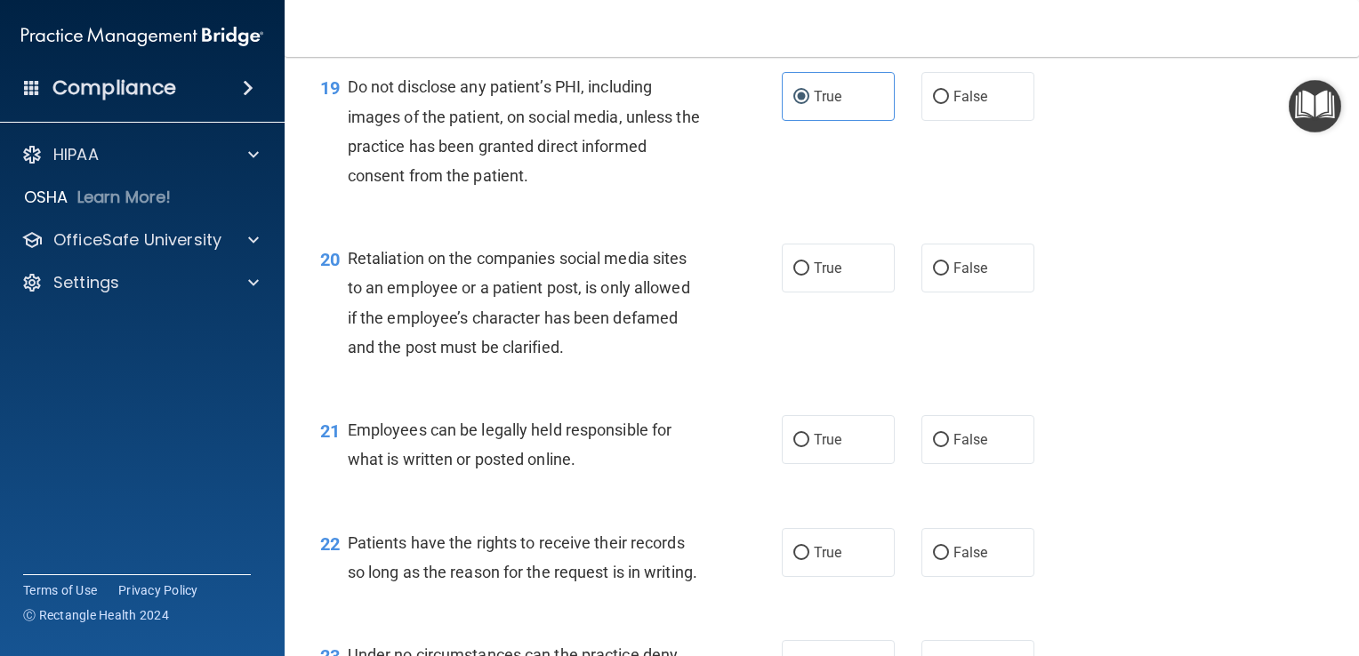
scroll to position [3188, 0]
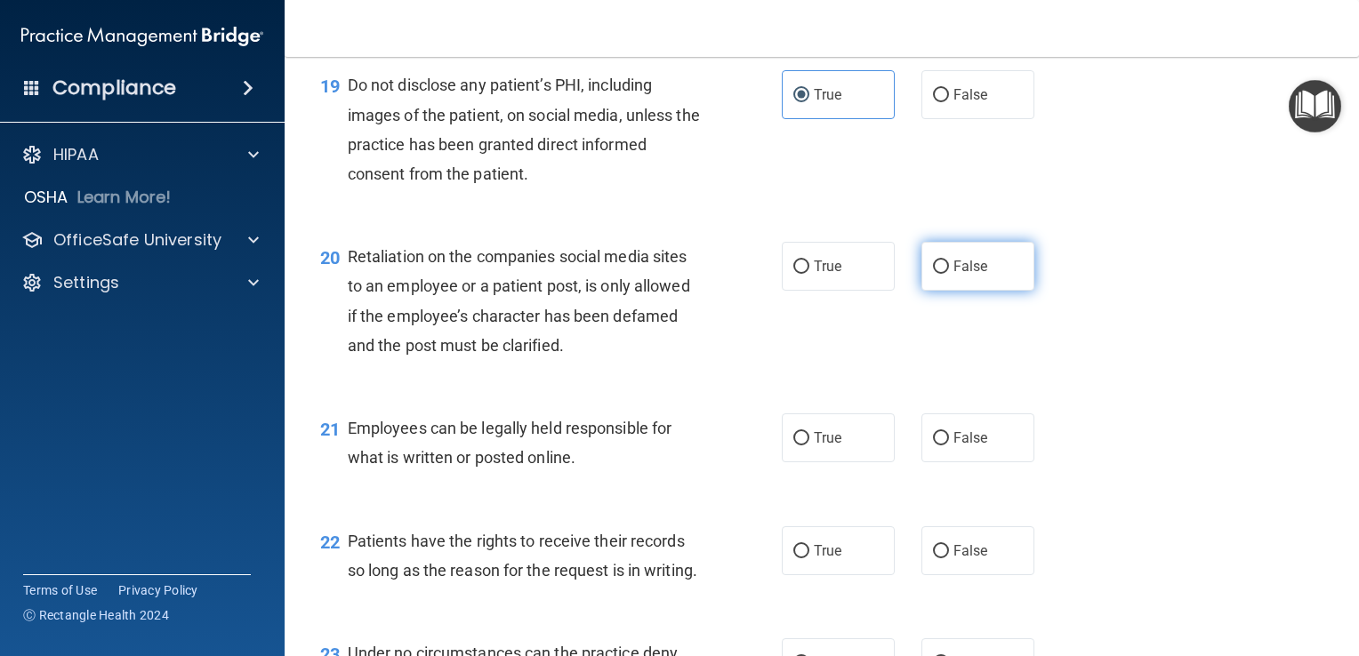
click at [970, 275] on span "False" at bounding box center [971, 266] width 35 height 17
click at [949, 274] on input "False" at bounding box center [941, 267] width 16 height 13
radio input "true"
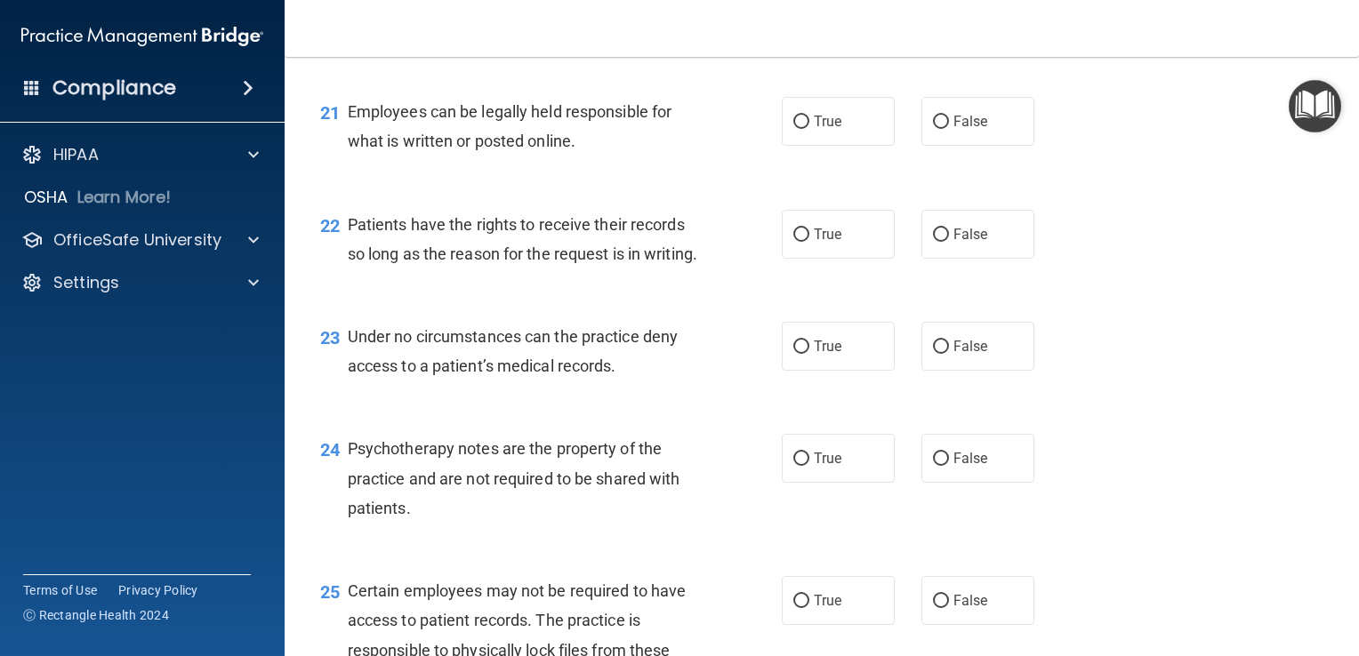
scroll to position [3508, 0]
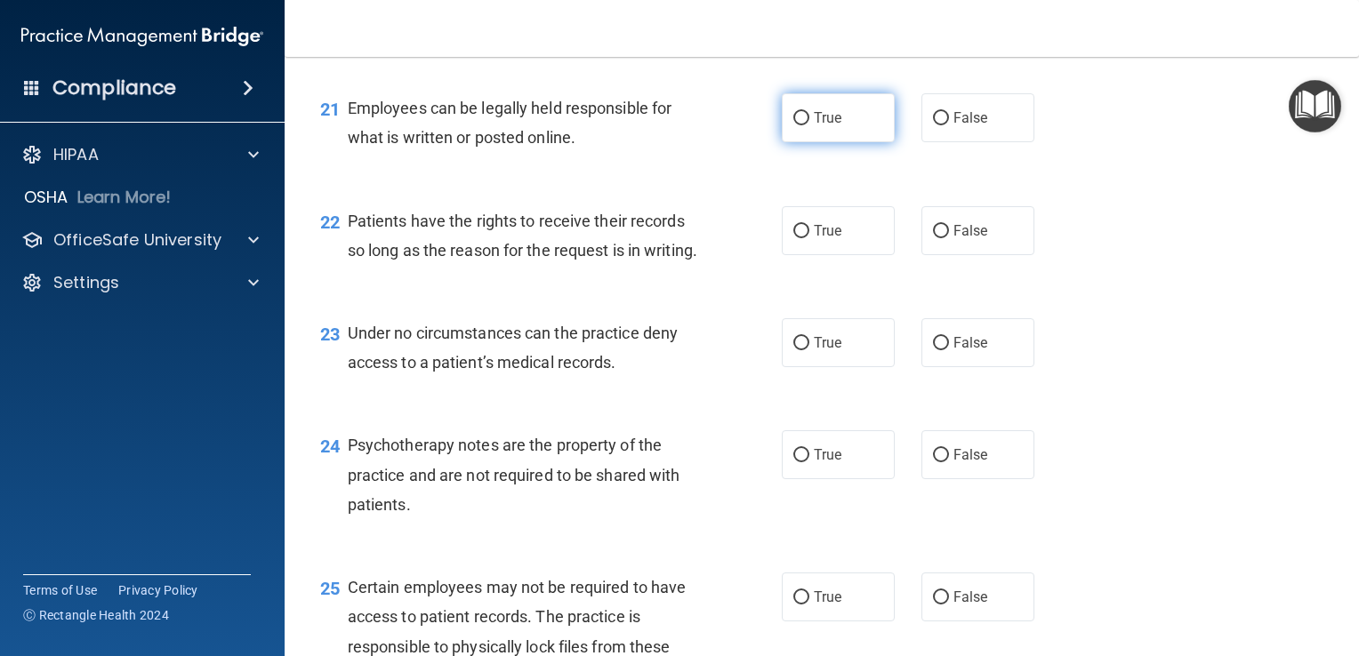
click at [854, 142] on label "True" at bounding box center [838, 117] width 113 height 49
click at [809, 125] on input "True" at bounding box center [801, 118] width 16 height 13
radio input "true"
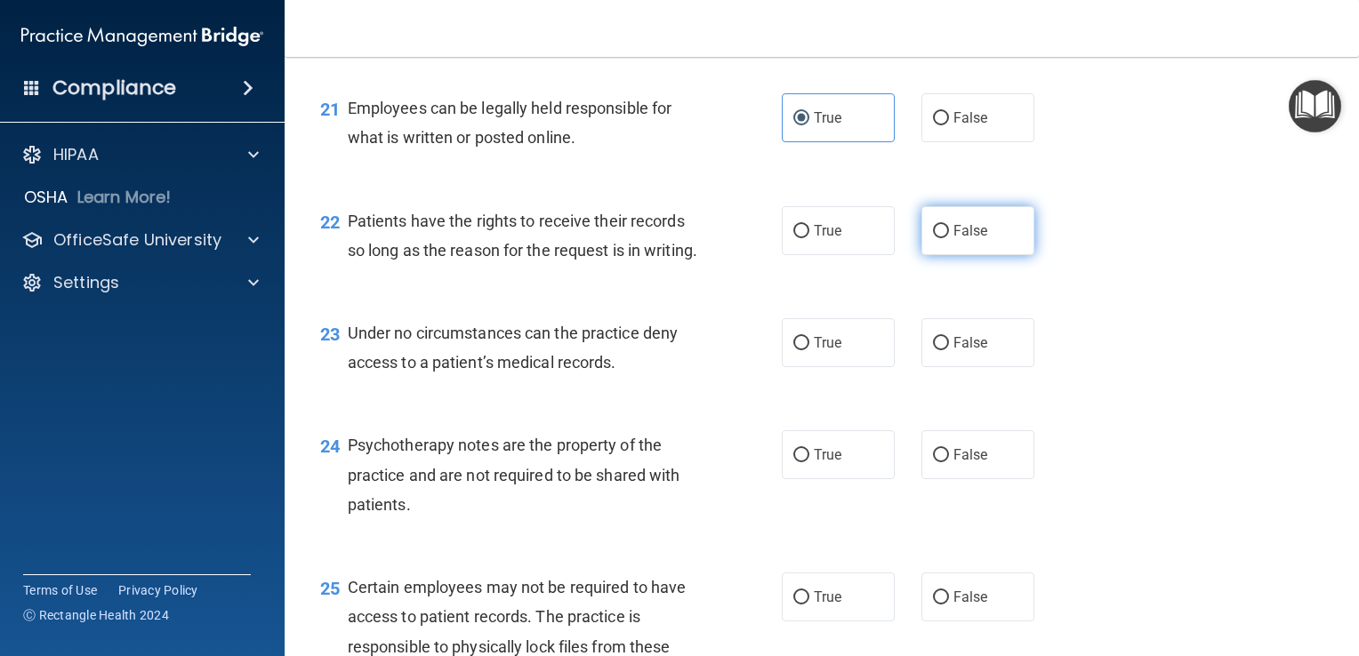
click at [954, 239] on span "False" at bounding box center [971, 230] width 35 height 17
click at [948, 238] on input "False" at bounding box center [941, 231] width 16 height 13
radio input "true"
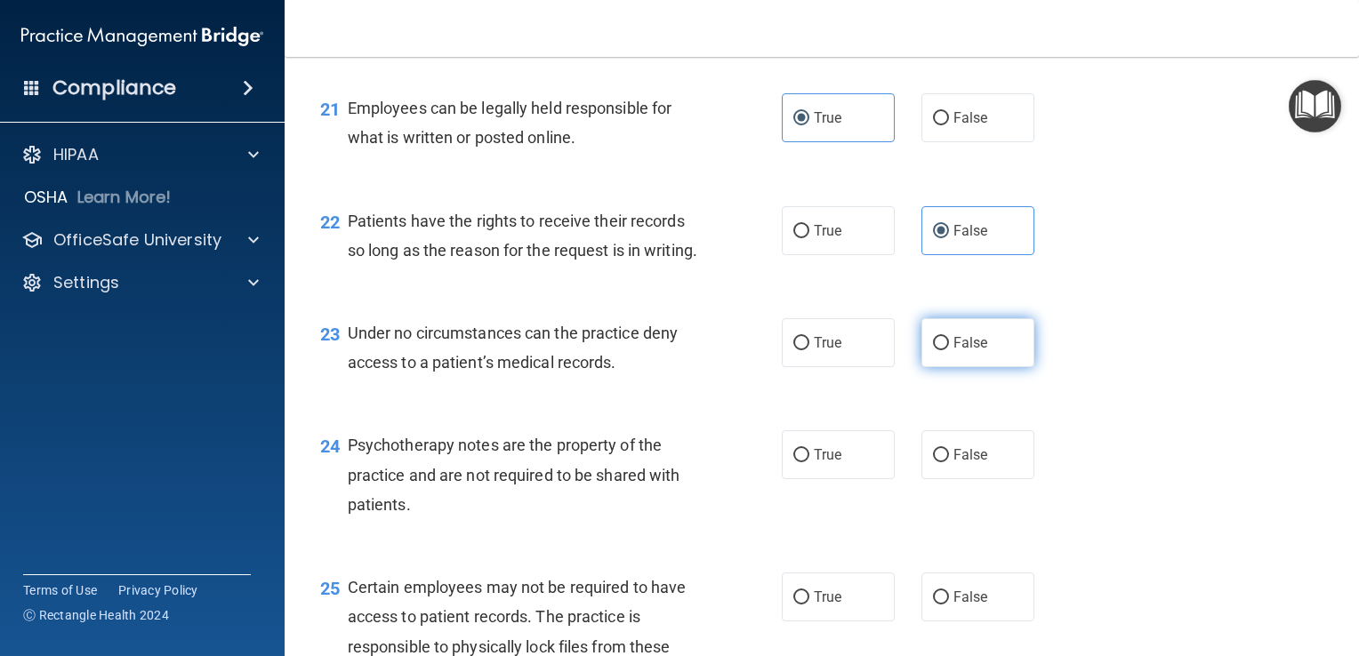
click at [986, 367] on label "False" at bounding box center [978, 342] width 113 height 49
click at [949, 350] on input "False" at bounding box center [941, 343] width 16 height 13
radio input "true"
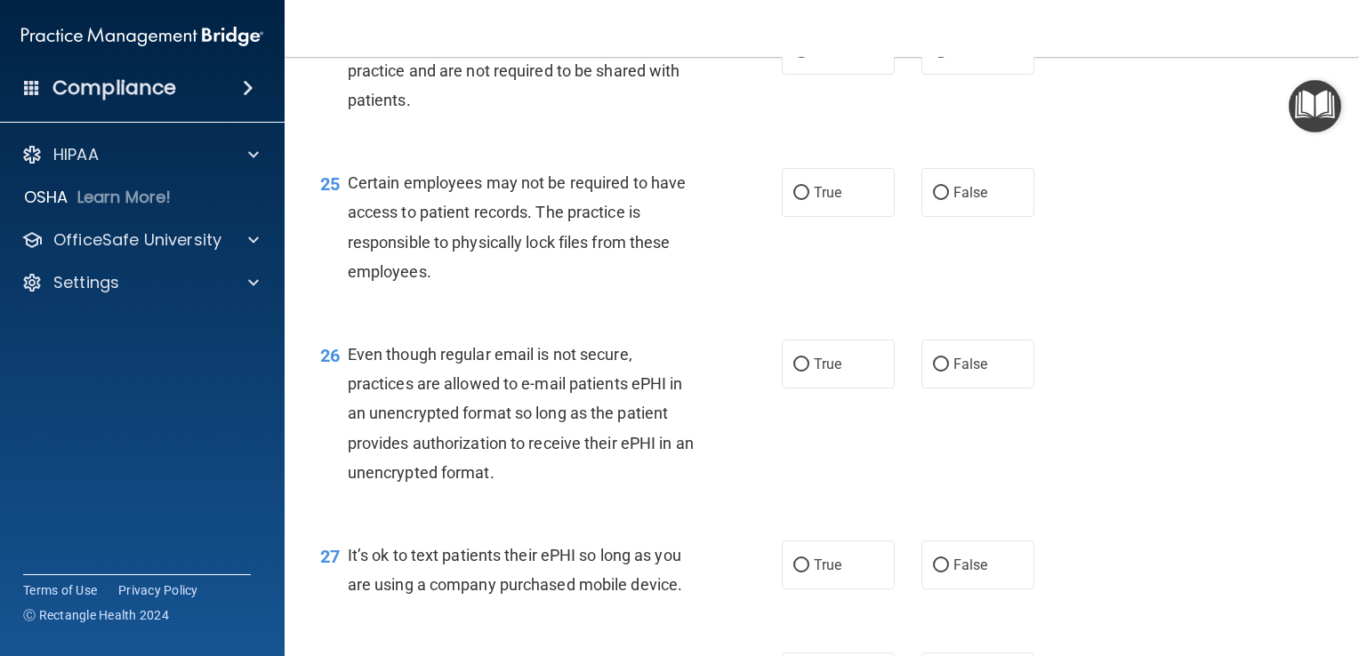
scroll to position [3914, 0]
click at [860, 74] on label "True" at bounding box center [838, 49] width 113 height 49
click at [809, 57] on input "True" at bounding box center [801, 50] width 16 height 13
radio input "true"
click at [843, 216] on label "True" at bounding box center [838, 191] width 113 height 49
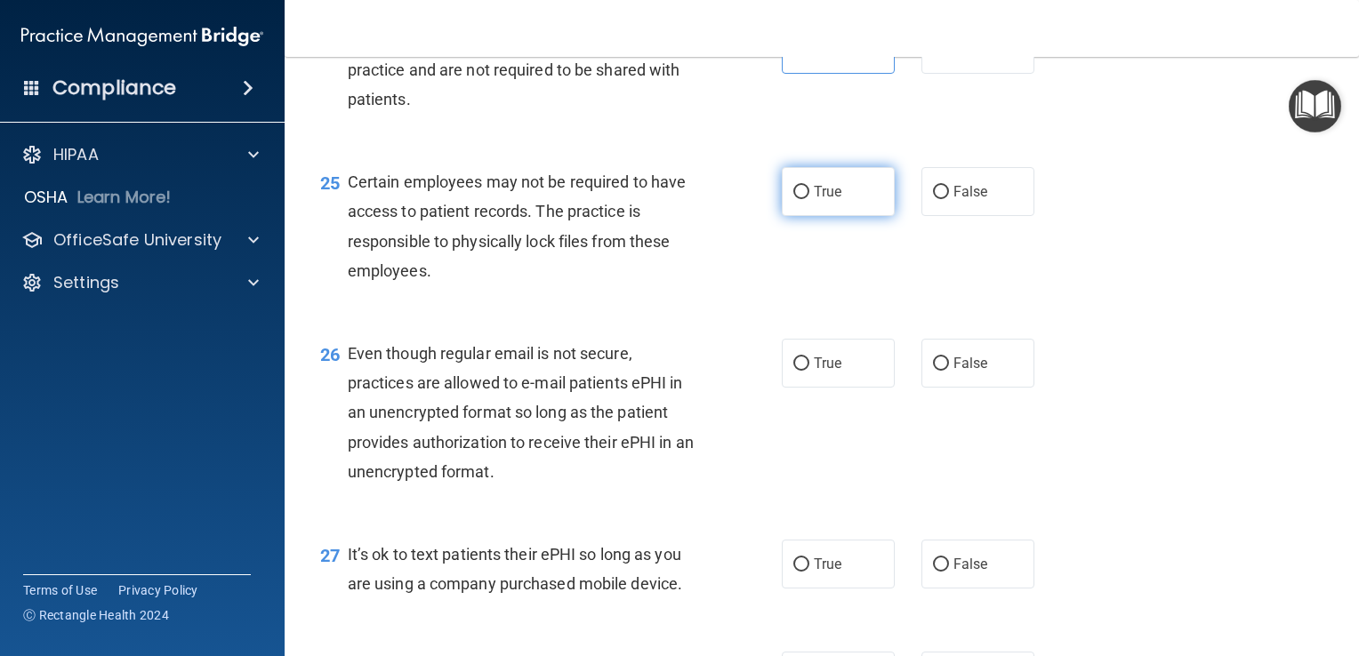
click at [809, 199] on input "True" at bounding box center [801, 192] width 16 height 13
radio input "true"
click at [814, 372] on span "True" at bounding box center [828, 363] width 28 height 17
click at [807, 371] on input "True" at bounding box center [801, 364] width 16 height 13
radio input "true"
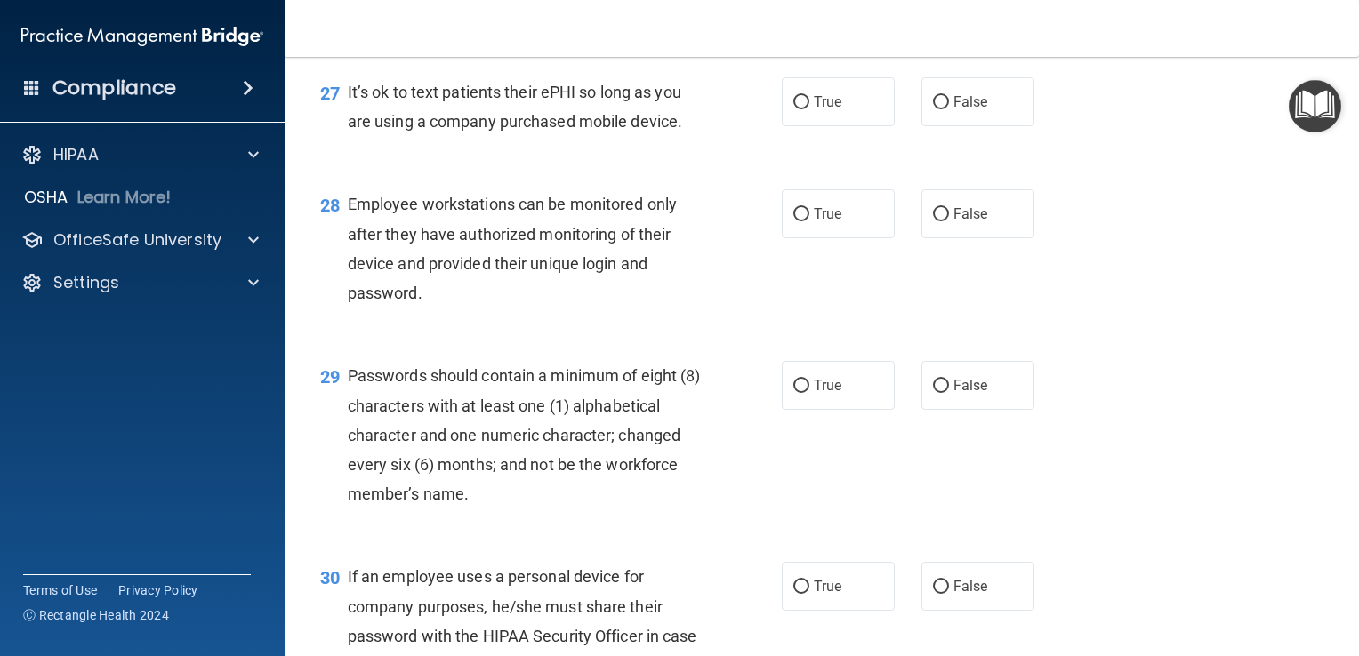
scroll to position [4376, 0]
click at [970, 110] on span "False" at bounding box center [971, 101] width 35 height 17
click at [949, 109] on input "False" at bounding box center [941, 102] width 16 height 13
radio input "true"
click at [976, 222] on span "False" at bounding box center [971, 213] width 35 height 17
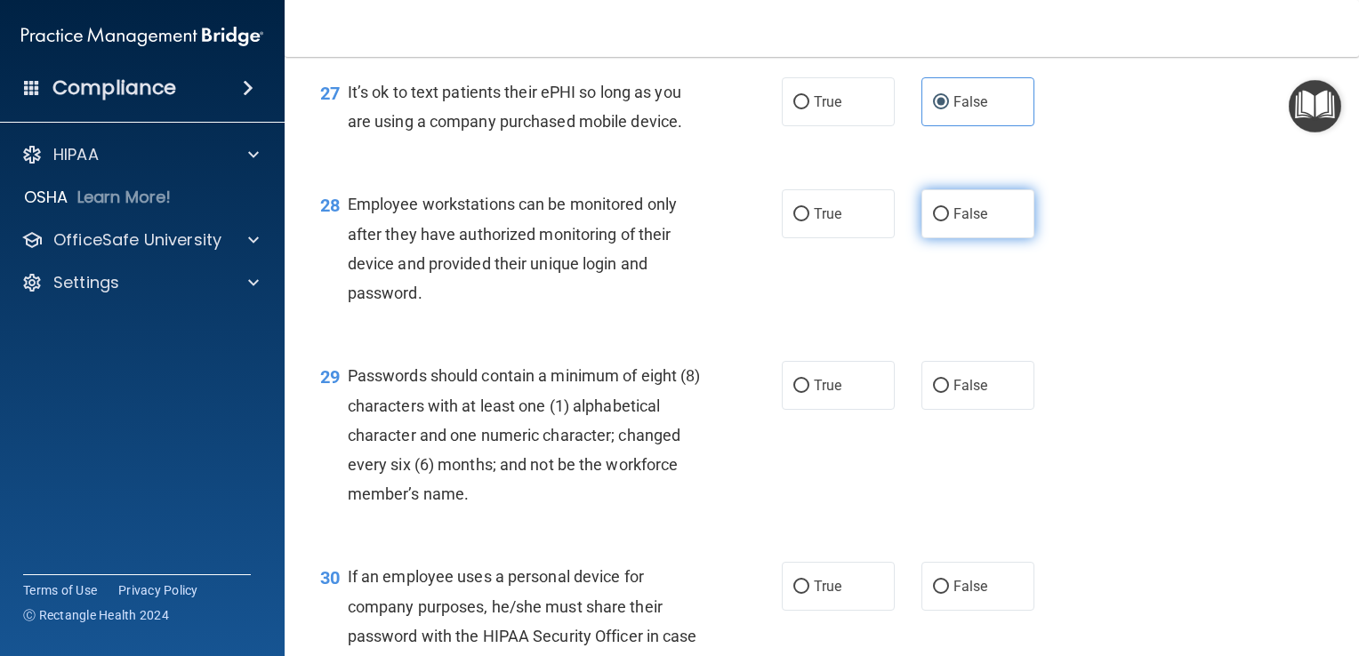
click at [949, 221] on input "False" at bounding box center [941, 214] width 16 height 13
radio input "true"
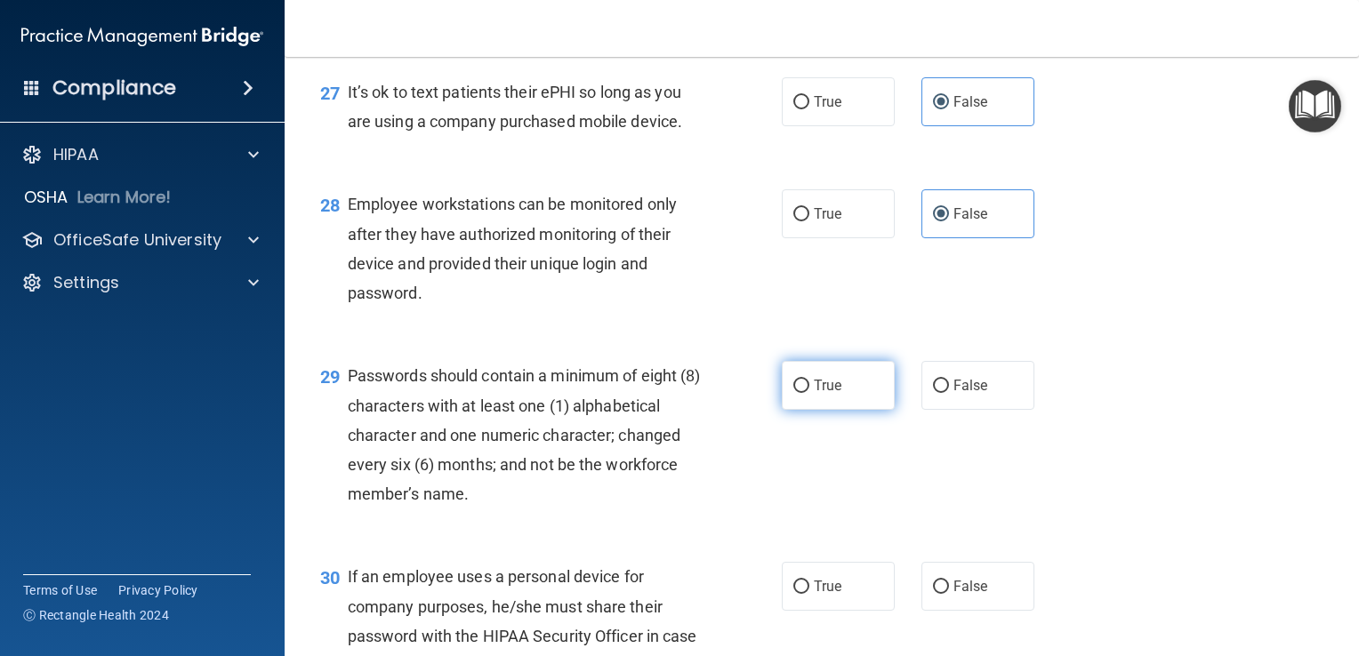
click at [844, 410] on label "True" at bounding box center [838, 385] width 113 height 49
click at [809, 393] on input "True" at bounding box center [801, 386] width 16 height 13
radio input "true"
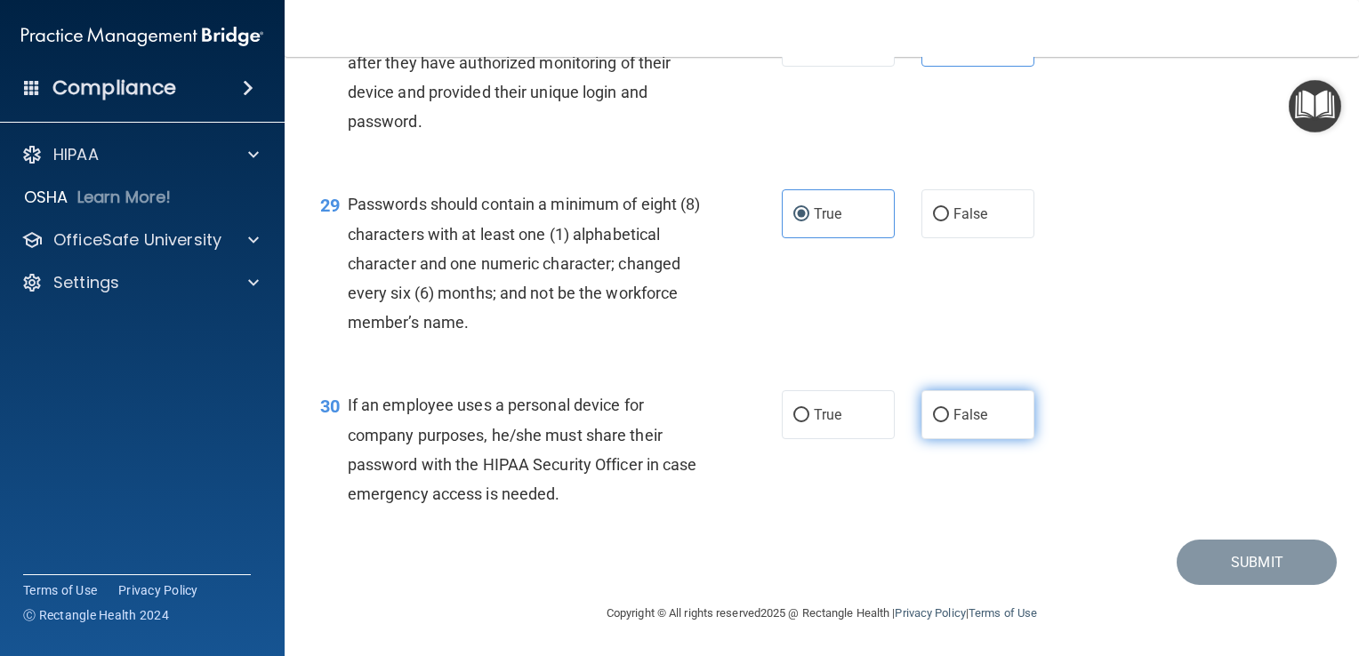
click at [993, 420] on label "False" at bounding box center [978, 414] width 113 height 49
click at [949, 420] on input "False" at bounding box center [941, 415] width 16 height 13
radio input "true"
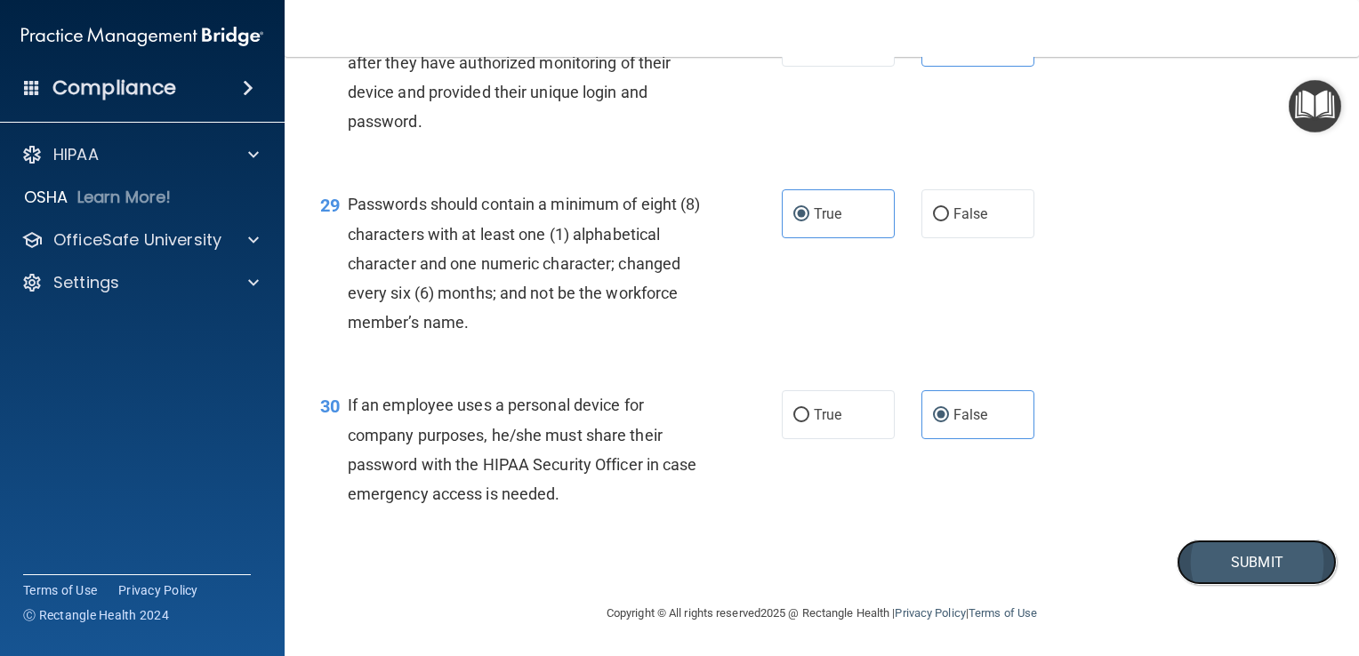
click at [1266, 563] on button "Submit" at bounding box center [1257, 562] width 160 height 45
click at [1260, 560] on button "Submit" at bounding box center [1257, 562] width 160 height 45
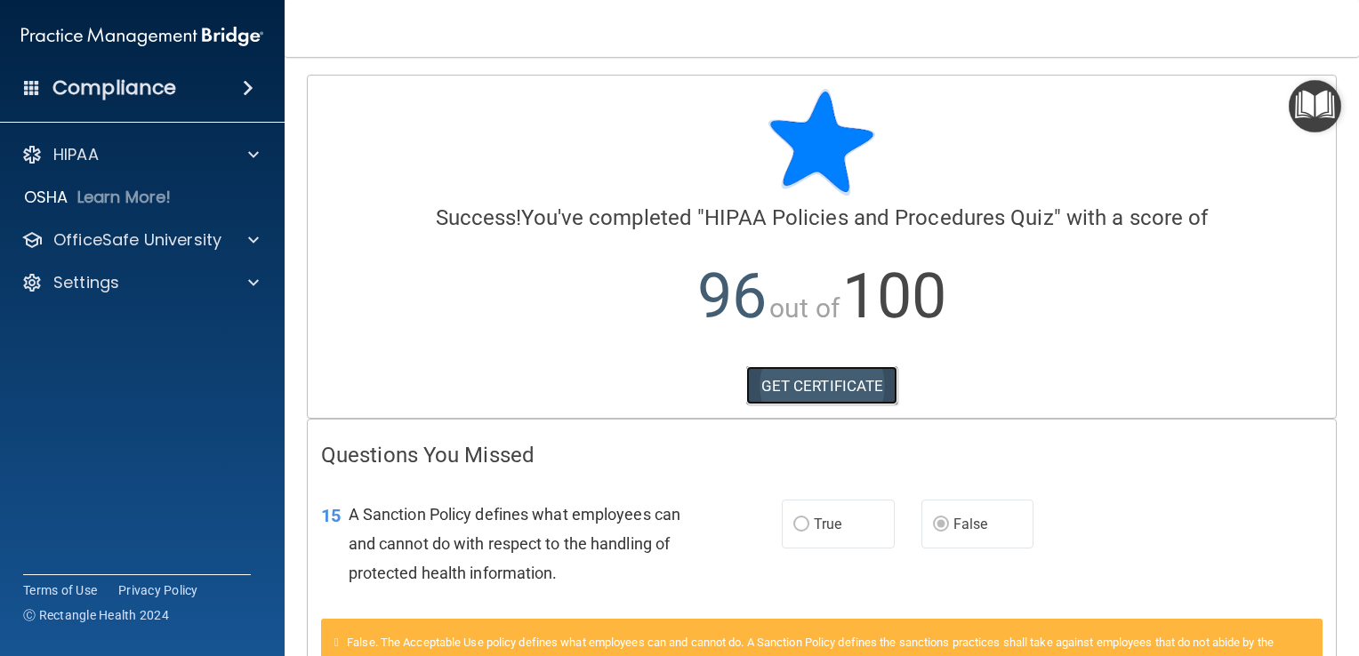
click at [833, 382] on link "GET CERTIFICATE" at bounding box center [822, 385] width 152 height 39
click at [1311, 125] on img "Open Resource Center" at bounding box center [1315, 106] width 52 height 52
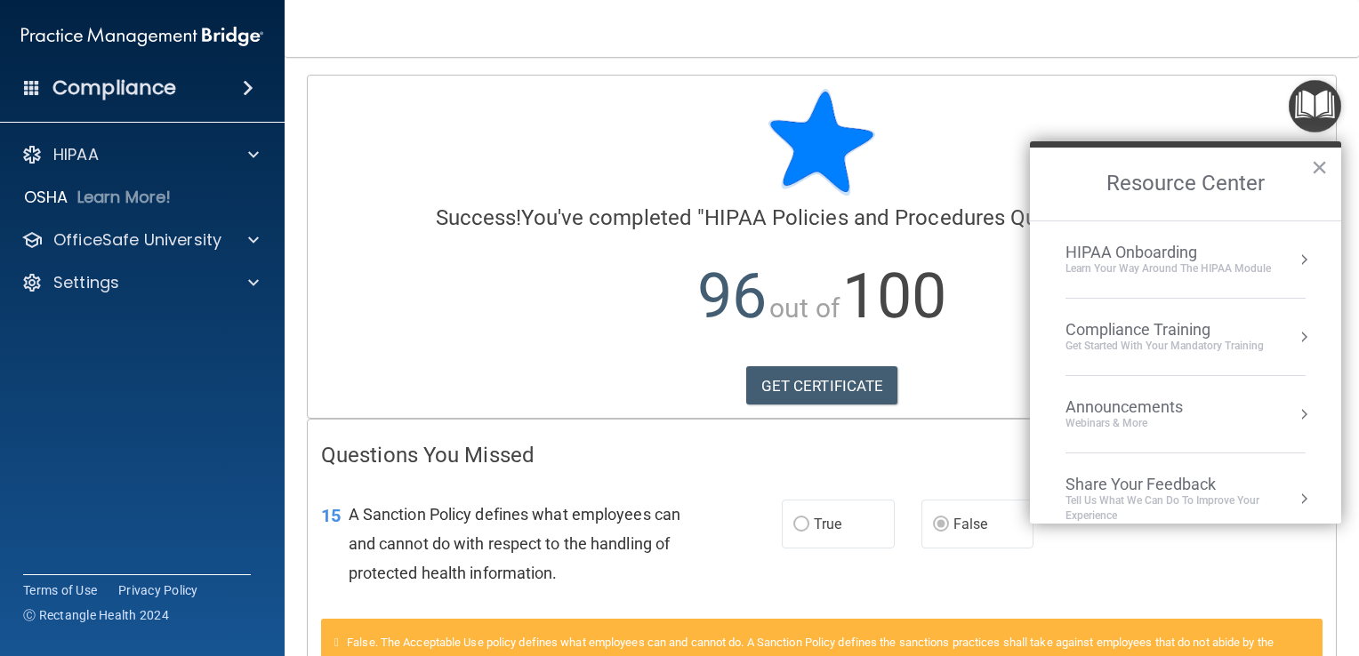
click at [1209, 273] on div "Learn Your Way around the HIPAA module" at bounding box center [1168, 269] width 205 height 15
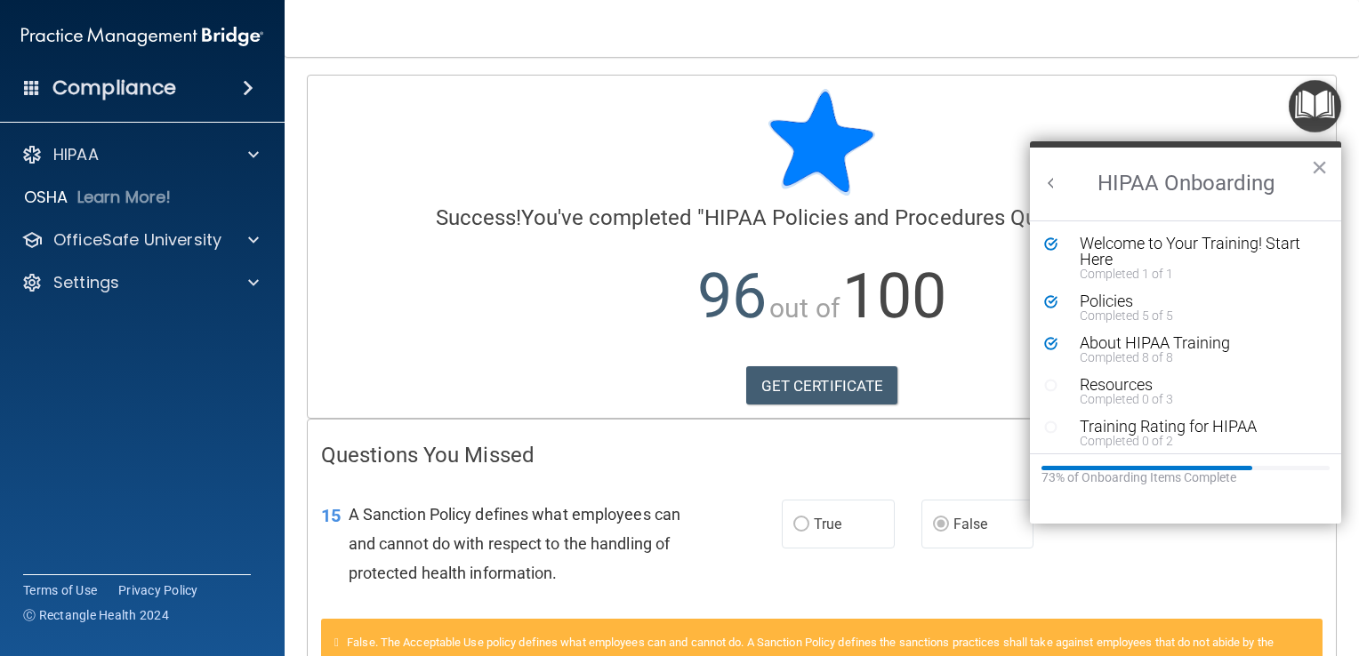
scroll to position [6, 0]
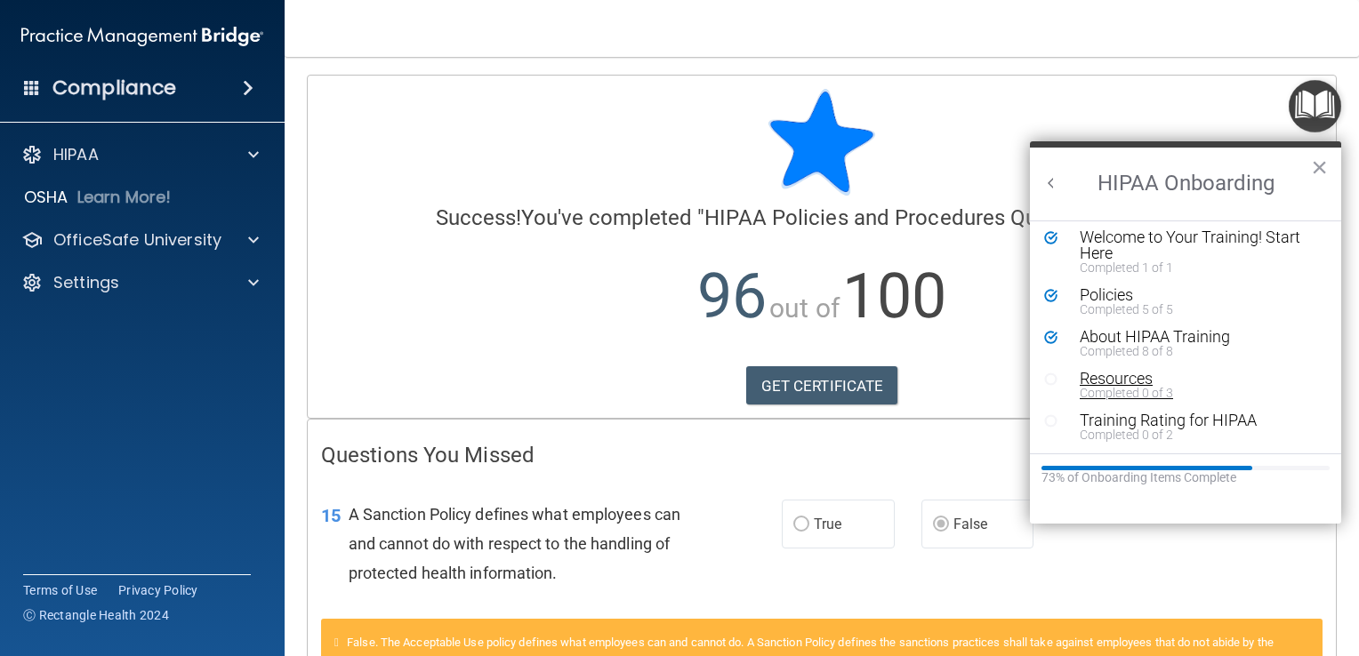
click at [1140, 379] on div "Resources" at bounding box center [1192, 379] width 224 height 16
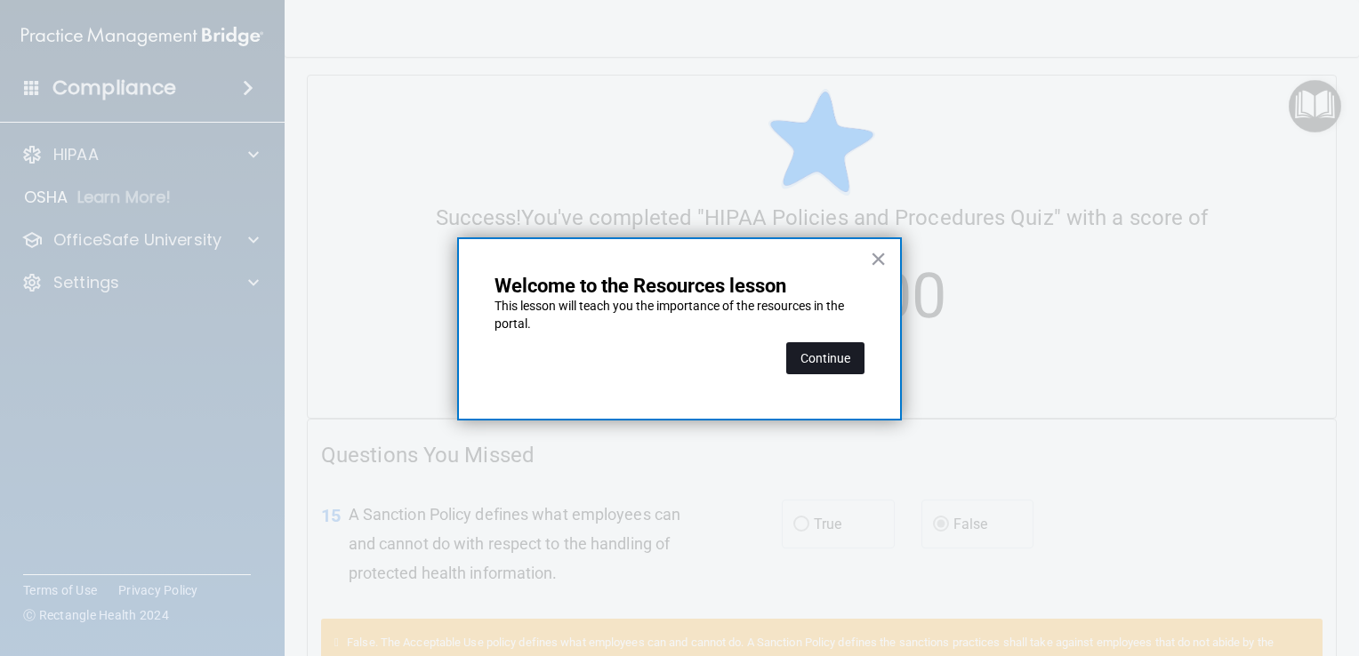
click at [828, 352] on button "Continue" at bounding box center [825, 358] width 78 height 32
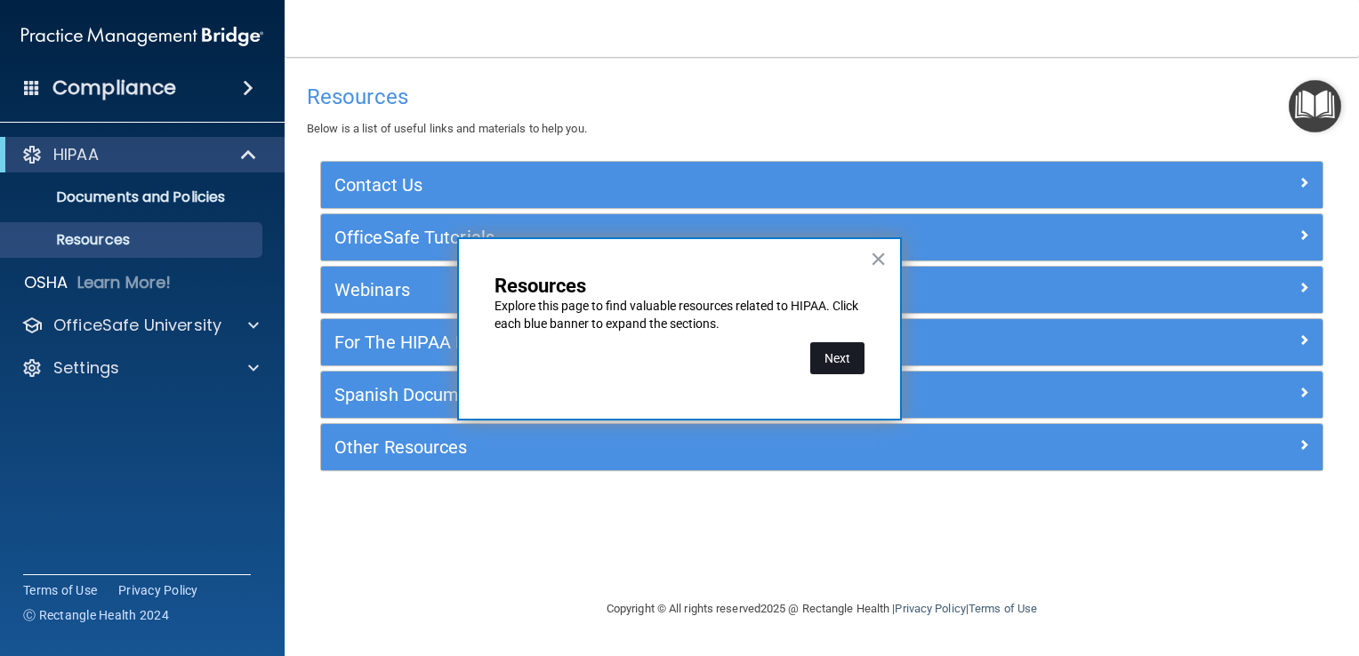
click at [833, 352] on button "Next" at bounding box center [837, 358] width 54 height 32
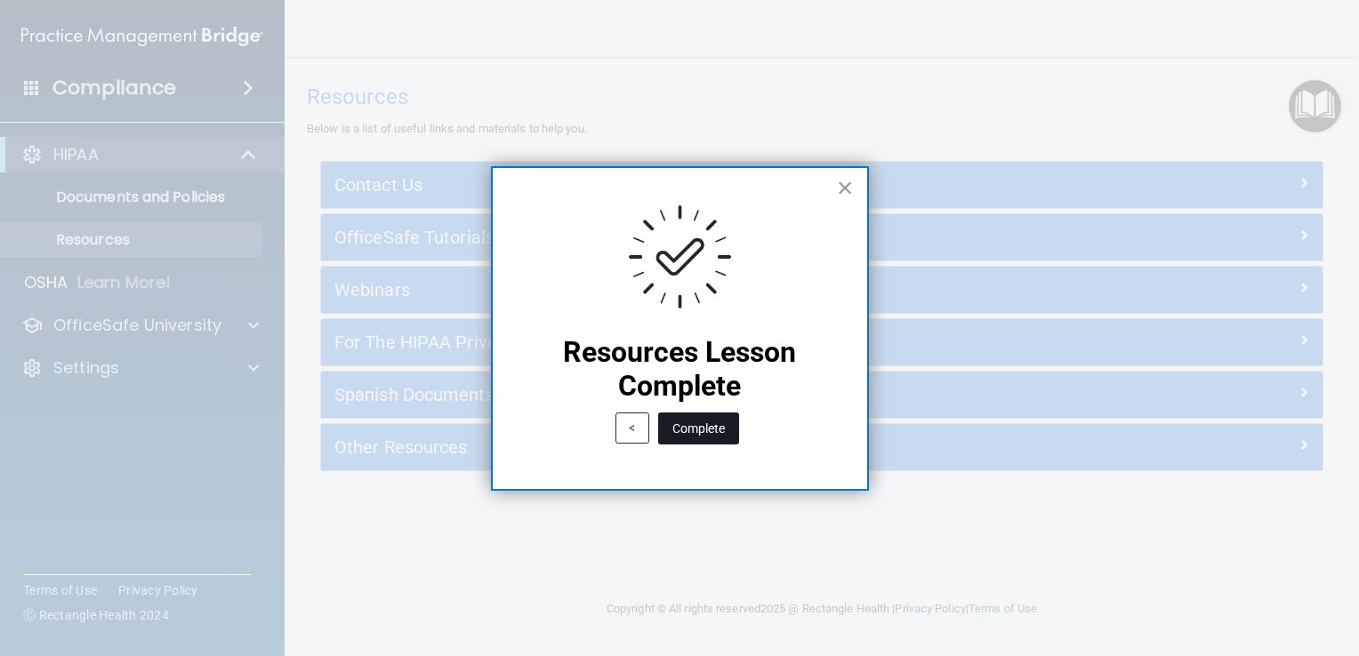
click at [712, 434] on button "Complete" at bounding box center [698, 429] width 81 height 32
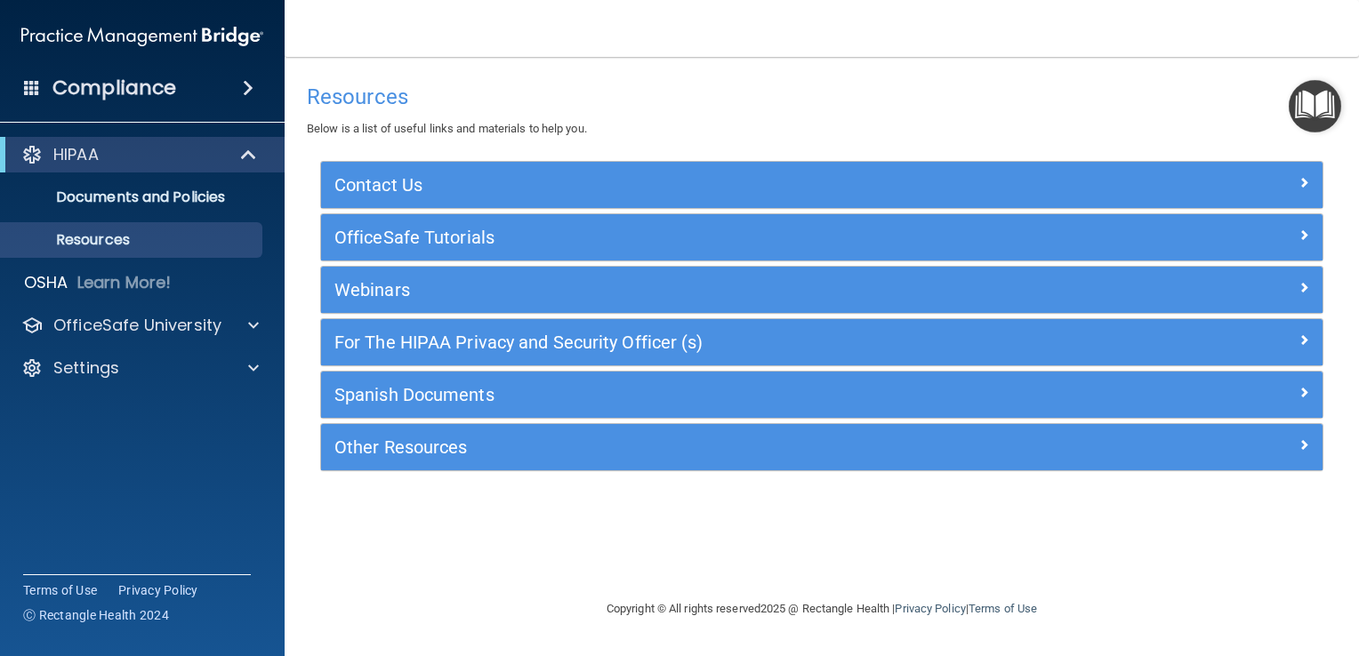
click at [1321, 105] on img "Open Resource Center" at bounding box center [1315, 106] width 52 height 52
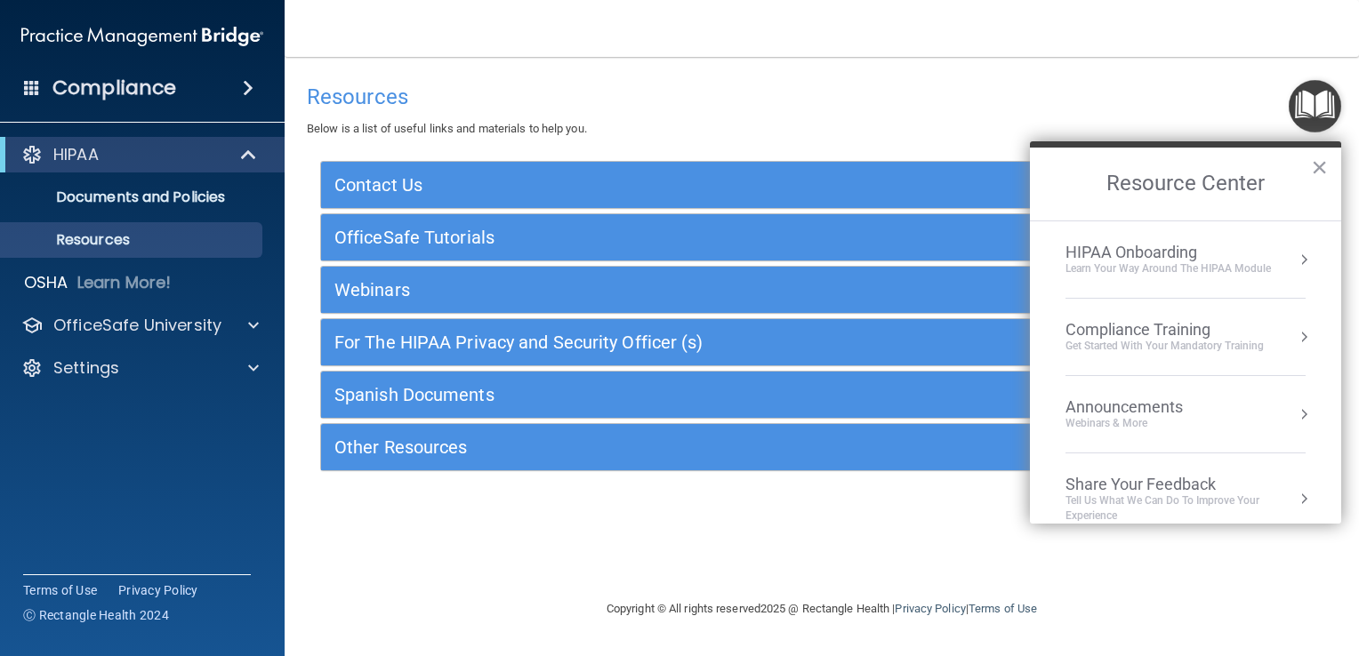
click at [1276, 253] on div "HIPAA Onboarding Learn Your Way around the HIPAA module" at bounding box center [1186, 260] width 240 height 34
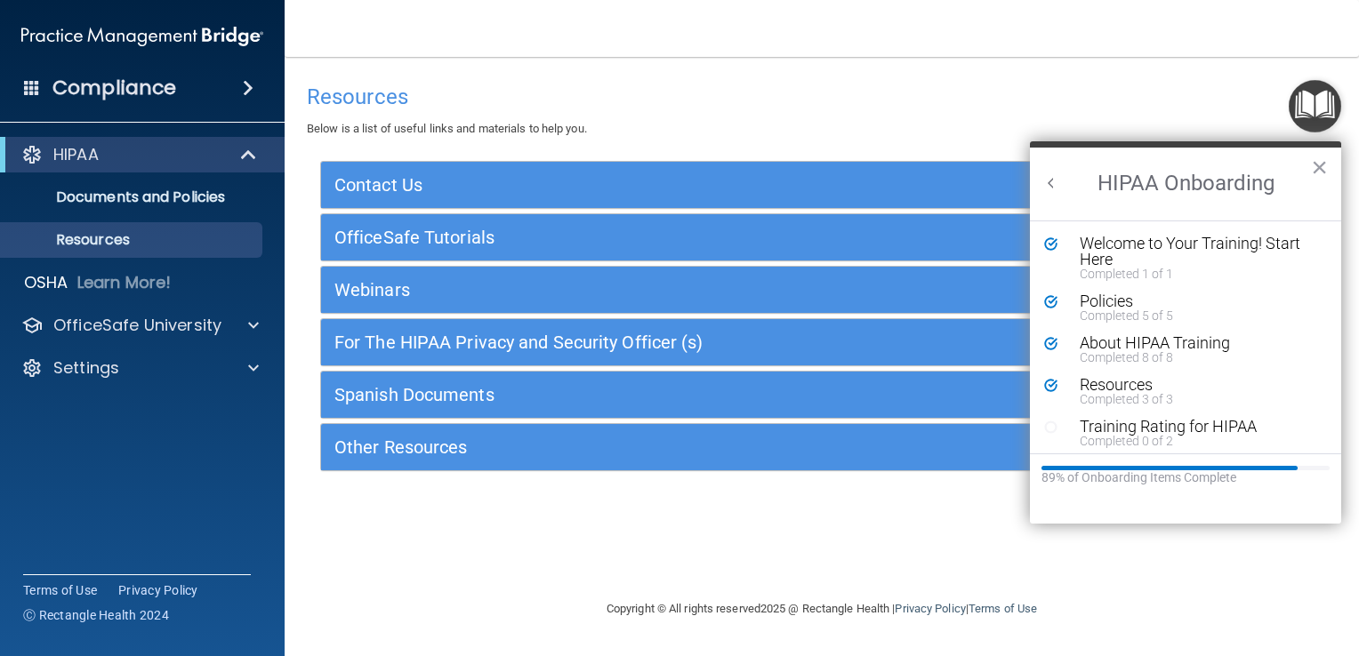
scroll to position [6, 0]
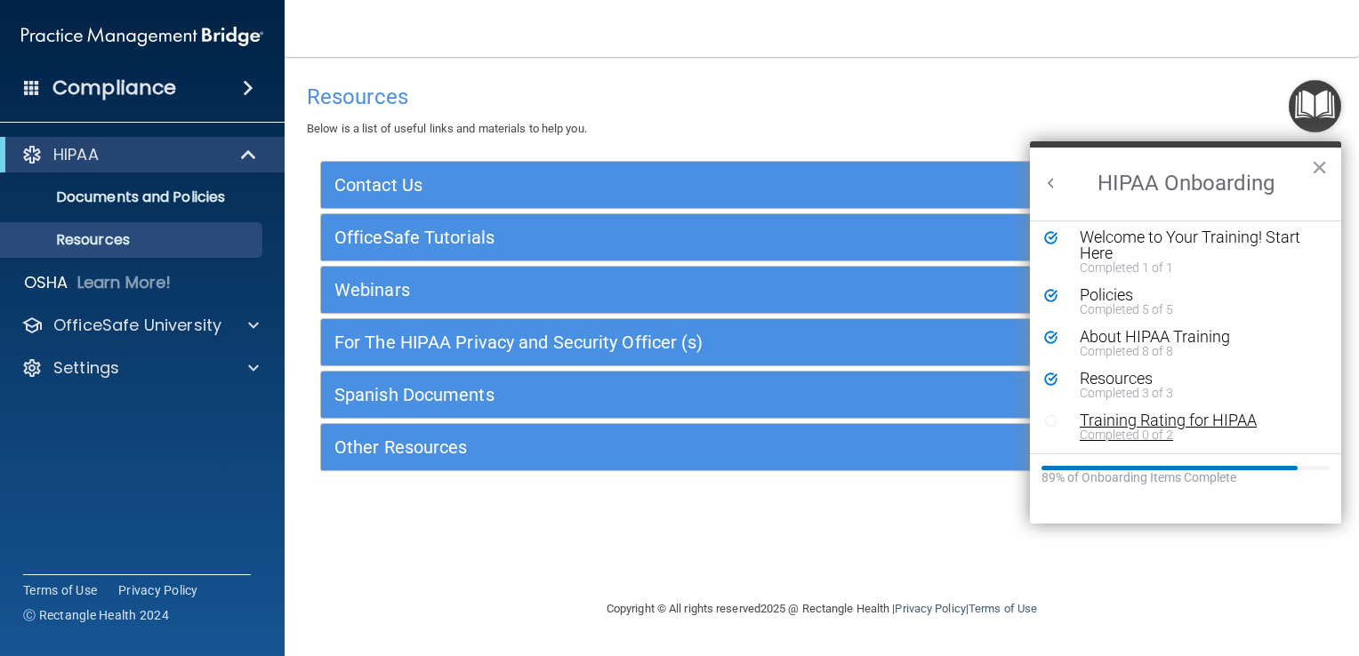
click at [1225, 422] on div "Training Rating for HIPAA" at bounding box center [1192, 421] width 224 height 16
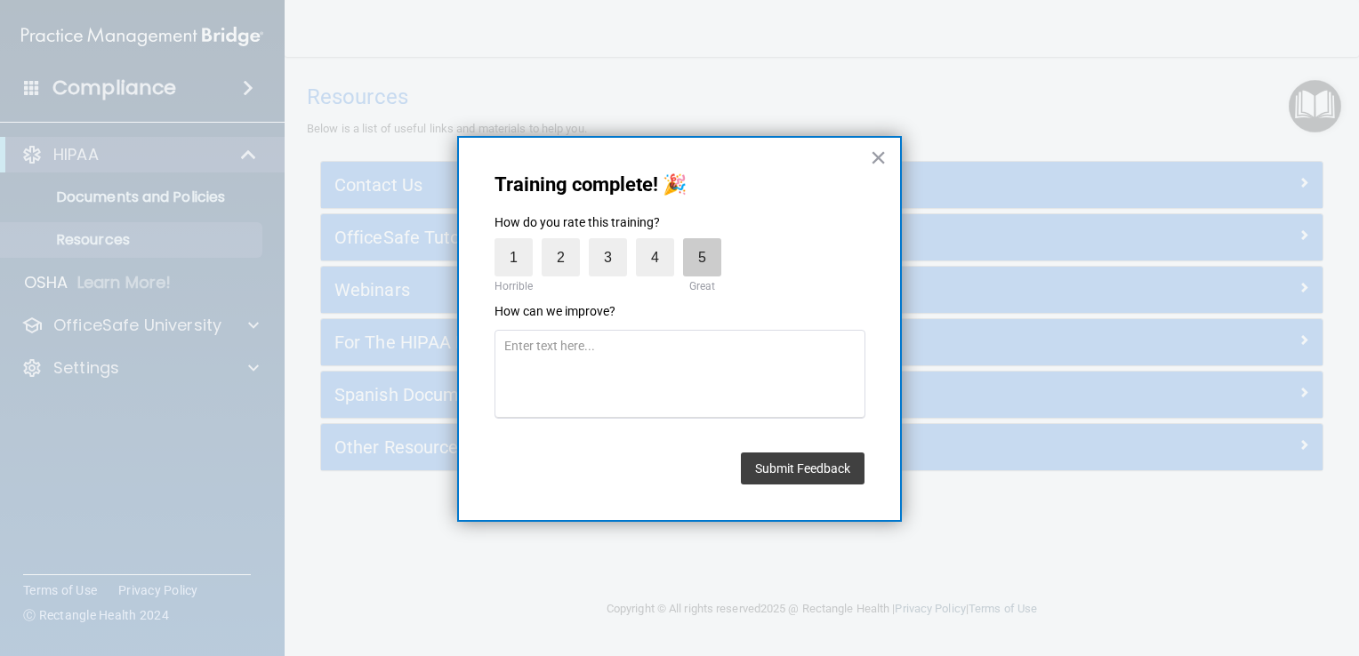
click at [705, 262] on label "5" at bounding box center [702, 257] width 38 height 38
click at [661, 243] on input "5" at bounding box center [661, 243] width 0 height 0
click at [840, 460] on button "Submit Feedback" at bounding box center [803, 469] width 124 height 32
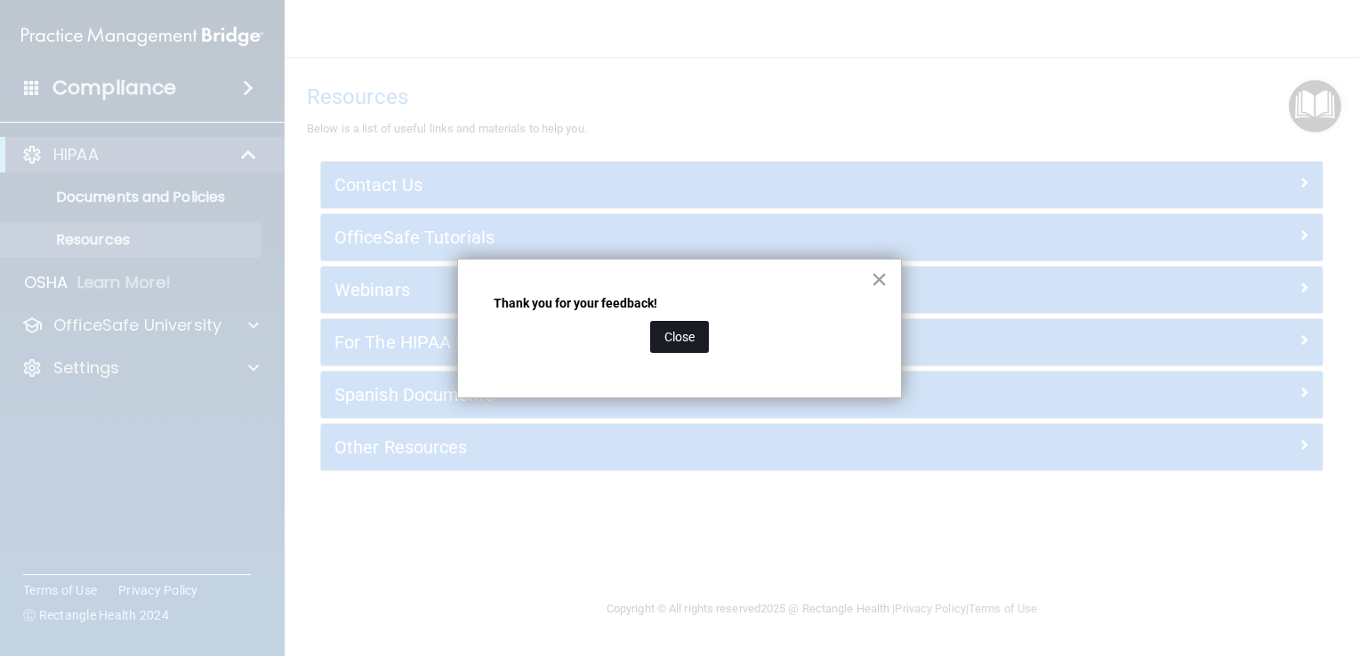
click at [675, 334] on button "Close" at bounding box center [679, 337] width 59 height 32
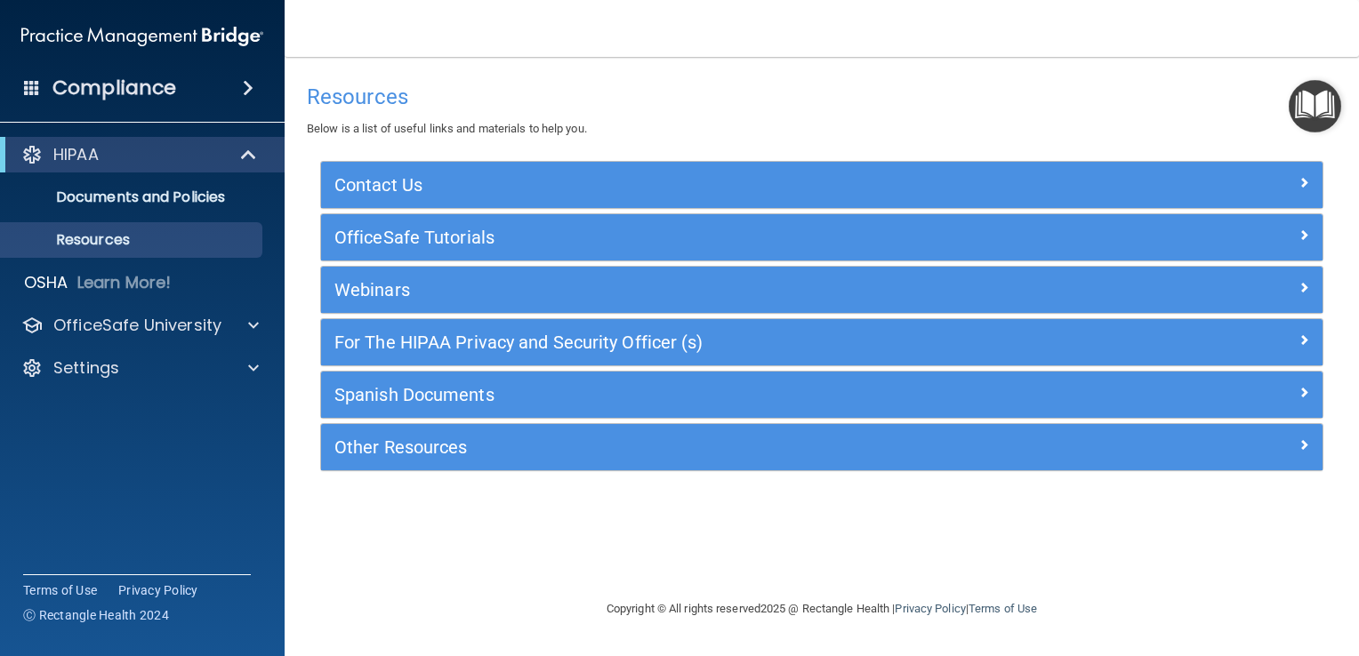
click at [1314, 117] on img "Open Resource Center" at bounding box center [1315, 106] width 52 height 52
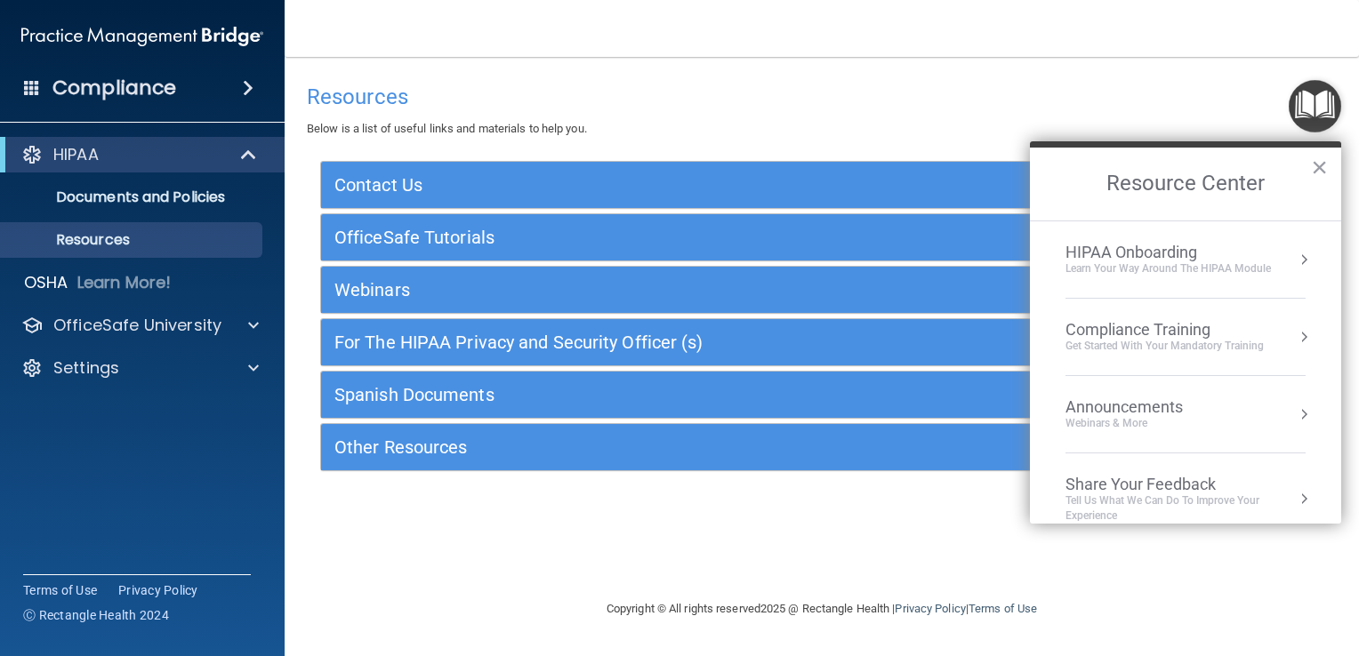
scroll to position [20, 0]
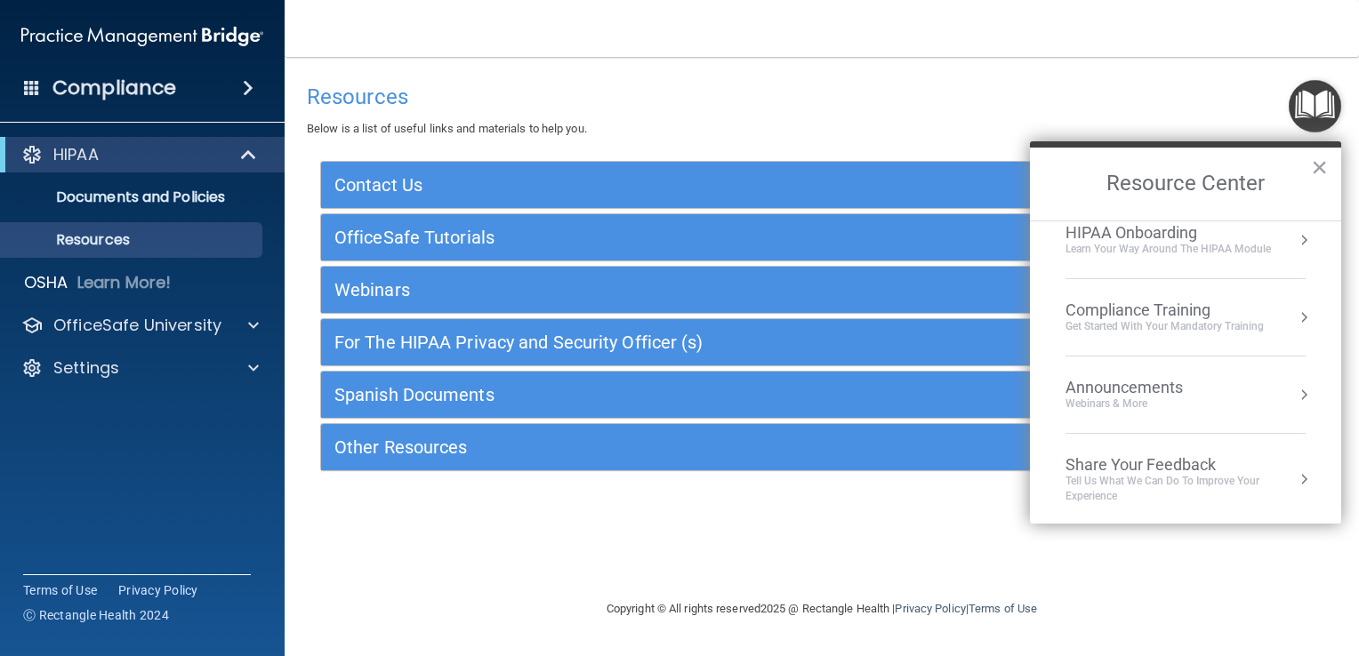
click at [1238, 226] on div "HIPAA Onboarding" at bounding box center [1168, 233] width 205 height 20
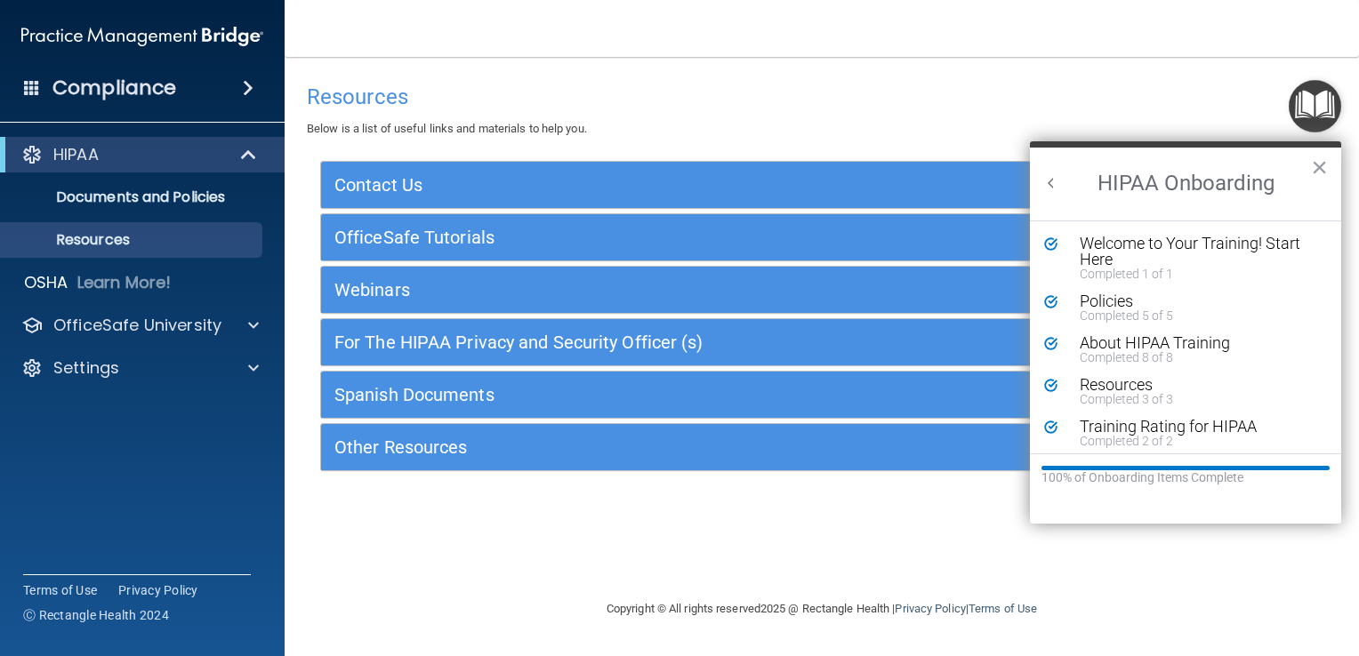
scroll to position [0, 0]
click at [1324, 107] on img "Open Resource Center" at bounding box center [1315, 106] width 52 height 52
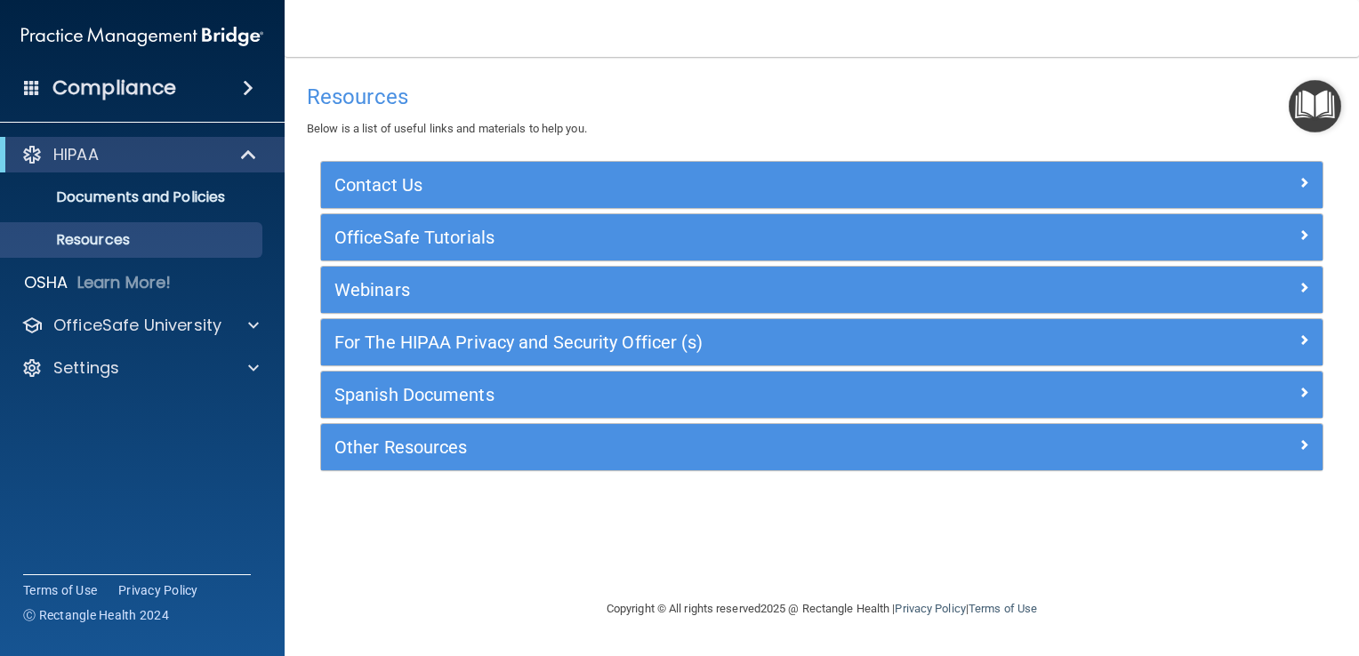
click at [1324, 107] on img "Open Resource Center" at bounding box center [1315, 106] width 52 height 52
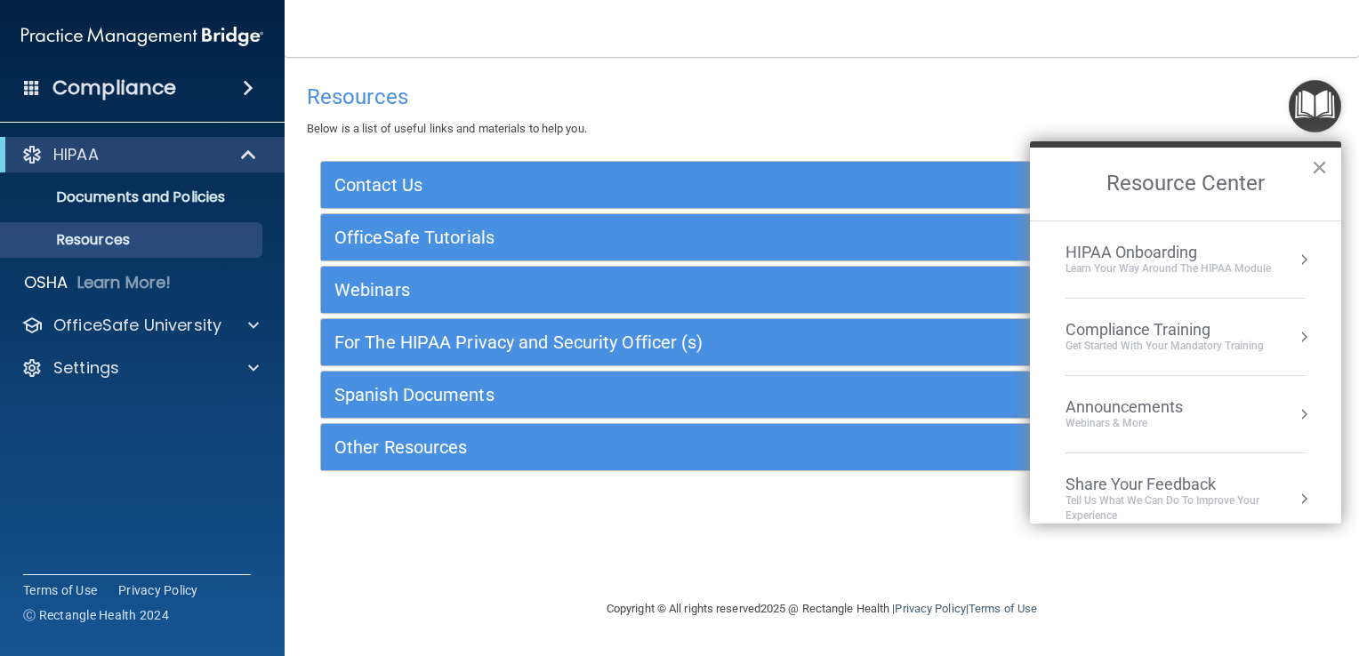
click at [1323, 161] on button "×" at bounding box center [1319, 167] width 17 height 28
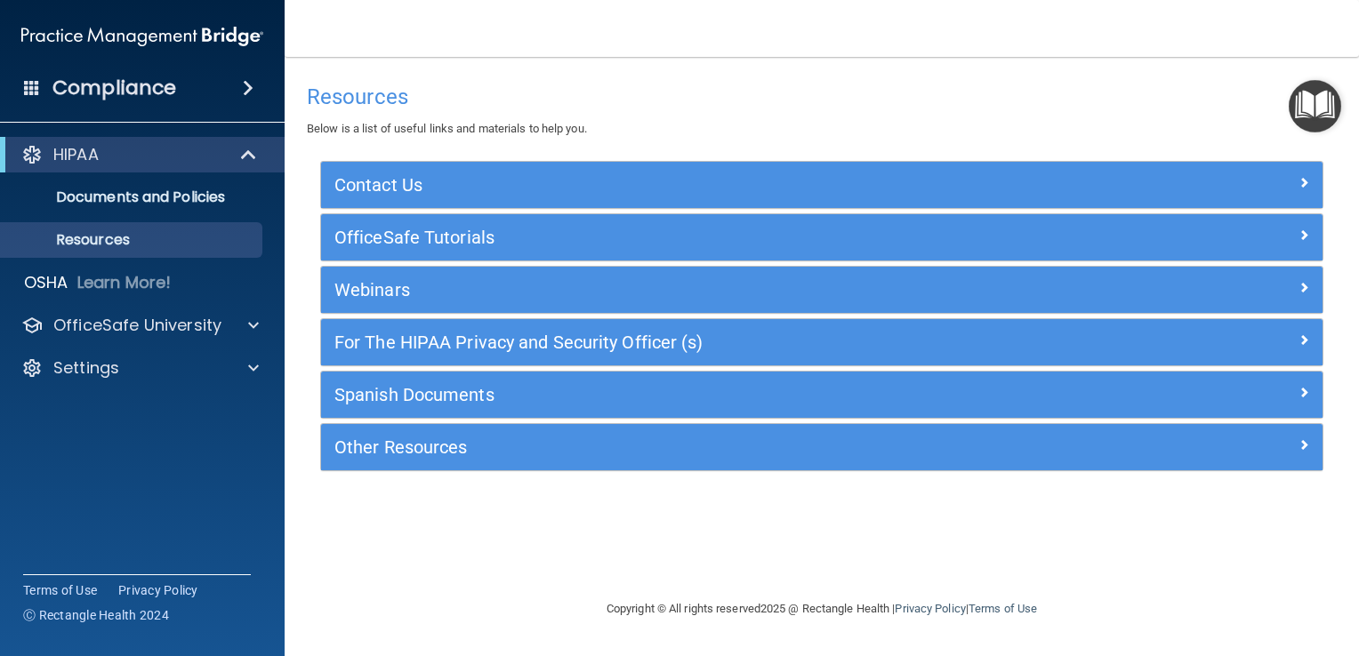
click at [1322, 117] on img "Open Resource Center" at bounding box center [1315, 106] width 52 height 52
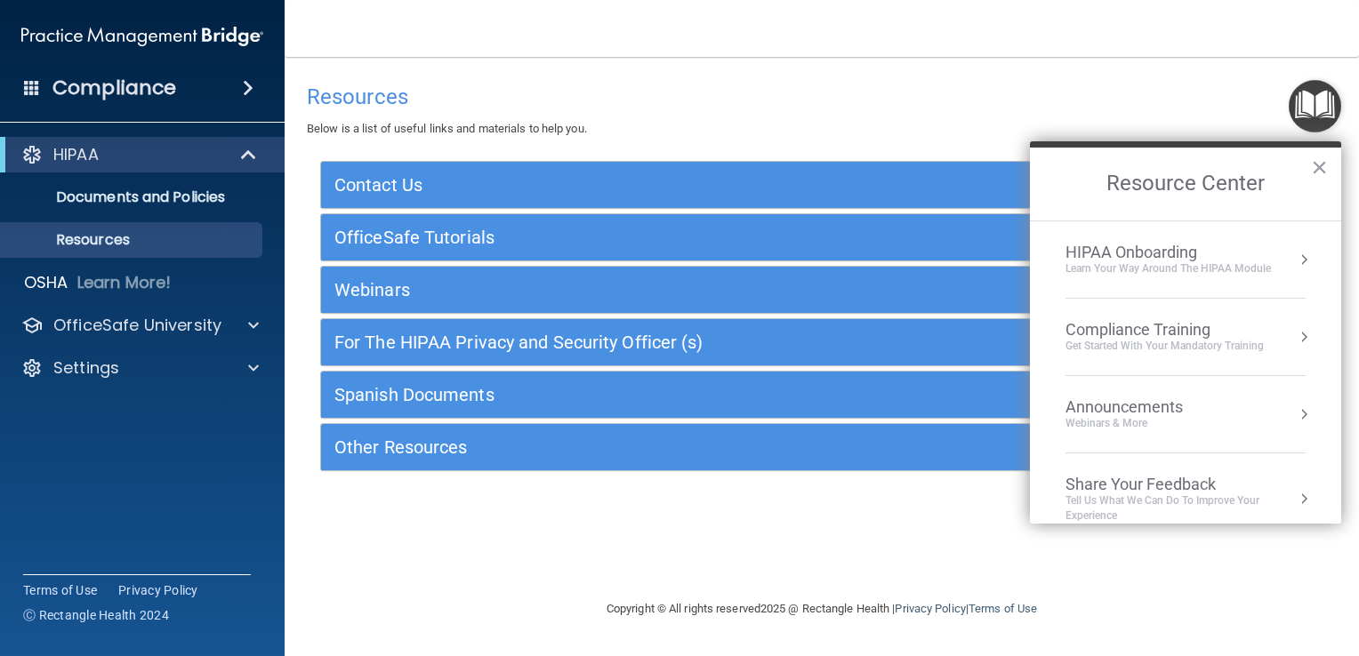
scroll to position [20, 0]
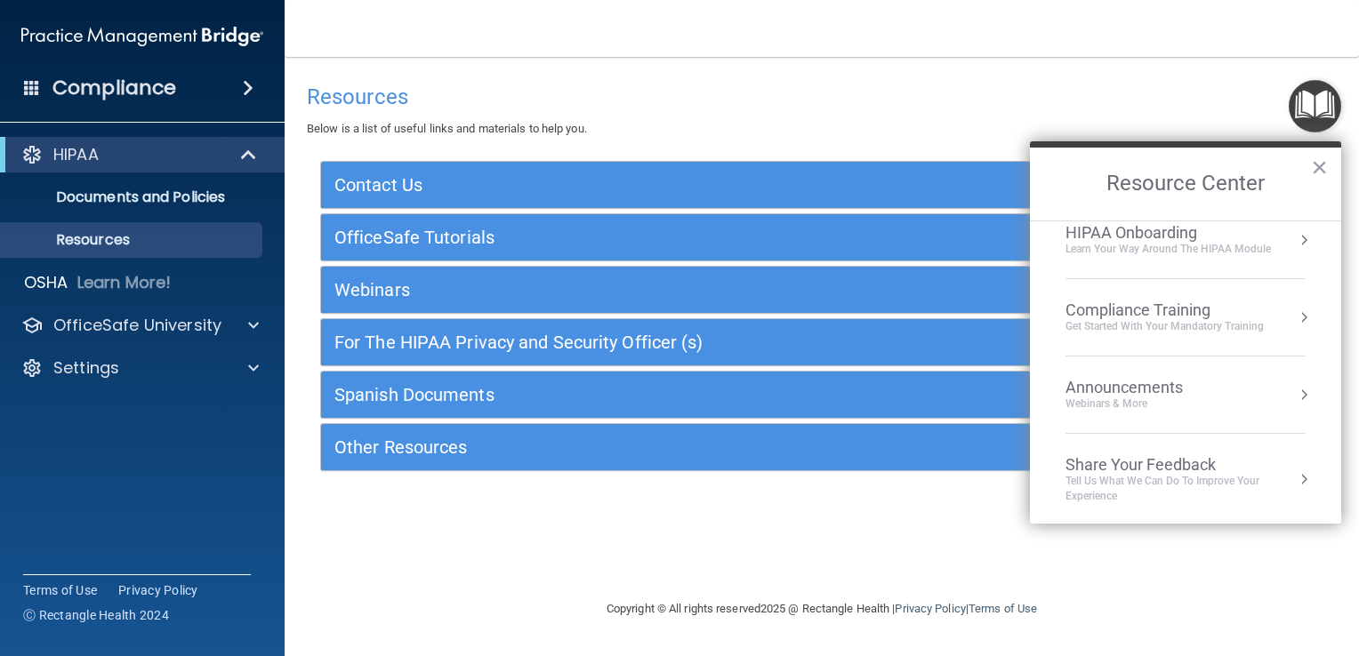
click at [1237, 319] on div "Get Started with your mandatory training" at bounding box center [1165, 326] width 198 height 15
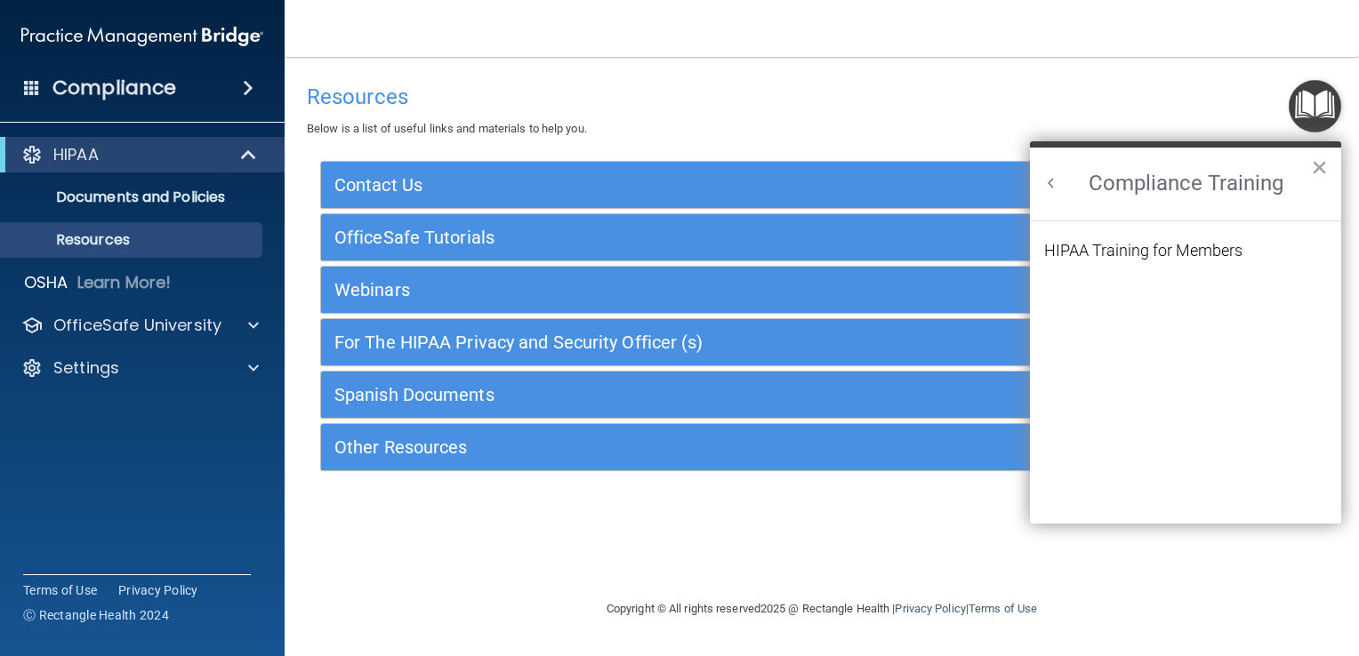
scroll to position [0, 0]
click at [1324, 177] on button "×" at bounding box center [1319, 167] width 17 height 28
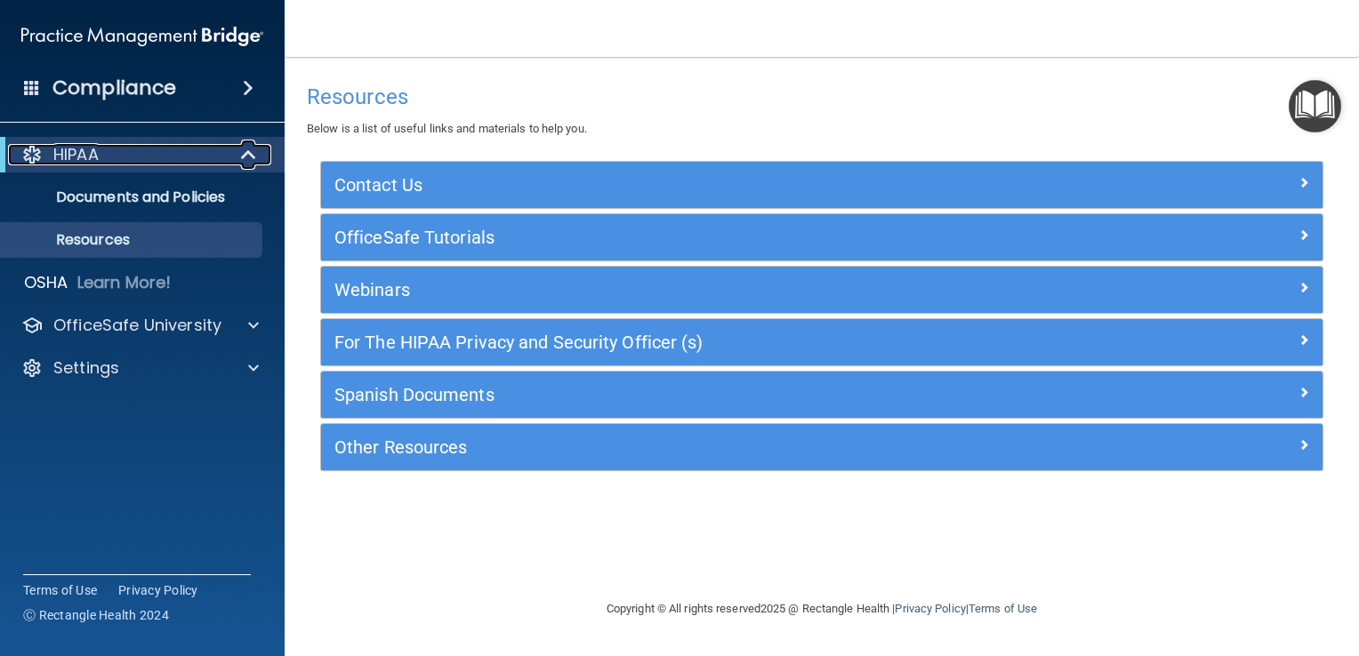
click at [220, 164] on div "HIPAA" at bounding box center [118, 154] width 220 height 21
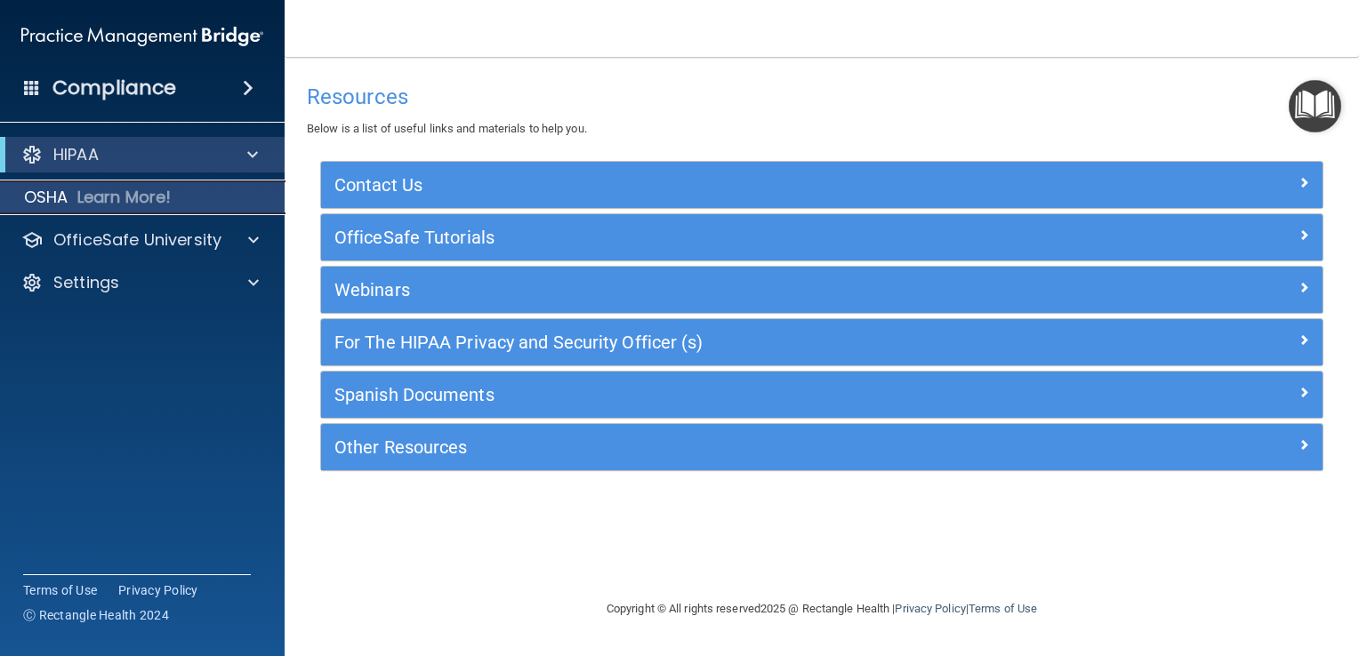
click at [191, 212] on div "OSHA Learn More!" at bounding box center [143, 198] width 312 height 36
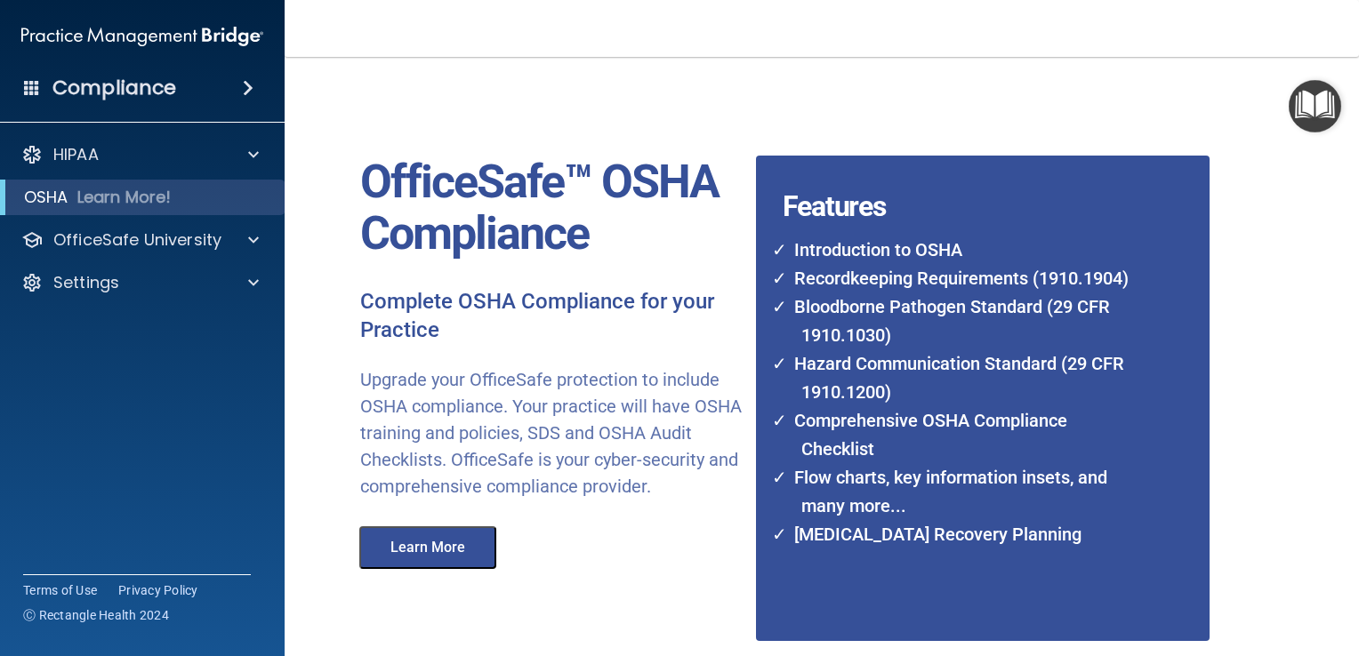
click at [457, 569] on button "Learn More" at bounding box center [427, 548] width 137 height 43
click at [1304, 109] on img "Open Resource Center" at bounding box center [1315, 106] width 52 height 52
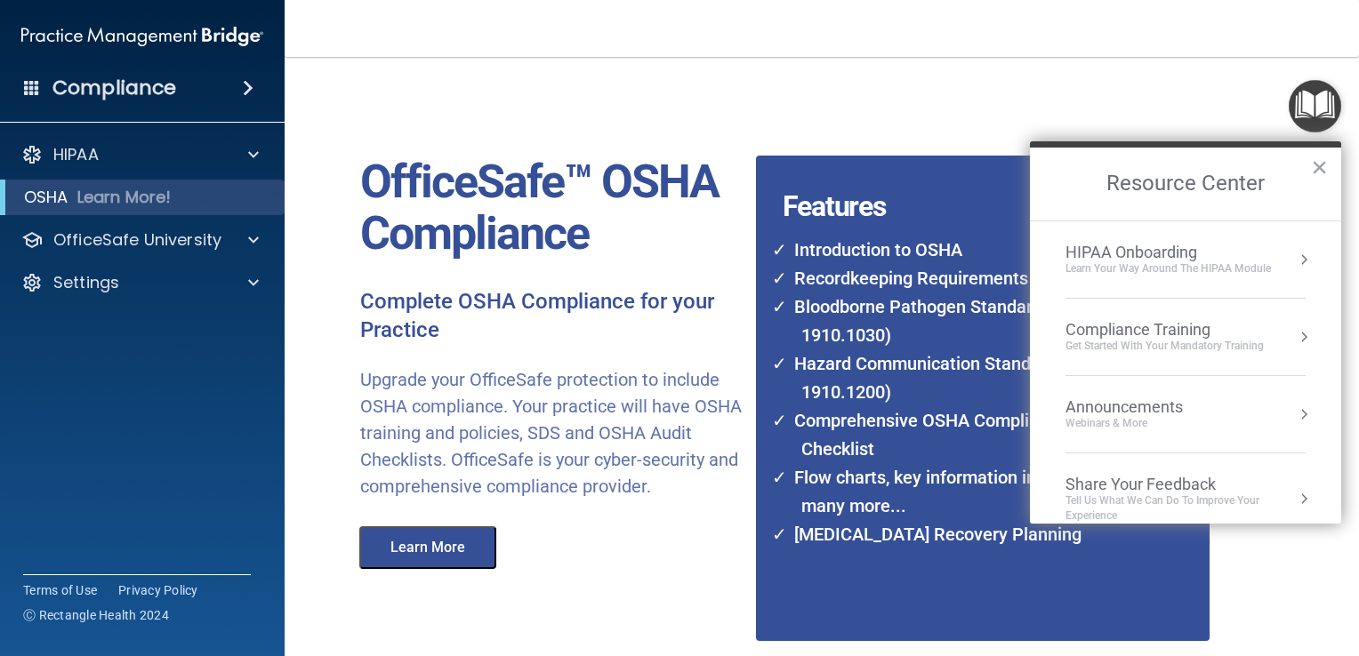
click at [1245, 264] on div "Learn Your Way around the HIPAA module" at bounding box center [1168, 269] width 205 height 15
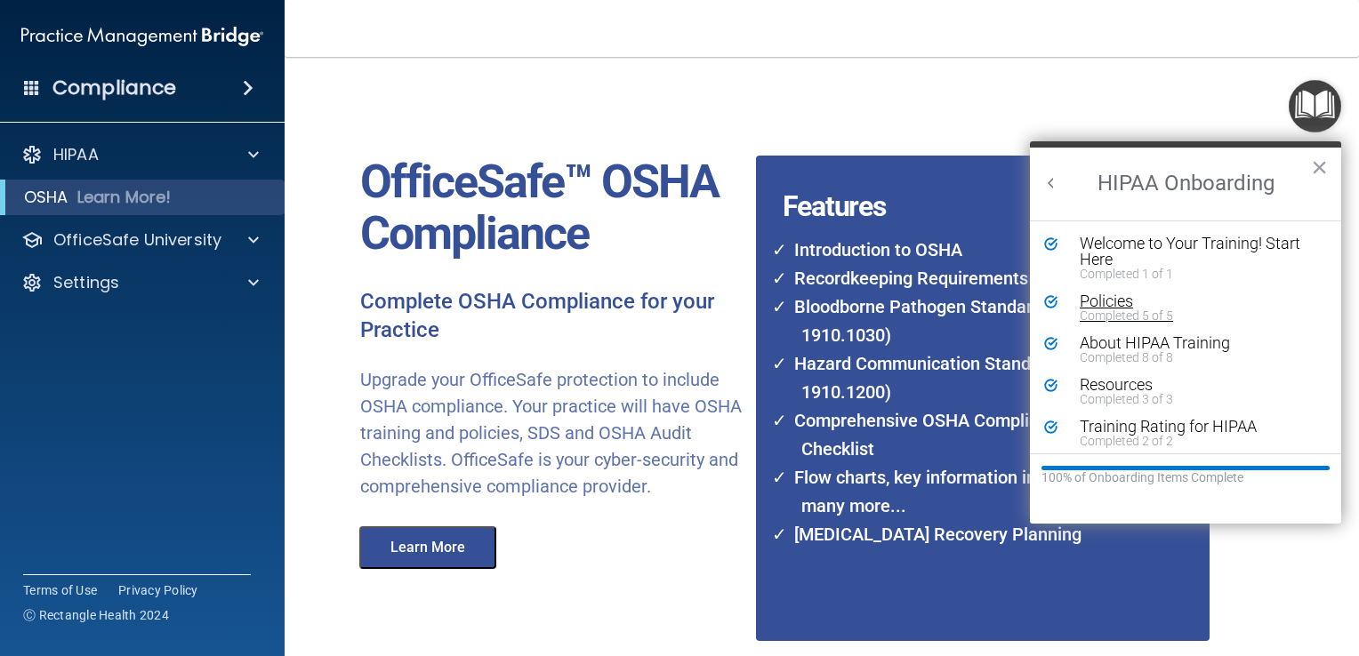
scroll to position [6, 0]
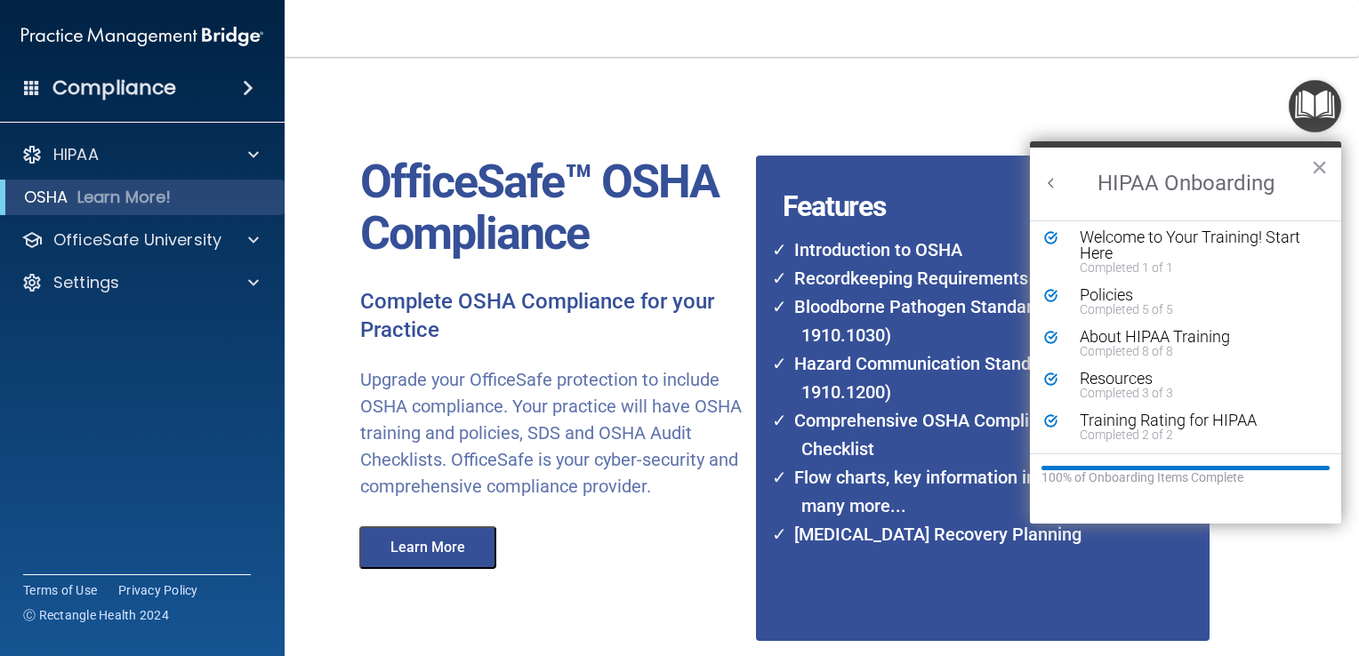
click at [1046, 176] on button "Back to Resource Center Home" at bounding box center [1052, 183] width 18 height 18
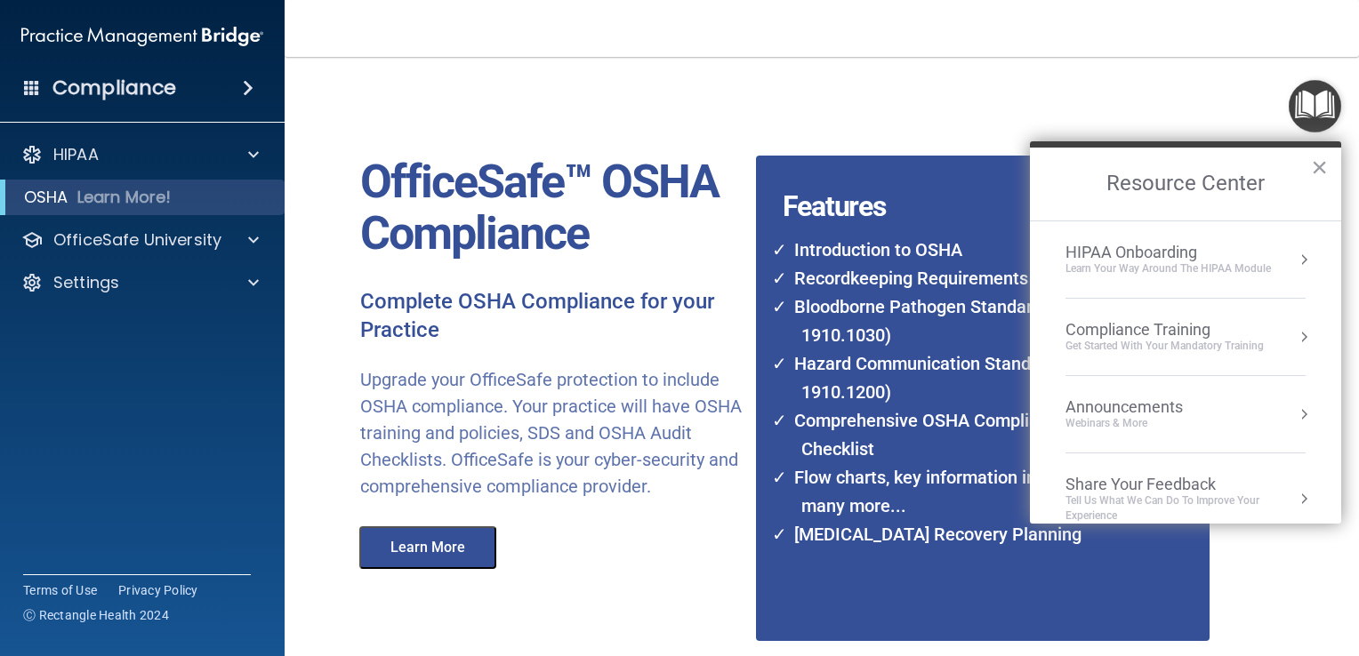
scroll to position [20, 0]
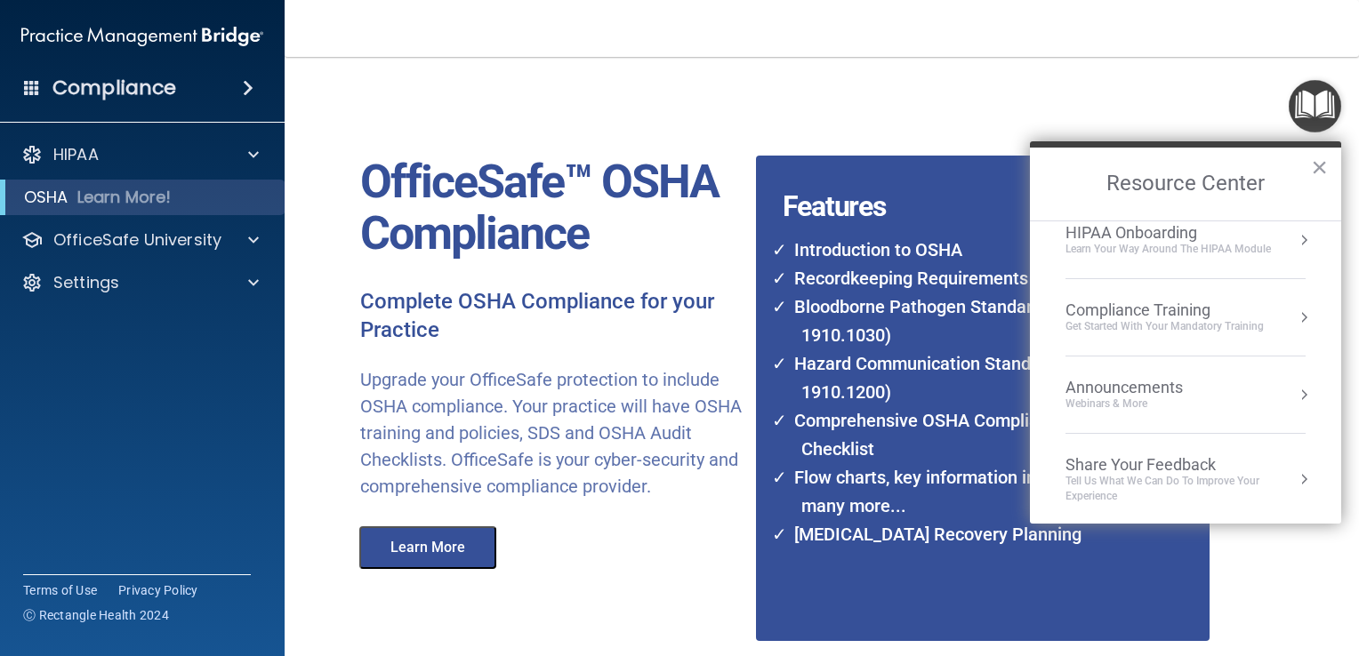
click at [1270, 307] on div "Compliance Training Get Started with your mandatory training" at bounding box center [1186, 318] width 240 height 34
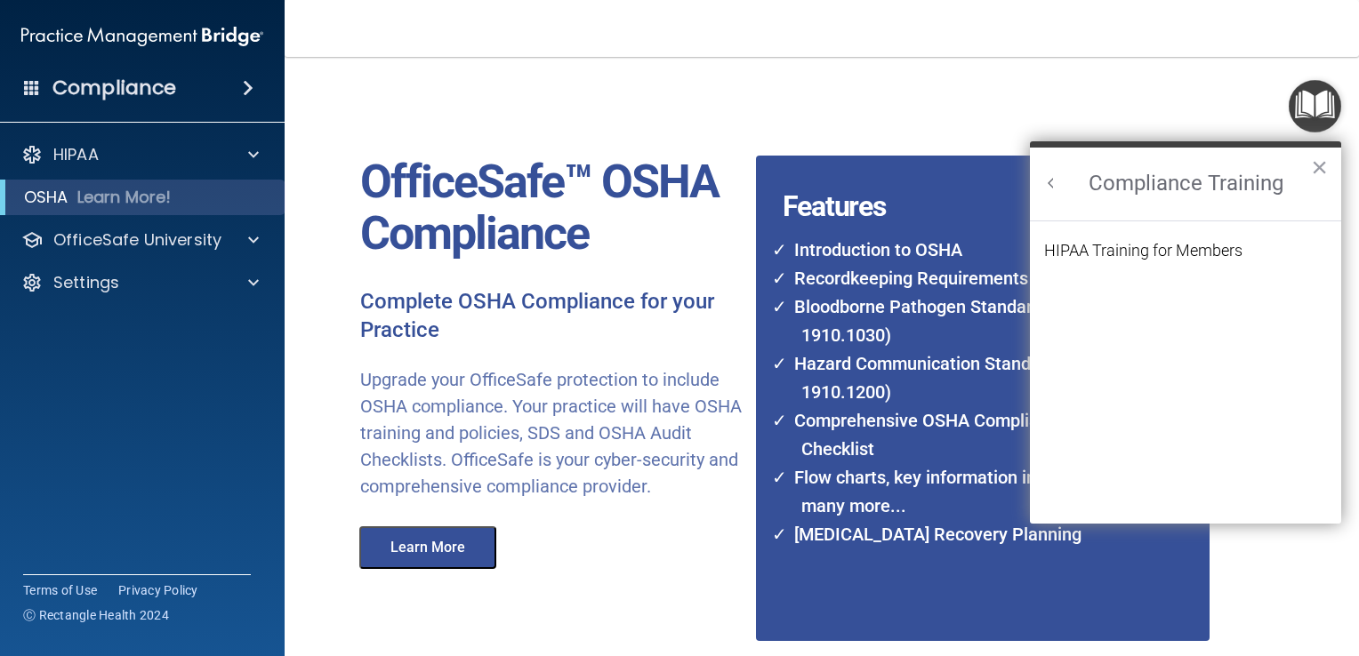
scroll to position [0, 0]
click at [1174, 248] on div "HIPAA Training for Members" at bounding box center [1143, 251] width 198 height 16
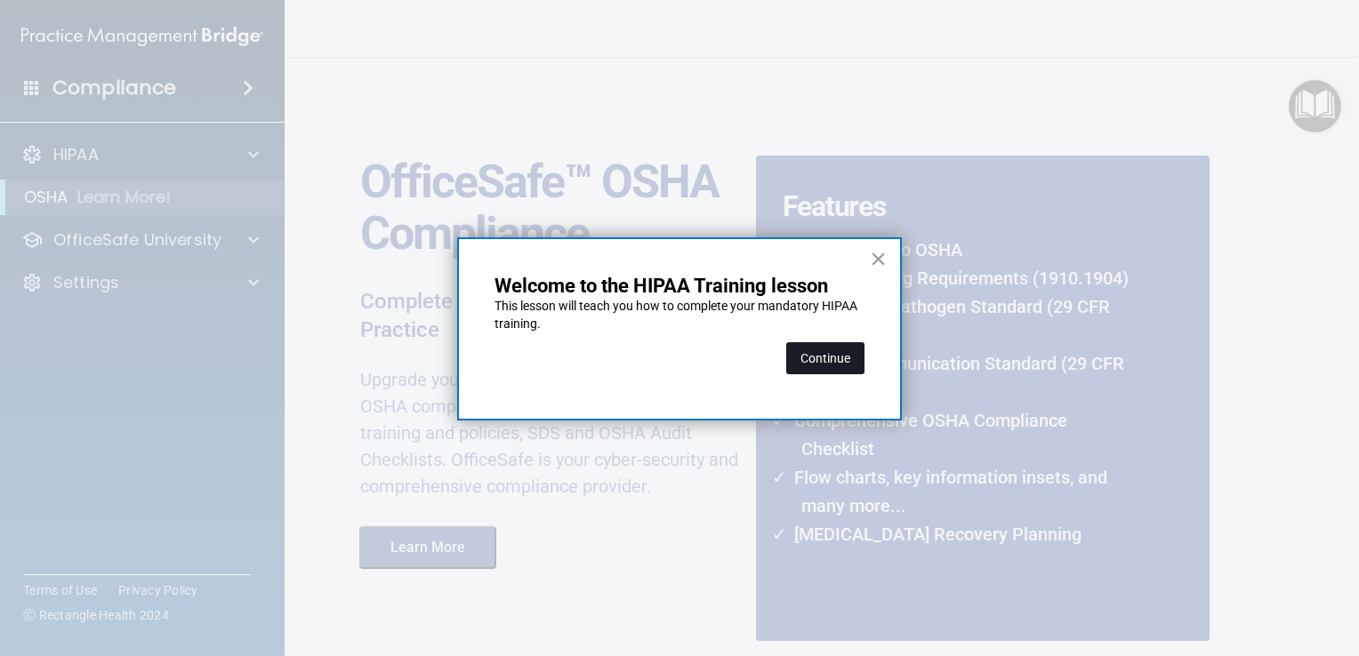
click at [817, 354] on button "Continue" at bounding box center [825, 358] width 78 height 32
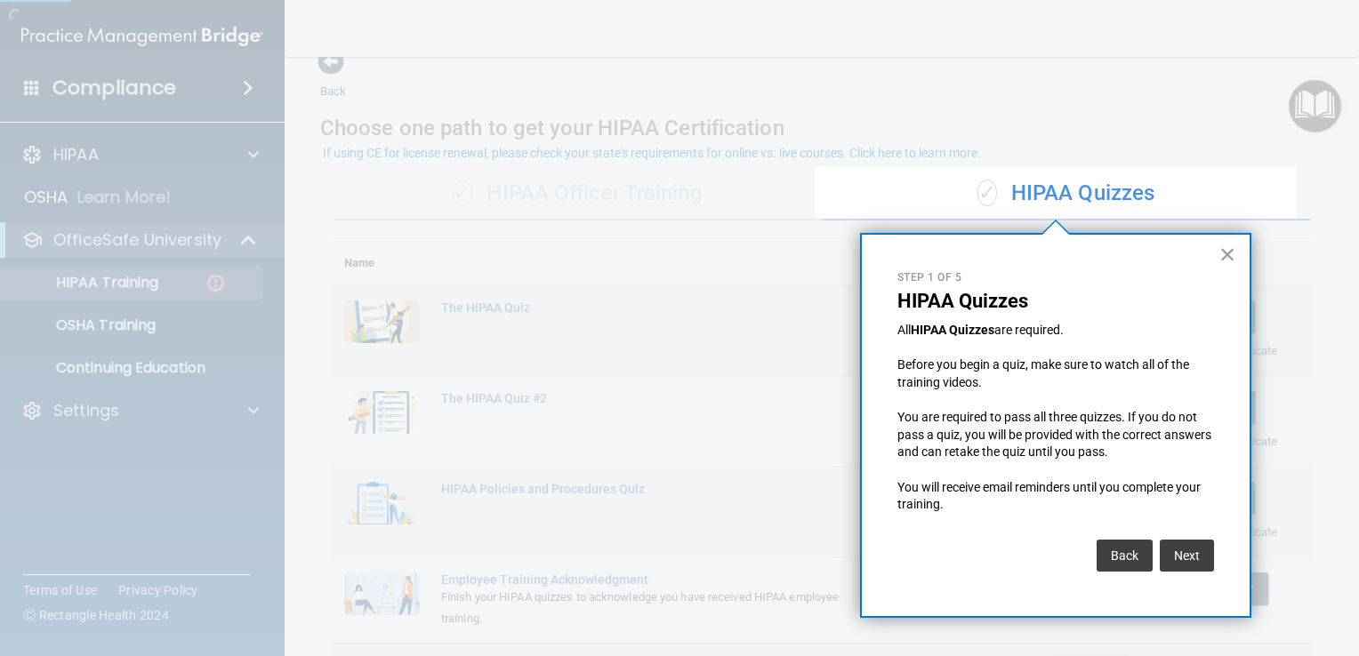
scroll to position [28, 0]
drag, startPoint x: 817, startPoint y: 354, endPoint x: 1274, endPoint y: 274, distance: 464.2
click at [1274, 274] on div at bounding box center [1055, 438] width 481 height 438
click at [1178, 557] on button "Next" at bounding box center [1187, 556] width 54 height 32
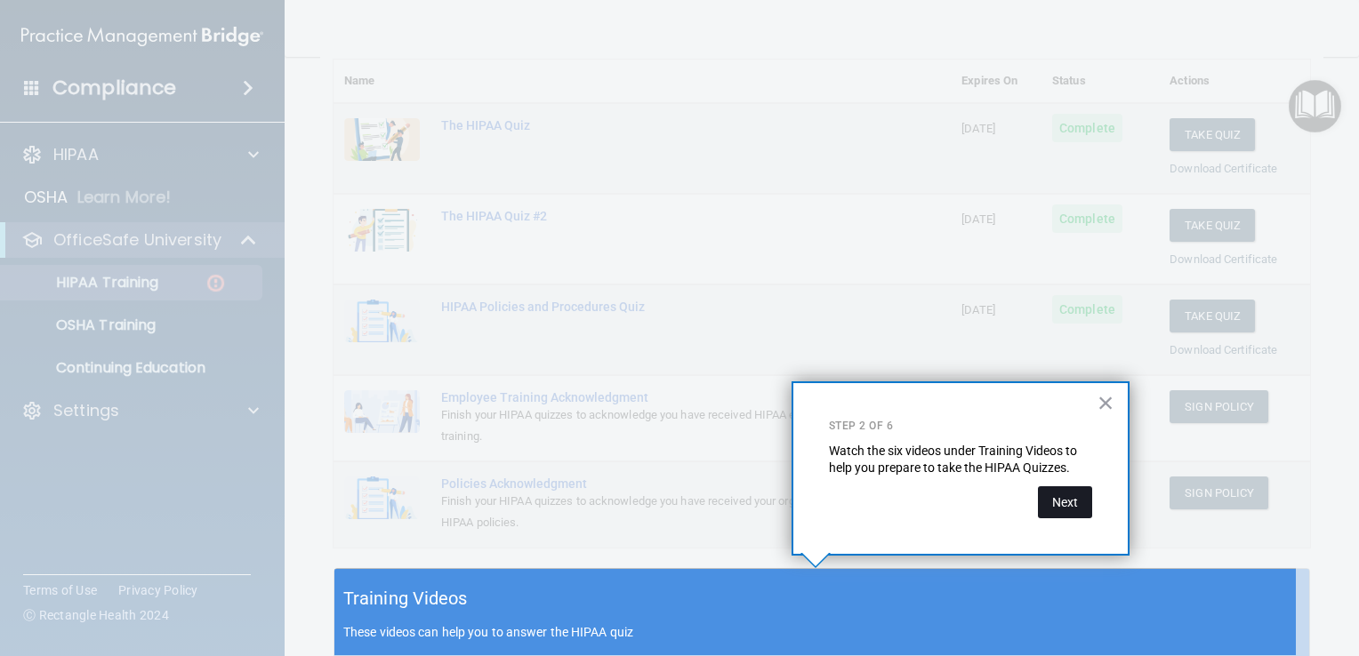
click at [1071, 500] on button "Next" at bounding box center [1065, 503] width 54 height 32
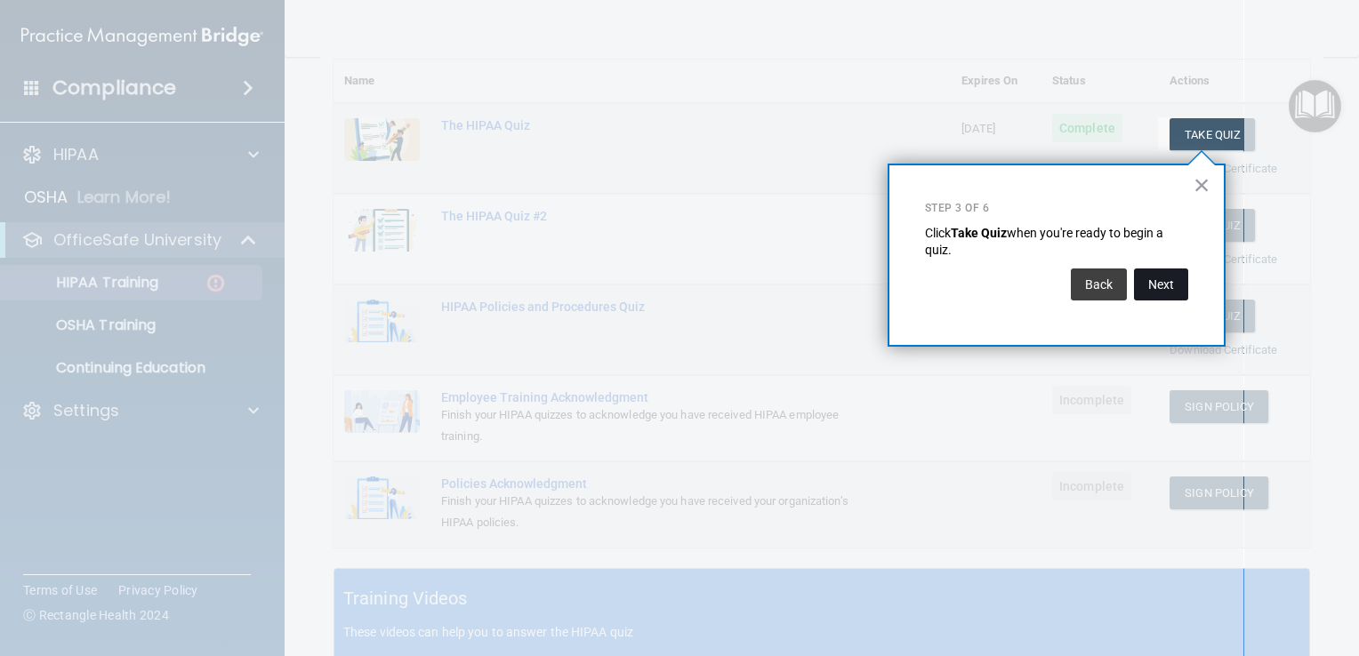
click at [1163, 286] on button "Next" at bounding box center [1161, 285] width 54 height 32
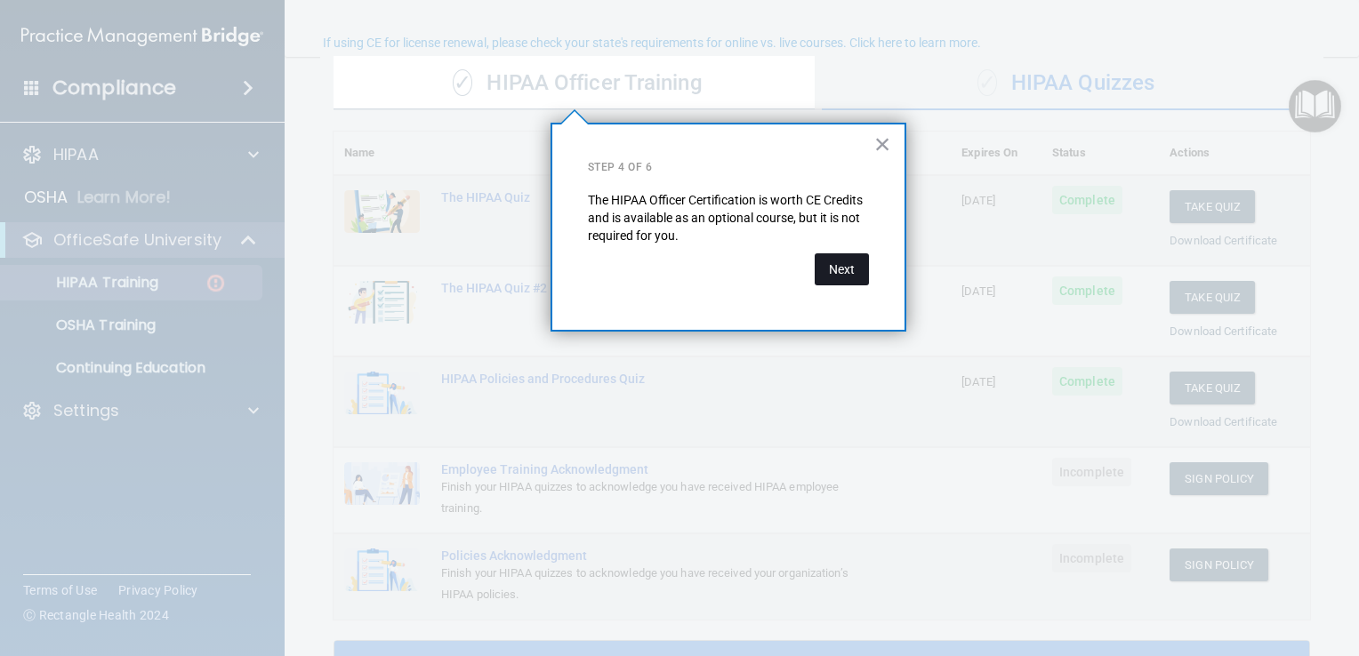
click at [842, 265] on button "Next" at bounding box center [842, 270] width 54 height 32
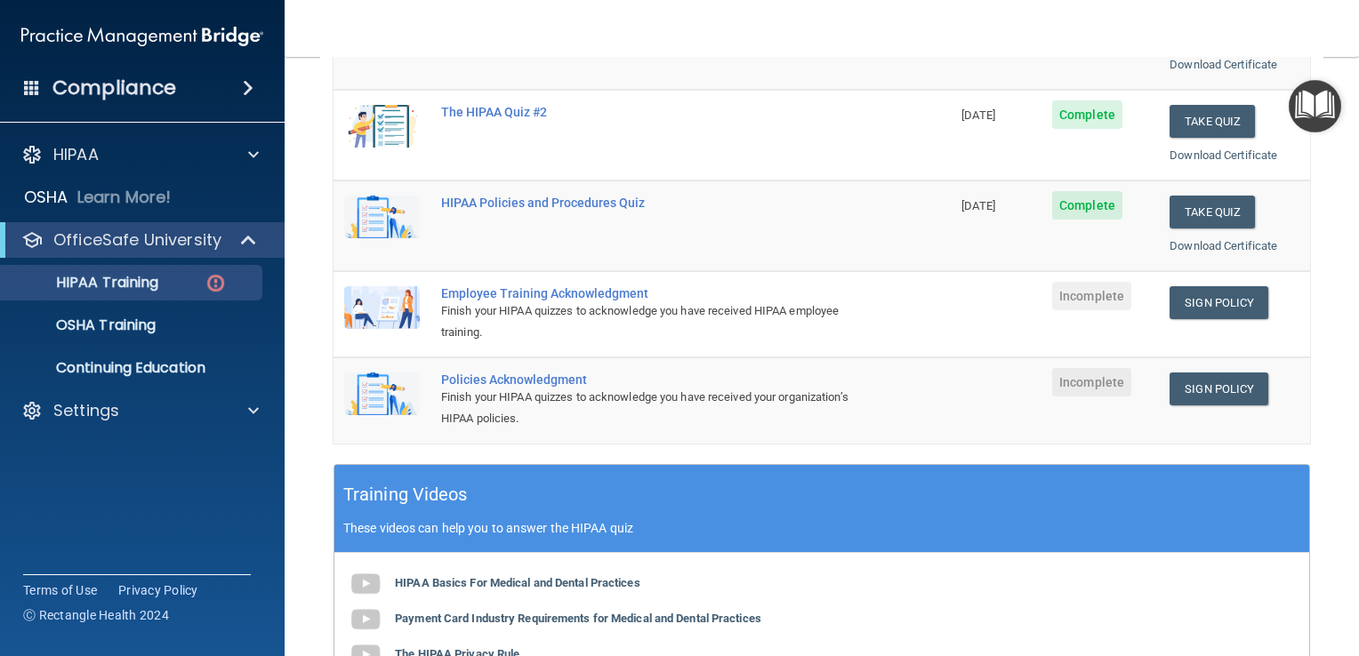
scroll to position [318, 0]
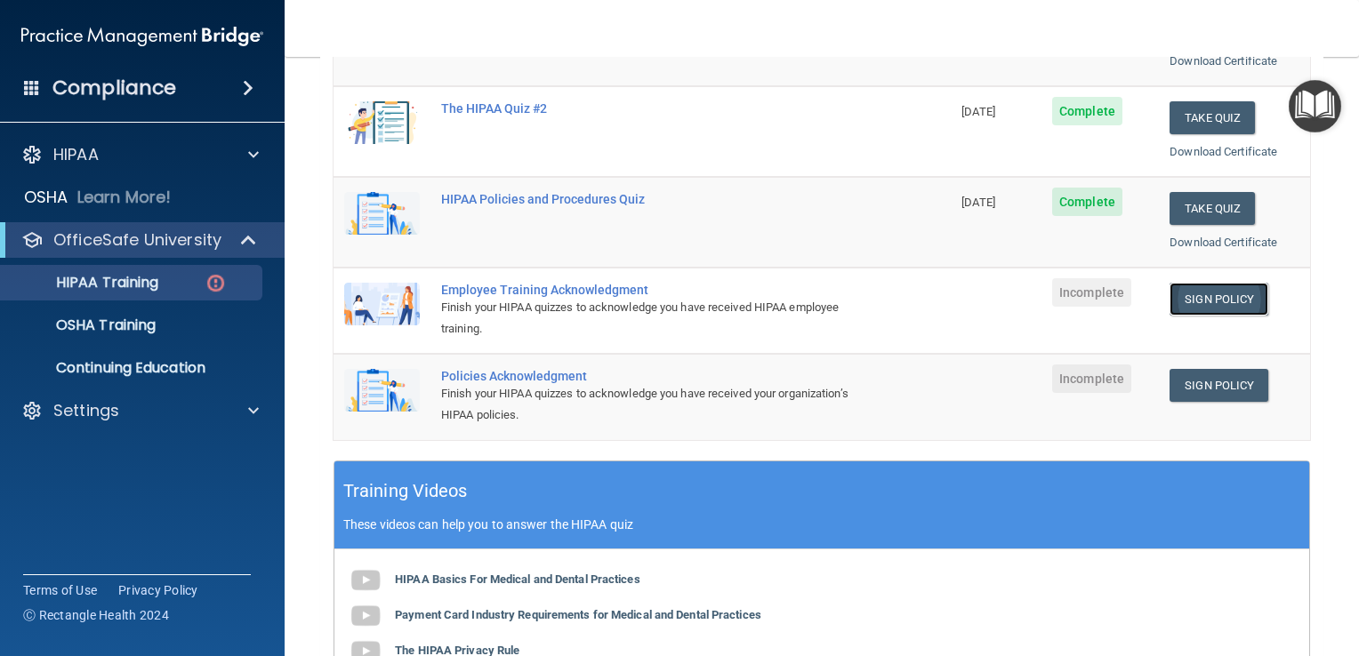
click at [1187, 302] on link "Sign Policy" at bounding box center [1219, 299] width 99 height 33
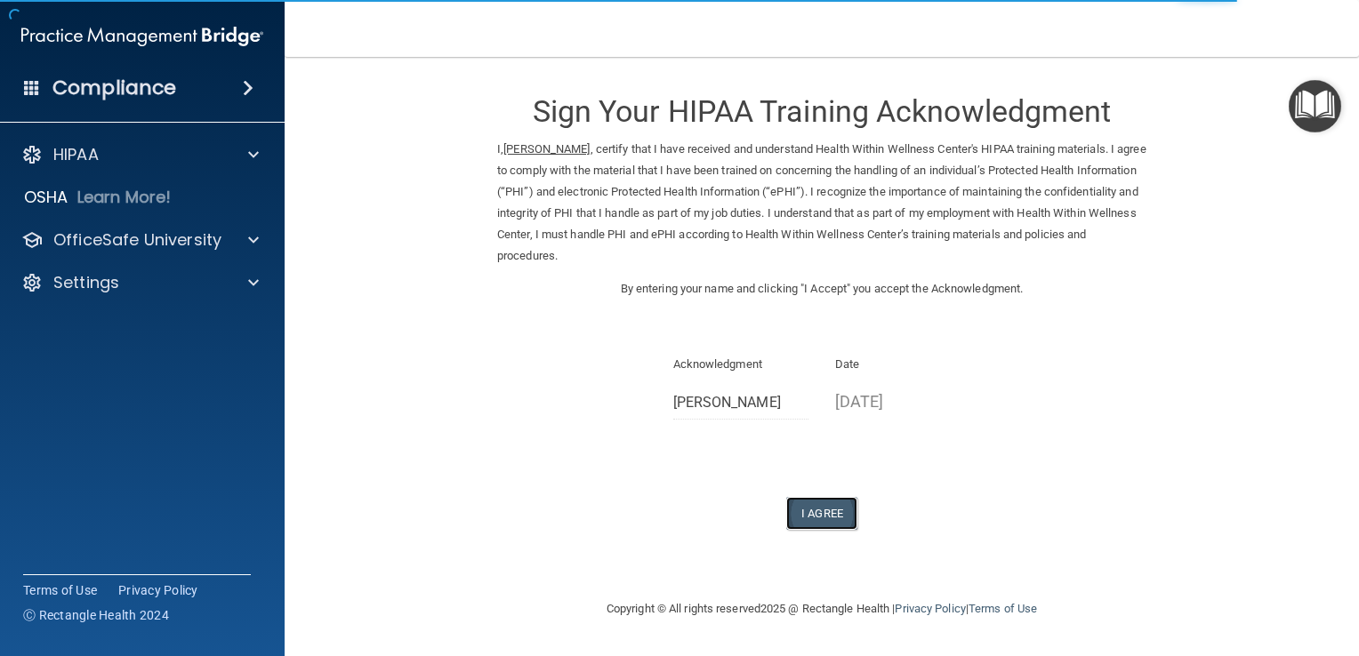
click at [820, 514] on button "I Agree" at bounding box center [821, 513] width 71 height 33
click at [830, 511] on button "I Agree" at bounding box center [821, 513] width 71 height 33
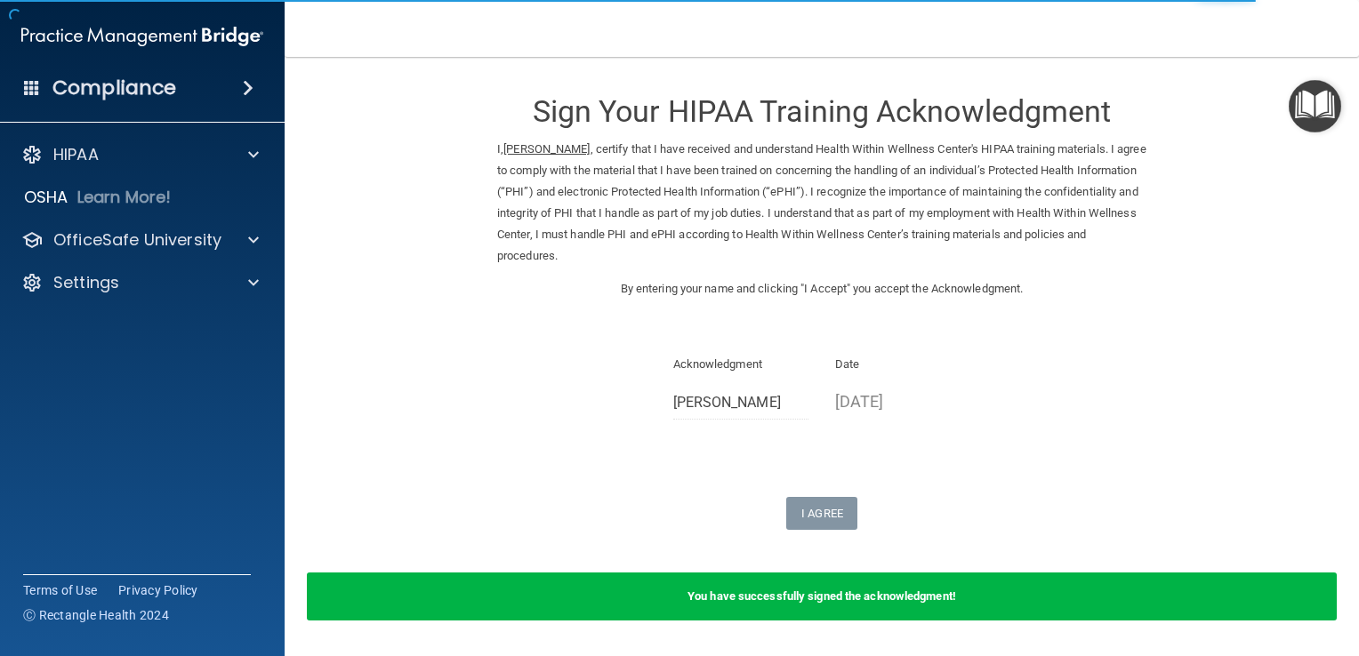
click at [929, 494] on div "Sign Your HIPAA Training Acknowledgment I, Gissel Espinoza , certify that I hav…" at bounding box center [821, 302] width 649 height 455
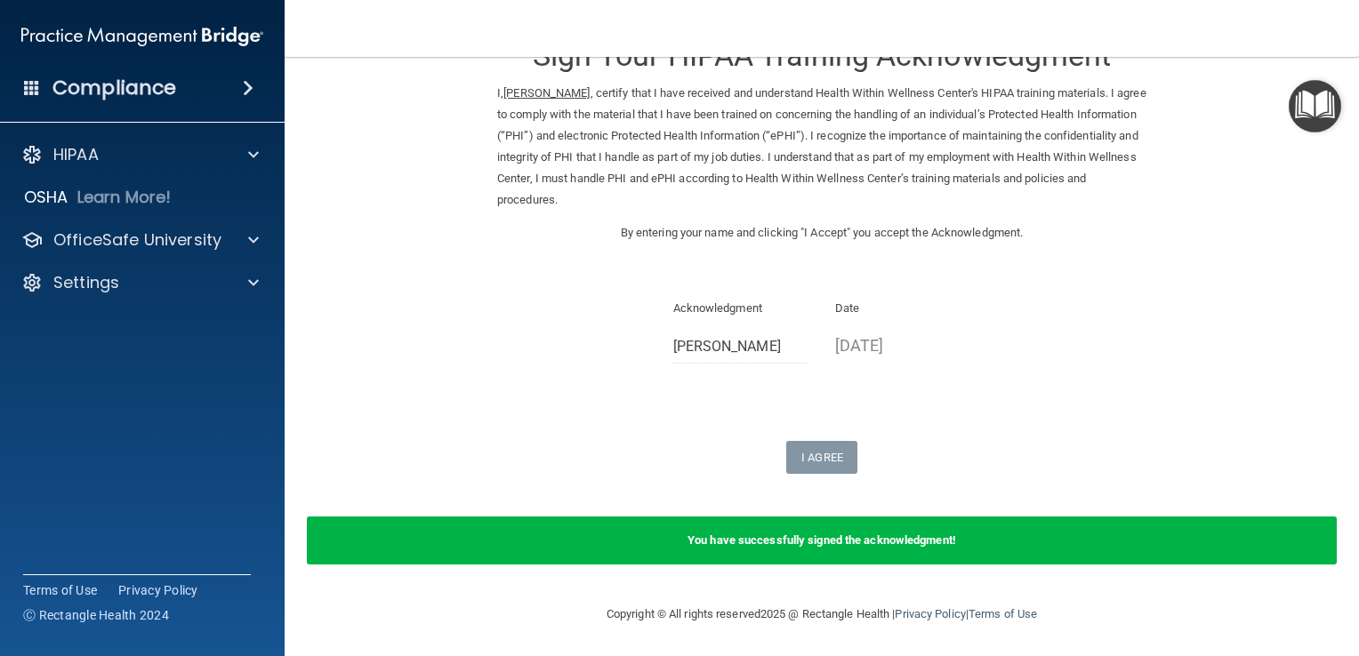
click at [1308, 119] on img "Open Resource Center" at bounding box center [1315, 106] width 52 height 52
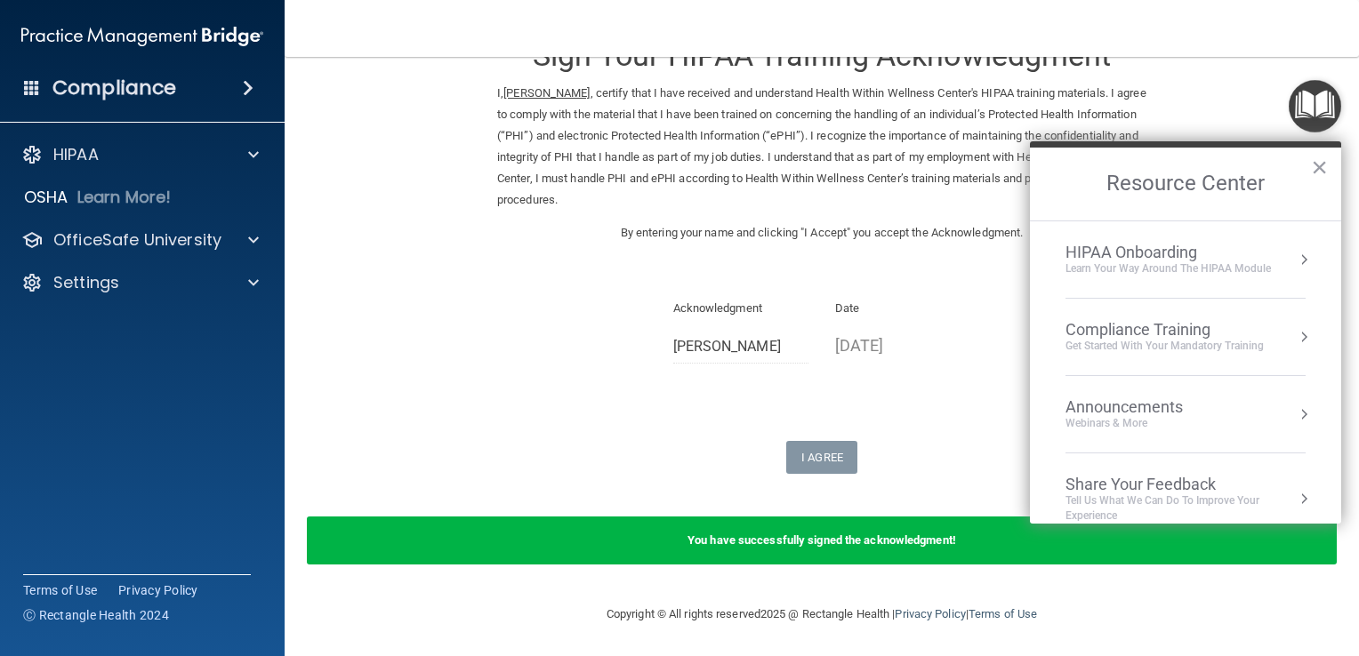
click at [1191, 256] on div "HIPAA Onboarding" at bounding box center [1168, 253] width 205 height 20
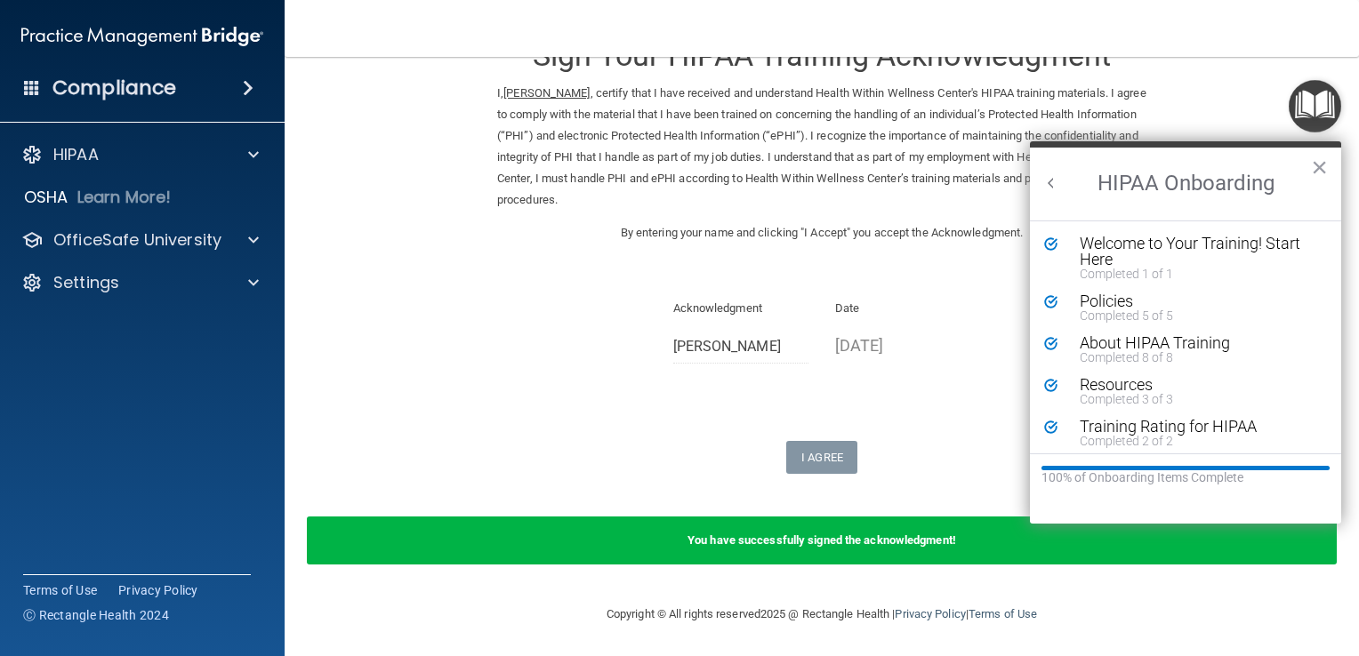
scroll to position [0, 0]
click at [1143, 394] on div "Completed 3 of 3" at bounding box center [1192, 399] width 224 height 12
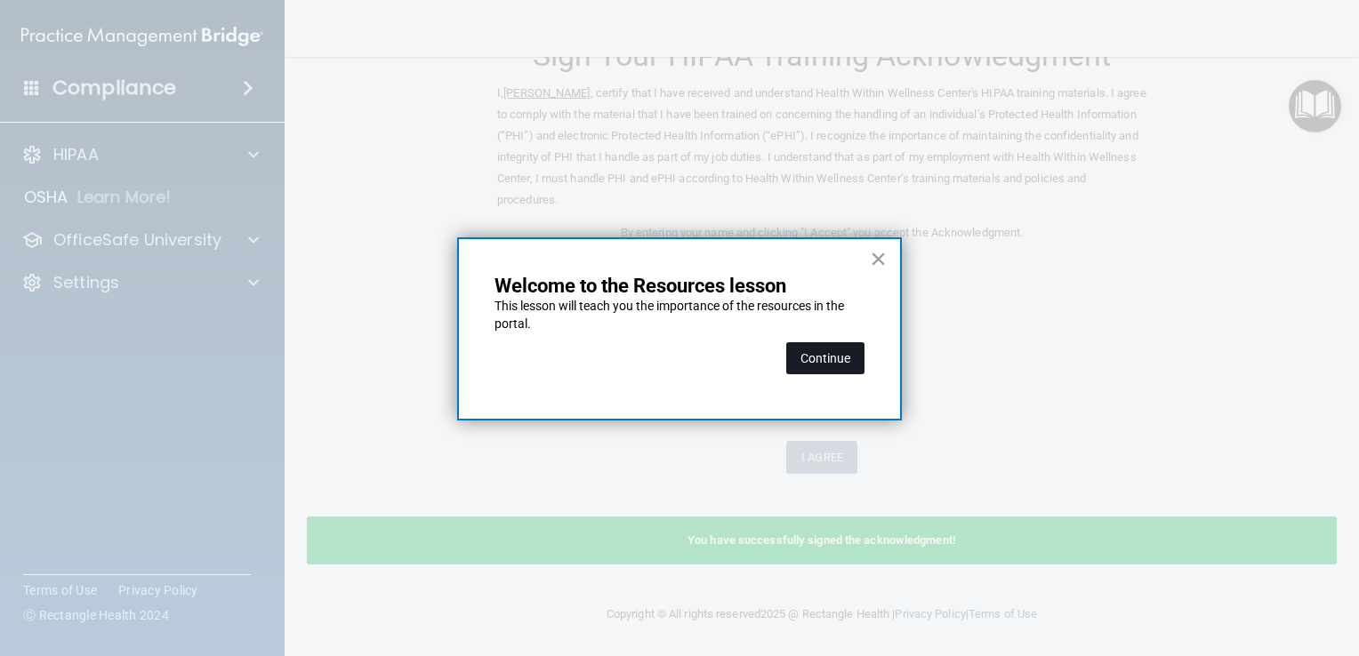
click at [835, 344] on button "Continue" at bounding box center [825, 358] width 78 height 32
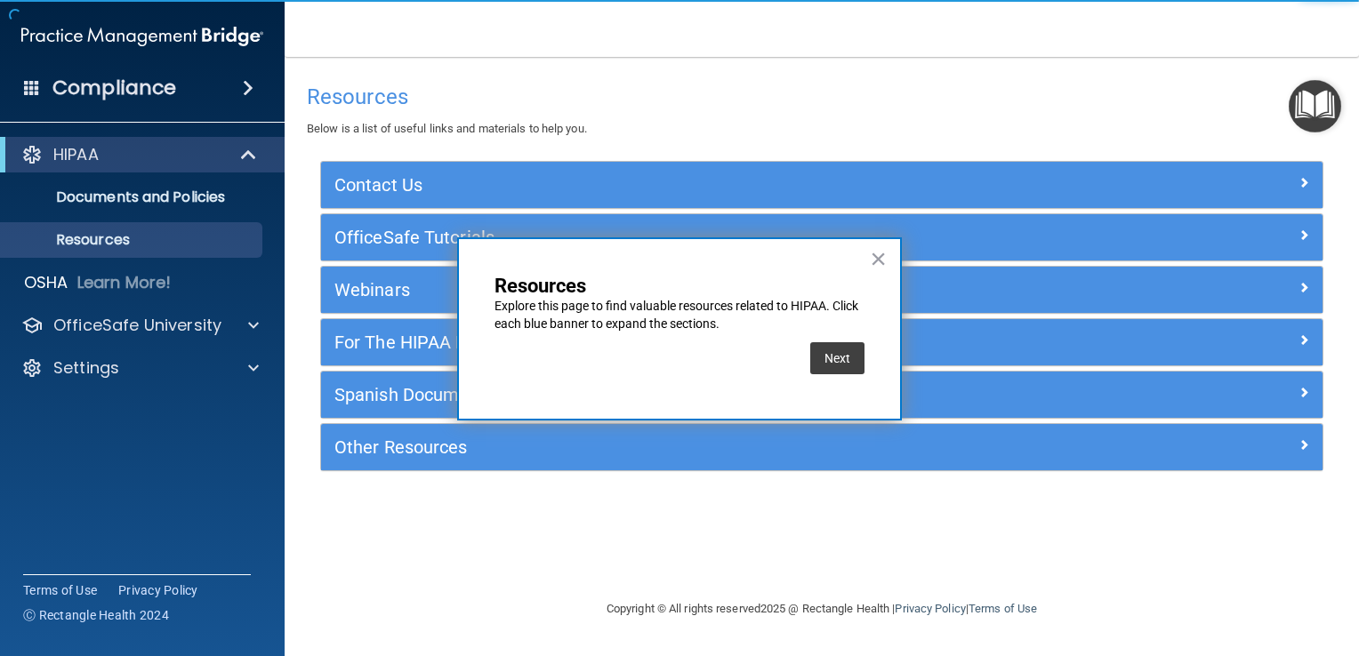
click at [1334, 94] on img "Open Resource Center" at bounding box center [1315, 106] width 52 height 52
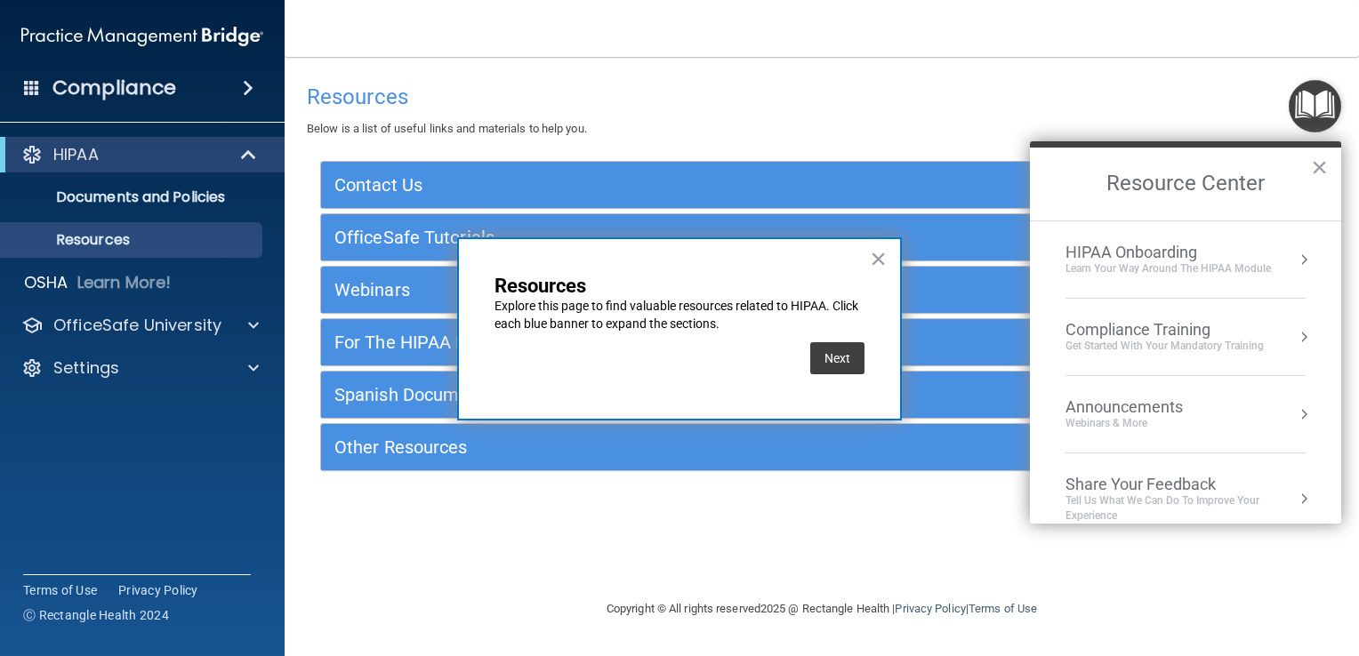
click at [1202, 263] on div "Learn Your Way around the HIPAA module" at bounding box center [1168, 269] width 205 height 15
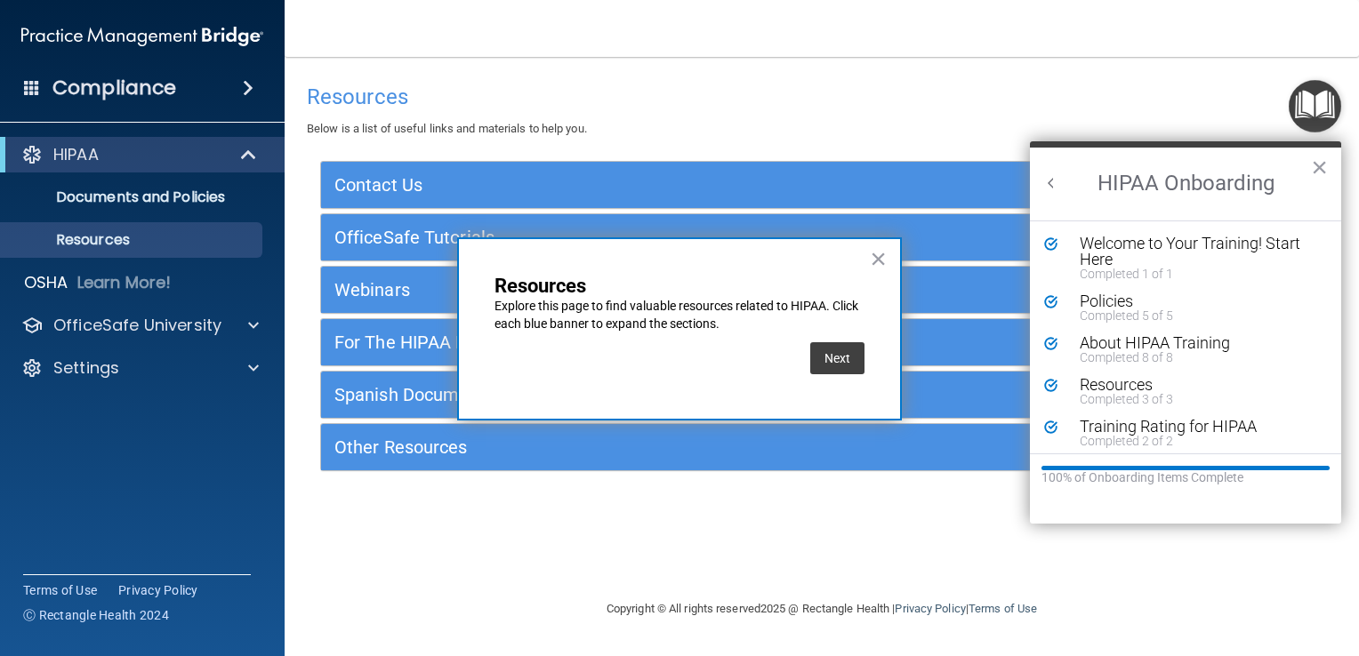
scroll to position [6, 0]
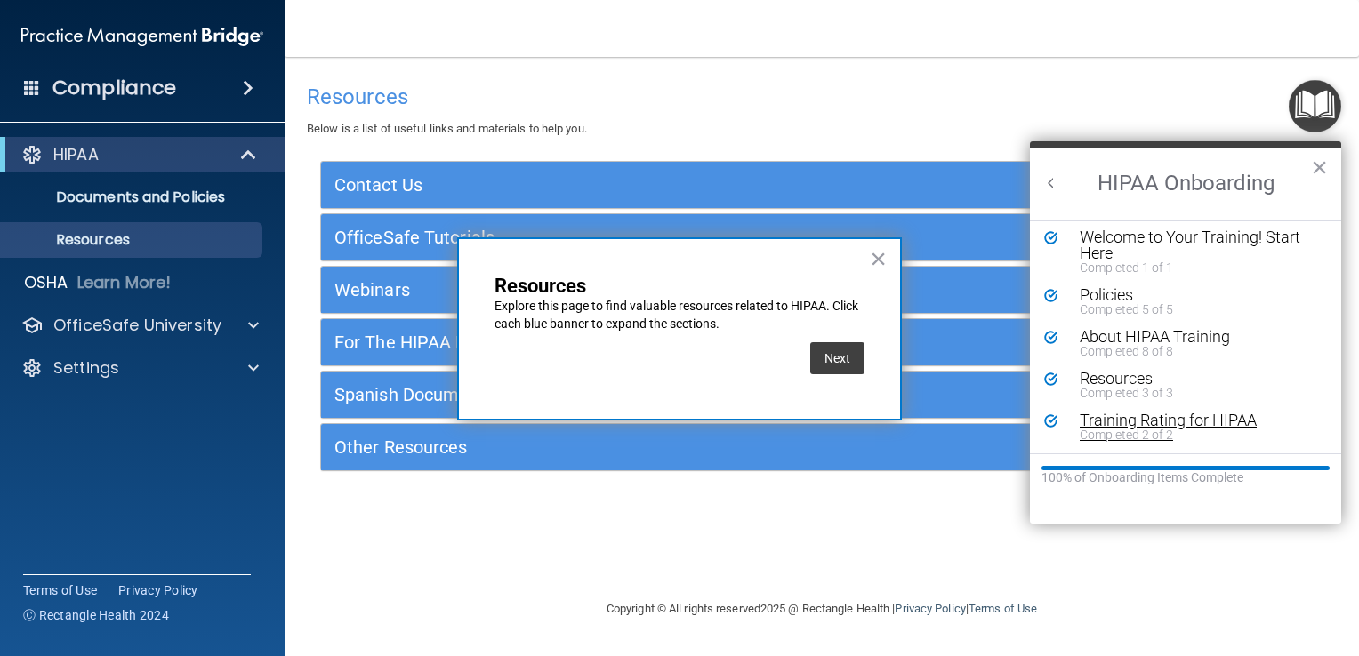
click at [1196, 421] on div "Training Rating for HIPAA" at bounding box center [1192, 421] width 224 height 16
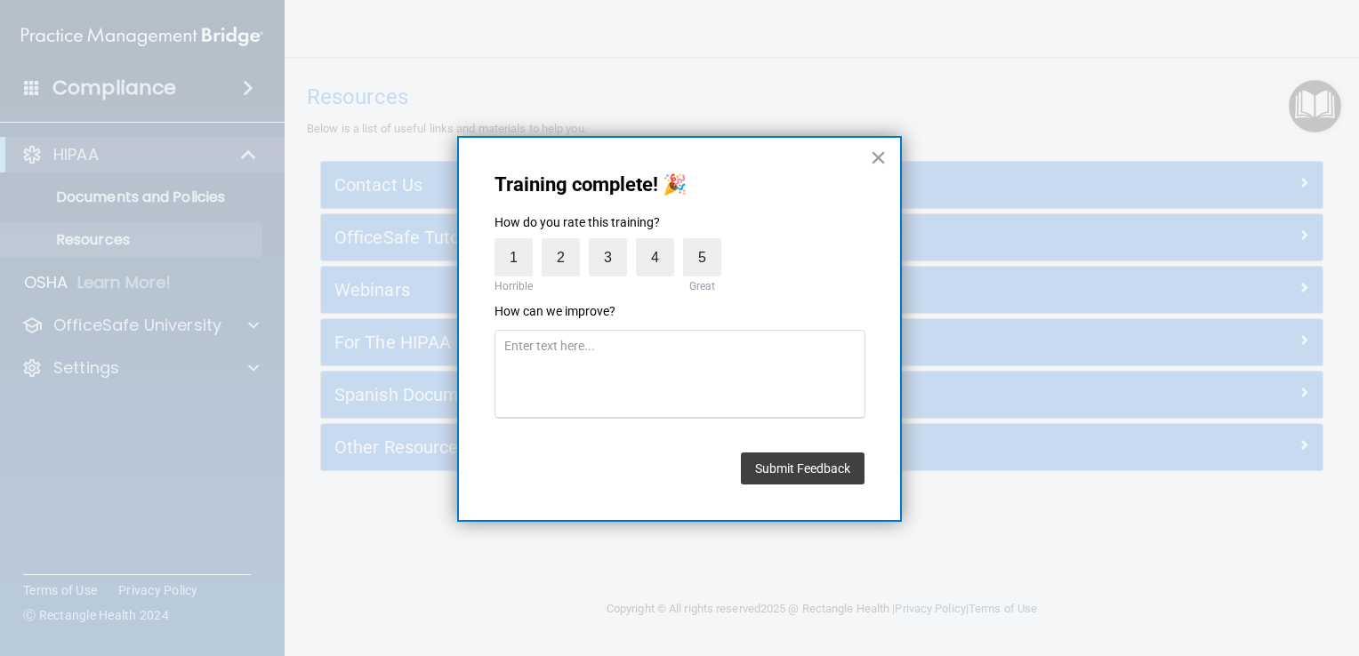
click at [897, 147] on div "Training complete! 🎉 How do you rate this training? 1 Horrible 2 3 4 5 Great Ho…" at bounding box center [679, 329] width 445 height 387
click at [889, 149] on div "Training complete! 🎉 How do you rate this training? 1 Horrible 2 3 4 5 Great Ho…" at bounding box center [679, 329] width 445 height 387
click at [882, 151] on button "×" at bounding box center [878, 157] width 17 height 28
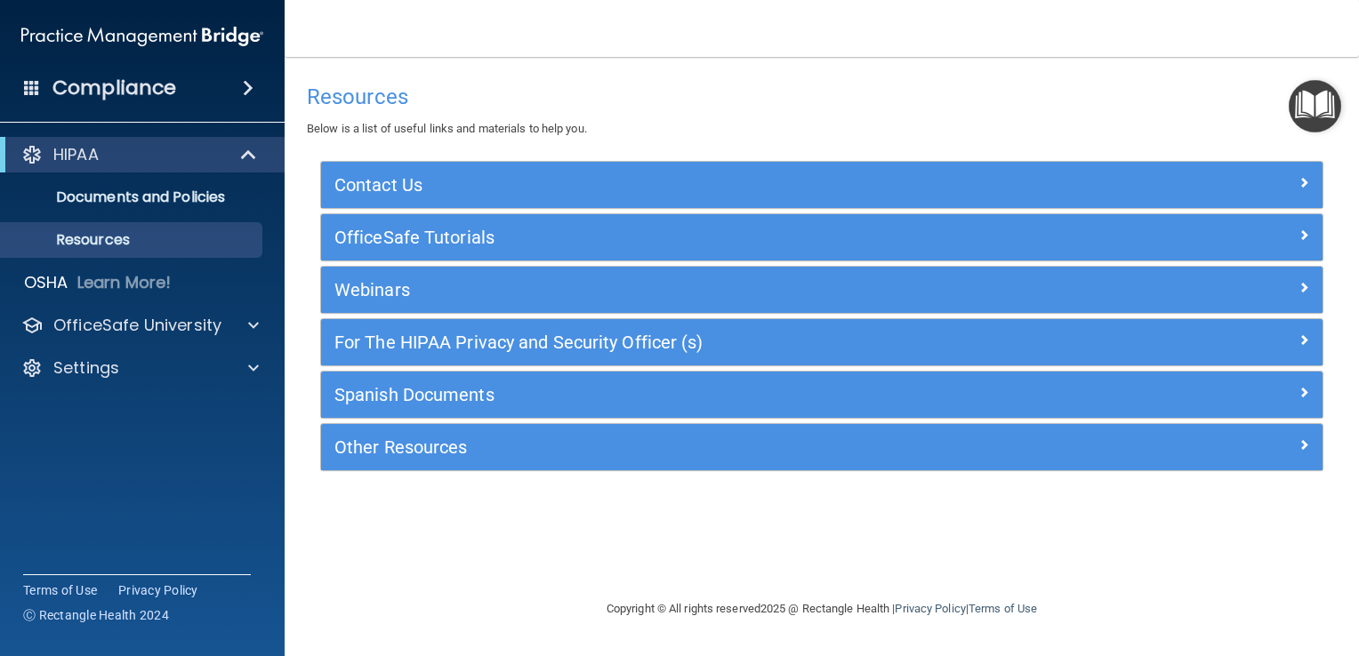
click at [1310, 107] on img "Open Resource Center" at bounding box center [1315, 106] width 52 height 52
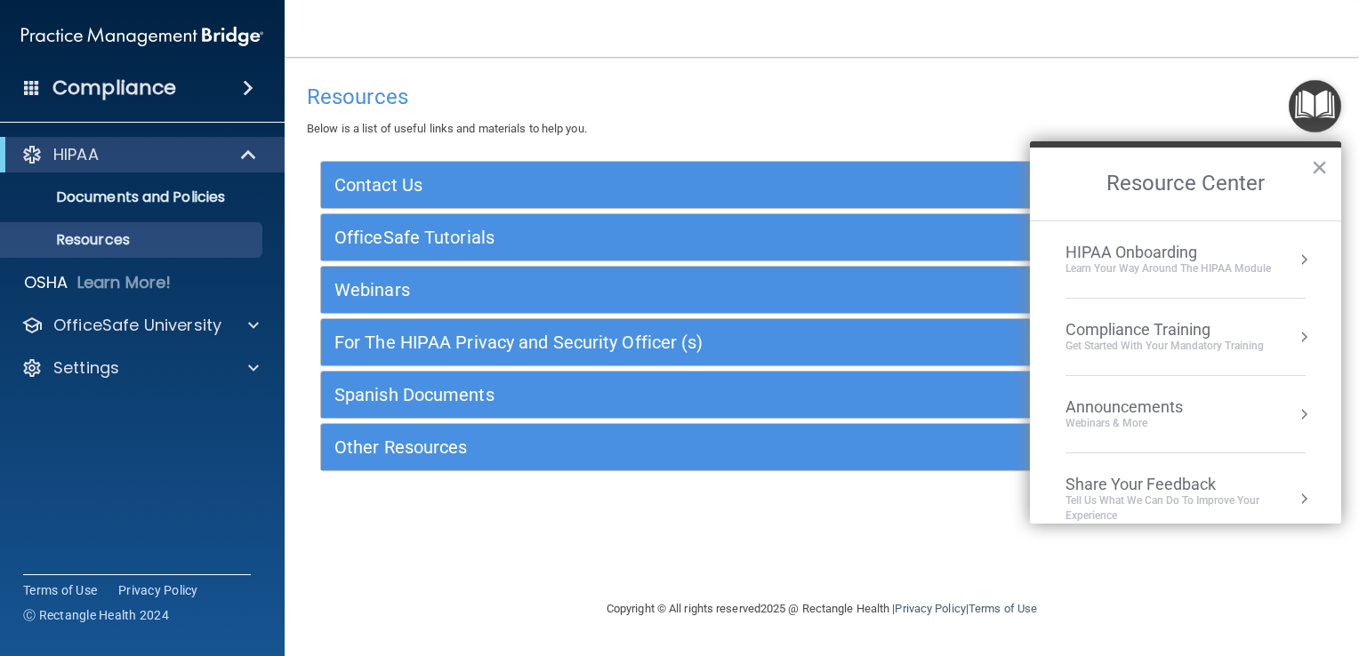
click at [1188, 254] on div "HIPAA Onboarding" at bounding box center [1168, 253] width 205 height 20
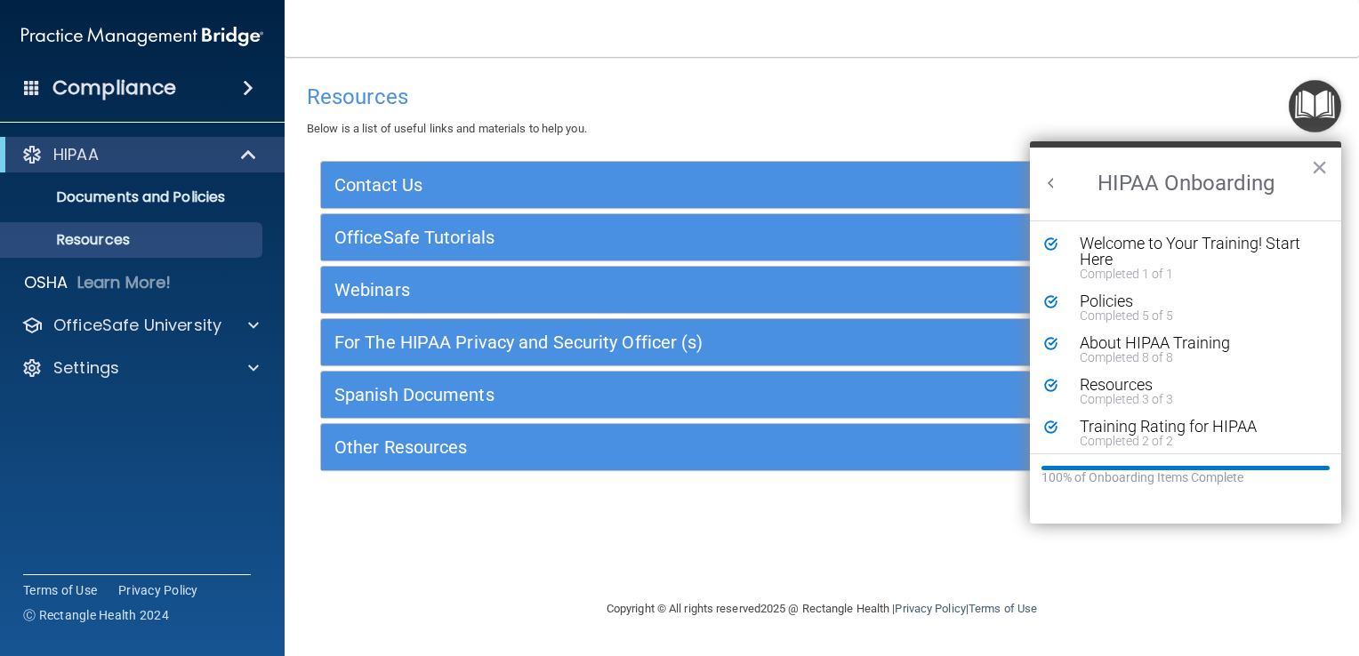
scroll to position [0, 0]
click at [1167, 343] on div "About HIPAA Training" at bounding box center [1192, 343] width 224 height 16
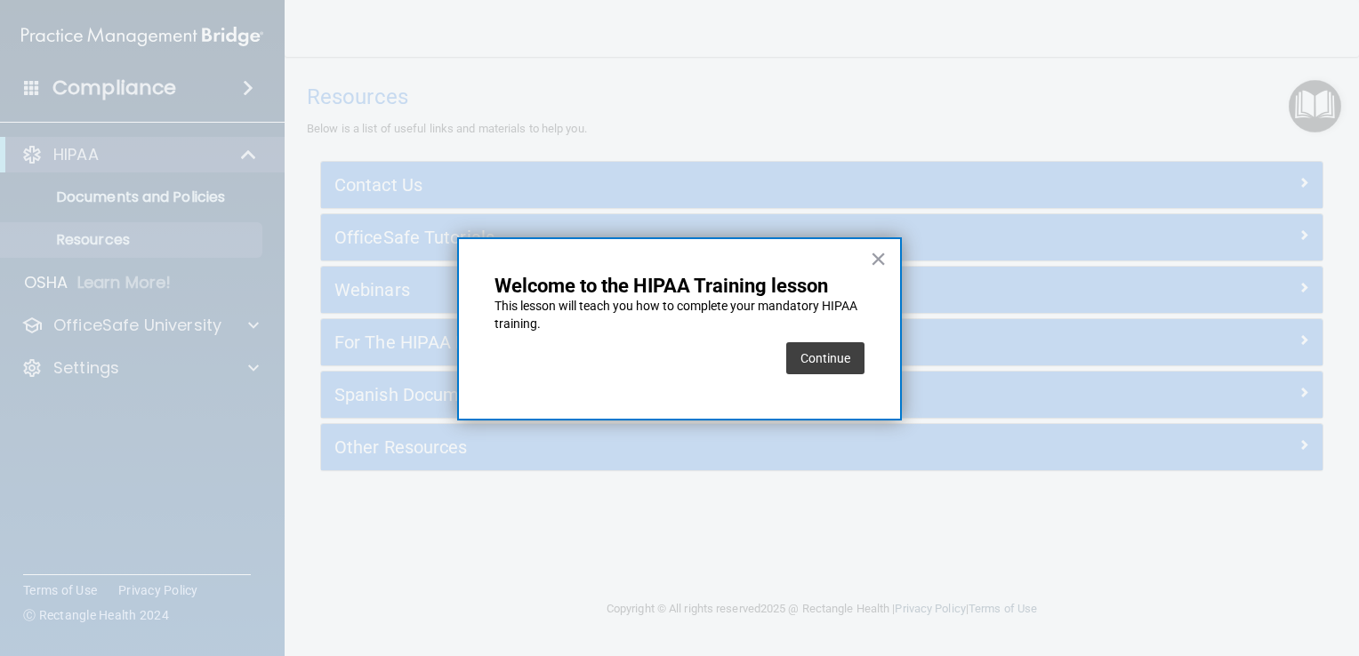
click at [863, 254] on div "× Welcome to the HIPAA Training lesson This lesson will teach you how to comple…" at bounding box center [679, 328] width 445 height 183
click at [878, 258] on button "×" at bounding box center [878, 259] width 17 height 28
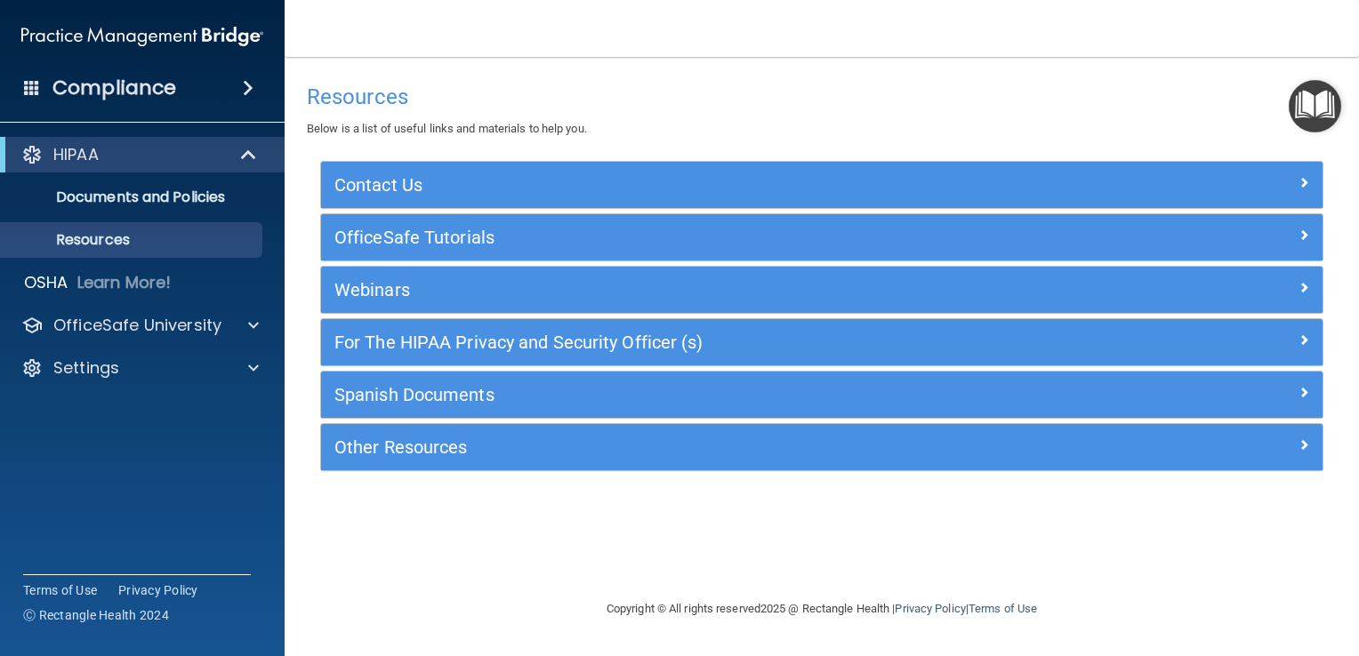
click at [1317, 105] on img "Open Resource Center" at bounding box center [1315, 106] width 52 height 52
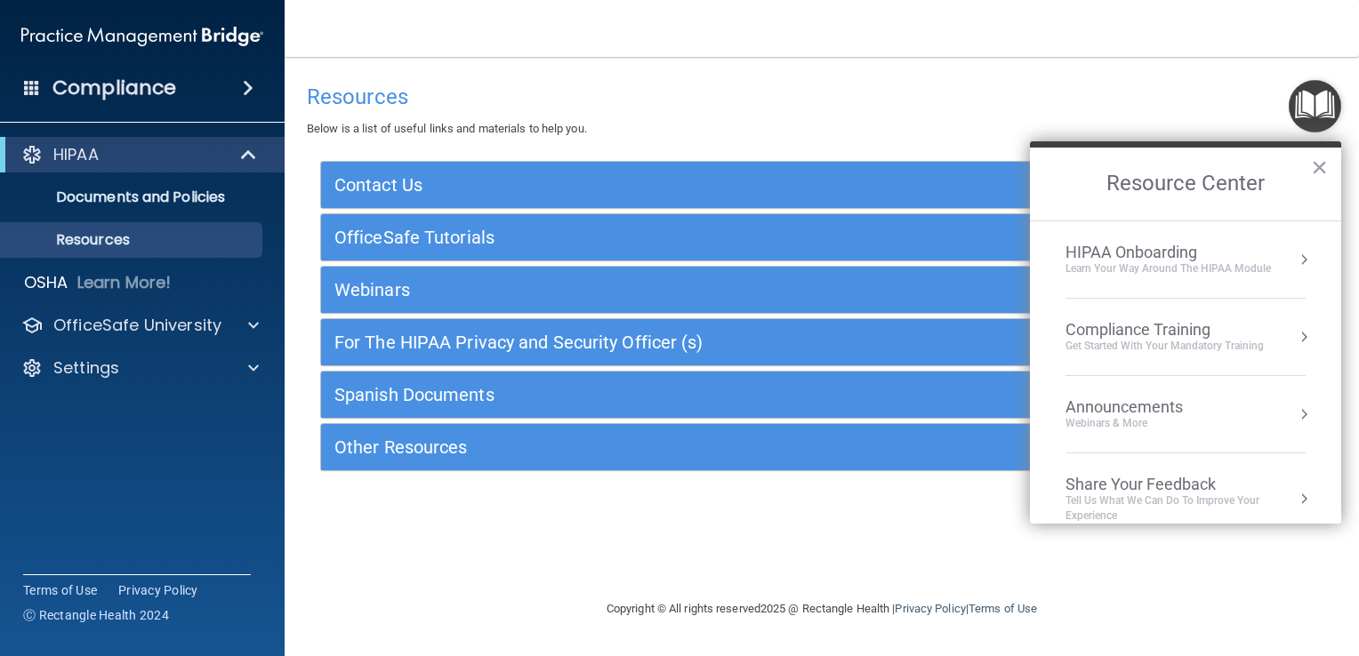
click at [1204, 343] on div "Get Started with your mandatory training" at bounding box center [1165, 346] width 198 height 15
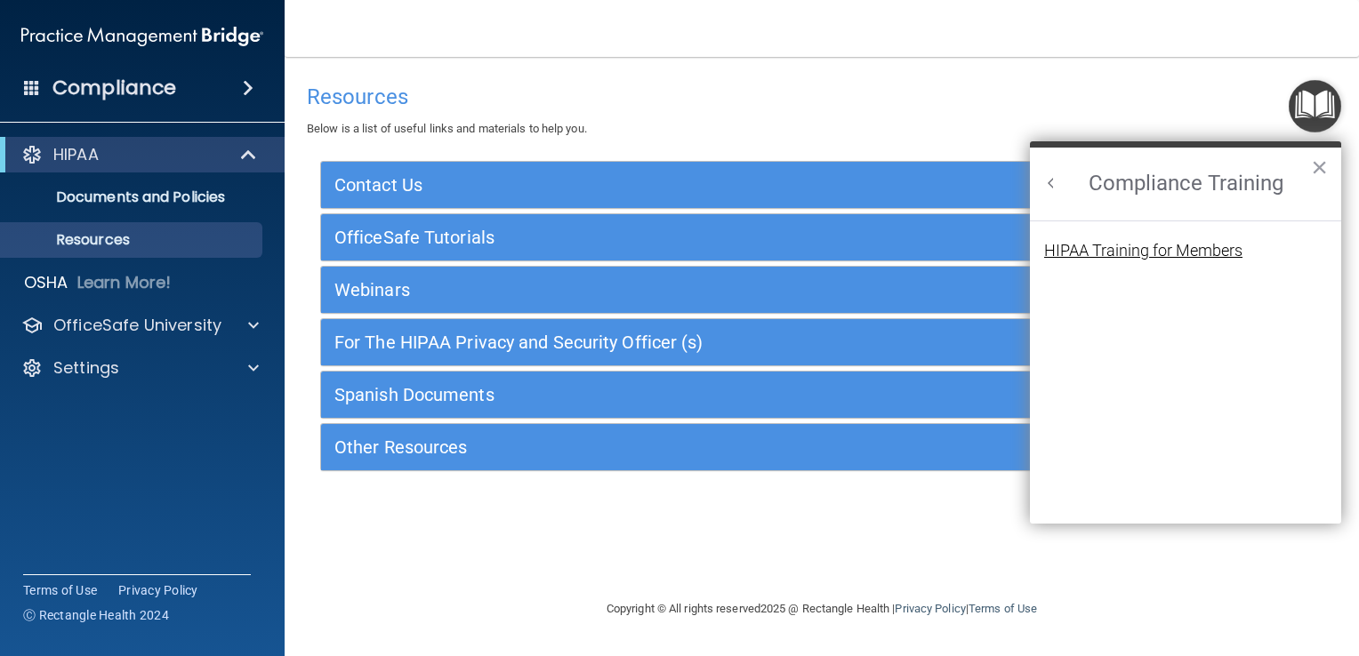
click at [1192, 253] on div "HIPAA Training for Members" at bounding box center [1143, 251] width 198 height 16
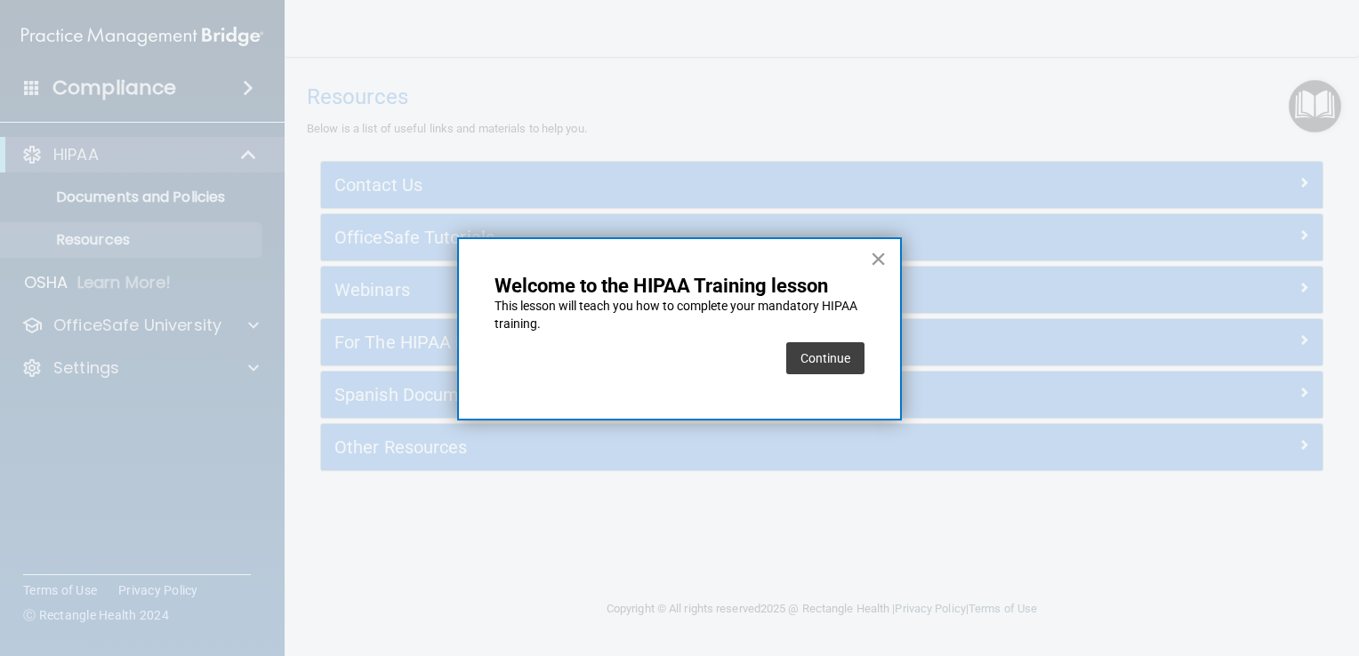
click at [872, 259] on button "×" at bounding box center [878, 259] width 17 height 28
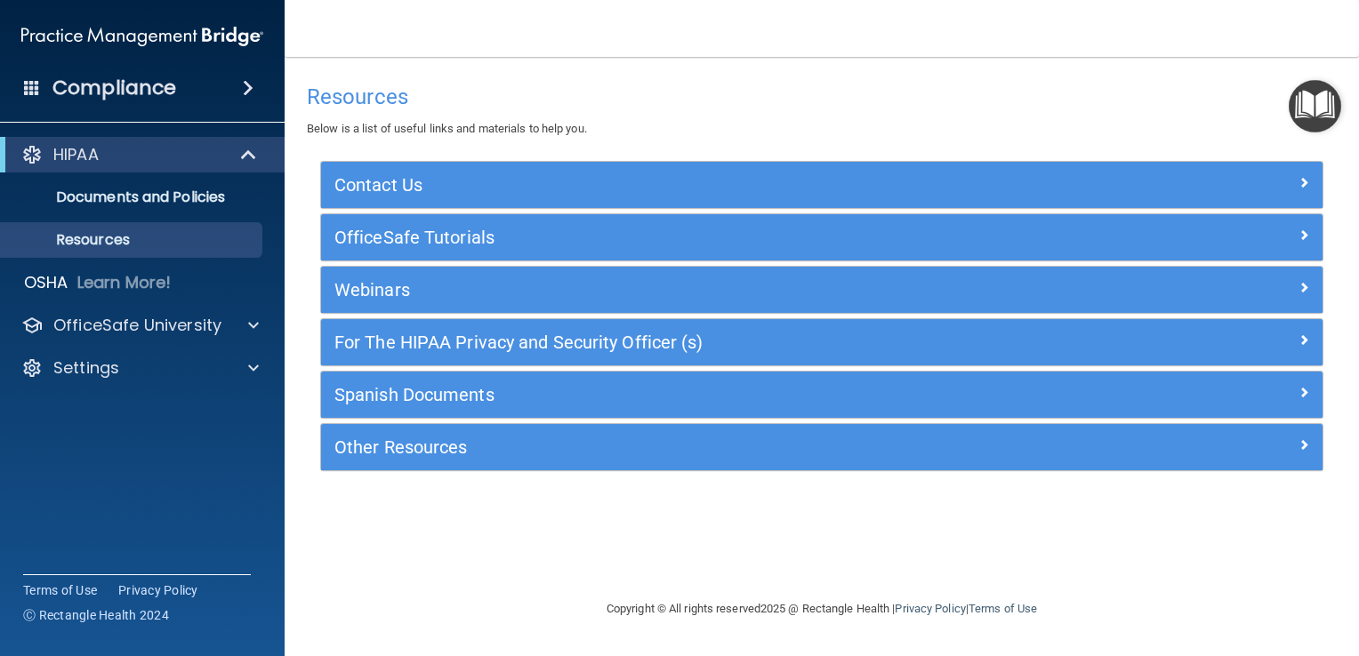
click at [1303, 112] on img "Open Resource Center" at bounding box center [1315, 106] width 52 height 52
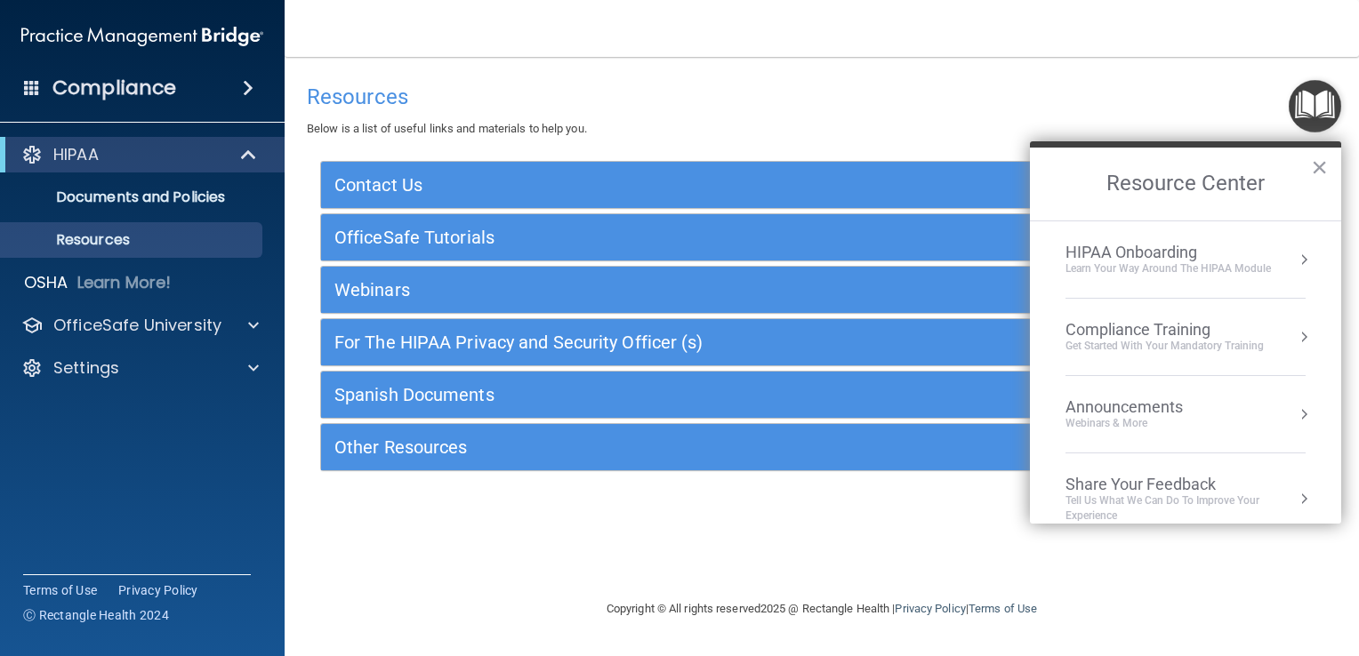
click at [1243, 262] on div "Learn Your Way around the HIPAA module" at bounding box center [1168, 269] width 205 height 15
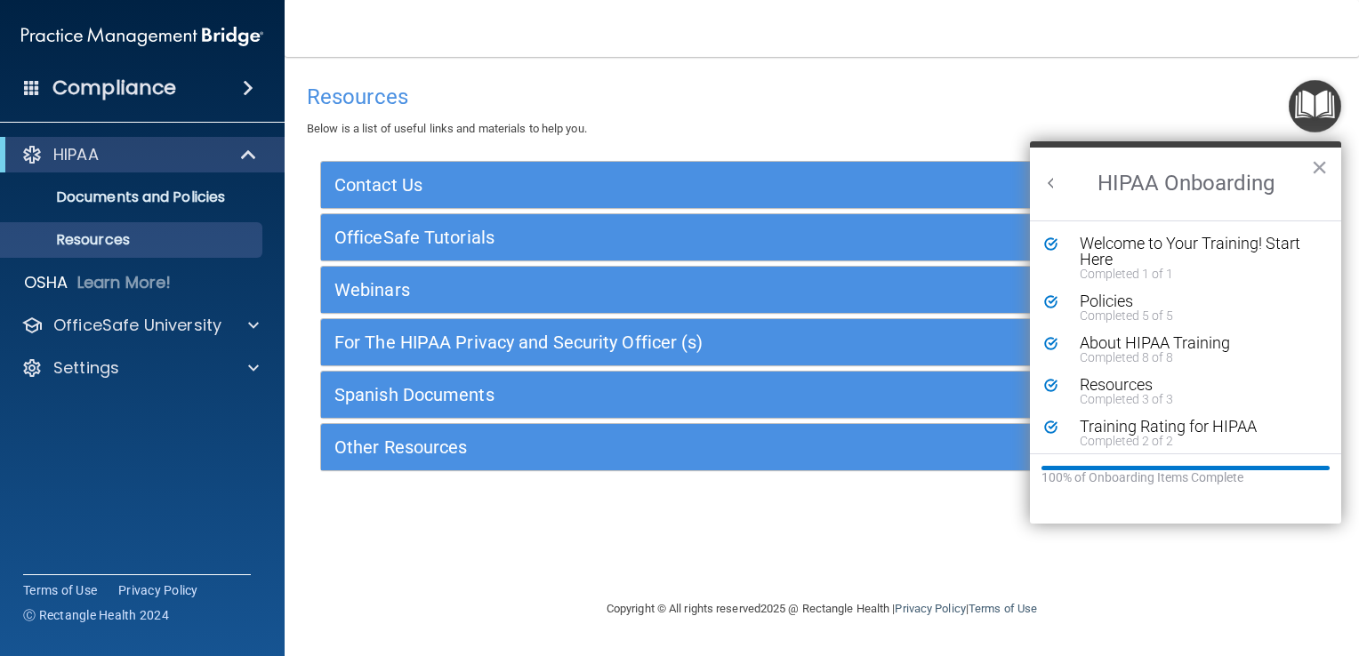
scroll to position [6, 0]
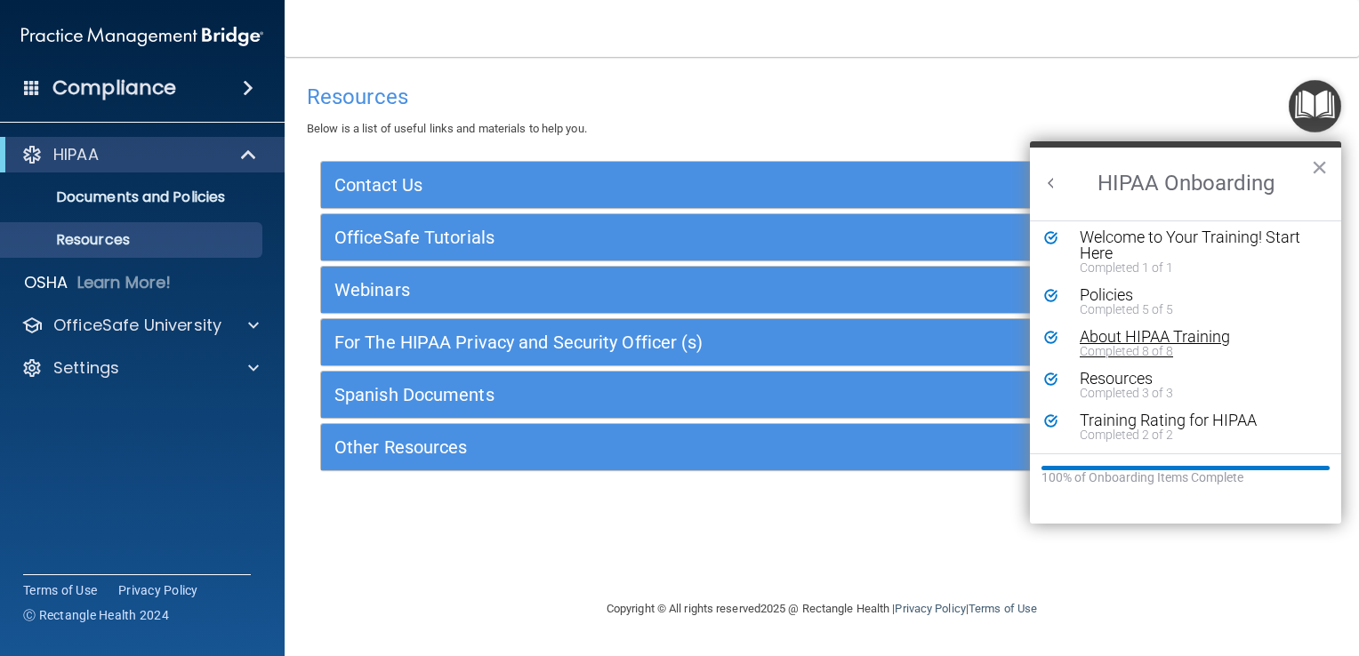
click at [1196, 338] on div "About HIPAA Training" at bounding box center [1192, 337] width 224 height 16
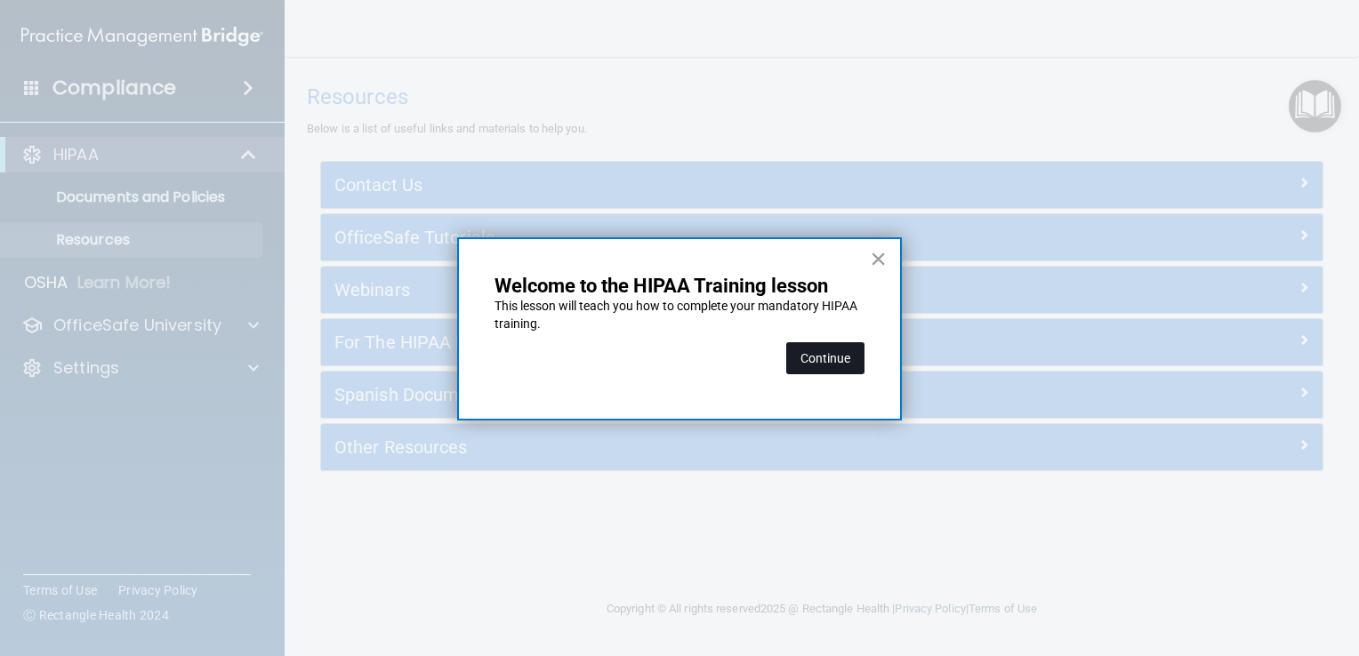
click at [843, 369] on button "Continue" at bounding box center [825, 358] width 78 height 32
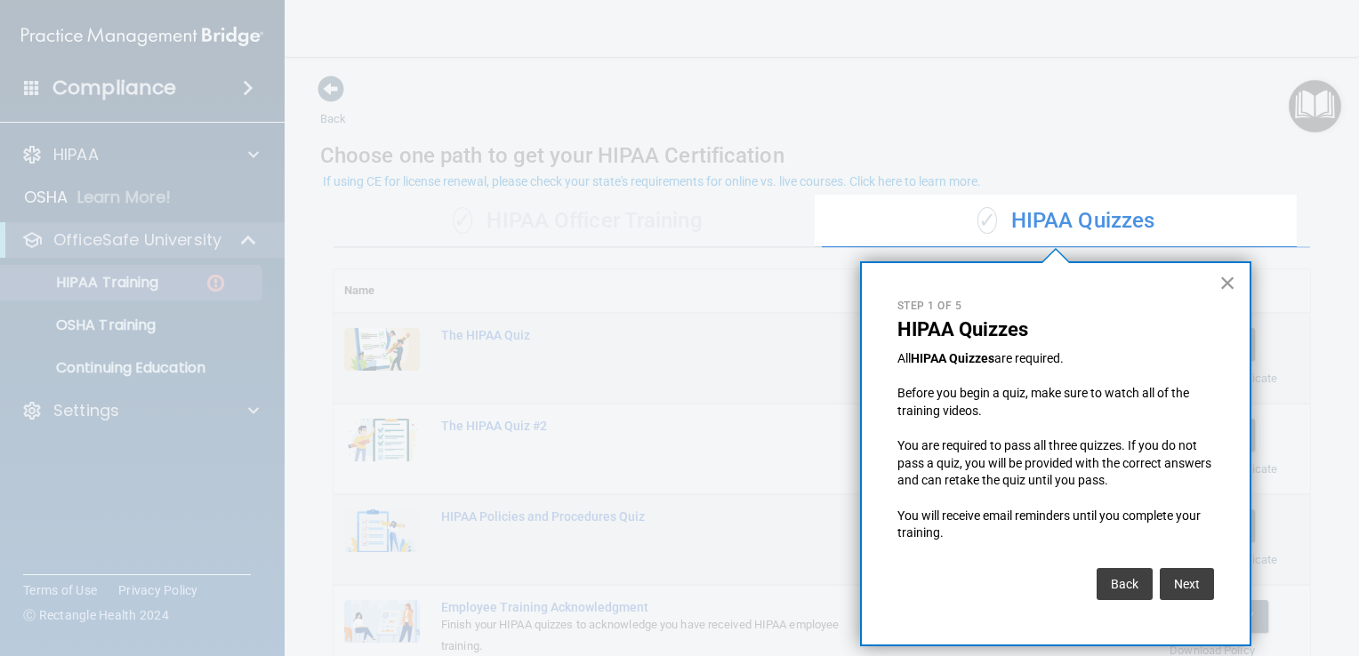
click at [1228, 284] on button "×" at bounding box center [1228, 283] width 17 height 28
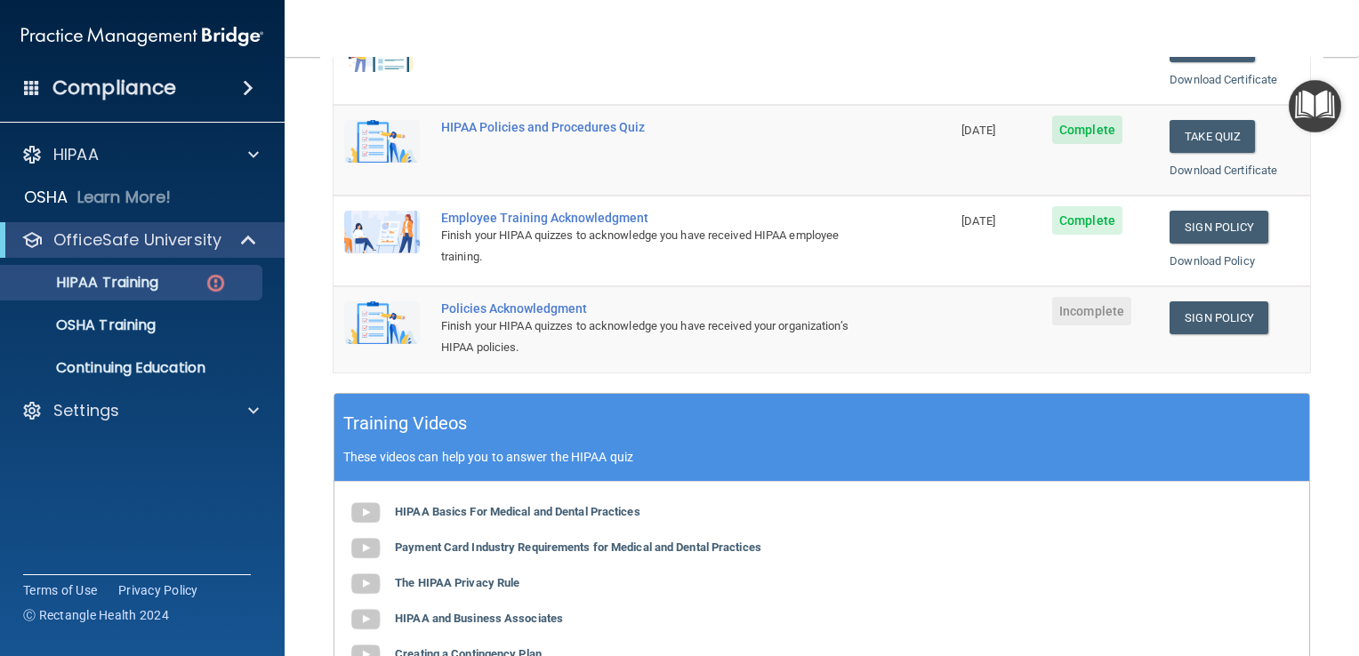
scroll to position [430, 0]
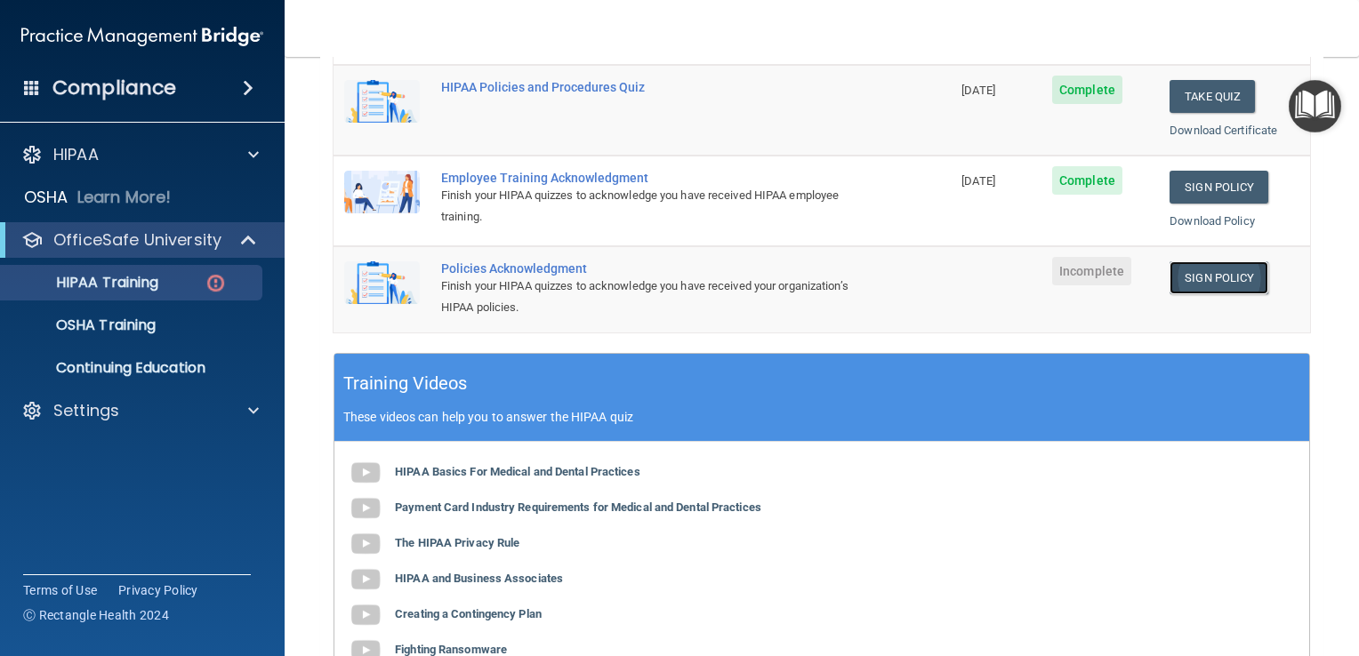
click at [1213, 274] on link "Sign Policy" at bounding box center [1219, 278] width 99 height 33
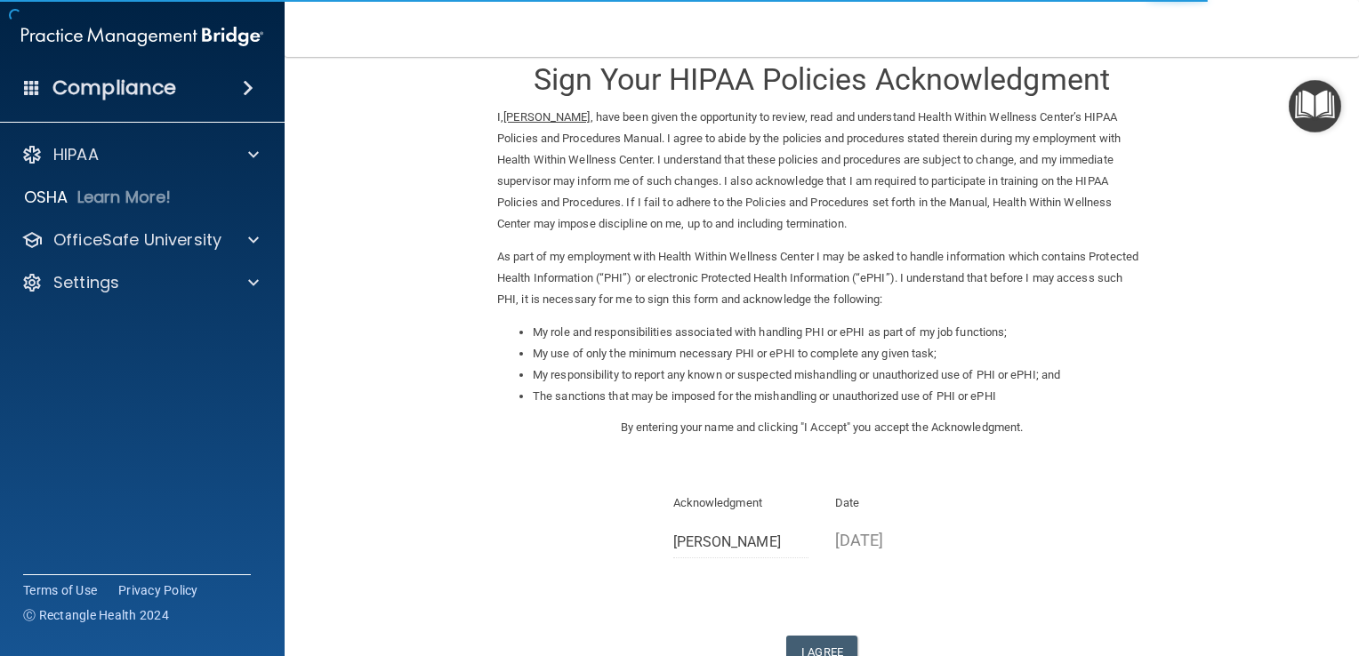
scroll to position [157, 0]
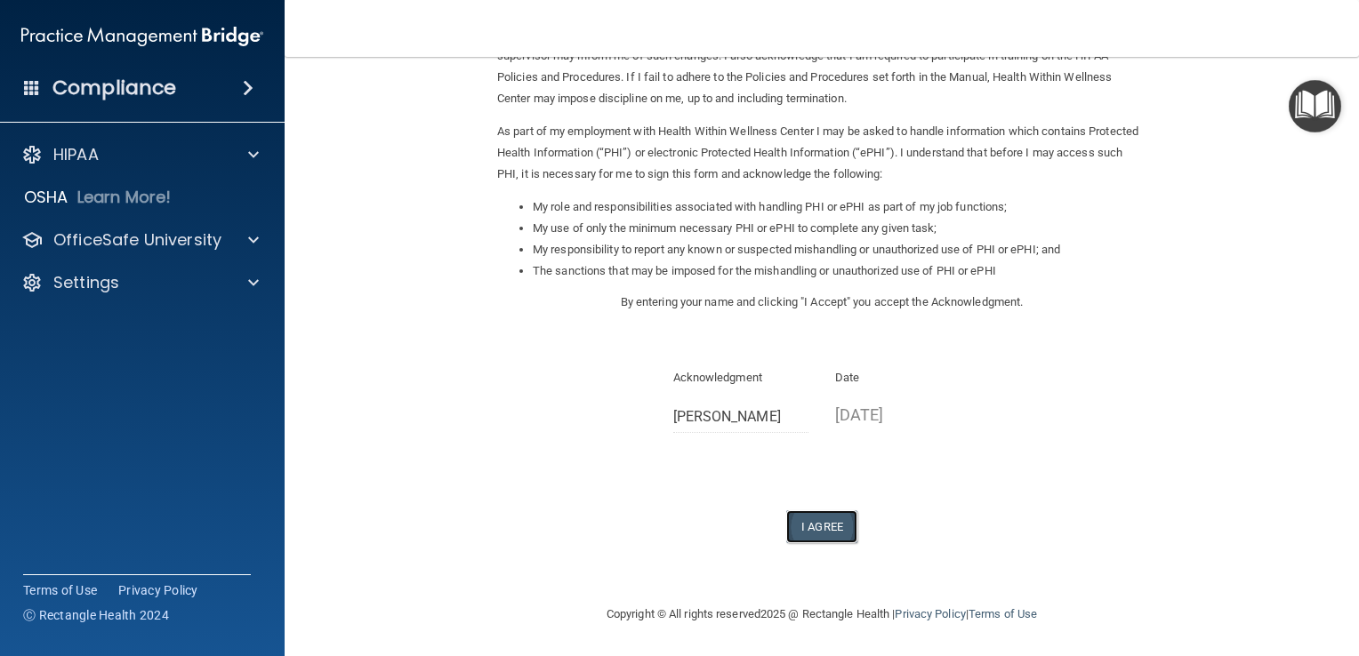
click at [825, 521] on button "I Agree" at bounding box center [821, 527] width 71 height 33
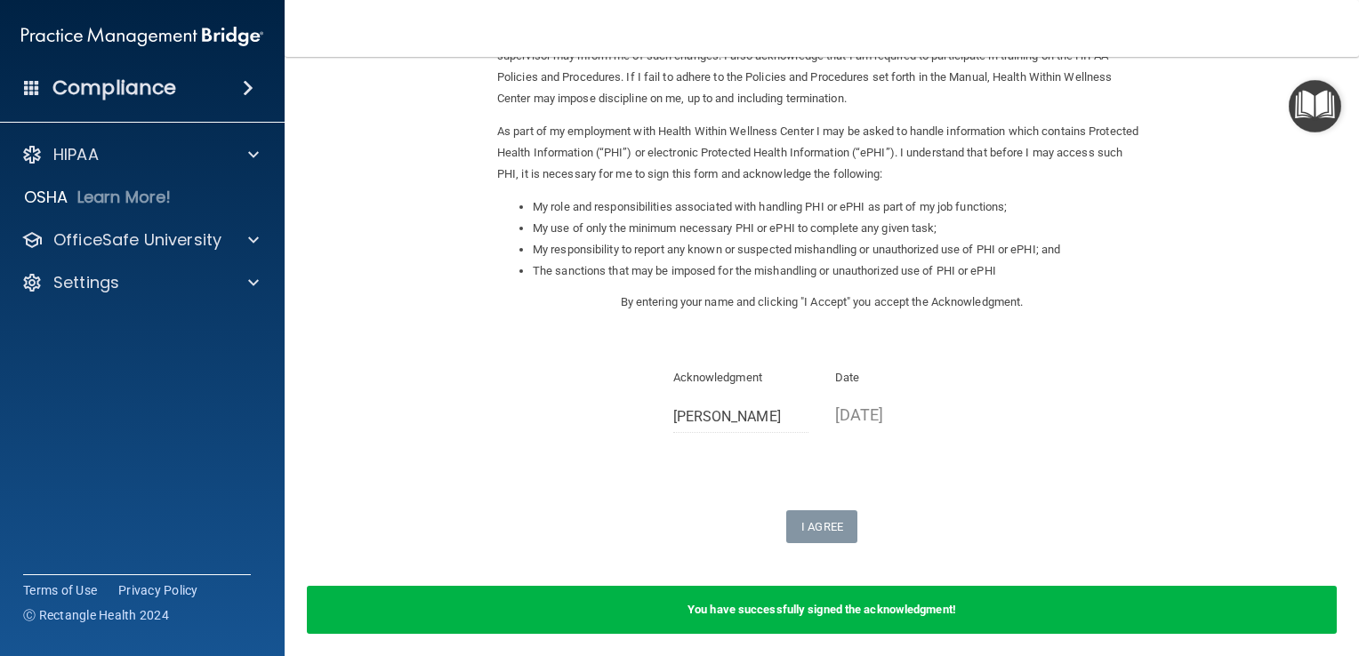
drag, startPoint x: 822, startPoint y: 523, endPoint x: 720, endPoint y: 497, distance: 105.5
click at [720, 497] on div "Sign Your HIPAA Policies Acknowledgment I, [PERSON_NAME] , have been given the …" at bounding box center [821, 230] width 649 height 626
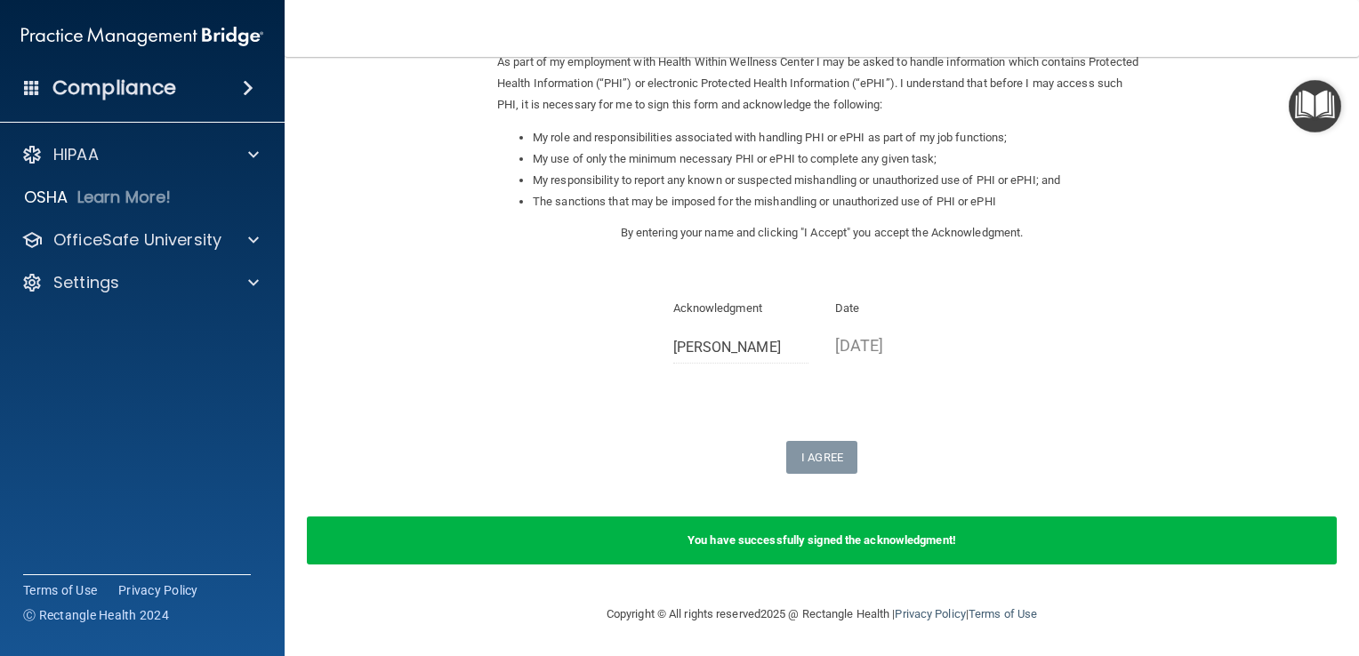
scroll to position [0, 0]
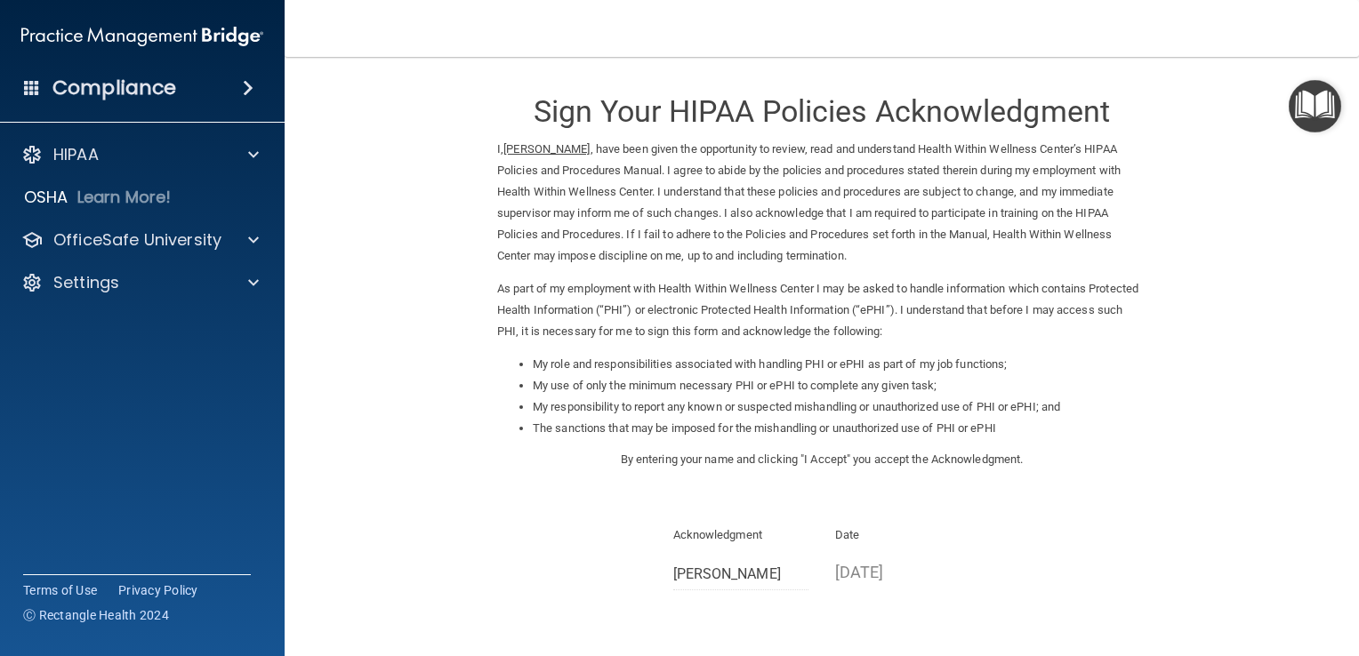
click at [1311, 123] on img "Open Resource Center" at bounding box center [1315, 106] width 52 height 52
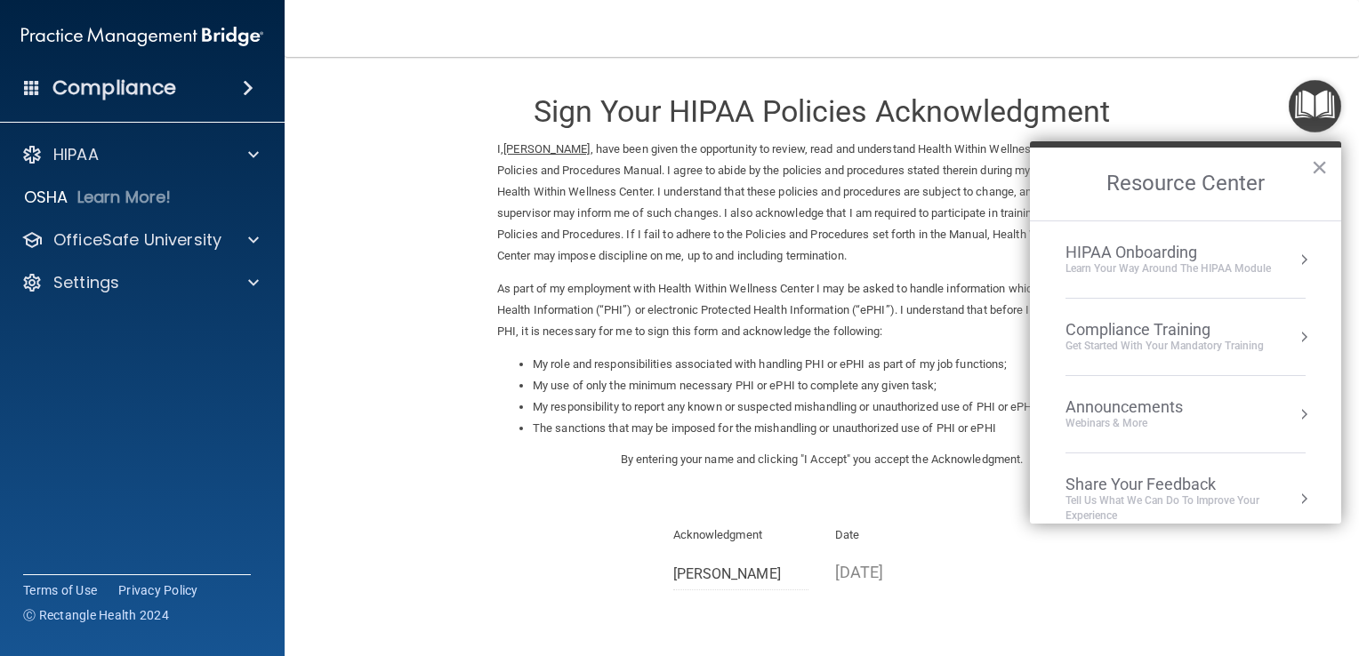
click at [1236, 280] on li "HIPAA Onboarding Learn Your Way around the HIPAA module" at bounding box center [1186, 259] width 240 height 77
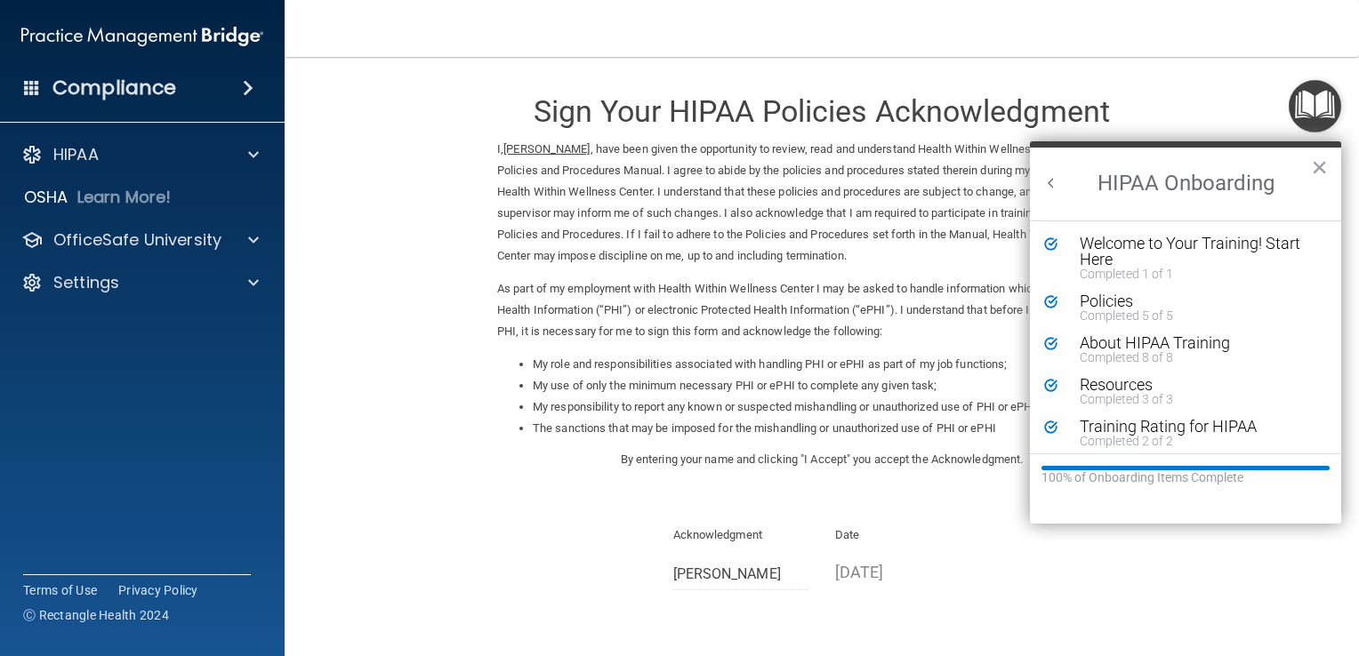
scroll to position [6, 0]
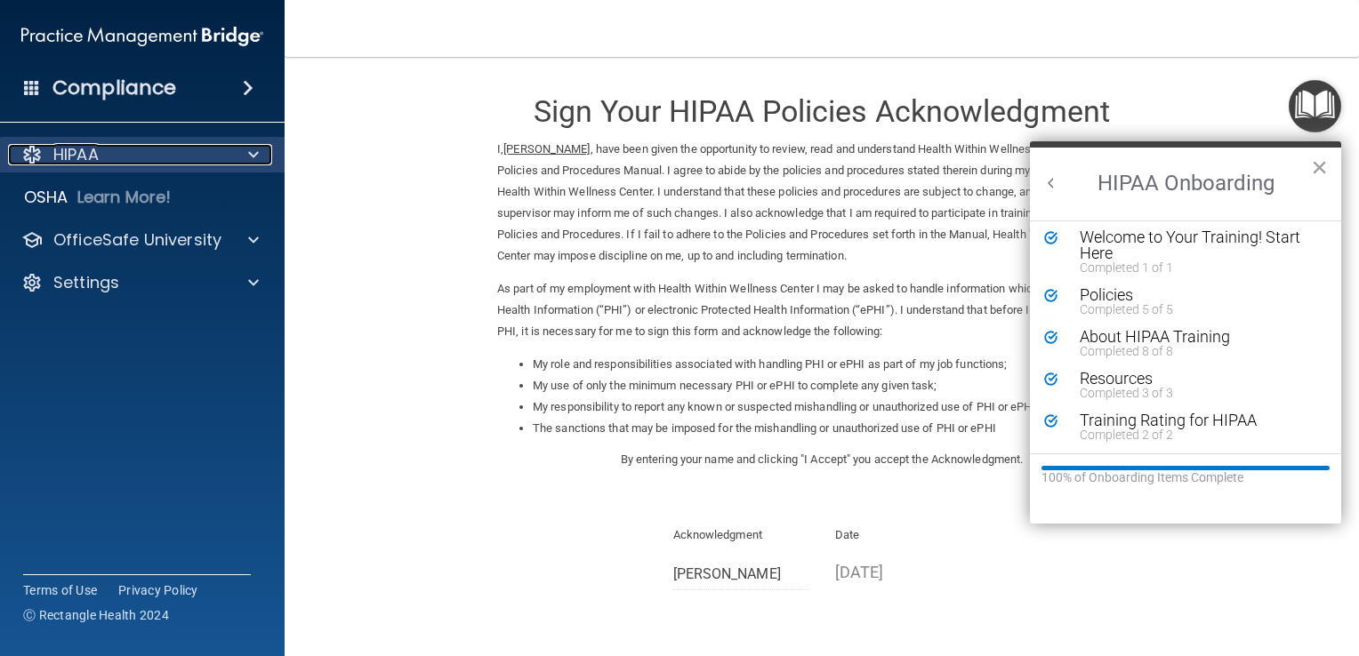
click at [210, 162] on div "HIPAA" at bounding box center [118, 154] width 221 height 21
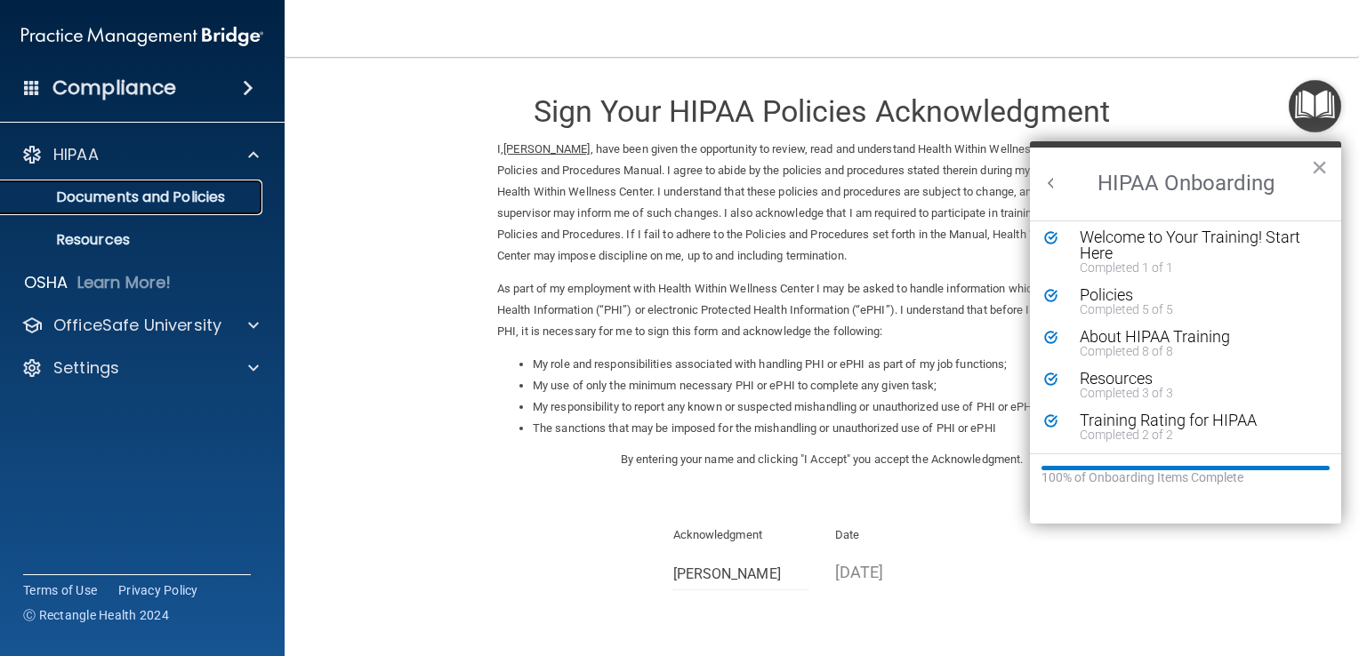
click at [203, 204] on p "Documents and Policies" at bounding box center [133, 198] width 243 height 18
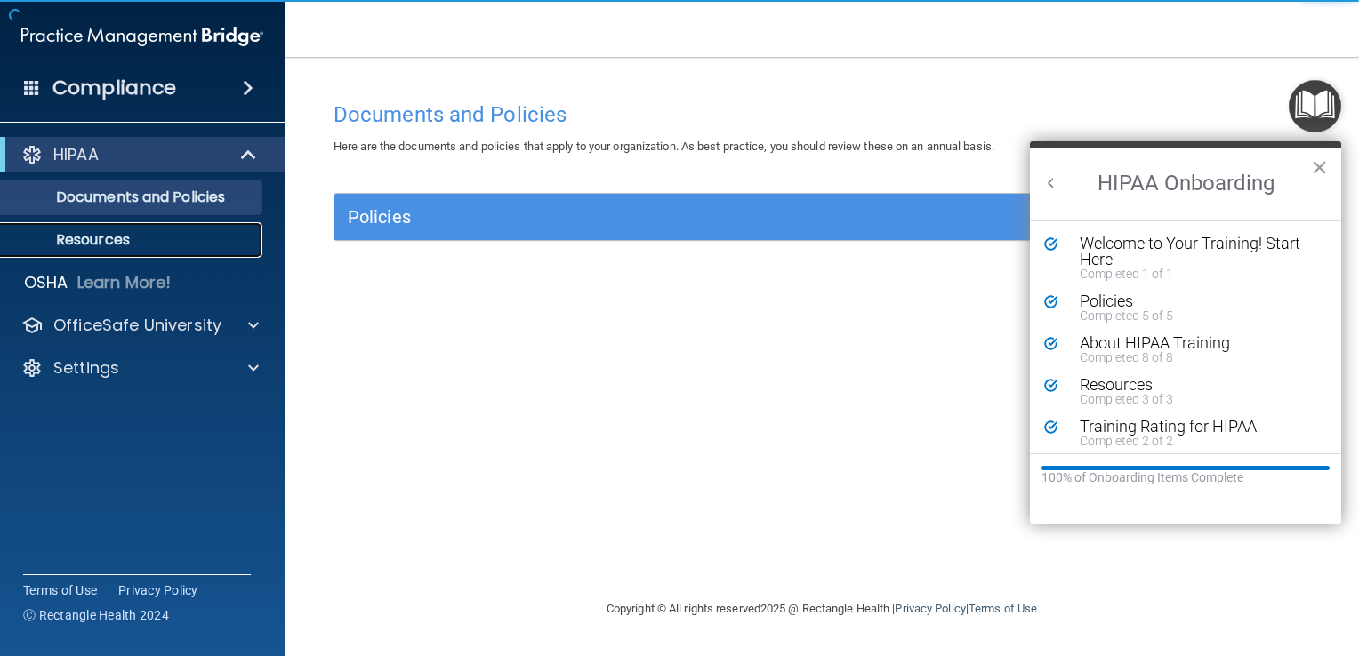
click at [202, 241] on p "Resources" at bounding box center [133, 240] width 243 height 18
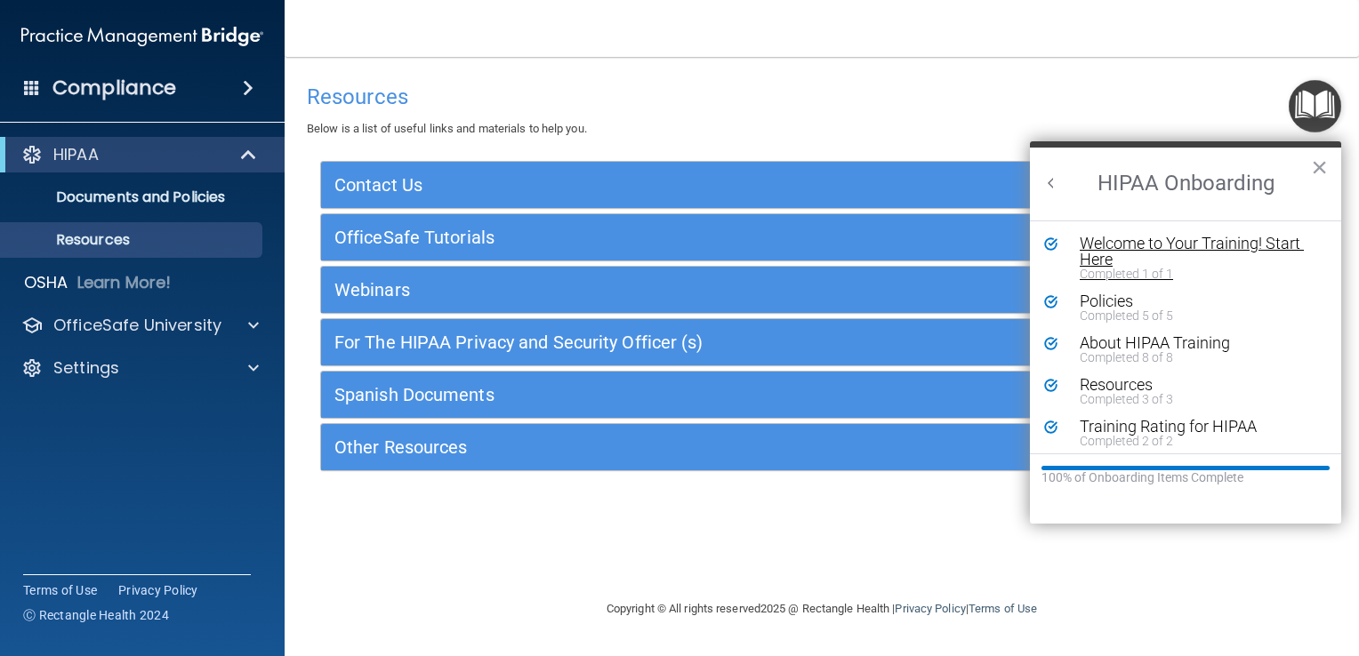
scroll to position [6, 0]
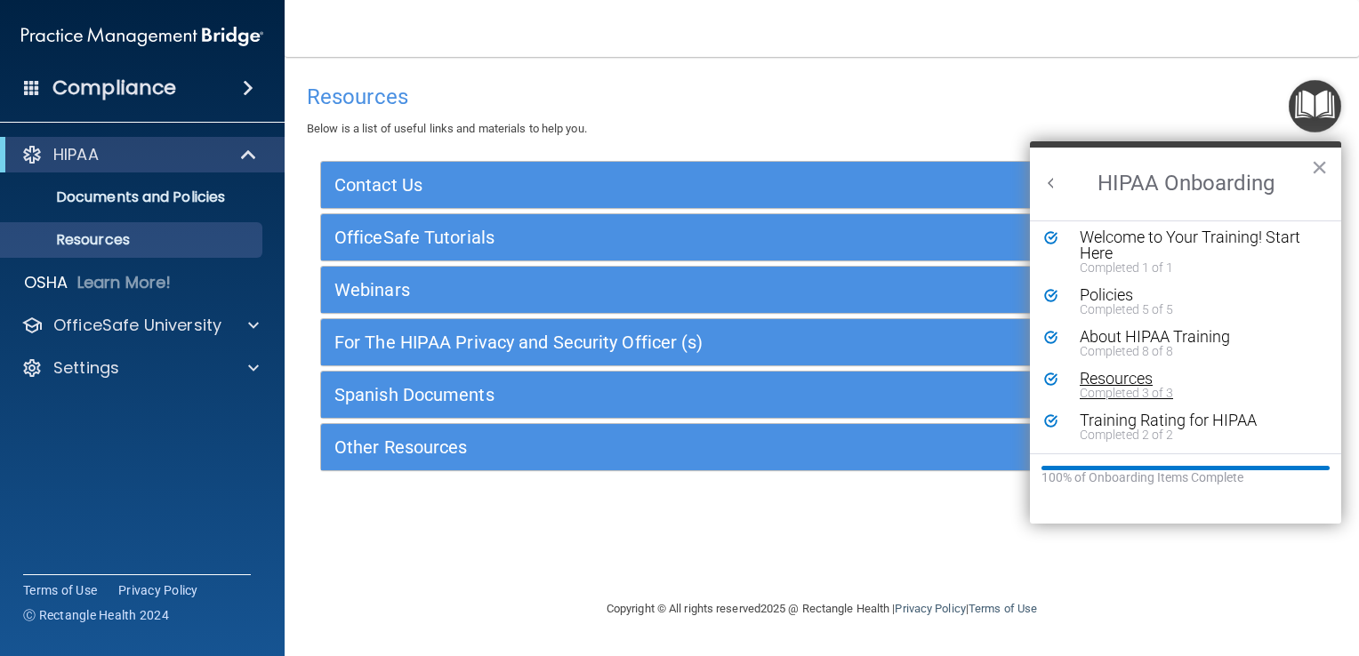
click at [1149, 387] on div "Completed 3 of 3" at bounding box center [1192, 393] width 224 height 12
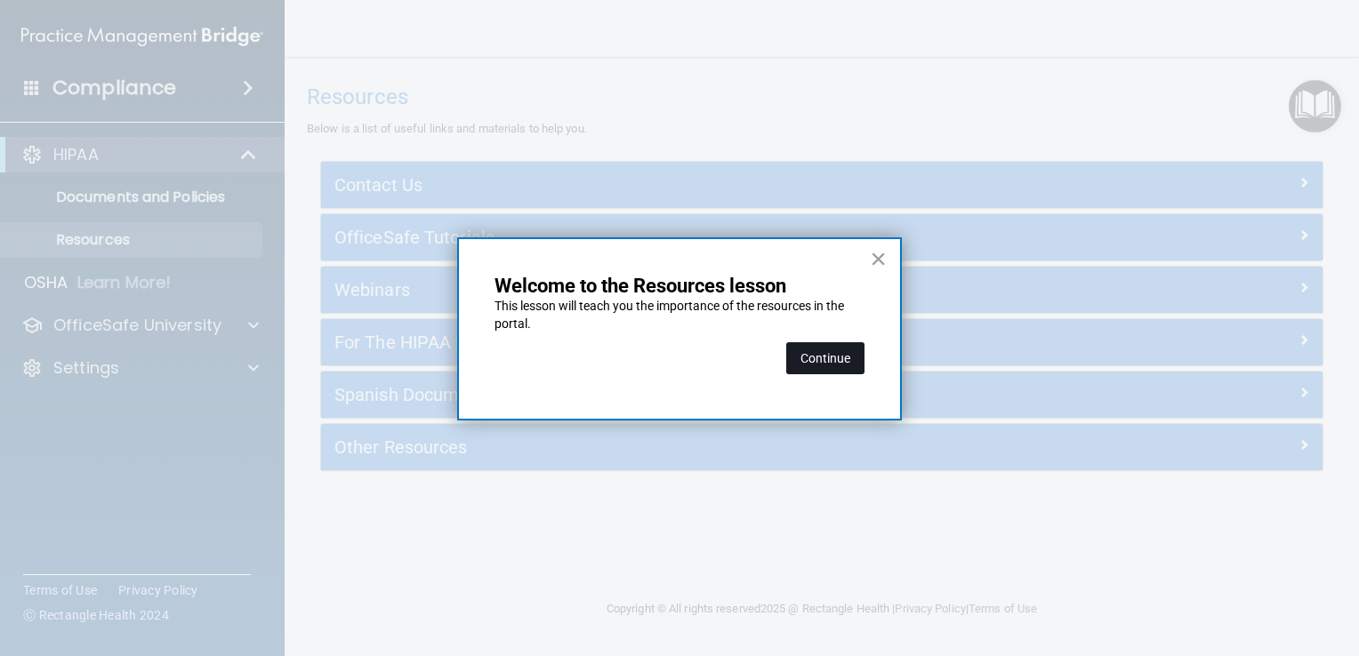
click at [842, 360] on button "Continue" at bounding box center [825, 358] width 78 height 32
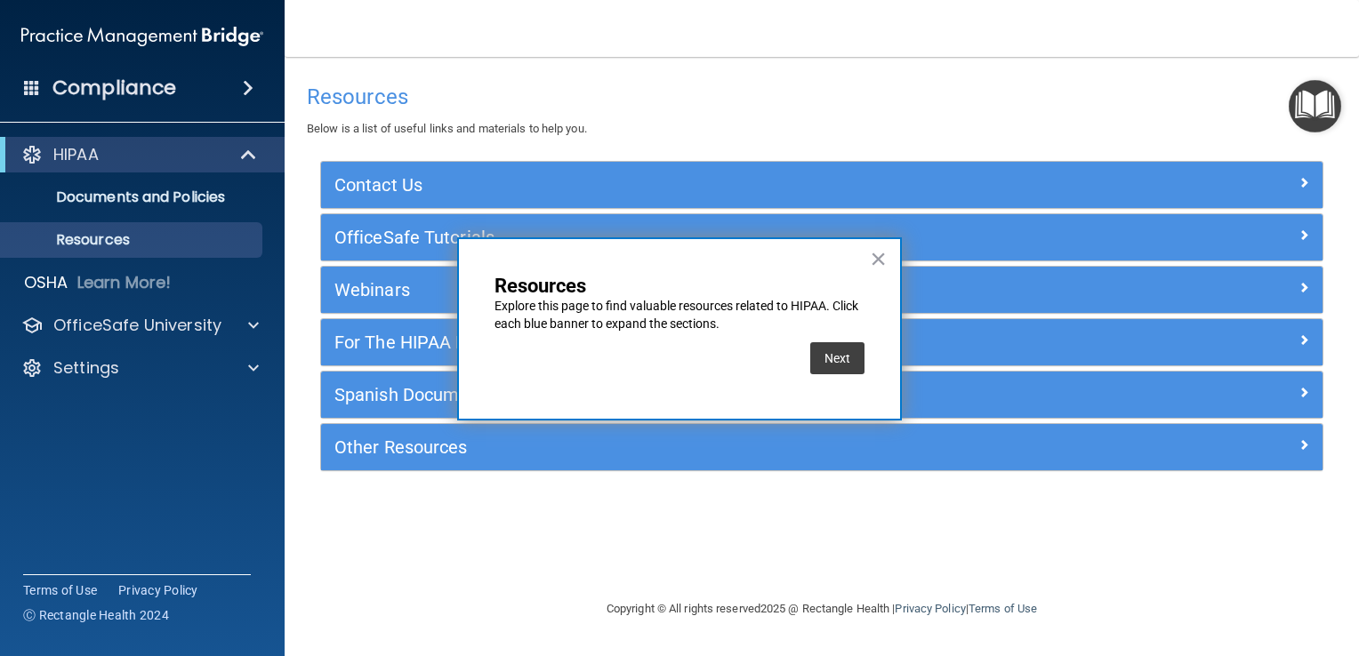
click at [842, 360] on button "Next" at bounding box center [837, 358] width 54 height 32
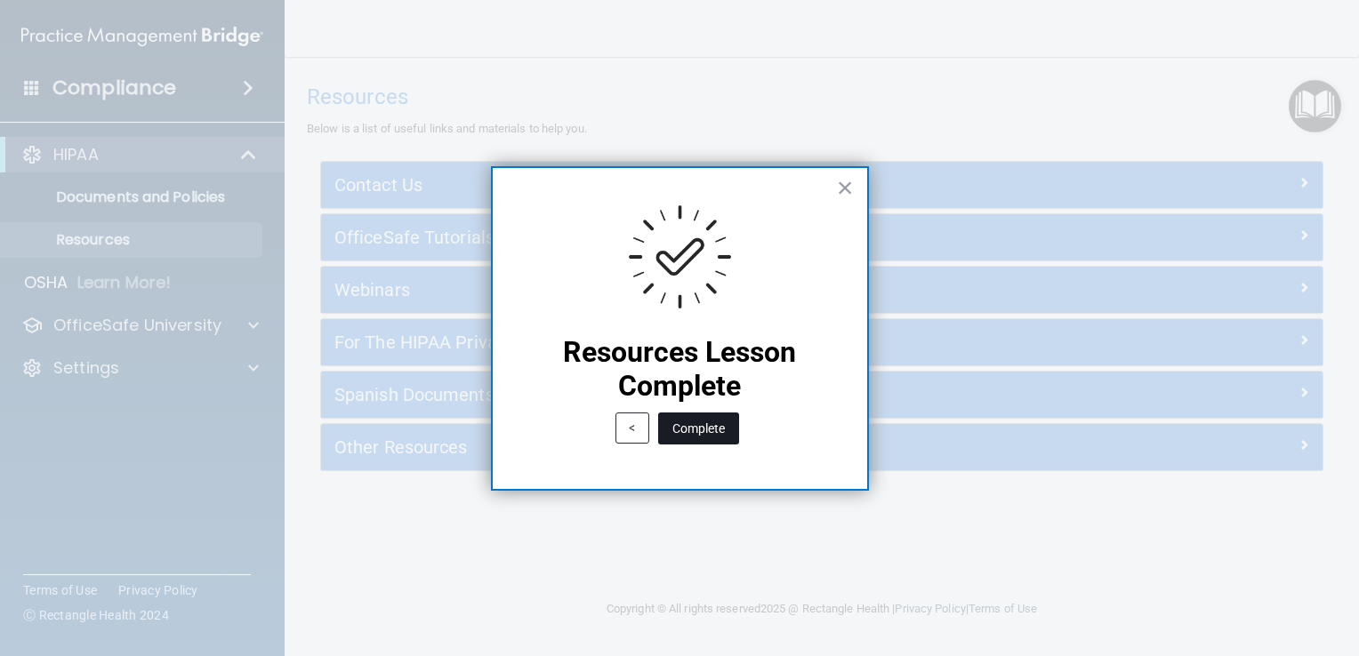
click at [704, 425] on button "Complete" at bounding box center [698, 429] width 81 height 32
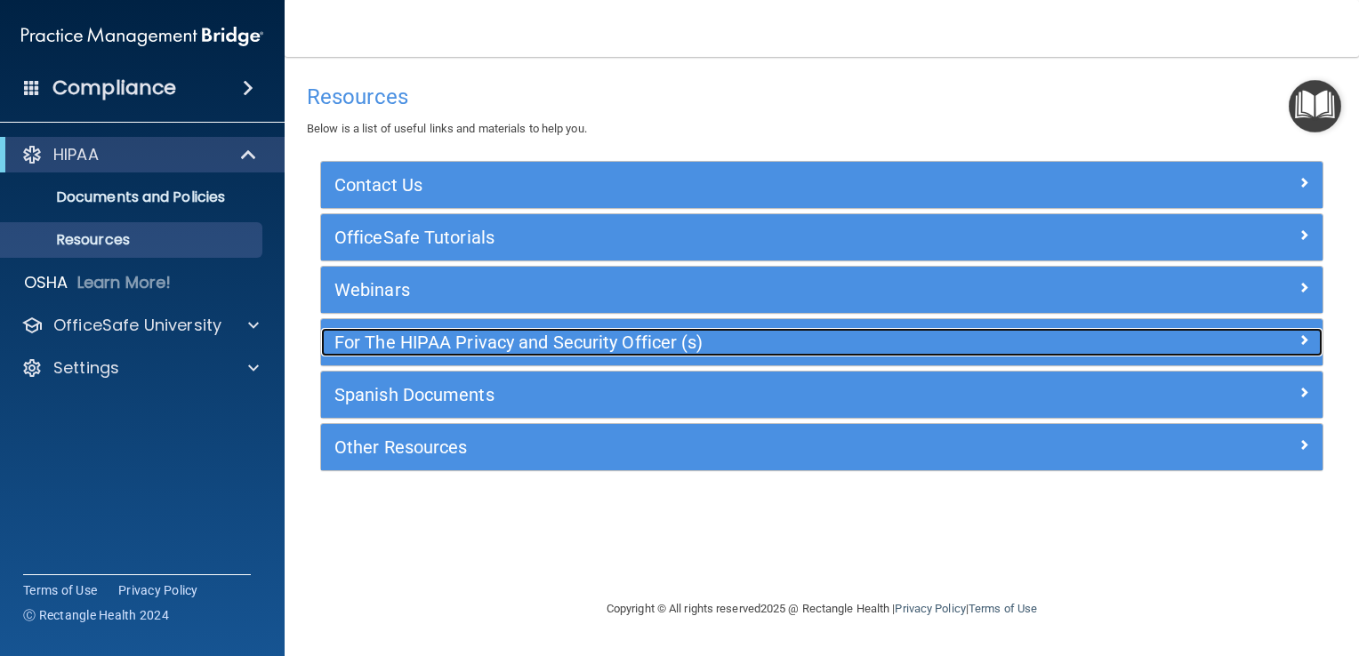
click at [754, 352] on div "For The HIPAA Privacy and Security Officer (s)" at bounding box center [697, 342] width 752 height 28
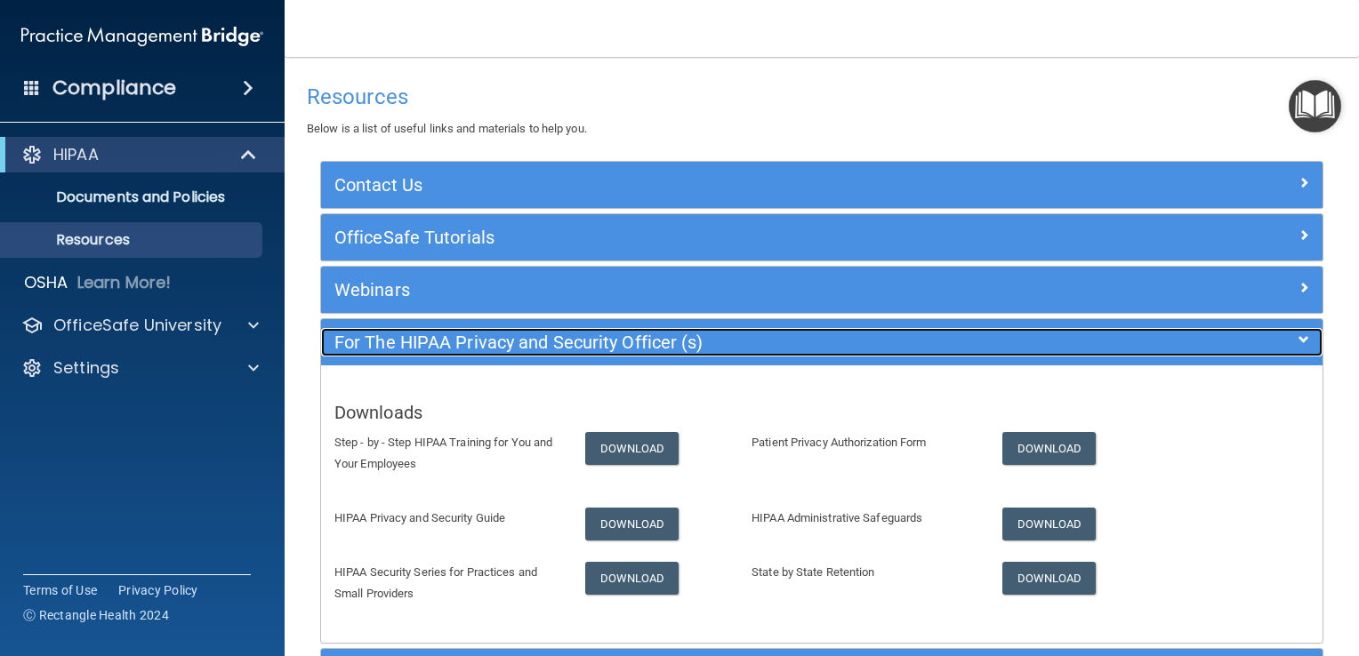
click at [755, 352] on div "For The HIPAA Privacy and Security Officer (s)" at bounding box center [697, 342] width 752 height 28
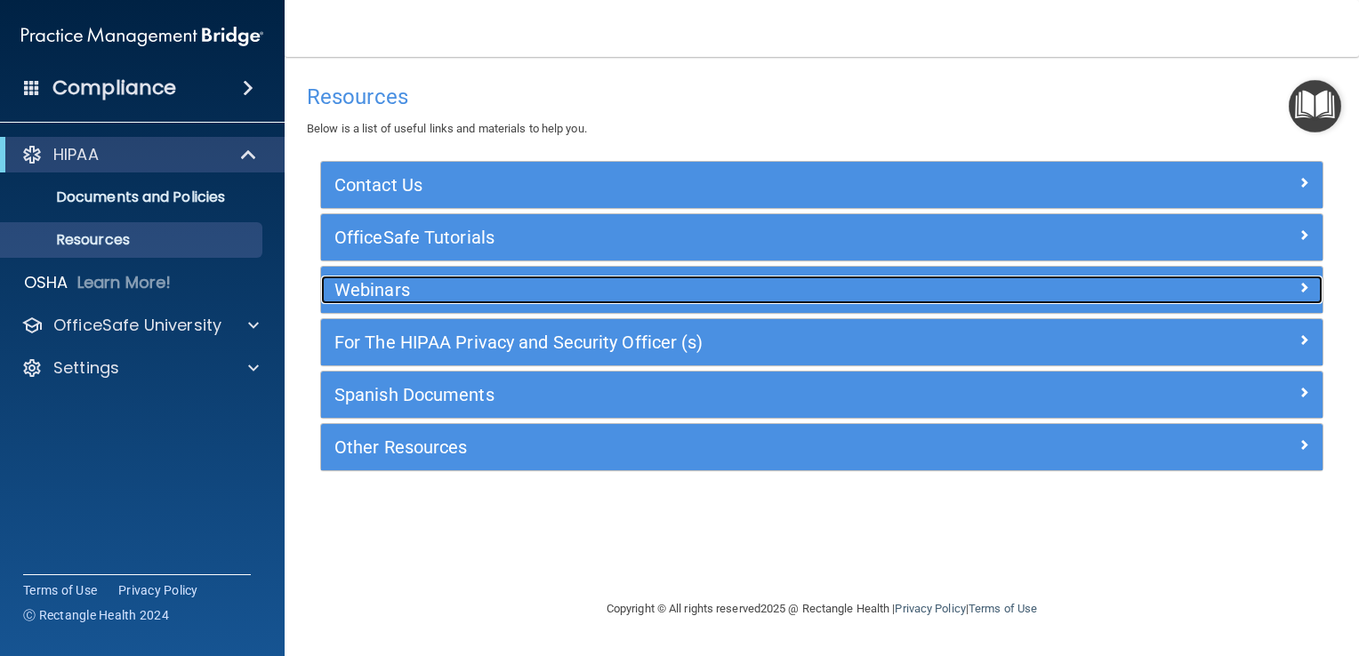
click at [755, 295] on h5 "Webinars" at bounding box center [696, 290] width 725 height 20
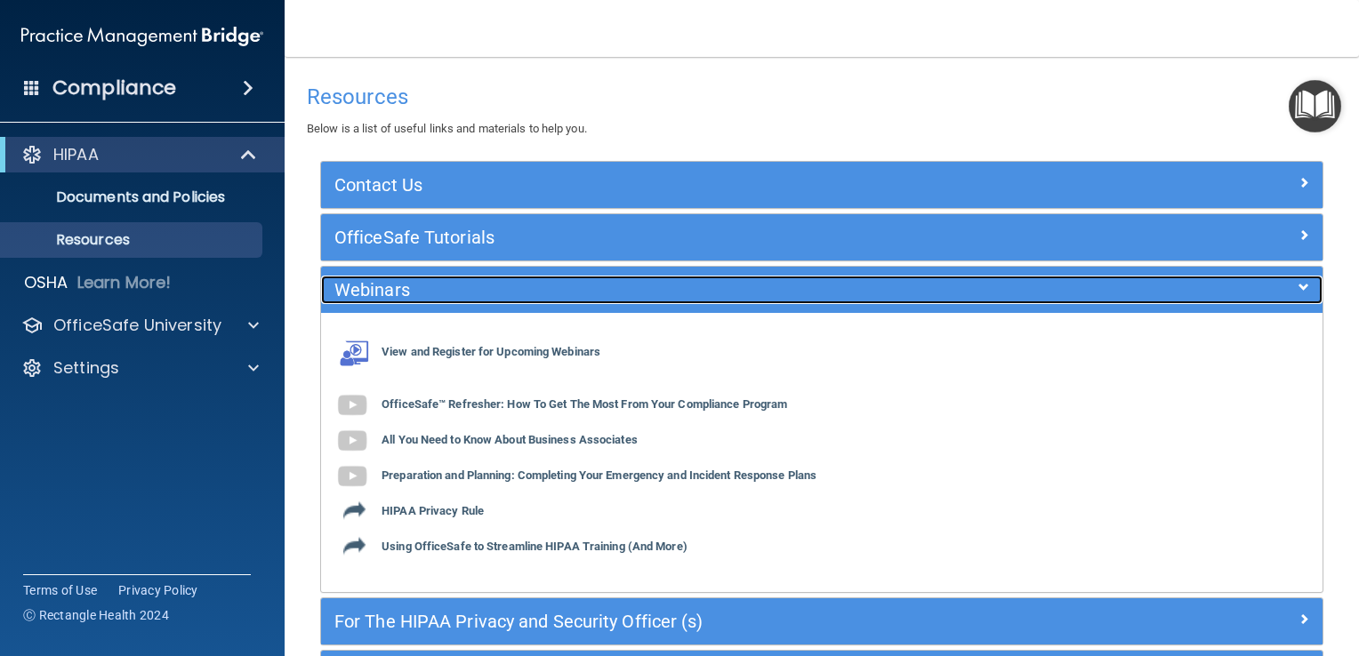
click at [755, 295] on h5 "Webinars" at bounding box center [696, 290] width 725 height 20
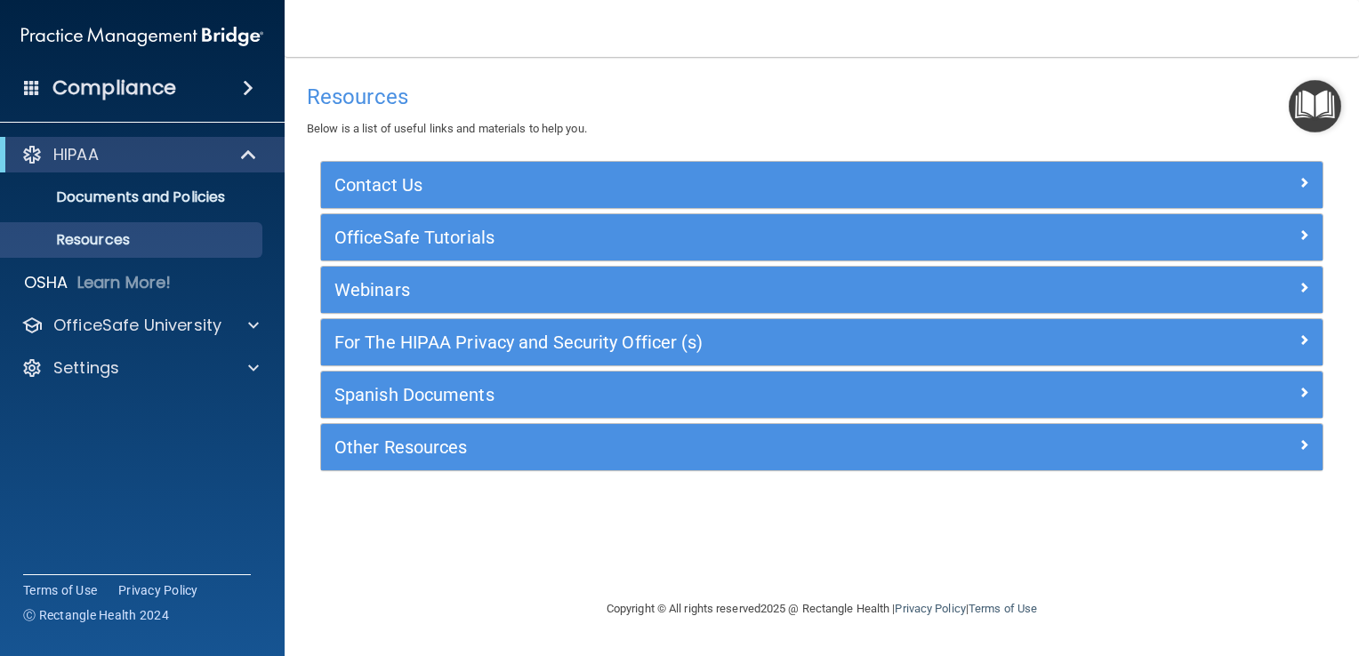
click at [733, 366] on div "Contact Us Main Number: [PHONE_NUMBER] E-mail Us Anytime at [EMAIL_ADDRESS][DOM…" at bounding box center [821, 316] width 1003 height 310
click at [1320, 121] on img "Open Resource Center" at bounding box center [1315, 106] width 52 height 52
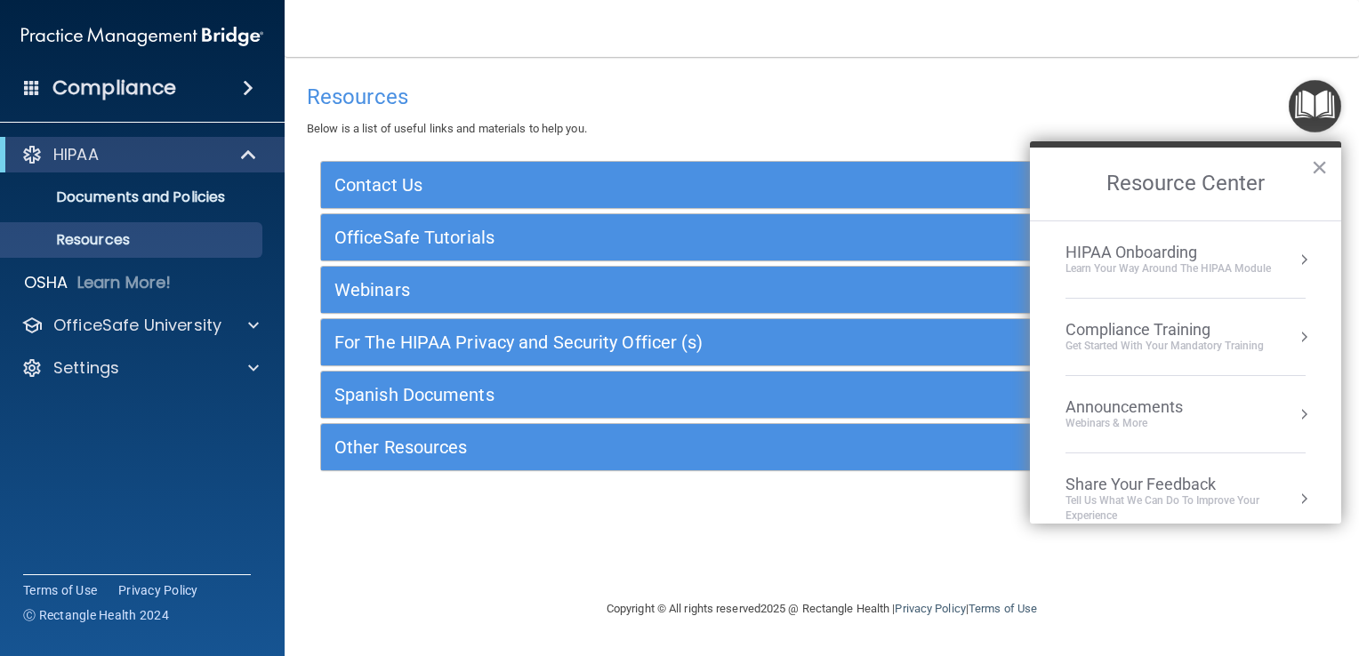
click at [1211, 327] on div "Compliance Training" at bounding box center [1165, 330] width 198 height 20
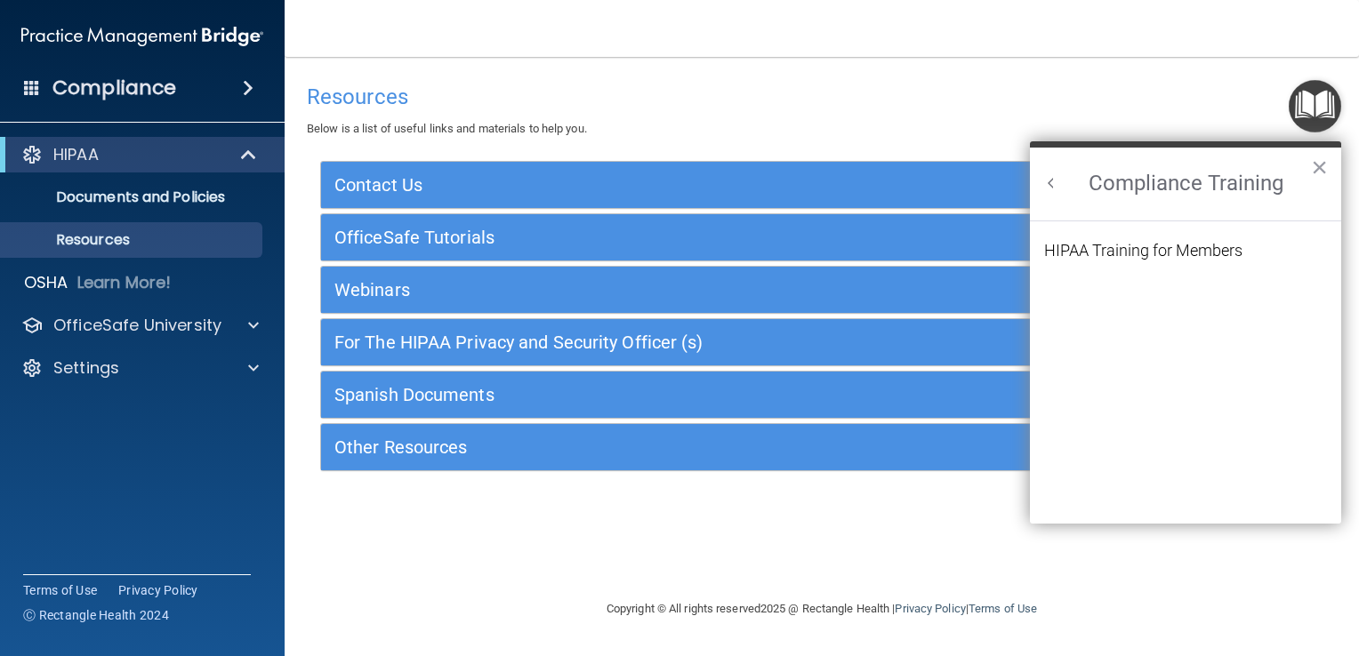
scroll to position [0, 0]
click at [1057, 180] on button "Back to Resource Center Home" at bounding box center [1052, 183] width 18 height 18
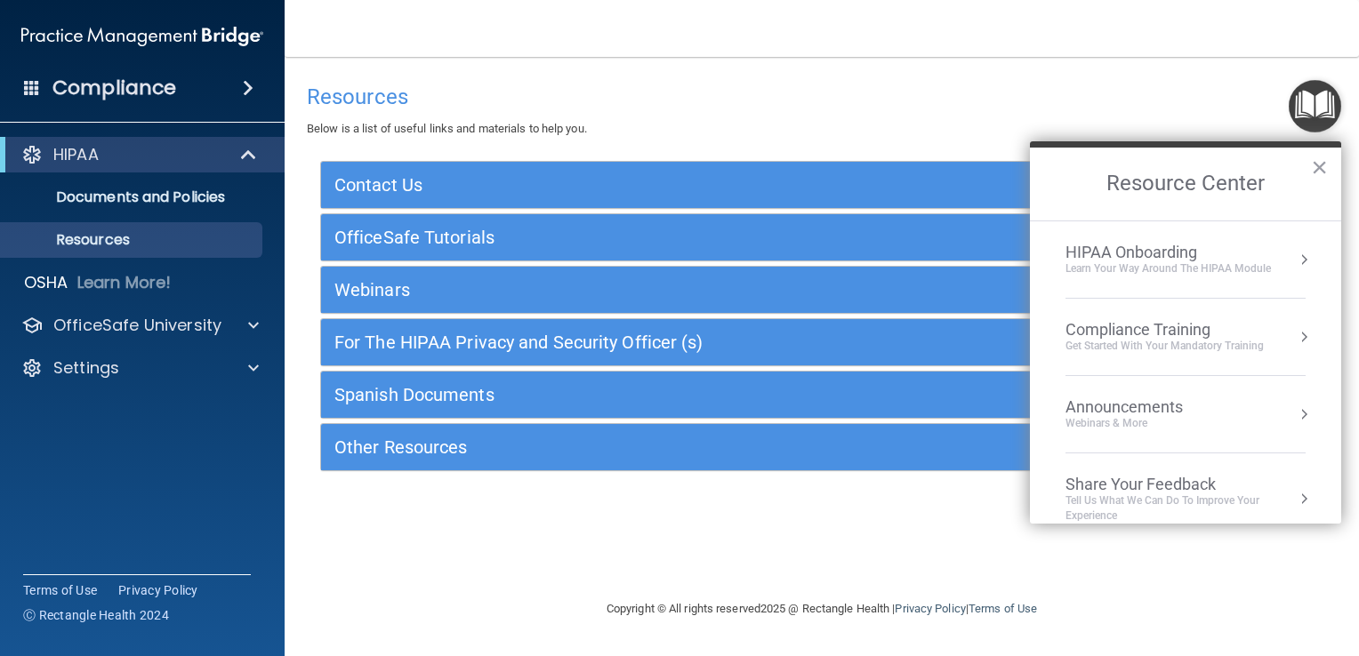
click at [1187, 426] on div "Webinars & More" at bounding box center [1142, 423] width 153 height 15
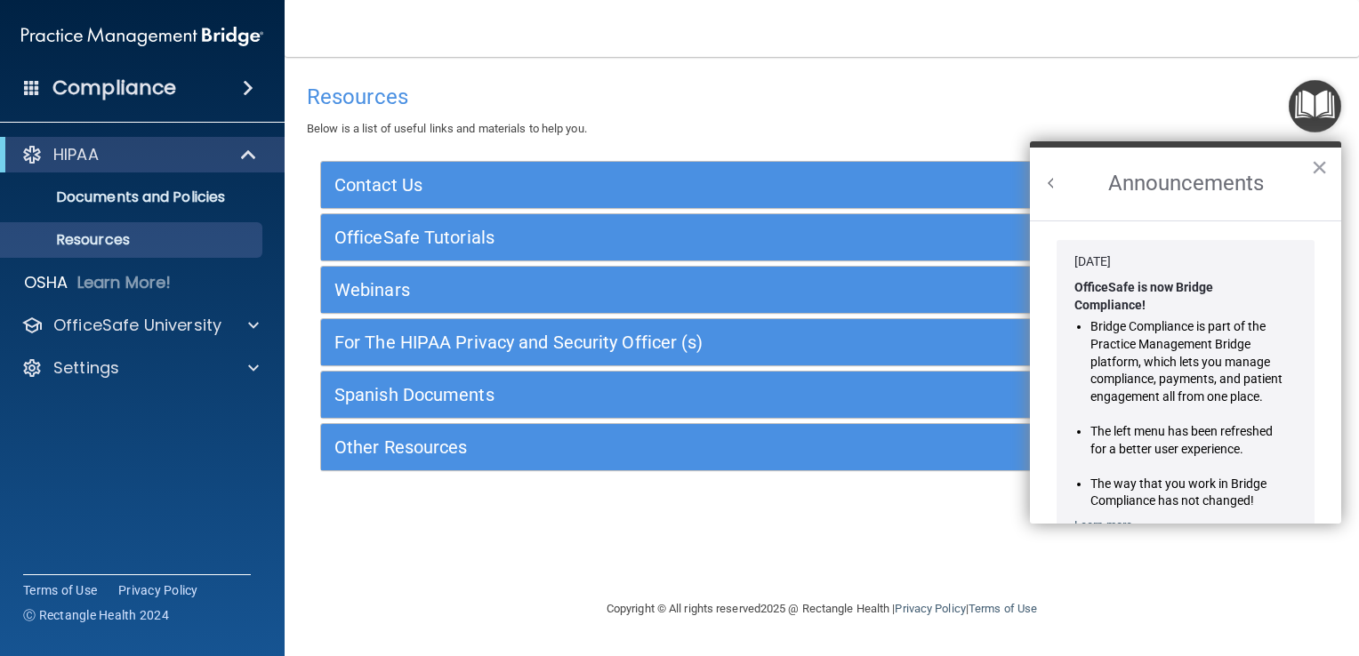
scroll to position [291, 0]
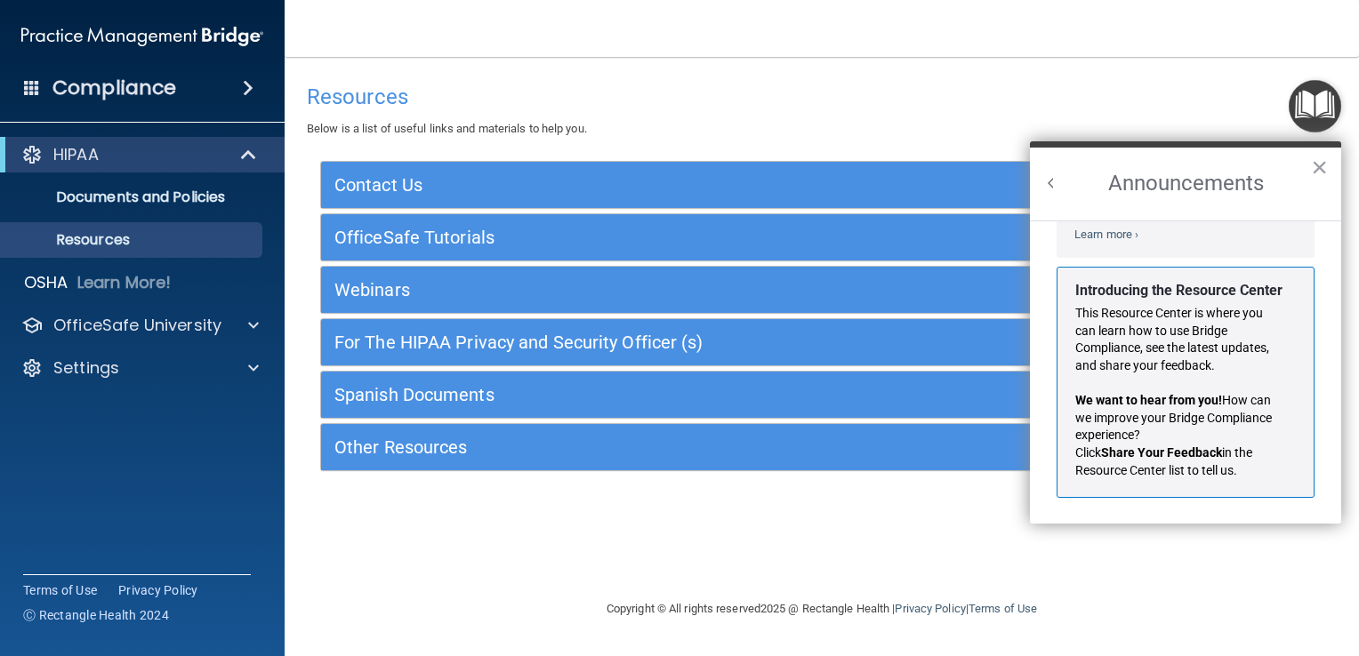
click at [1061, 187] on h2 "Announcements" at bounding box center [1185, 184] width 311 height 73
click at [1050, 181] on button "Back to Resource Center Home" at bounding box center [1052, 183] width 18 height 18
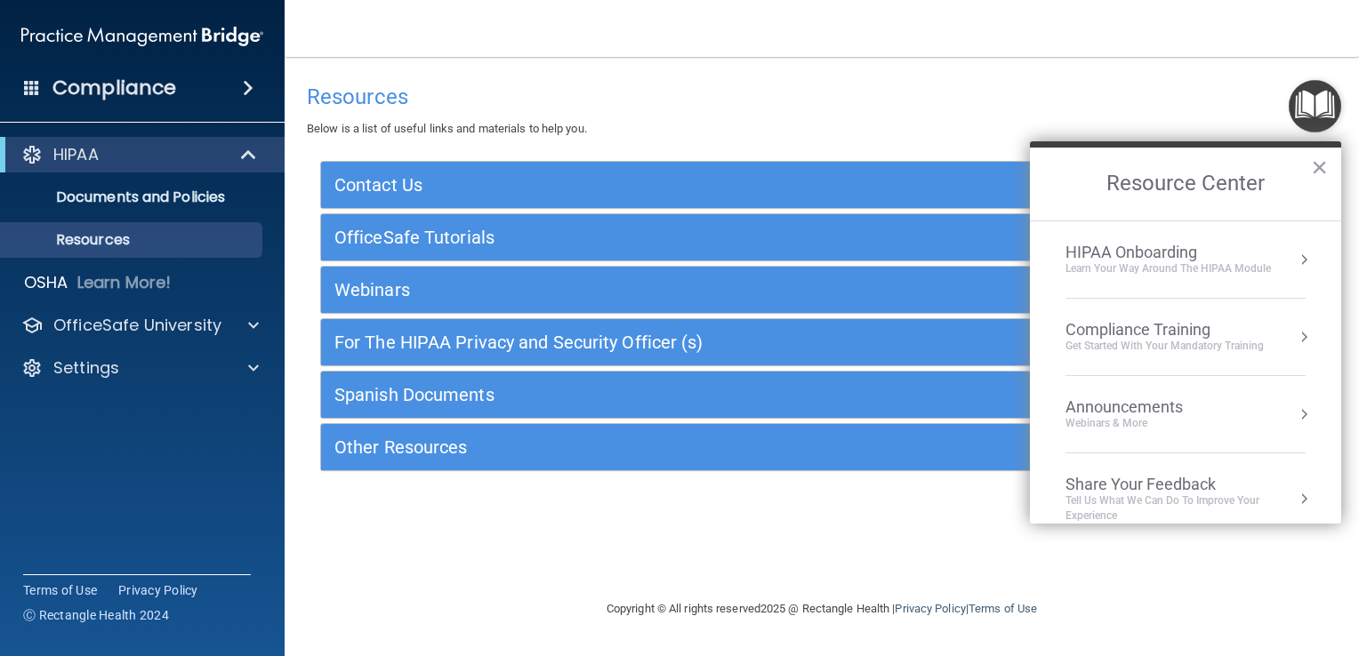
scroll to position [20, 0]
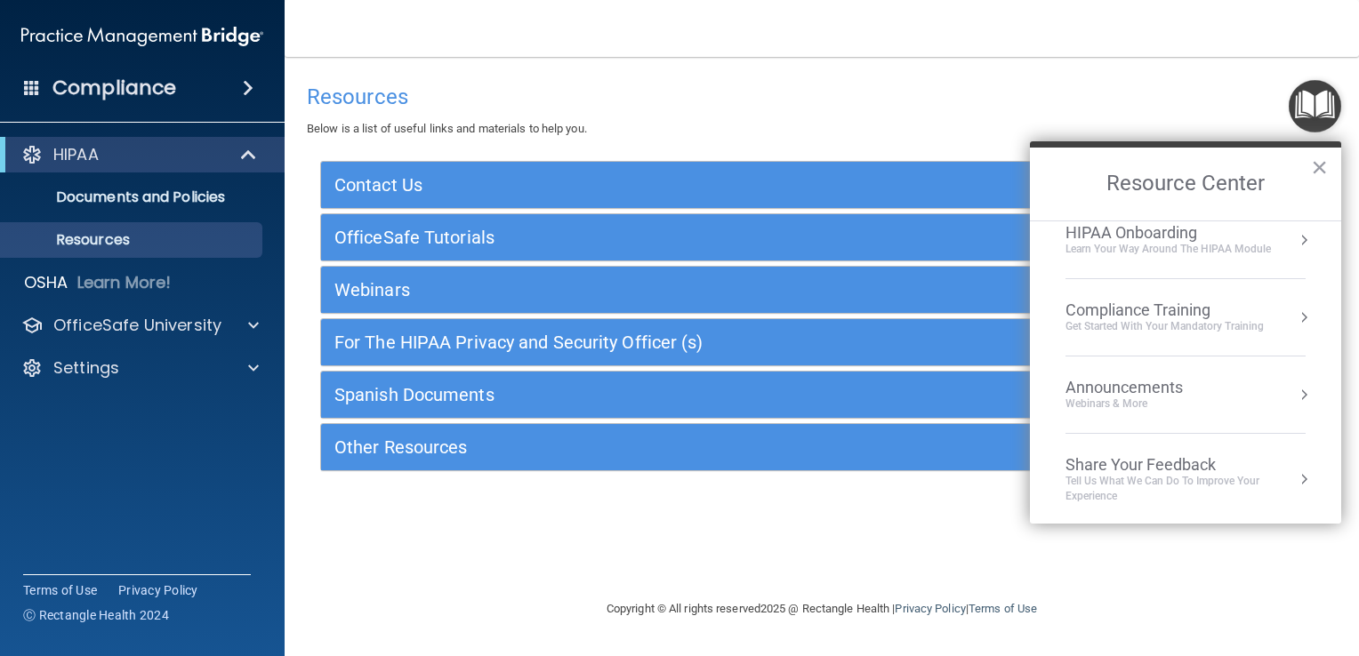
click at [1149, 237] on div "HIPAA Onboarding" at bounding box center [1168, 233] width 205 height 20
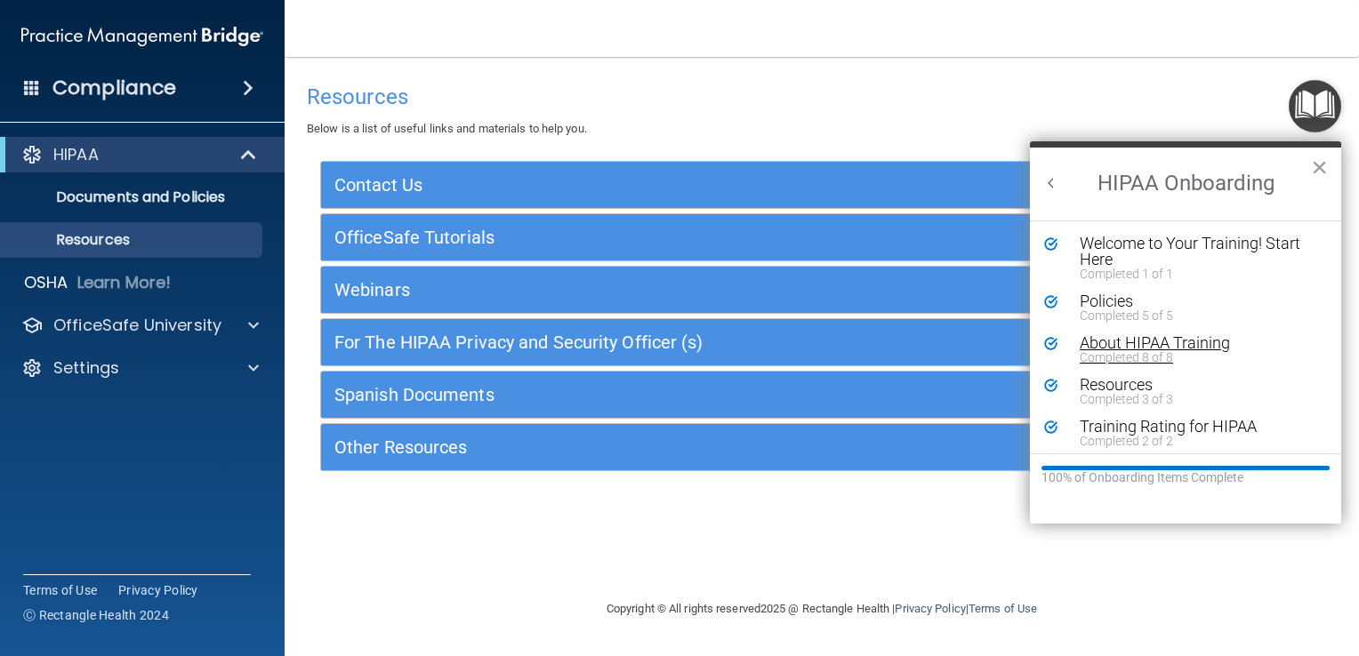
scroll to position [6, 0]
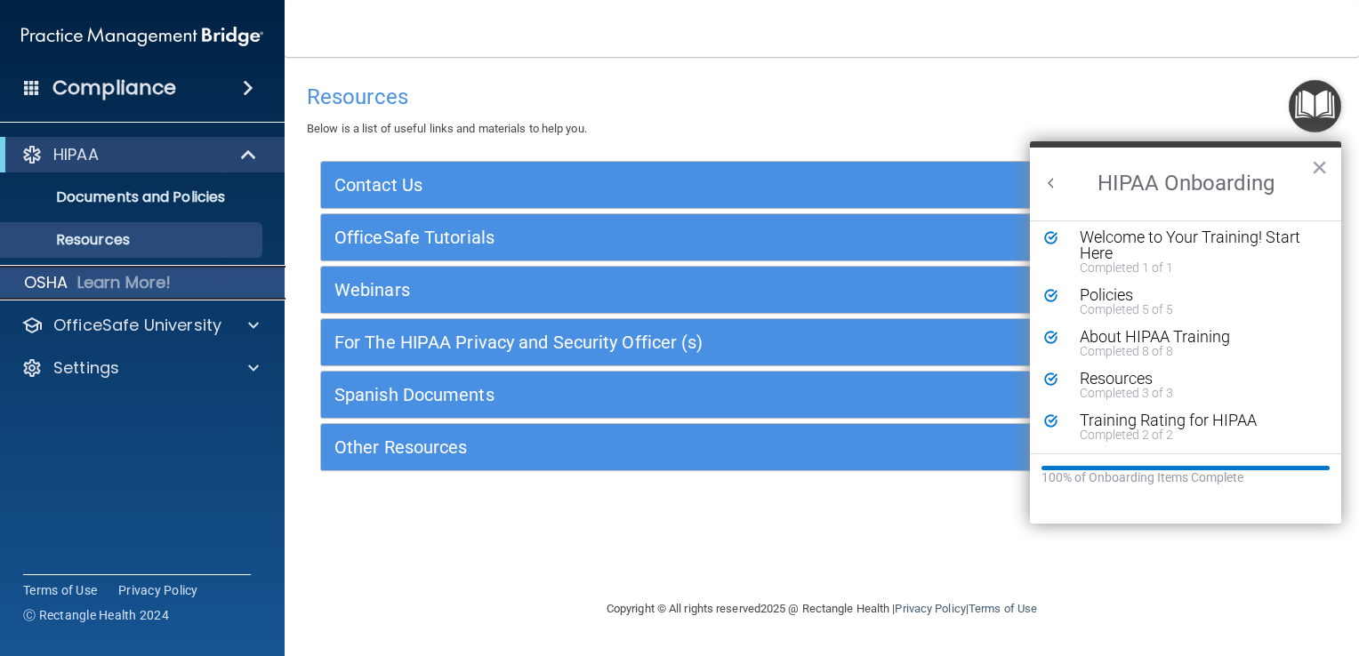
click at [145, 287] on p "Learn More!" at bounding box center [124, 282] width 94 height 21
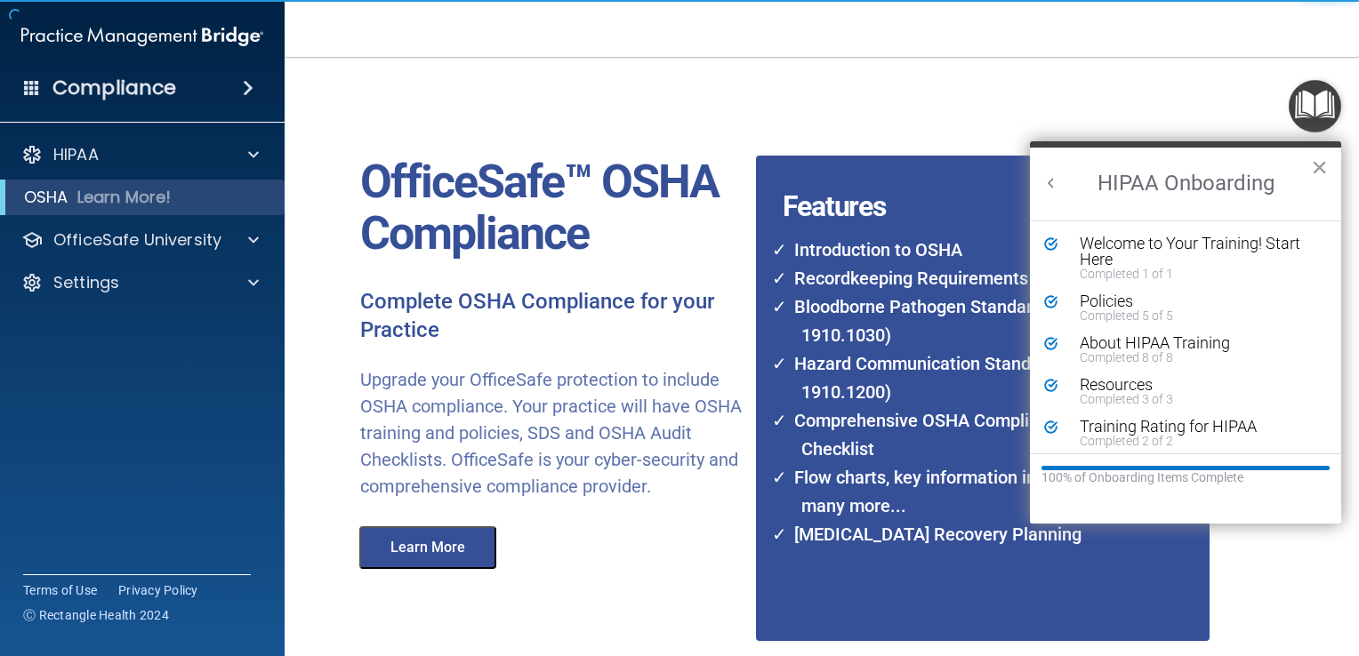
click at [1317, 164] on button "×" at bounding box center [1319, 167] width 17 height 28
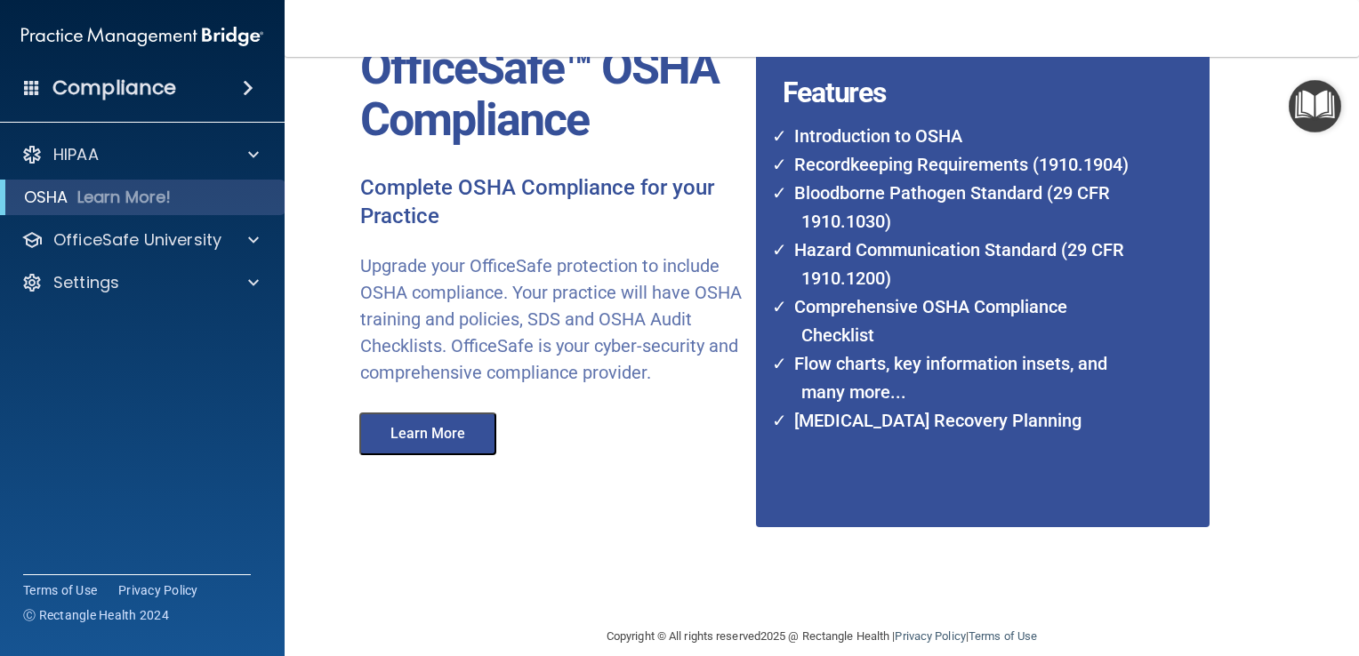
scroll to position [103, 0]
